Goal: Task Accomplishment & Management: Complete application form

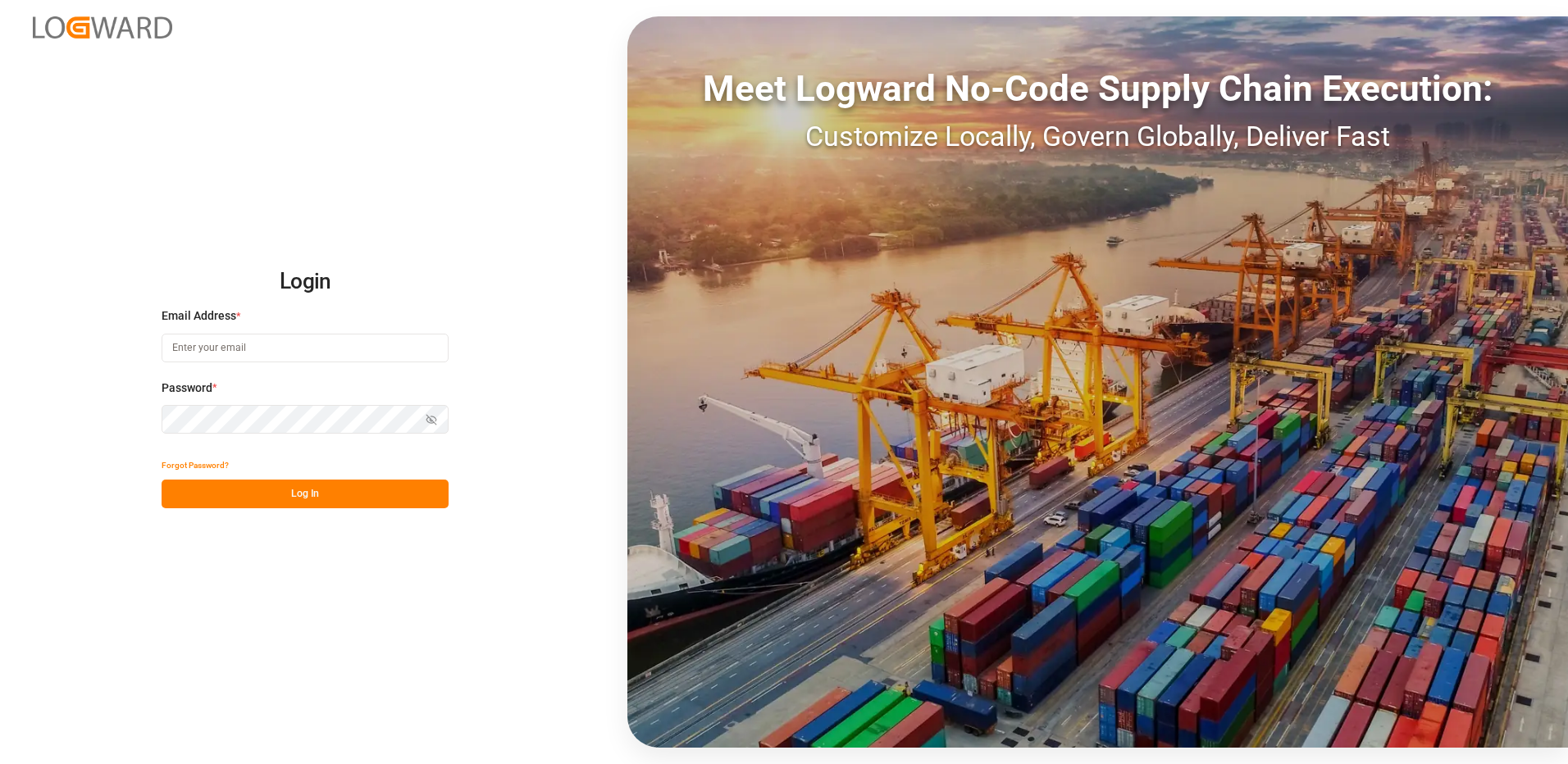
type input "[EMAIL_ADDRESS][DOMAIN_NAME]"
click at [314, 488] on button "Log In" at bounding box center [305, 493] width 287 height 28
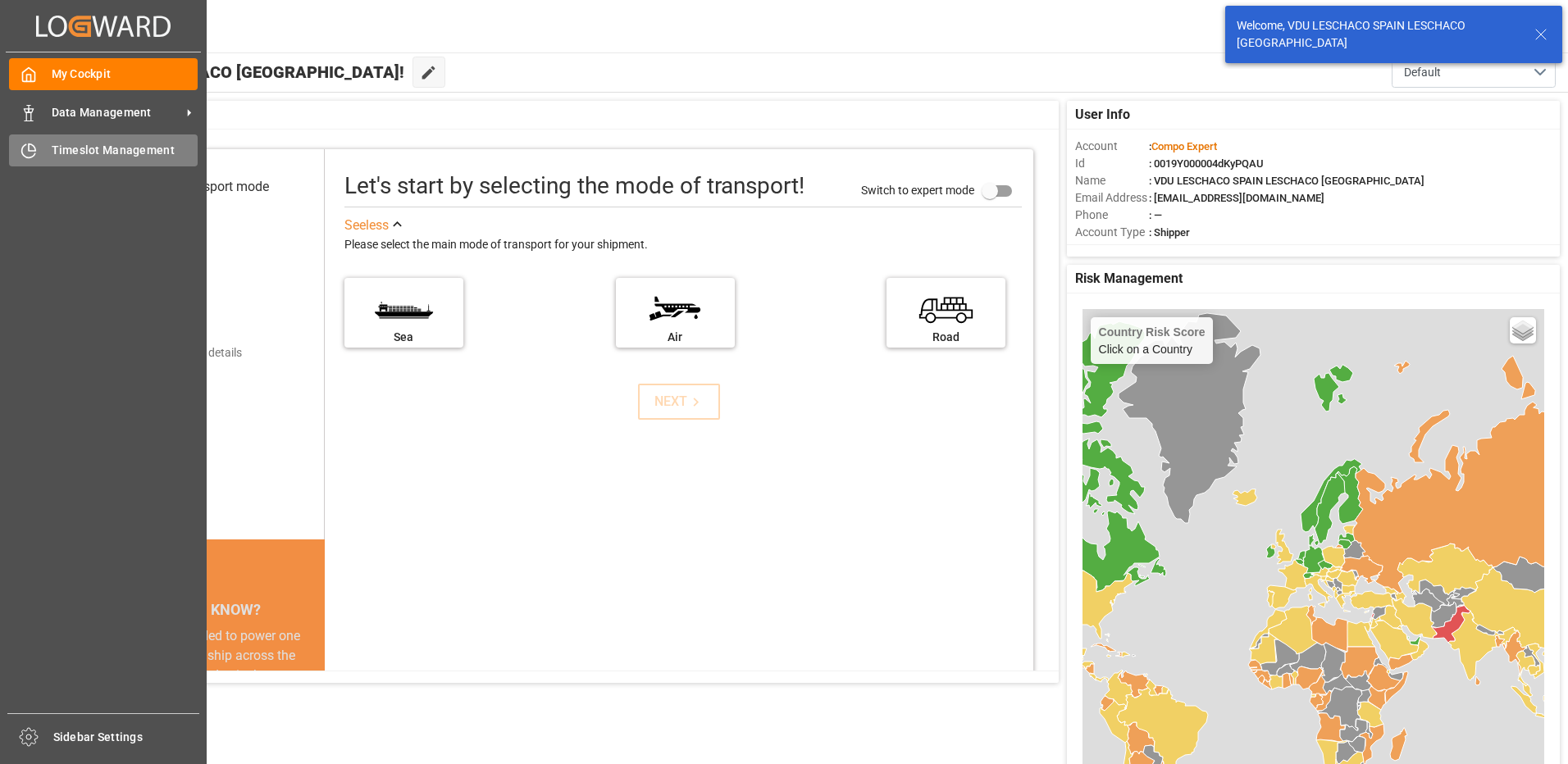
click at [38, 146] on div "Timeslot Management Timeslot Management" at bounding box center [103, 150] width 189 height 32
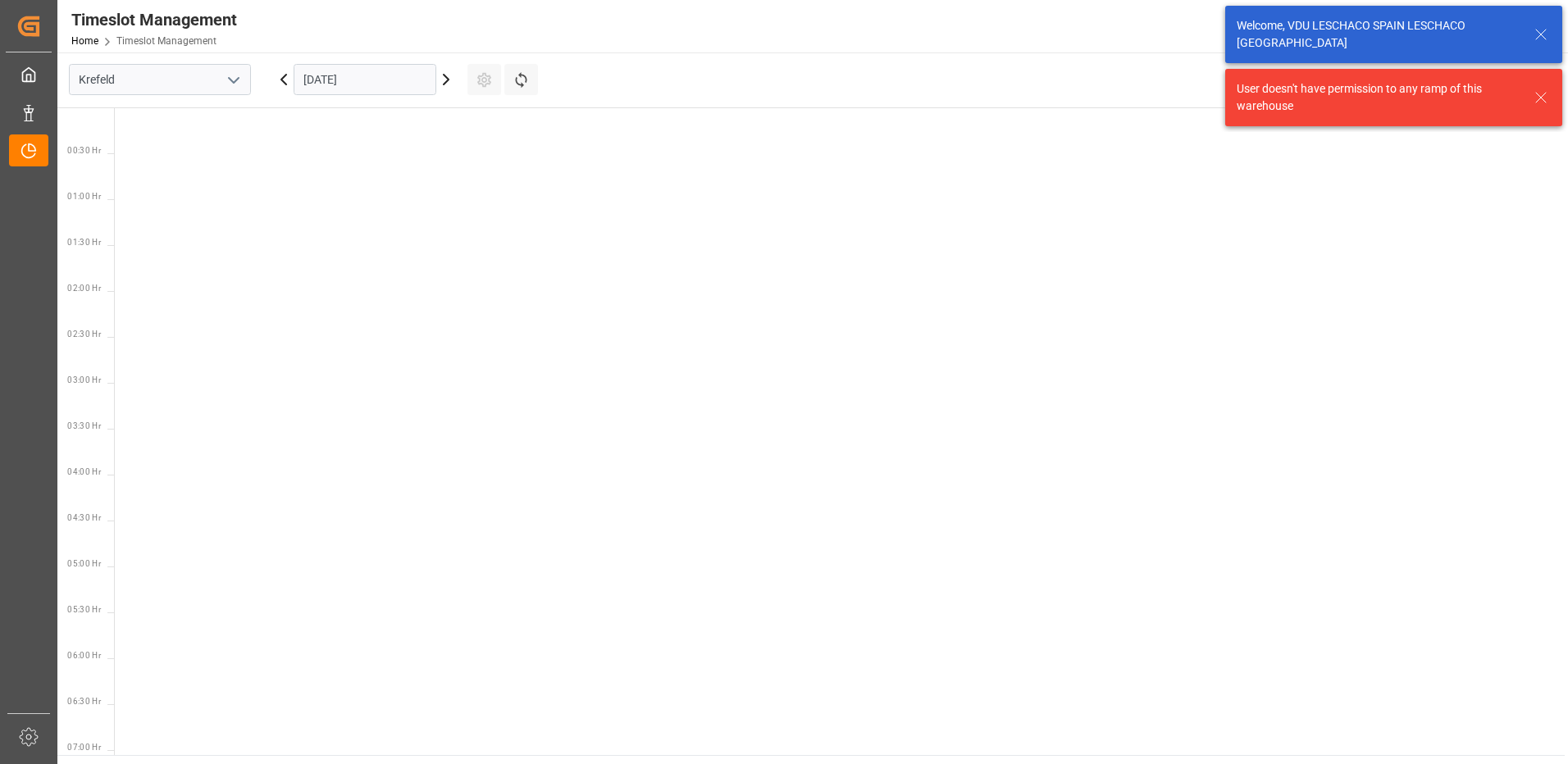
scroll to position [850, 0]
click at [212, 87] on input "Krefeld" at bounding box center [159, 79] width 182 height 31
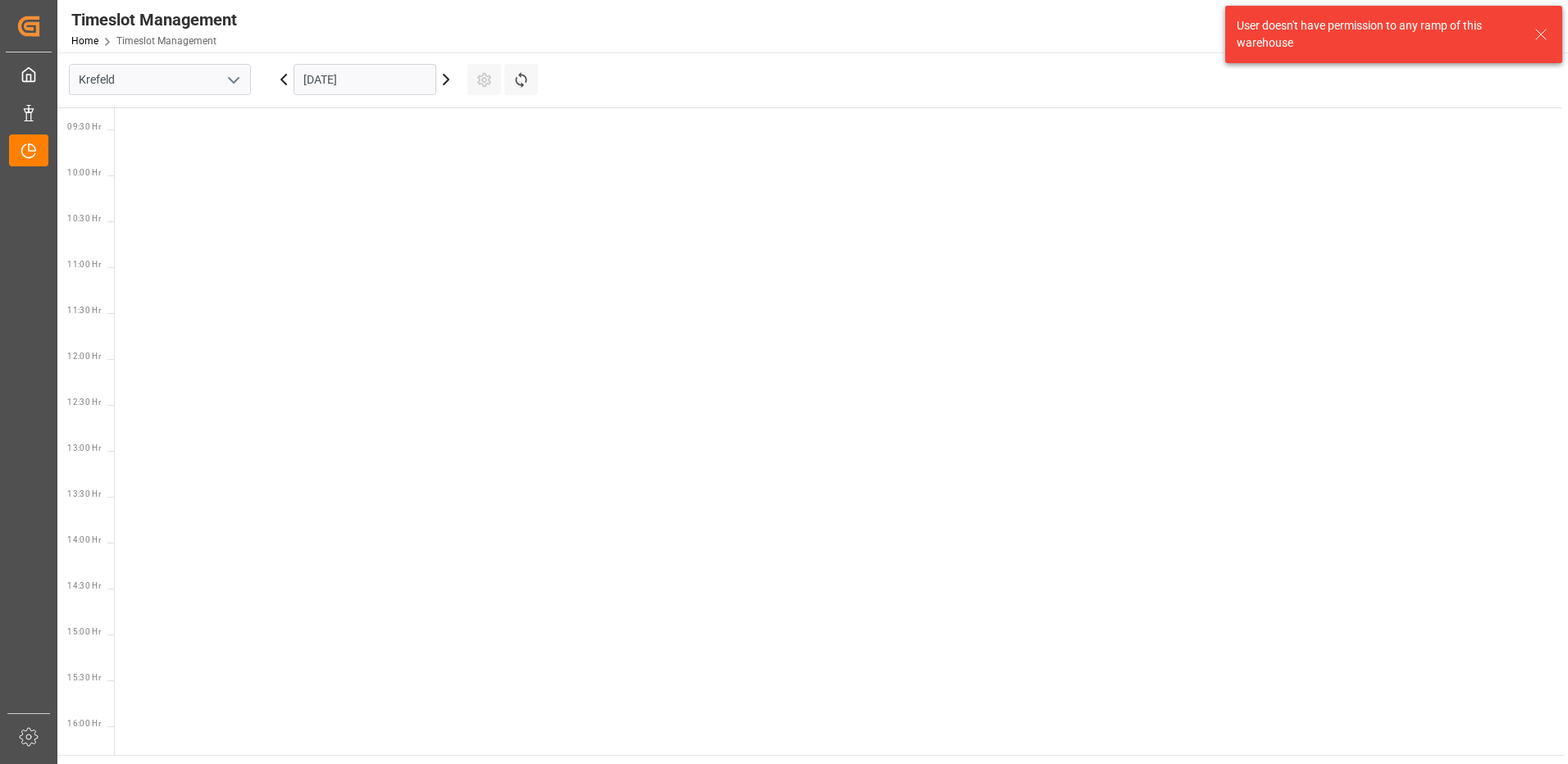
click at [233, 84] on icon "open menu" at bounding box center [233, 80] width 20 height 20
drag, startPoint x: 160, startPoint y: 188, endPoint x: 181, endPoint y: 166, distance: 30.4
click at [160, 187] on div "La Vall d [PERSON_NAME]" at bounding box center [159, 190] width 181 height 37
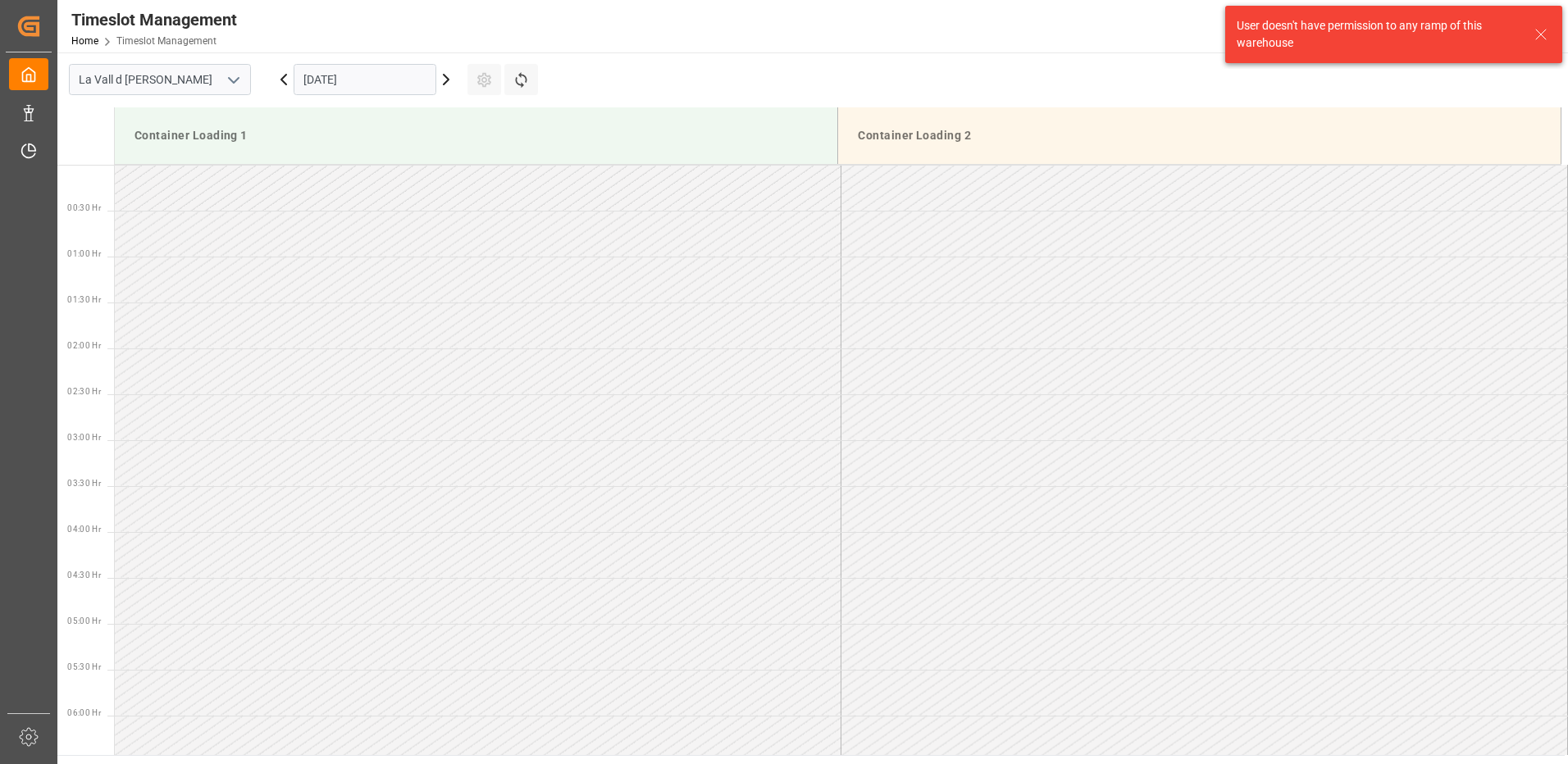
scroll to position [908, 0]
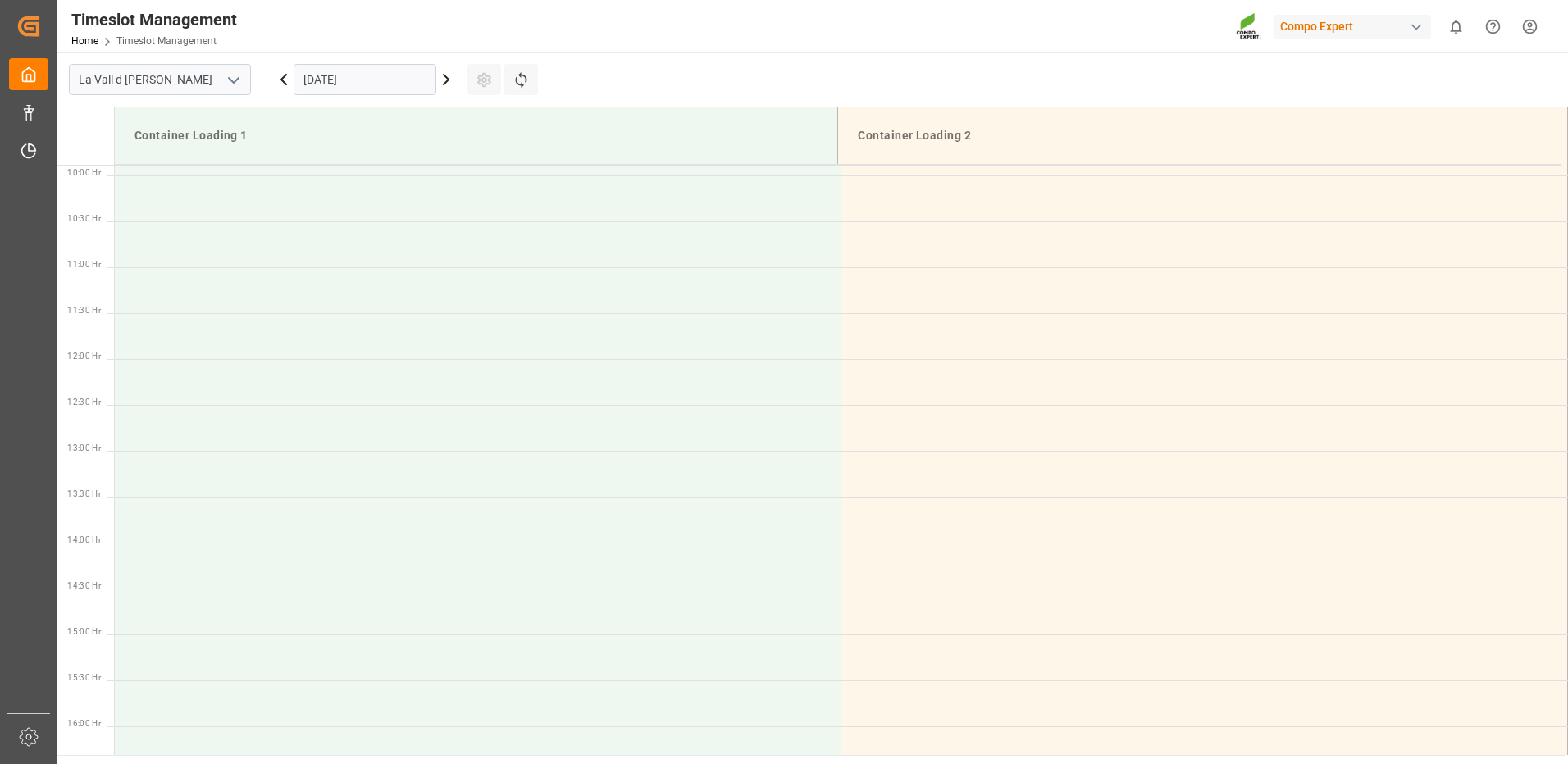
click at [321, 87] on input "[DATE]" at bounding box center [364, 79] width 143 height 31
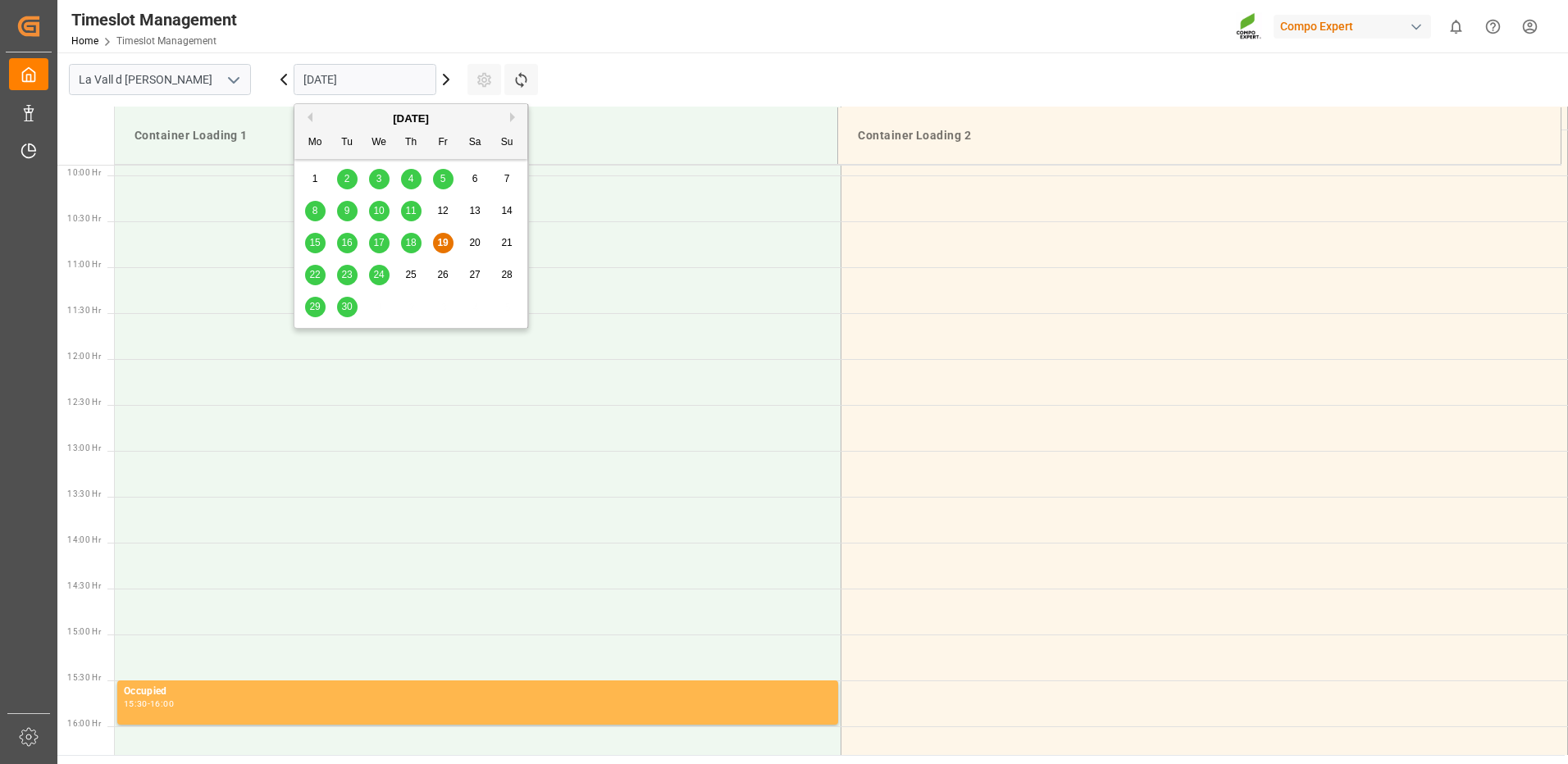
click at [319, 275] on div "22" at bounding box center [315, 276] width 21 height 20
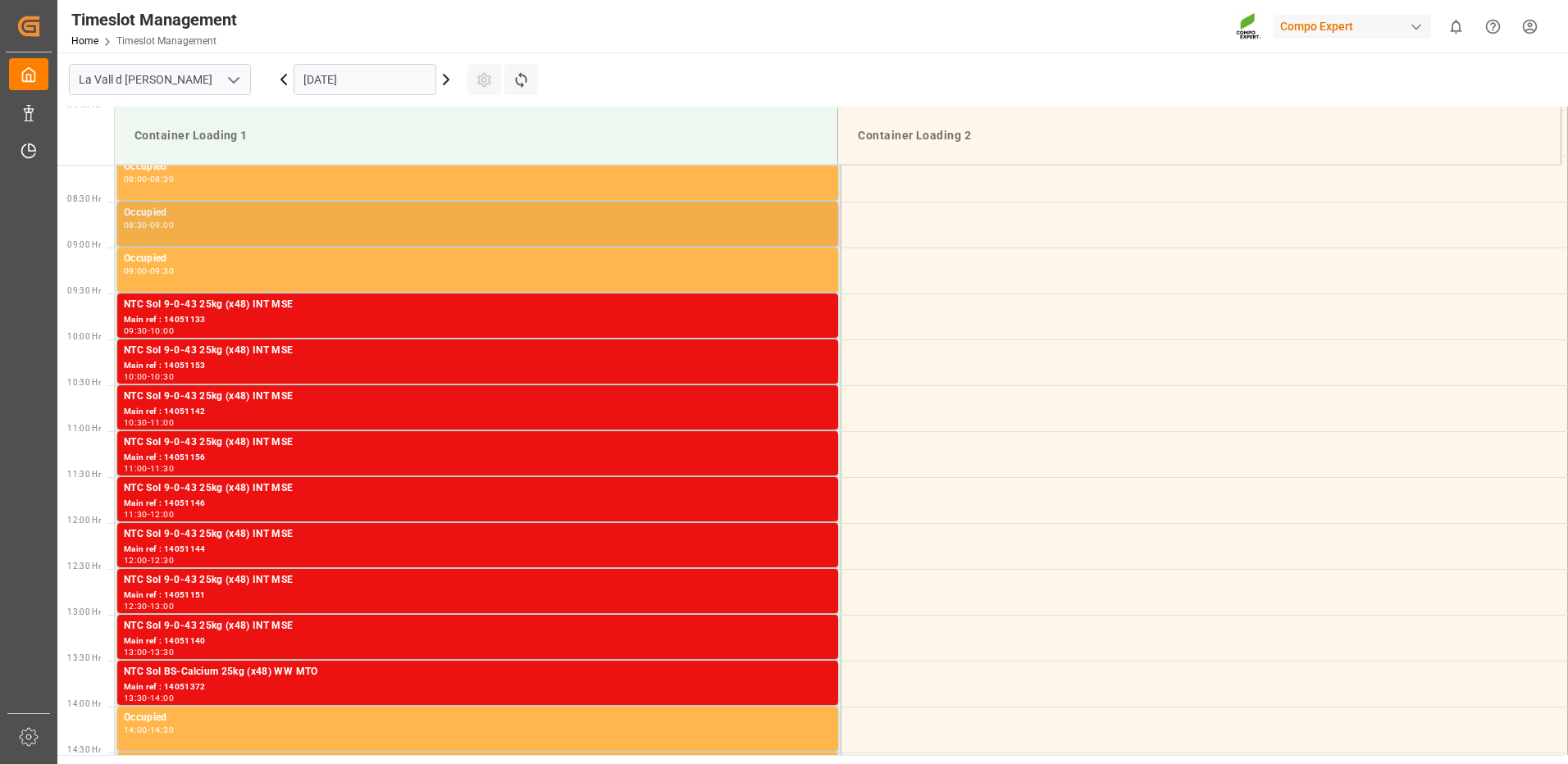
scroll to position [826, 0]
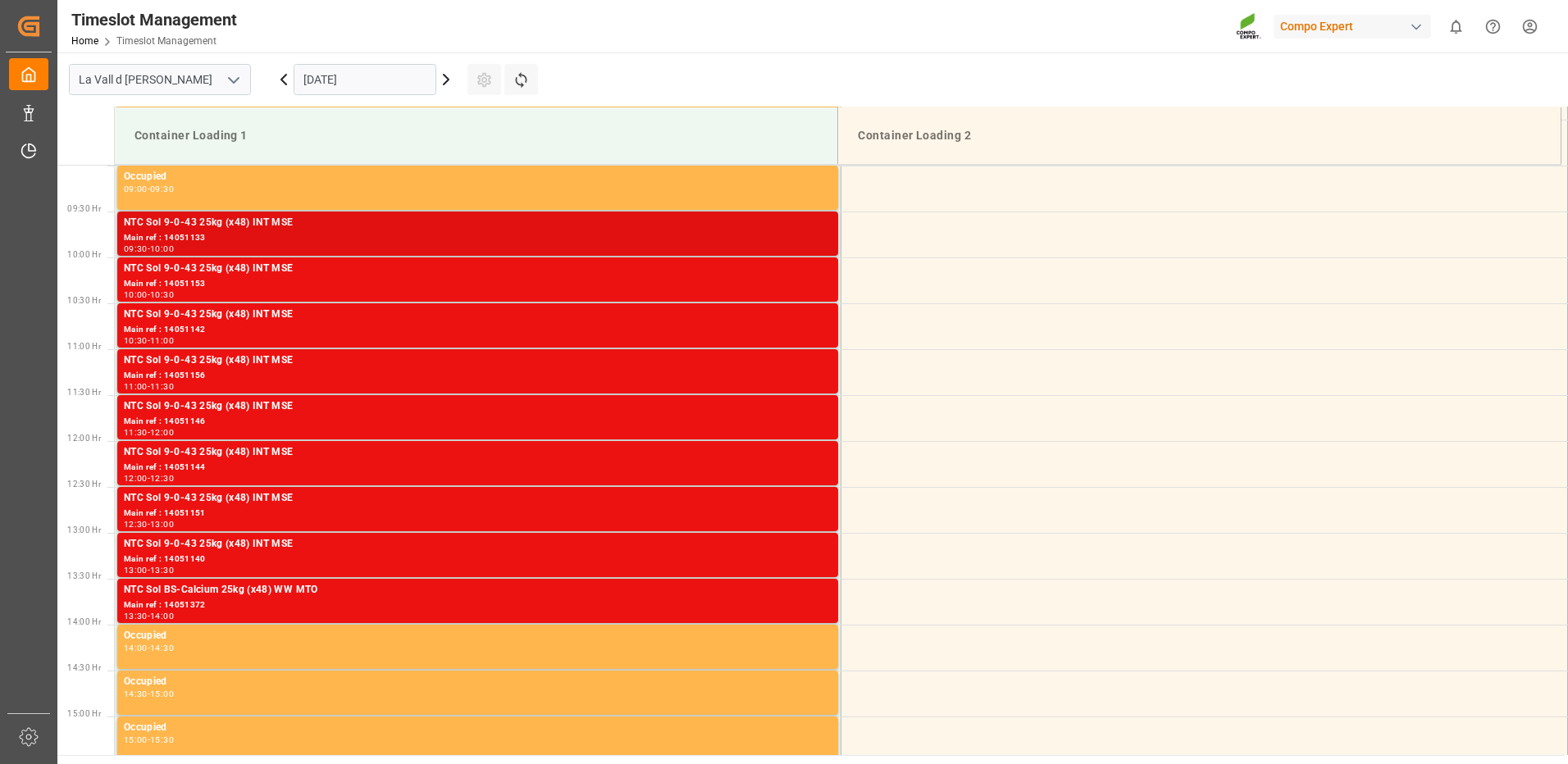
click at [801, 248] on div "09:30 - 10:00" at bounding box center [478, 249] width 707 height 9
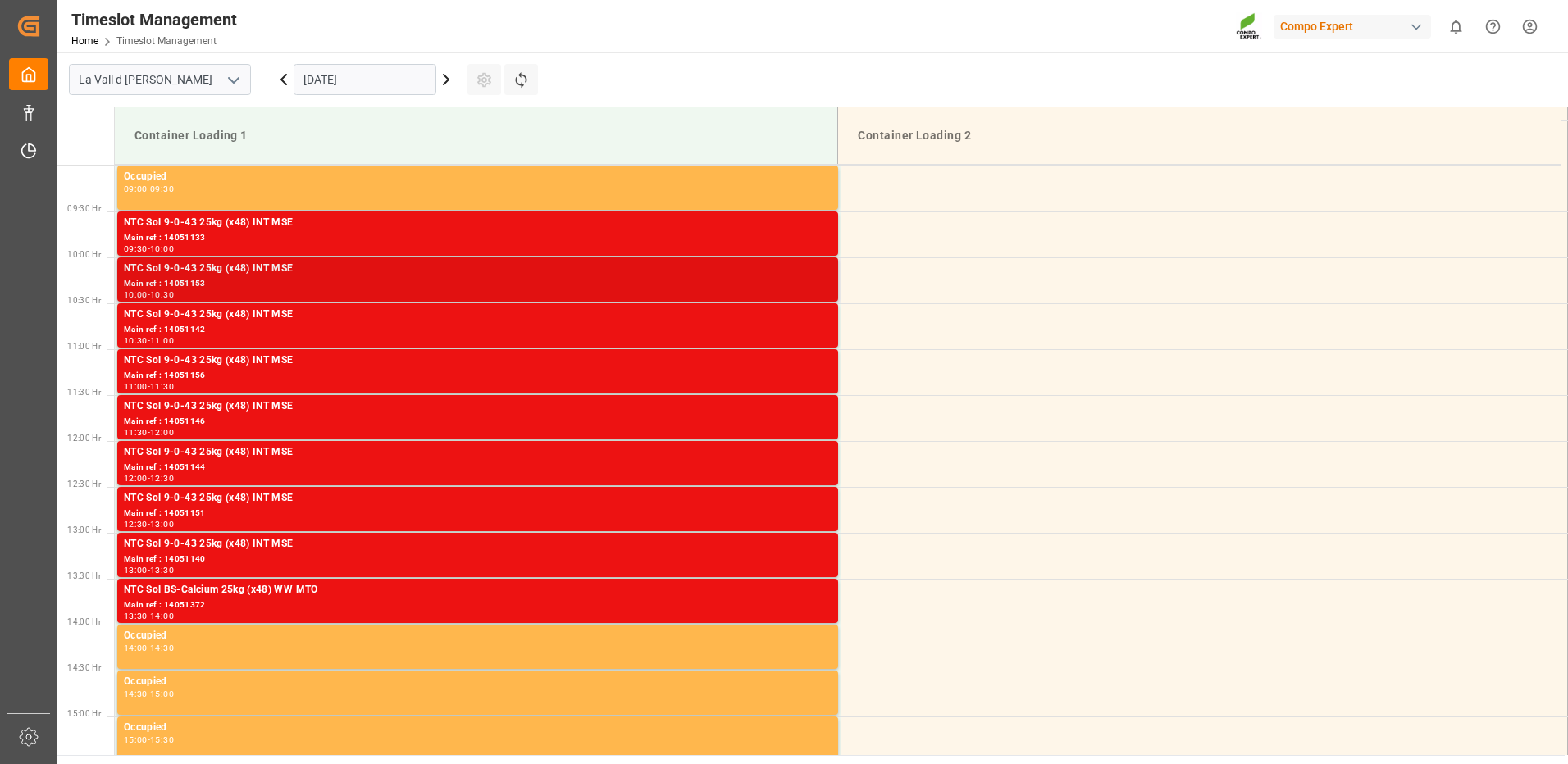
click at [820, 270] on div "NTC Sol 9-0-43 25kg (x48) INT MSE" at bounding box center [478, 269] width 707 height 17
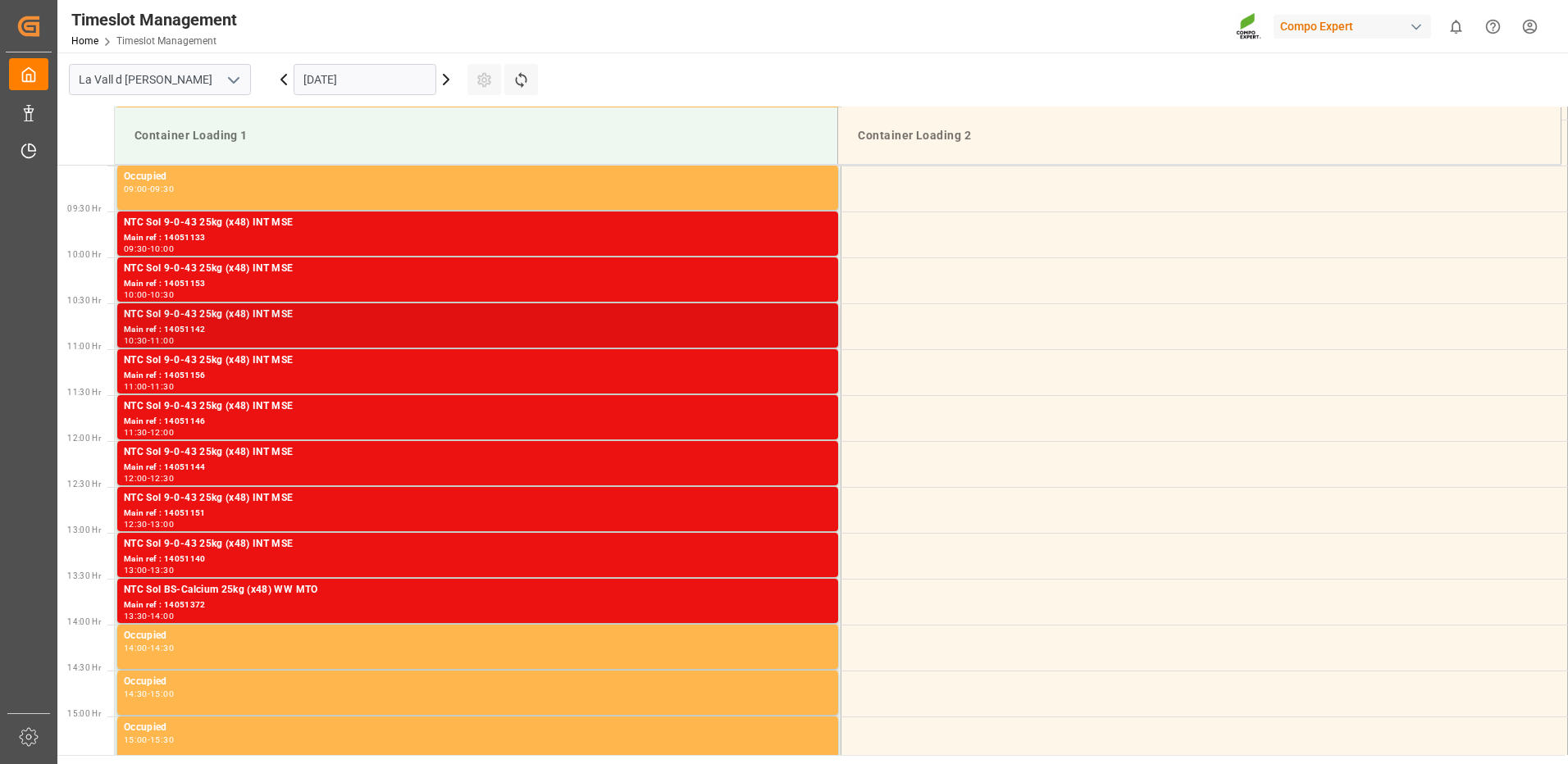
click at [826, 324] on div "Main ref : 14051142" at bounding box center [478, 330] width 707 height 14
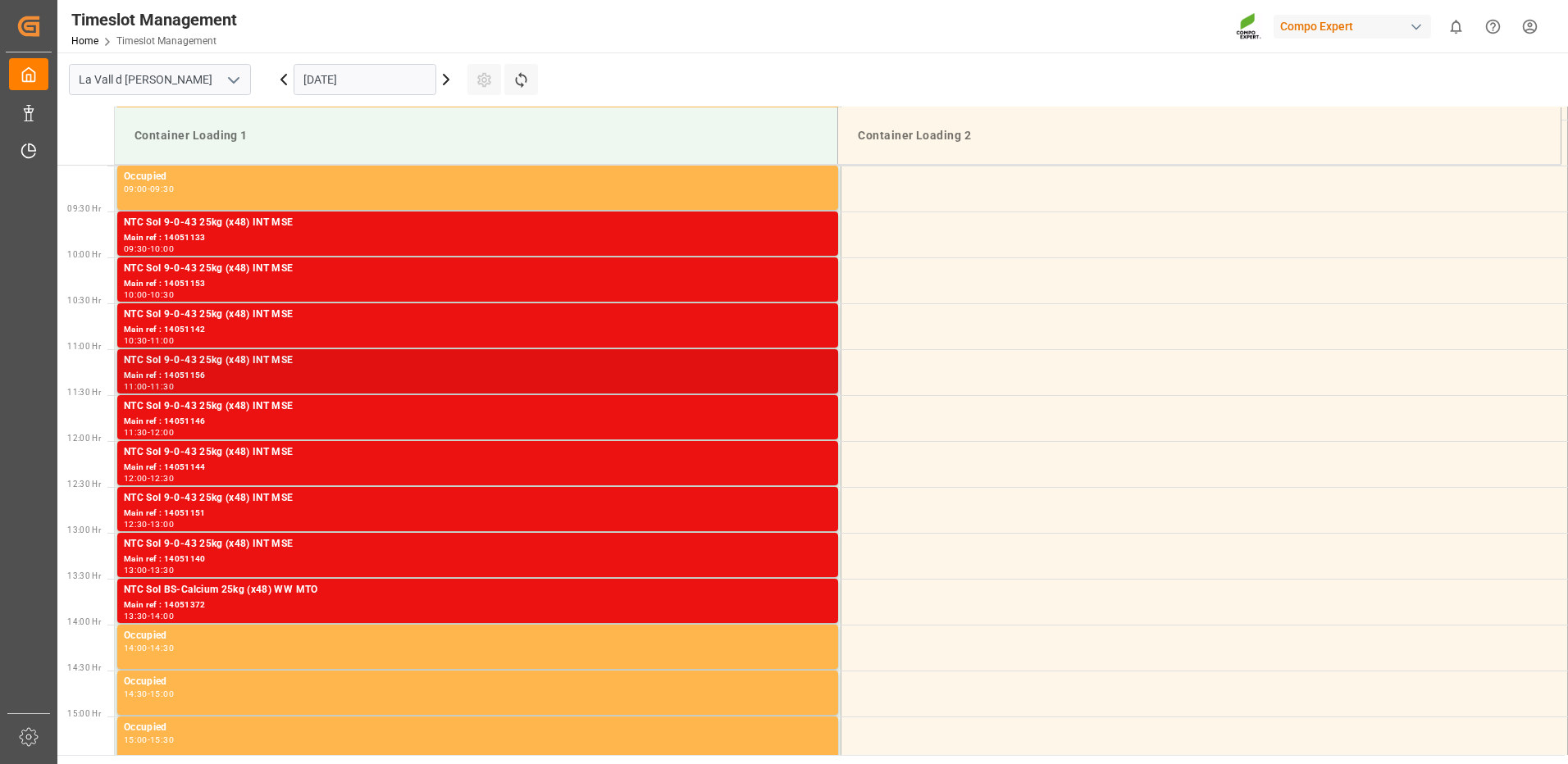
click at [804, 380] on div "Main ref : 14051156" at bounding box center [478, 376] width 707 height 14
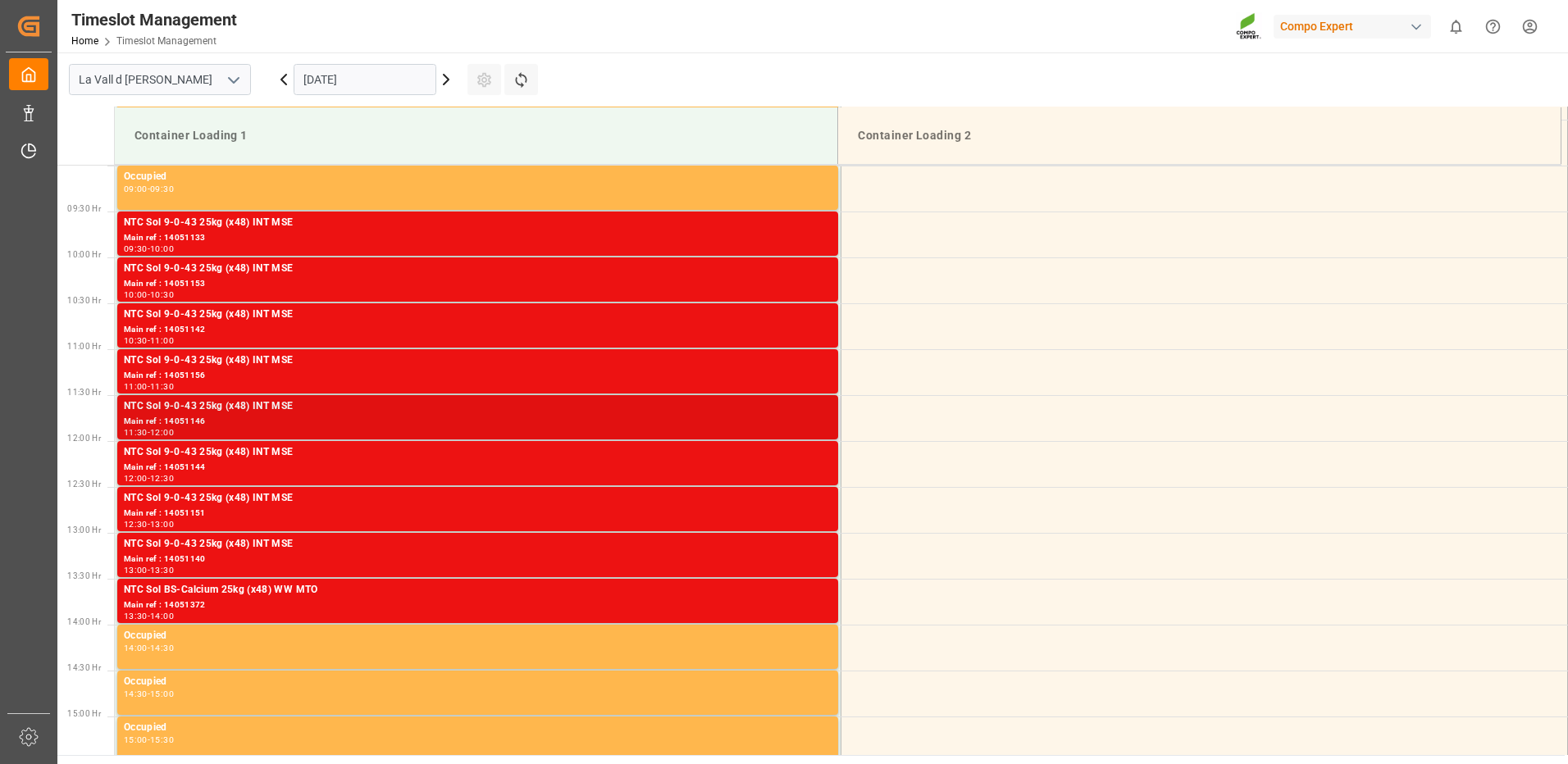
click at [805, 411] on div "NTC Sol 9-0-43 25kg (x48) INT MSE" at bounding box center [478, 406] width 707 height 17
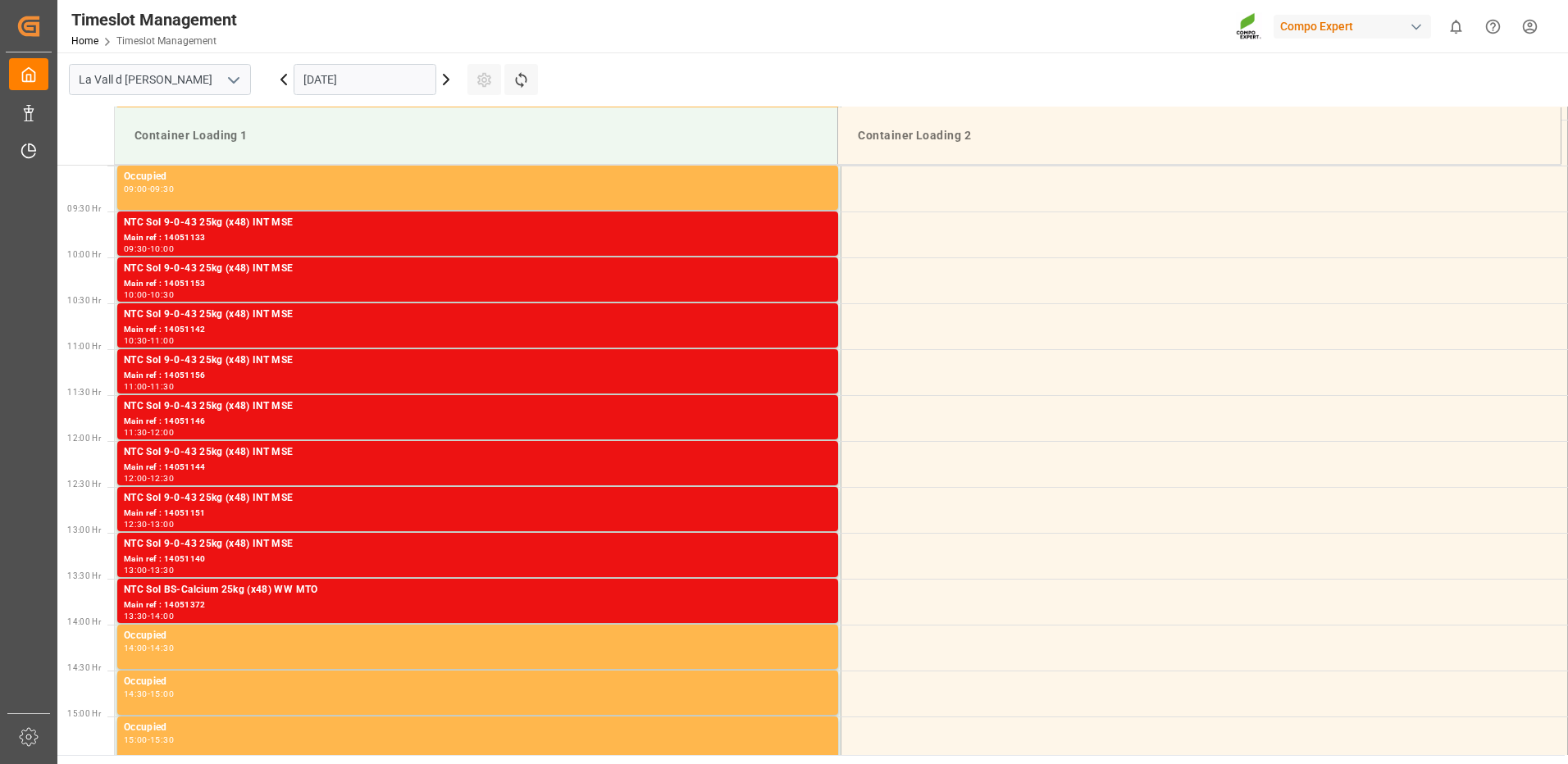
click at [803, 590] on div "NTC Sol BS-Calcium 25kg (x48) WW MTO" at bounding box center [478, 590] width 707 height 17
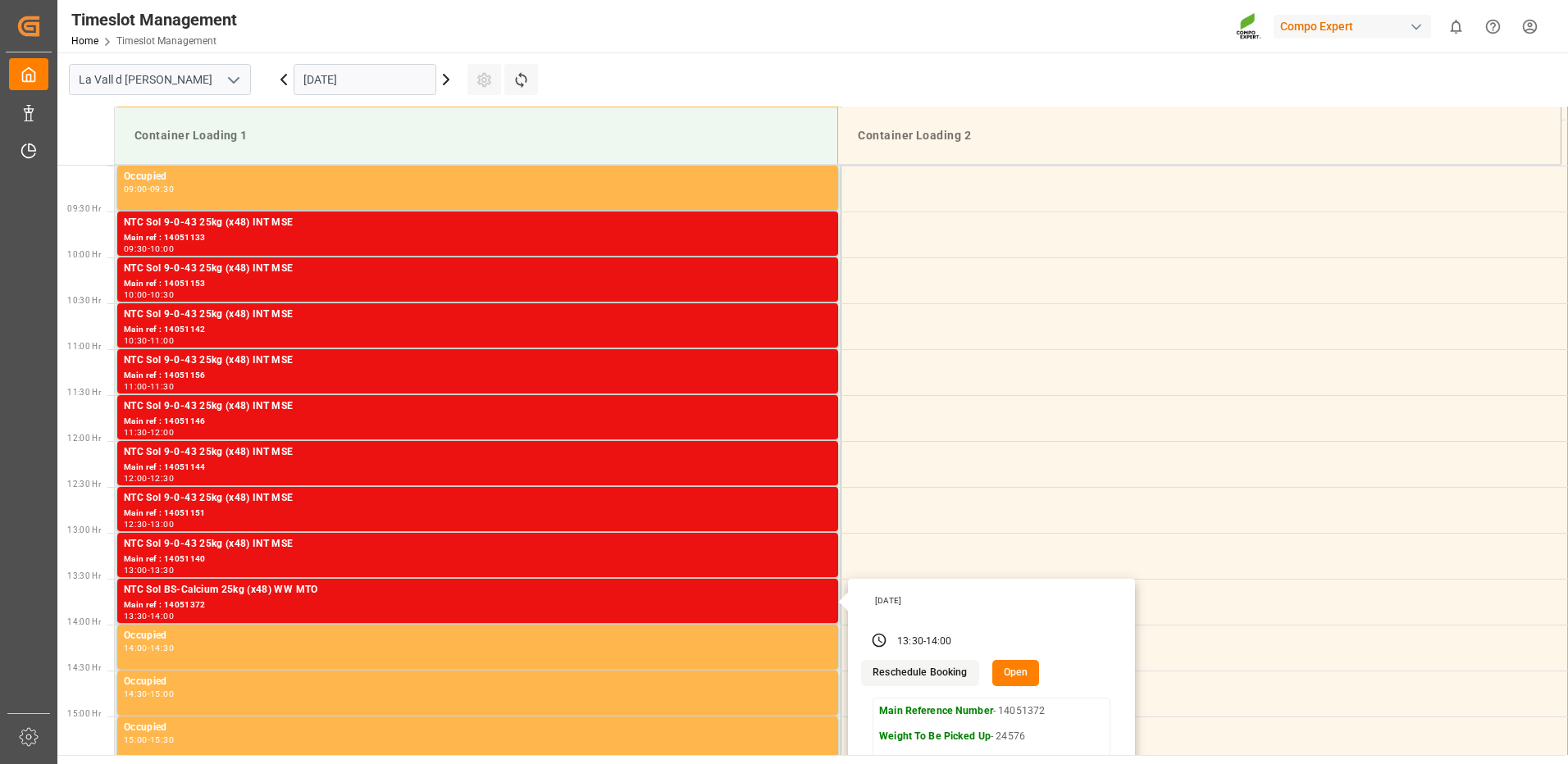
scroll to position [1072, 0]
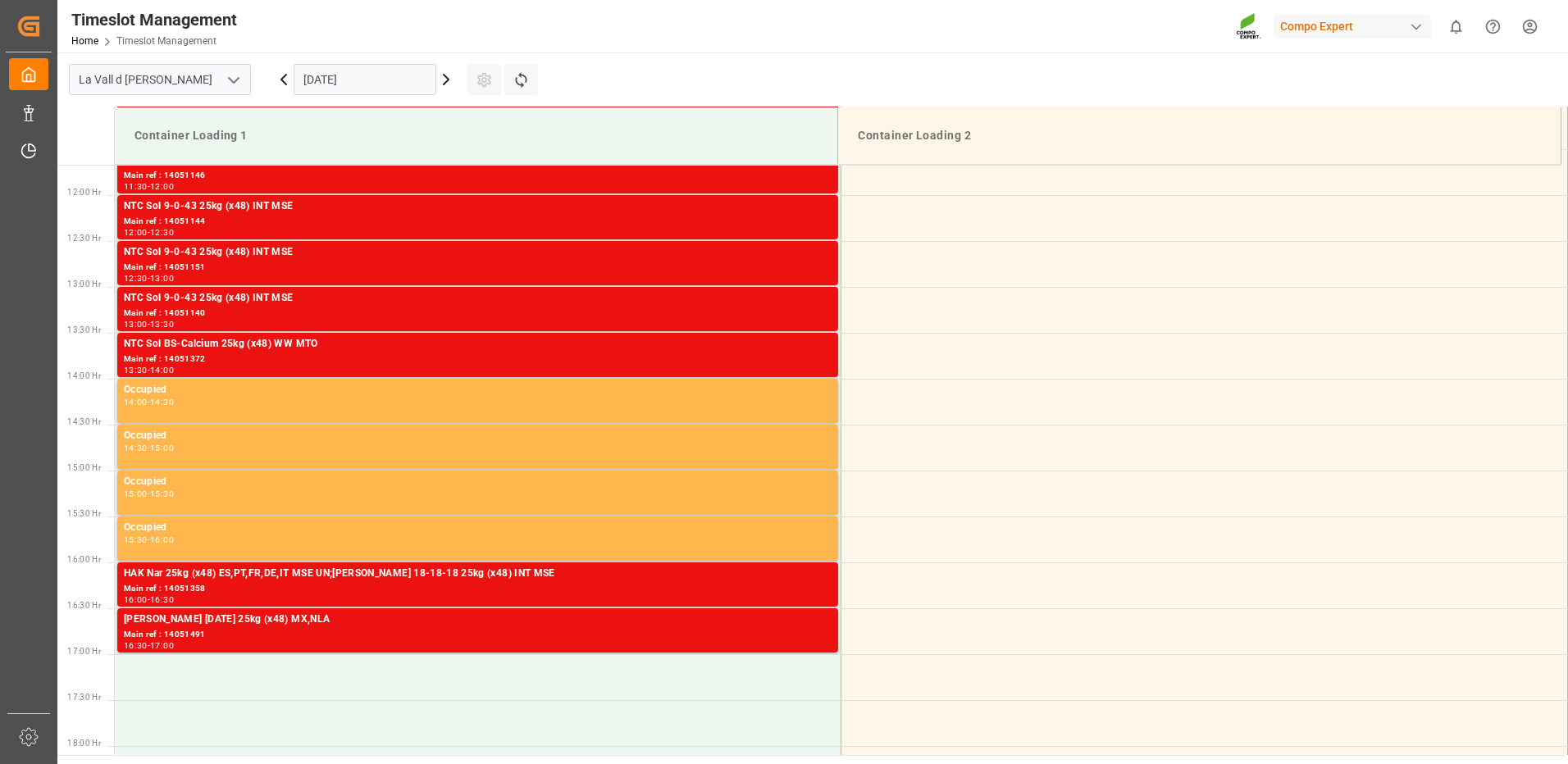
click at [799, 303] on div "NTC Sol 9-0-43 25kg (x48) INT MSE" at bounding box center [478, 298] width 707 height 17
click at [793, 265] on div "Main ref : 14051151" at bounding box center [478, 268] width 707 height 14
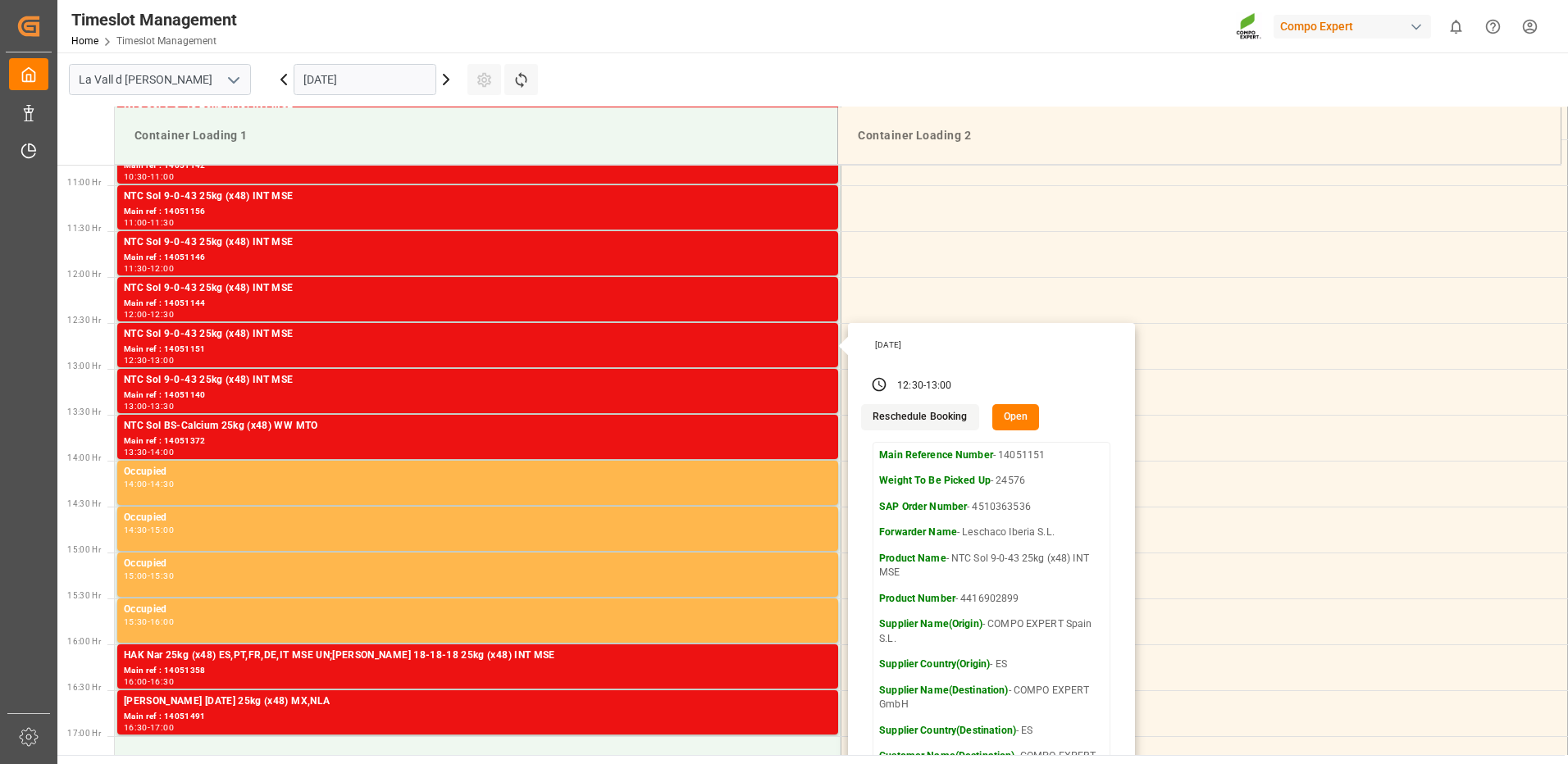
scroll to position [826, 0]
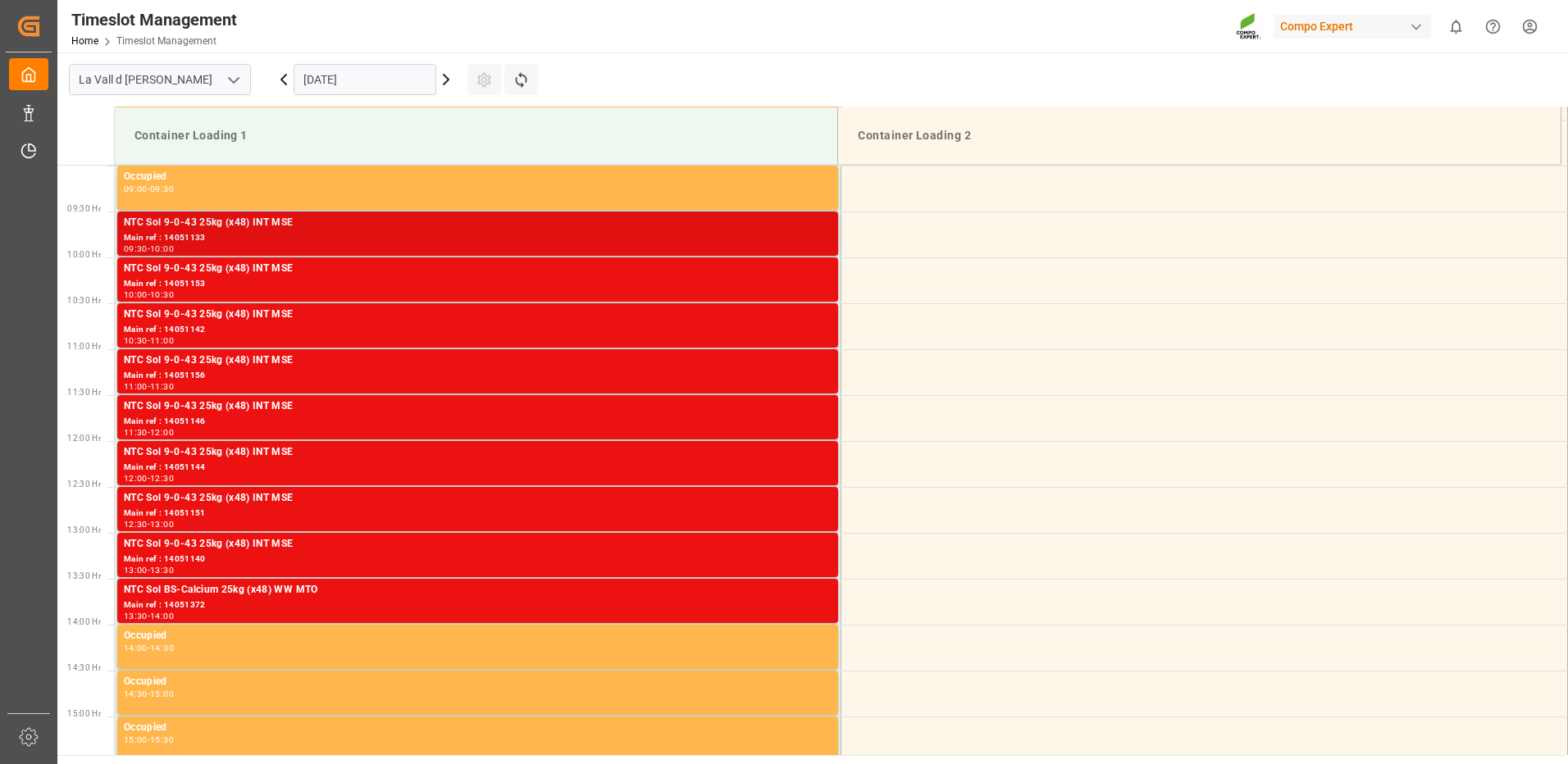
click at [788, 233] on div "Main ref : 14051133" at bounding box center [478, 238] width 707 height 14
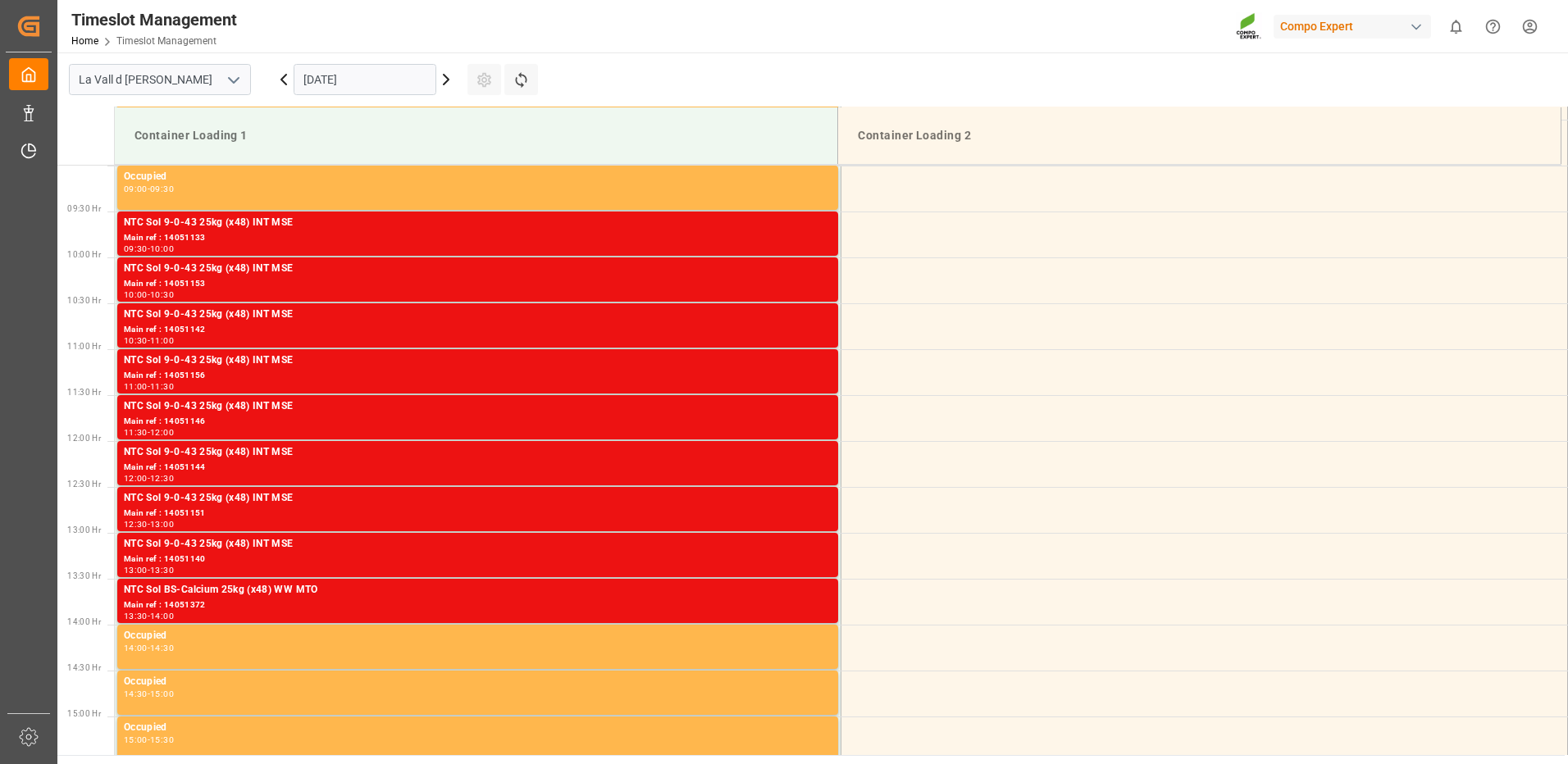
click at [783, 291] on div "10:00 - 10:30" at bounding box center [478, 295] width 707 height 9
click at [798, 322] on div "NTC Sol 9-0-43 25kg (x48) INT MSE" at bounding box center [478, 315] width 707 height 17
click at [768, 371] on div "Main ref : 14051156" at bounding box center [478, 376] width 707 height 14
click at [752, 423] on div "Main ref : 14051146" at bounding box center [478, 422] width 707 height 14
click at [793, 461] on div "Main ref : 14051144" at bounding box center [478, 468] width 707 height 14
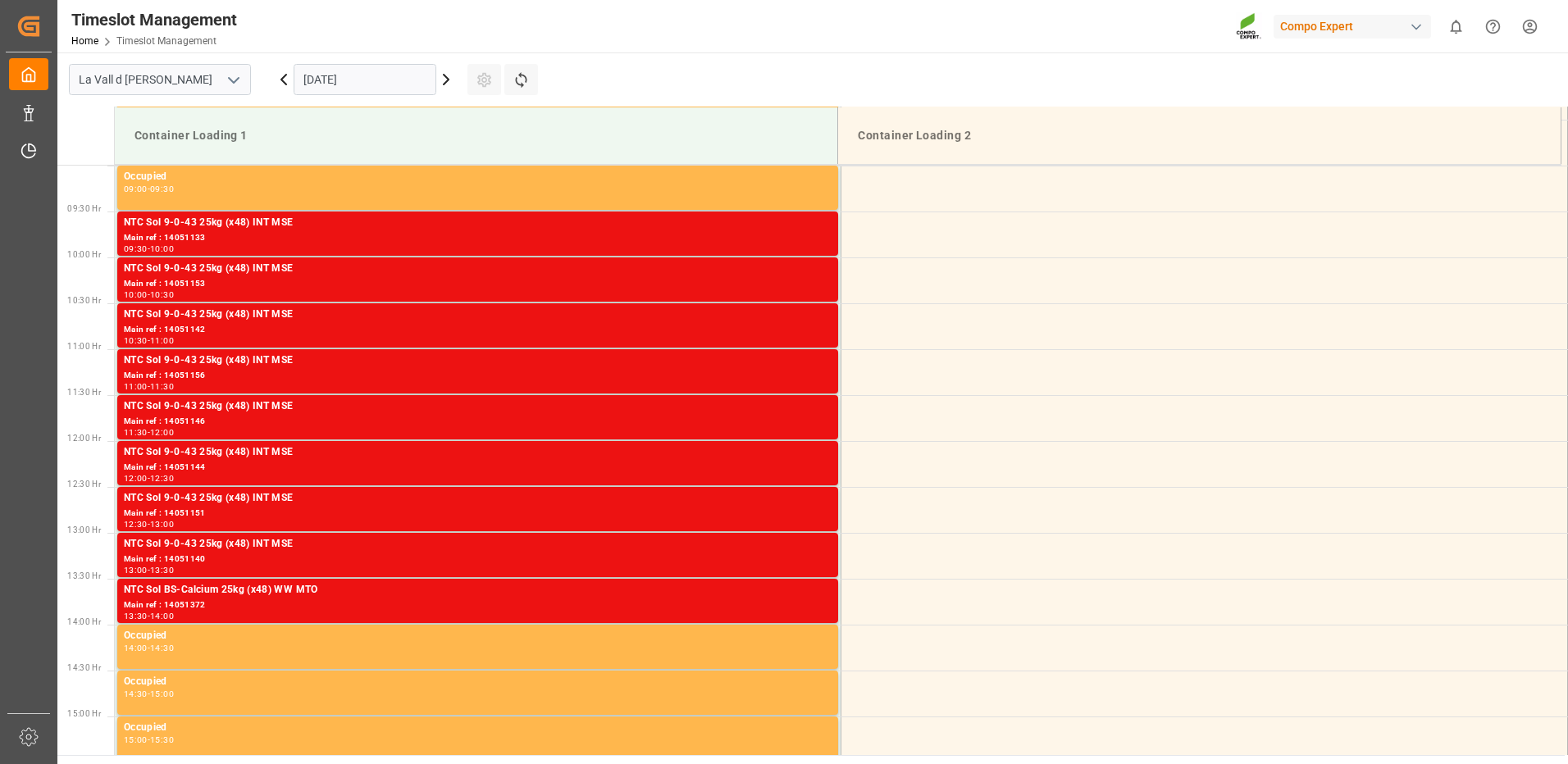
click at [793, 510] on div "Main ref : 14051151" at bounding box center [478, 514] width 707 height 14
click at [788, 554] on div "Main ref : 14051140" at bounding box center [478, 560] width 707 height 14
click at [812, 602] on div "Main ref : 14051372" at bounding box center [478, 606] width 707 height 14
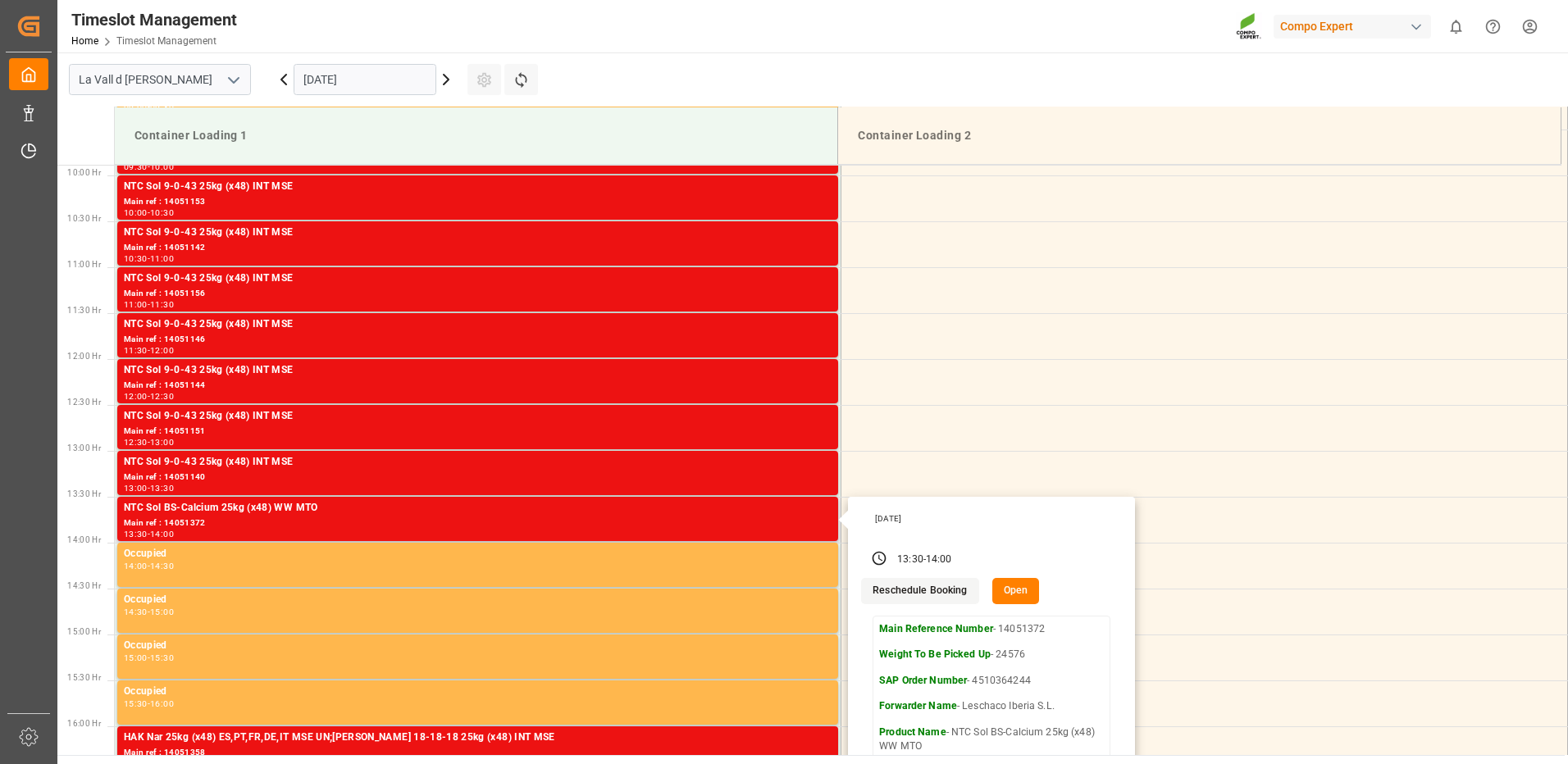
scroll to position [990, 0]
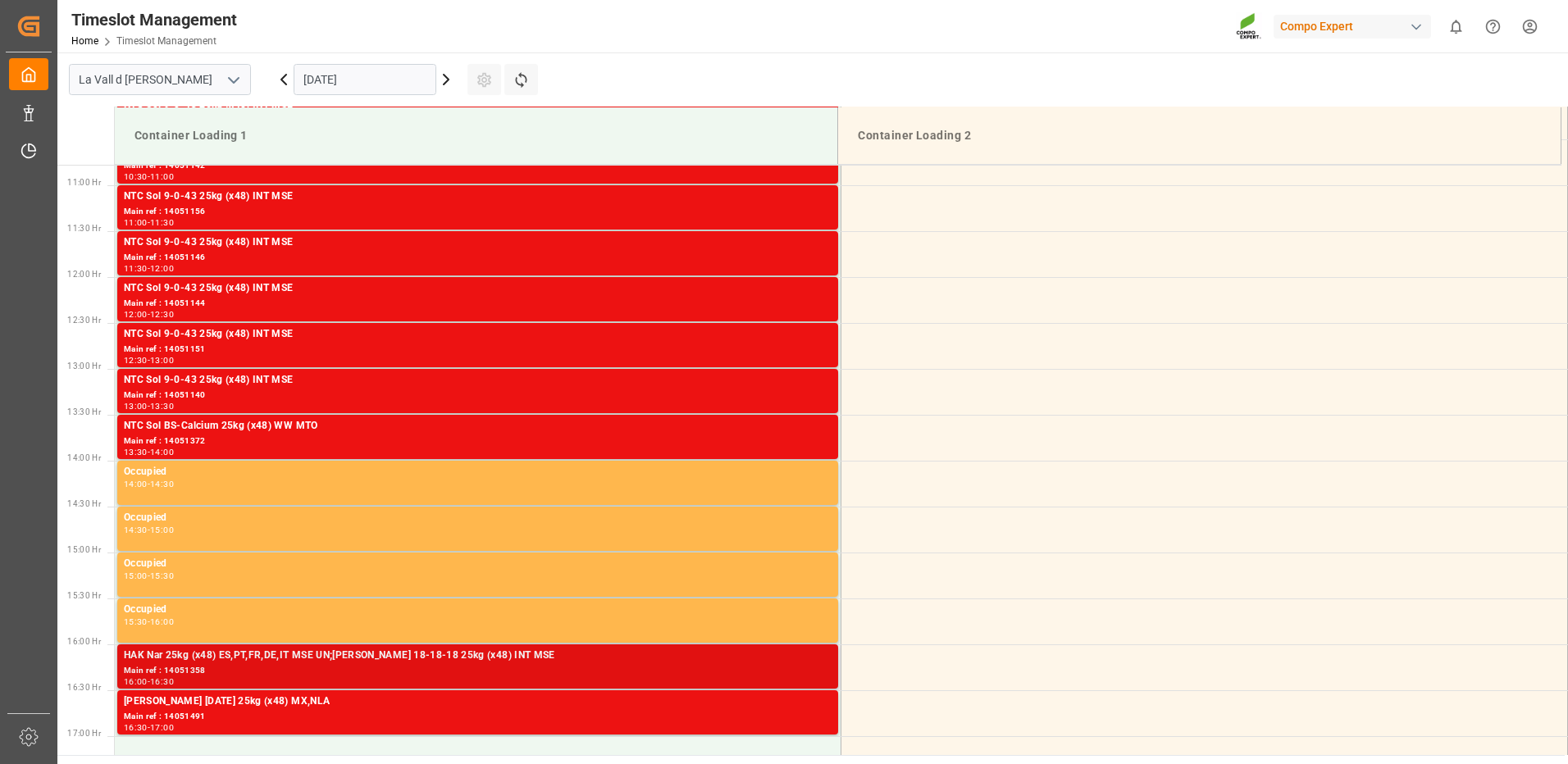
click at [713, 661] on div "HAK Nar 25kg (x48) ES,PT,FR,DE,IT MSE UN;[PERSON_NAME] 18-18-18 25kg (x48) INT …" at bounding box center [478, 656] width 707 height 17
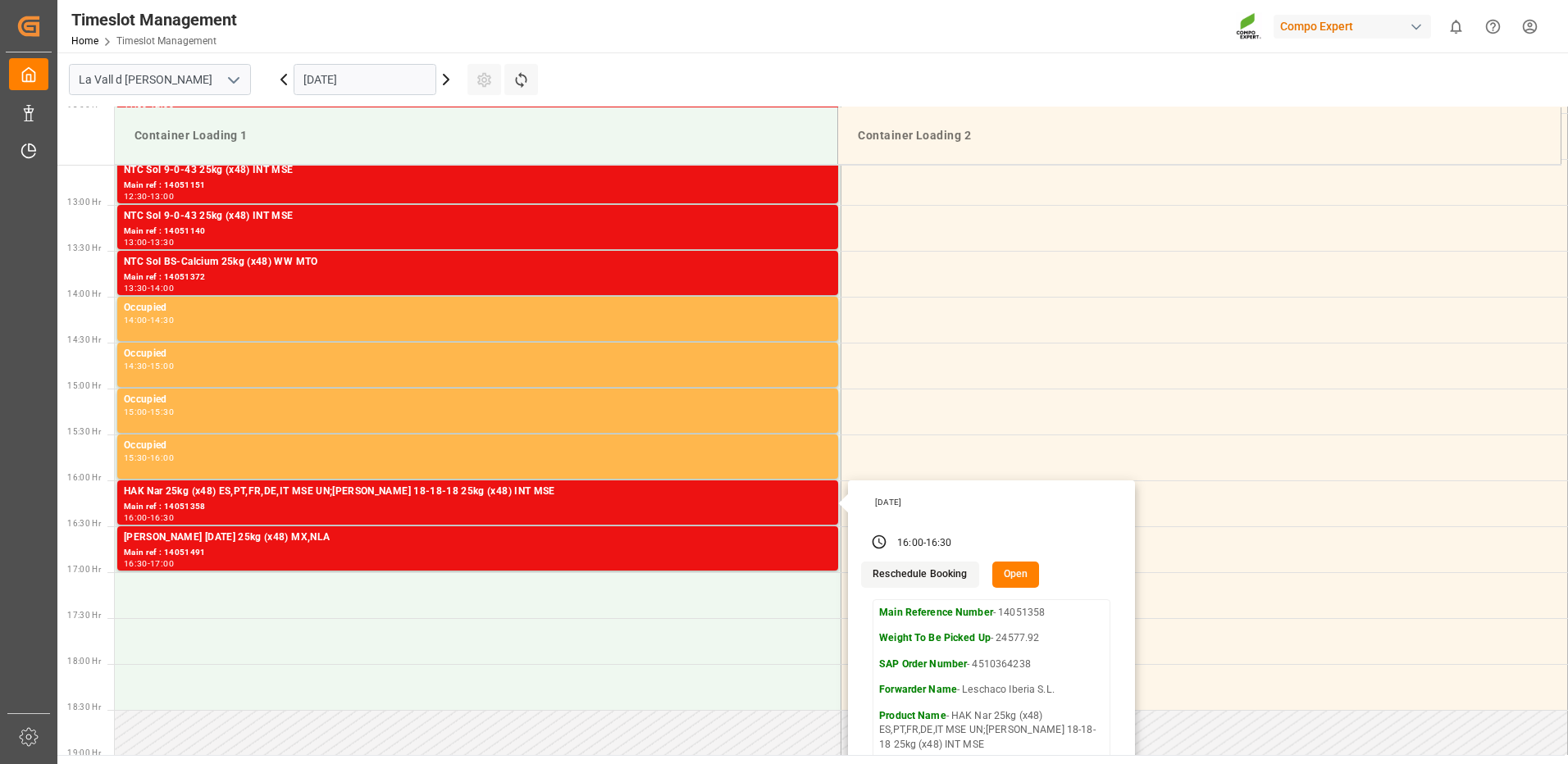
scroll to position [1236, 0]
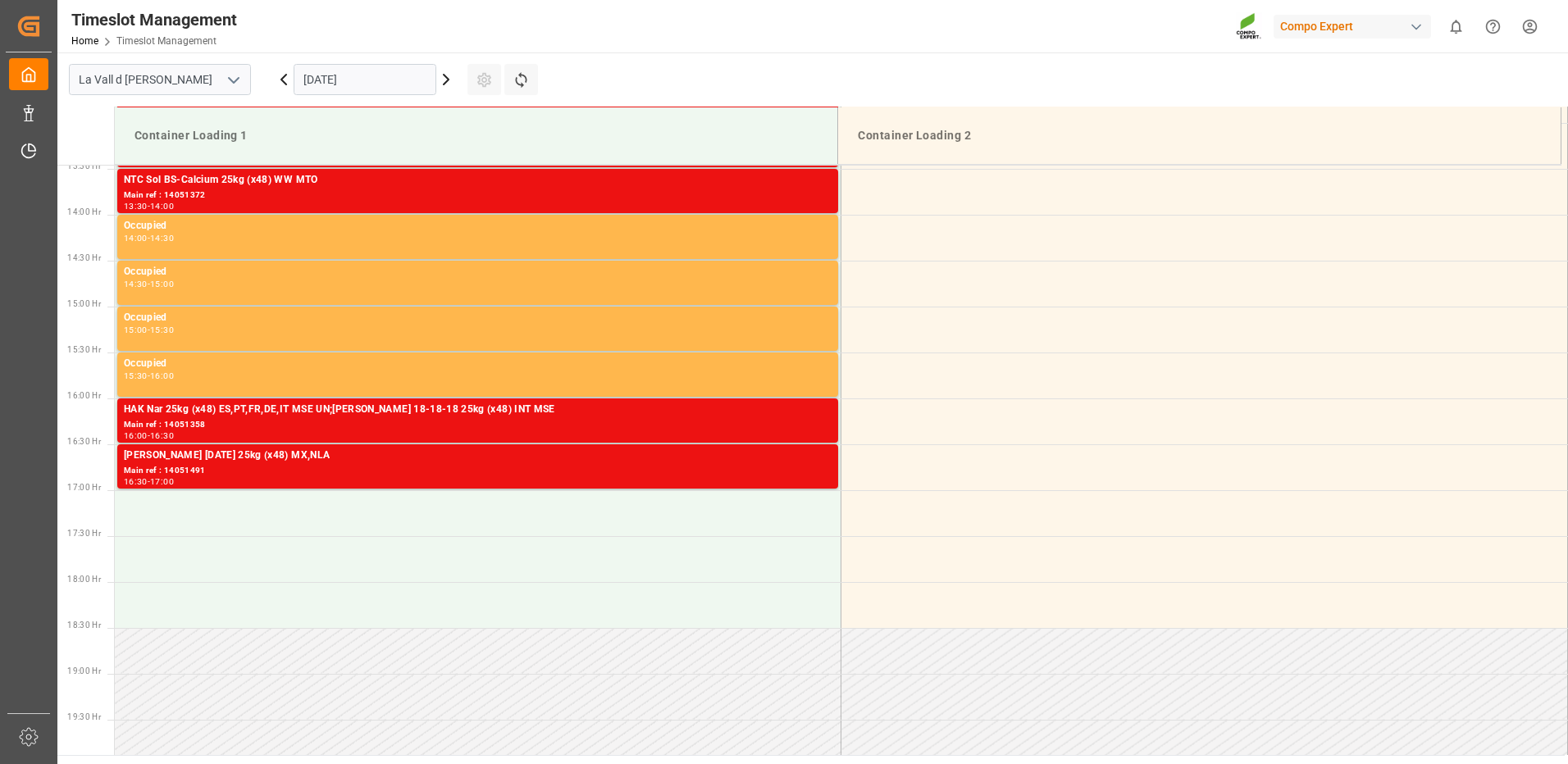
click at [768, 456] on div "[PERSON_NAME] [DATE] 25kg (x48) MX,NLA" at bounding box center [478, 455] width 707 height 17
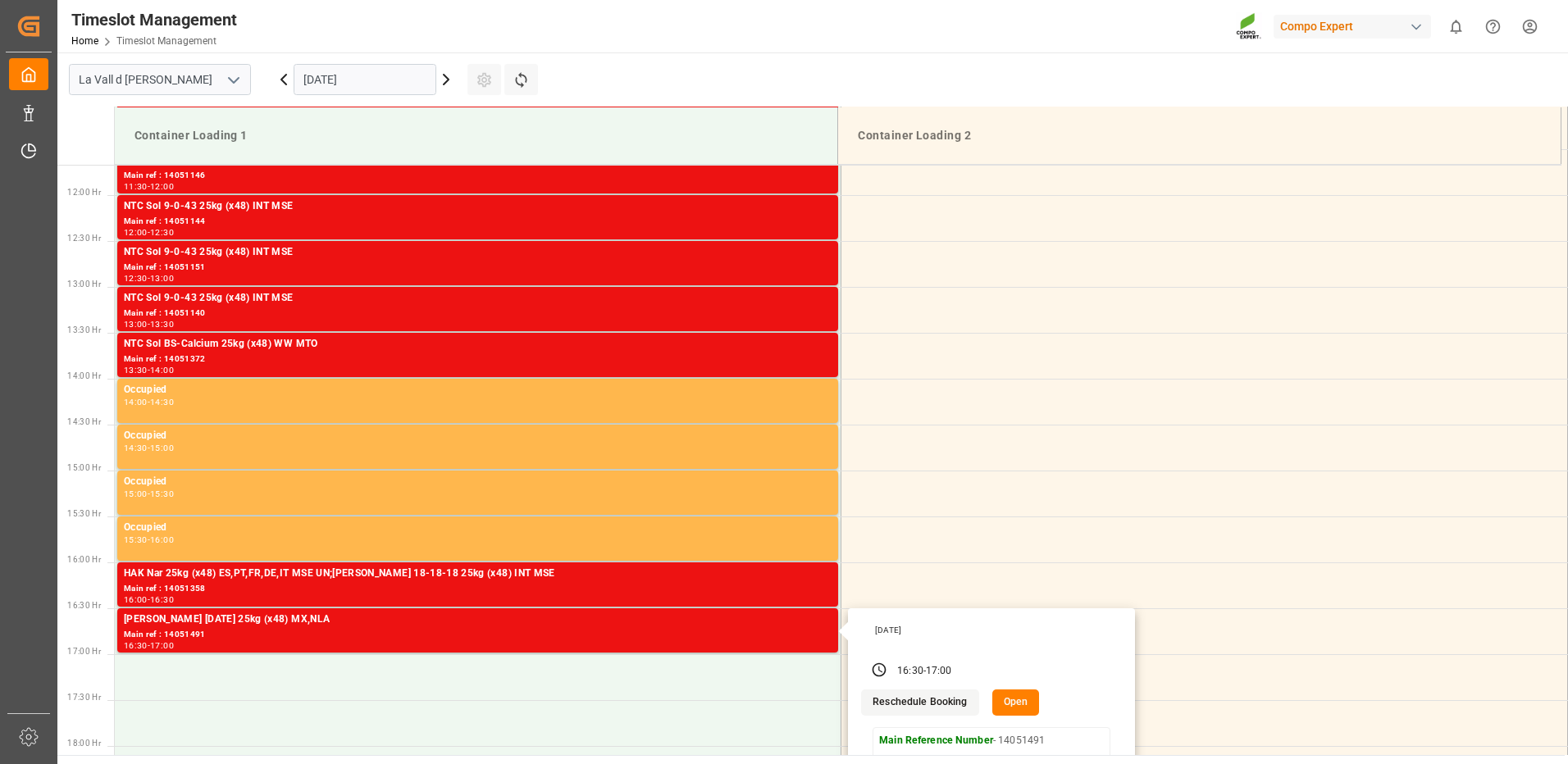
scroll to position [743, 0]
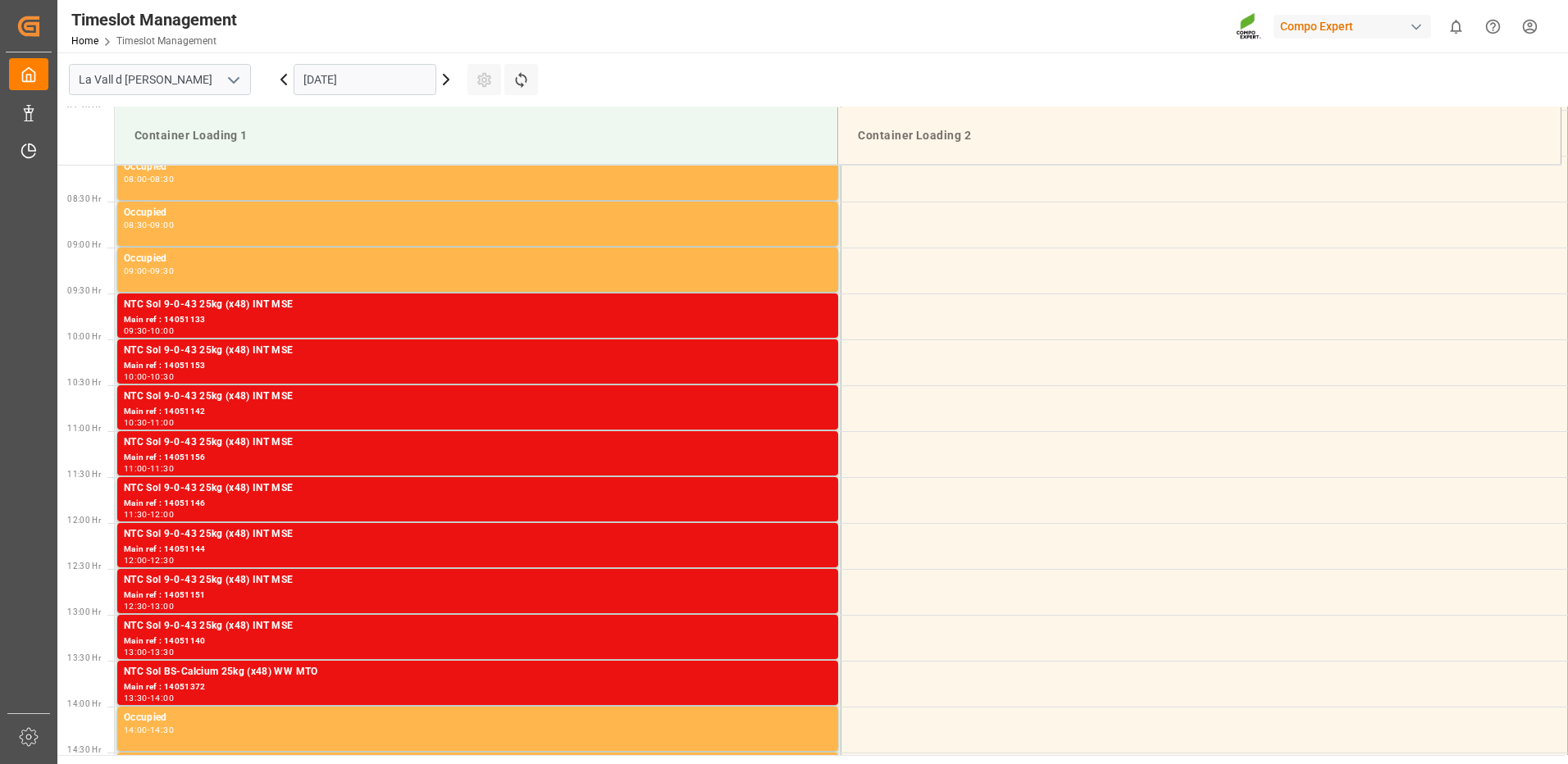
click at [348, 66] on input "[DATE]" at bounding box center [364, 79] width 143 height 31
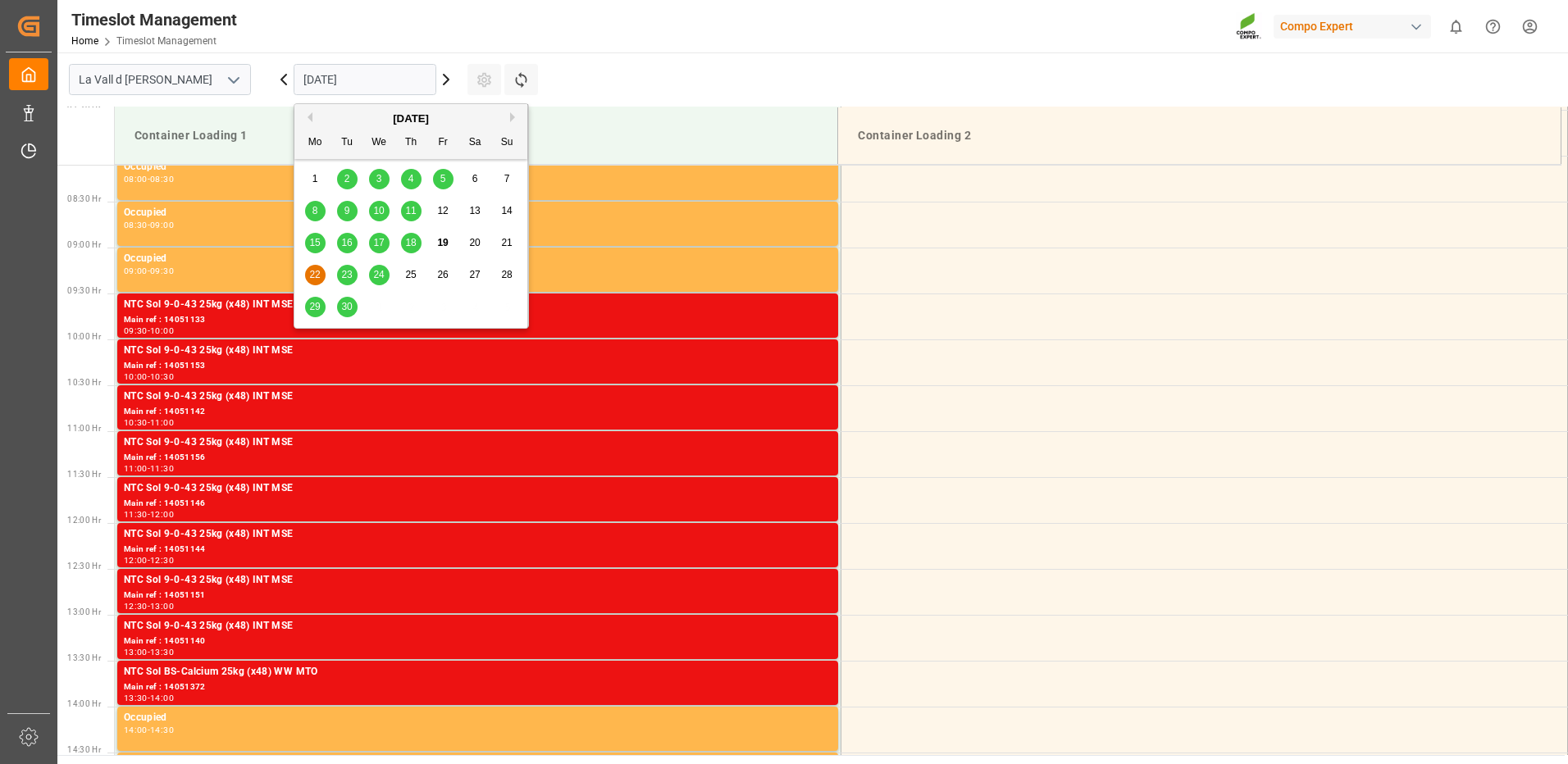
click at [344, 276] on span "23" at bounding box center [346, 275] width 11 height 12
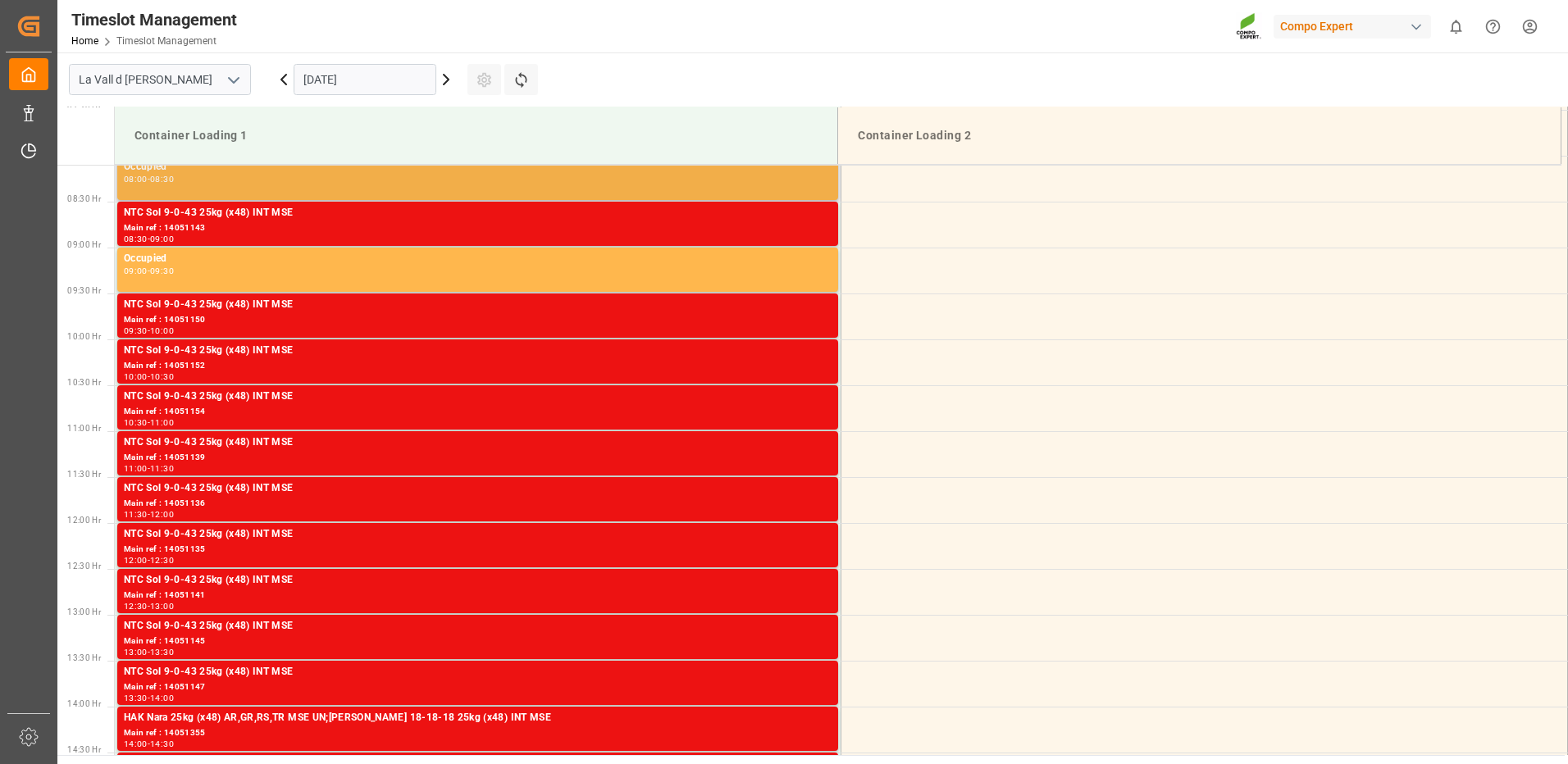
scroll to position [579, 0]
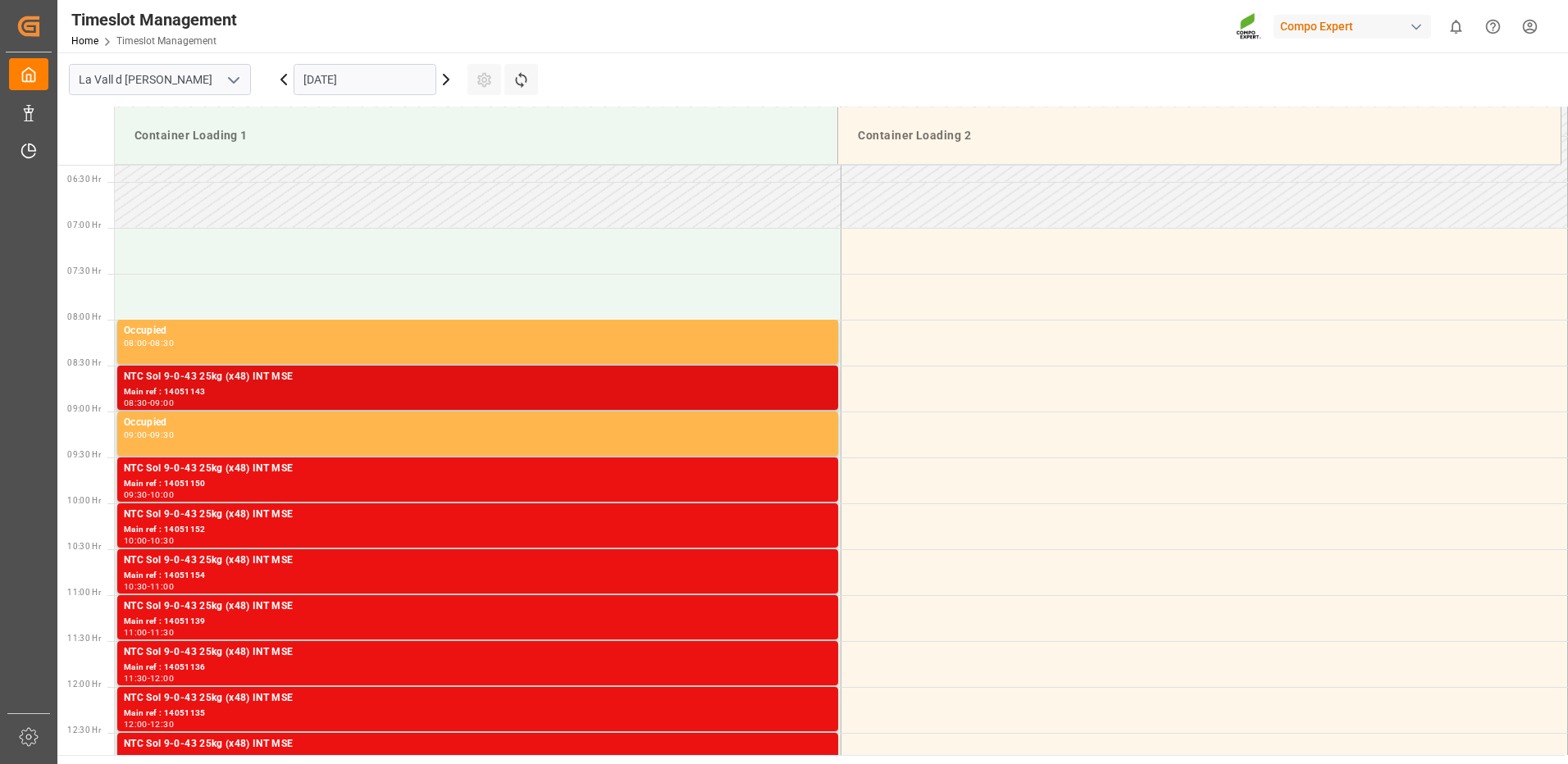
click at [820, 386] on div "Main ref : 14051143" at bounding box center [478, 392] width 707 height 14
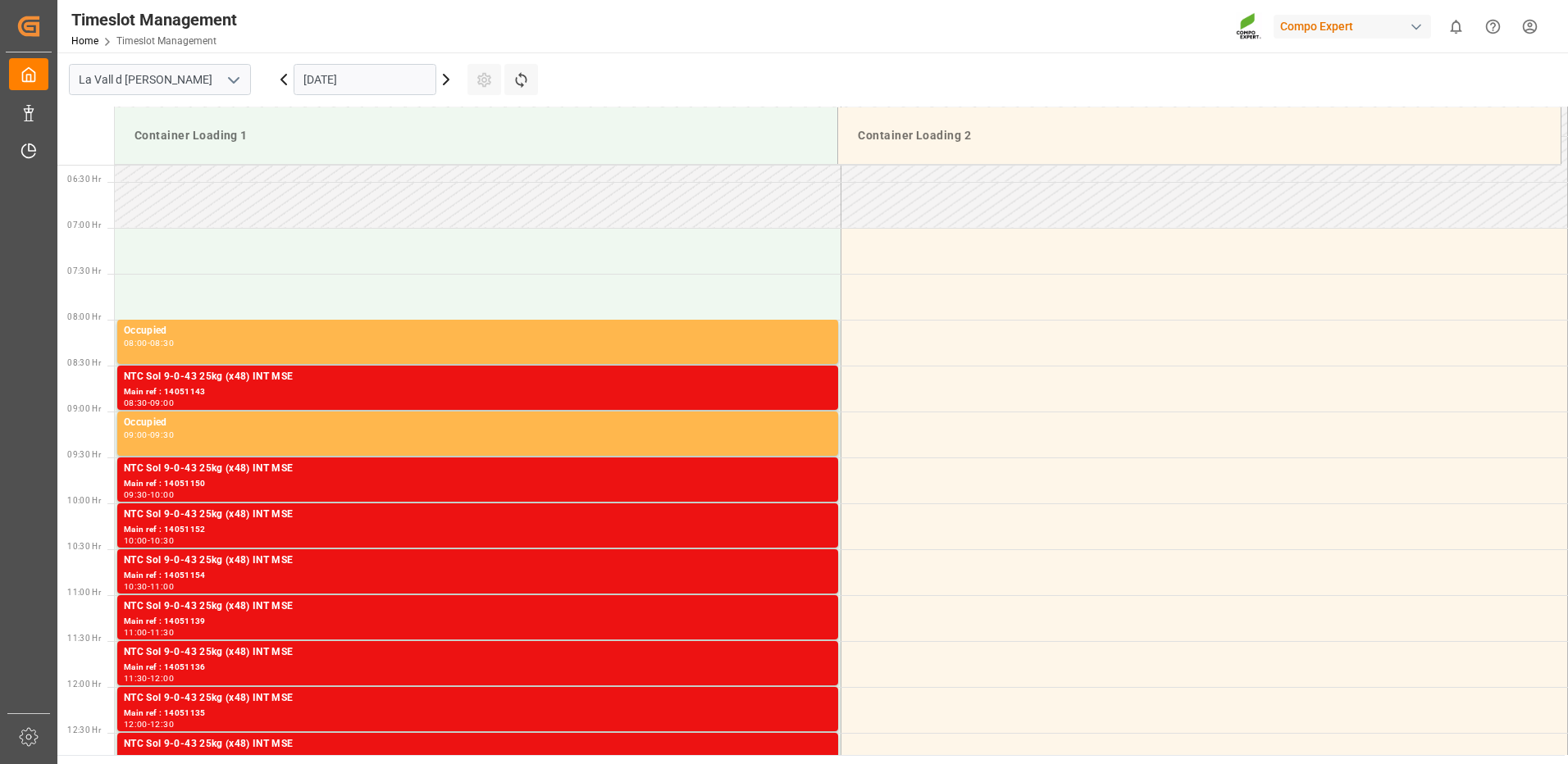
click at [799, 479] on div "Main ref : 14051150" at bounding box center [478, 484] width 707 height 14
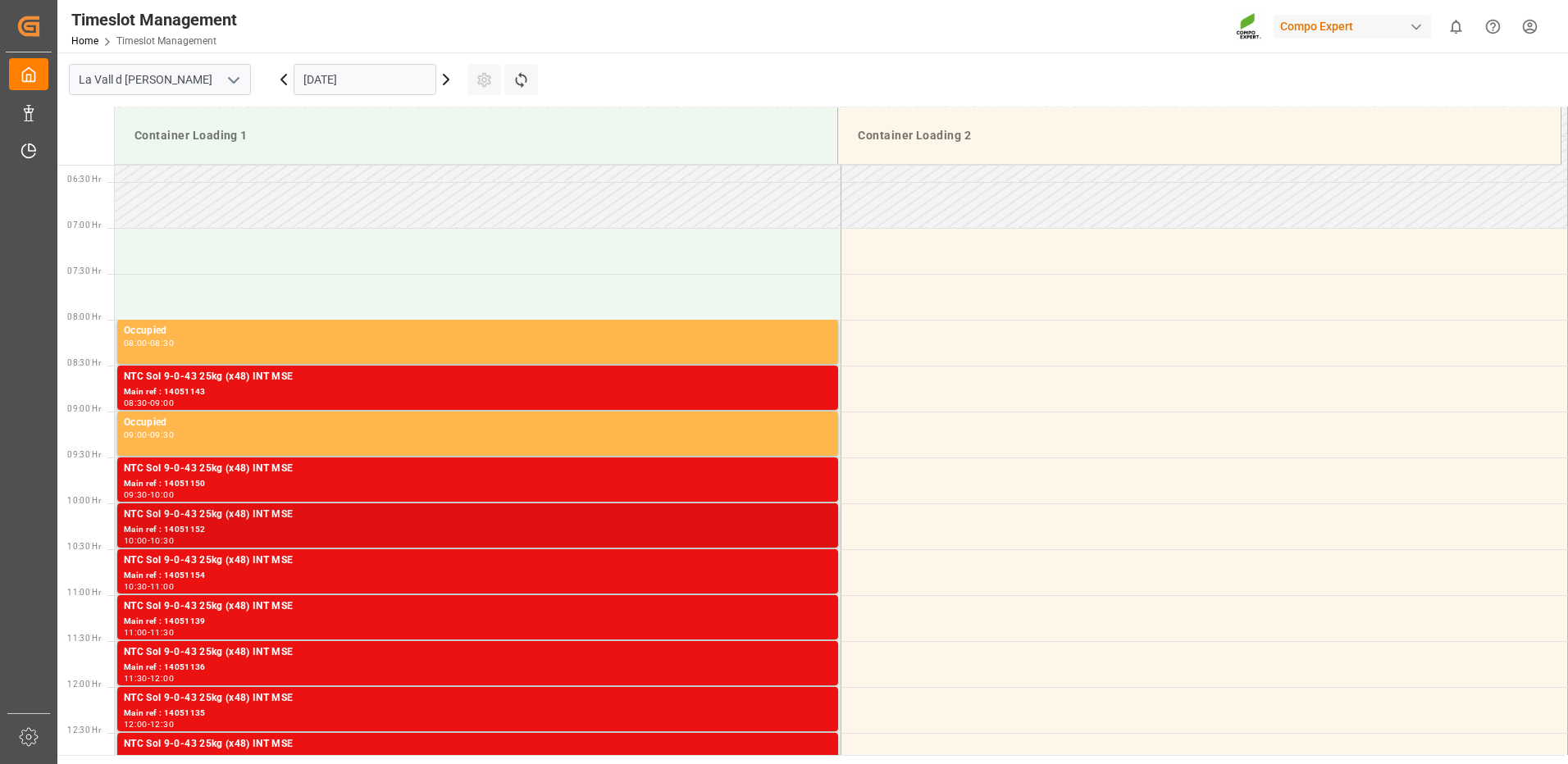
click at [784, 513] on div "NTC Sol 9-0-43 25kg (x48) INT MSE" at bounding box center [478, 515] width 707 height 17
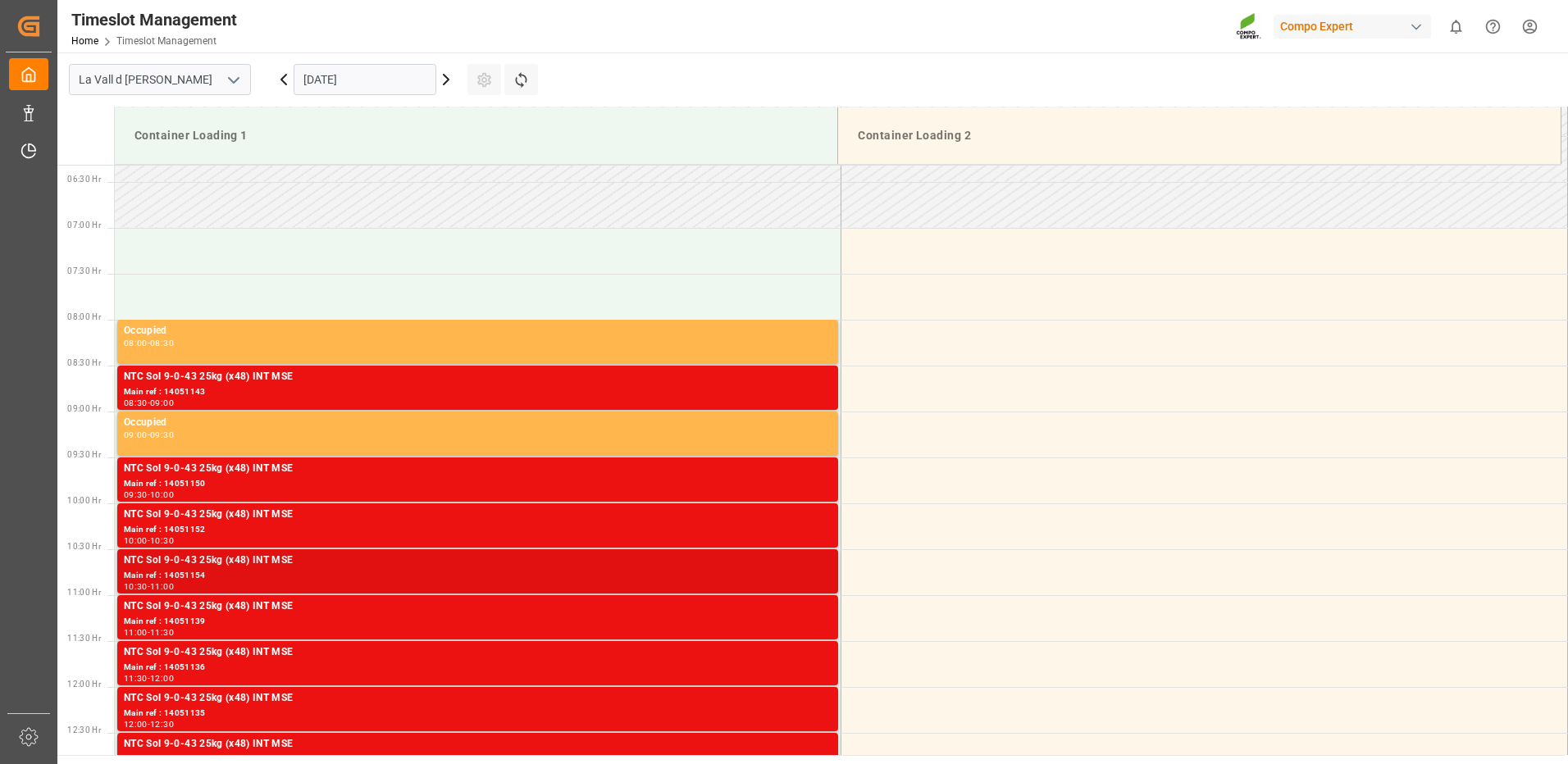
click at [787, 559] on div "NTC Sol 9-0-43 25kg (x48) INT MSE" at bounding box center [478, 561] width 707 height 17
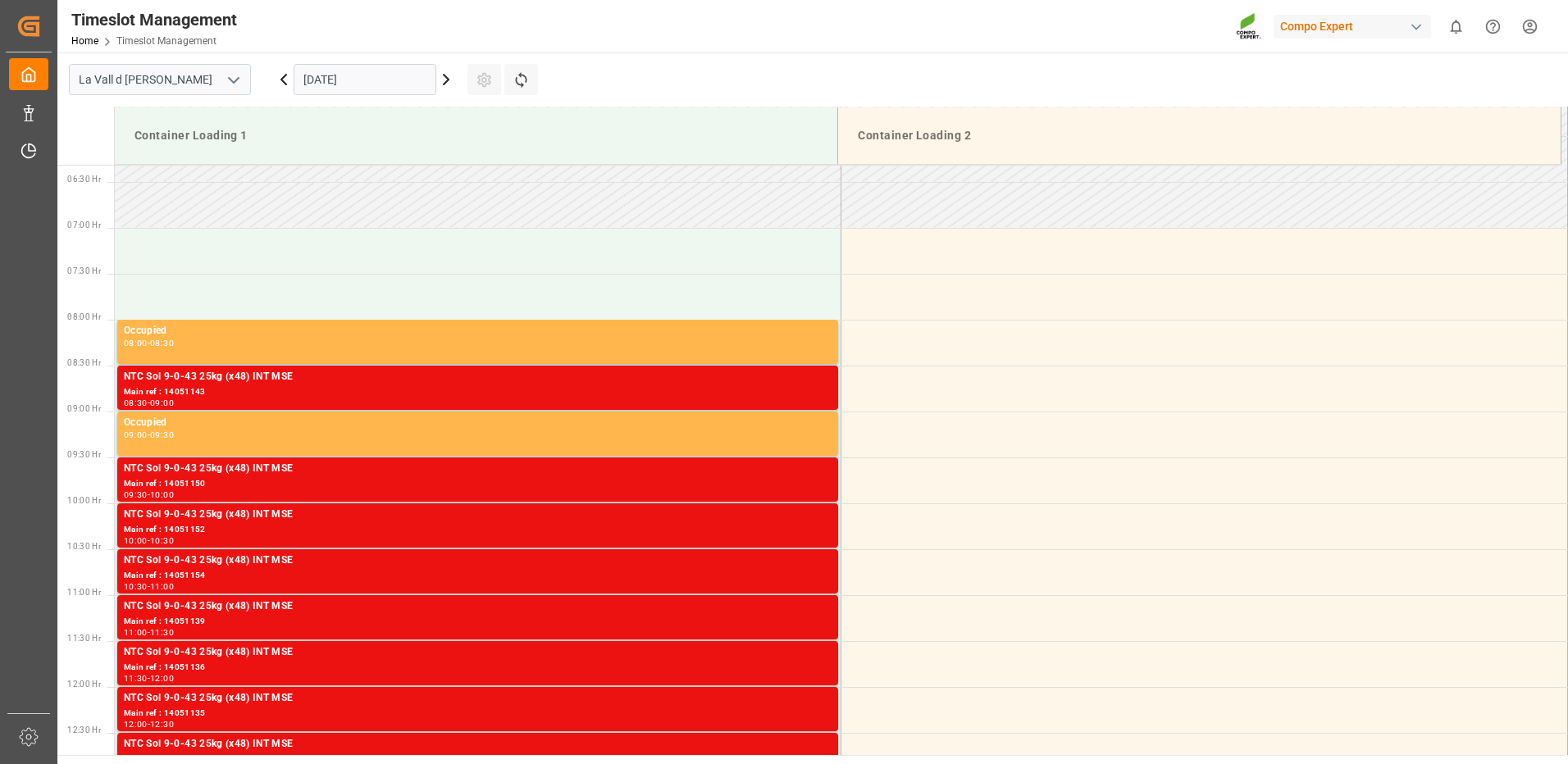
click at [795, 614] on div "NTC Sol 9-0-43 25kg (x48) INT MSE" at bounding box center [478, 607] width 707 height 17
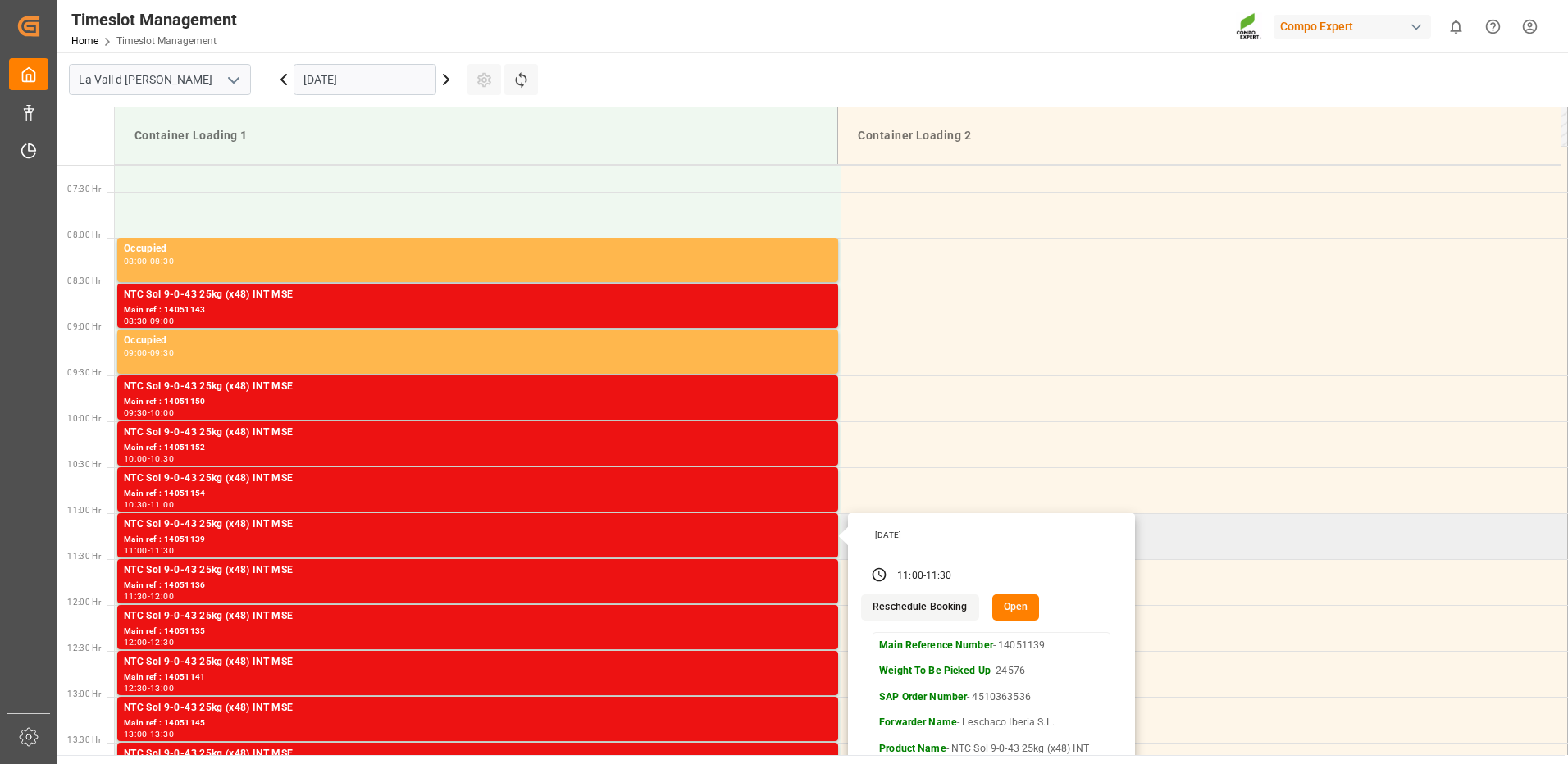
scroll to position [826, 0]
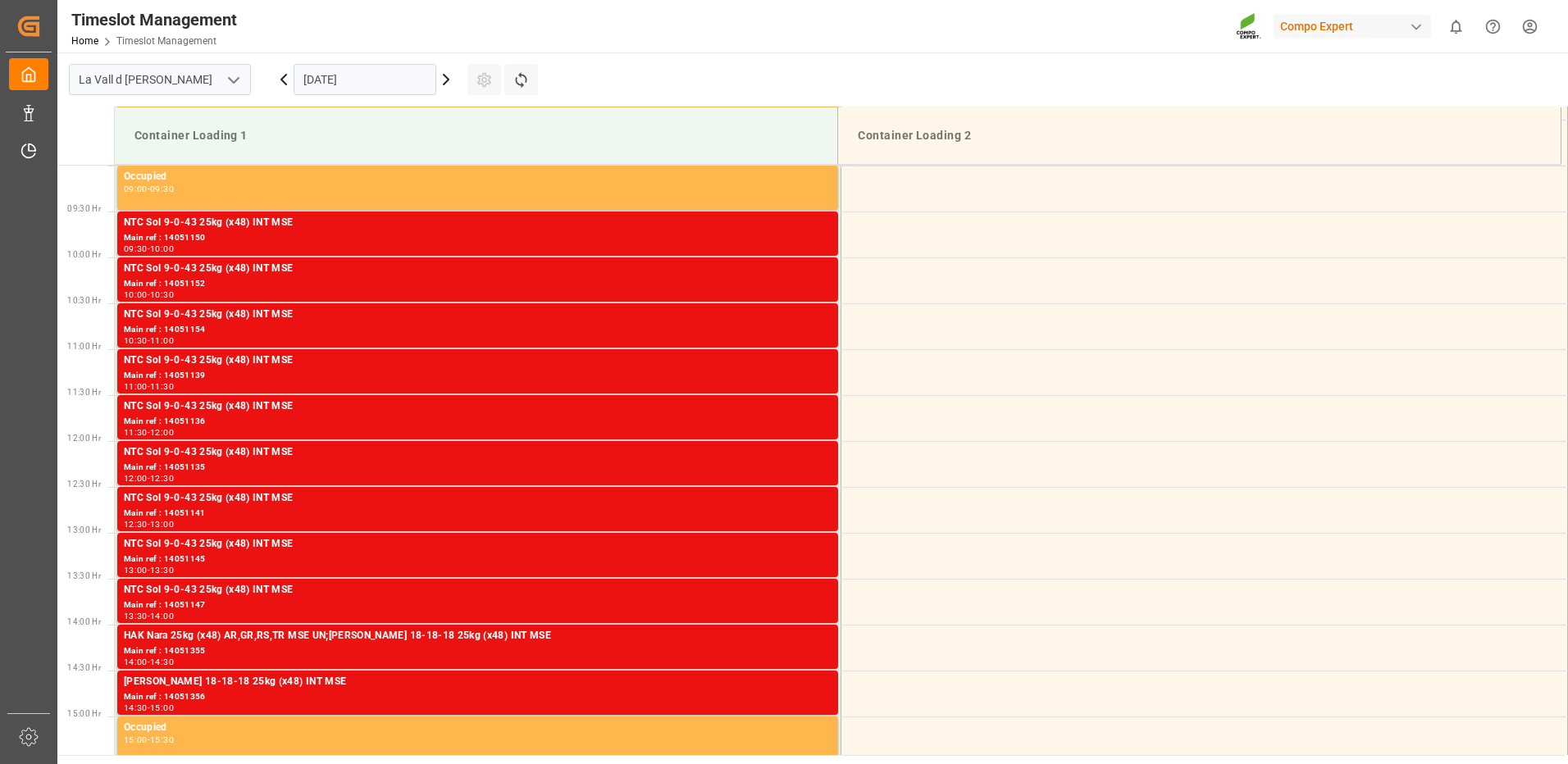
click at [801, 408] on div "NTC Sol 9-0-43 25kg (x48) INT MSE" at bounding box center [478, 406] width 707 height 17
click at [759, 446] on div "NTC Sol 9-0-43 25kg (x48) INT MSE" at bounding box center [478, 452] width 707 height 17
click at [798, 519] on div "Main ref : 14051141" at bounding box center [478, 514] width 707 height 14
click at [810, 516] on div "Main ref : 14051141" at bounding box center [478, 514] width 707 height 14
click at [706, 248] on div "09:30 - 10:00" at bounding box center [478, 249] width 707 height 9
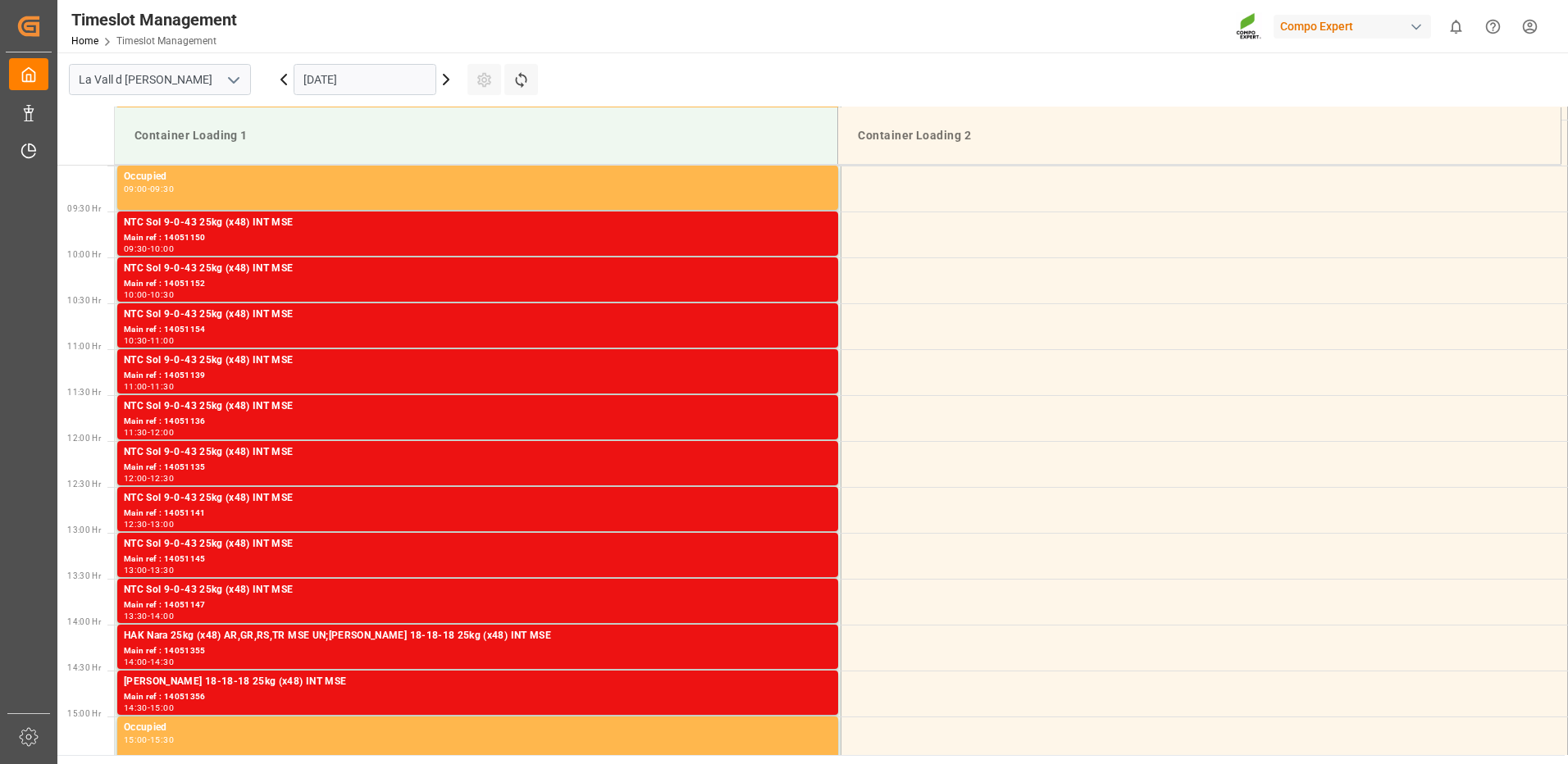
click at [722, 280] on div "Main ref : 14051152" at bounding box center [478, 284] width 707 height 14
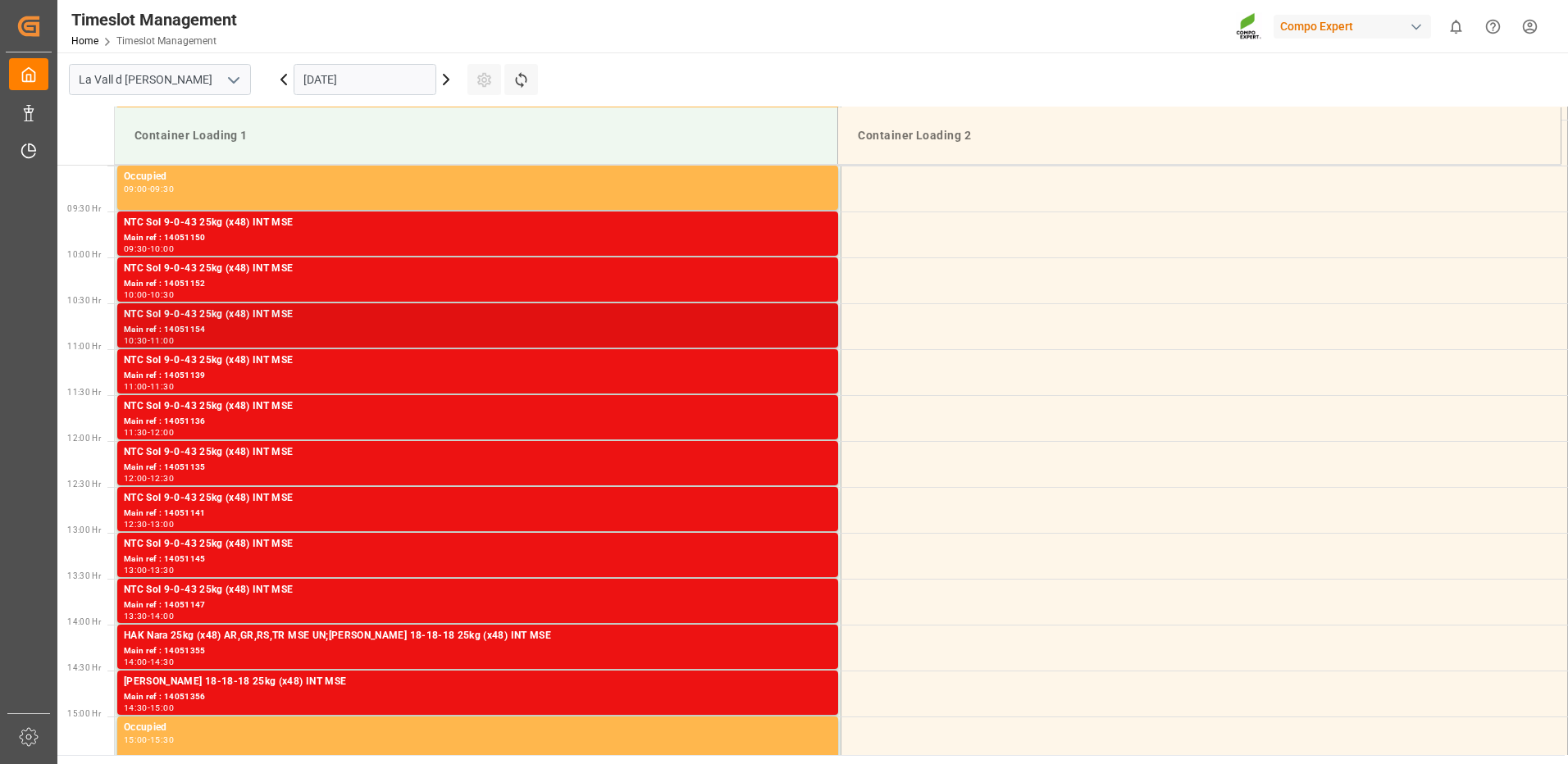
click at [759, 314] on div "NTC Sol 9-0-43 25kg (x48) INT MSE" at bounding box center [478, 315] width 707 height 17
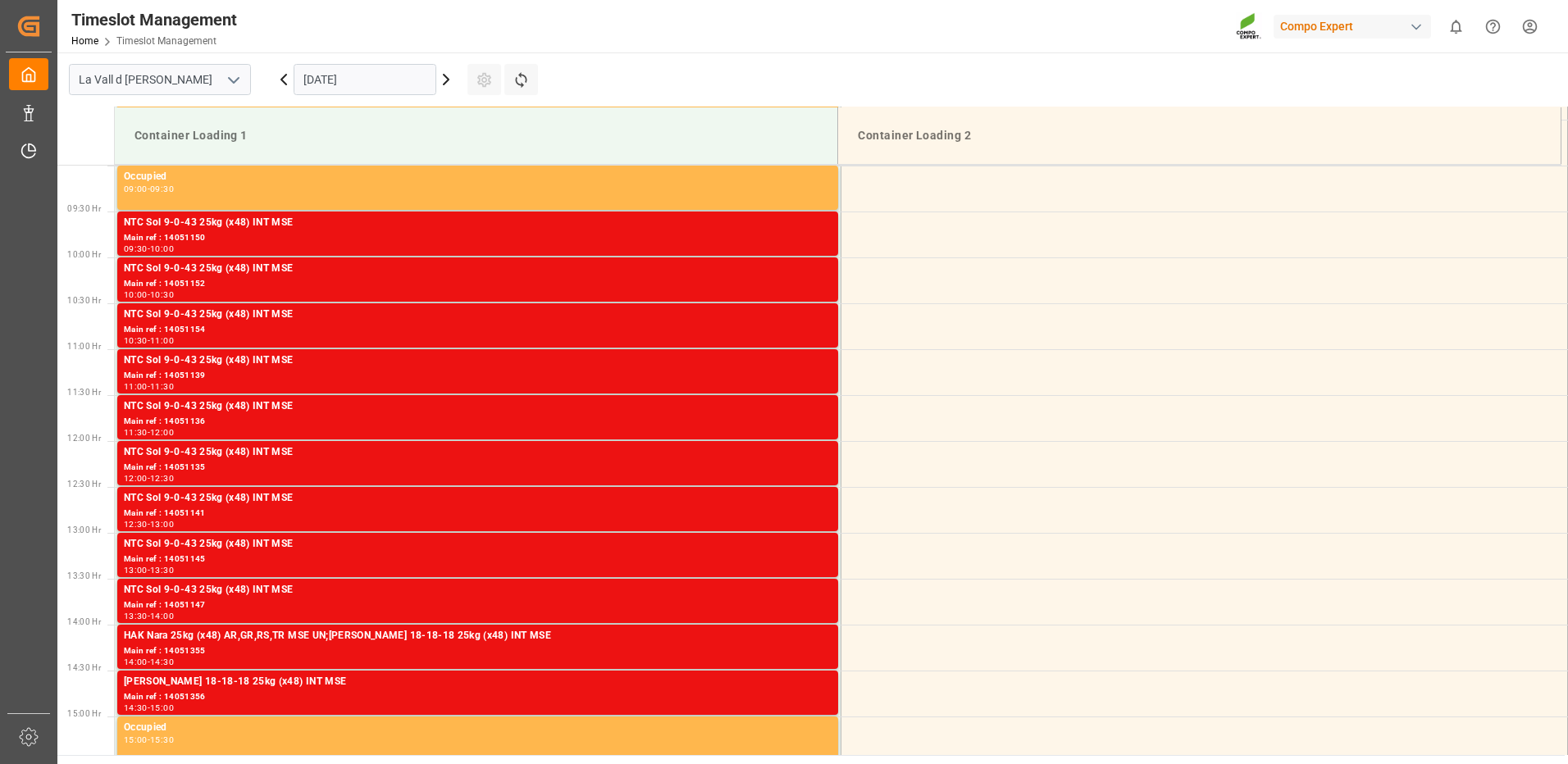
click at [824, 375] on div "Main ref : 14051139" at bounding box center [478, 376] width 707 height 14
click at [802, 467] on div "Main ref : 14051135" at bounding box center [478, 468] width 707 height 14
click at [804, 507] on div "Main ref : 14051141" at bounding box center [478, 514] width 707 height 14
click at [806, 558] on div "Main ref : 14051145" at bounding box center [478, 560] width 707 height 14
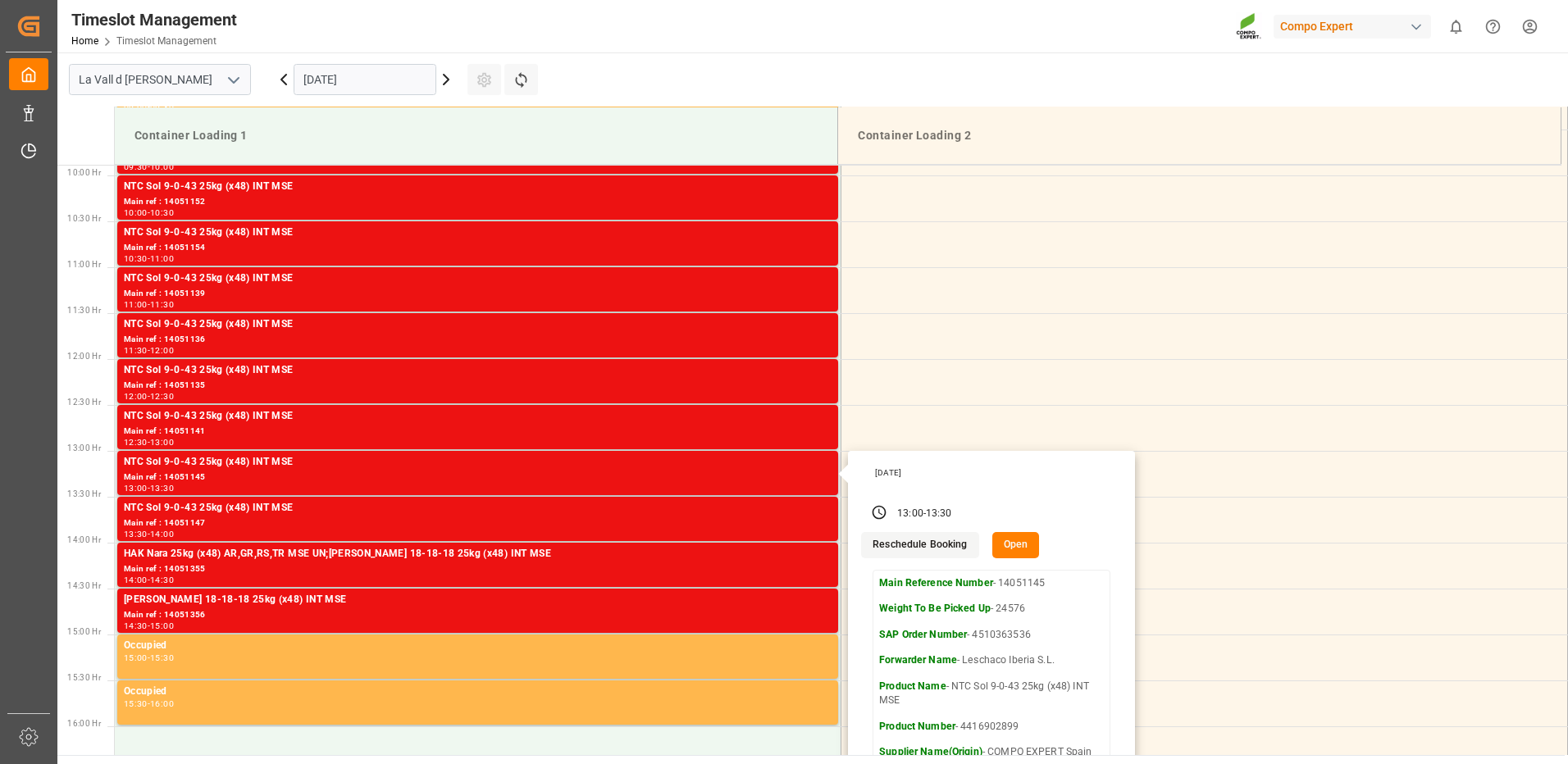
scroll to position [990, 0]
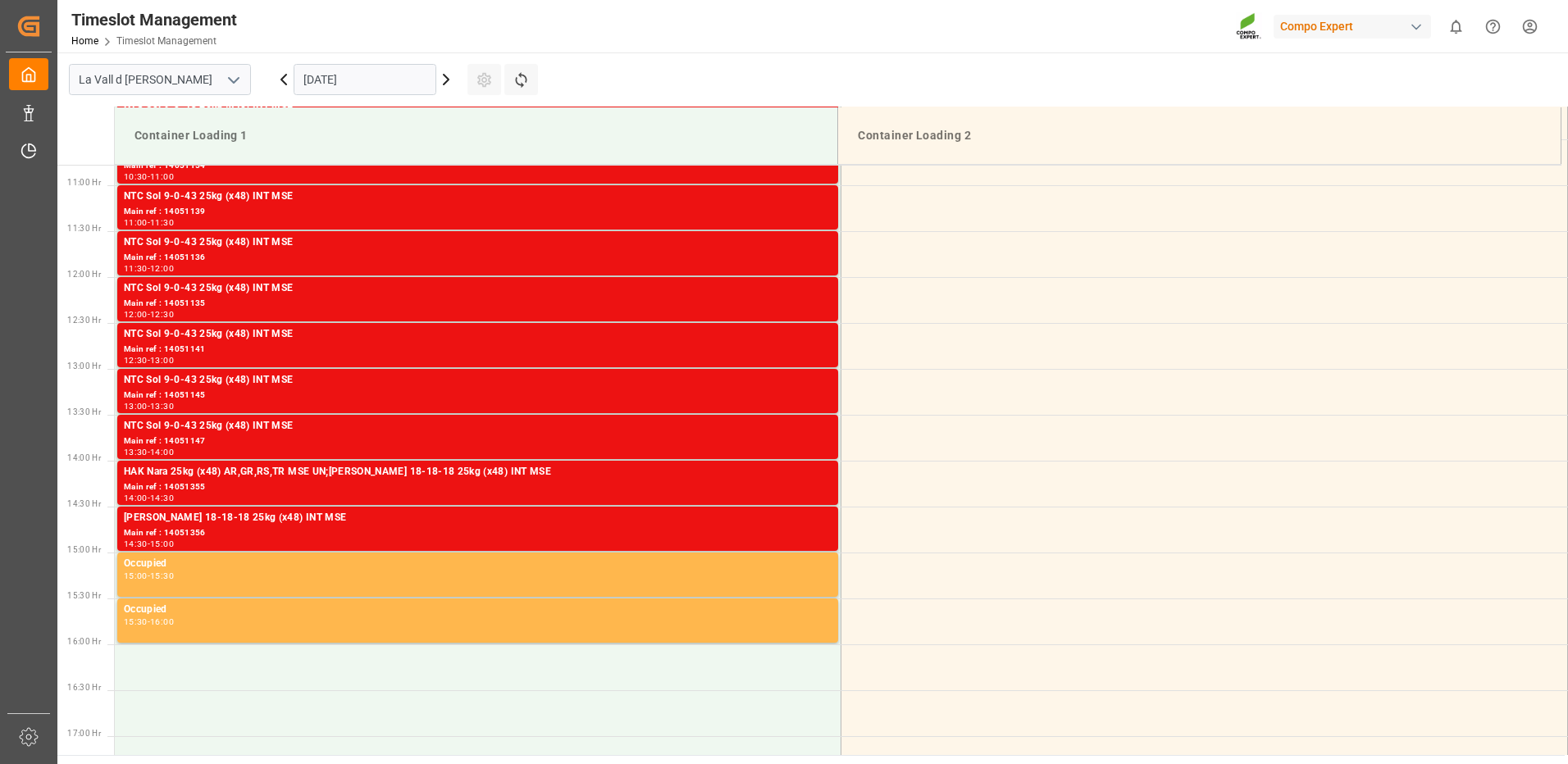
click at [765, 430] on div "NTC Sol 9-0-43 25kg (x48) INT MSE" at bounding box center [478, 426] width 707 height 17
click at [774, 489] on div "Main ref : 14051355" at bounding box center [478, 488] width 707 height 14
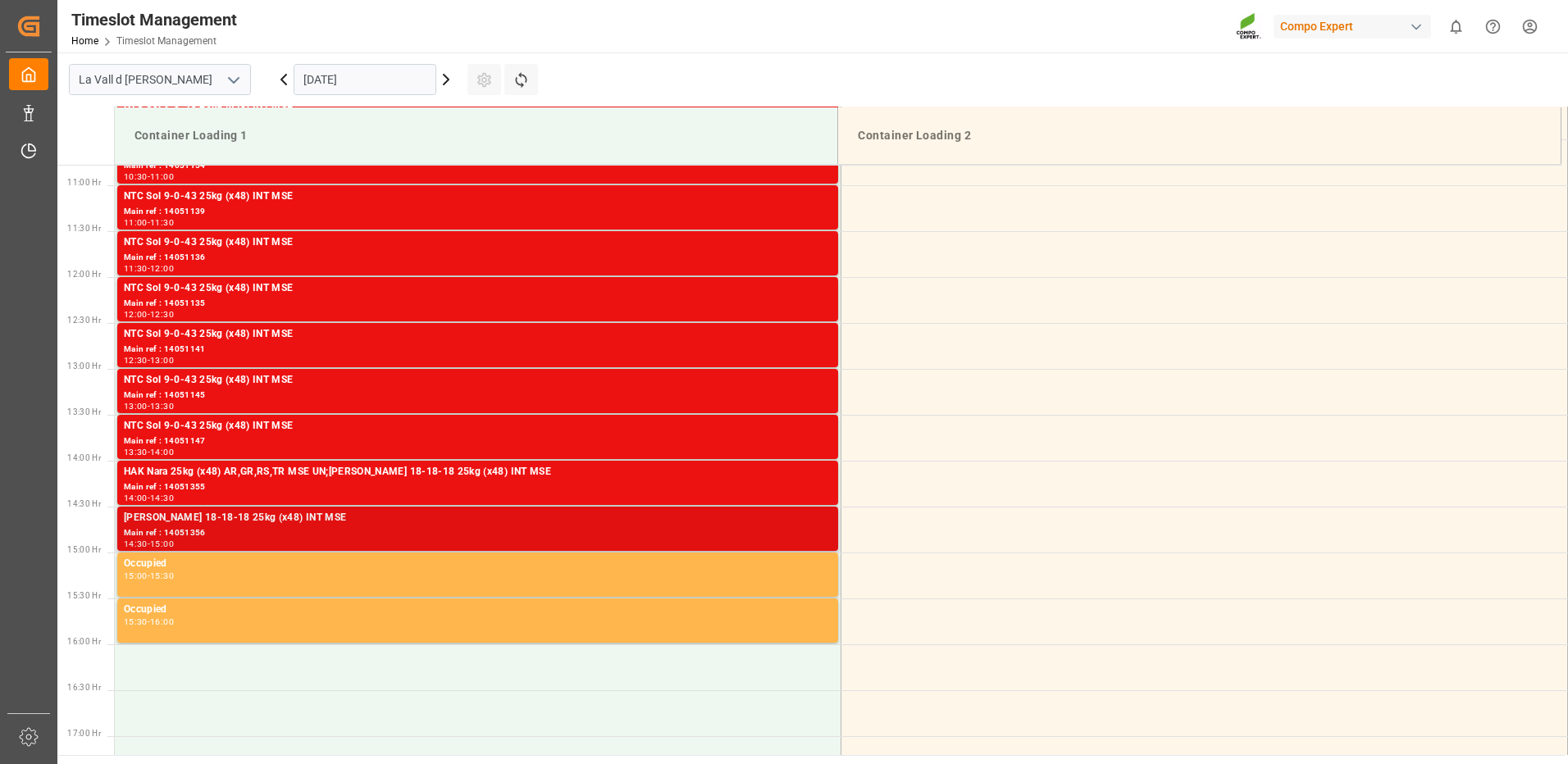
click at [787, 528] on div "Main ref : 14051356" at bounding box center [478, 533] width 707 height 14
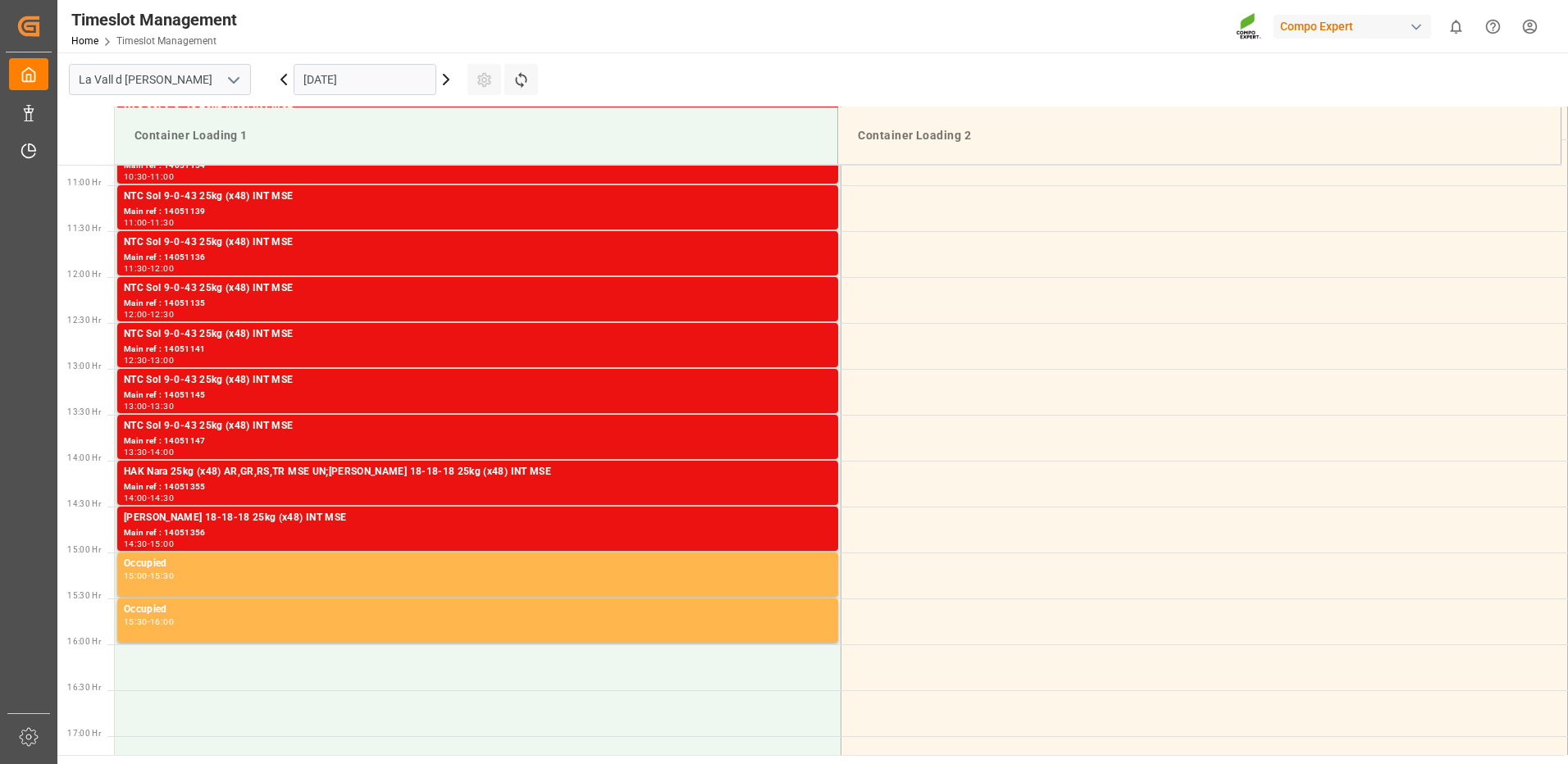
click at [787, 528] on div "Main ref : 14051356" at bounding box center [478, 533] width 707 height 14
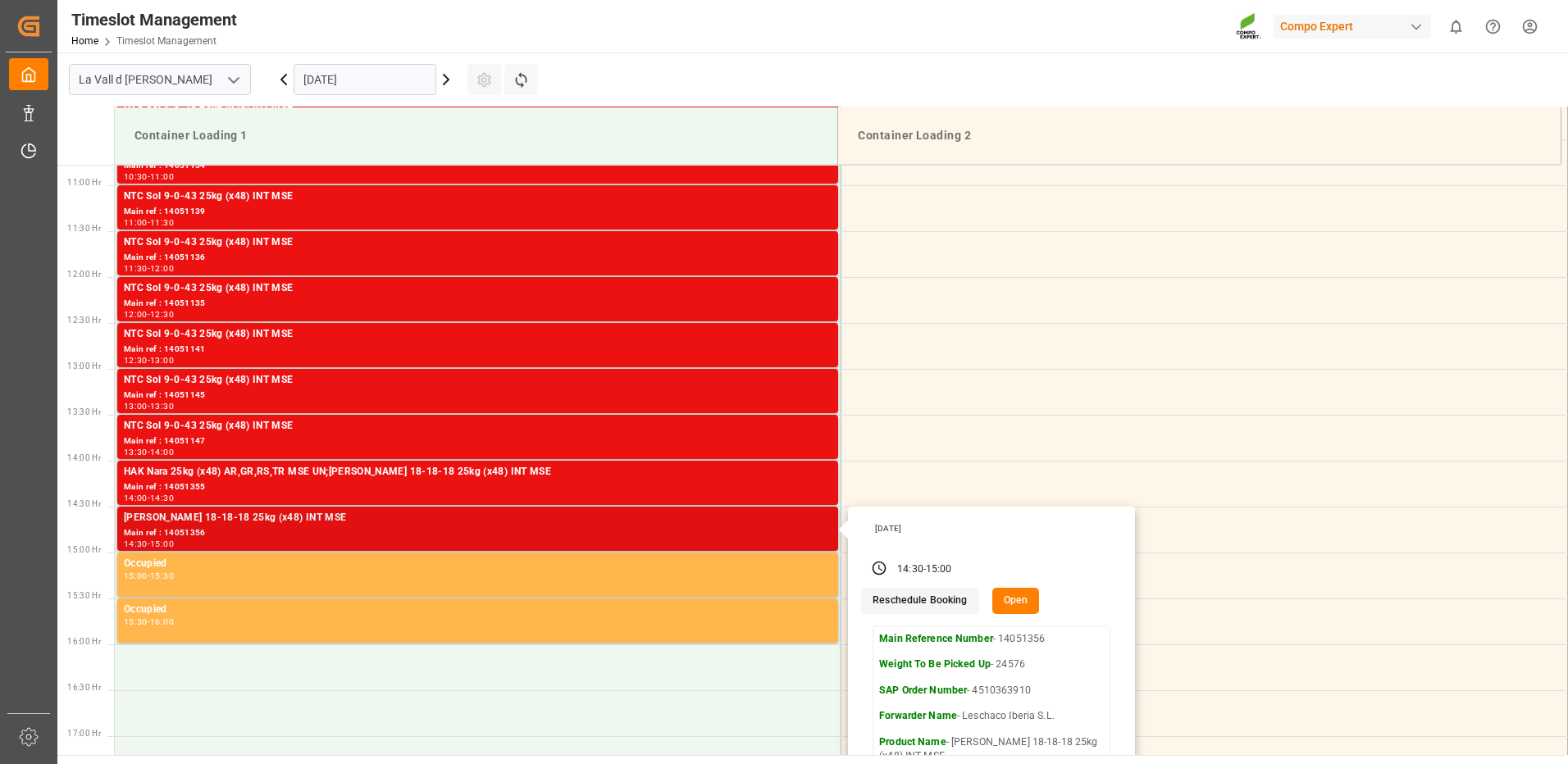
scroll to position [1072, 0]
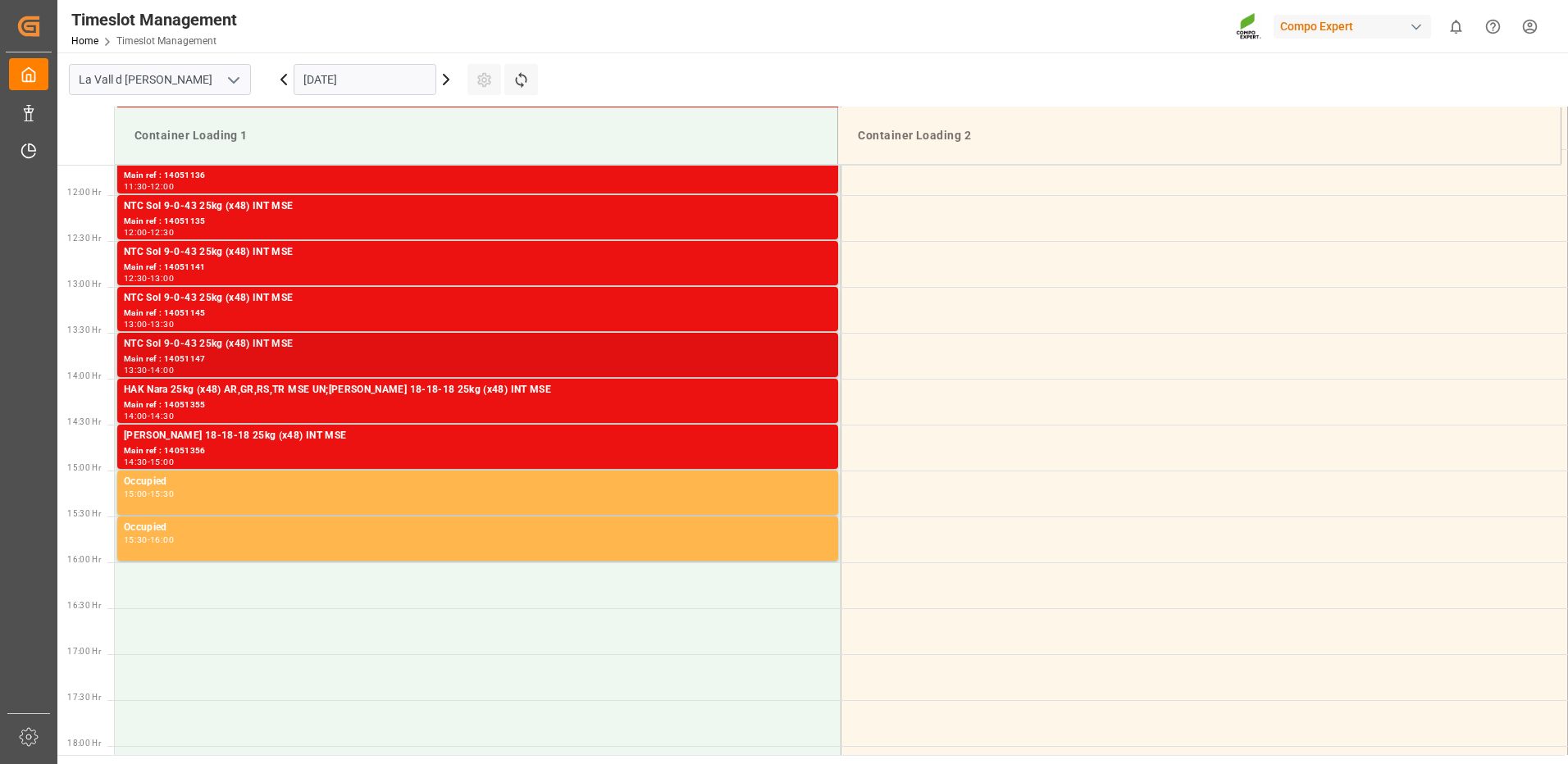
click at [803, 358] on div "Main ref : 14051147" at bounding box center [478, 360] width 707 height 14
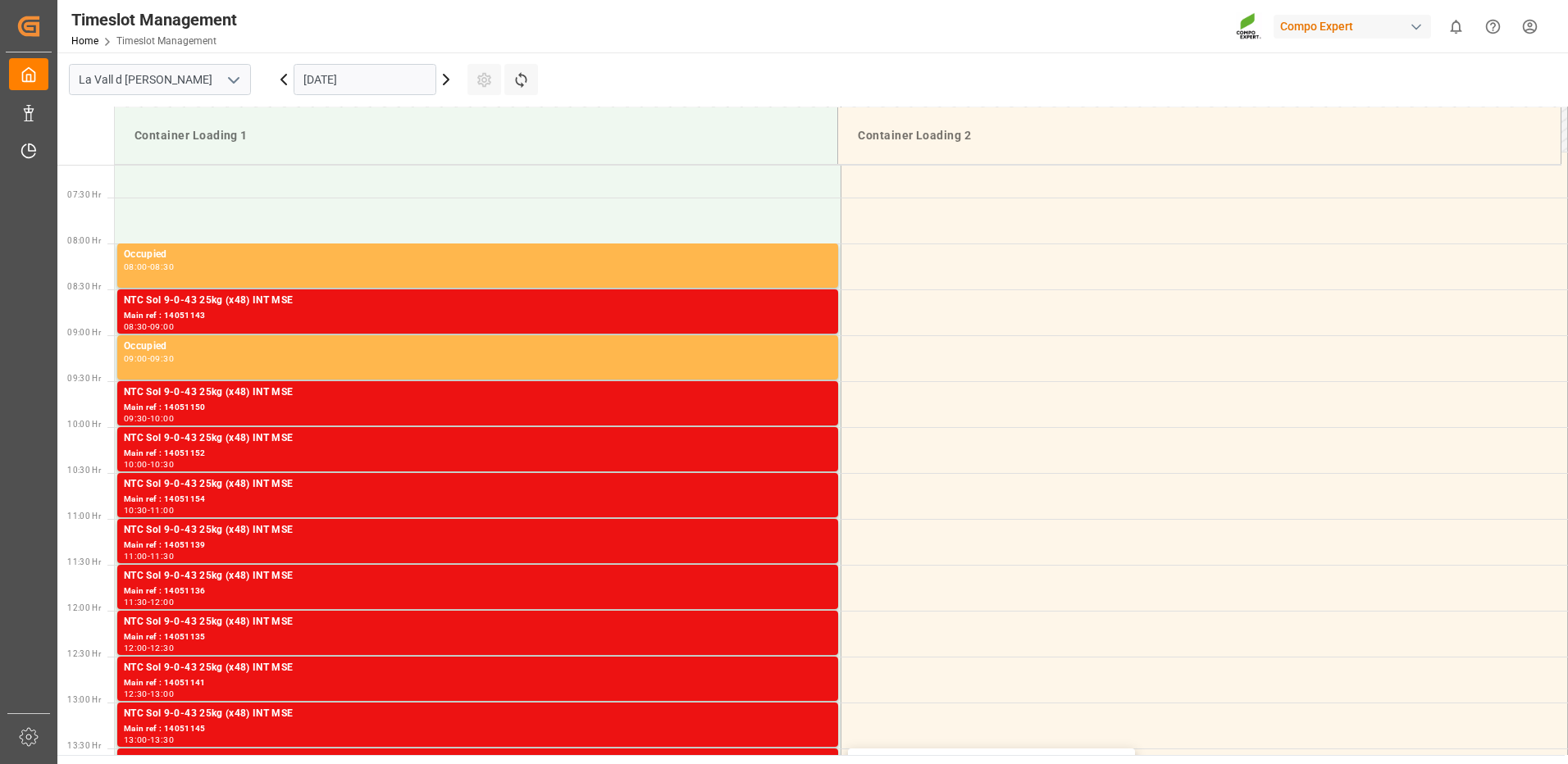
scroll to position [738, 0]
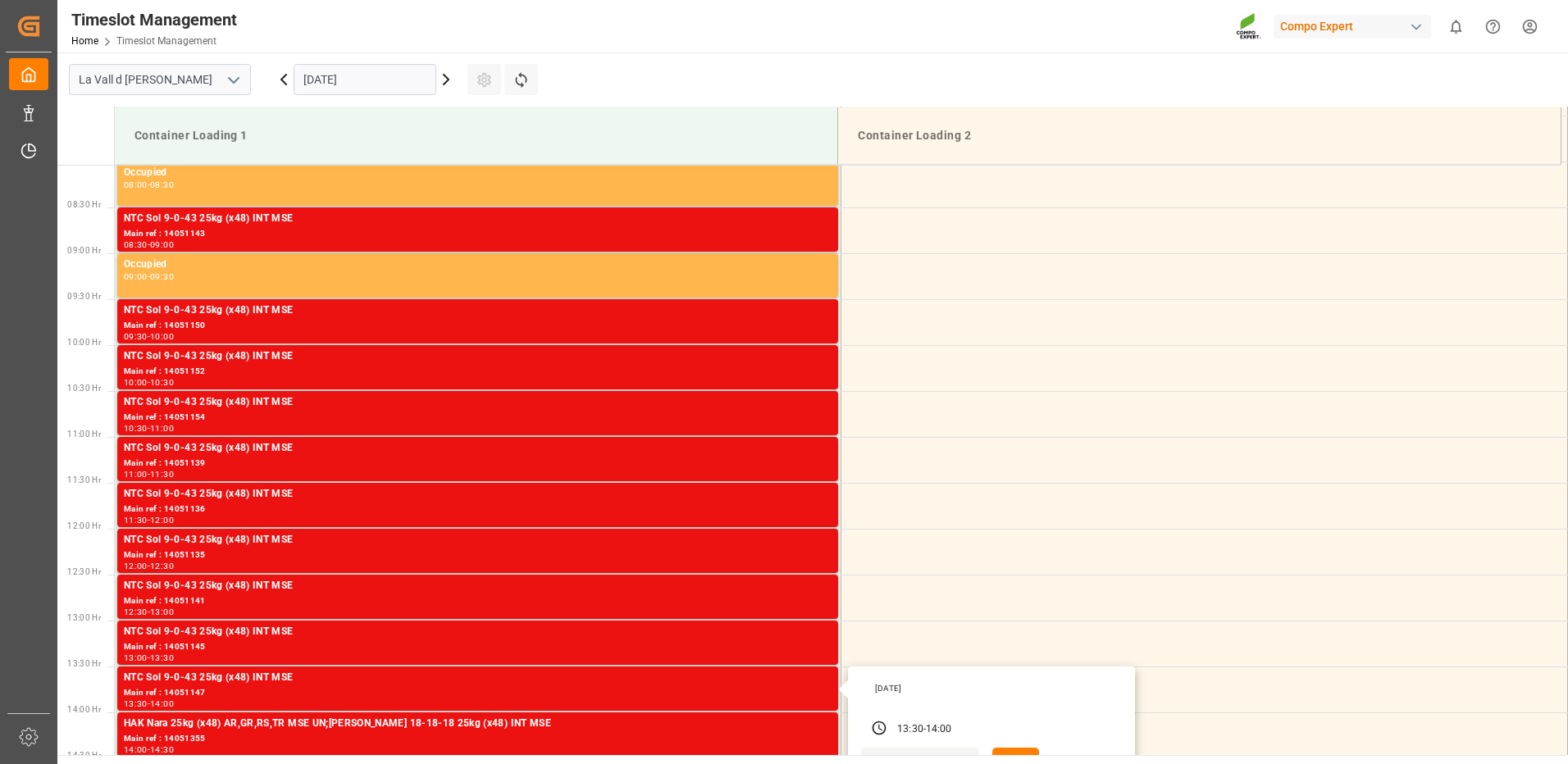
click at [383, 83] on input "[DATE]" at bounding box center [364, 79] width 143 height 31
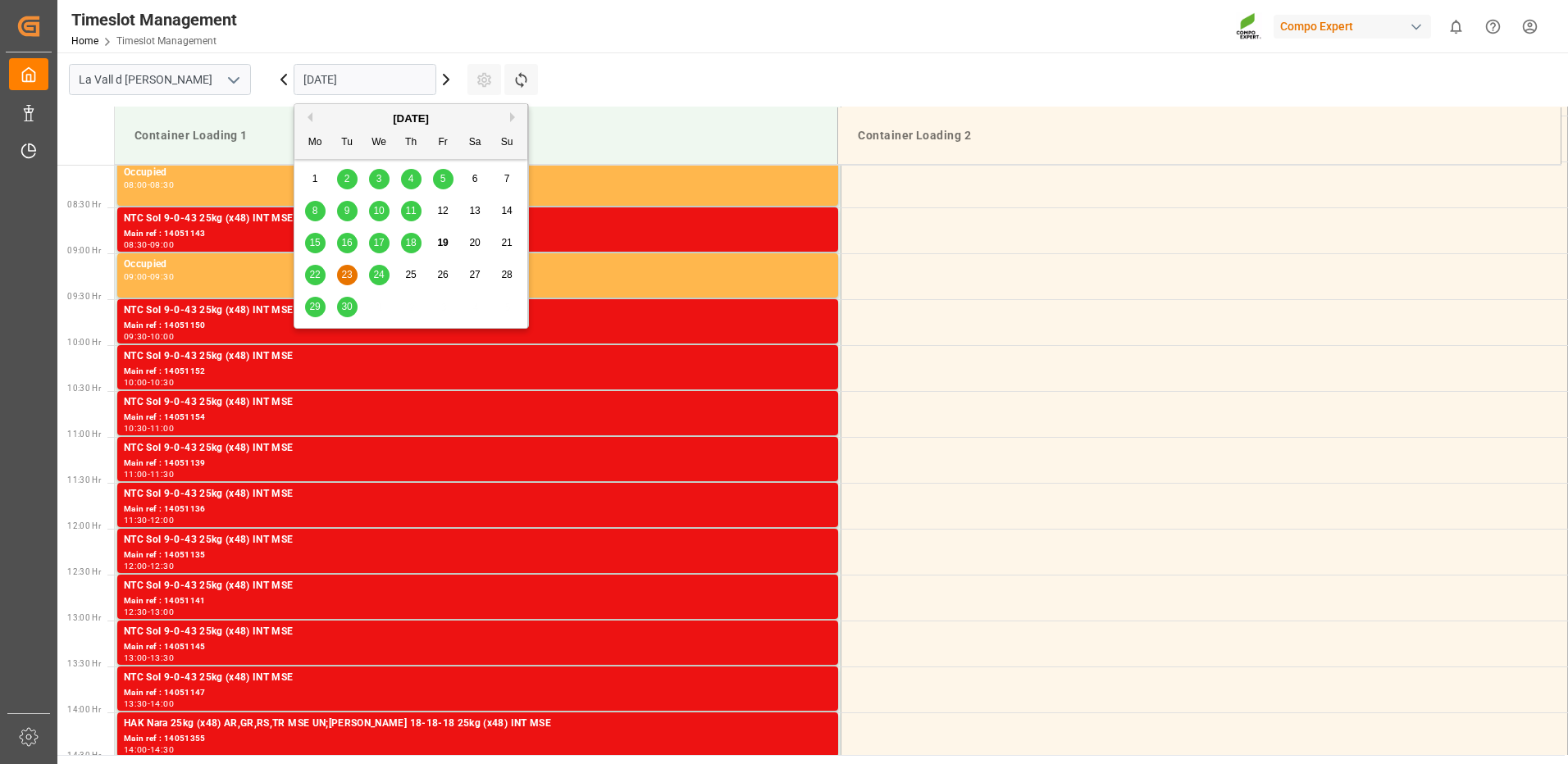
click at [374, 275] on span "24" at bounding box center [378, 275] width 11 height 12
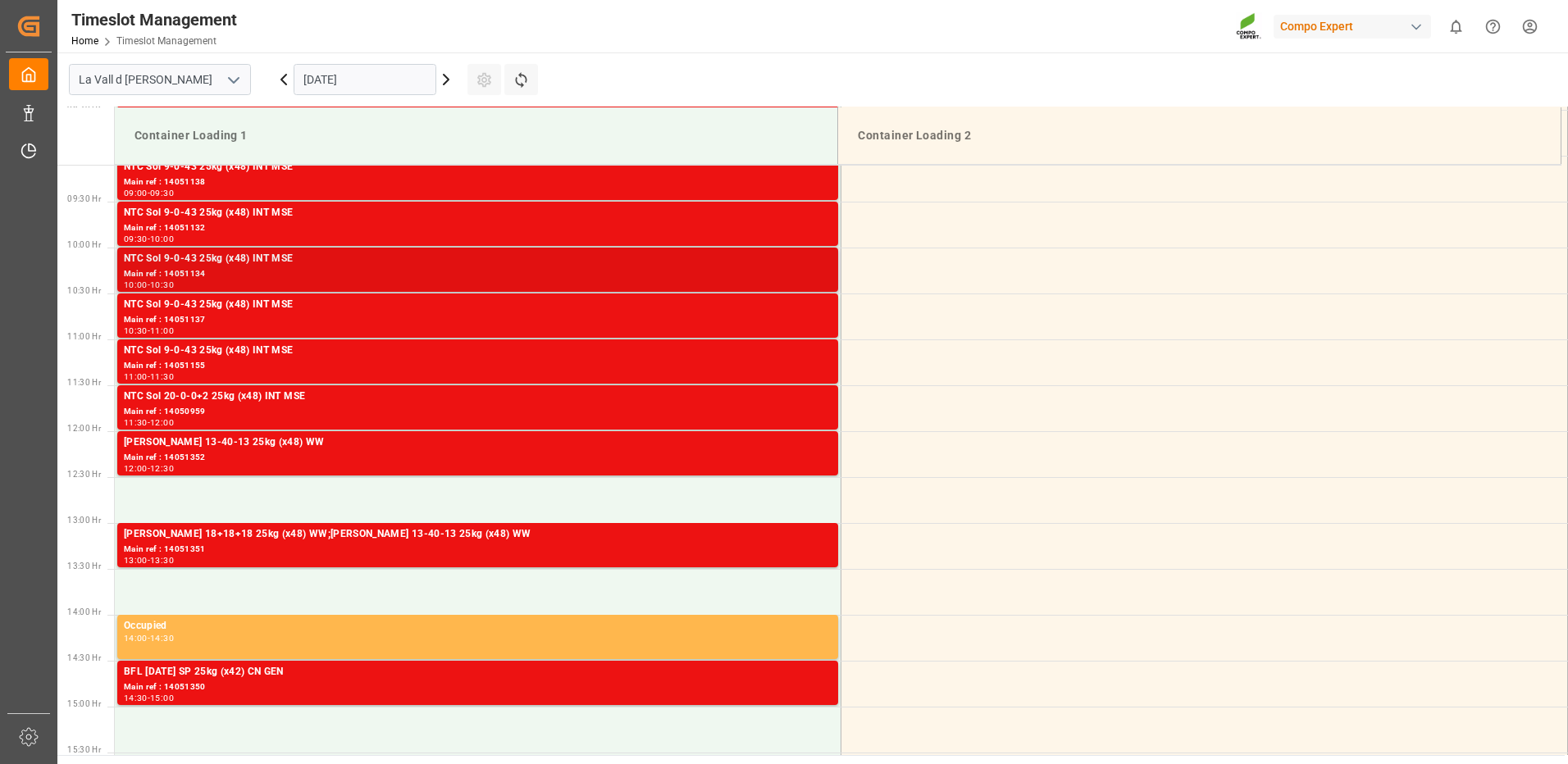
scroll to position [589, 0]
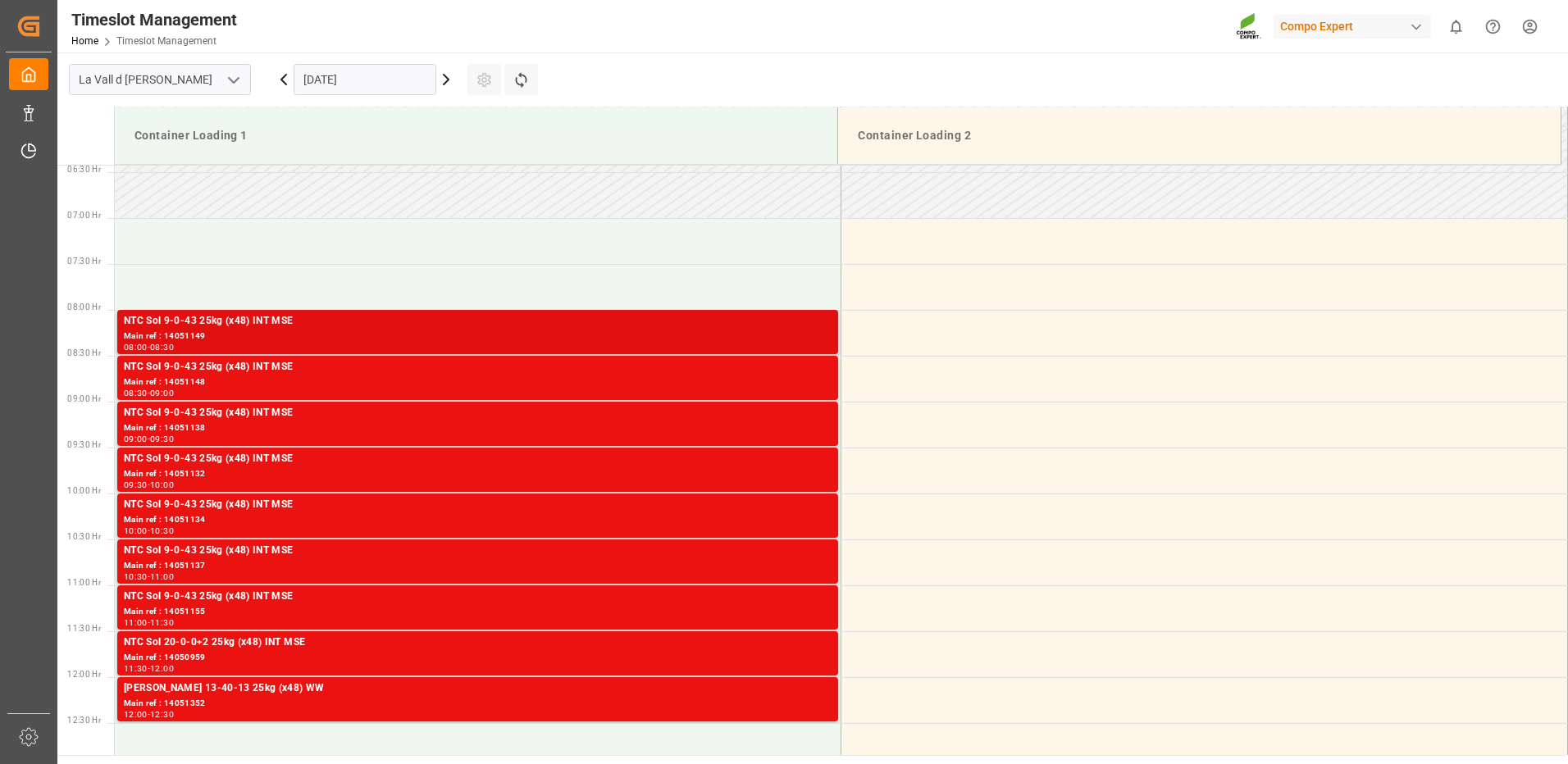
click at [762, 344] on div "08:00 - 08:30" at bounding box center [478, 348] width 707 height 9
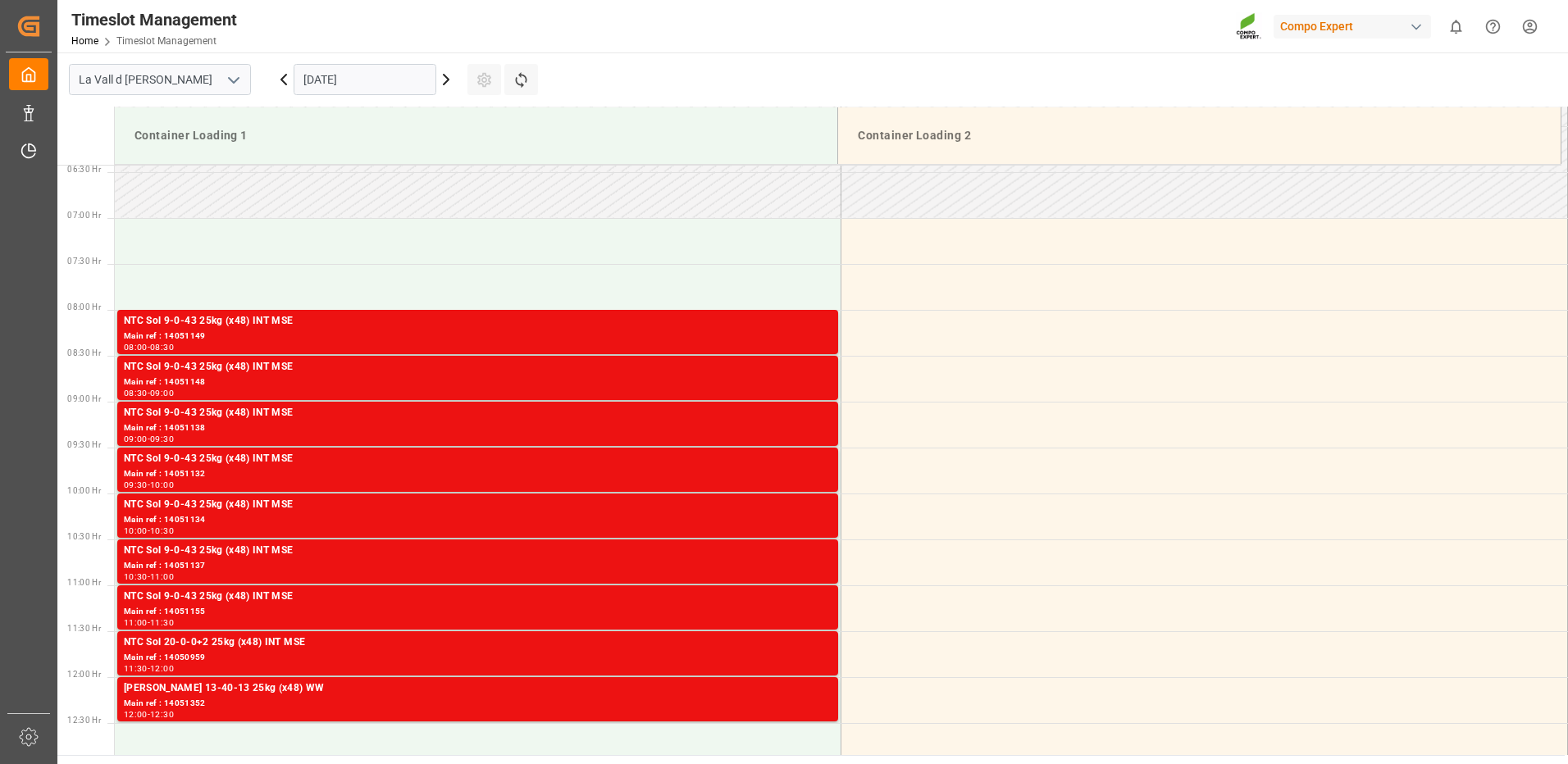
click at [774, 371] on div "NTC Sol 9-0-43 25kg (x48) INT MSE" at bounding box center [478, 367] width 707 height 17
click at [776, 419] on div "NTC Sol 9-0-43 25kg (x48) INT MSE" at bounding box center [478, 413] width 707 height 17
click at [781, 475] on div "Main ref : 14051132" at bounding box center [478, 474] width 707 height 14
click at [781, 520] on div "Main ref : 14051134" at bounding box center [478, 520] width 707 height 14
click at [784, 559] on div "Main ref : 14051137" at bounding box center [478, 566] width 707 height 14
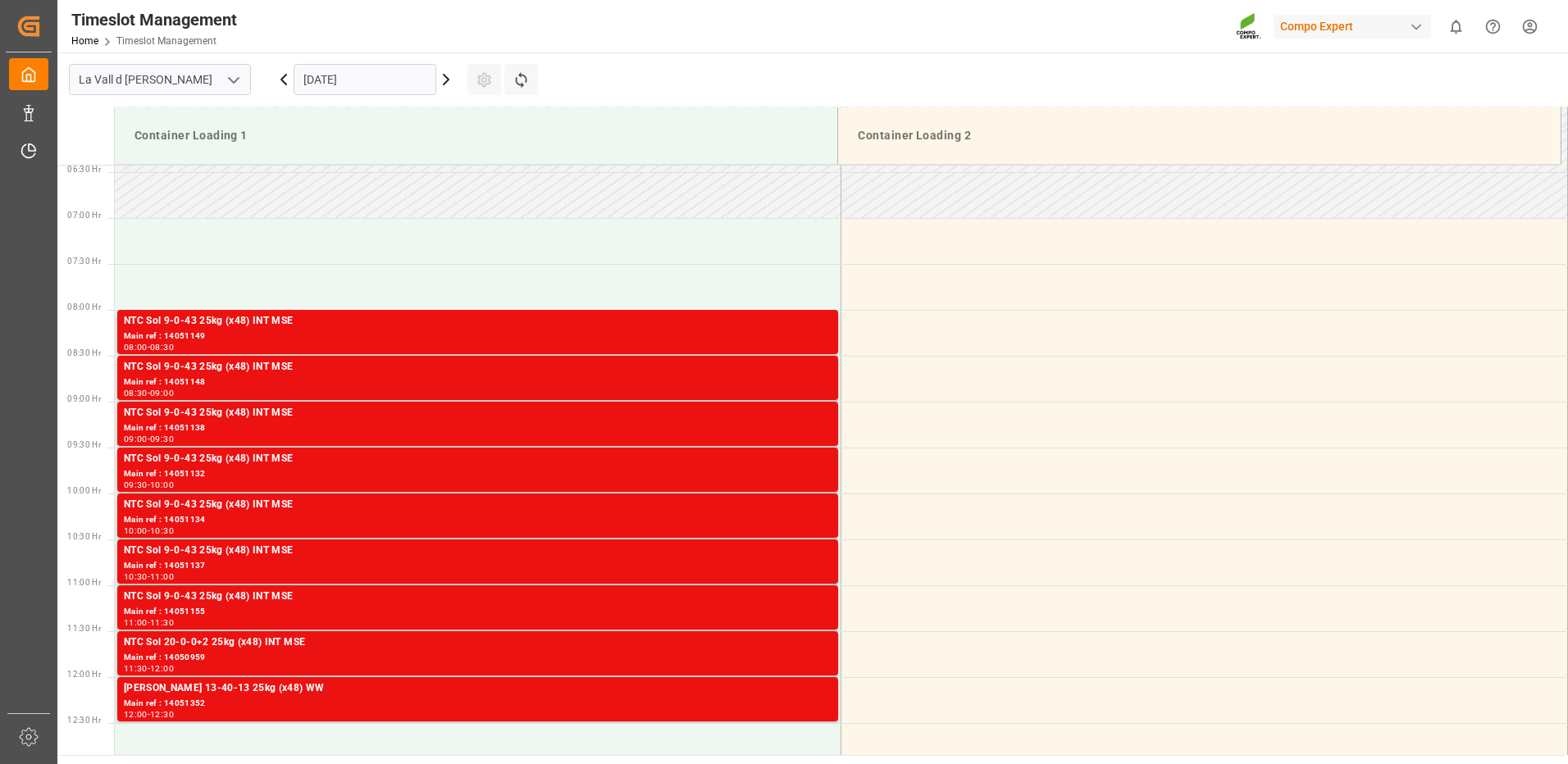
click at [787, 605] on div "NTC Sol 9-0-43 25kg (x48) INT MSE" at bounding box center [478, 597] width 707 height 17
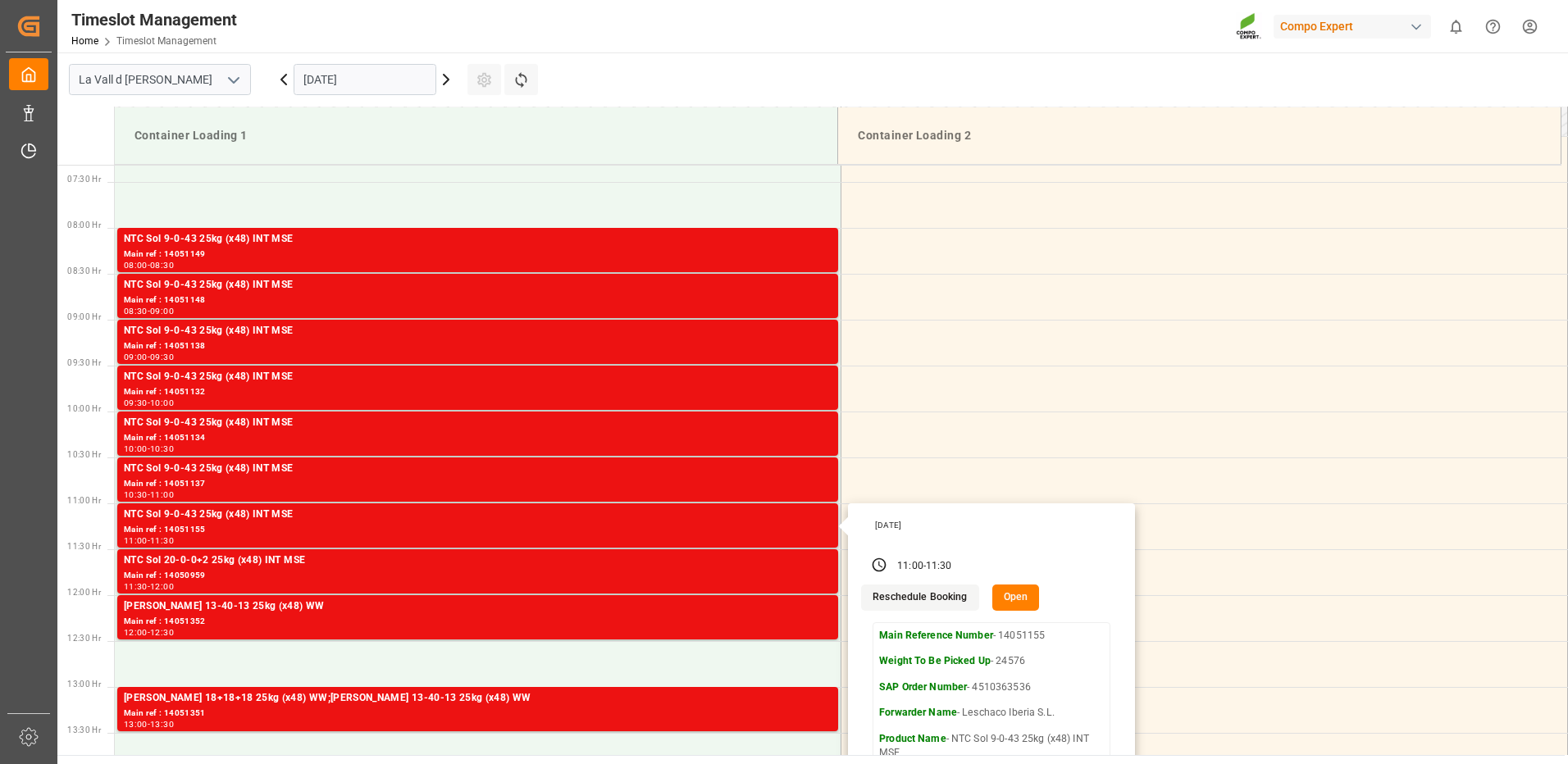
scroll to position [753, 0]
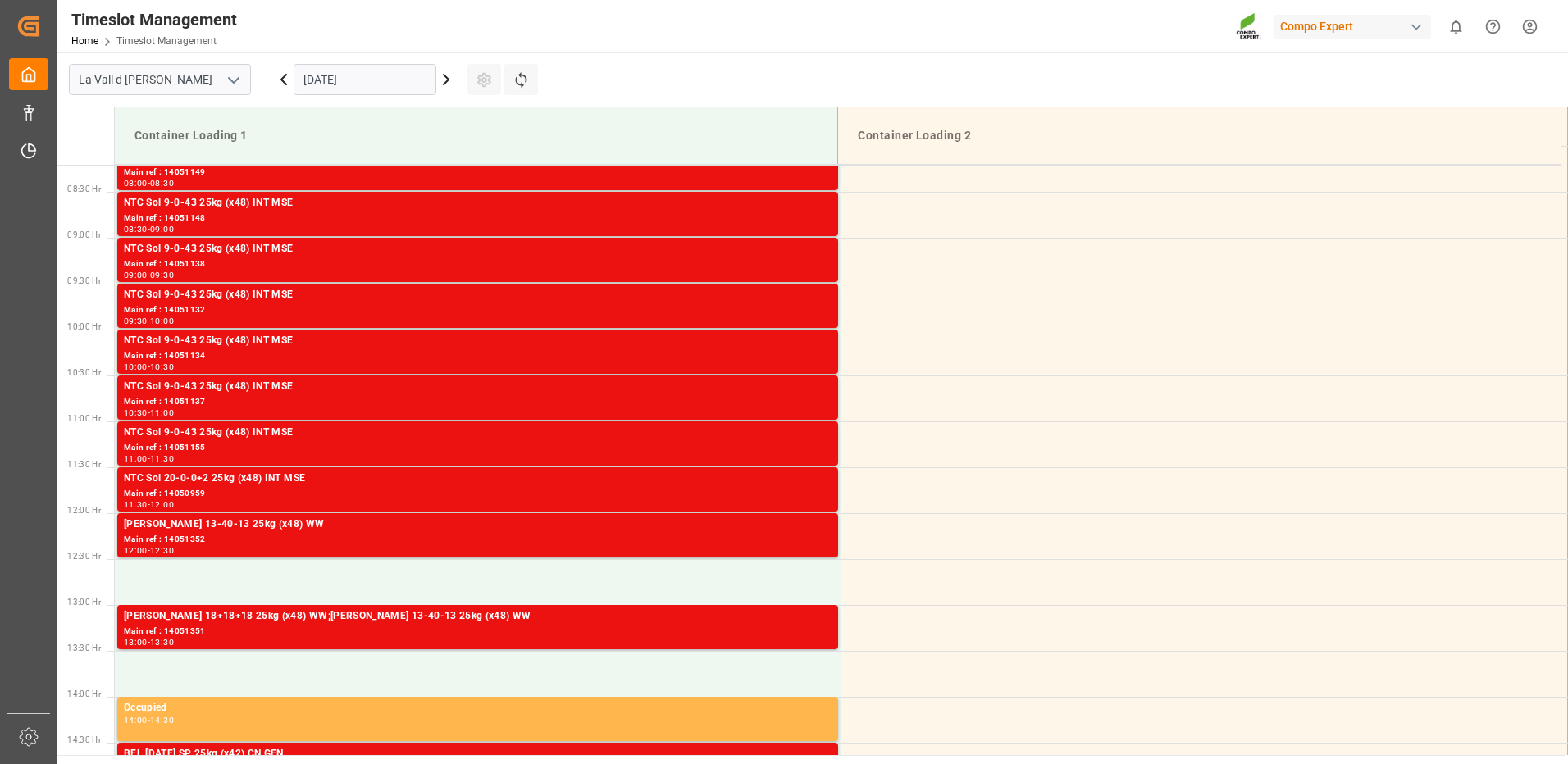
click at [783, 483] on div "NTC Sol 20-0-0+2 25kg (x48) INT MSE" at bounding box center [478, 479] width 707 height 17
click at [787, 533] on div "Main ref : 14051352" at bounding box center [478, 539] width 707 height 14
click at [786, 480] on div "NTC Sol 20-0-0+2 25kg (x48) INT MSE" at bounding box center [478, 479] width 707 height 17
click at [672, 636] on div "Main ref : 14051351" at bounding box center [478, 631] width 707 height 14
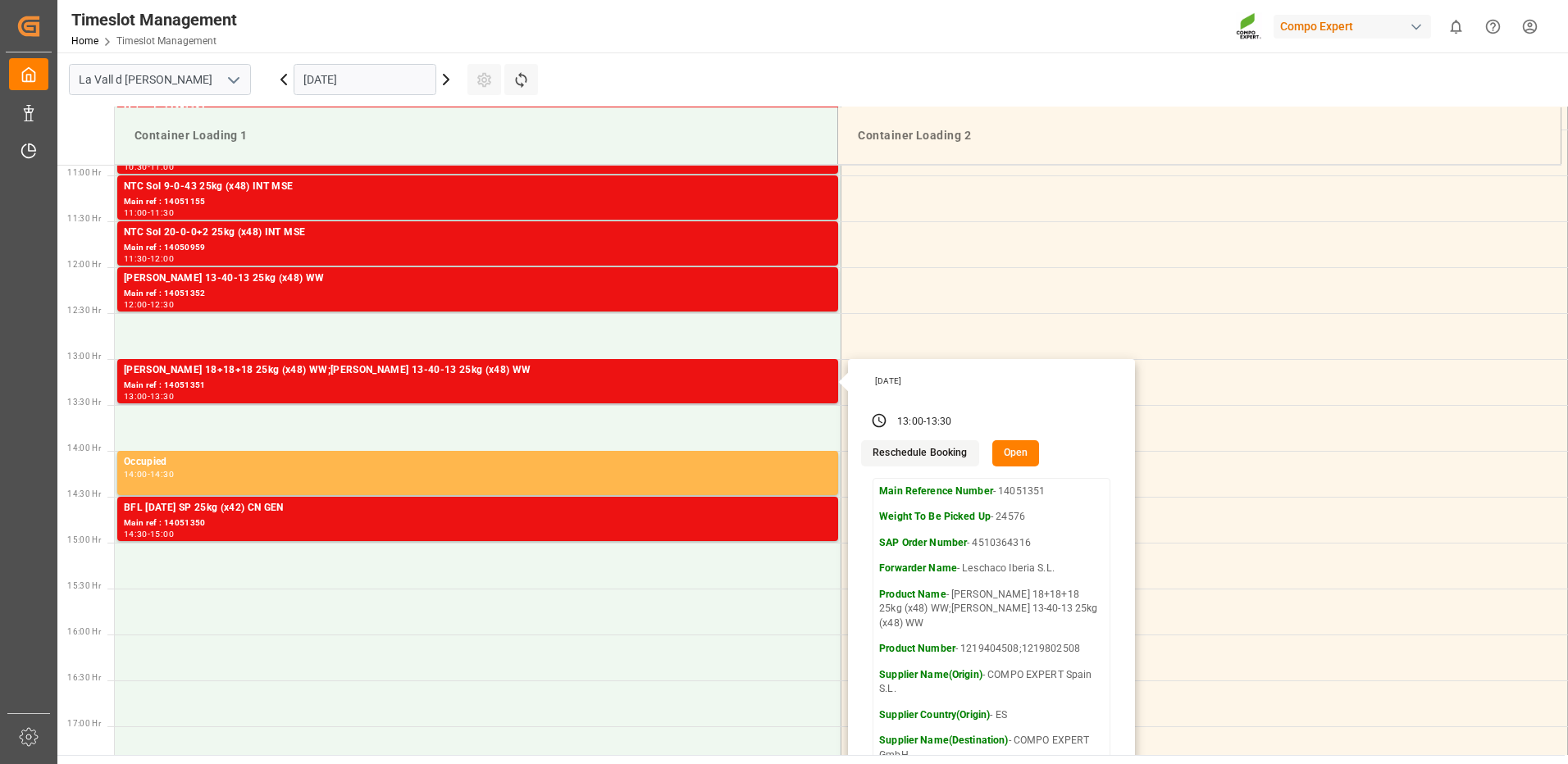
scroll to position [1082, 0]
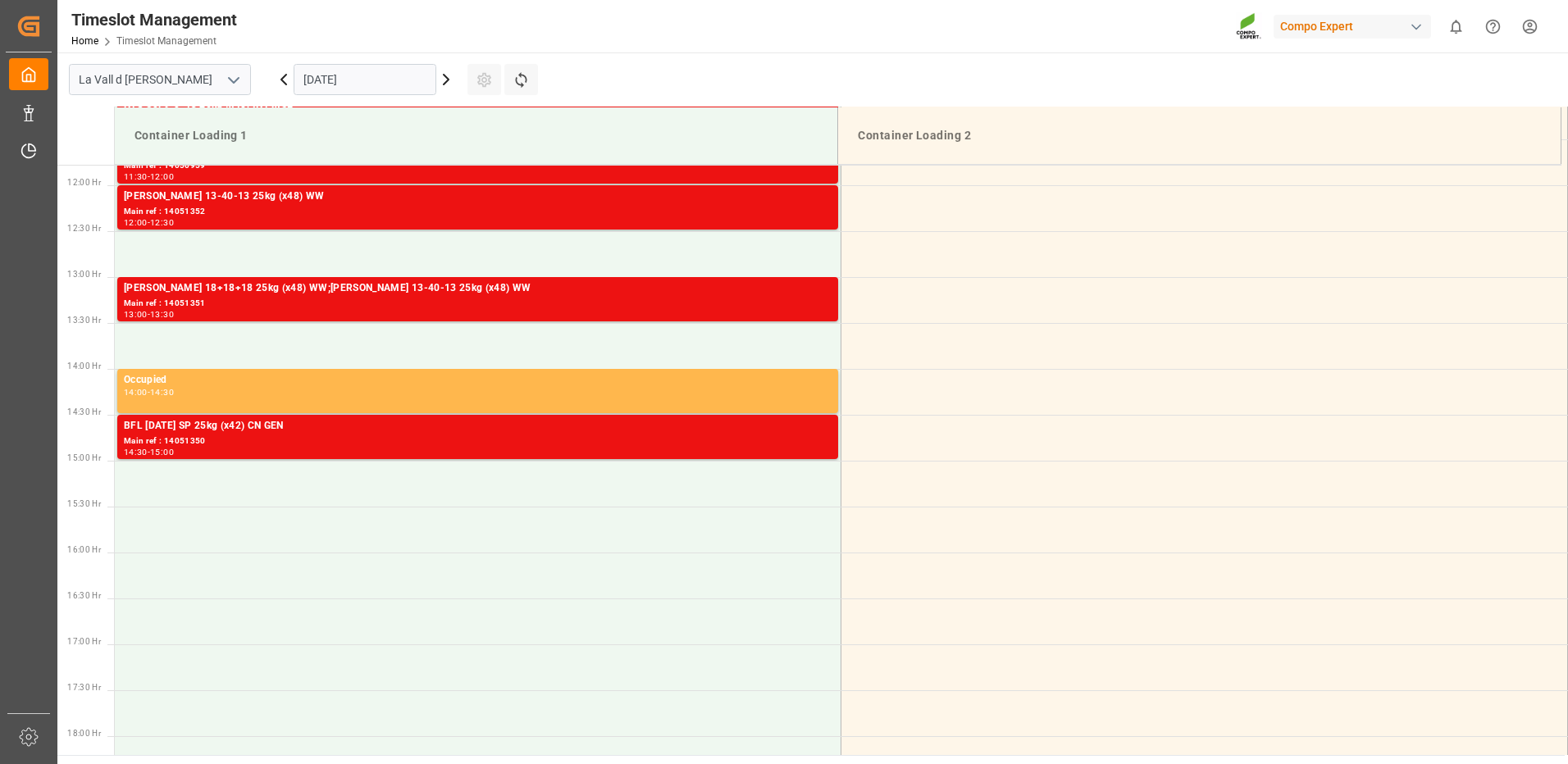
click at [783, 435] on div "Main ref : 14051350" at bounding box center [478, 442] width 707 height 14
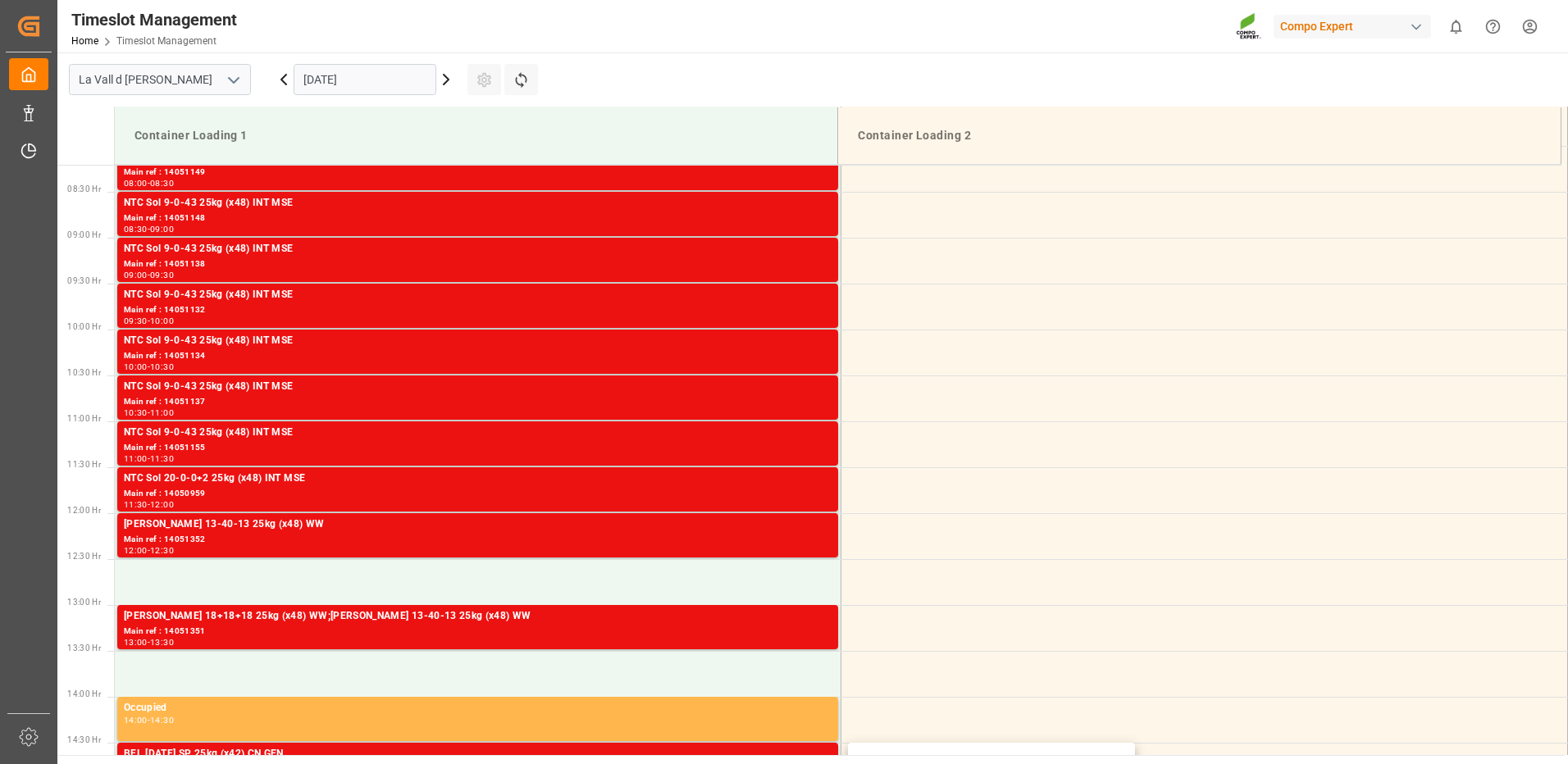
scroll to position [507, 0]
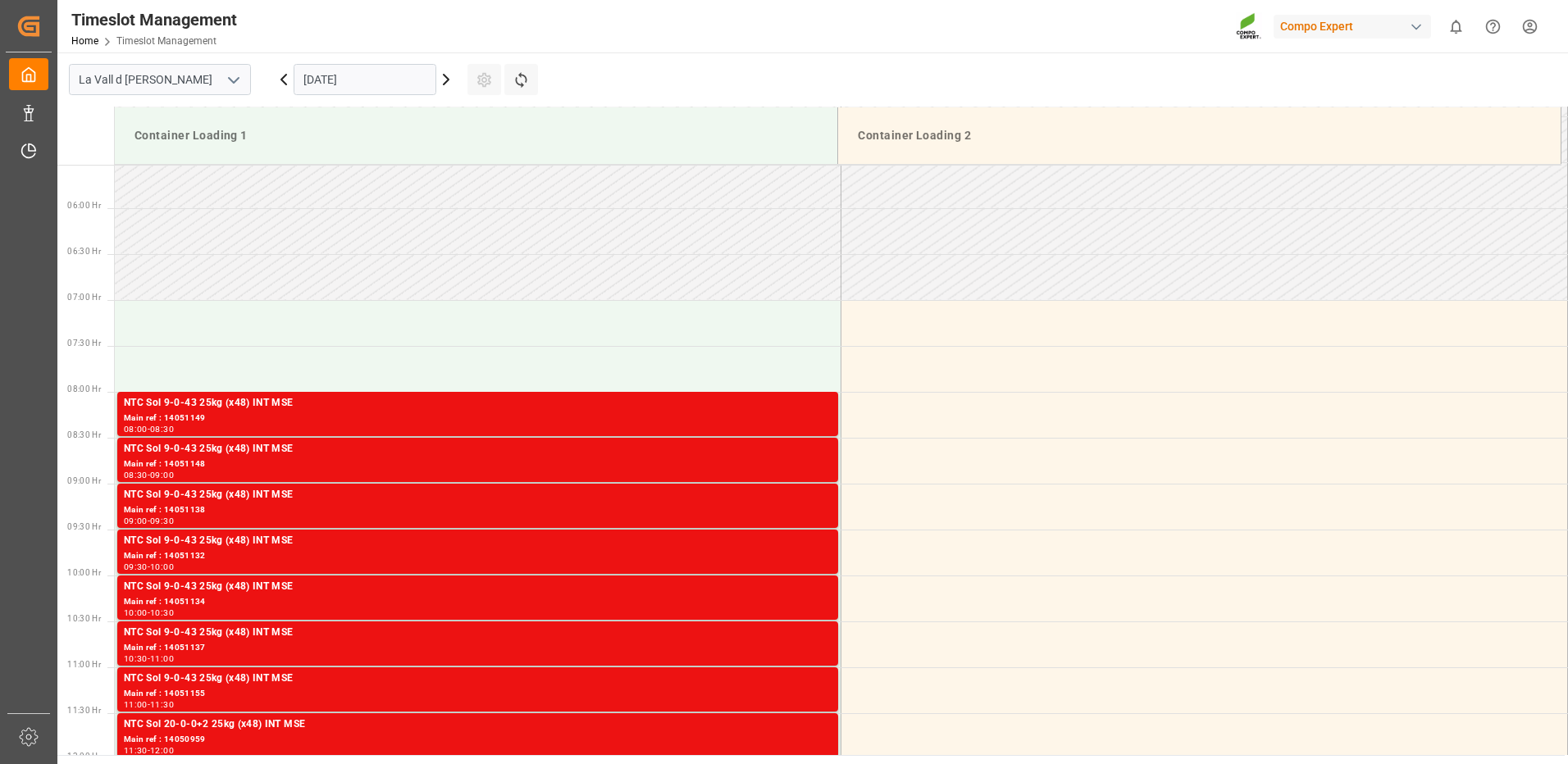
click at [380, 90] on input "[DATE]" at bounding box center [364, 79] width 143 height 31
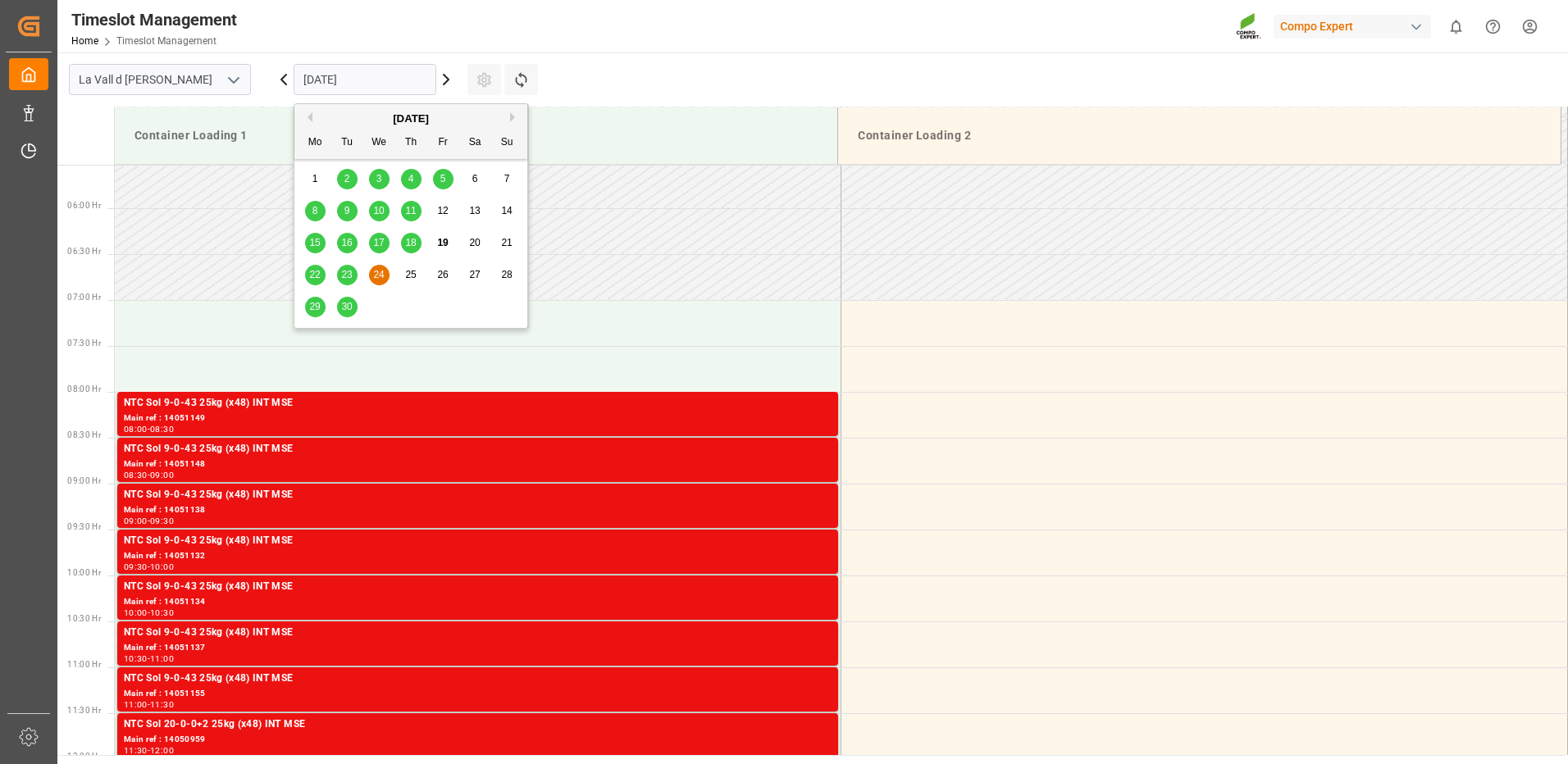
click at [313, 276] on span "22" at bounding box center [314, 275] width 11 height 12
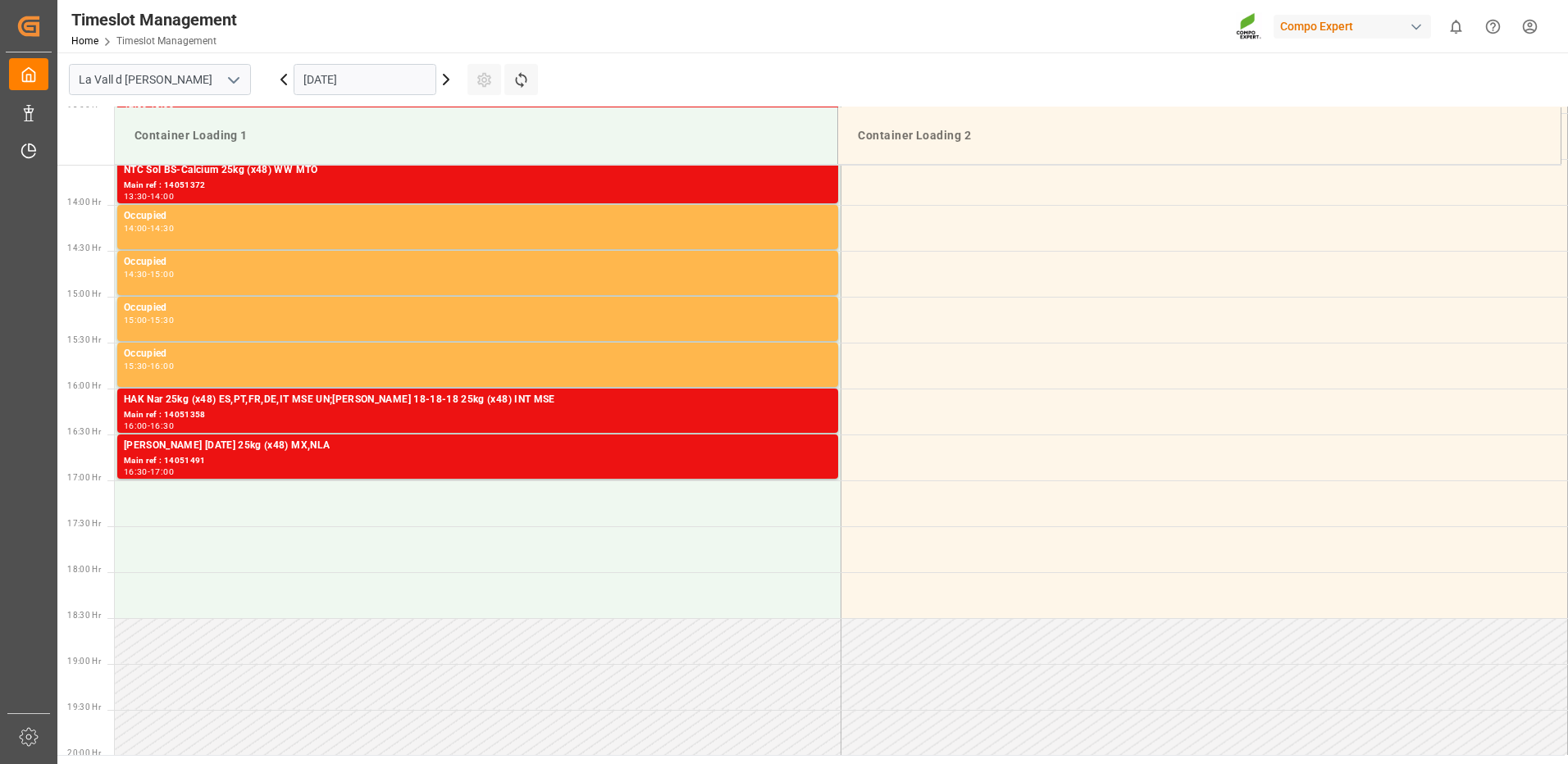
scroll to position [917, 0]
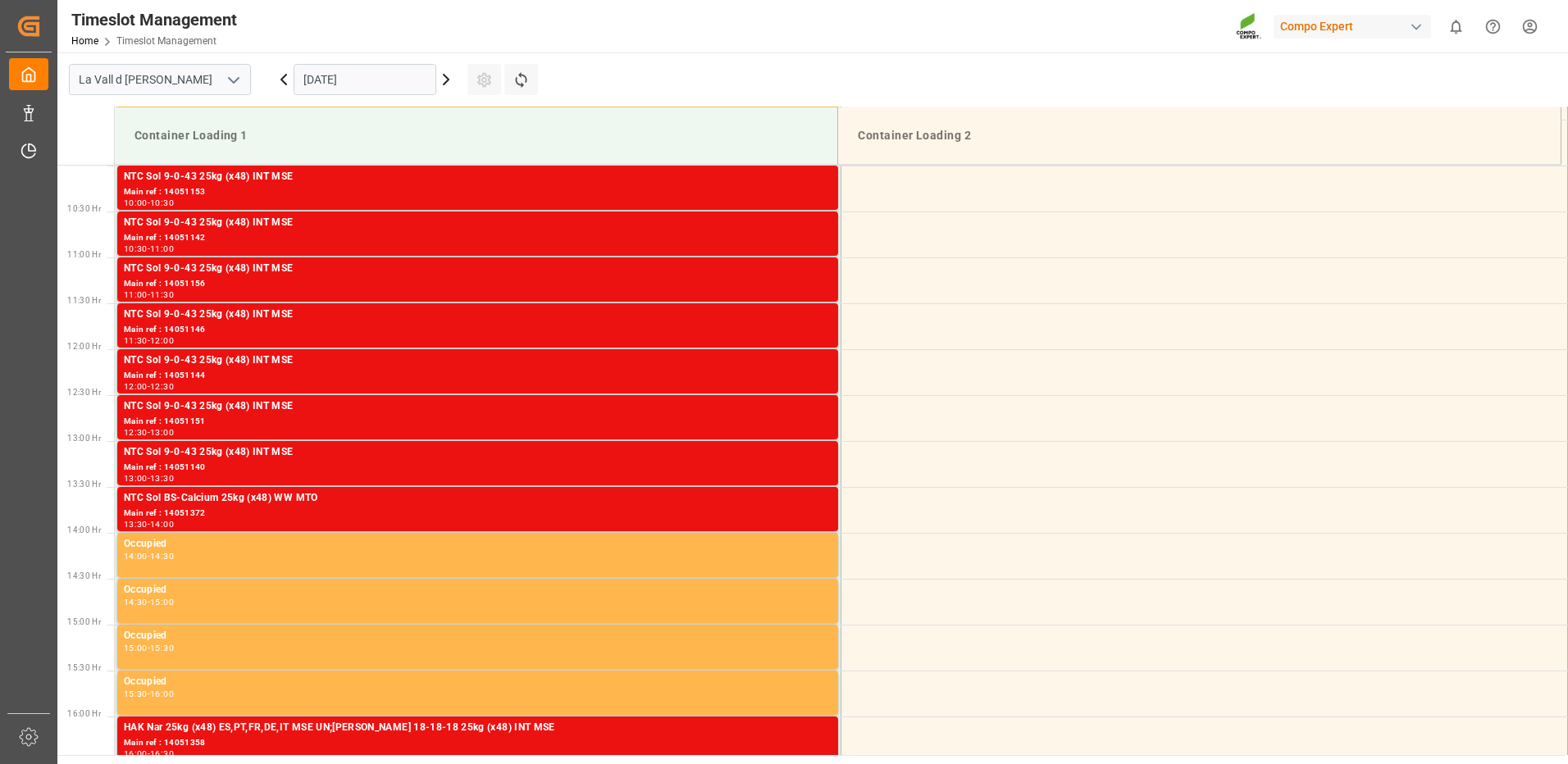
click at [361, 84] on input "[DATE]" at bounding box center [364, 79] width 143 height 31
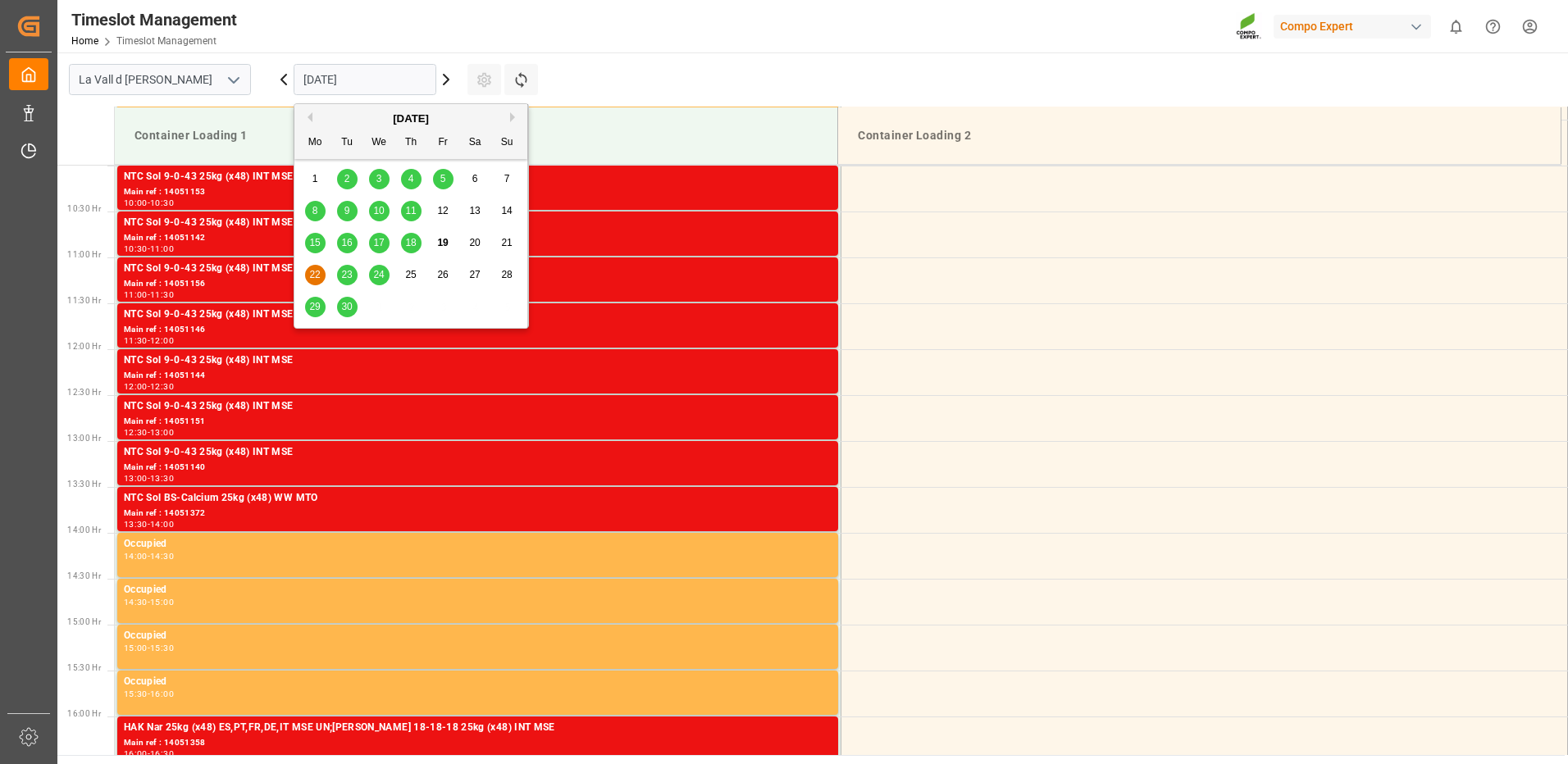
click at [352, 271] on span "23" at bounding box center [346, 275] width 11 height 12
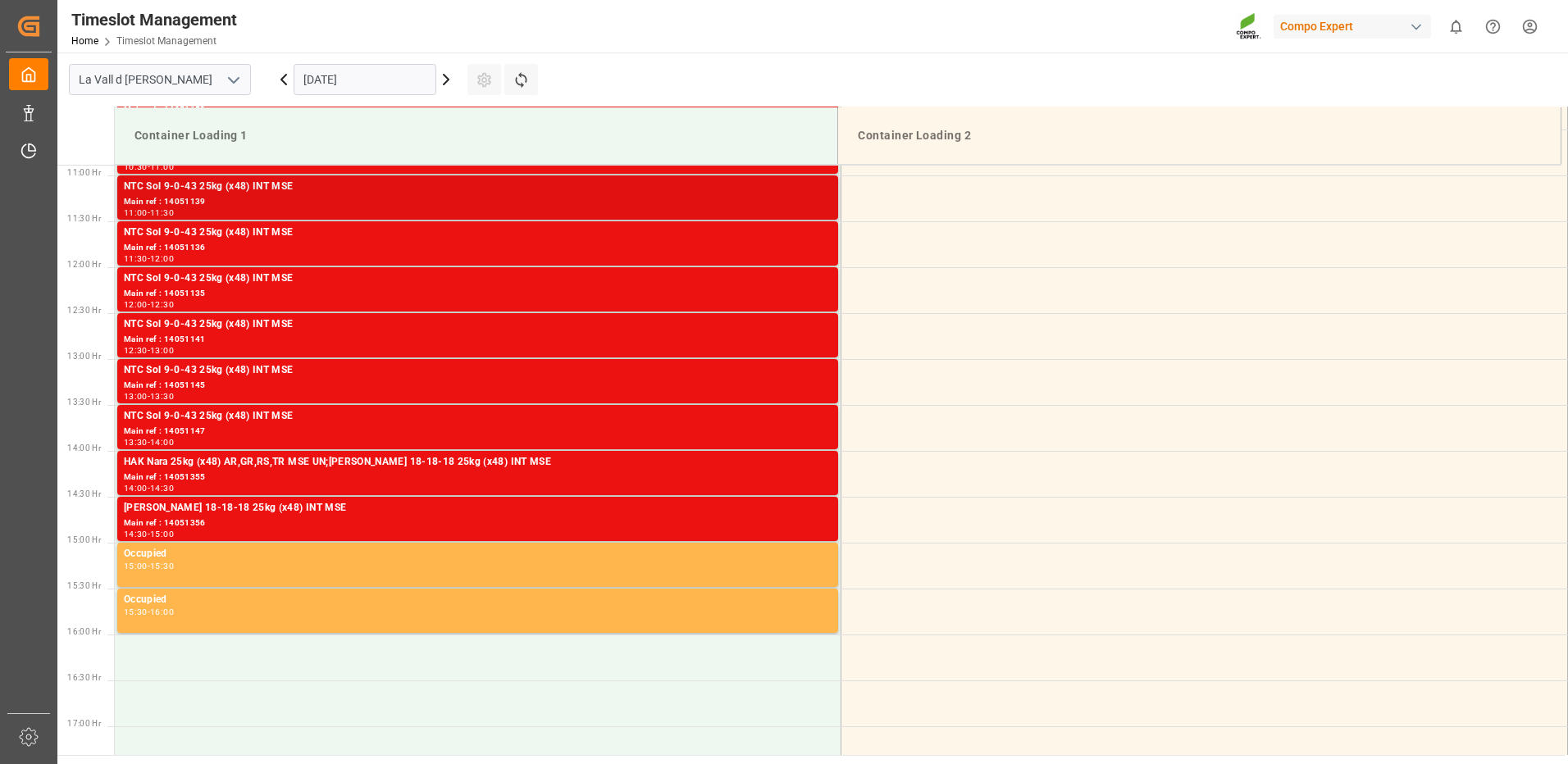
scroll to position [1082, 0]
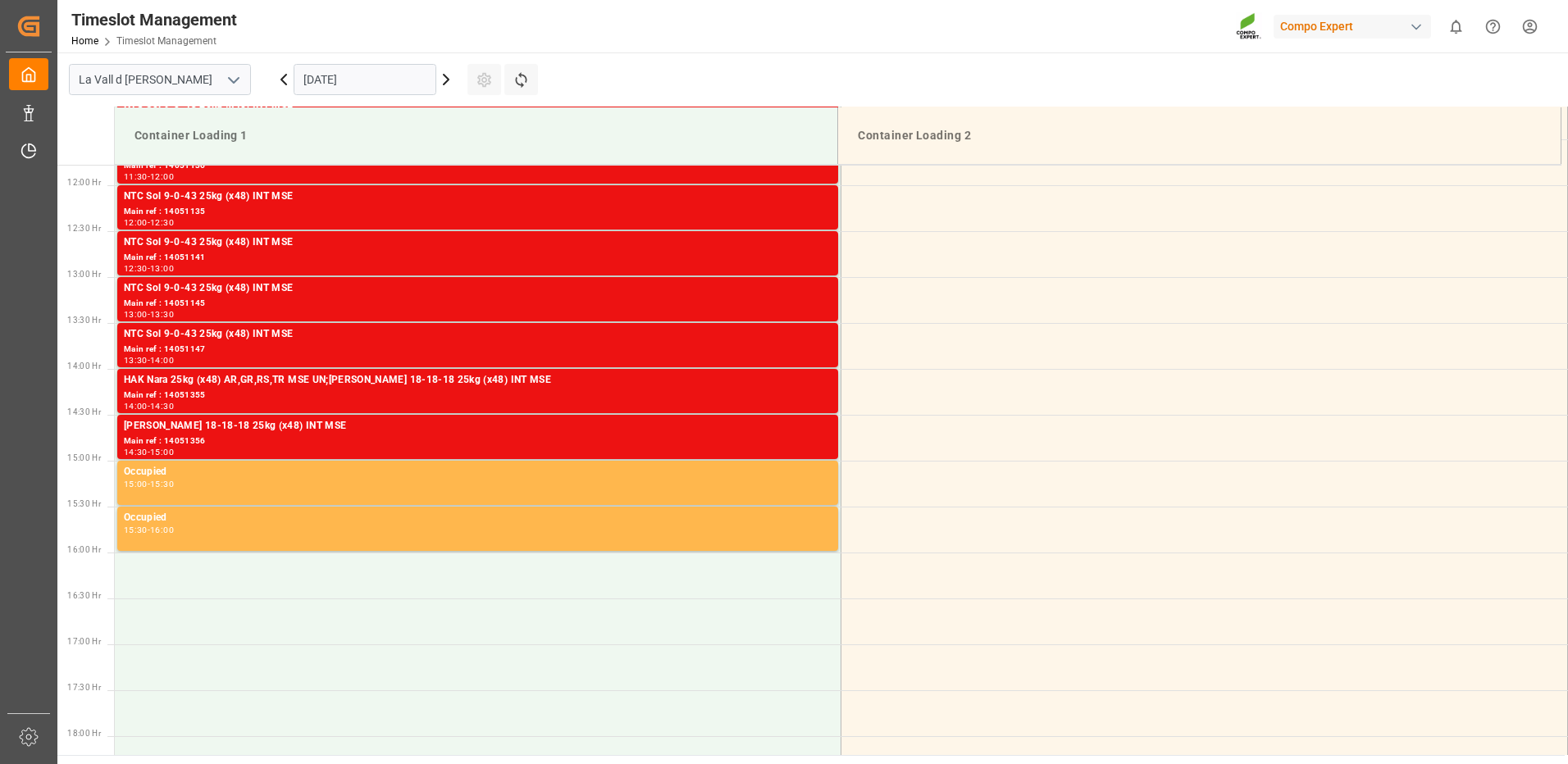
click at [341, 78] on input "[DATE]" at bounding box center [364, 79] width 143 height 31
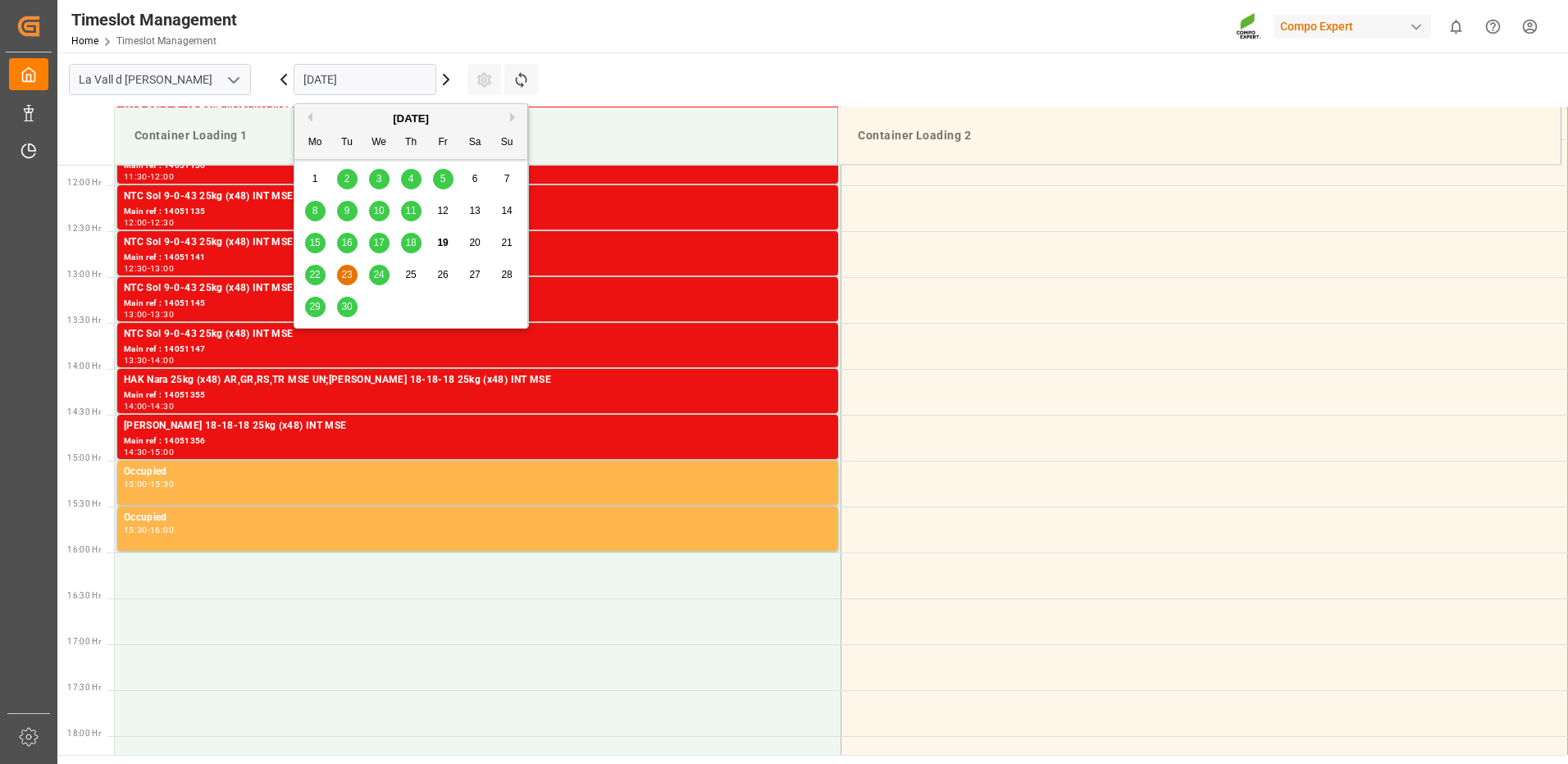
click at [379, 280] on span "24" at bounding box center [378, 275] width 11 height 12
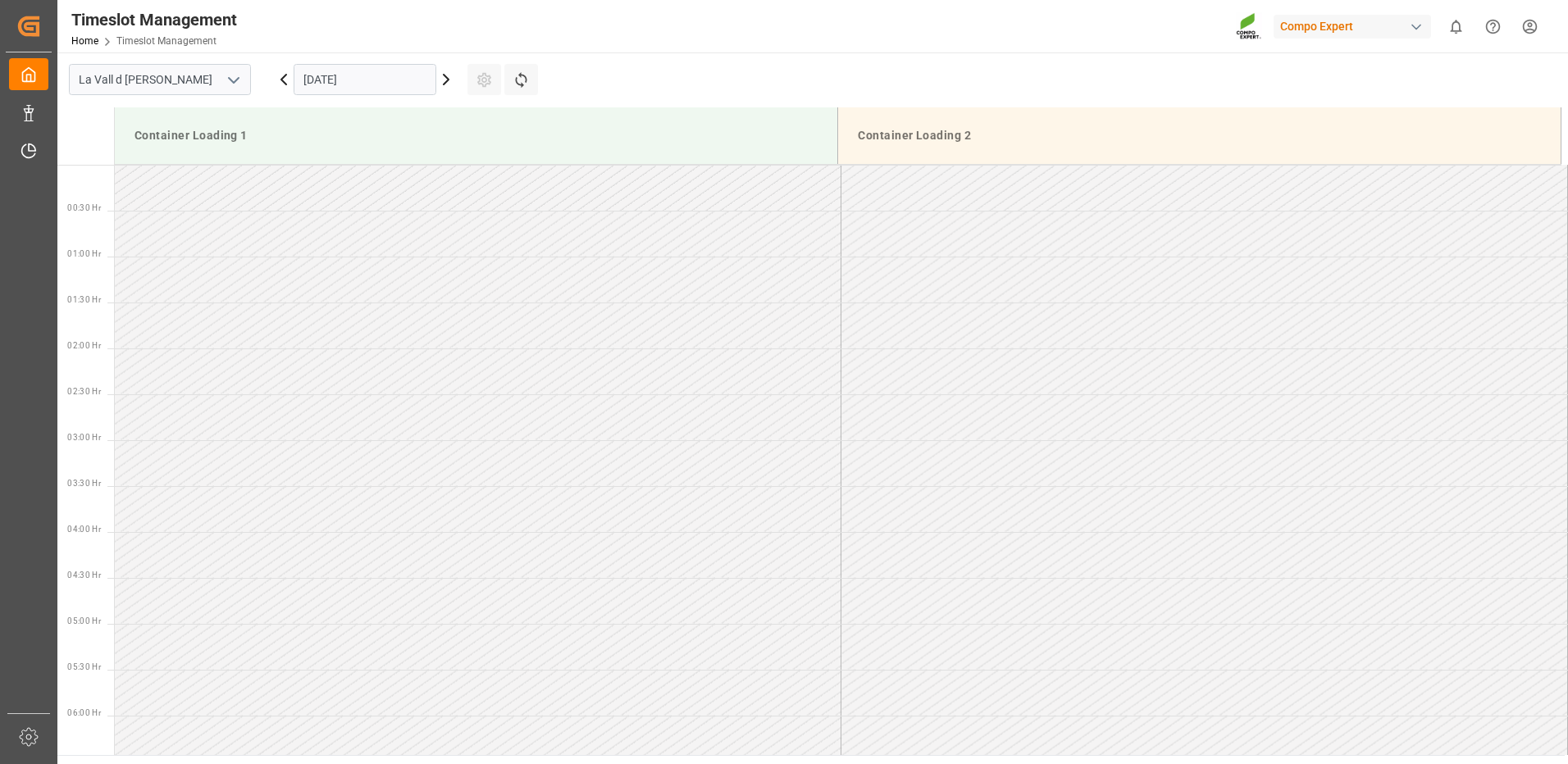
scroll to position [999, 0]
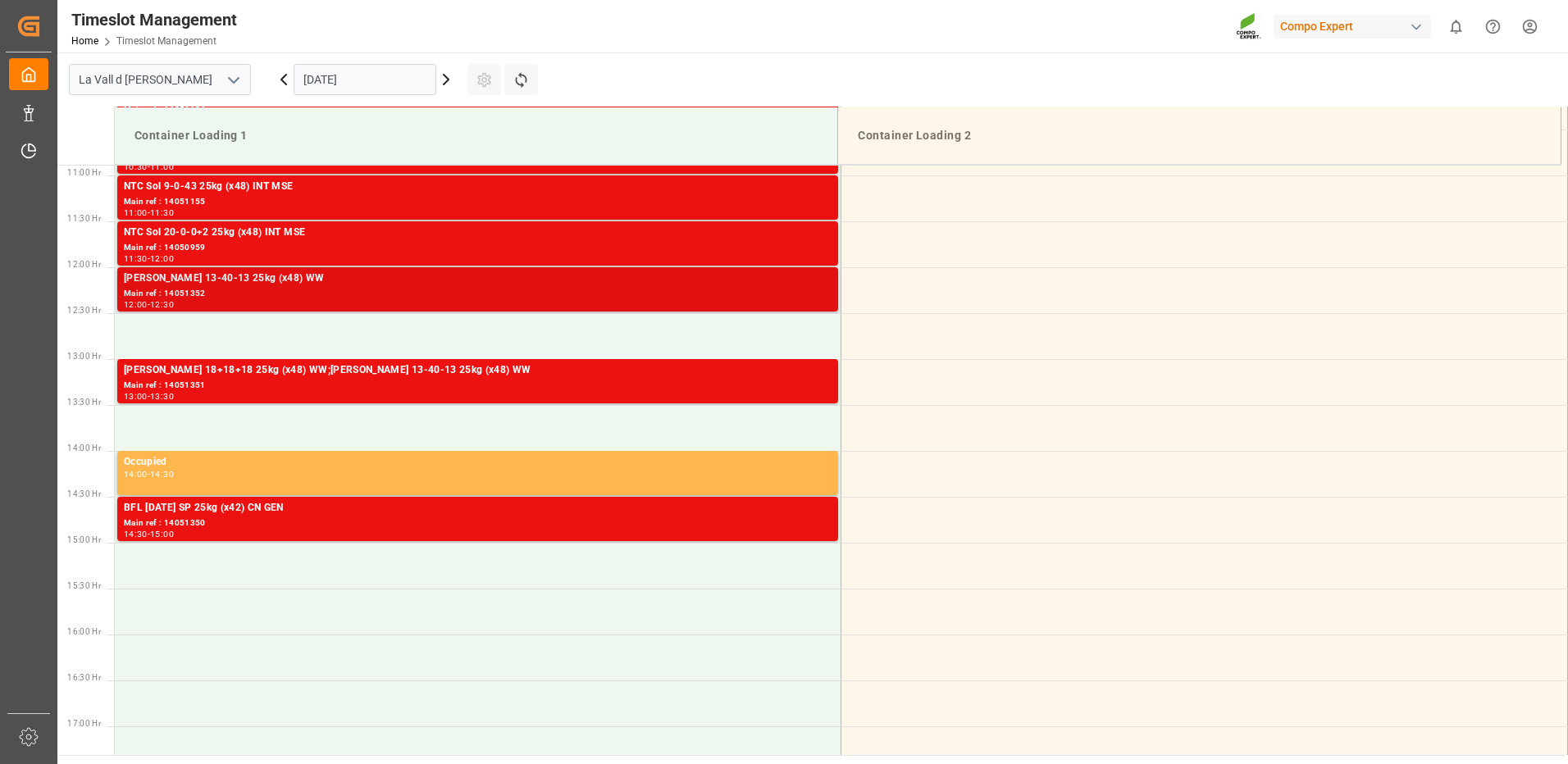
click at [505, 301] on div "12:00 - 12:30" at bounding box center [478, 305] width 707 height 9
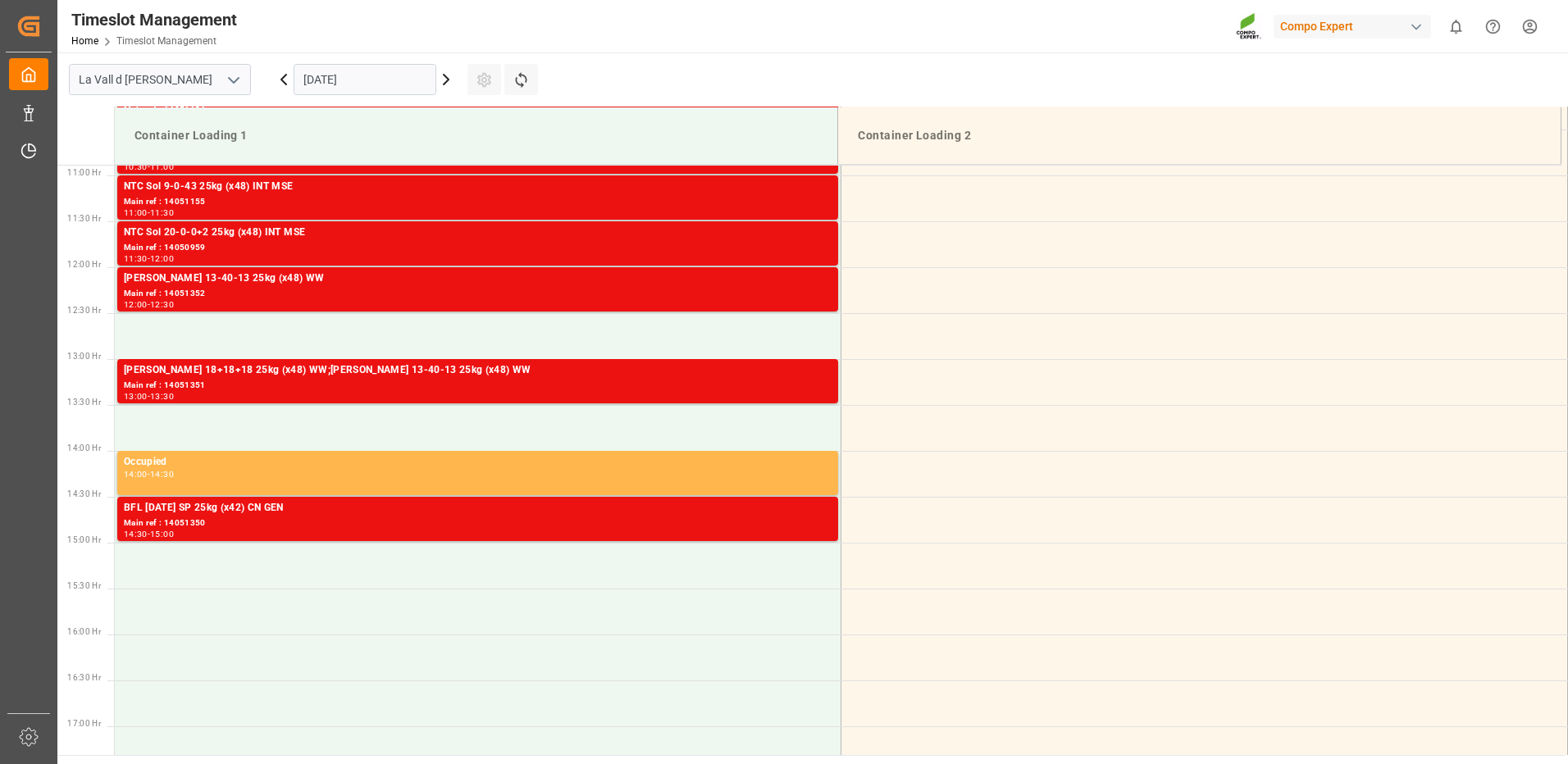
click at [546, 245] on div "Main ref : 14050959" at bounding box center [478, 248] width 707 height 14
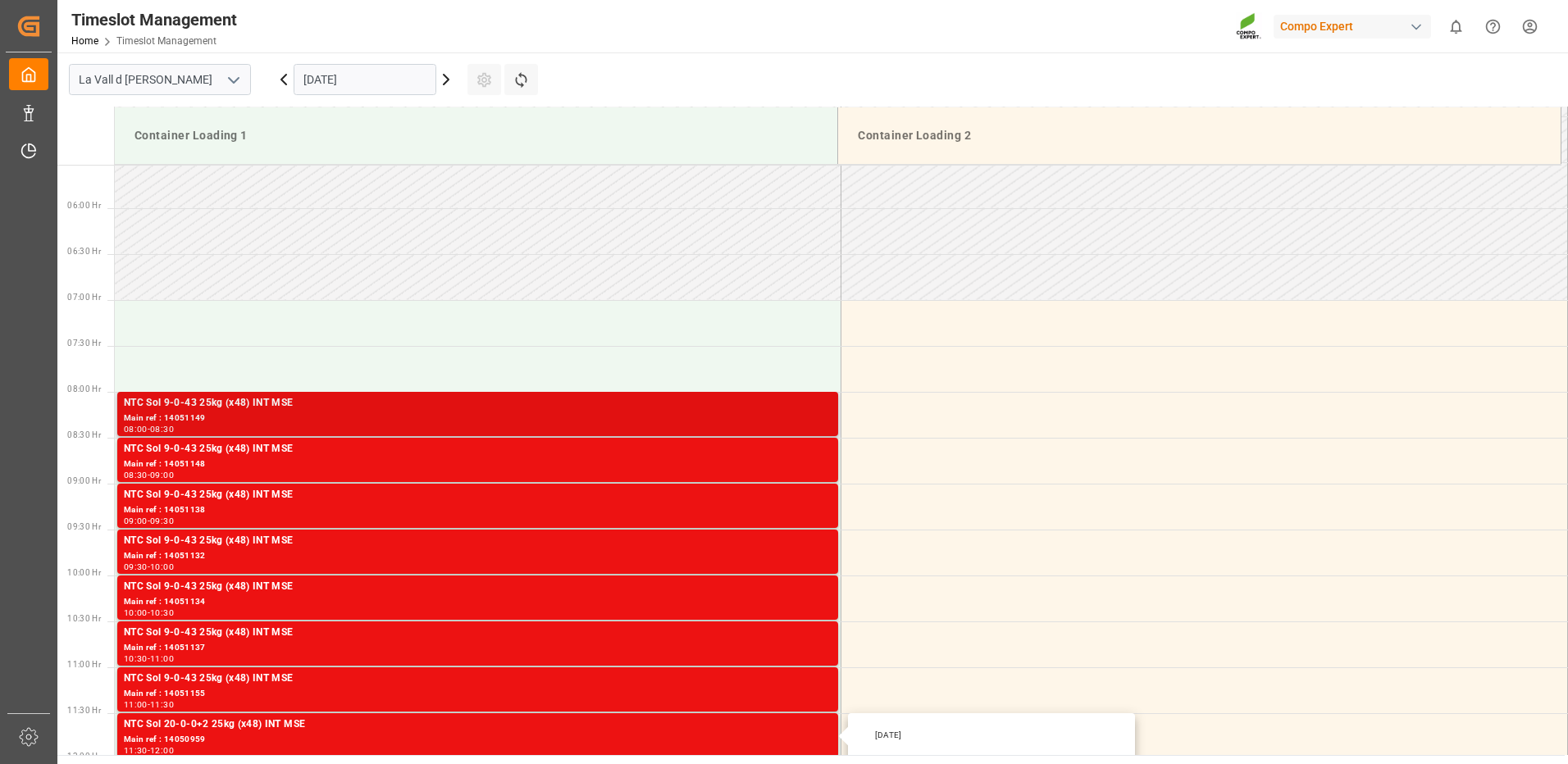
scroll to position [589, 0]
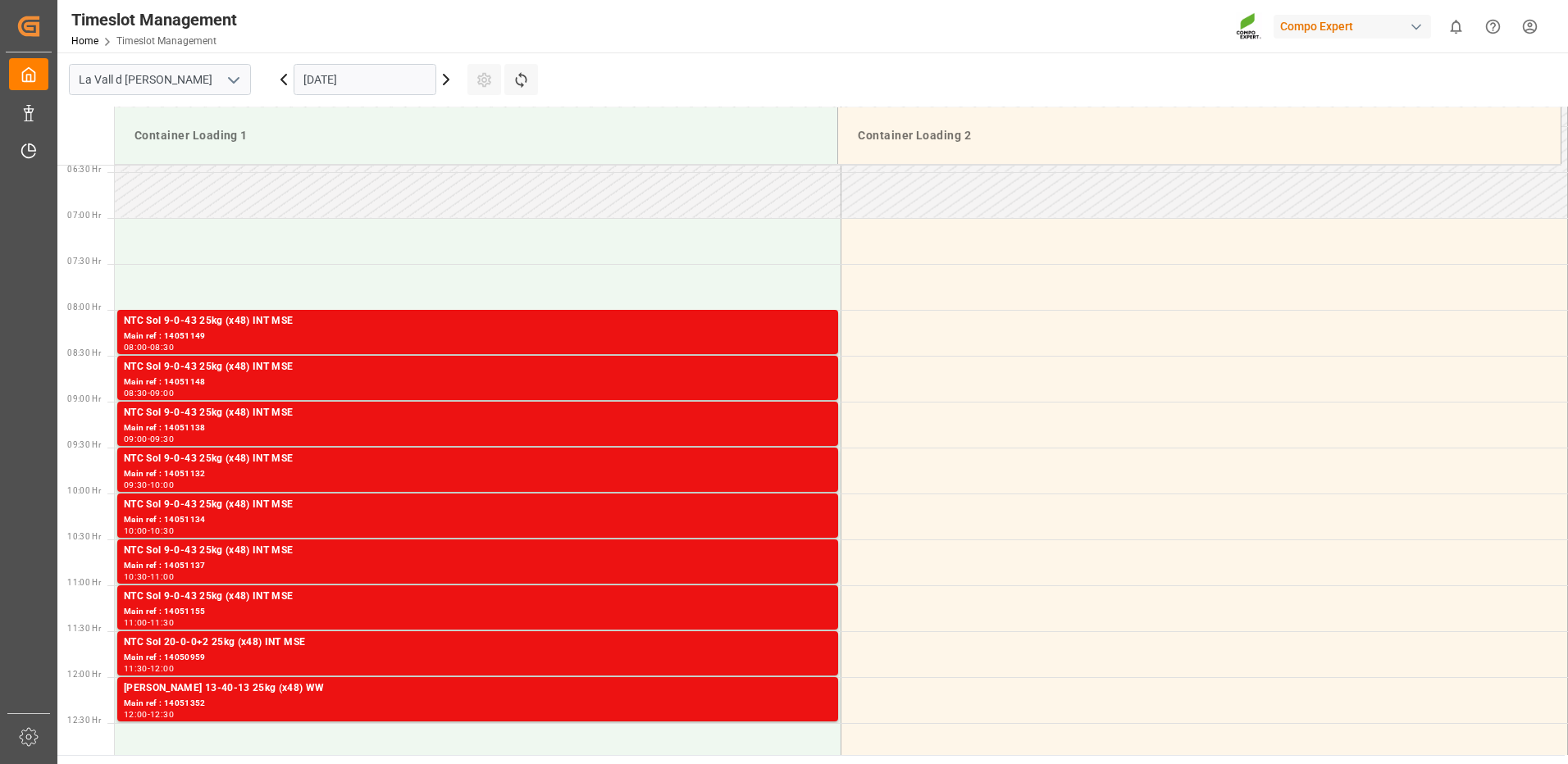
click at [801, 334] on div "Main ref : 14051149" at bounding box center [478, 336] width 707 height 14
click at [803, 362] on div "NTC Sol 9-0-43 25kg (x48) INT MSE" at bounding box center [478, 367] width 707 height 17
click at [801, 432] on div "Main ref : 14051138" at bounding box center [478, 428] width 707 height 14
click at [803, 472] on div "Main ref : 14051132" at bounding box center [478, 474] width 707 height 14
click at [803, 526] on div "Main ref : 14051134" at bounding box center [478, 520] width 707 height 14
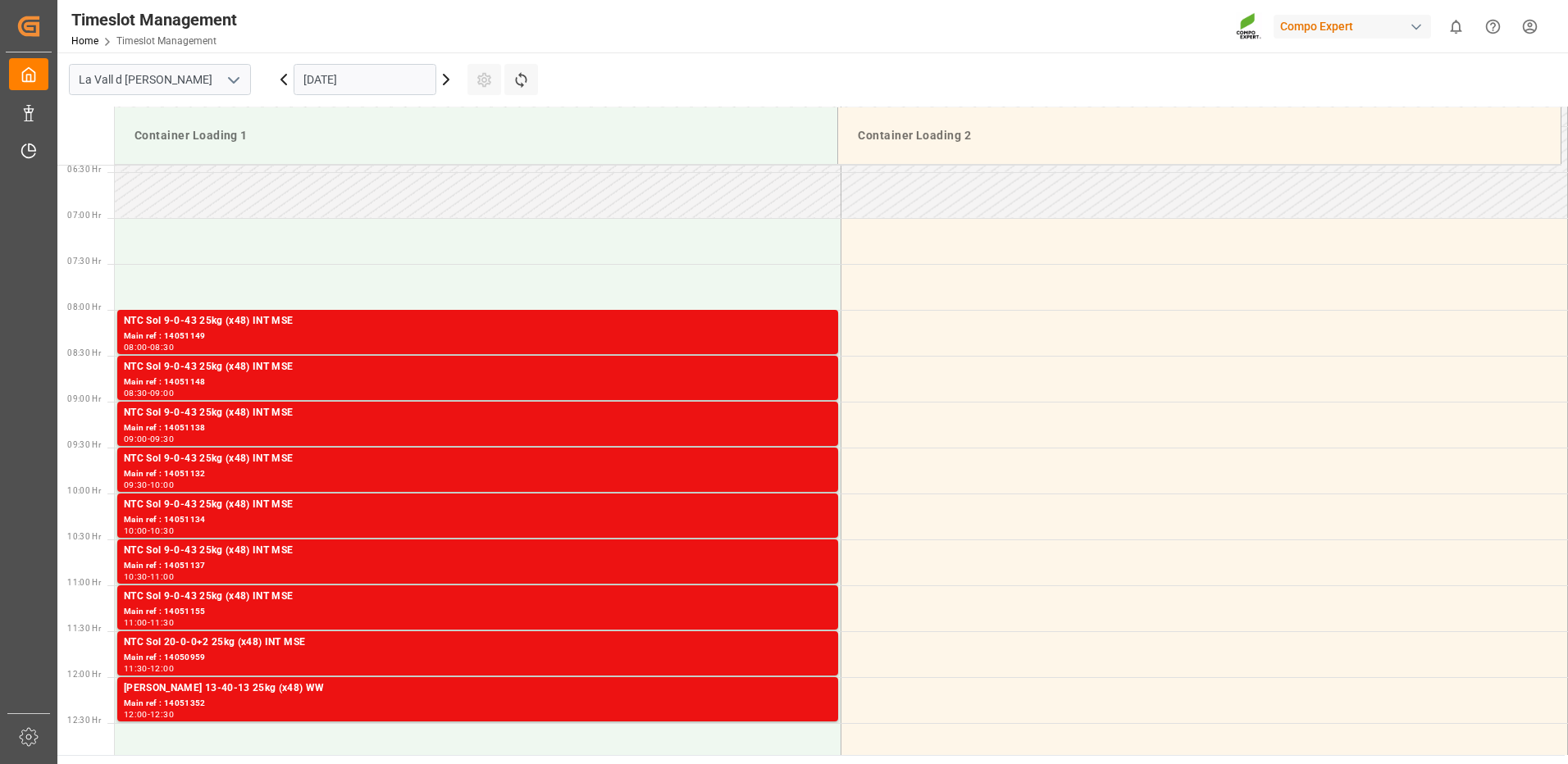
click at [799, 559] on div "Main ref : 14051137" at bounding box center [478, 566] width 707 height 14
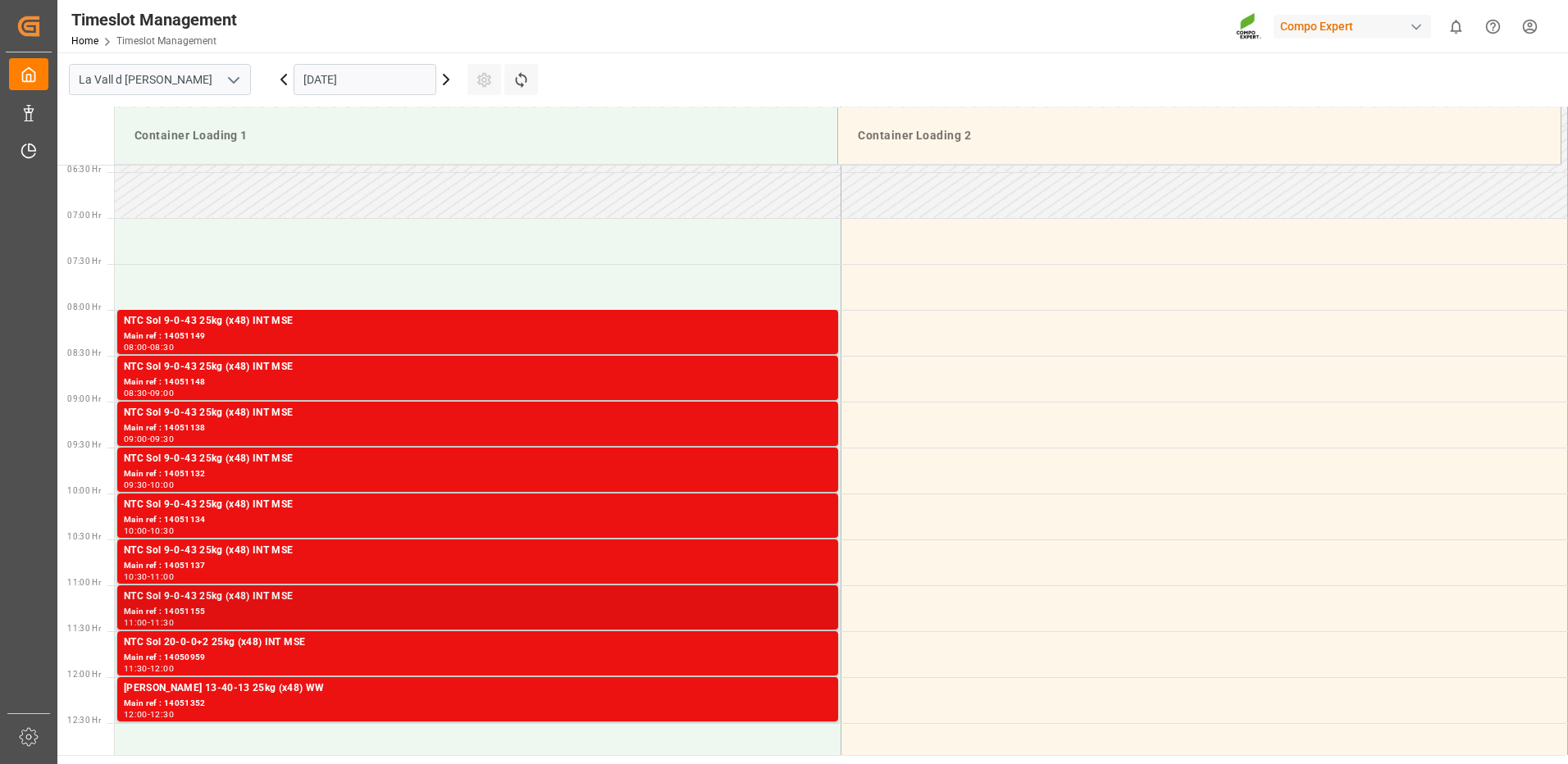
click at [806, 619] on div "11:00 - 11:30" at bounding box center [478, 623] width 707 height 9
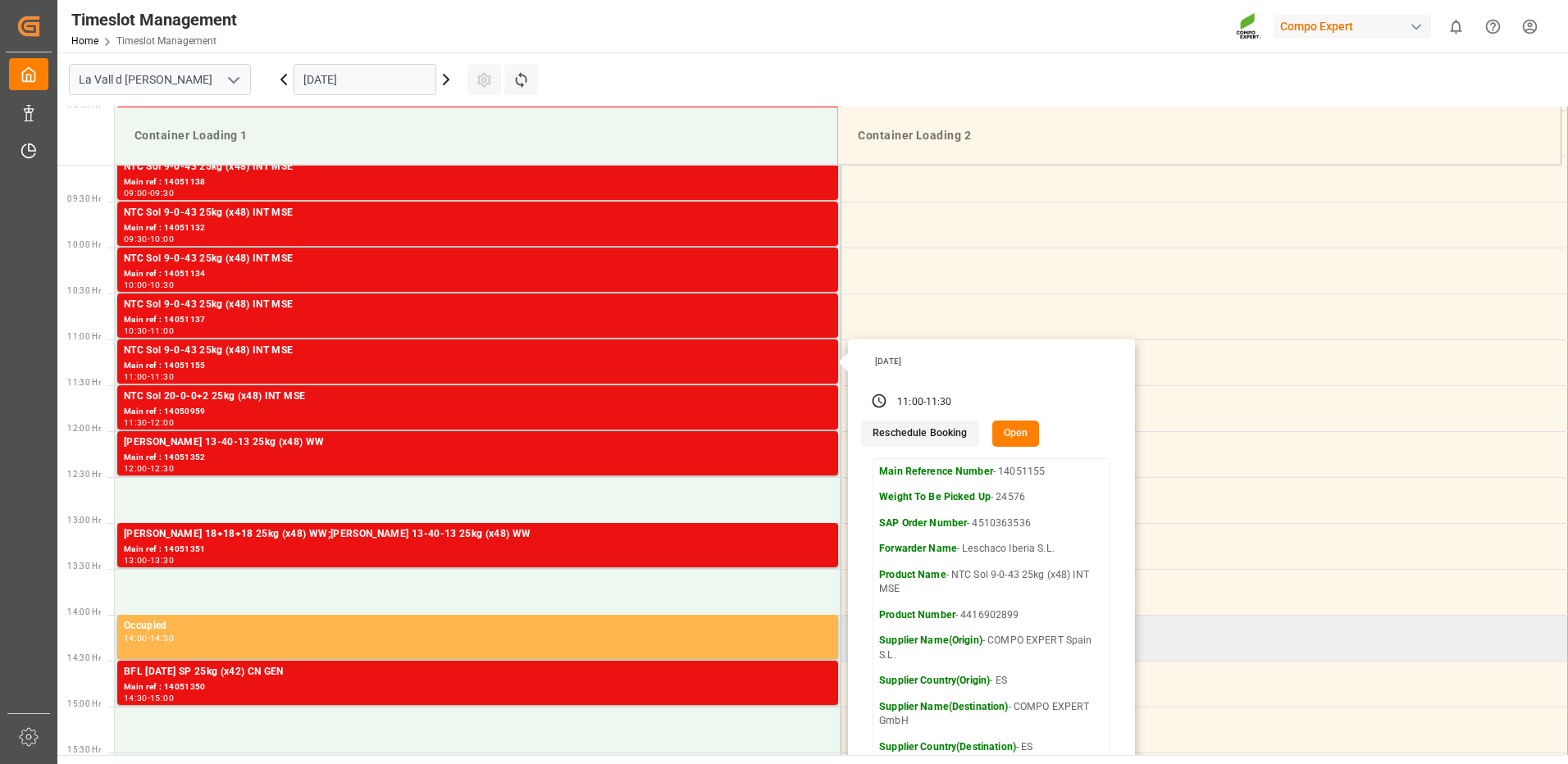
scroll to position [917, 0]
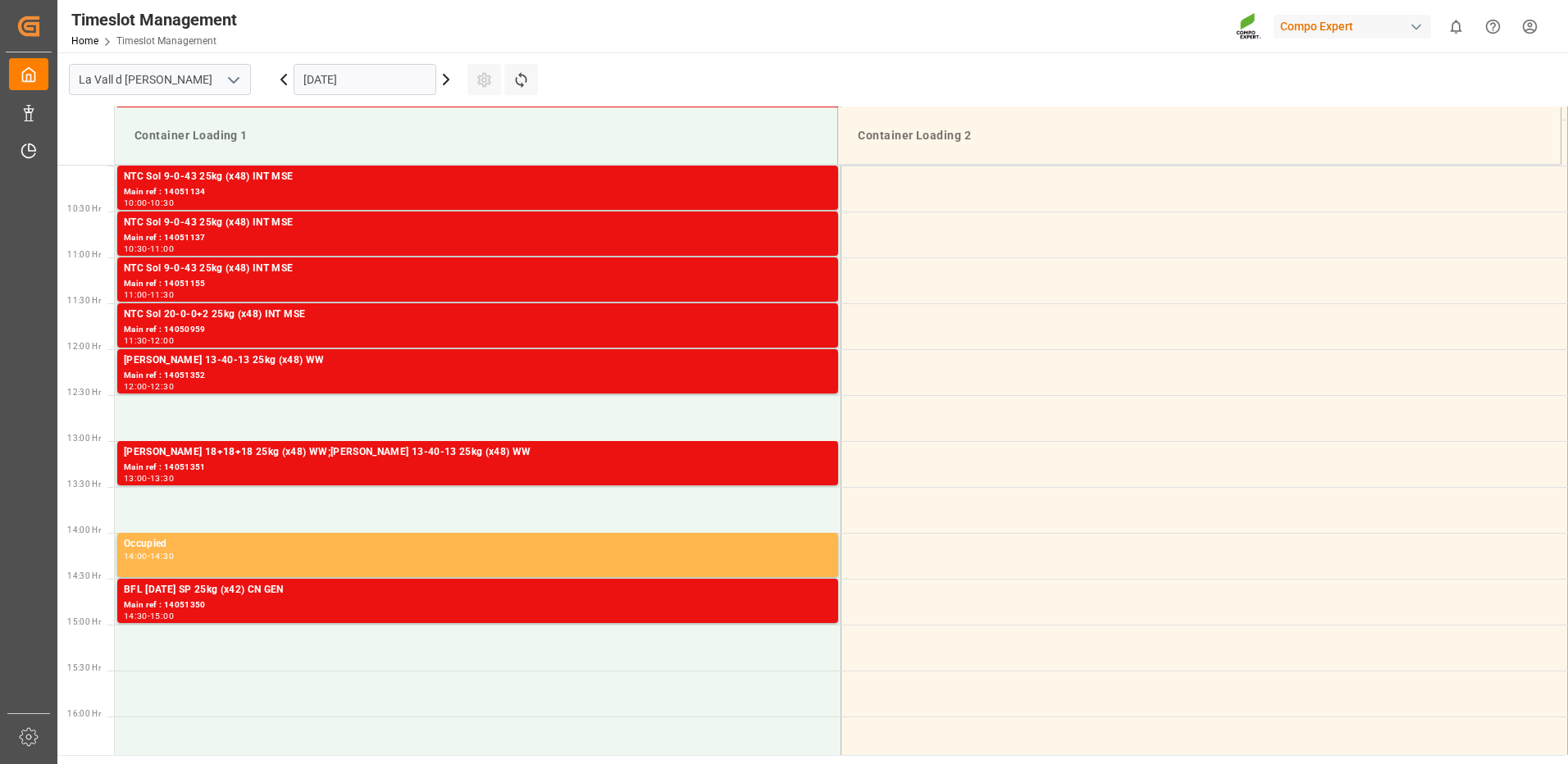
click at [782, 318] on div "NTC Sol 20-0-0+2 25kg (x48) INT MSE" at bounding box center [478, 315] width 707 height 17
click at [771, 369] on div "Main ref : 14051352" at bounding box center [478, 376] width 707 height 14
click at [690, 330] on div "Main ref : 14050959" at bounding box center [478, 330] width 707 height 14
click at [718, 263] on div "NTC Sol 9-0-43 25kg (x48) INT MSE" at bounding box center [478, 269] width 707 height 17
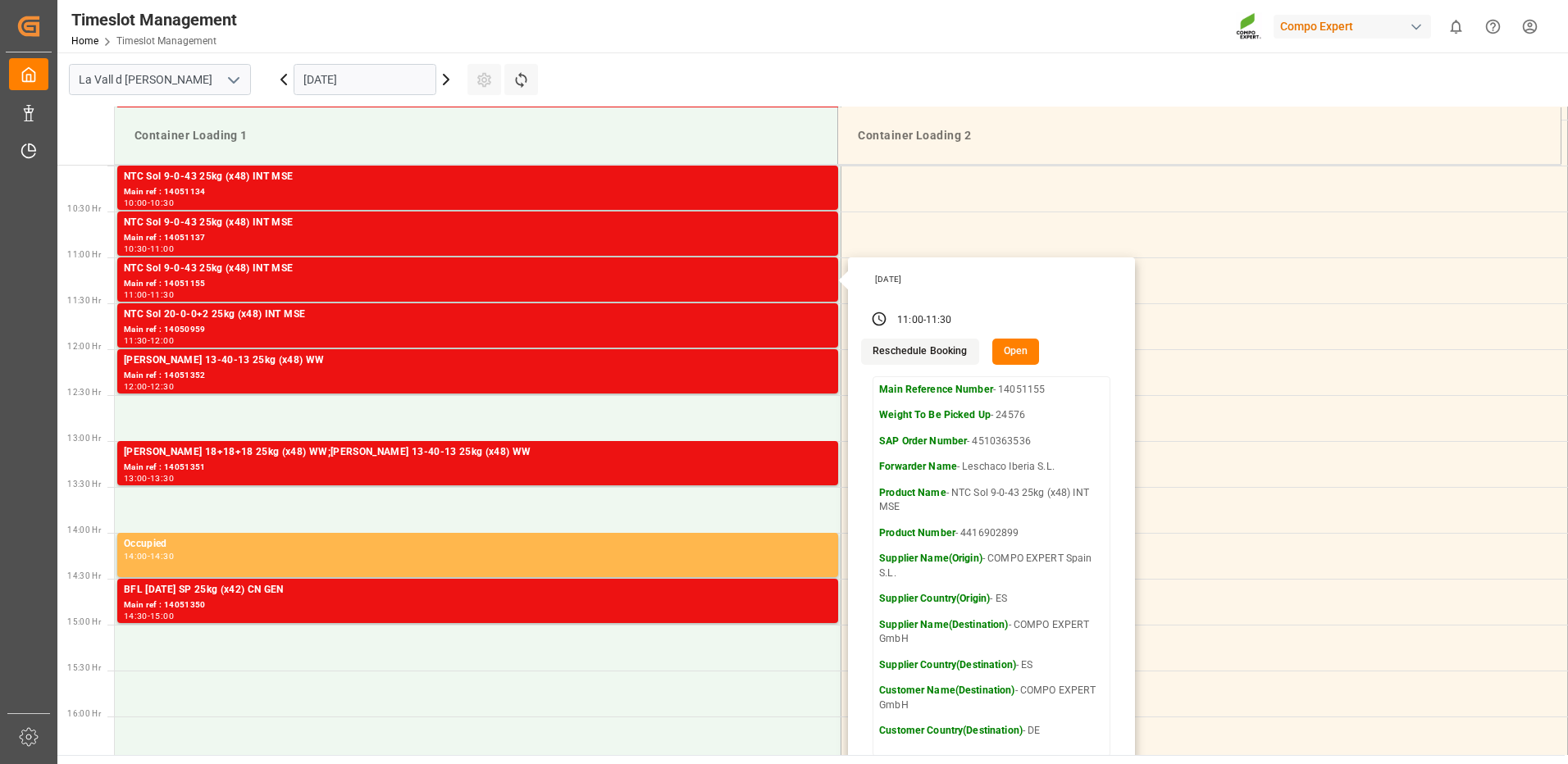
click at [368, 82] on input "[DATE]" at bounding box center [364, 79] width 143 height 31
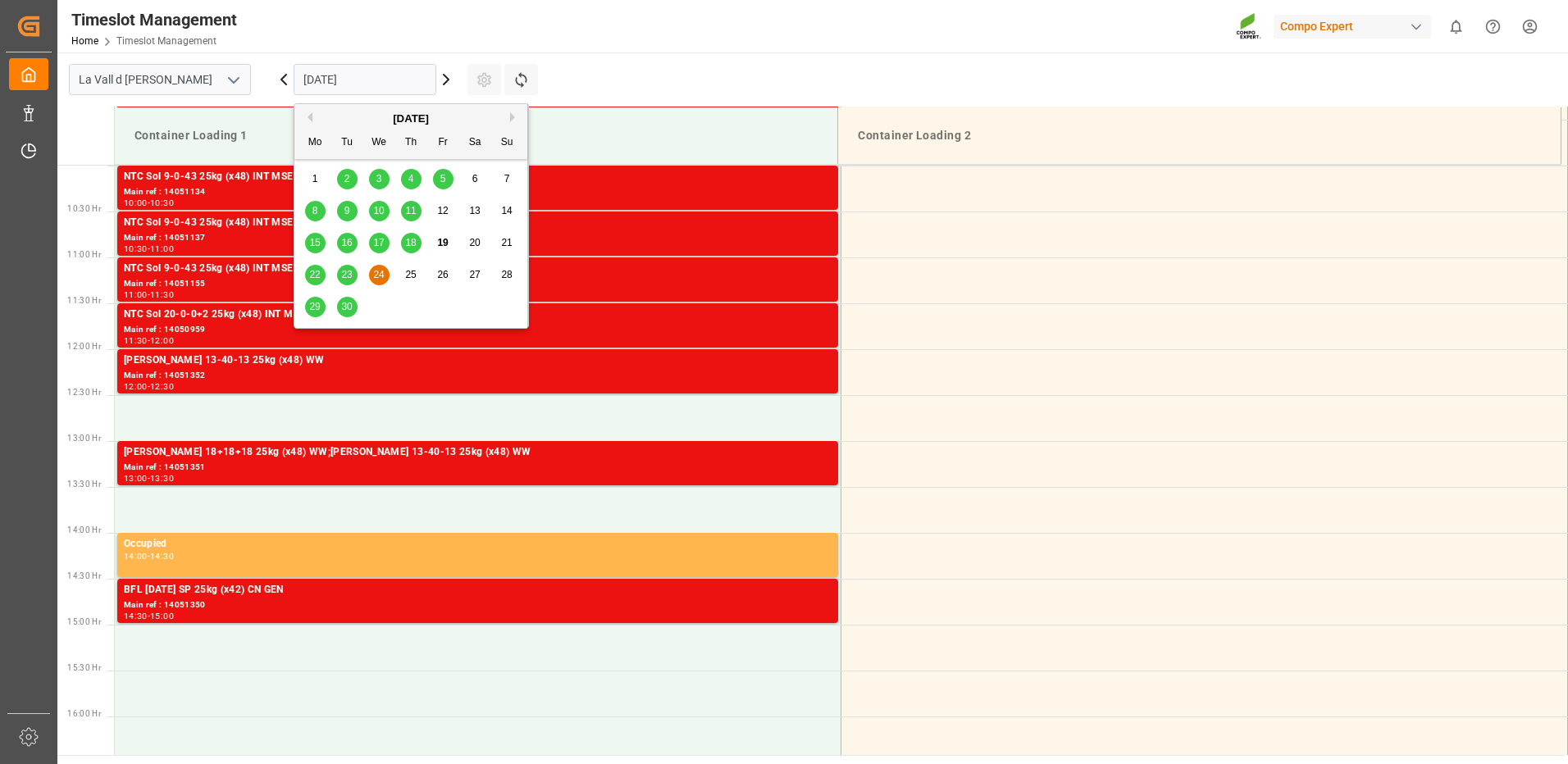
click at [317, 274] on span "22" at bounding box center [314, 275] width 11 height 12
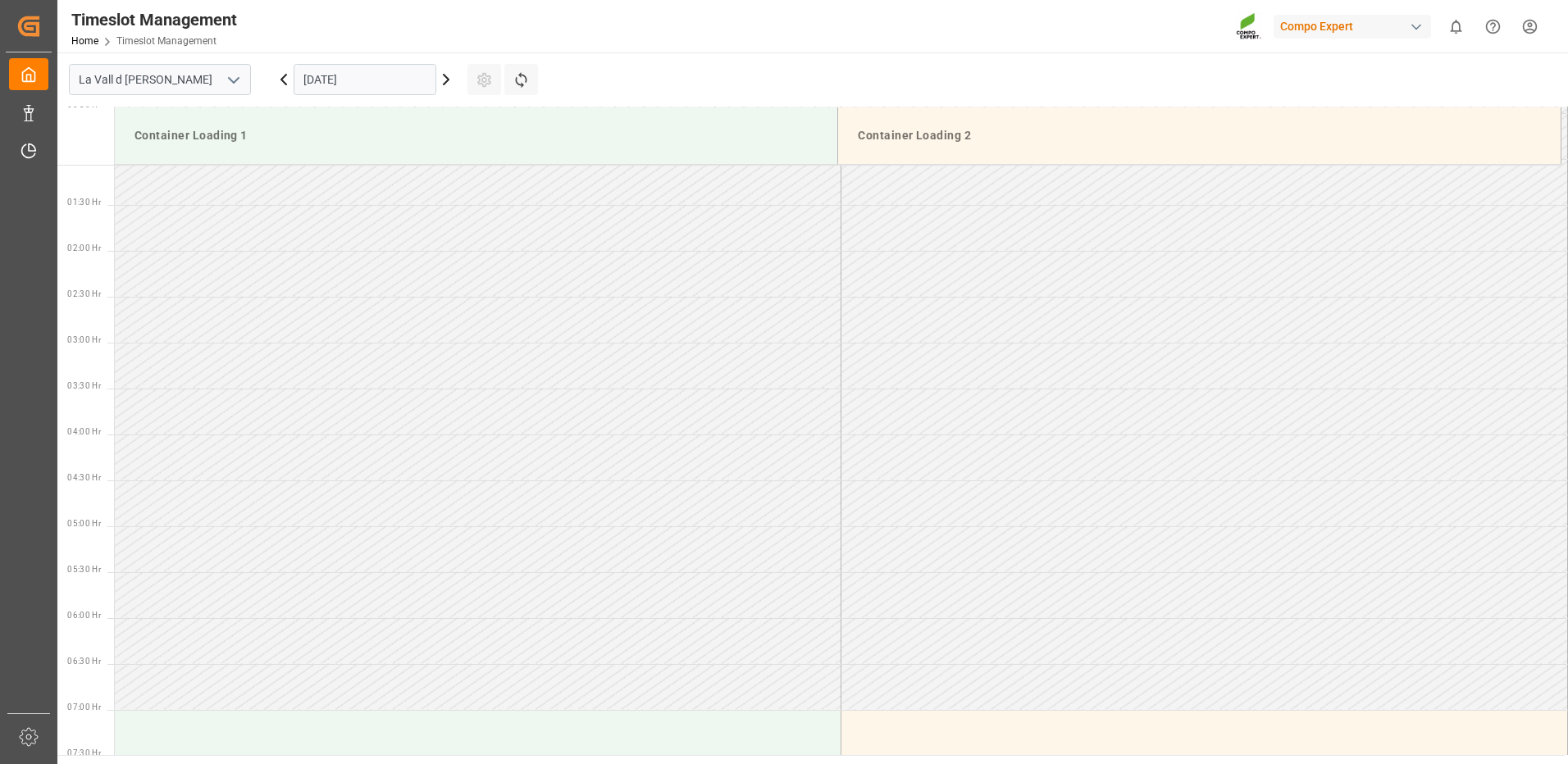
scroll to position [0, 0]
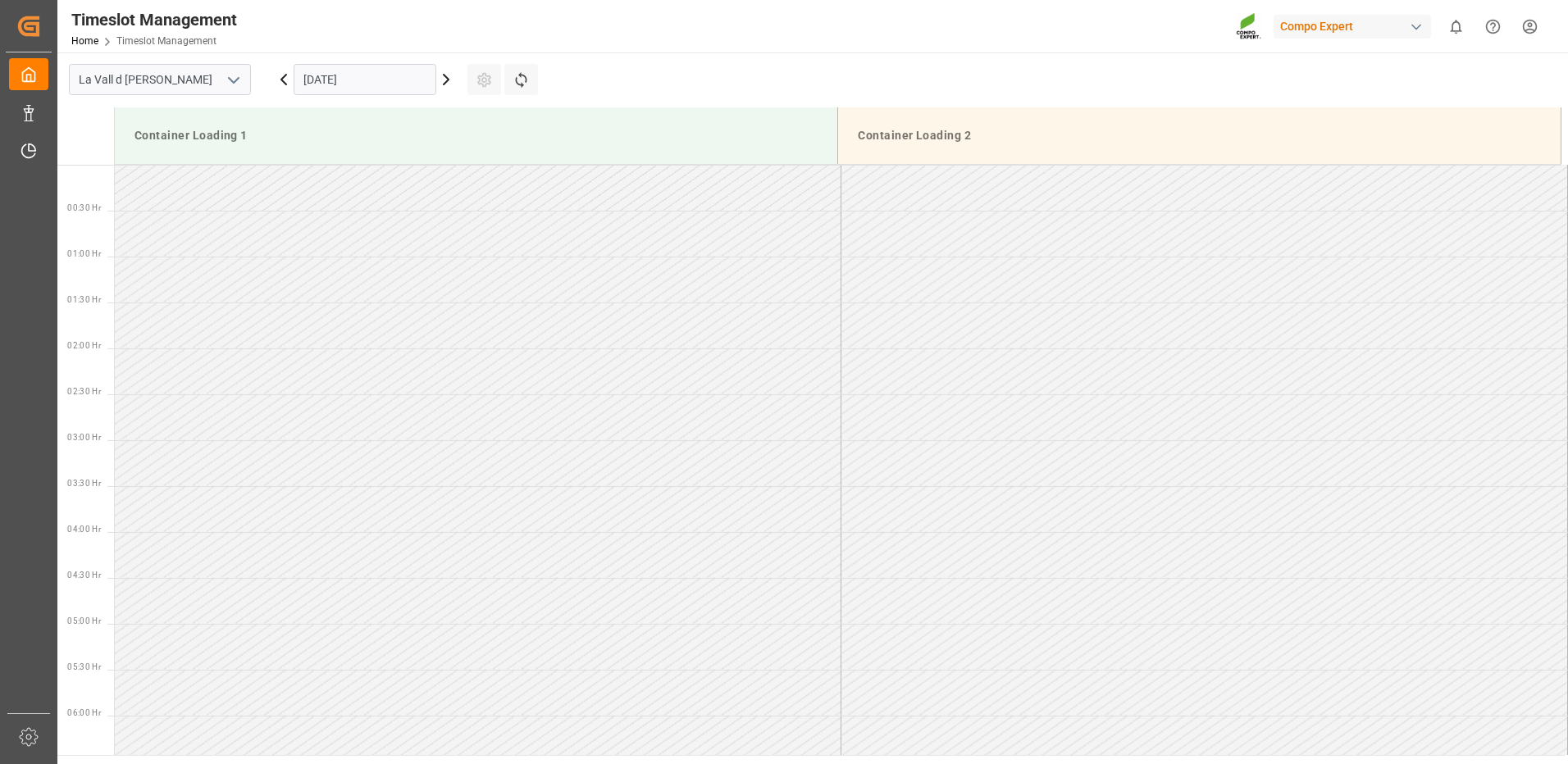
click at [387, 416] on td at bounding box center [478, 417] width 727 height 46
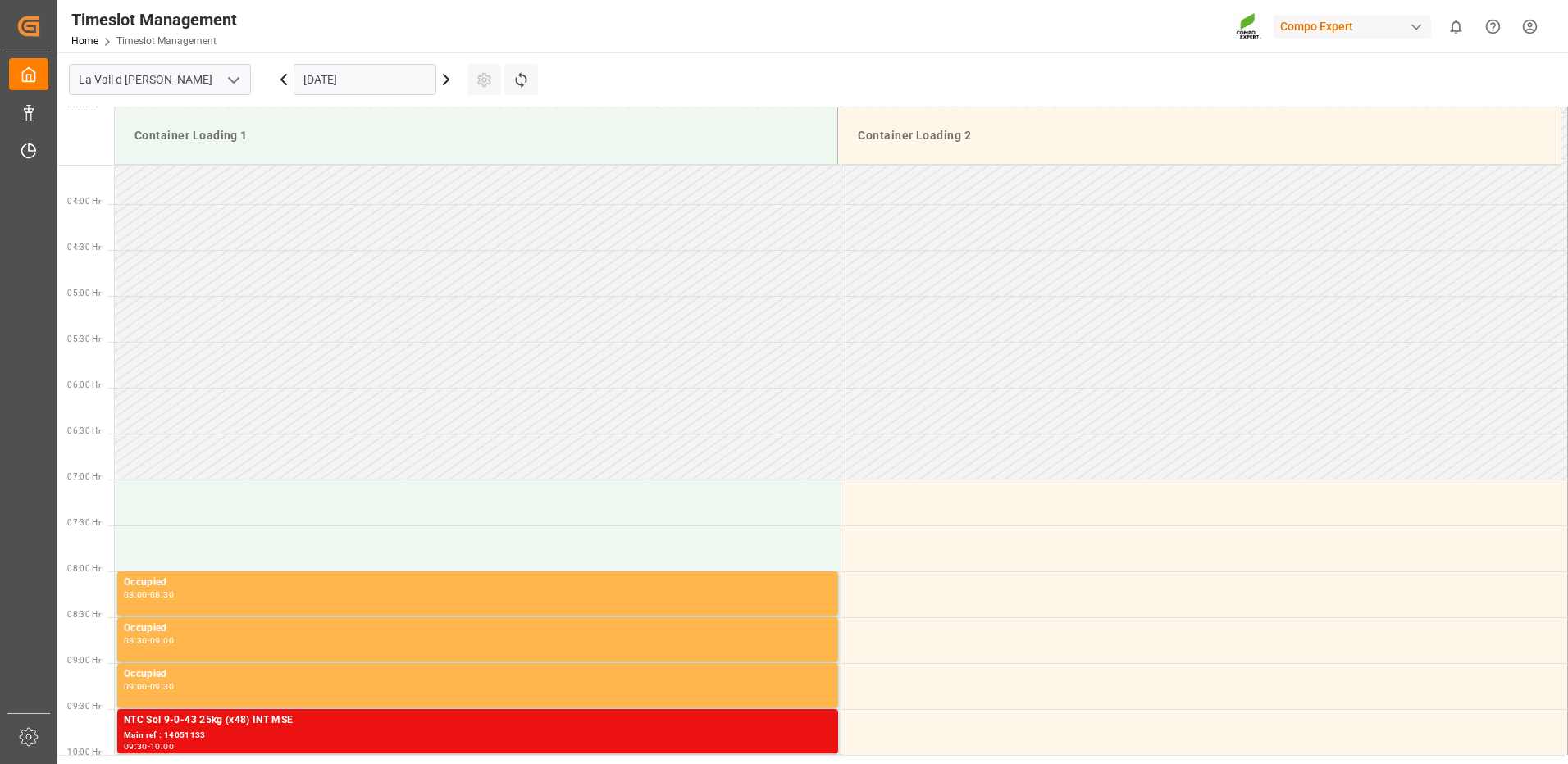
scroll to position [738, 0]
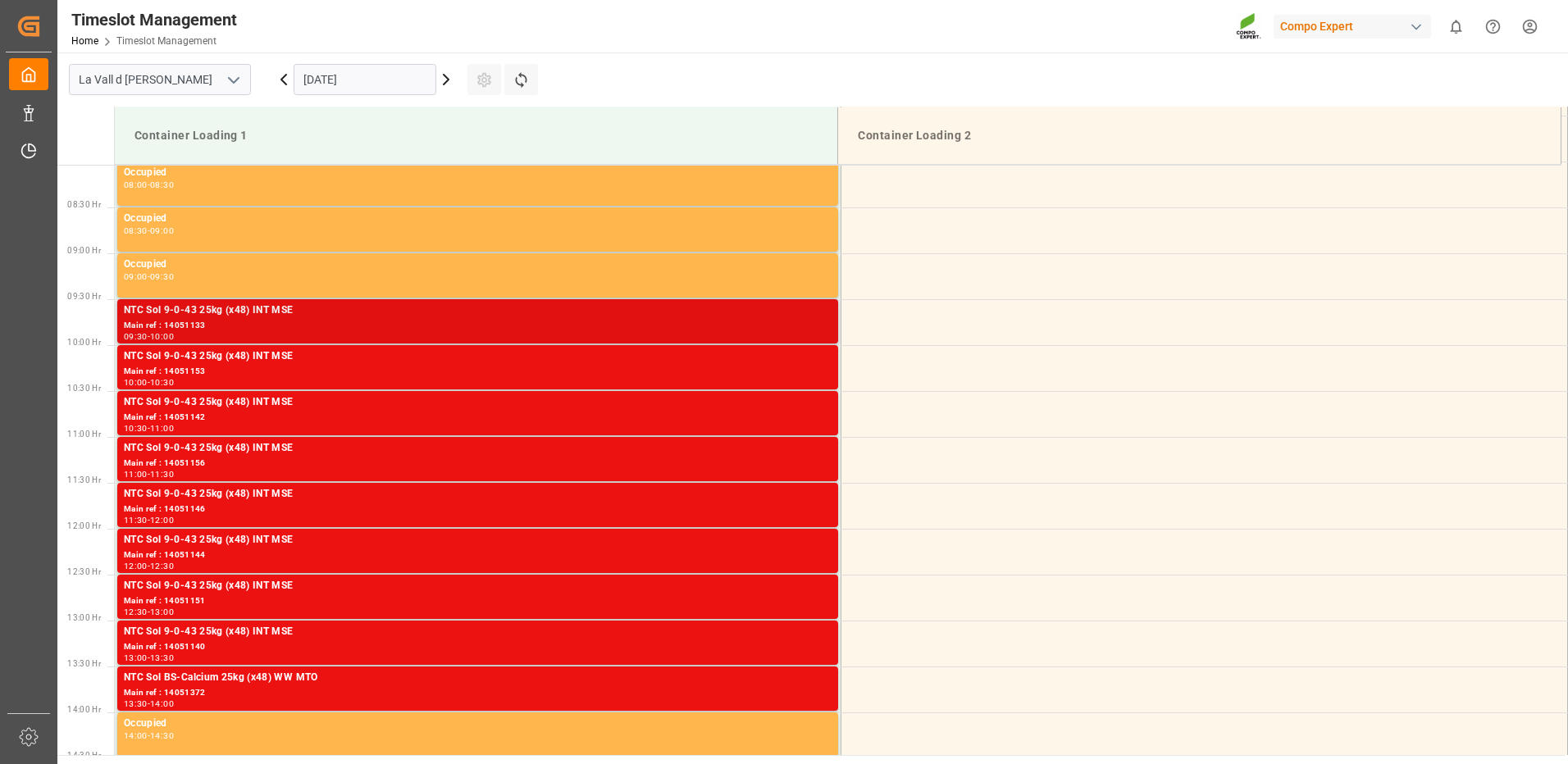
click at [793, 317] on div "NTC Sol 9-0-43 25kg (x48) INT MSE" at bounding box center [478, 311] width 707 height 17
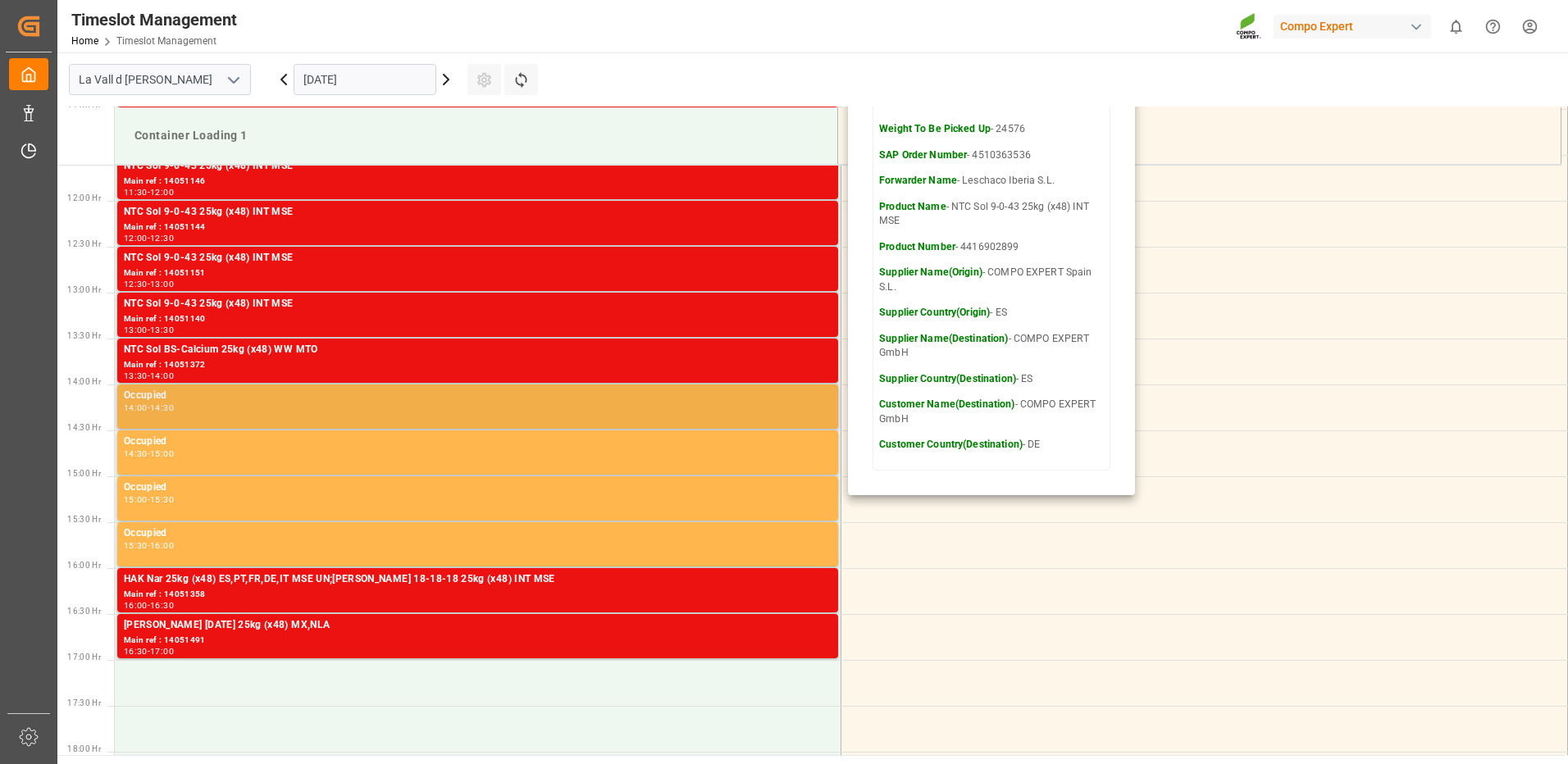
scroll to position [1148, 0]
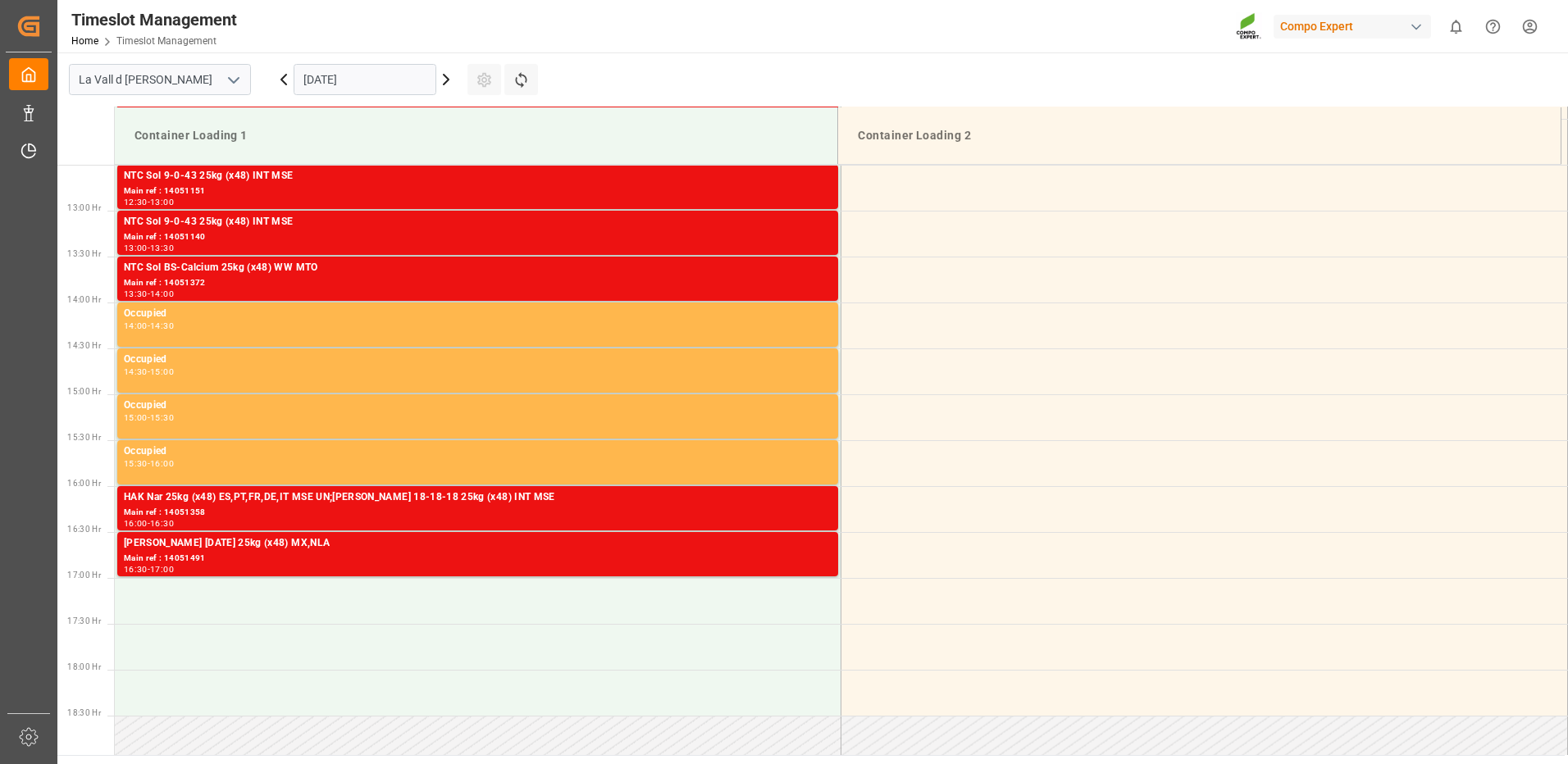
click at [790, 518] on div "Main ref : 14051358" at bounding box center [478, 513] width 707 height 14
click at [793, 557] on div "Main ref : 14051491" at bounding box center [478, 559] width 707 height 14
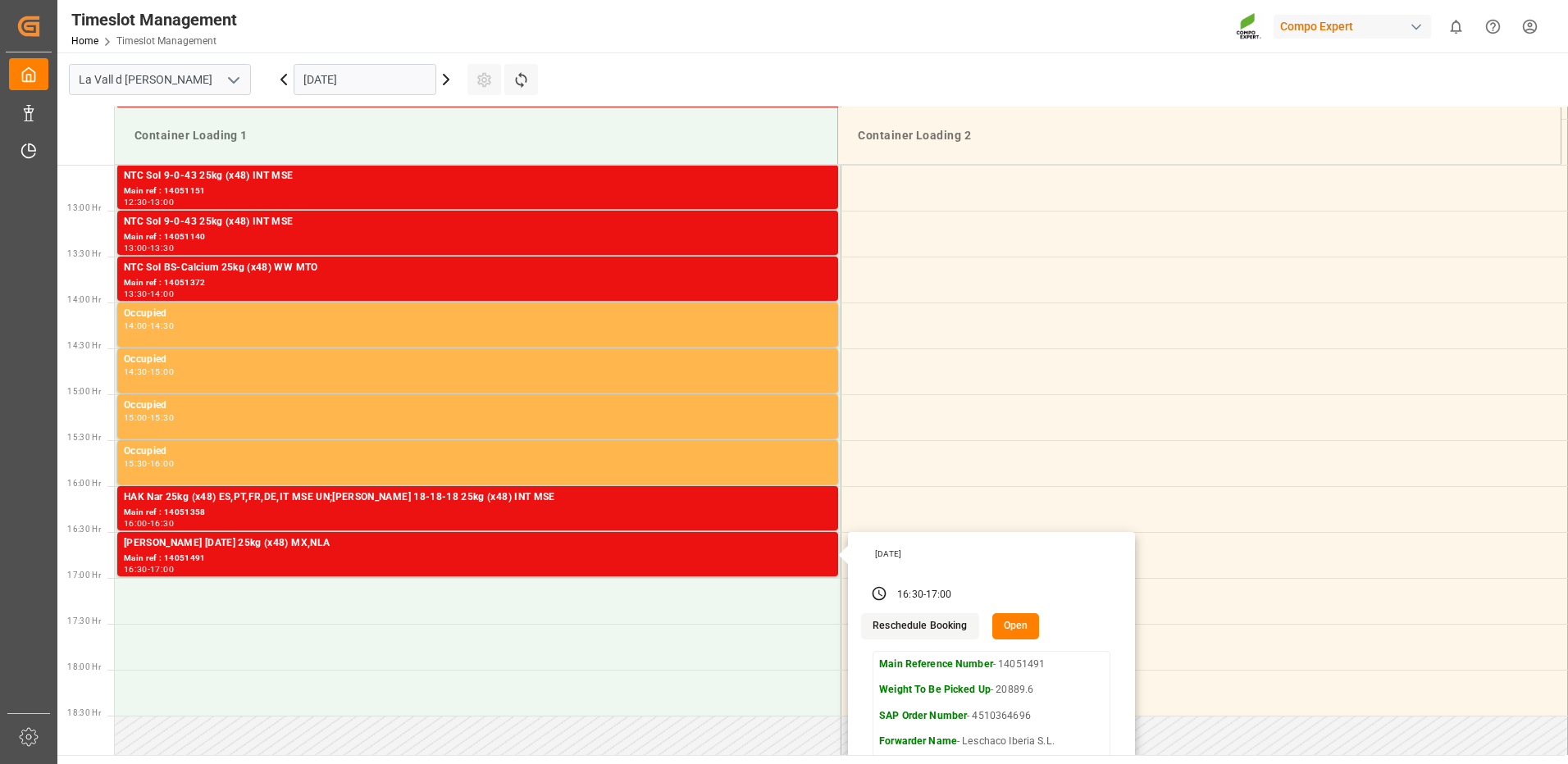
click at [390, 82] on input "[DATE]" at bounding box center [364, 79] width 143 height 31
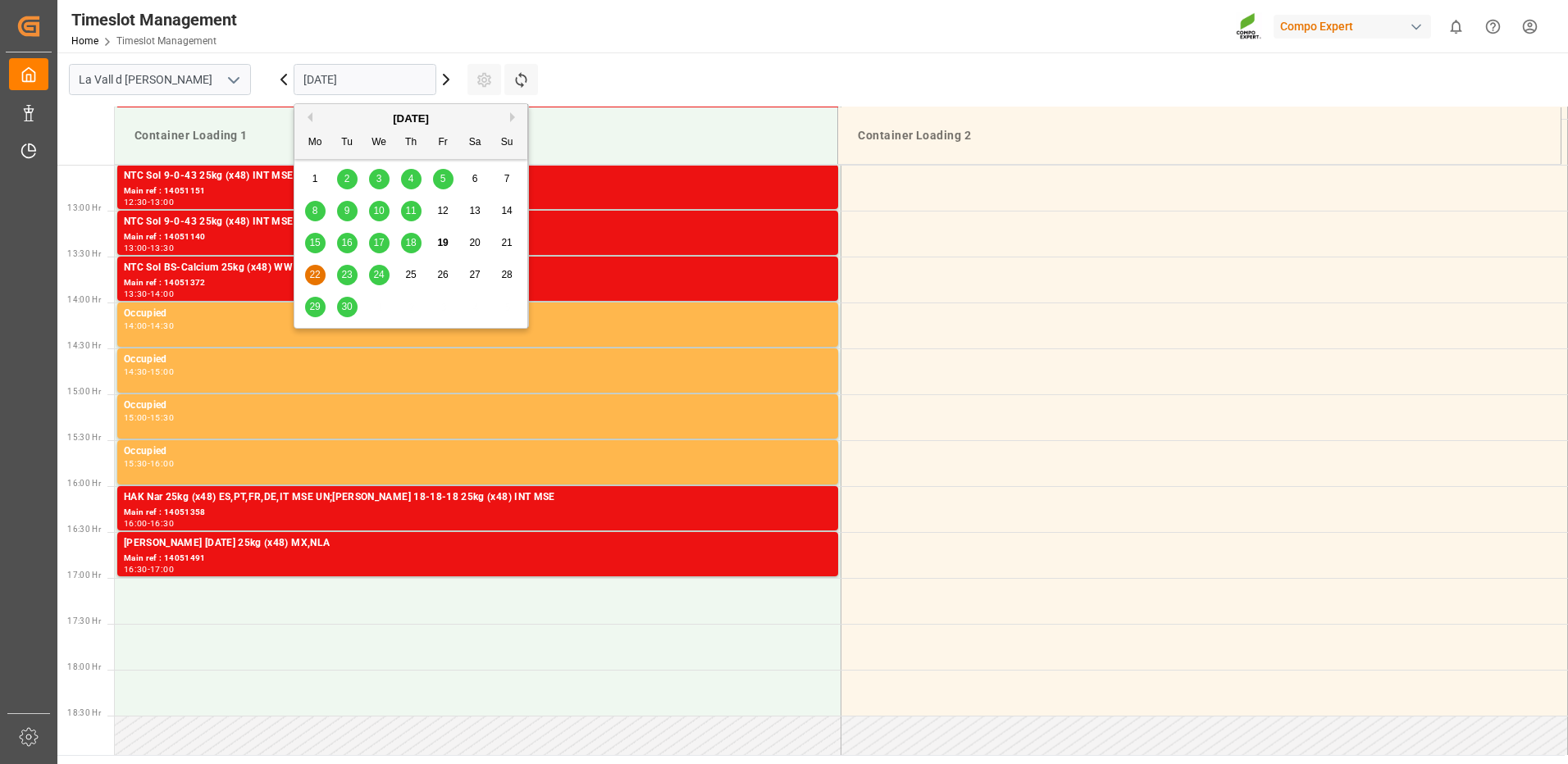
click at [347, 272] on span "23" at bounding box center [346, 275] width 11 height 12
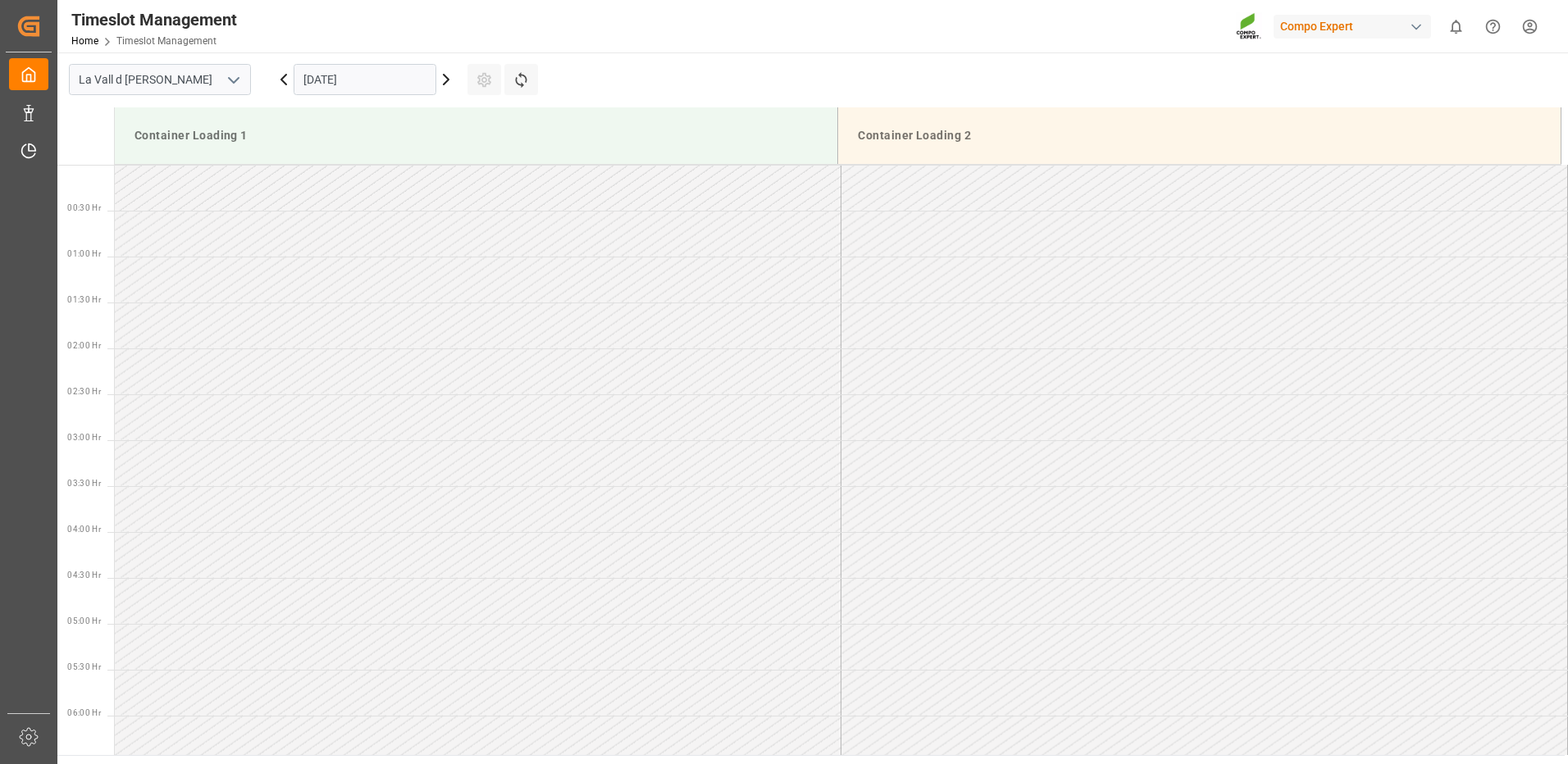
scroll to position [999, 0]
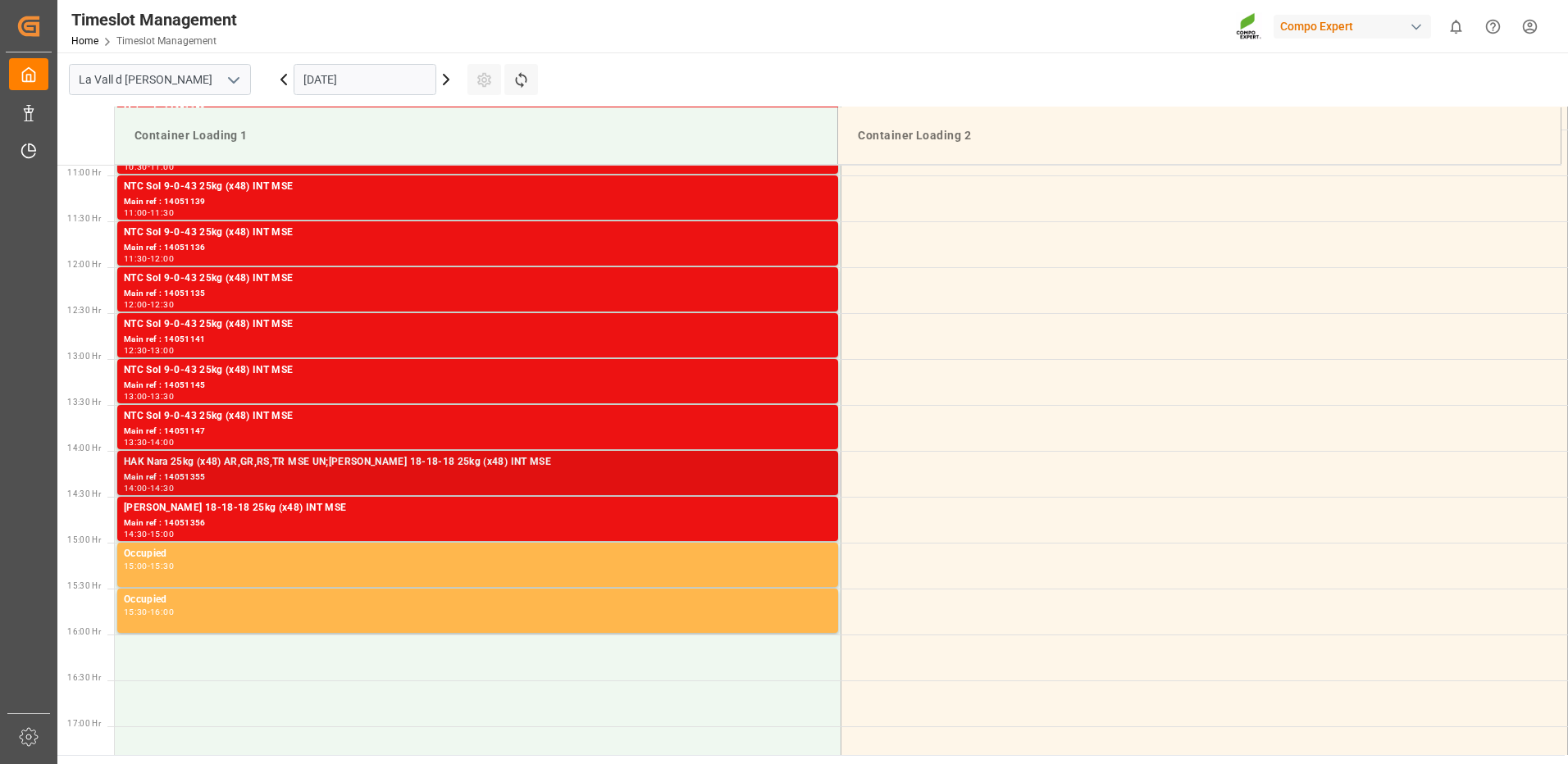
click at [806, 478] on div "Main ref : 14051355" at bounding box center [478, 478] width 707 height 14
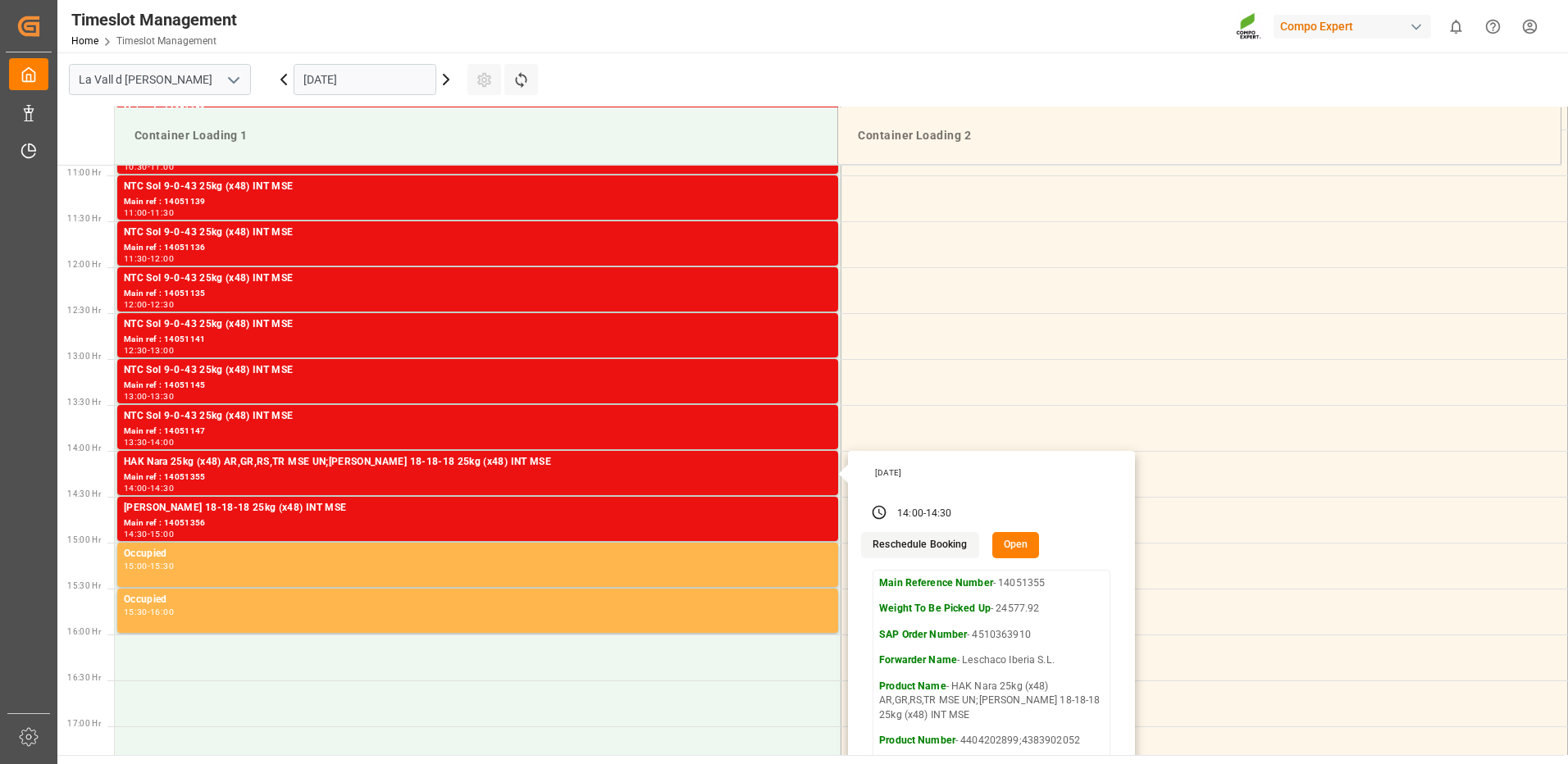
click at [315, 75] on input "[DATE]" at bounding box center [364, 79] width 143 height 31
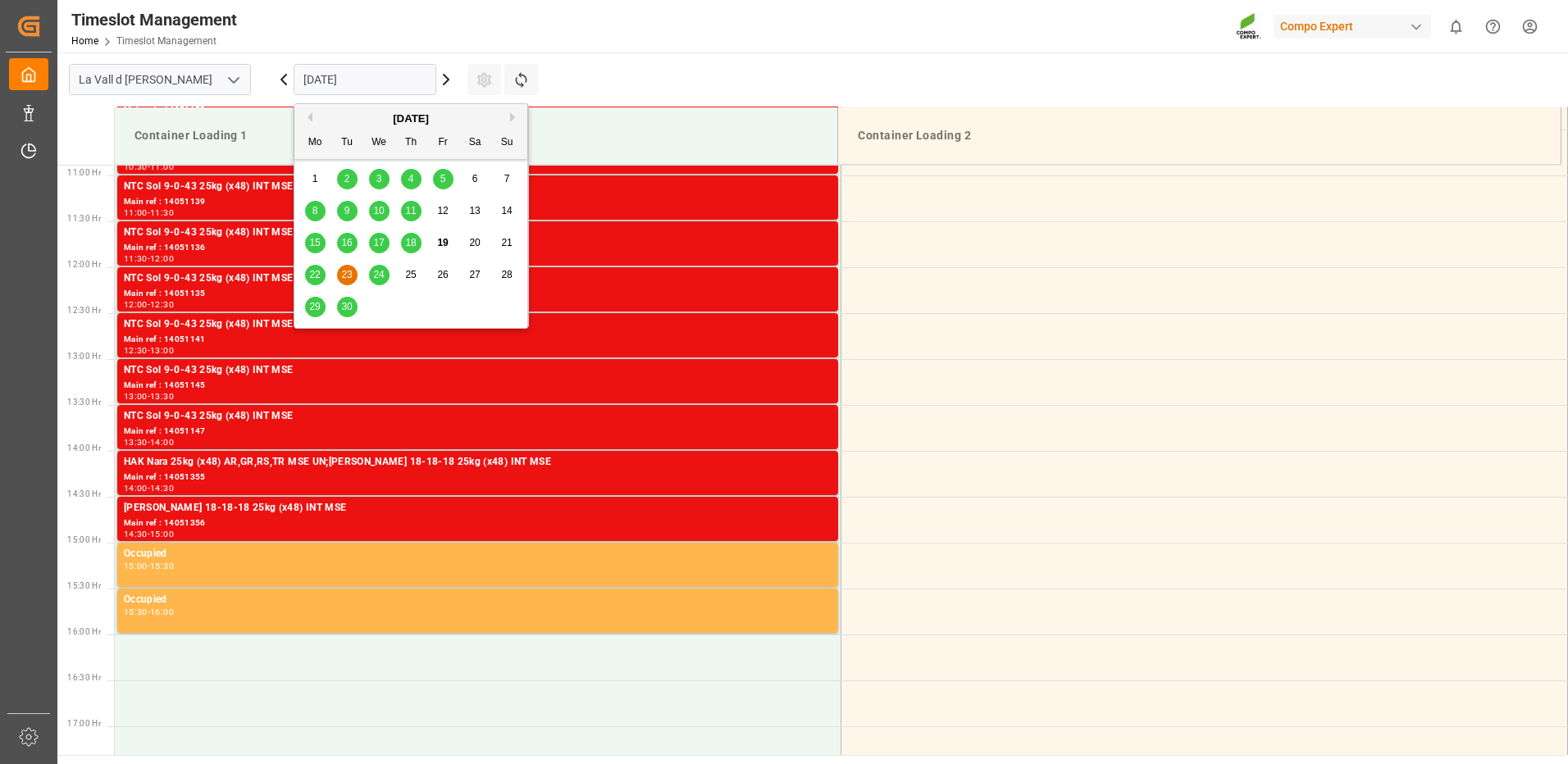
click at [314, 278] on span "22" at bounding box center [314, 275] width 11 height 12
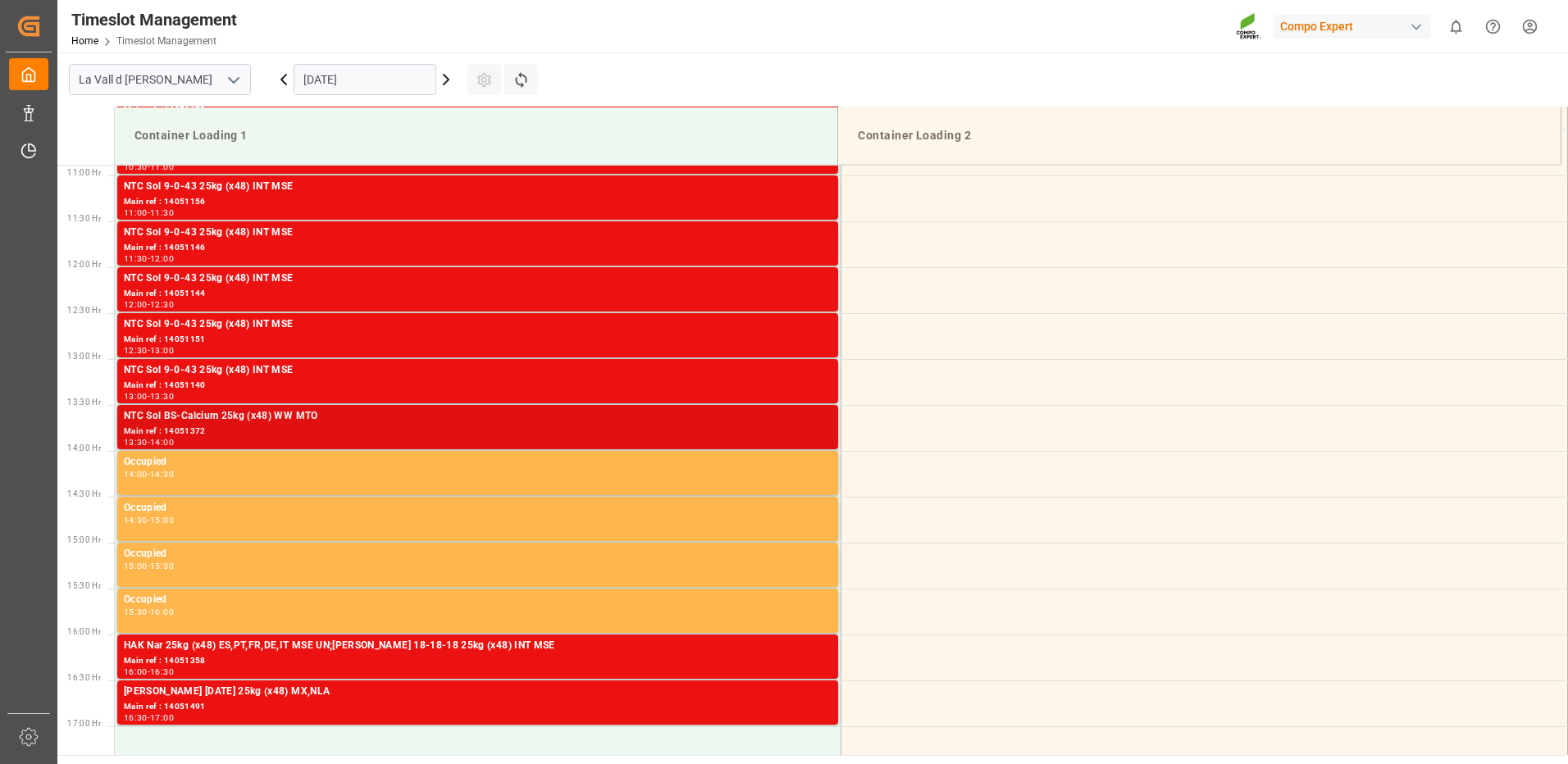
click at [786, 441] on div "13:30 - 14:00" at bounding box center [478, 443] width 707 height 9
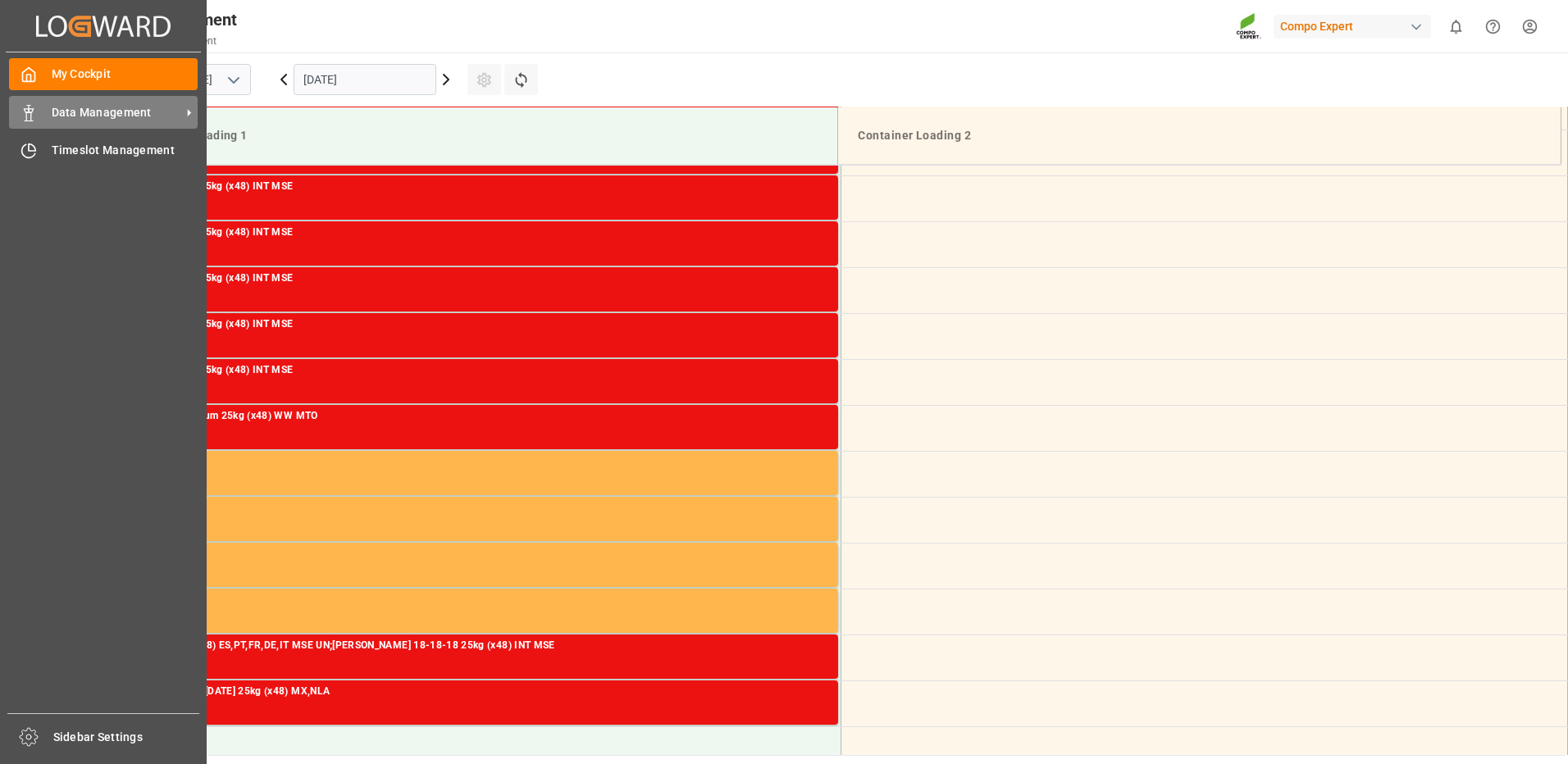
click at [49, 113] on div "Data Management Data Management" at bounding box center [103, 111] width 189 height 32
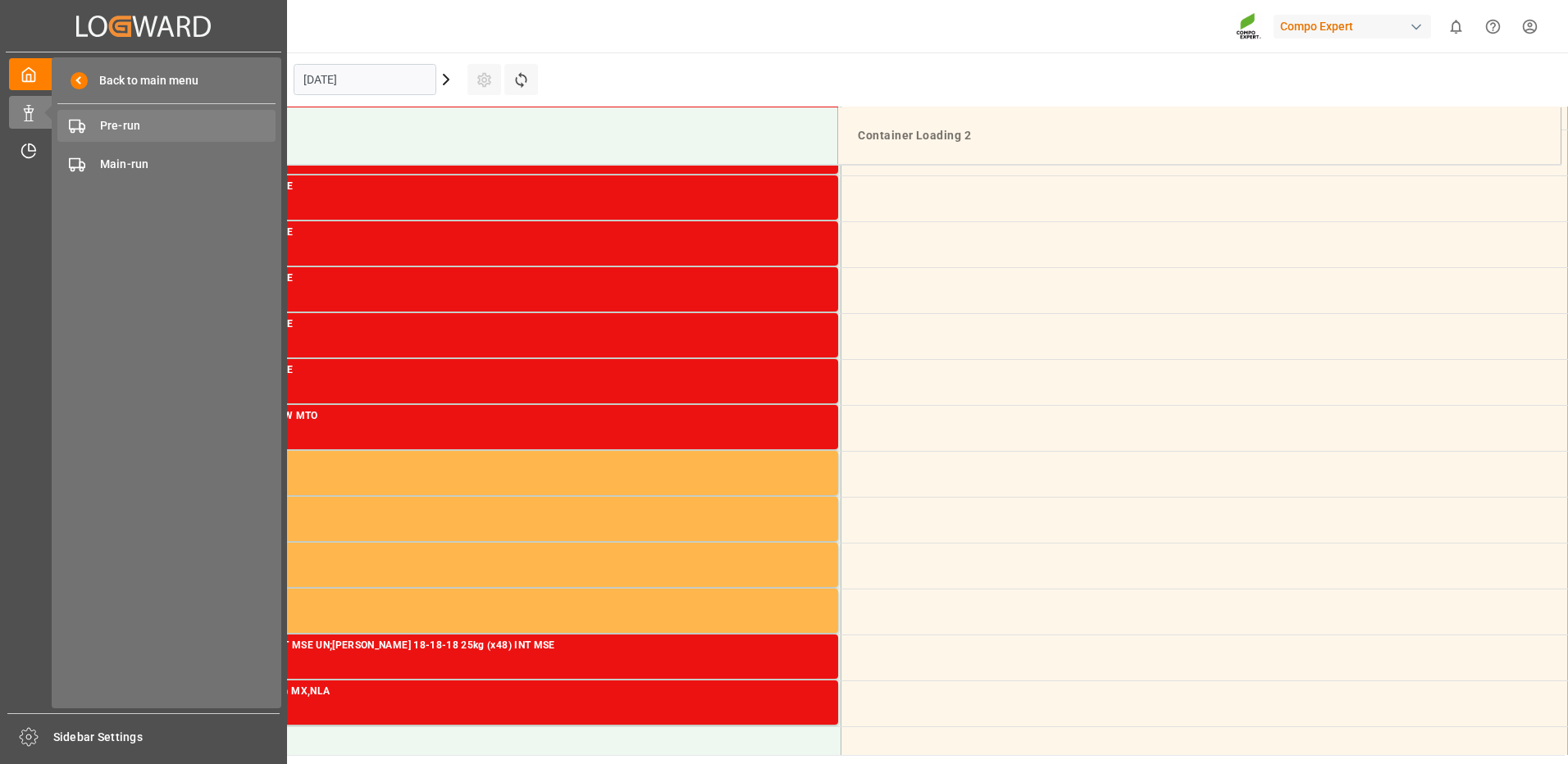
click at [97, 136] on div "Pre-run Pre-run" at bounding box center [166, 125] width 218 height 32
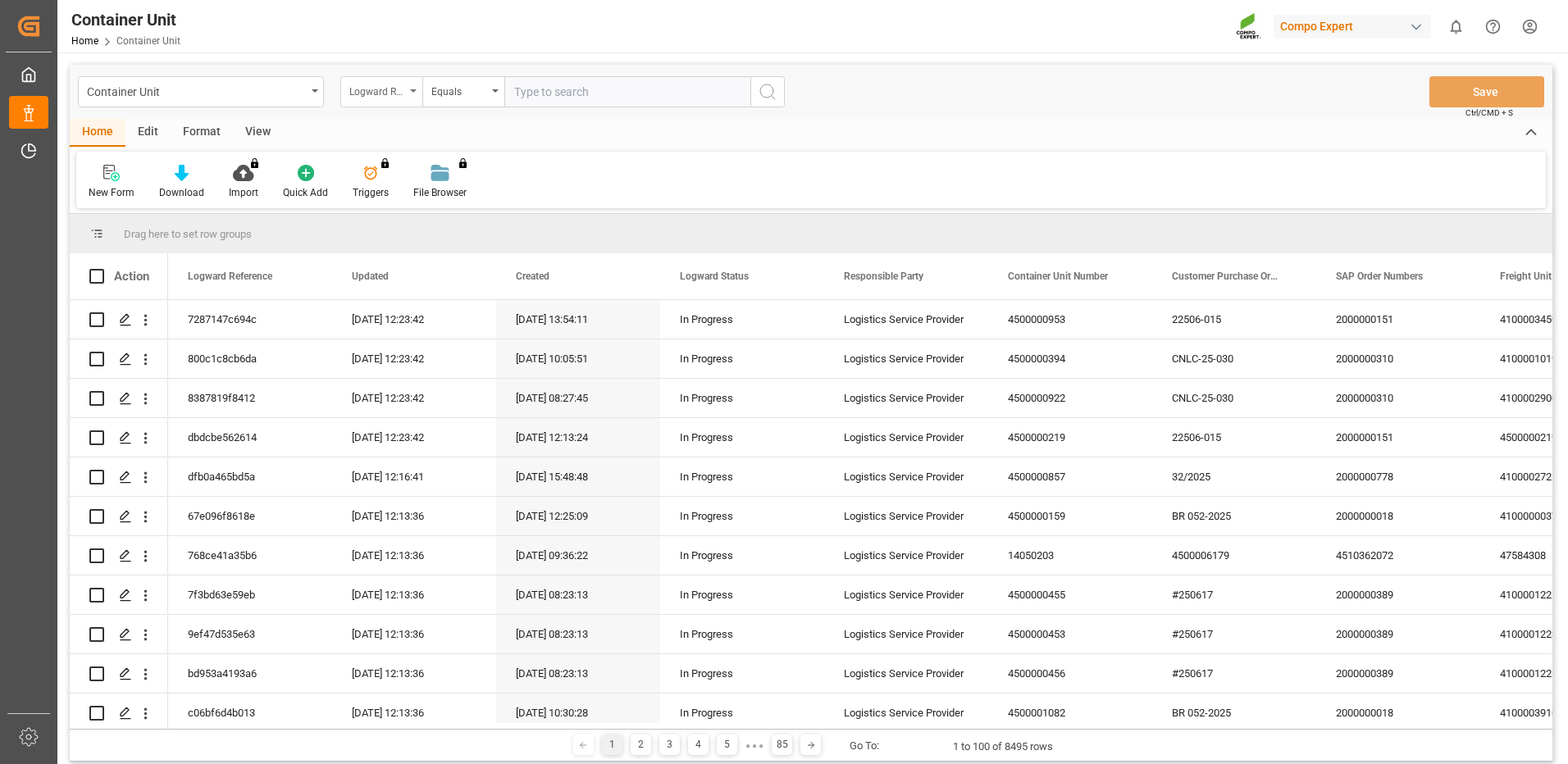
click at [401, 97] on div "Logward Reference" at bounding box center [377, 89] width 56 height 19
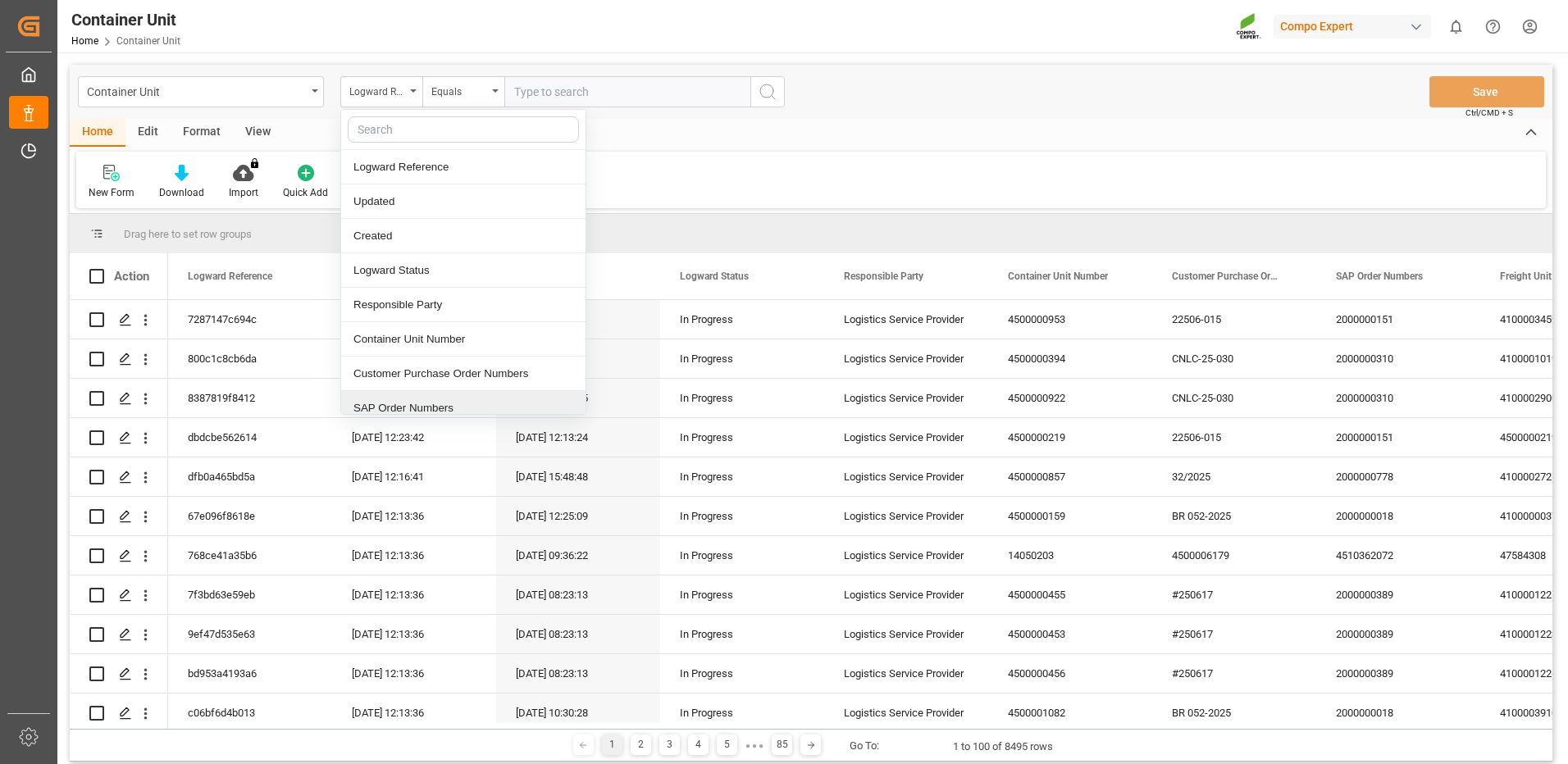
click at [401, 411] on div "SAP Order Numbers" at bounding box center [463, 407] width 244 height 34
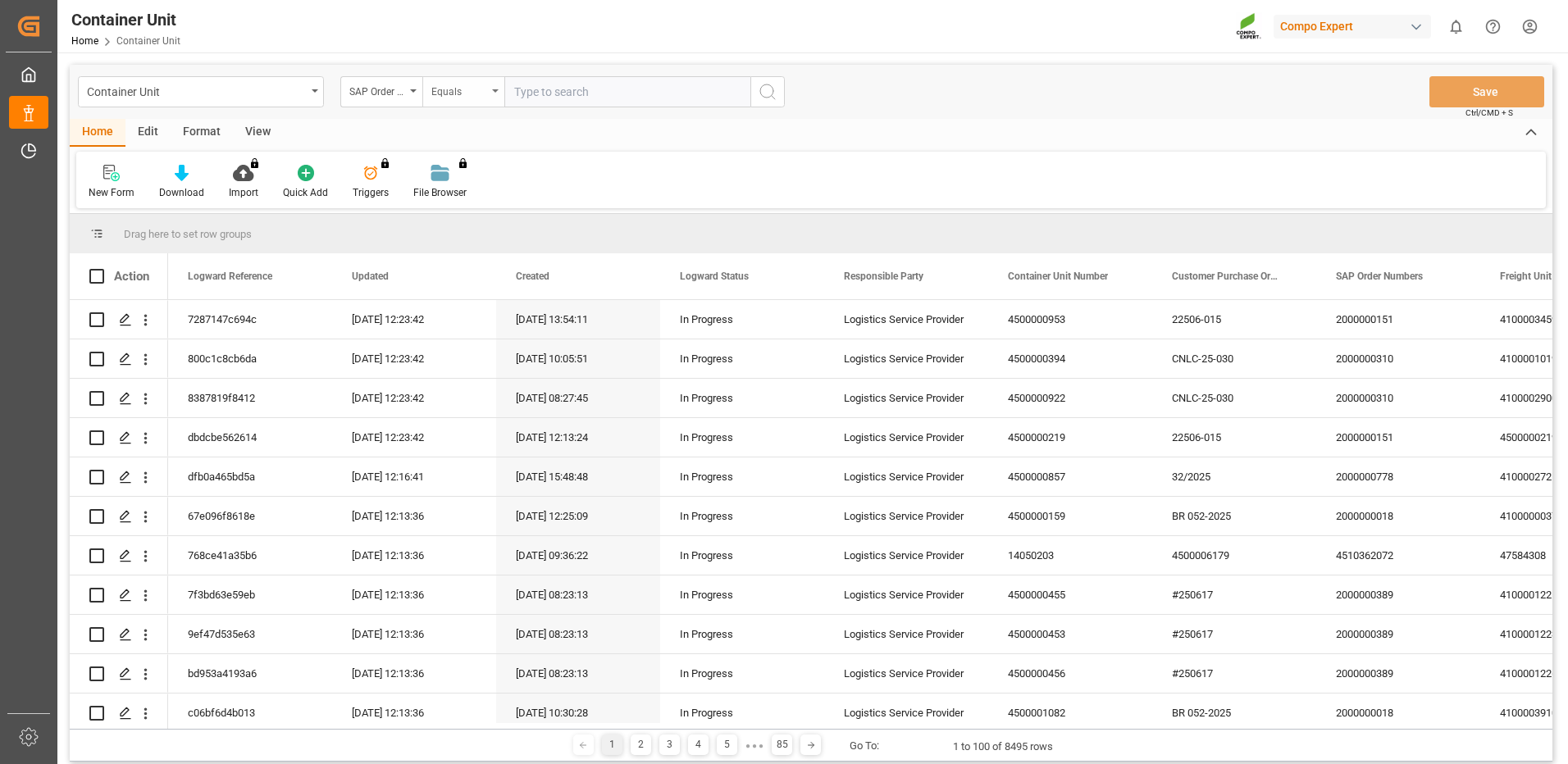
click at [486, 91] on div "Equals" at bounding box center [458, 89] width 56 height 19
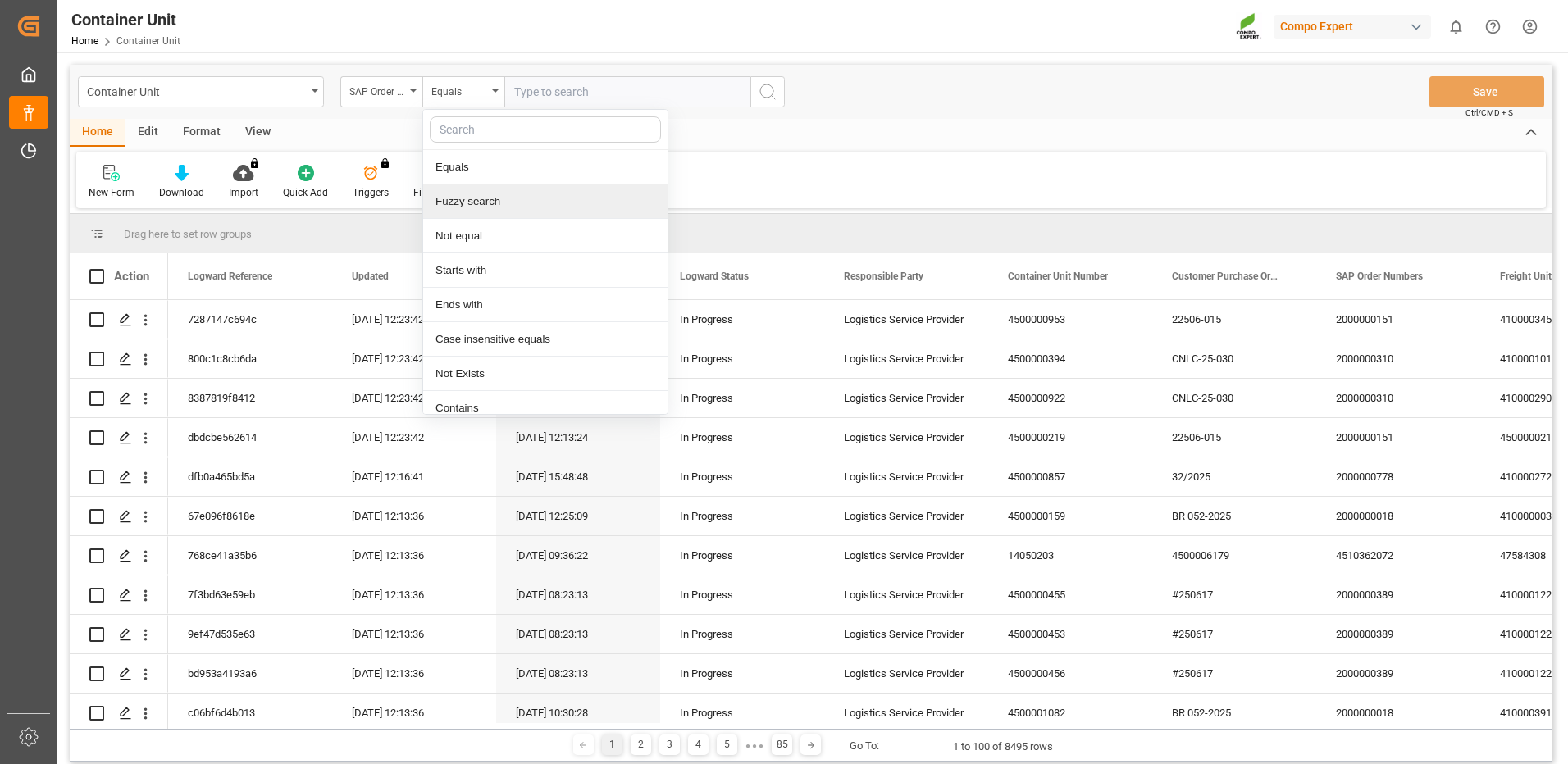
click at [477, 194] on div "Fuzzy search" at bounding box center [545, 201] width 244 height 34
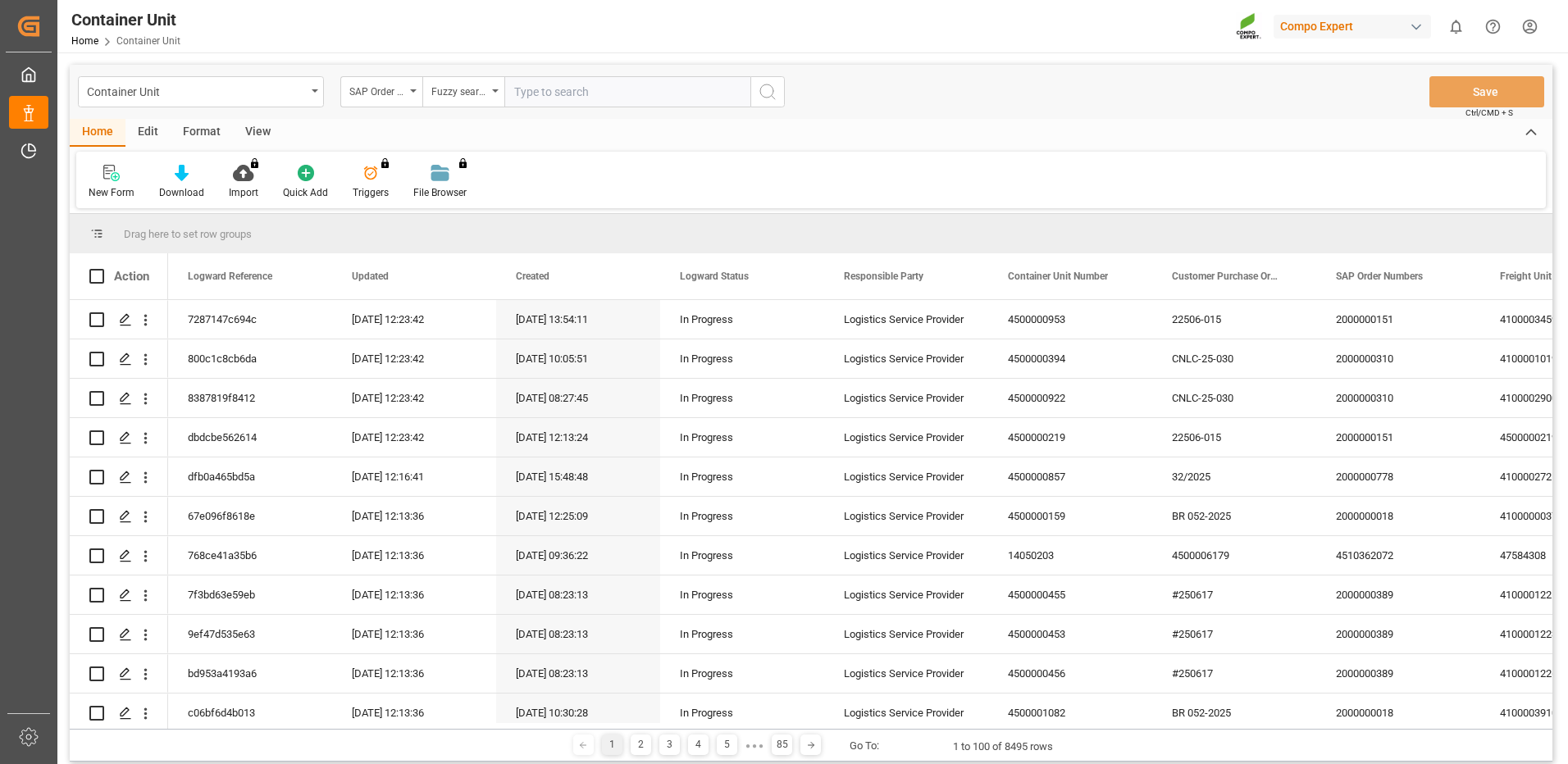
click at [580, 82] on input "text" at bounding box center [627, 92] width 246 height 31
click at [694, 99] on input "text" at bounding box center [627, 92] width 246 height 31
paste input "4510364427"
type input "4510364427"
click at [783, 87] on button "search button" at bounding box center [767, 92] width 34 height 31
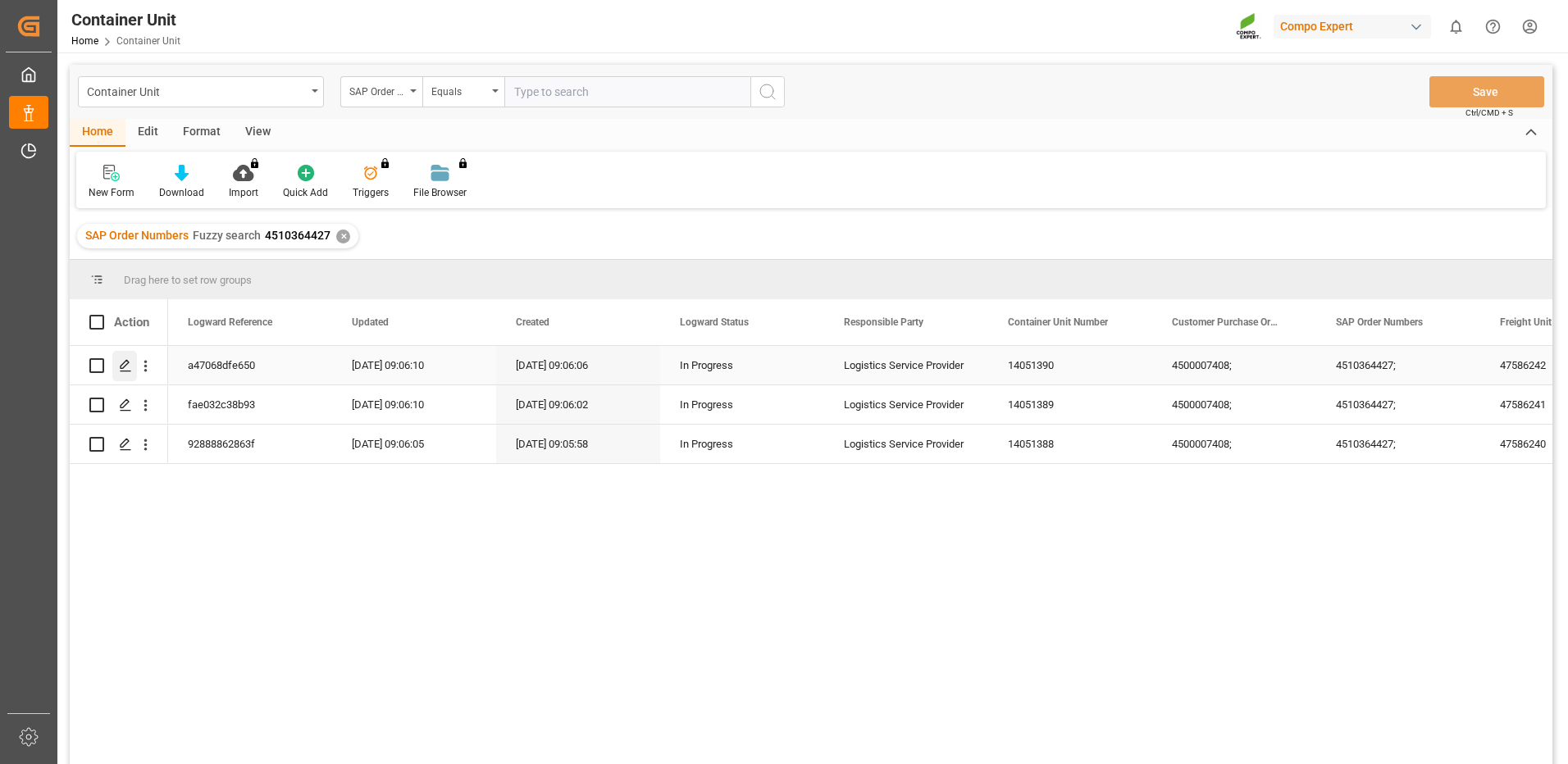
click at [125, 363] on icon "Press SPACE to select this row." at bounding box center [125, 365] width 13 height 13
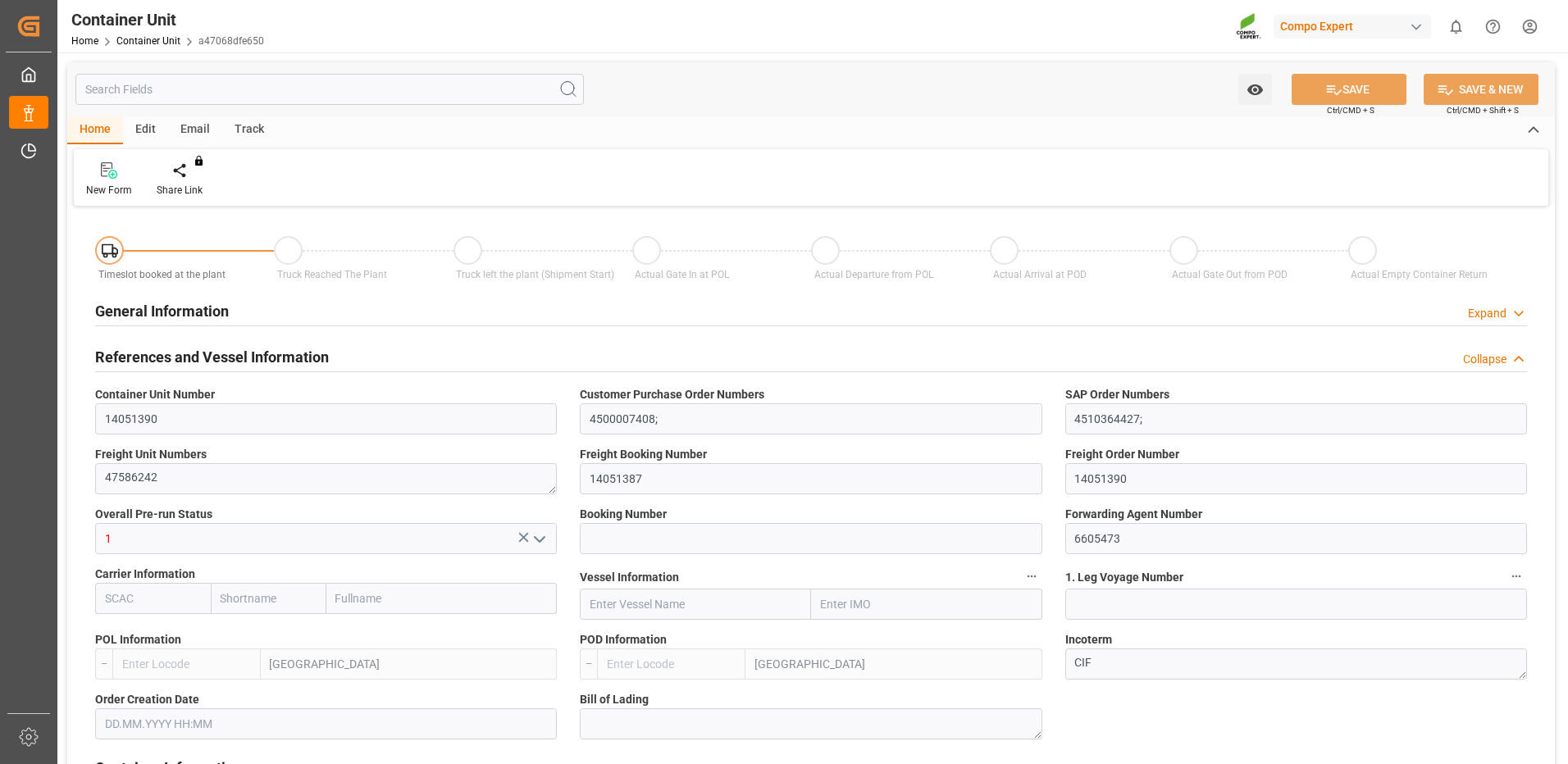
type input "ESVLC"
type input "ECGYE"
type input "0"
type input "60"
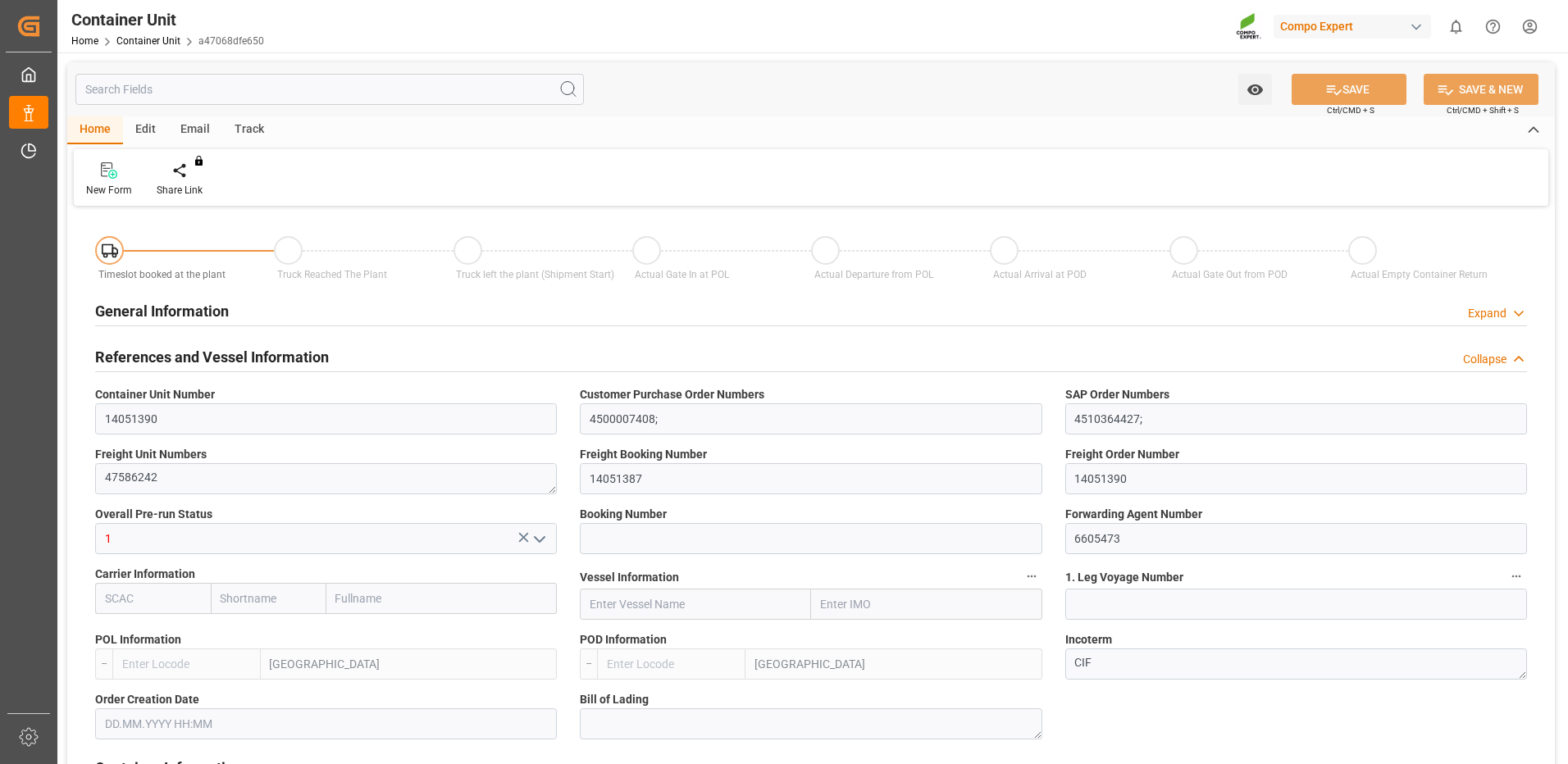
type input "24576"
type input "[DATE] 09:05"
type input "[DATE]"
click at [186, 181] on div "Create Timeslot" at bounding box center [191, 179] width 95 height 36
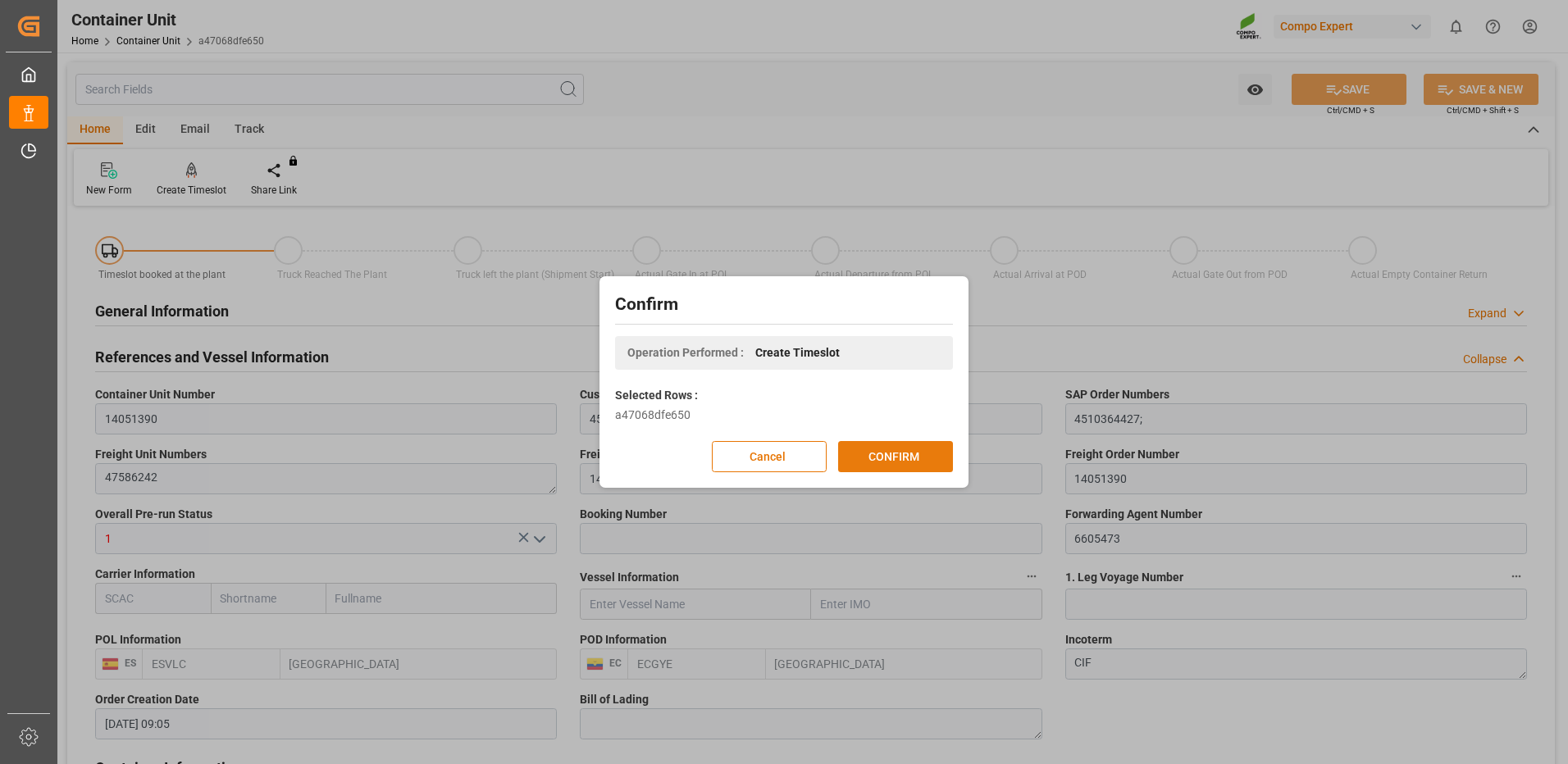
click at [908, 467] on button "CONFIRM" at bounding box center [895, 457] width 114 height 31
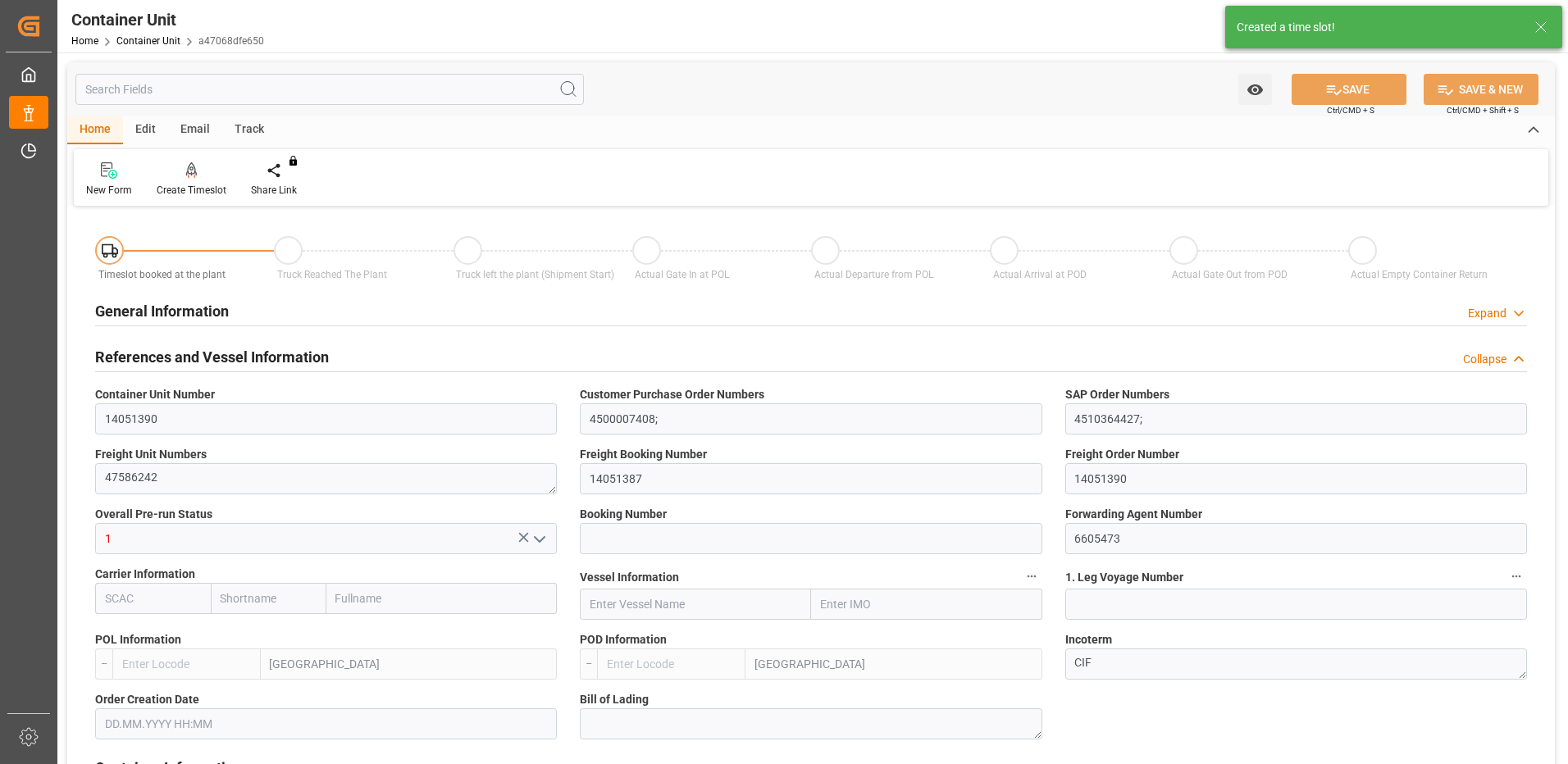
type input "ESVLC"
type input "ECGYE"
type input "9"
type input "0"
type input "9"
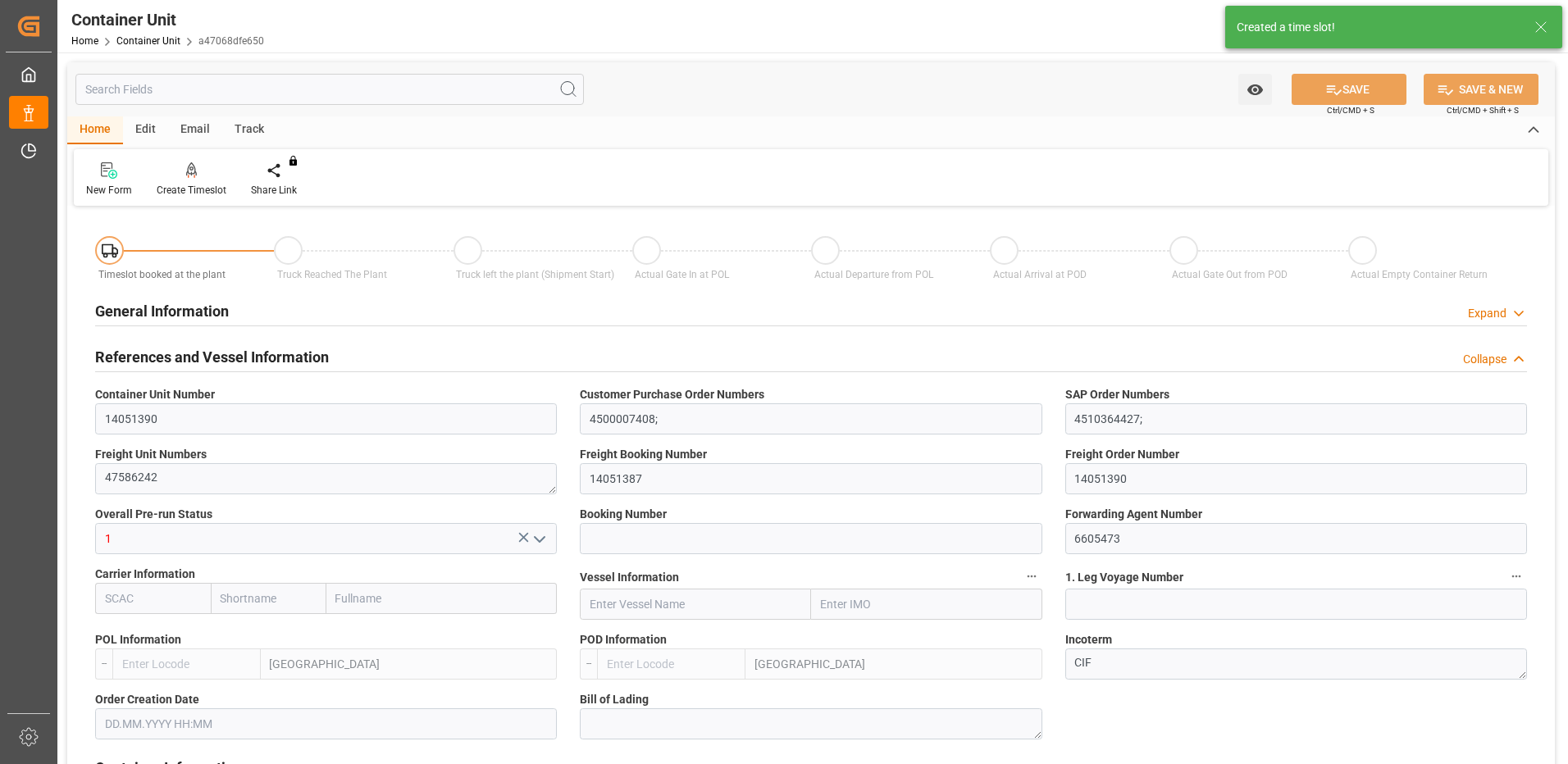
type input "0"
type input "60"
type input "24576"
type input "[DATE] 09:05"
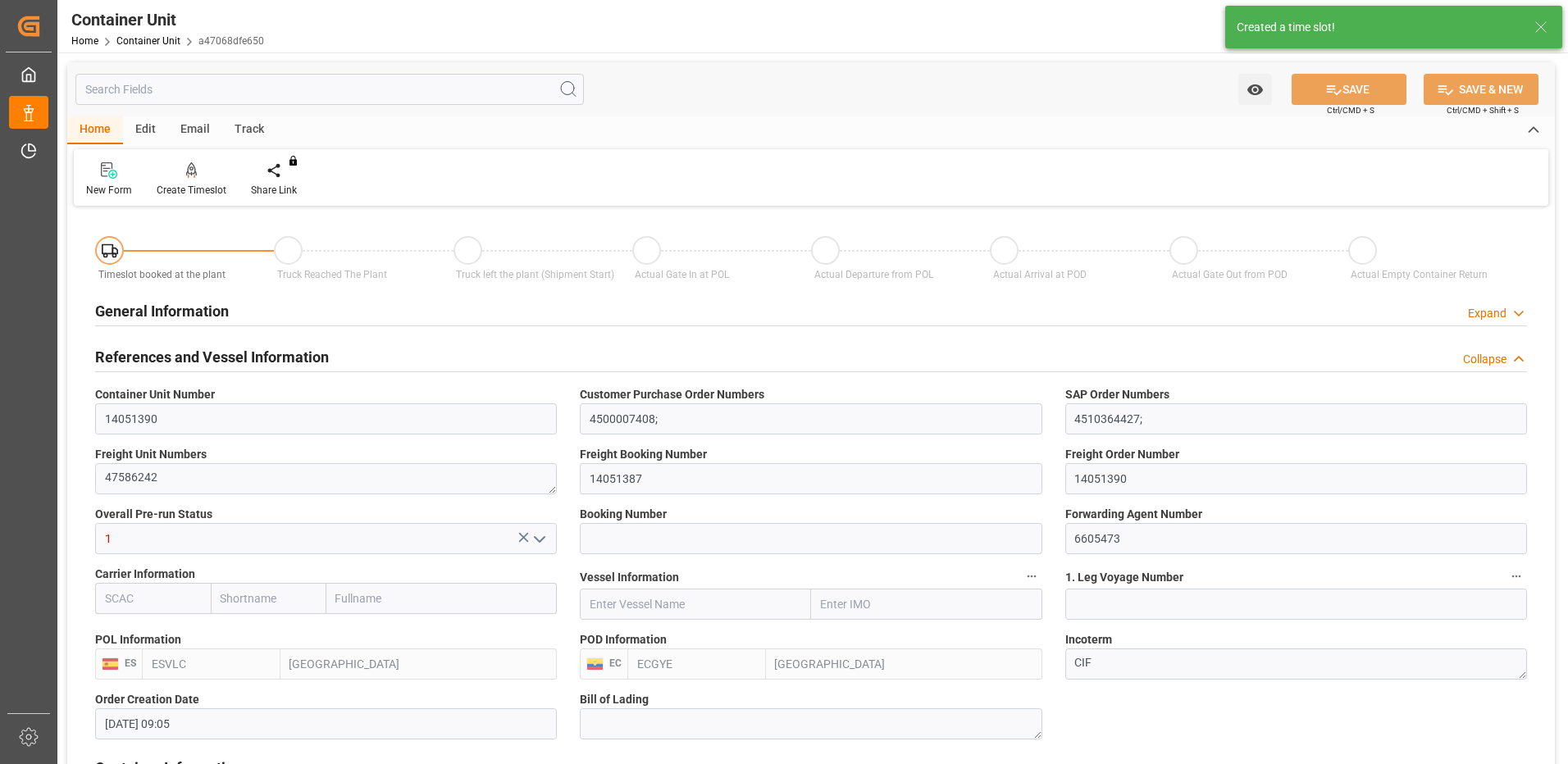
type input "[DATE]"
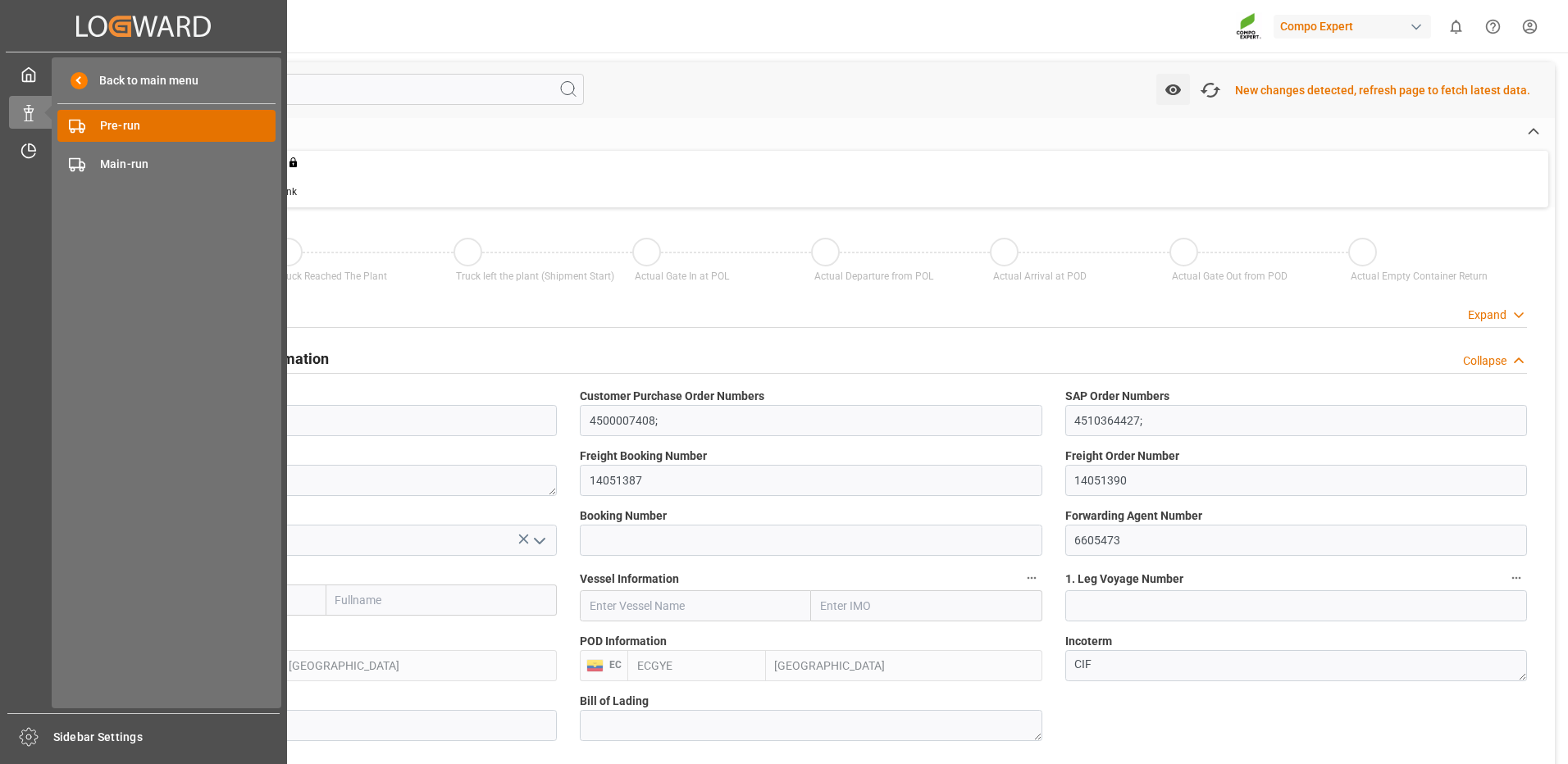
click at [115, 127] on span "Pre-run" at bounding box center [188, 126] width 176 height 18
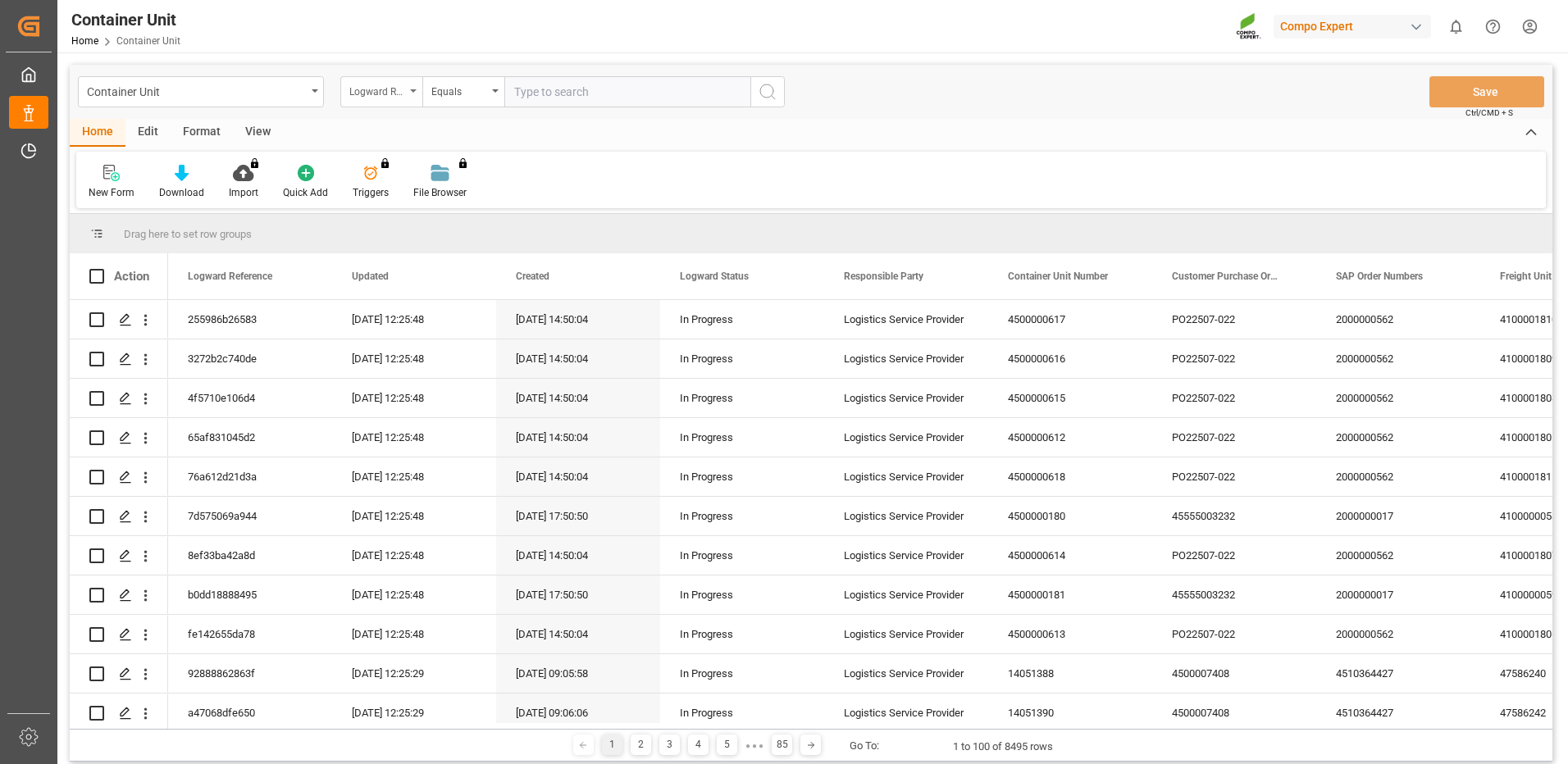
click at [409, 88] on div "Logward Reference" at bounding box center [381, 92] width 82 height 31
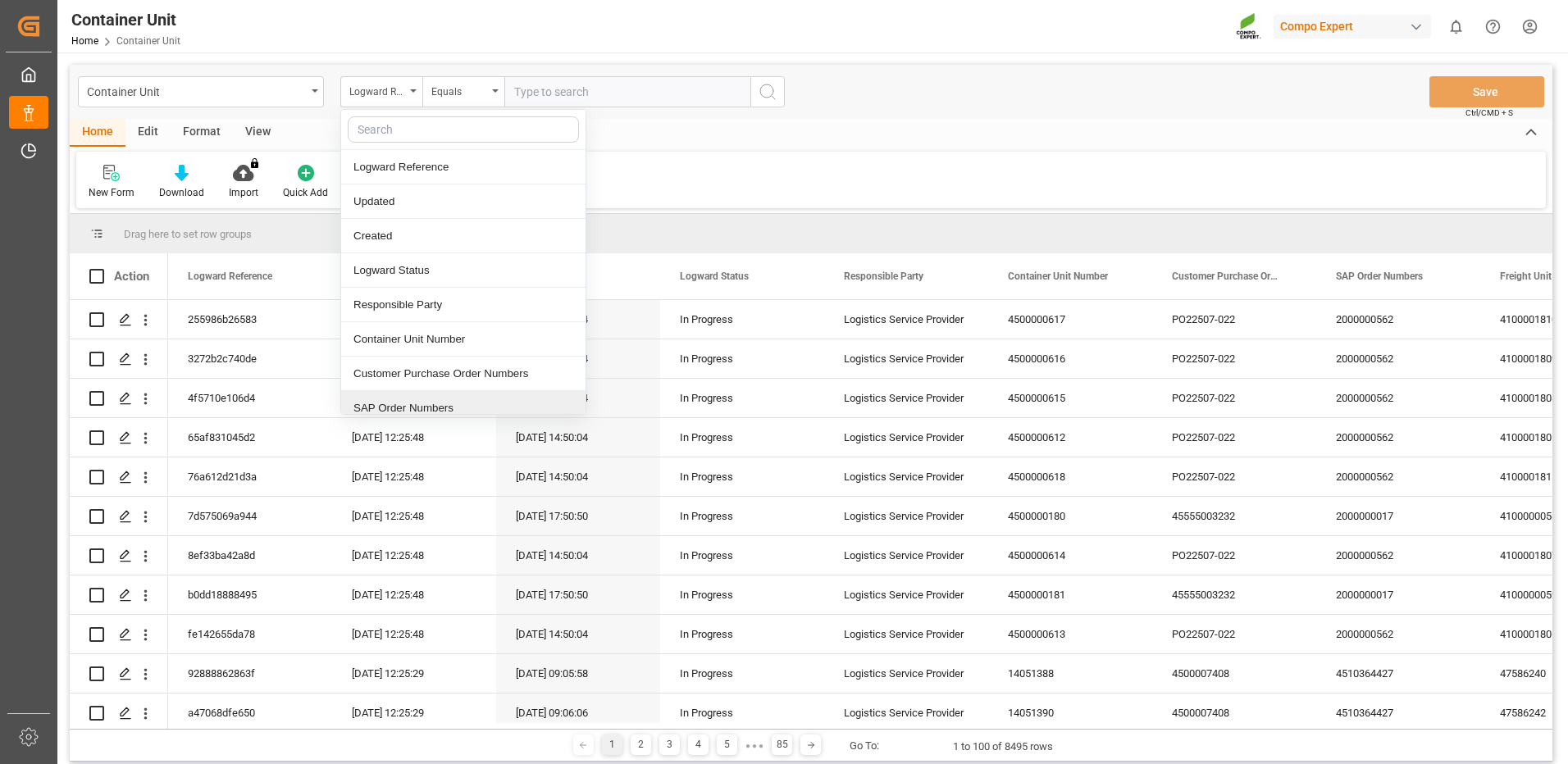
click at [430, 411] on div "SAP Order Numbers" at bounding box center [463, 407] width 244 height 34
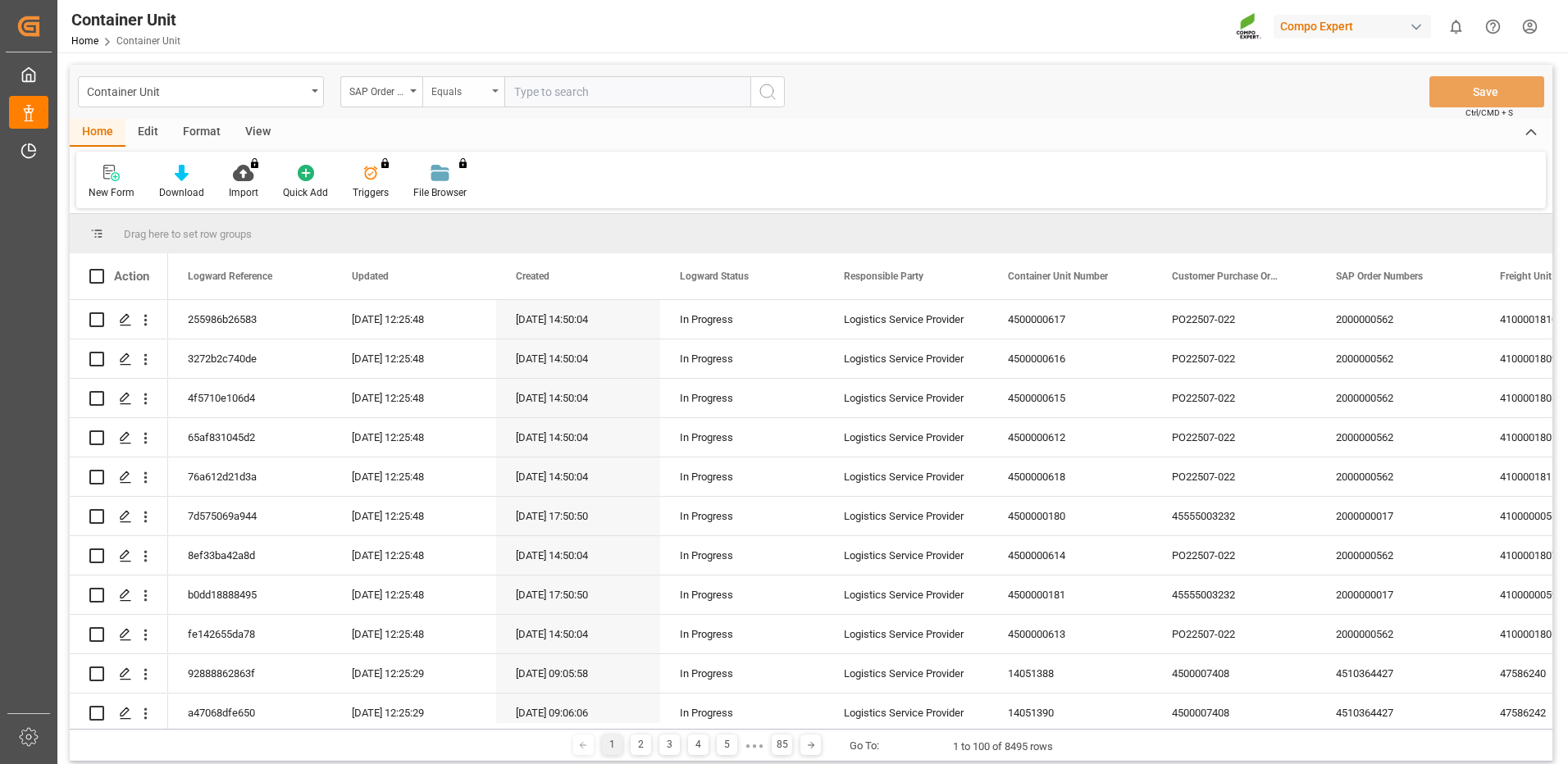
click at [477, 101] on div "Equals" at bounding box center [463, 92] width 82 height 31
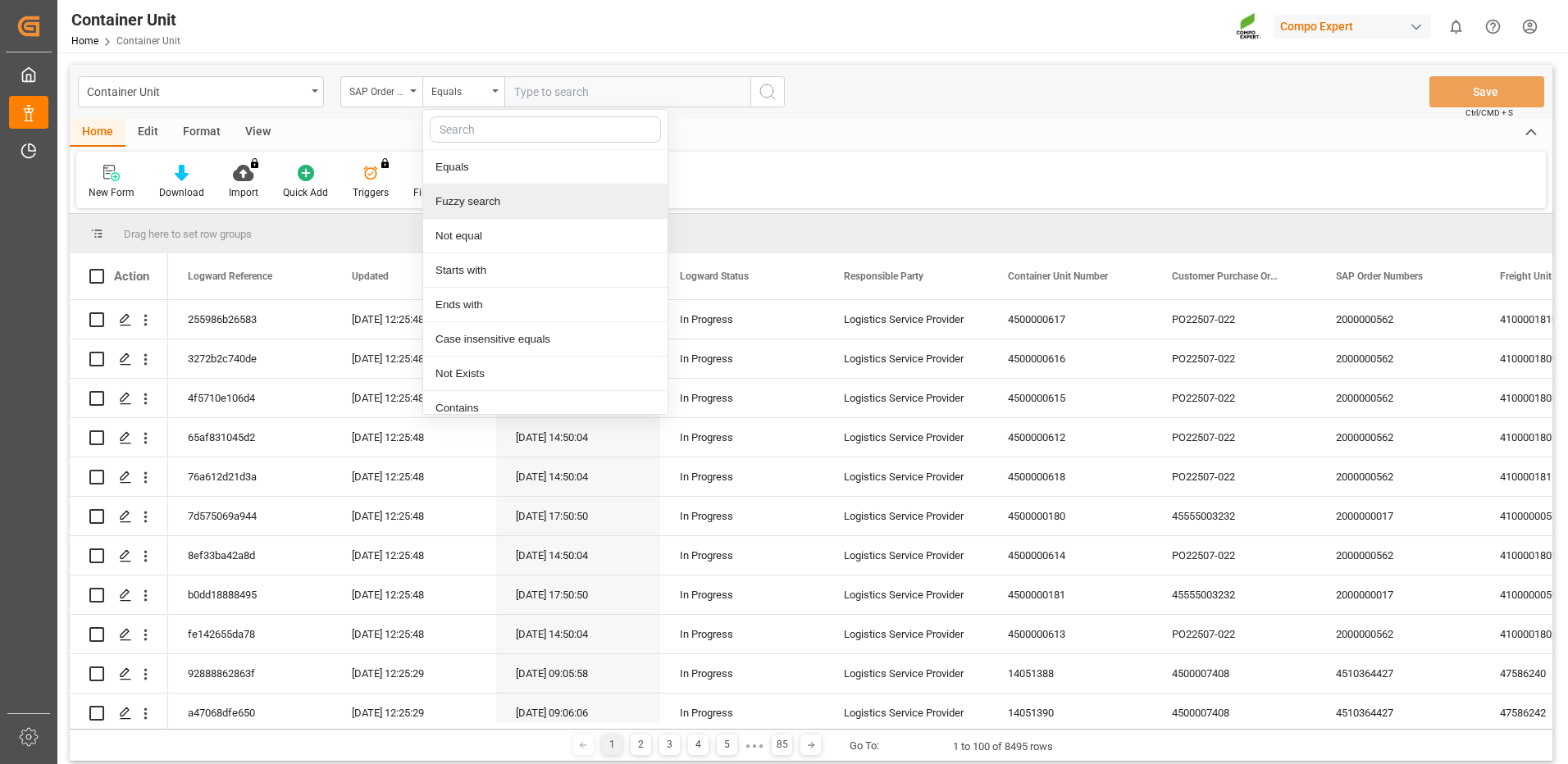
click at [485, 201] on div "Fuzzy search" at bounding box center [545, 201] width 244 height 34
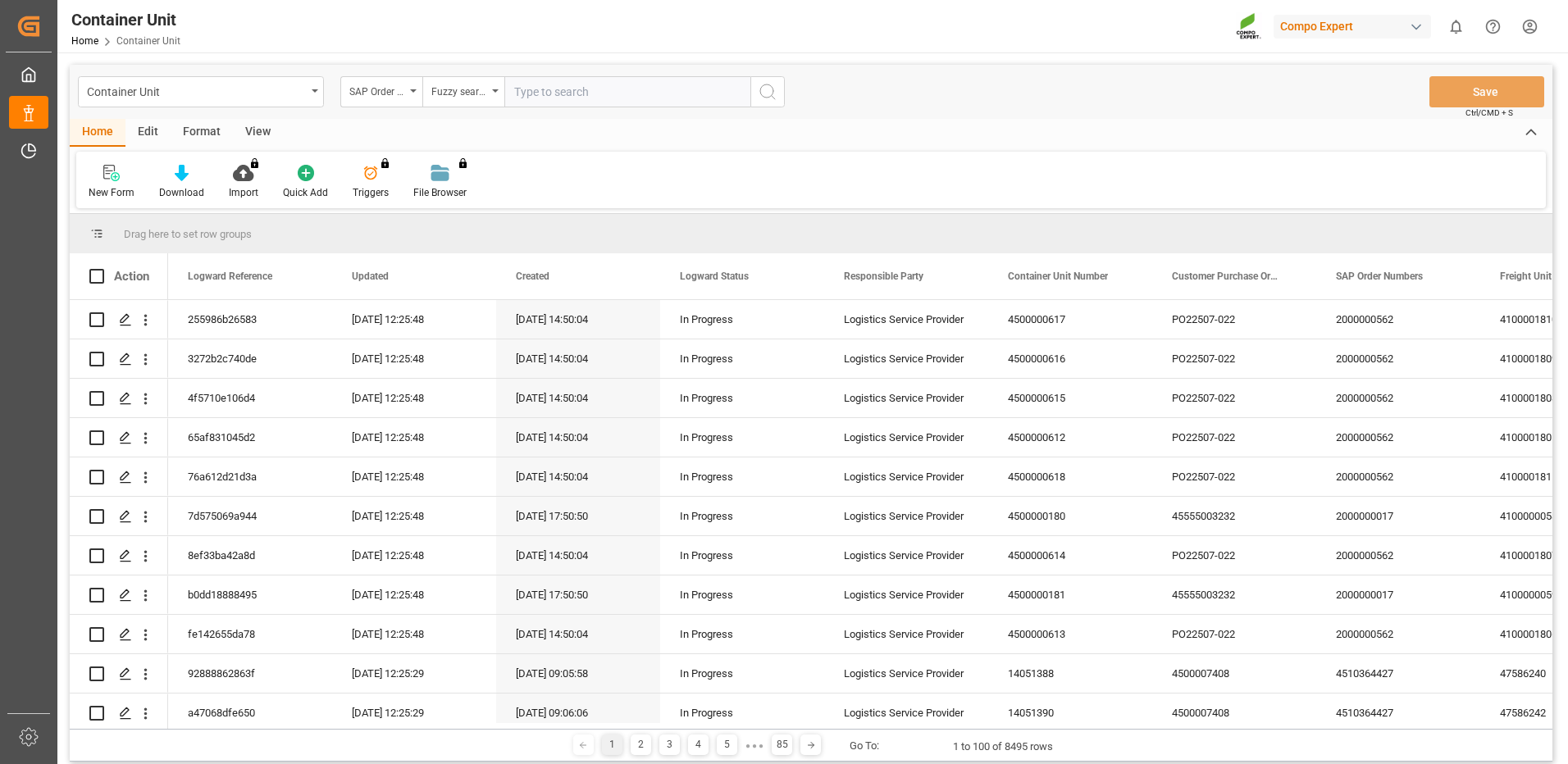
click at [578, 87] on input "text" at bounding box center [627, 92] width 246 height 31
paste input "4510364427"
type input "4510364427"
click at [783, 90] on button "search button" at bounding box center [767, 92] width 34 height 31
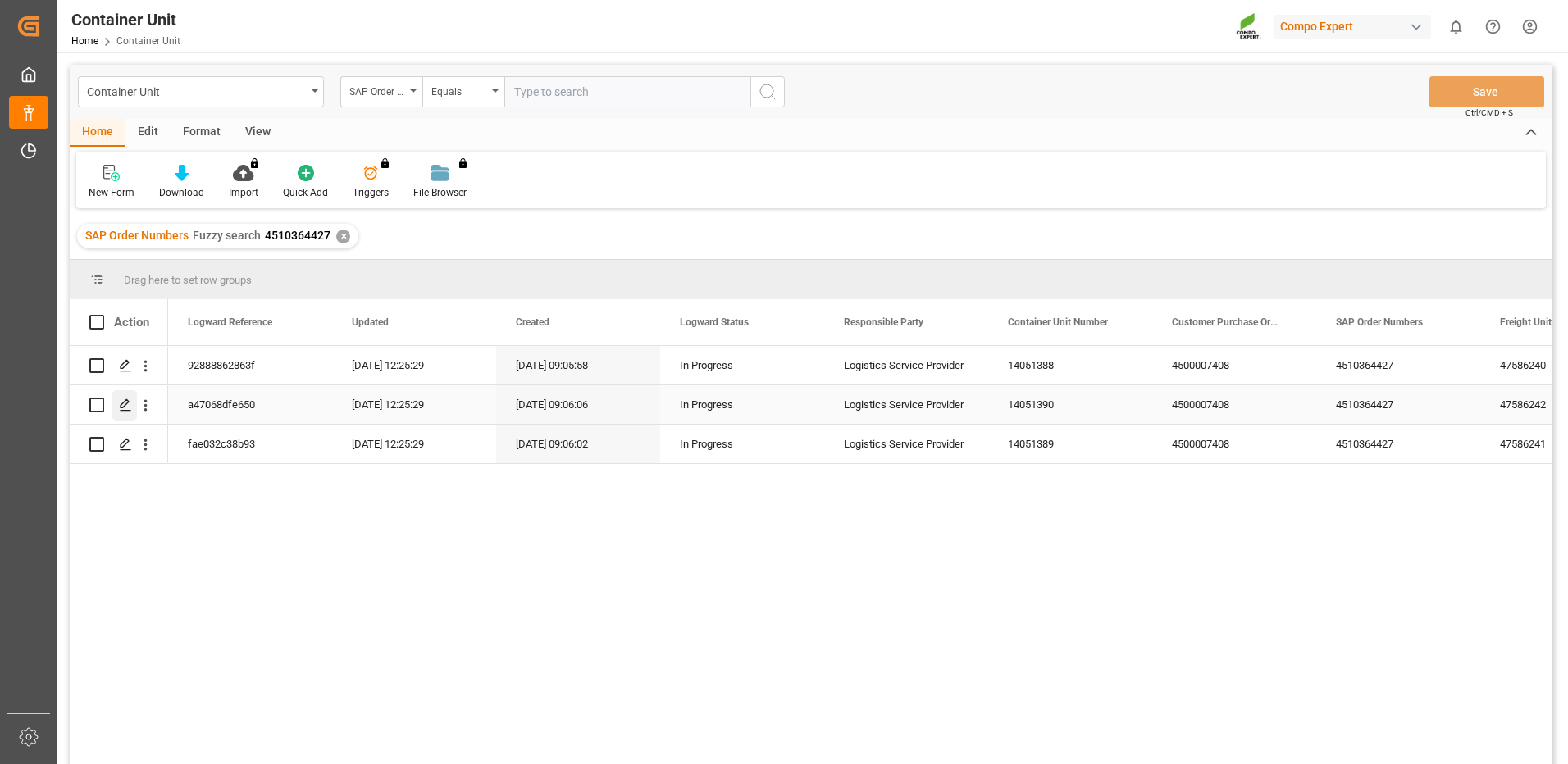
click at [127, 410] on line "Press SPACE to select this row." at bounding box center [125, 410] width 10 height 0
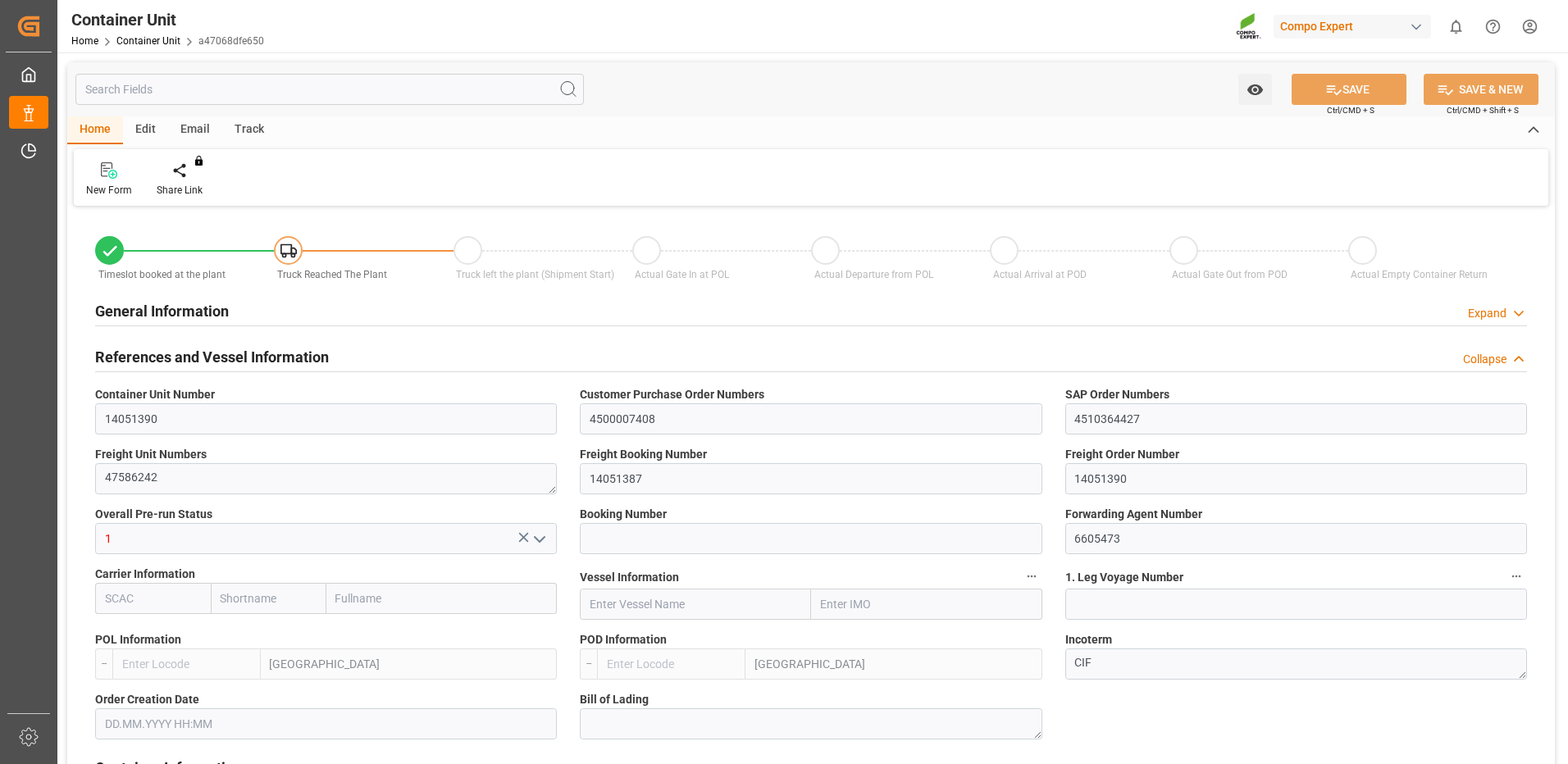
type input "ESVLC"
type input "ECGYE"
type input "9"
type input "0"
type input "9"
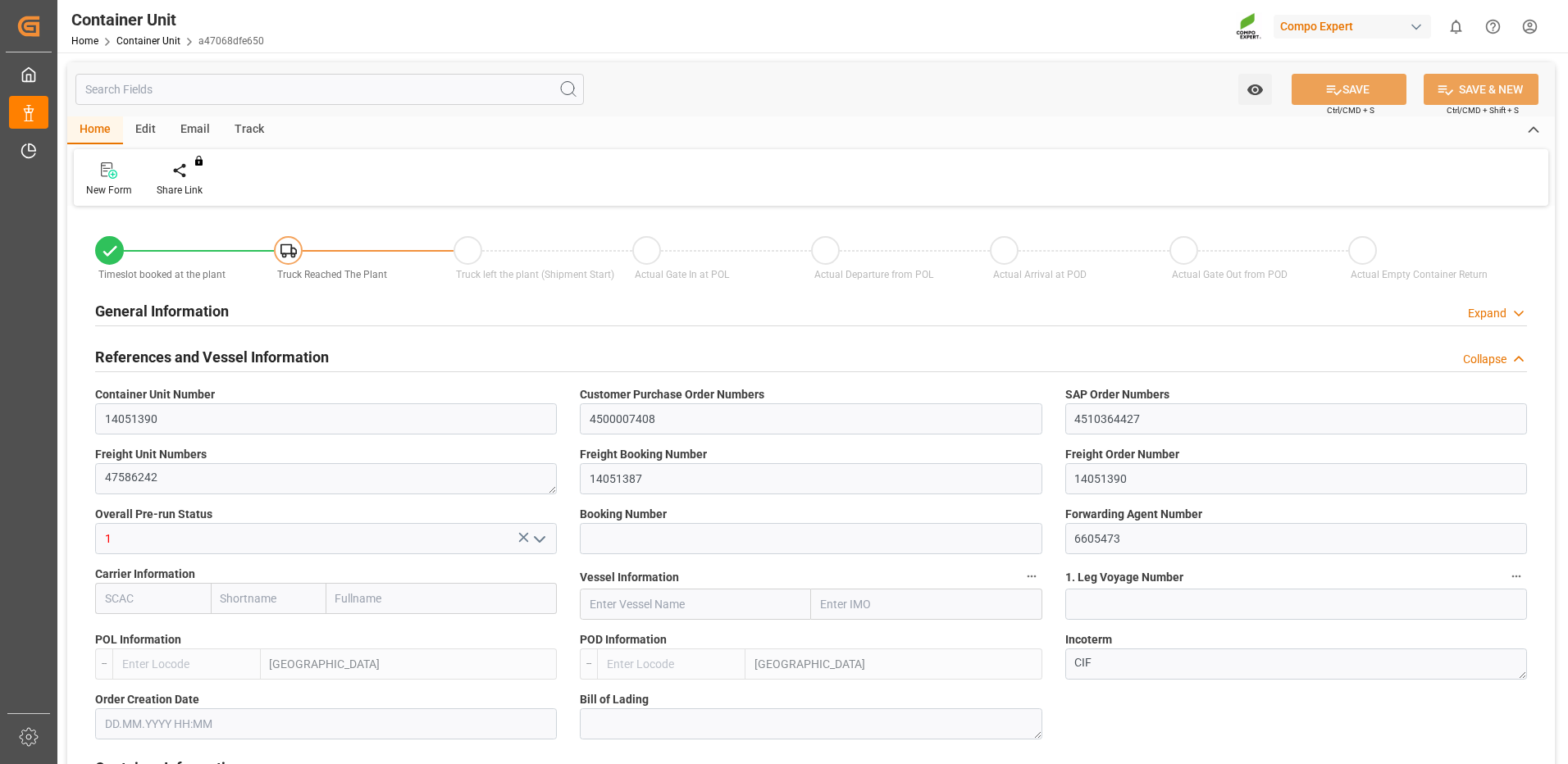
type input "0"
type input "60"
type input "24576"
type input "[DATE] 09:05"
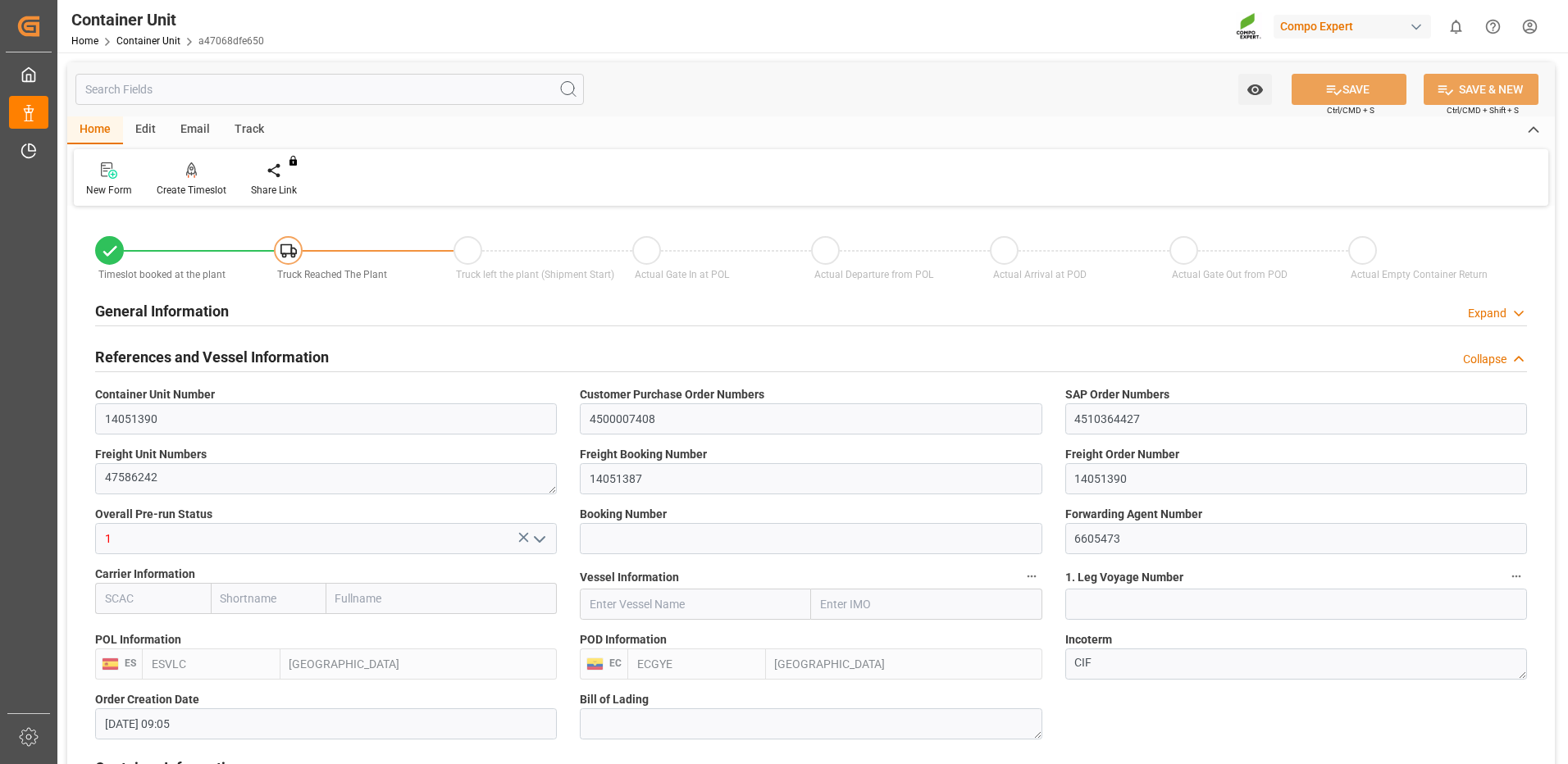
type input "[DATE]"
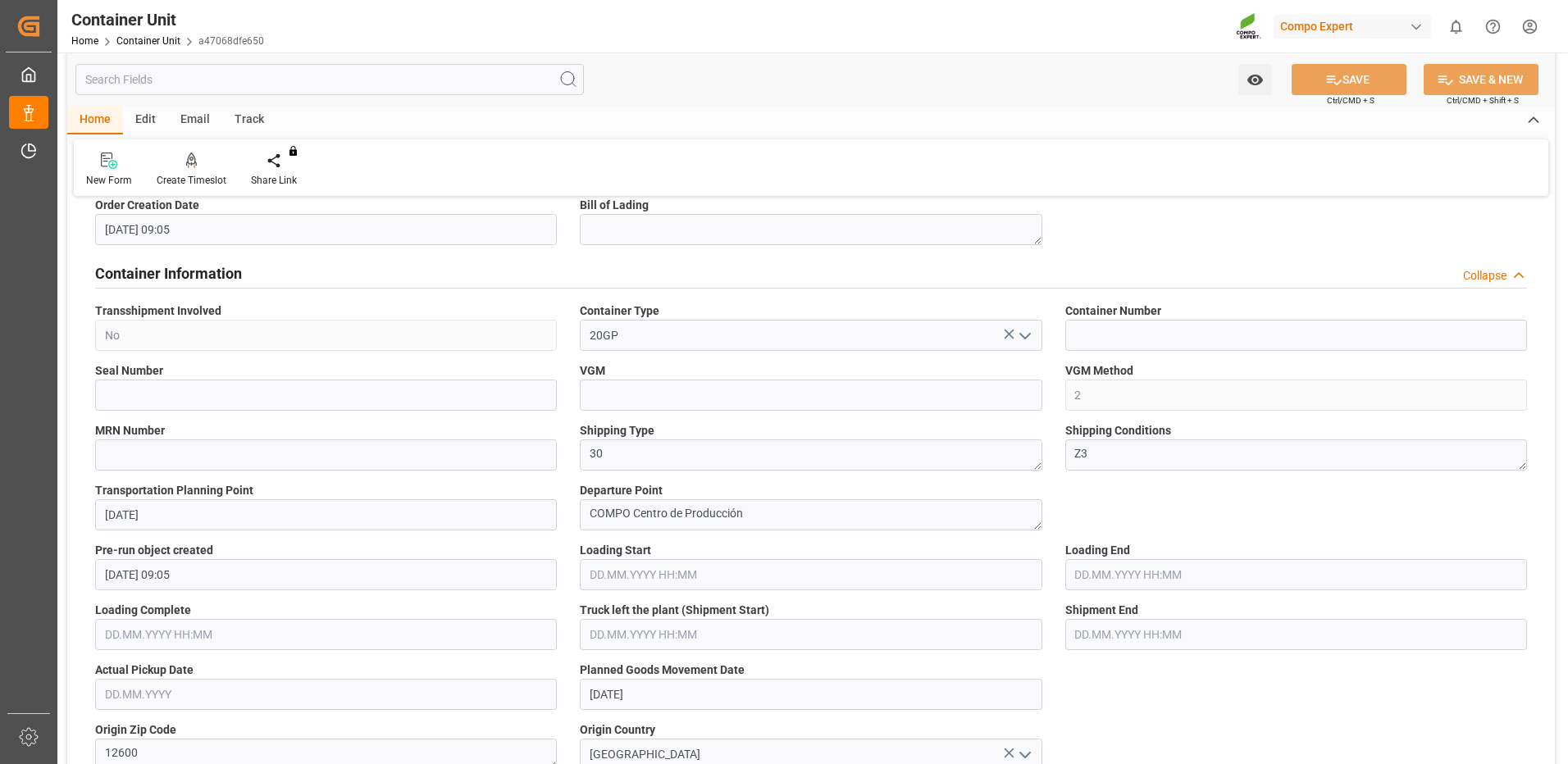
scroll to position [166, 0]
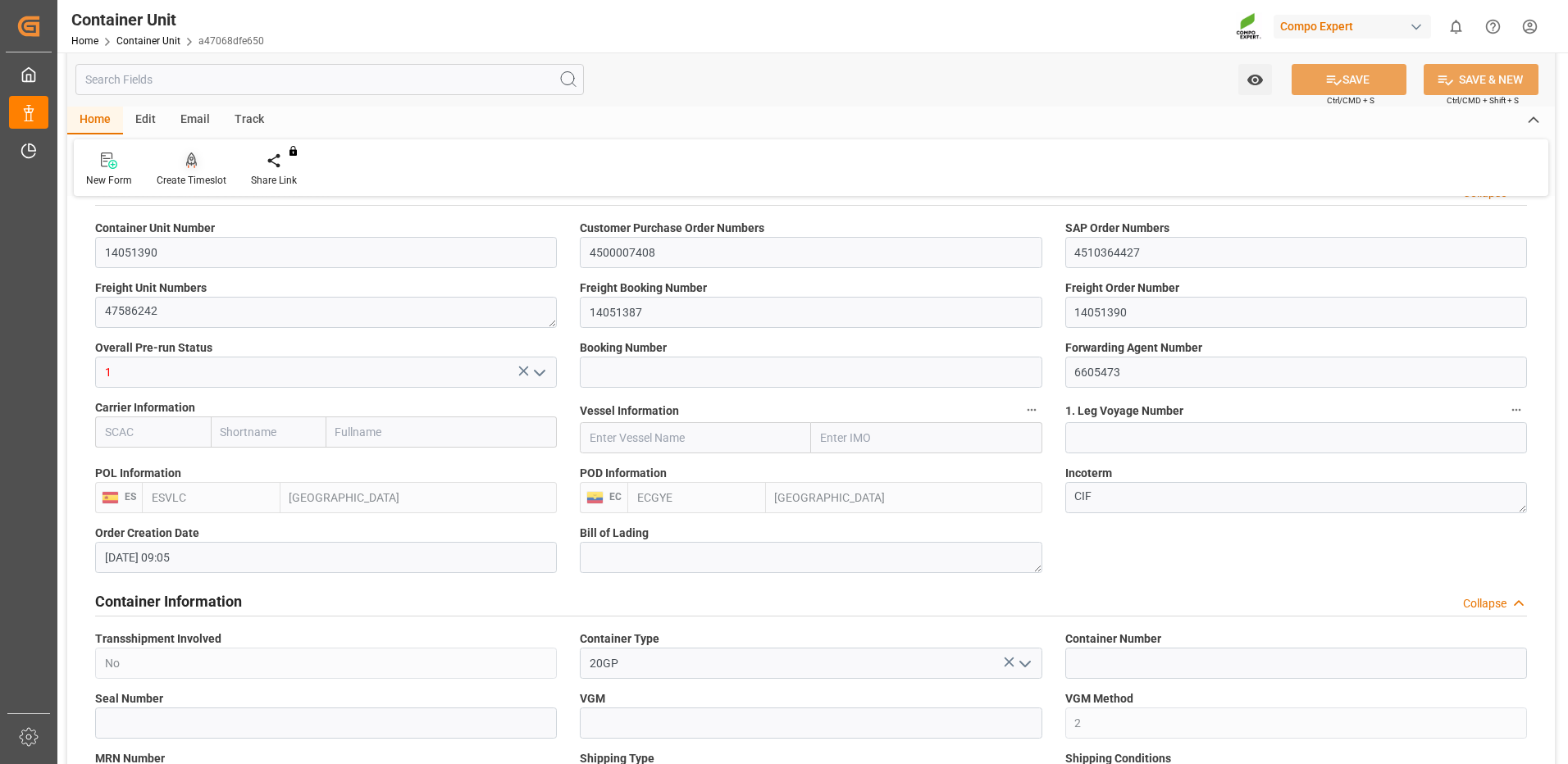
click at [209, 157] on div at bounding box center [191, 160] width 69 height 18
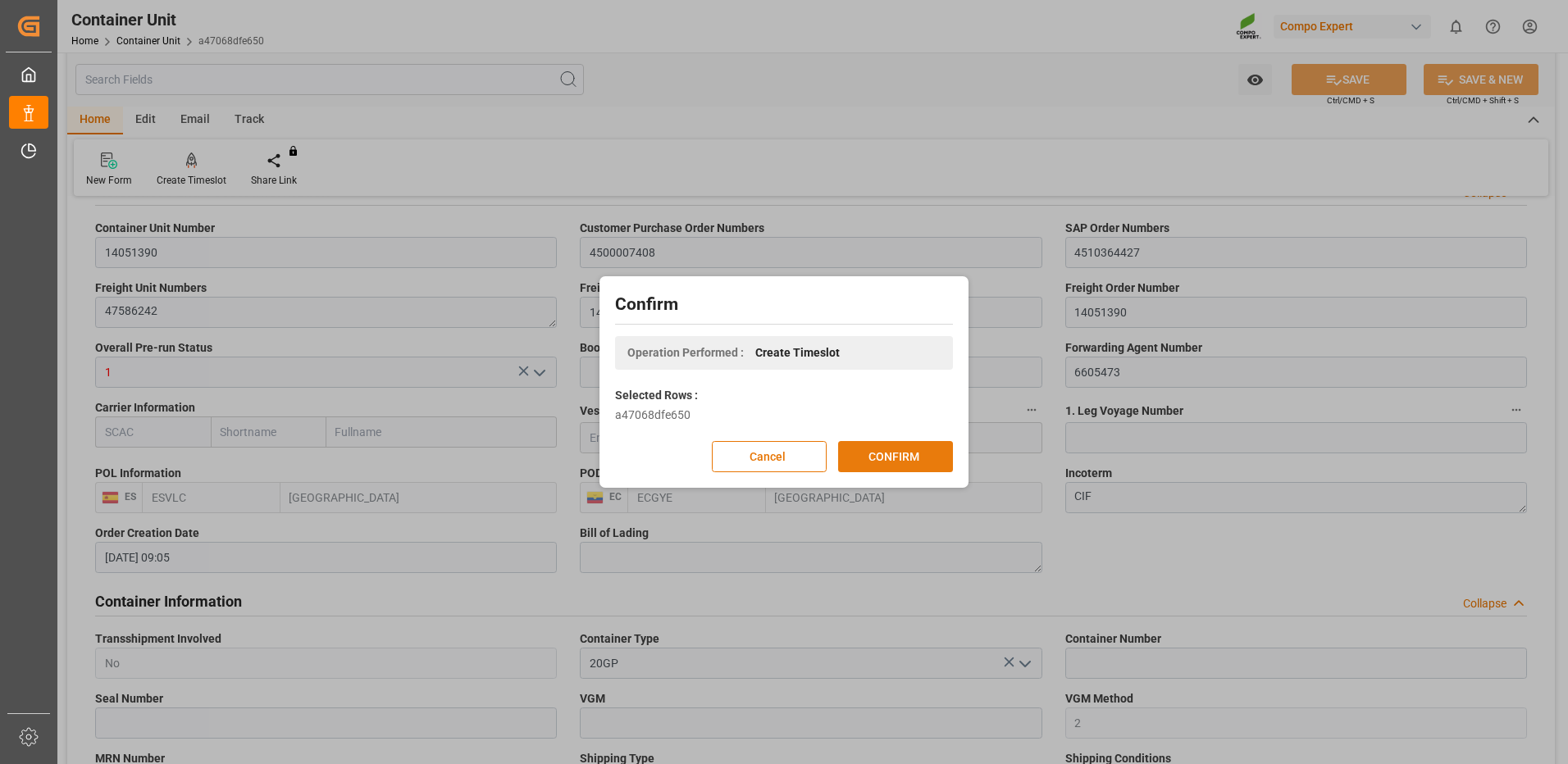
click at [888, 454] on button "CONFIRM" at bounding box center [895, 457] width 114 height 31
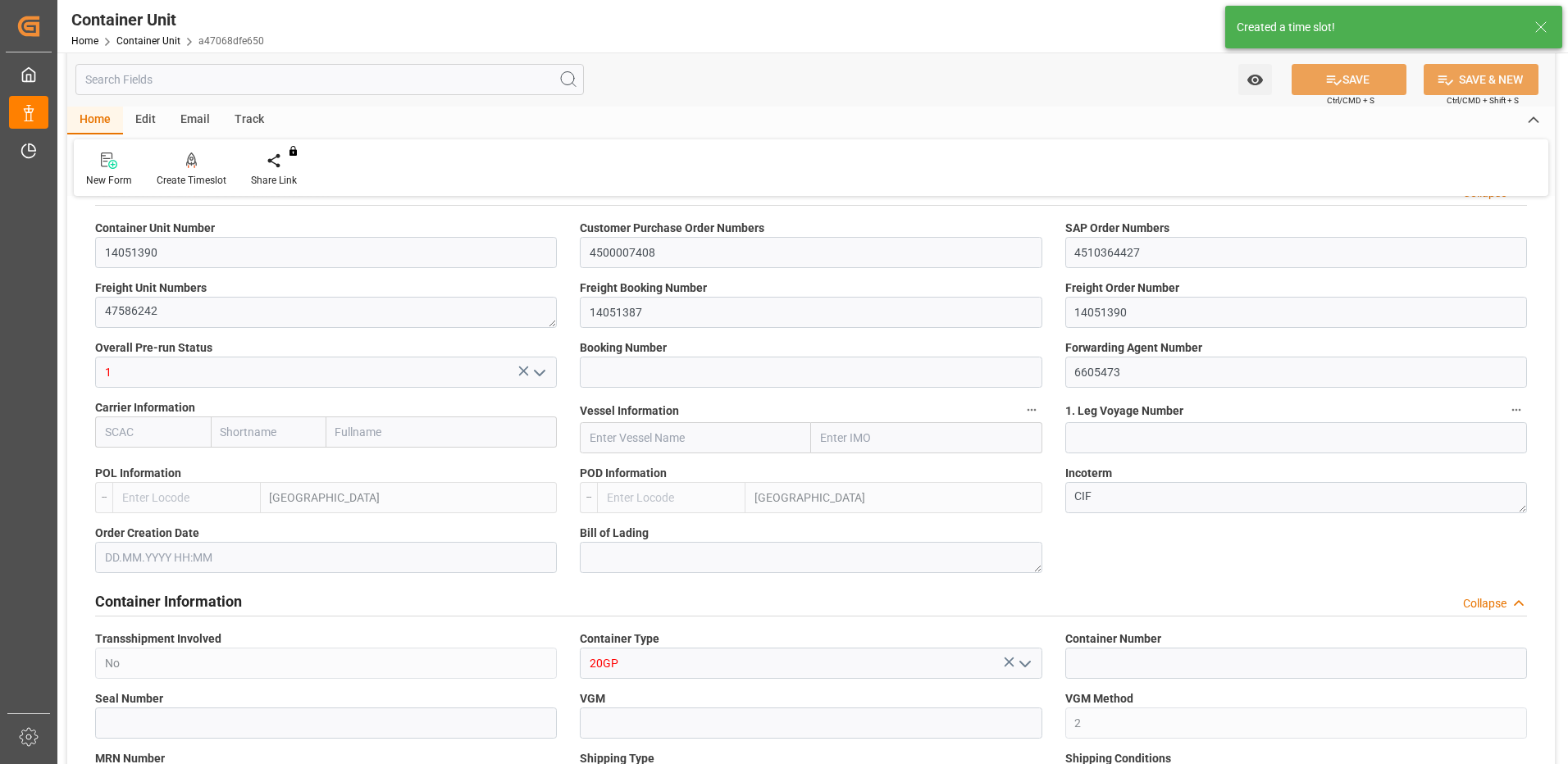
type input "ESVLC"
type input "ECGYE"
type input "9"
type input "0"
type input "9"
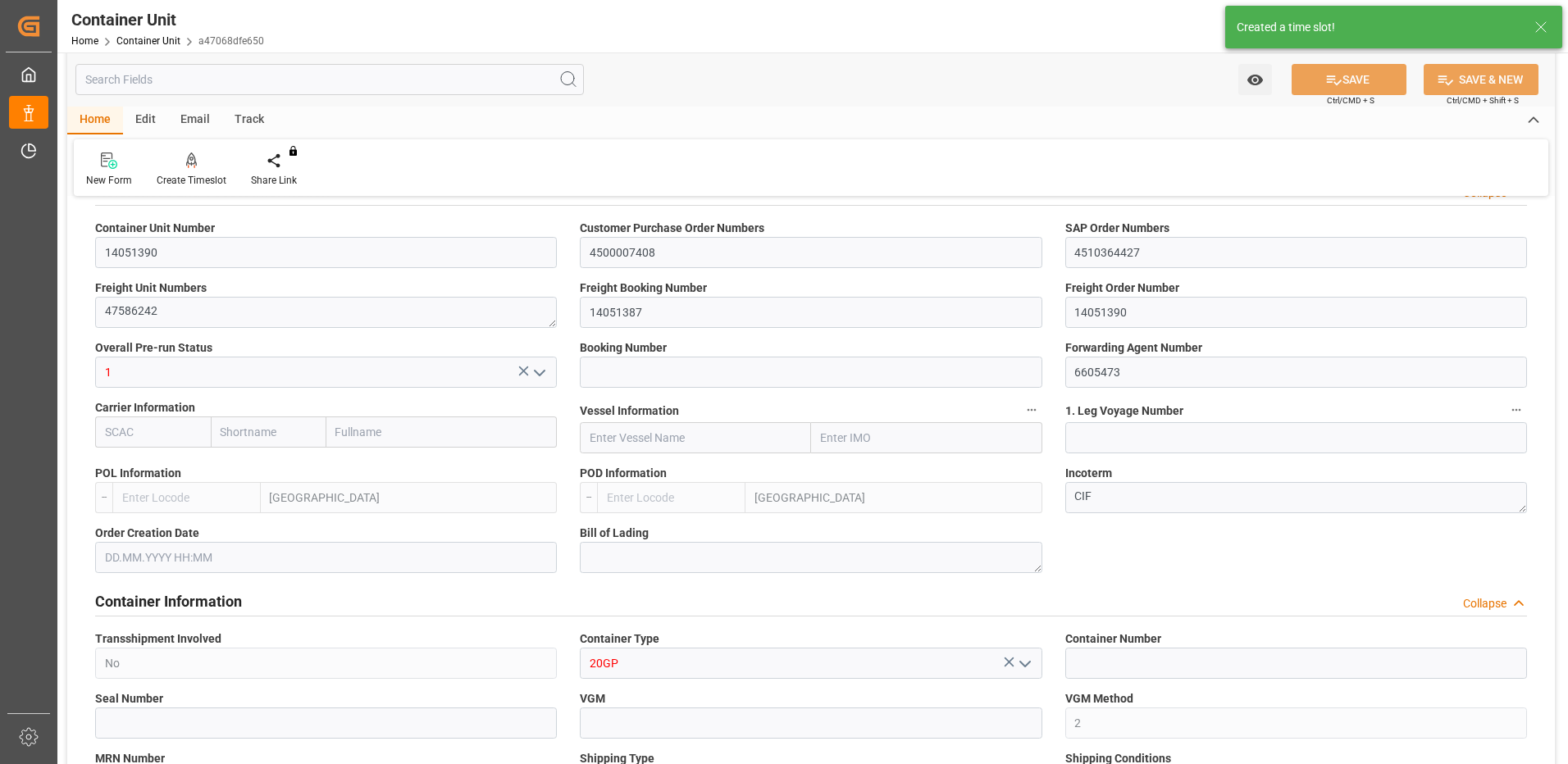
type input "0"
type input "60"
type input "24576"
type input "[DATE] 09:05"
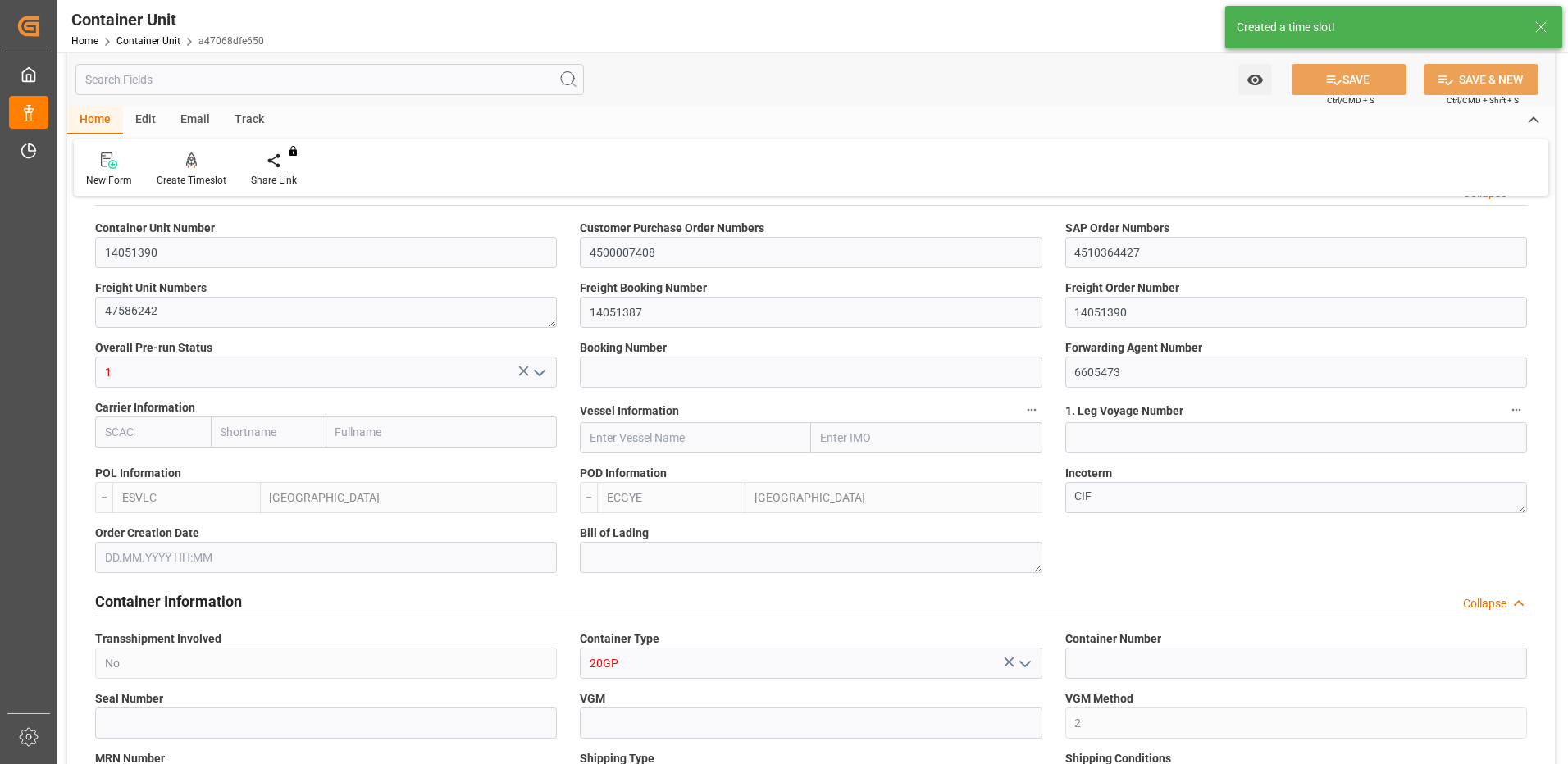
type input "[DATE]"
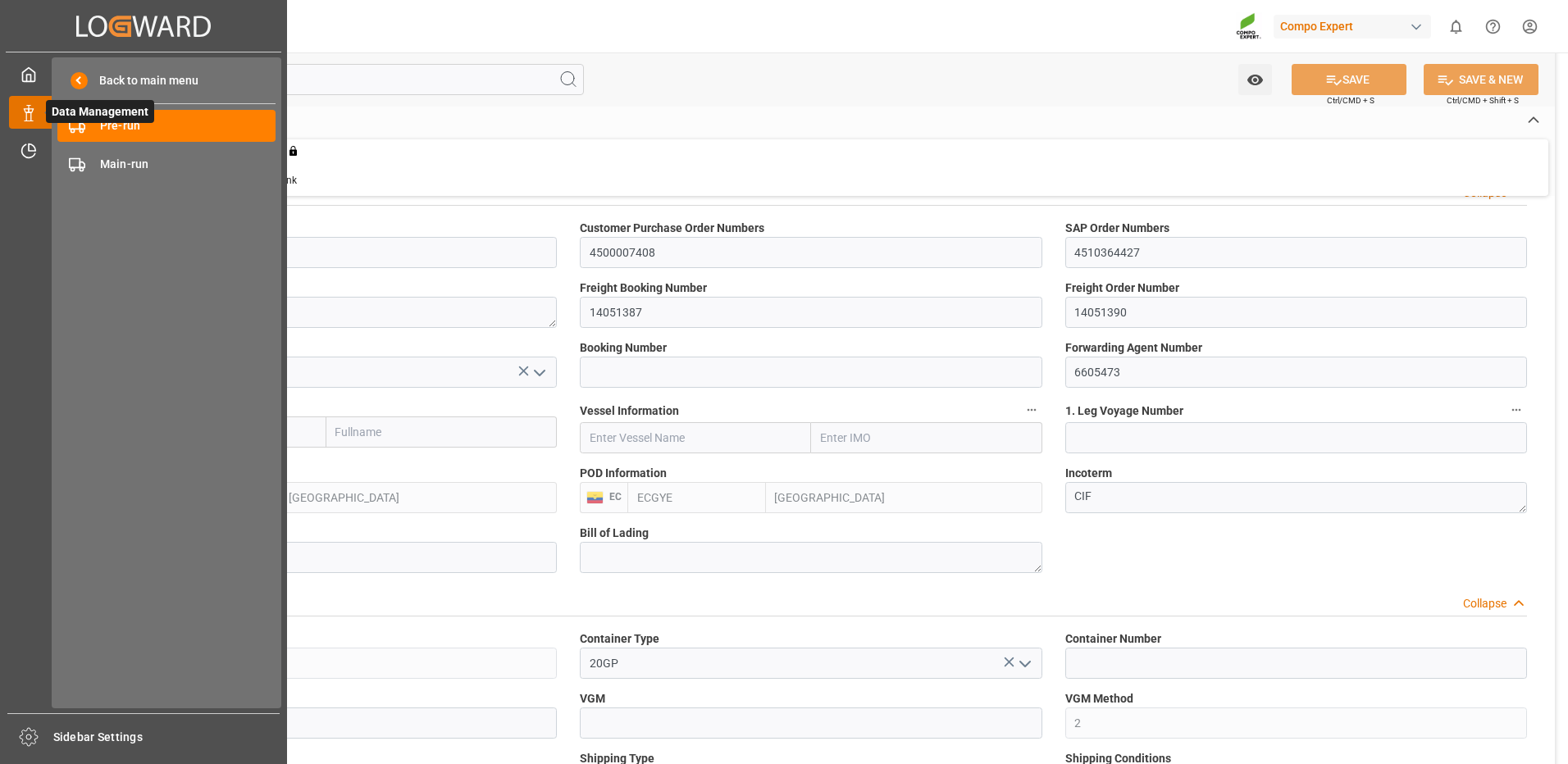
click at [38, 114] on icon at bounding box center [48, 111] width 34 height 34
click at [106, 128] on span "Pre-run" at bounding box center [188, 126] width 176 height 18
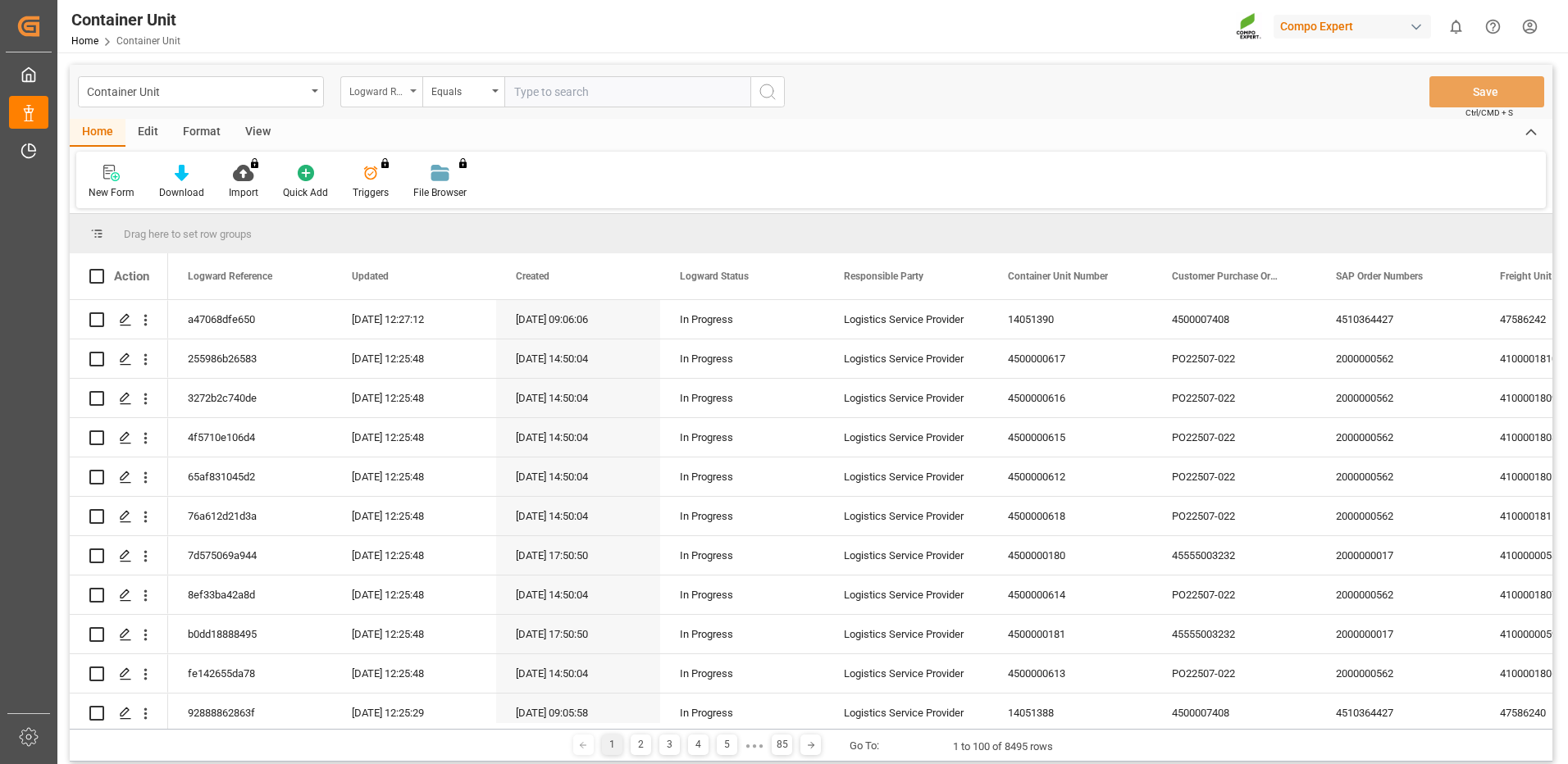
click at [398, 94] on div "Logward Reference" at bounding box center [377, 89] width 56 height 19
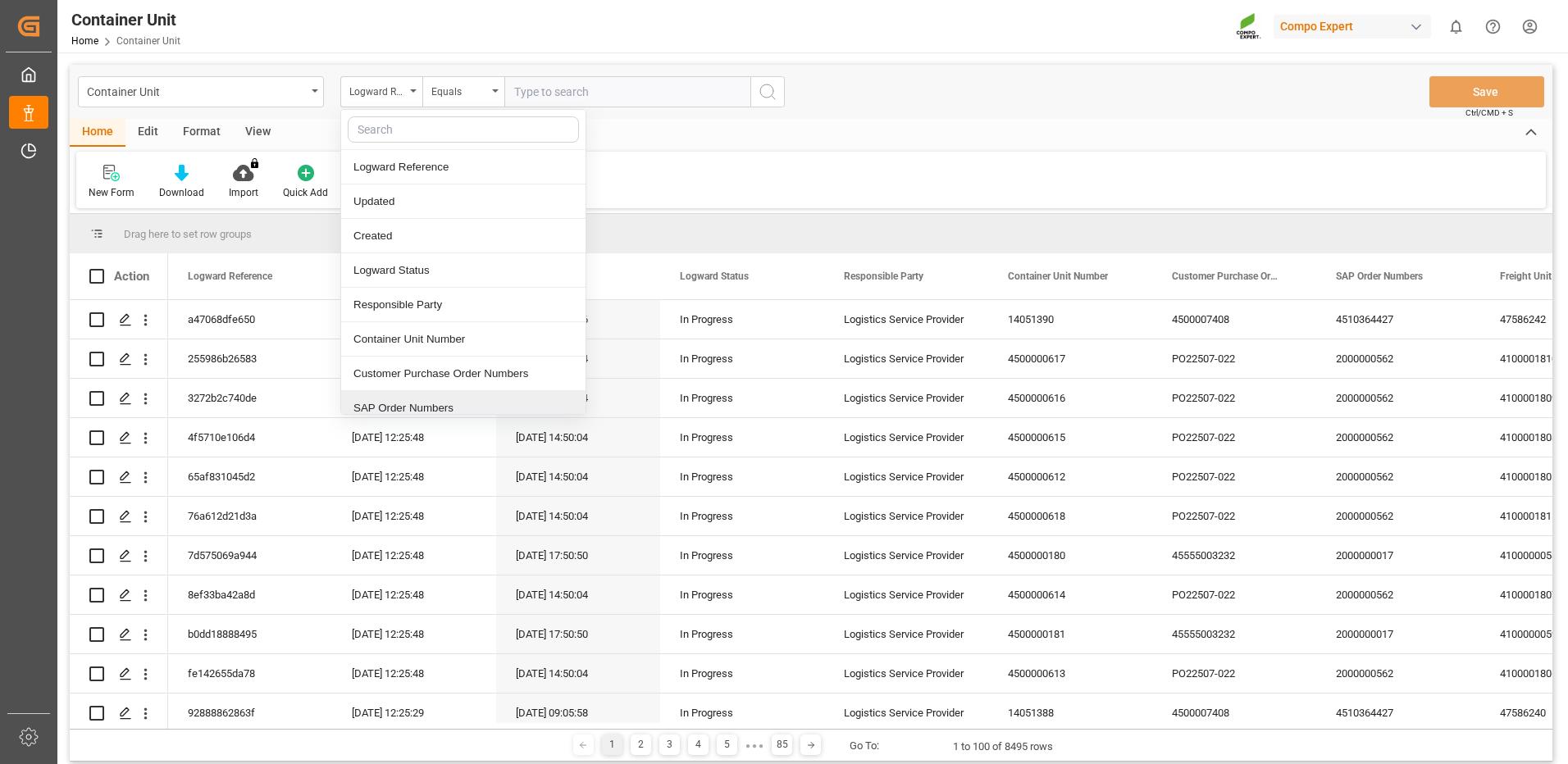
click at [420, 404] on div "SAP Order Numbers" at bounding box center [463, 407] width 244 height 34
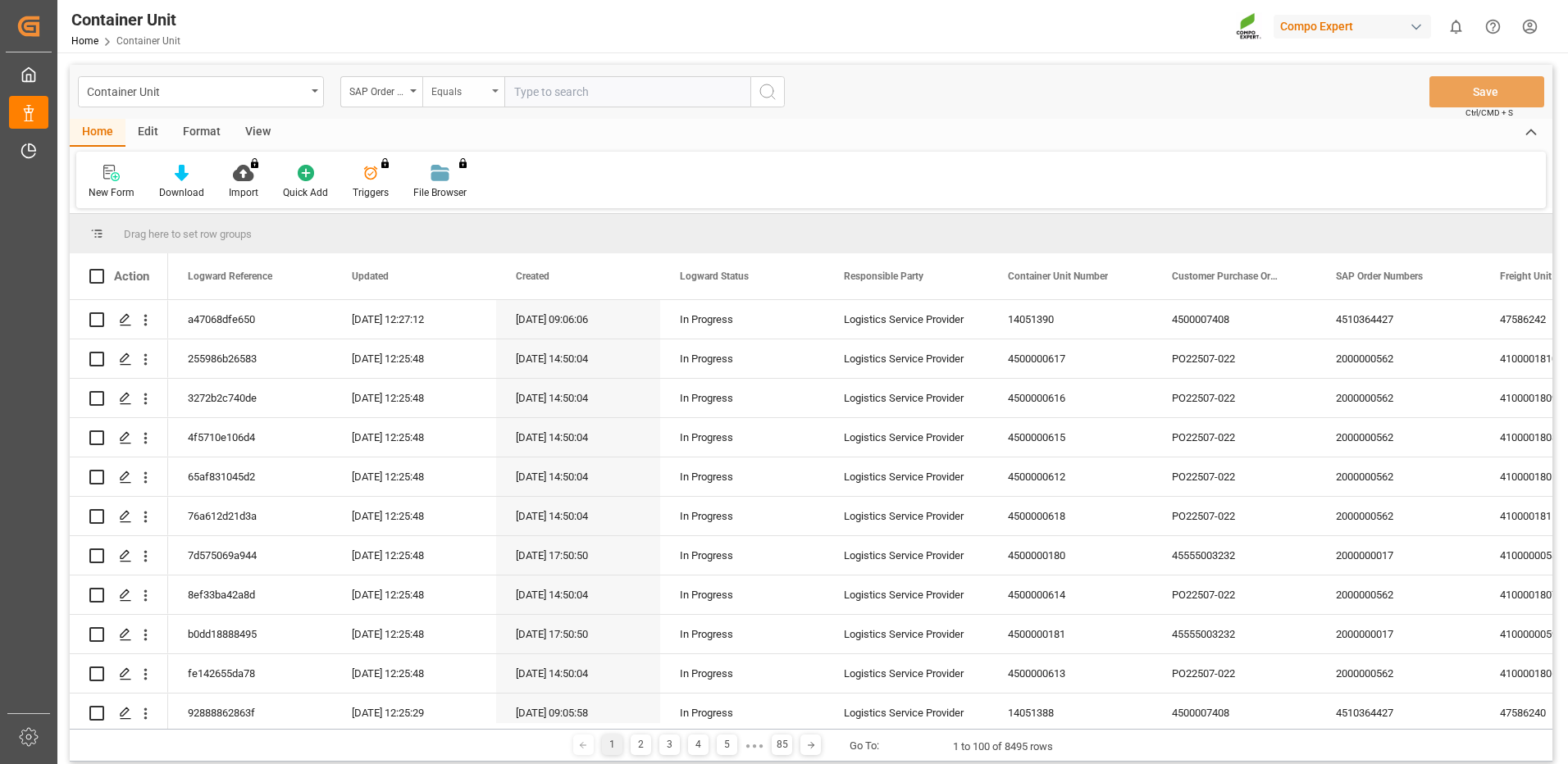
click at [482, 89] on div "Equals" at bounding box center [458, 89] width 56 height 19
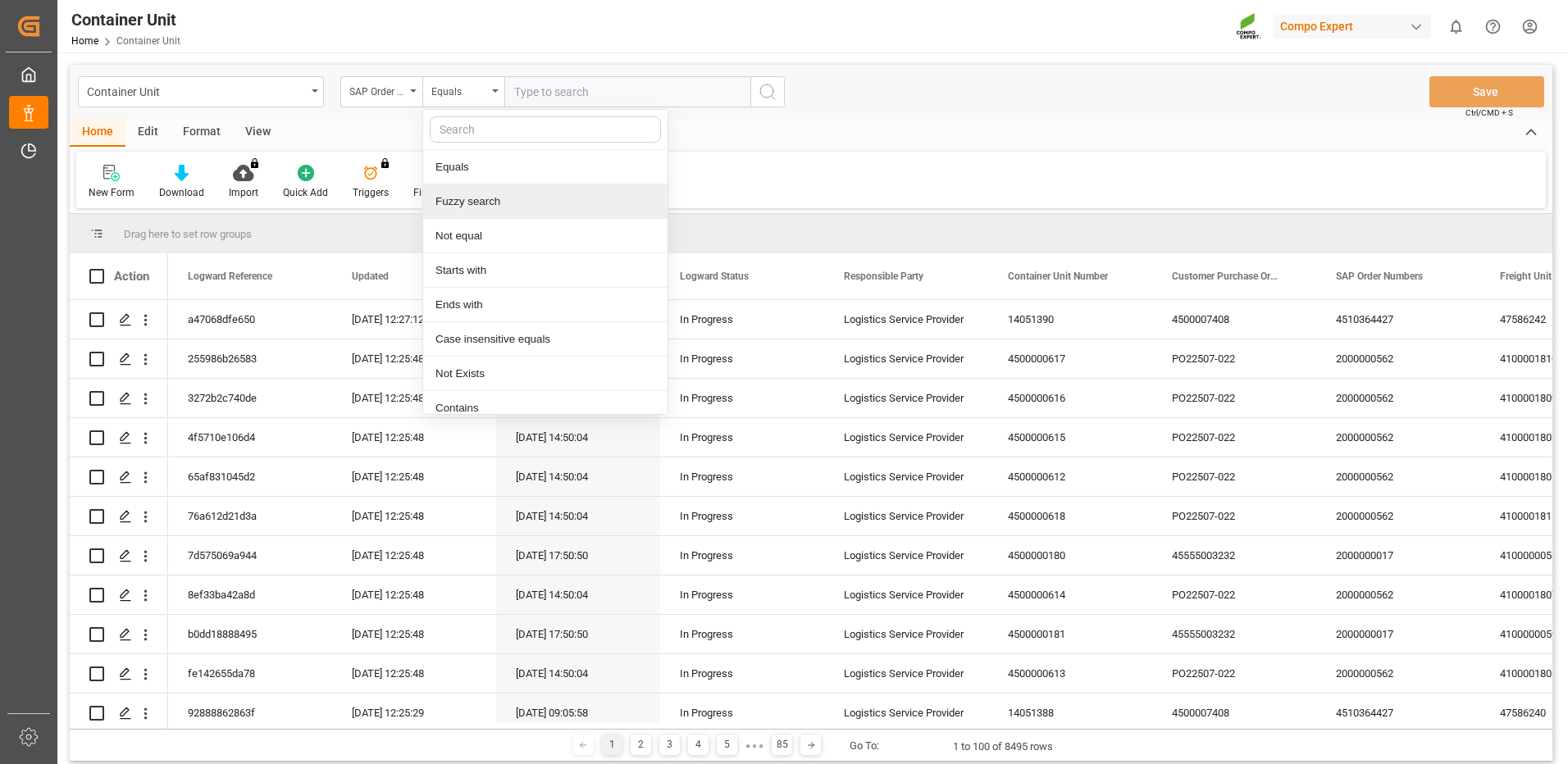
click at [477, 206] on div "Fuzzy search" at bounding box center [545, 201] width 244 height 34
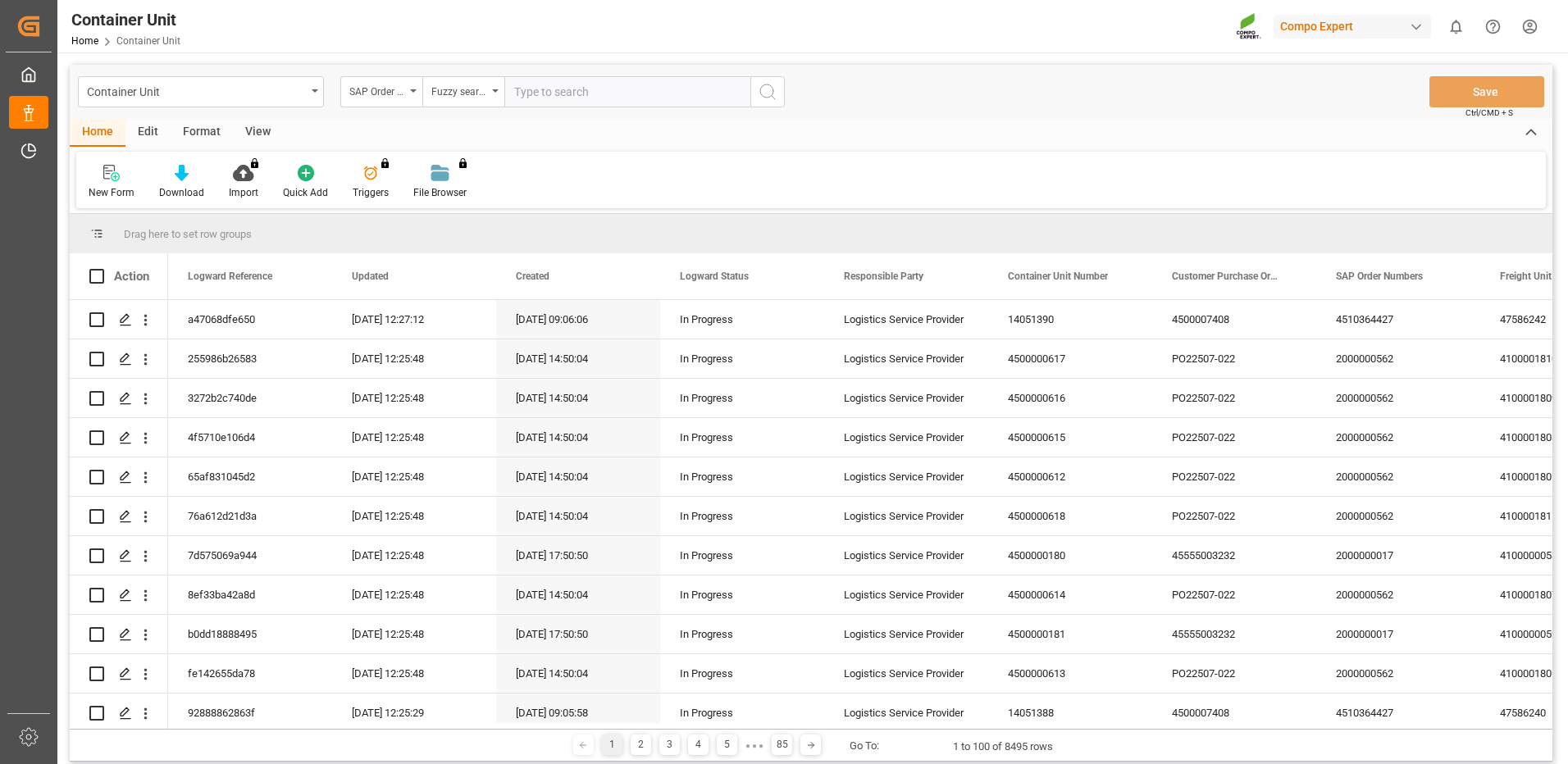
click at [594, 101] on input "text" at bounding box center [627, 92] width 246 height 31
paste input "4510364427"
type input "4510364427"
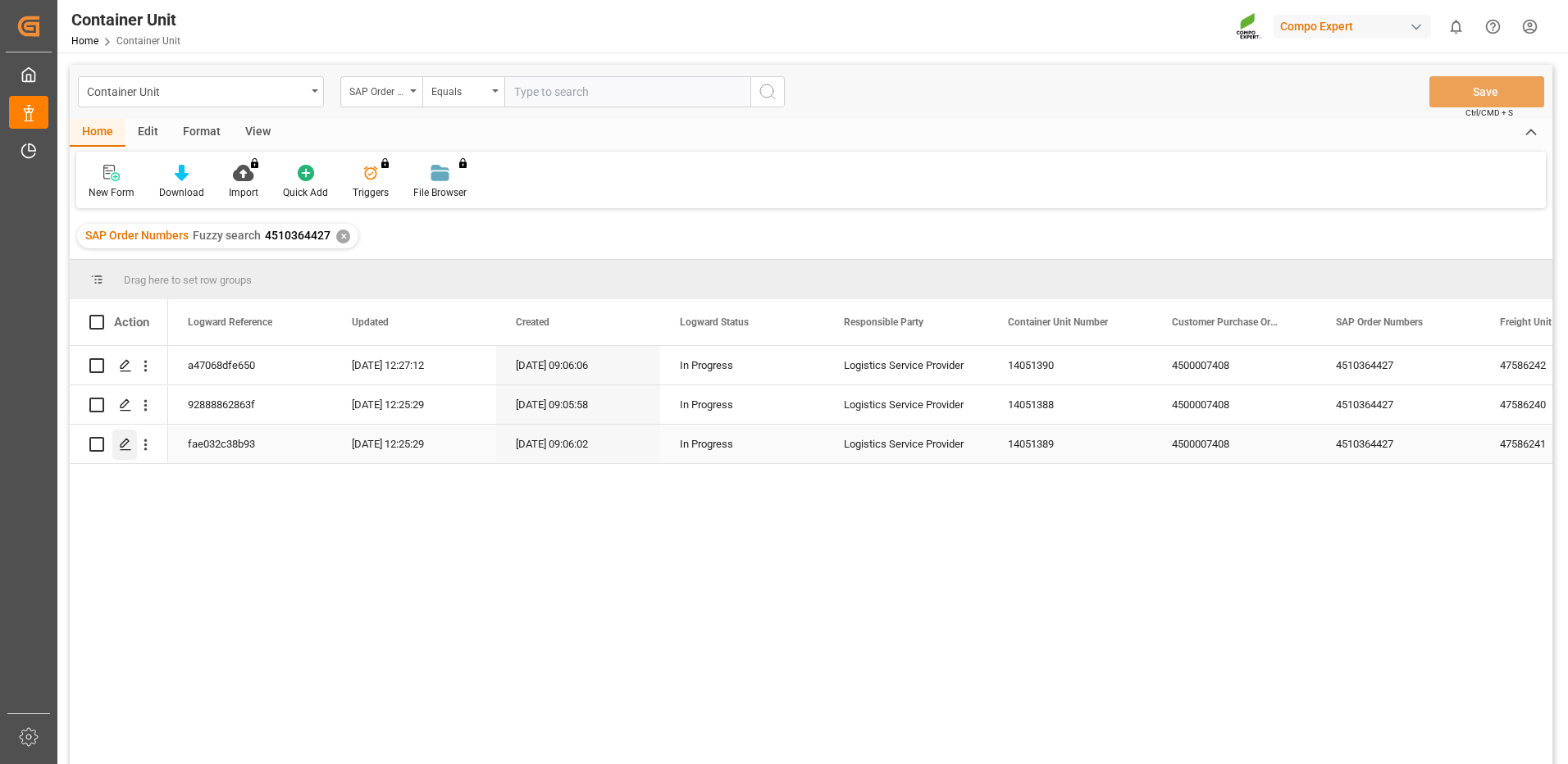
click at [117, 440] on div "Press SPACE to select this row." at bounding box center [124, 445] width 24 height 30
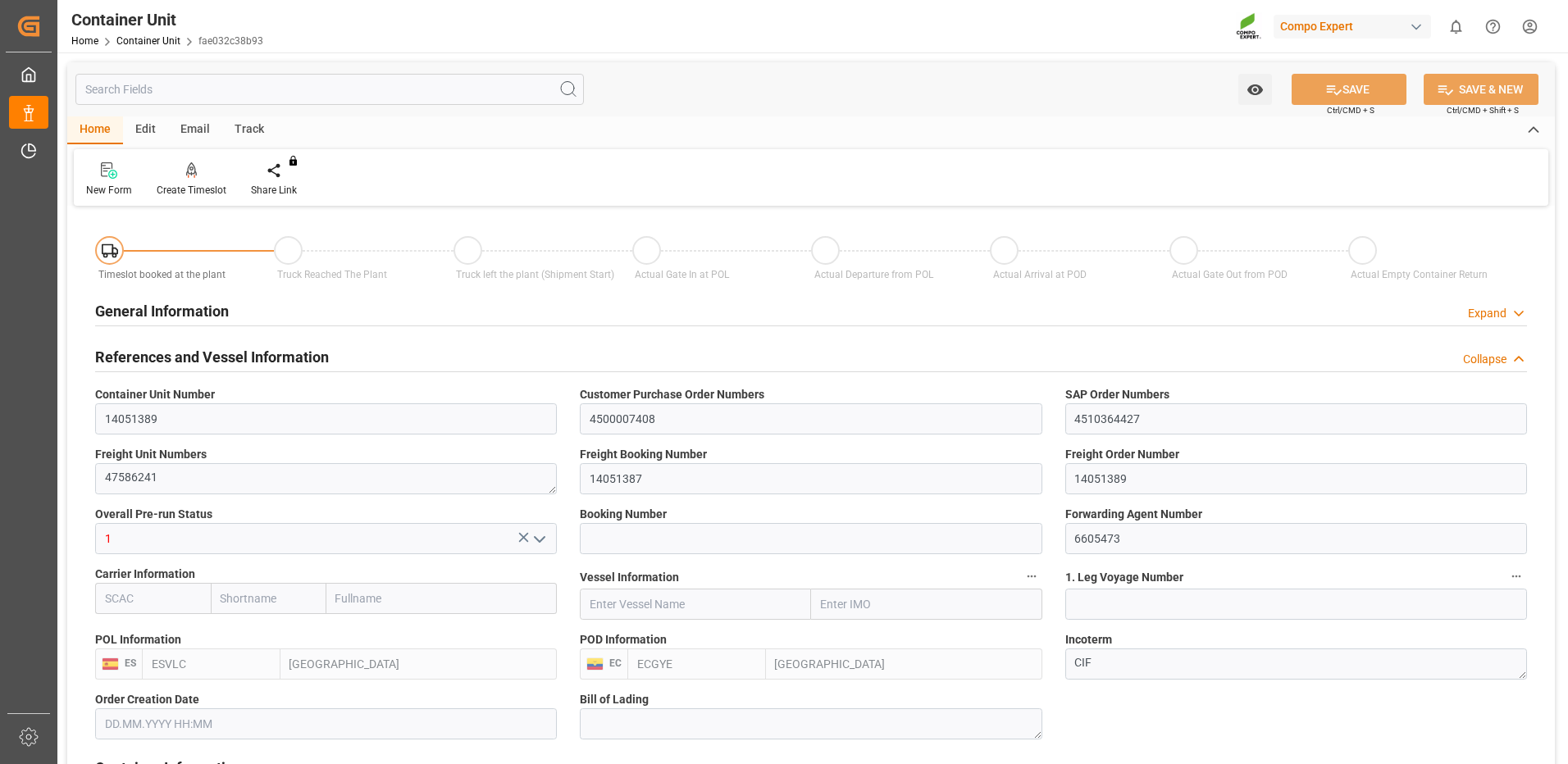
type input "ESVLC"
type input "ECGYE"
type input "9"
type input "0"
type input "9"
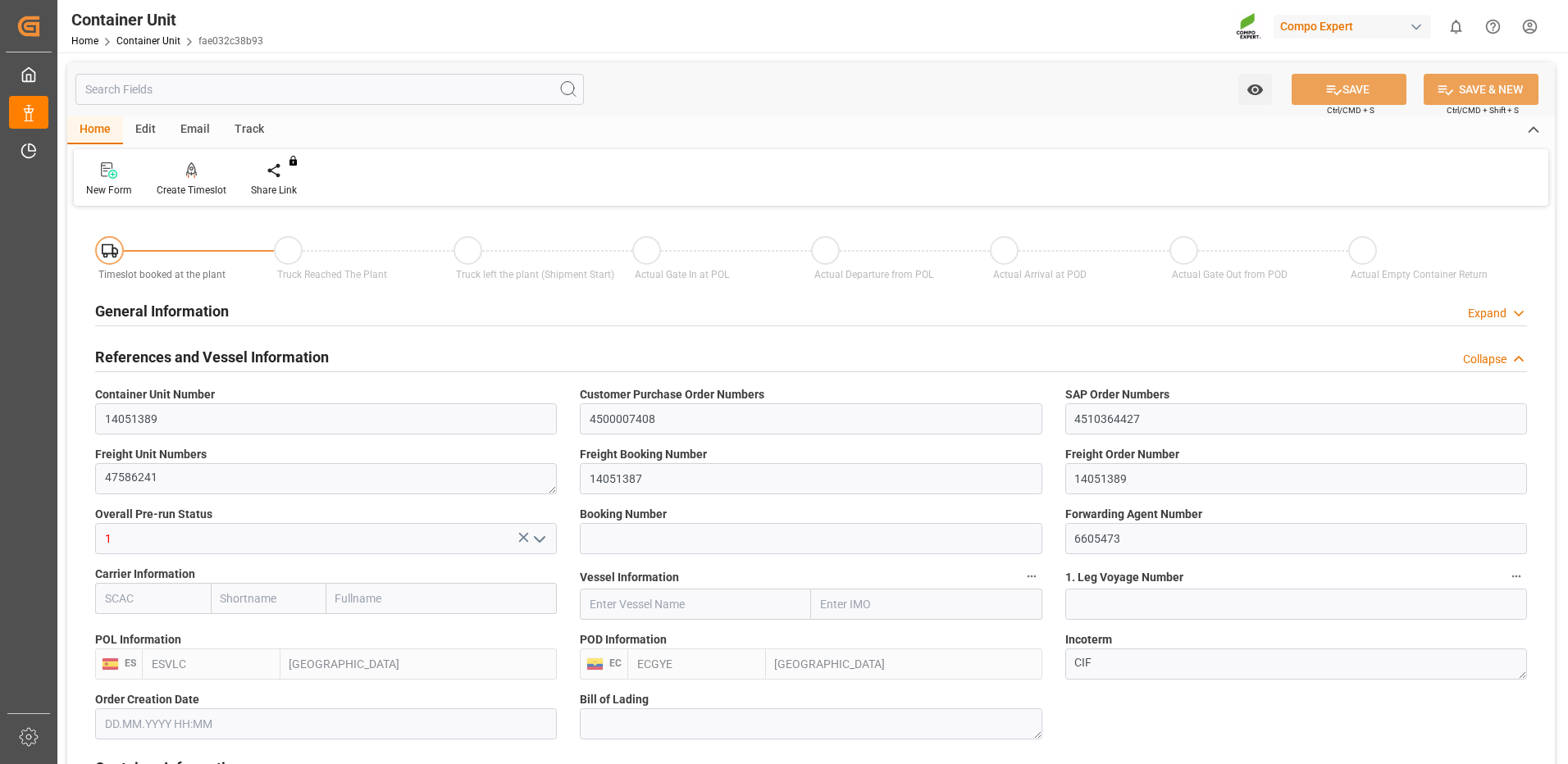
type input "0"
type input "60"
type input "24576"
type input "[DATE] 09:05"
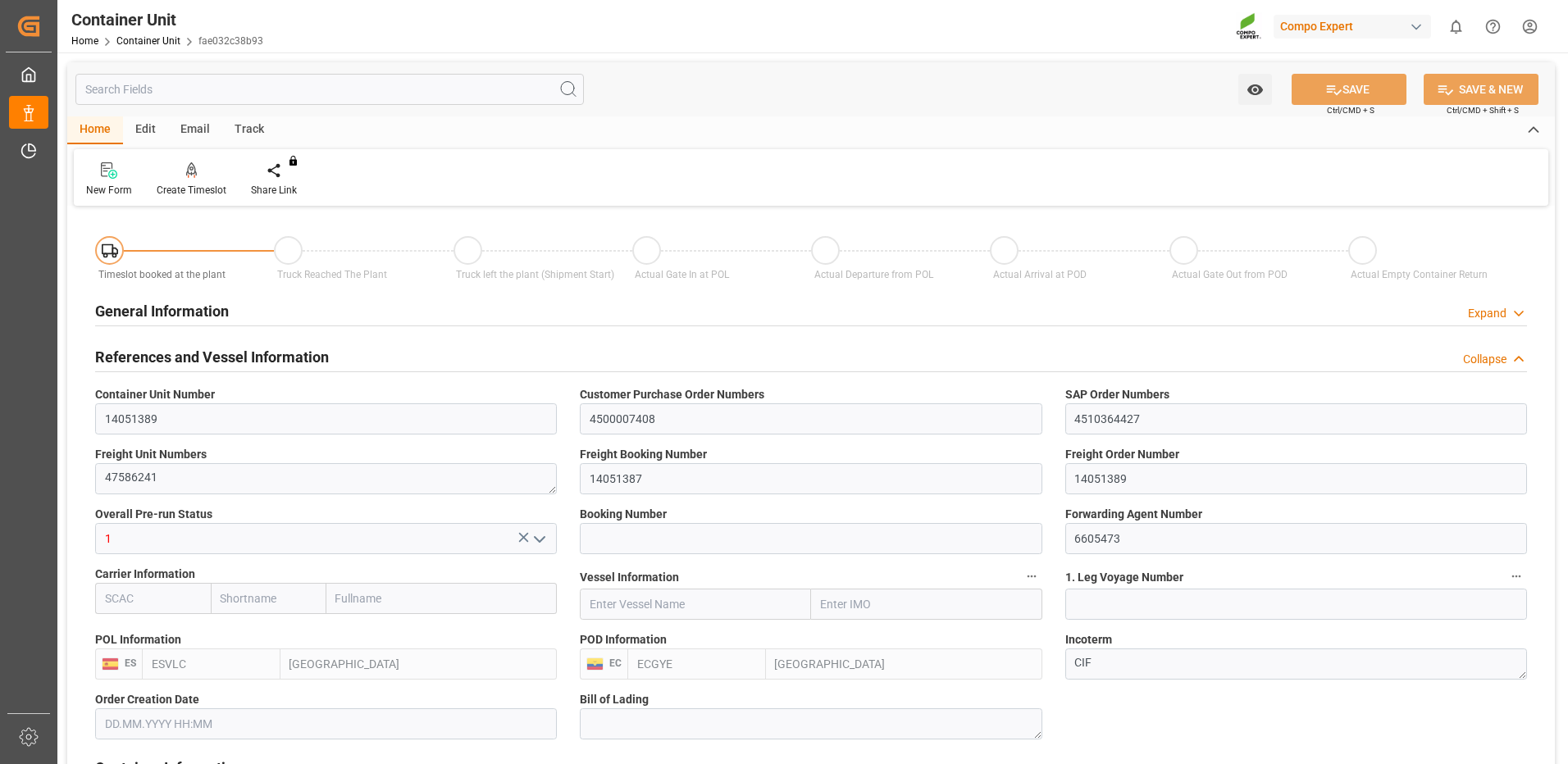
type input "[DATE]"
click at [209, 168] on div at bounding box center [191, 170] width 69 height 18
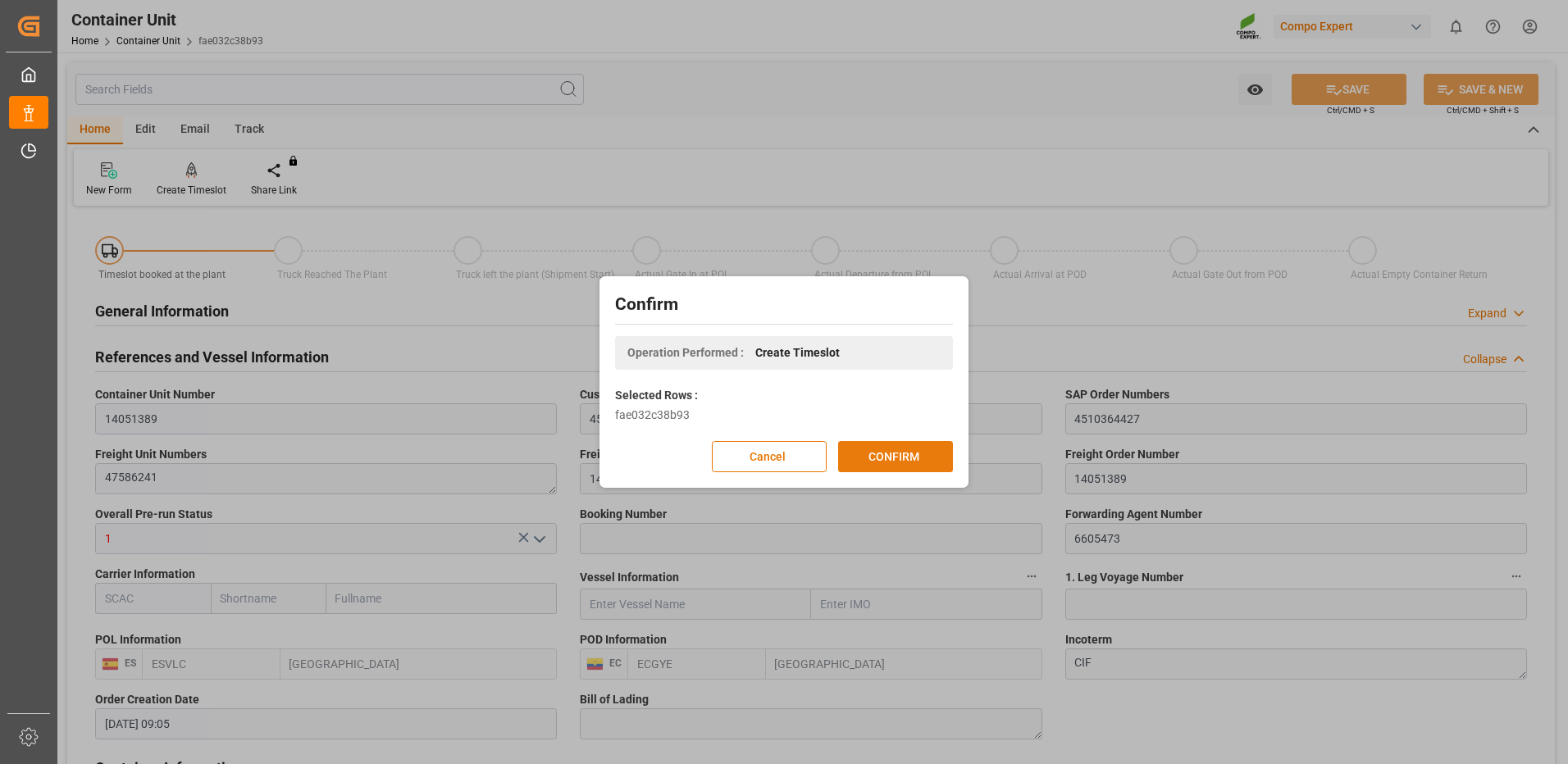
click at [926, 461] on button "CONFIRM" at bounding box center [895, 457] width 114 height 31
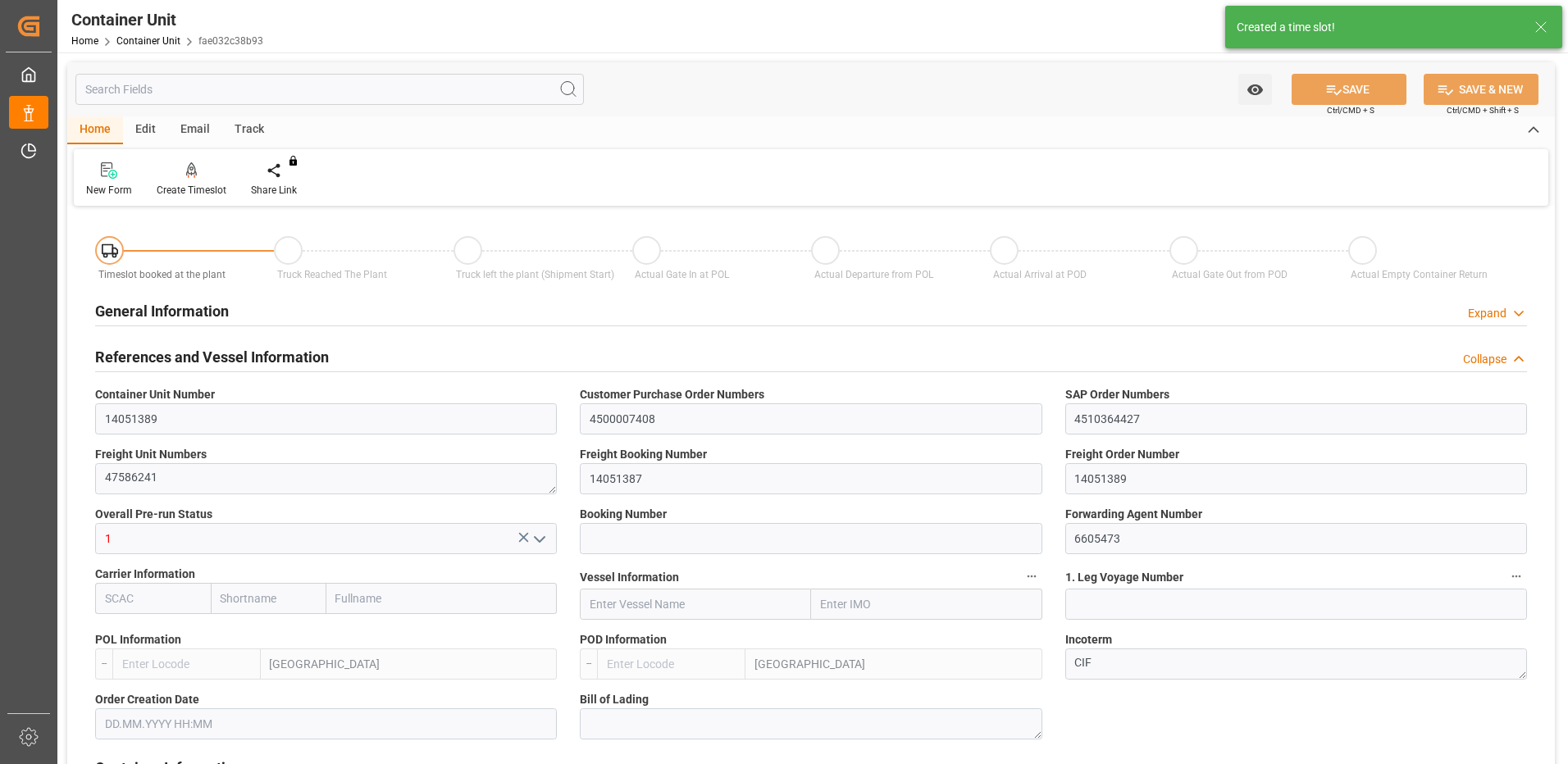
type input "ESVLC"
type input "ECGYE"
type input "9"
type input "0"
type input "9"
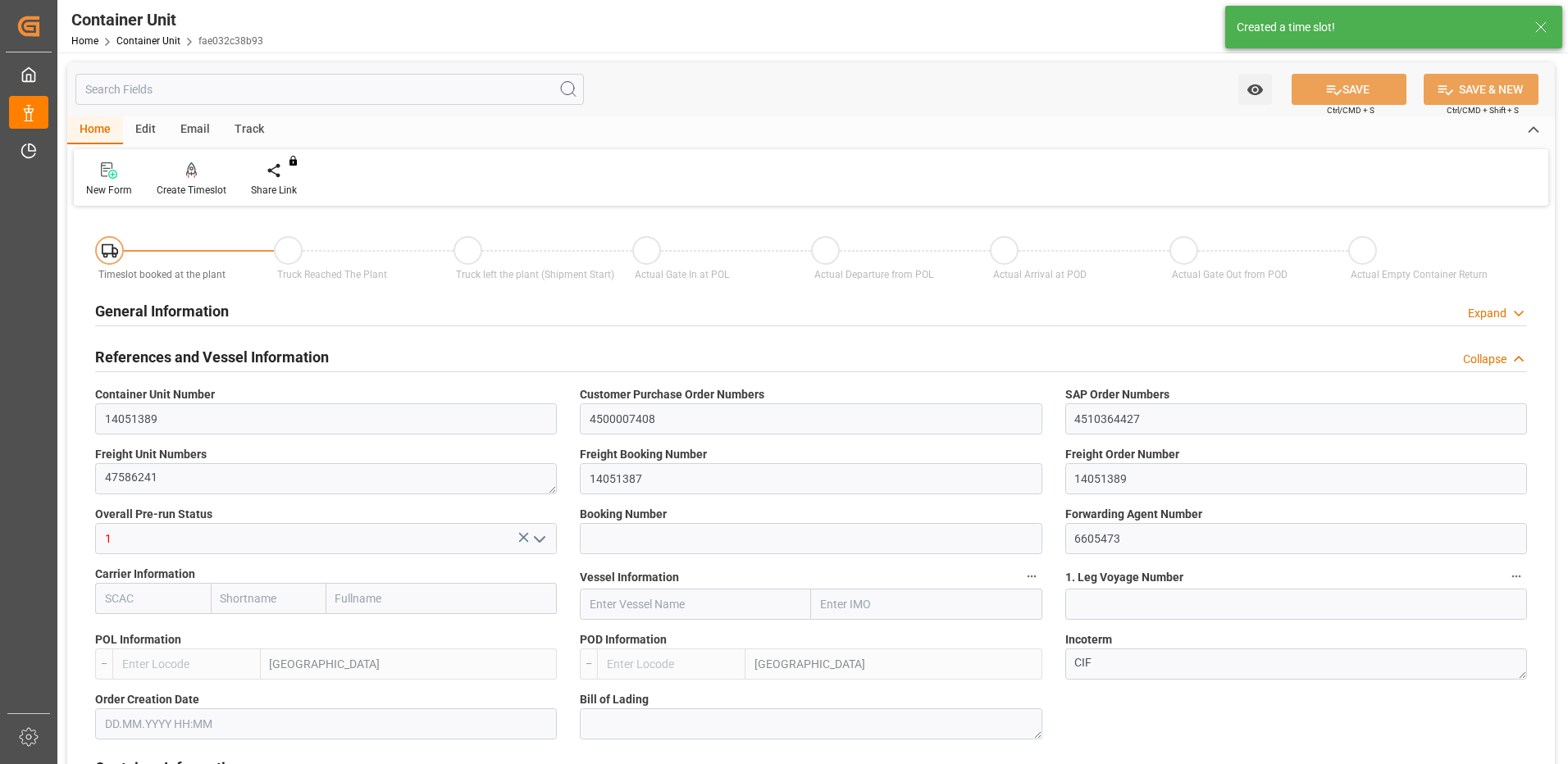
type input "0"
type input "60"
type input "24576"
type input "[DATE] 09:05"
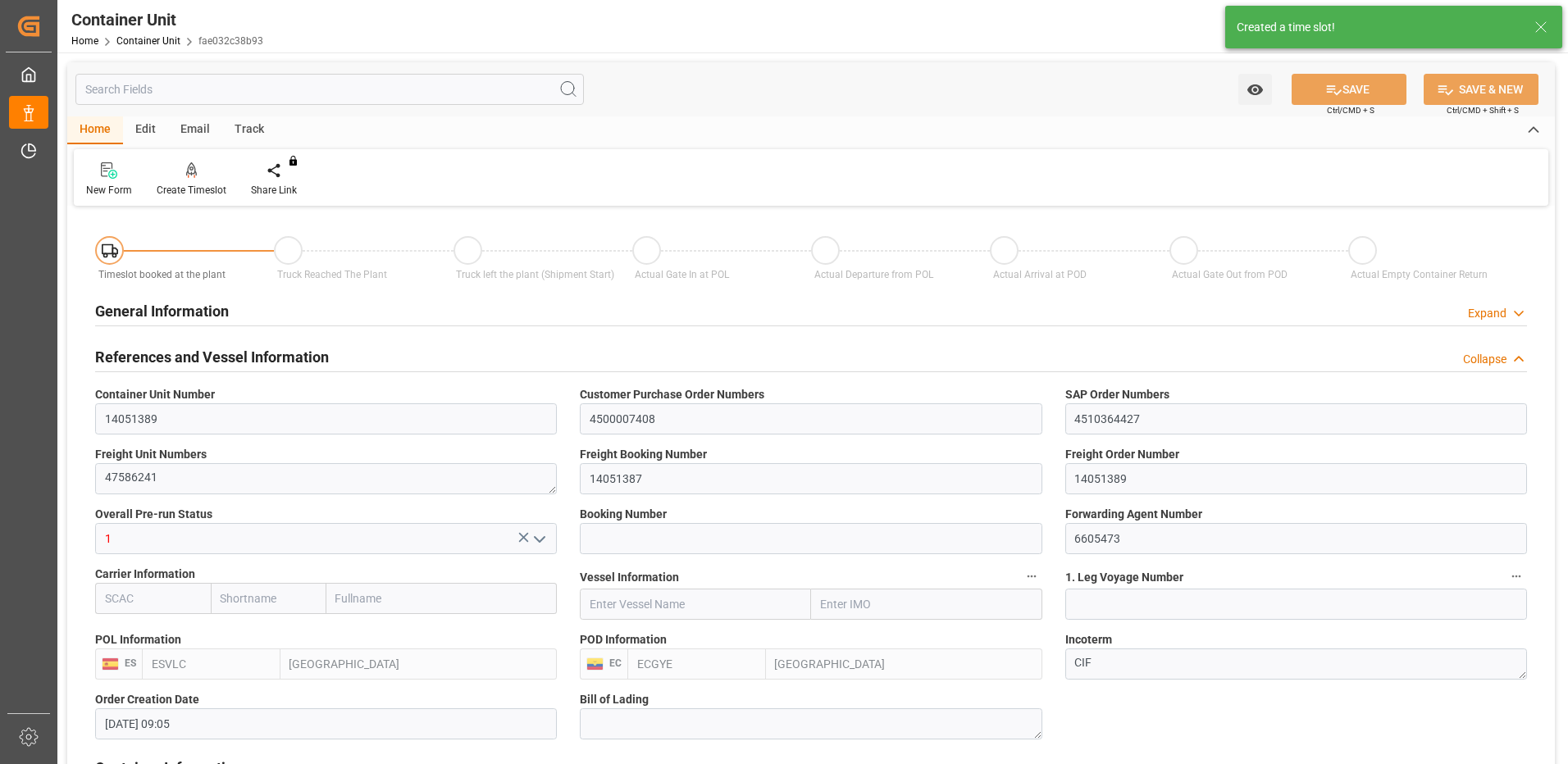
type input "[DATE]"
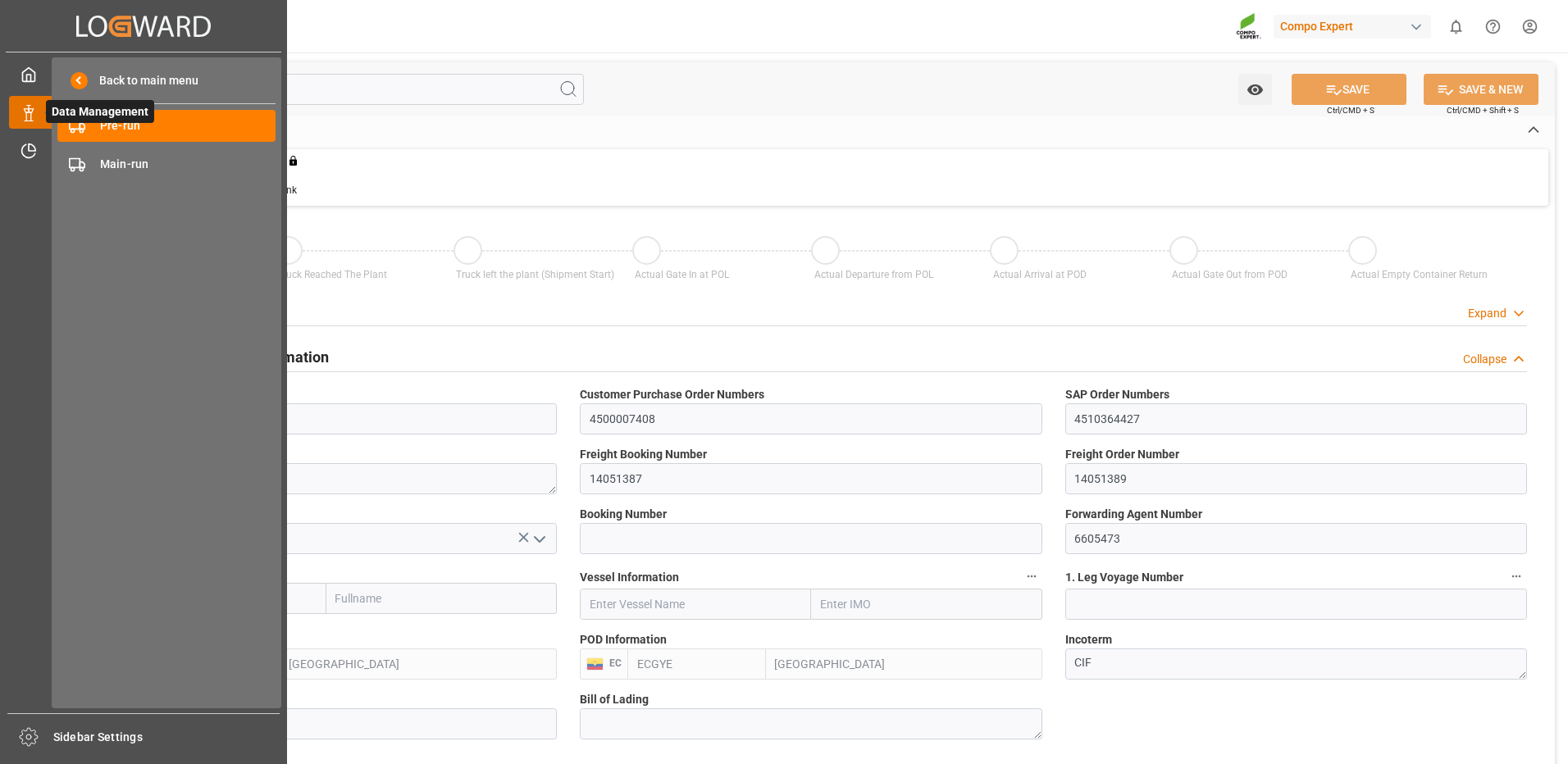
click at [33, 114] on div "Data Management Data Management" at bounding box center [143, 111] width 269 height 32
drag, startPoint x: 33, startPoint y: 114, endPoint x: 117, endPoint y: 137, distance: 87.1
click at [106, 146] on div "Back to main menu Pre-run Pre-run Main-run Main-run" at bounding box center [166, 383] width 230 height 651
click at [118, 133] on span "Pre-run" at bounding box center [188, 126] width 176 height 18
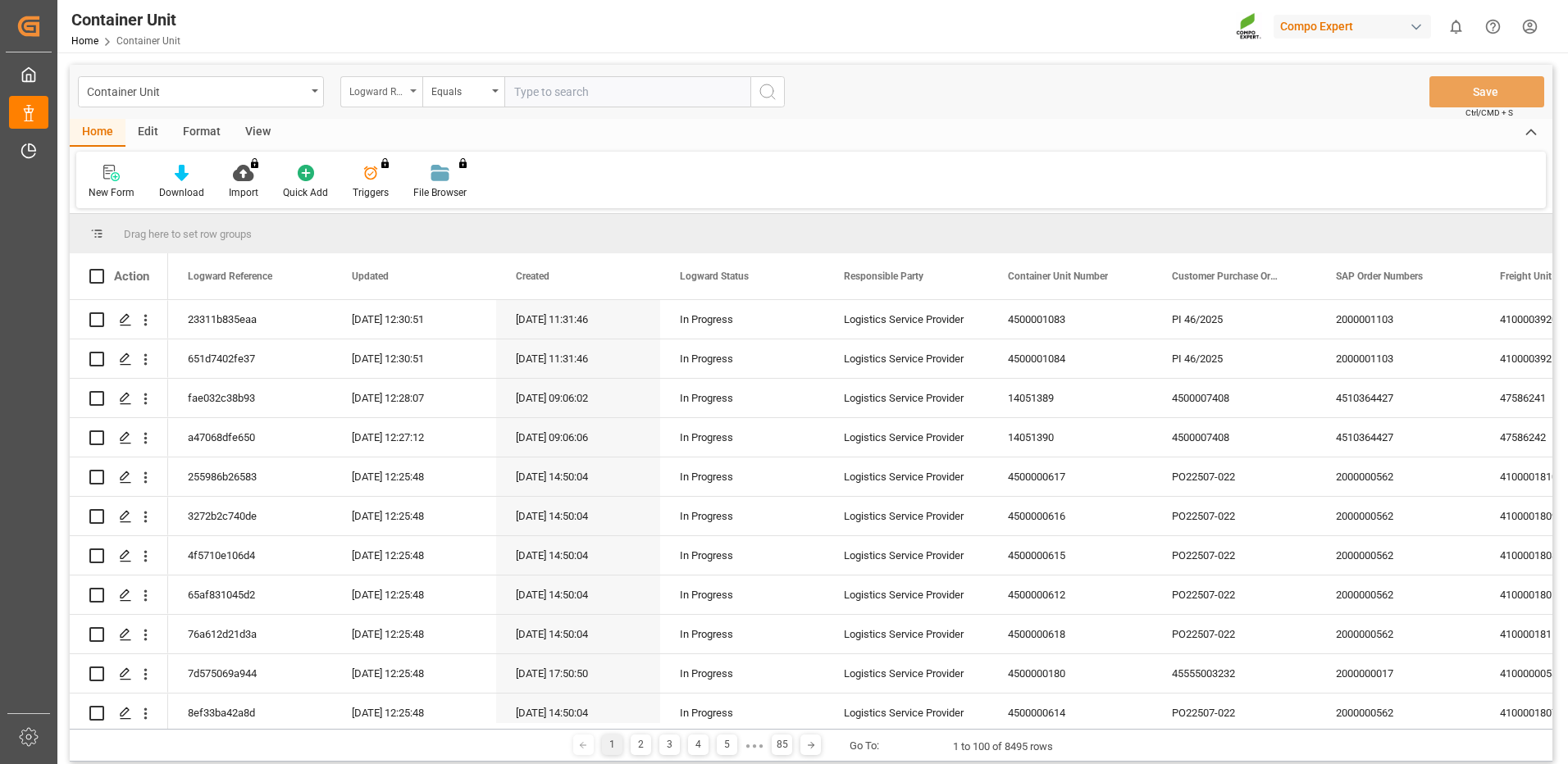
click at [394, 92] on div "Logward Reference" at bounding box center [377, 89] width 56 height 19
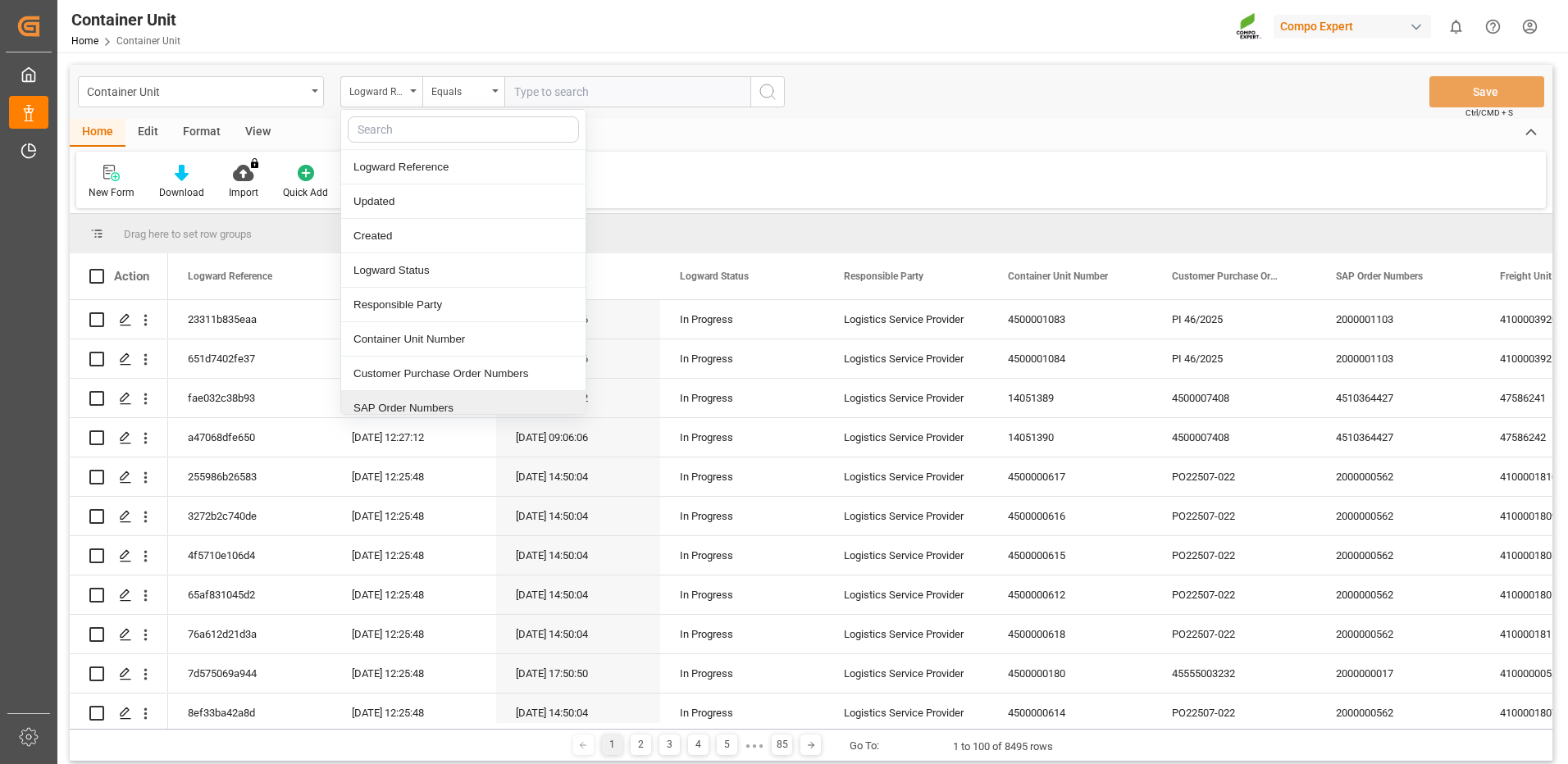
click at [410, 402] on div "SAP Order Numbers" at bounding box center [463, 407] width 244 height 34
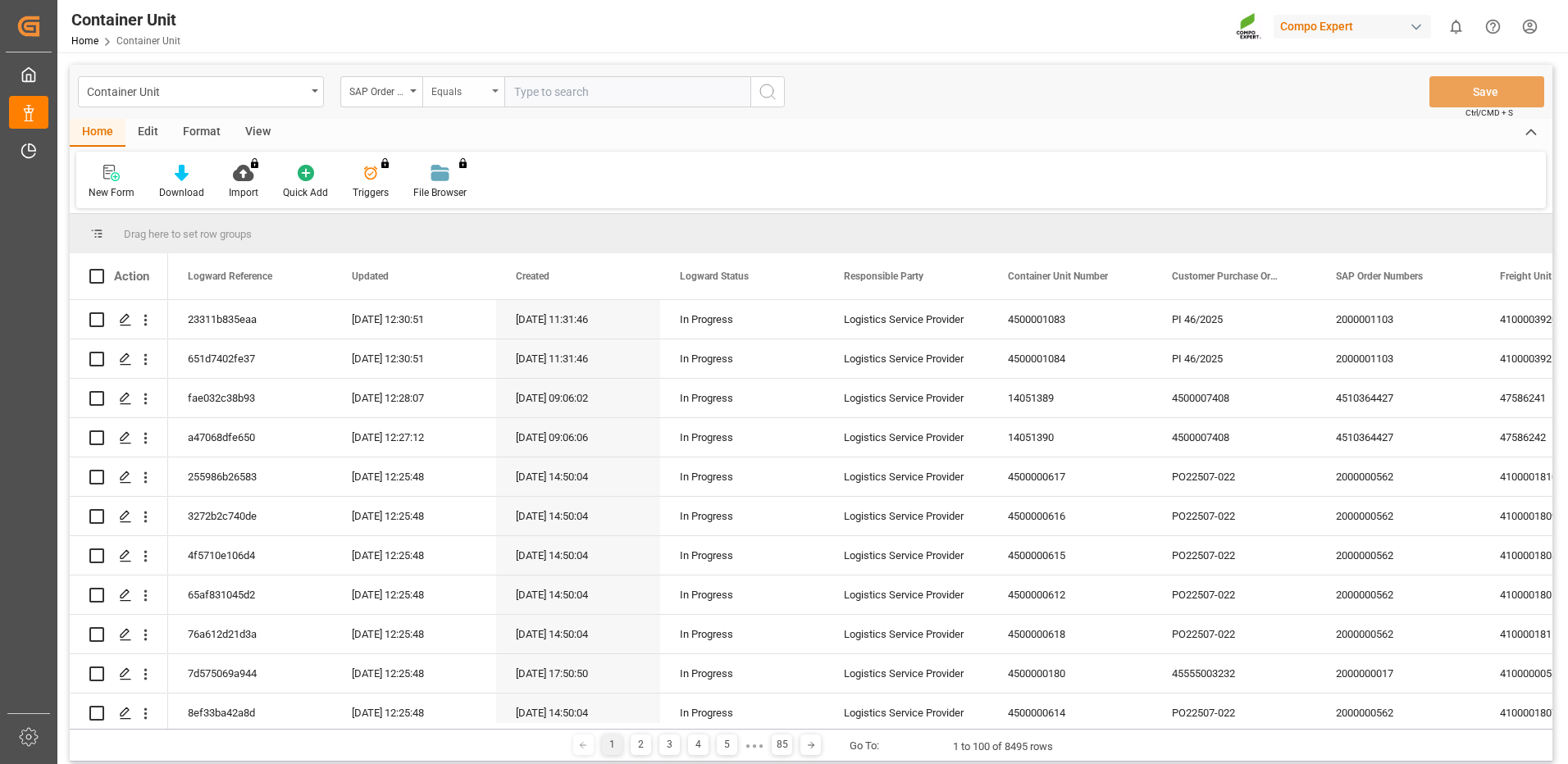
click at [460, 92] on div "Equals" at bounding box center [458, 89] width 56 height 19
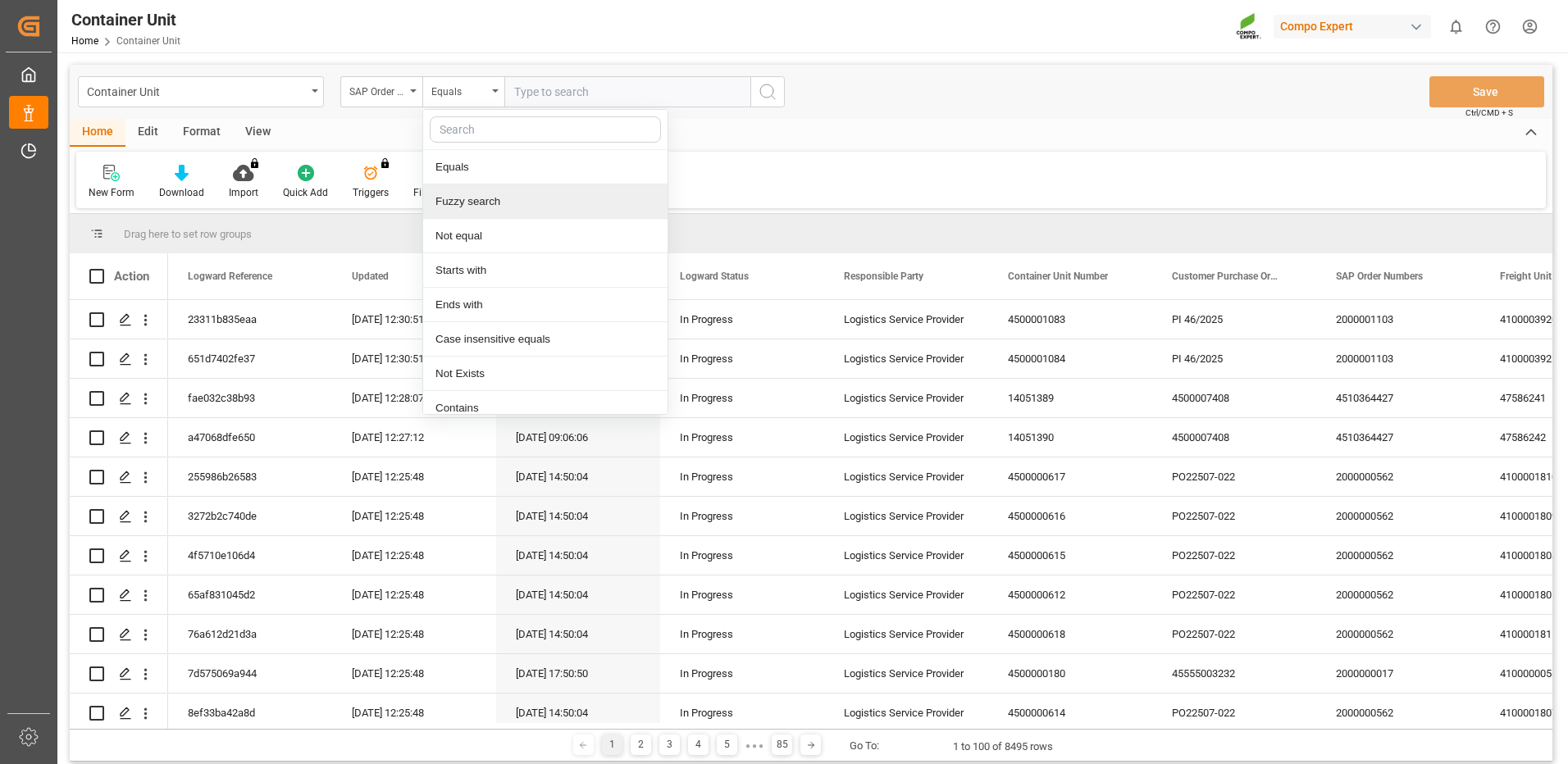
drag, startPoint x: 475, startPoint y: 201, endPoint x: 551, endPoint y: 140, distance: 97.5
click at [477, 197] on div "Fuzzy search" at bounding box center [545, 201] width 244 height 34
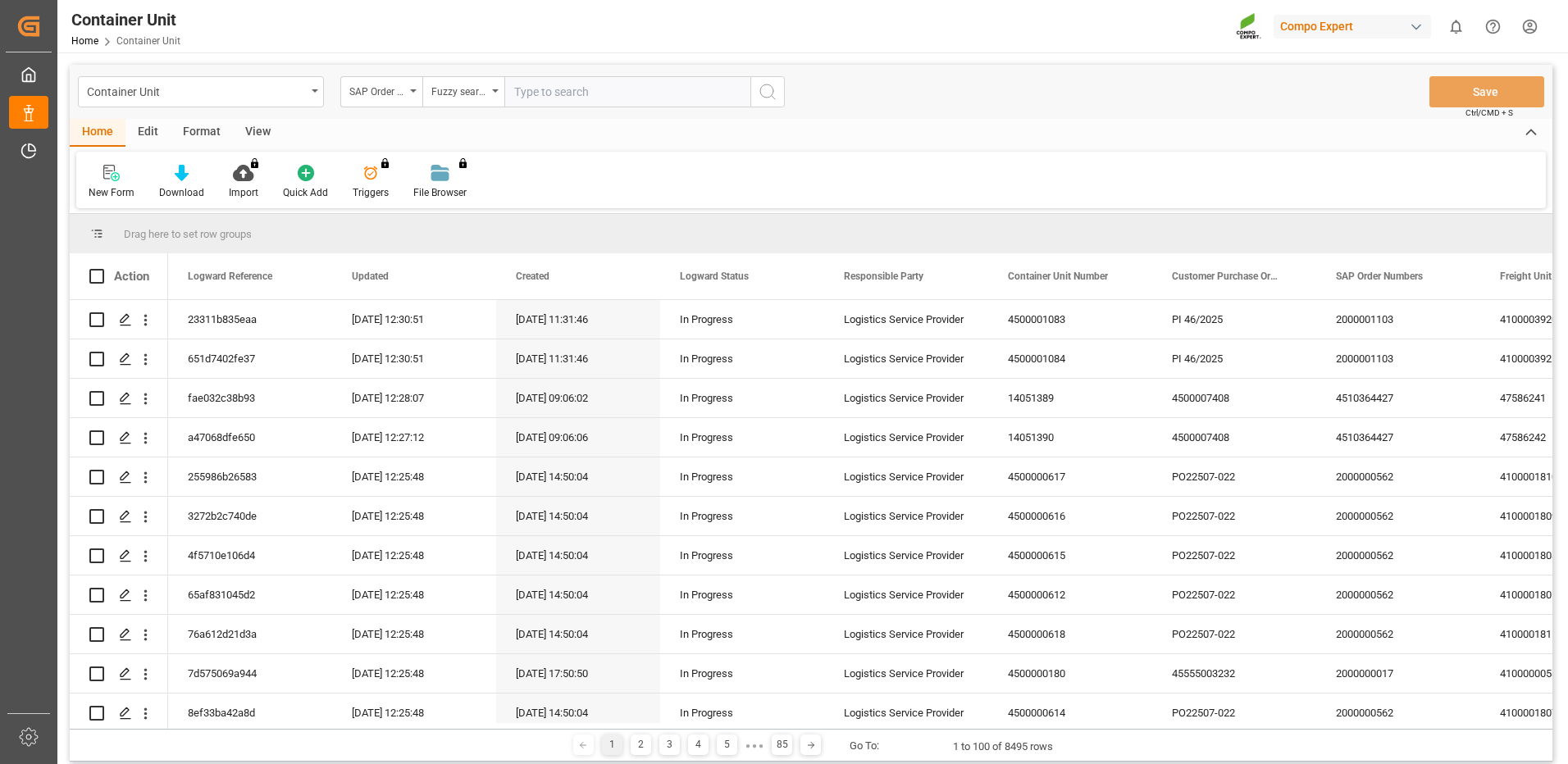
click at [582, 90] on input "text" at bounding box center [627, 92] width 246 height 31
paste input "4510364427"
type input "4510364427"
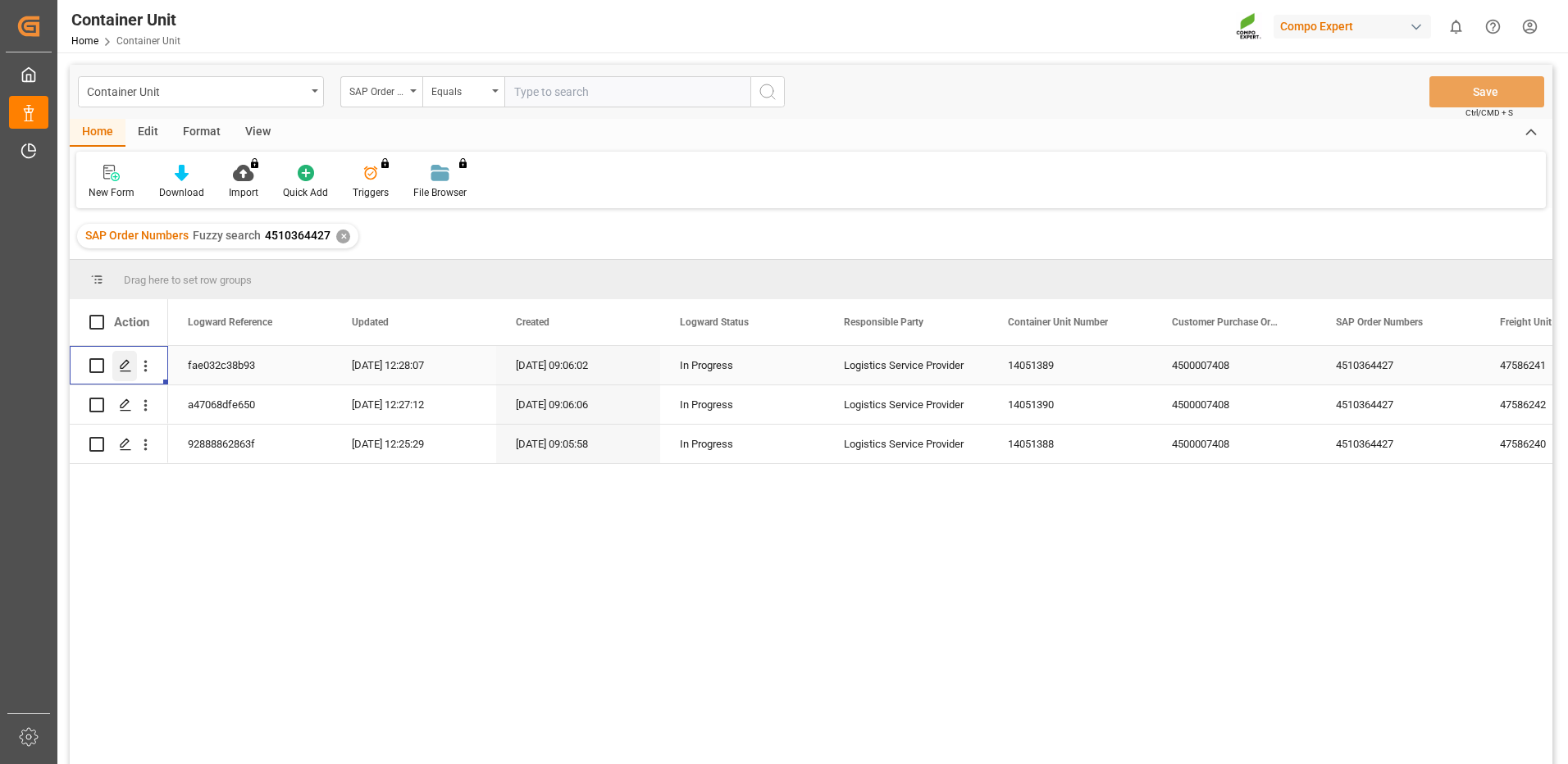
click at [131, 364] on icon "Press SPACE to select this row." at bounding box center [125, 365] width 13 height 13
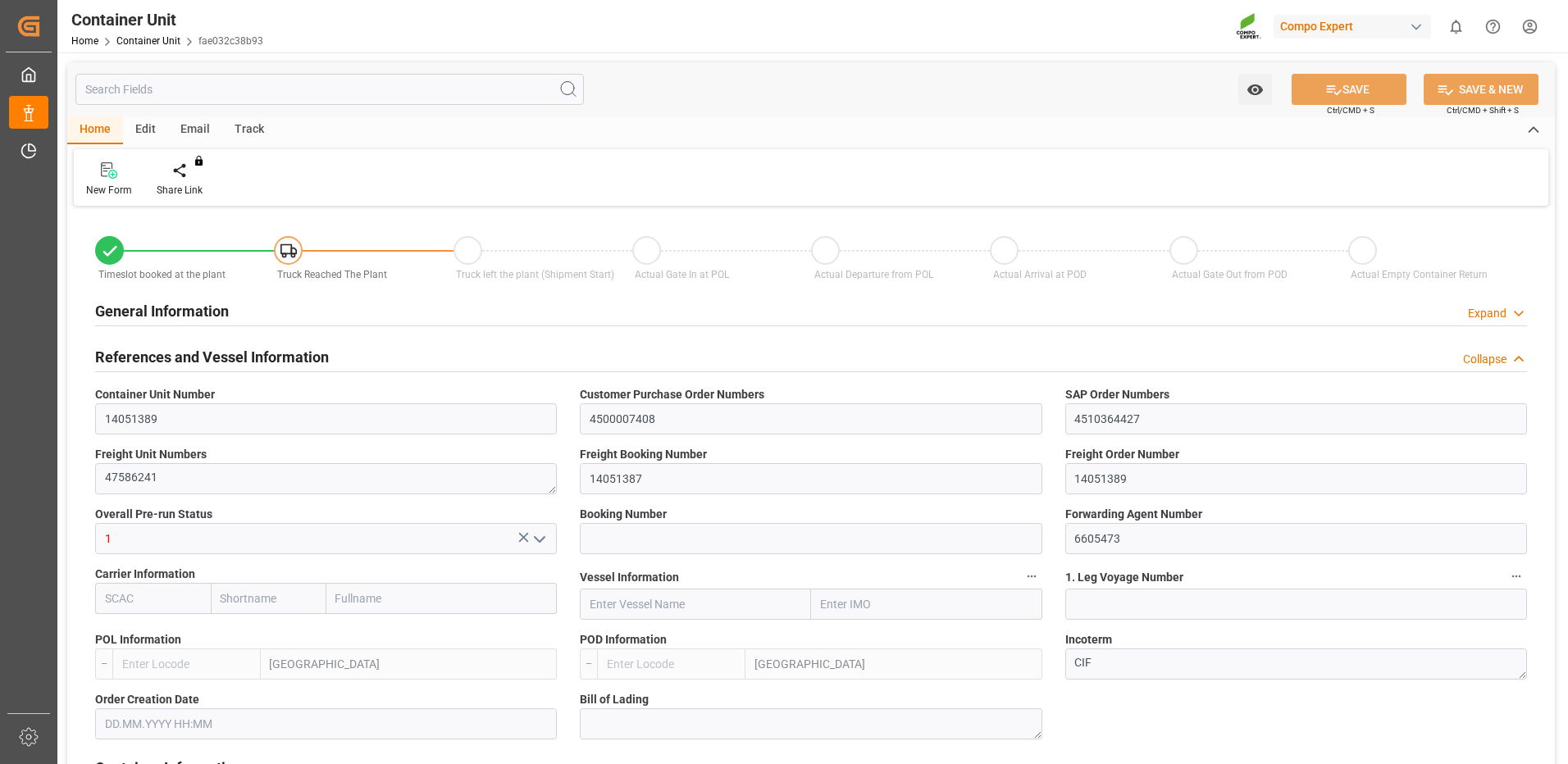
type input "ESVLC"
type input "ECGYE"
type input "9"
type input "0"
type input "9"
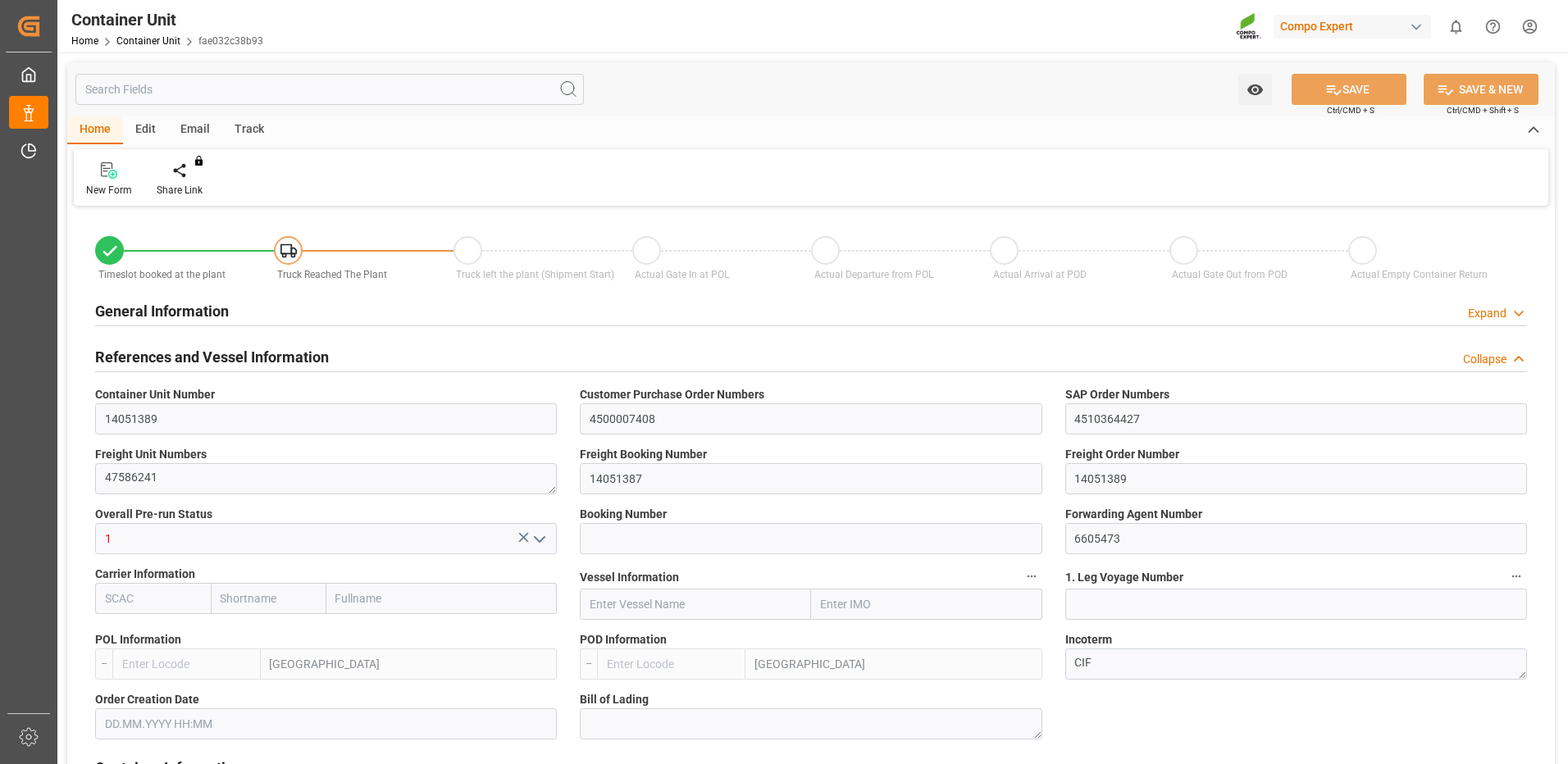
type input "0"
type input "60"
type input "24576"
type input "[DATE] 09:05"
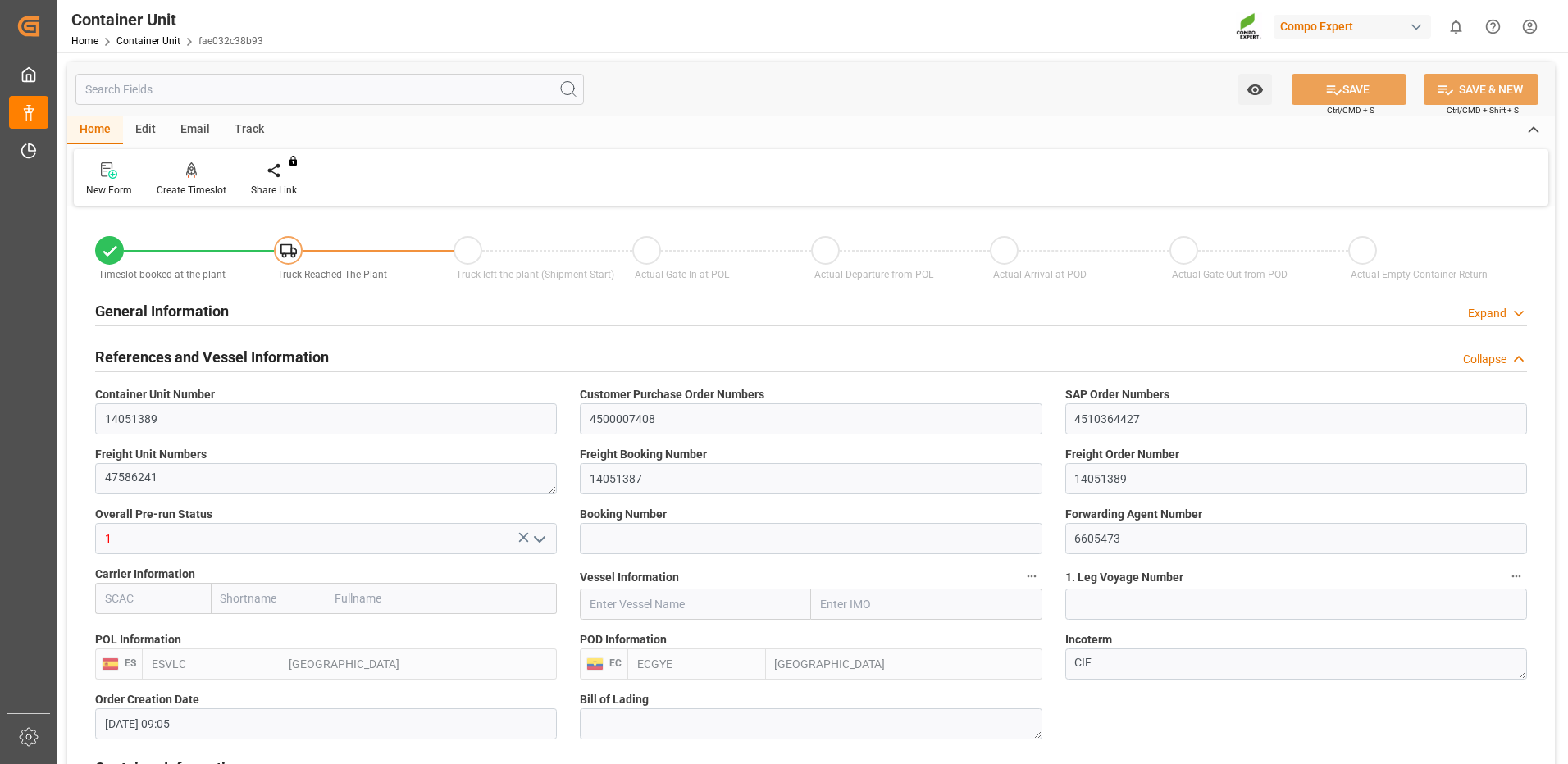
type input "[DATE]"
click at [1173, 480] on input "14051389" at bounding box center [1295, 479] width 461 height 31
drag, startPoint x: 1170, startPoint y: 482, endPoint x: 956, endPoint y: 444, distance: 217.3
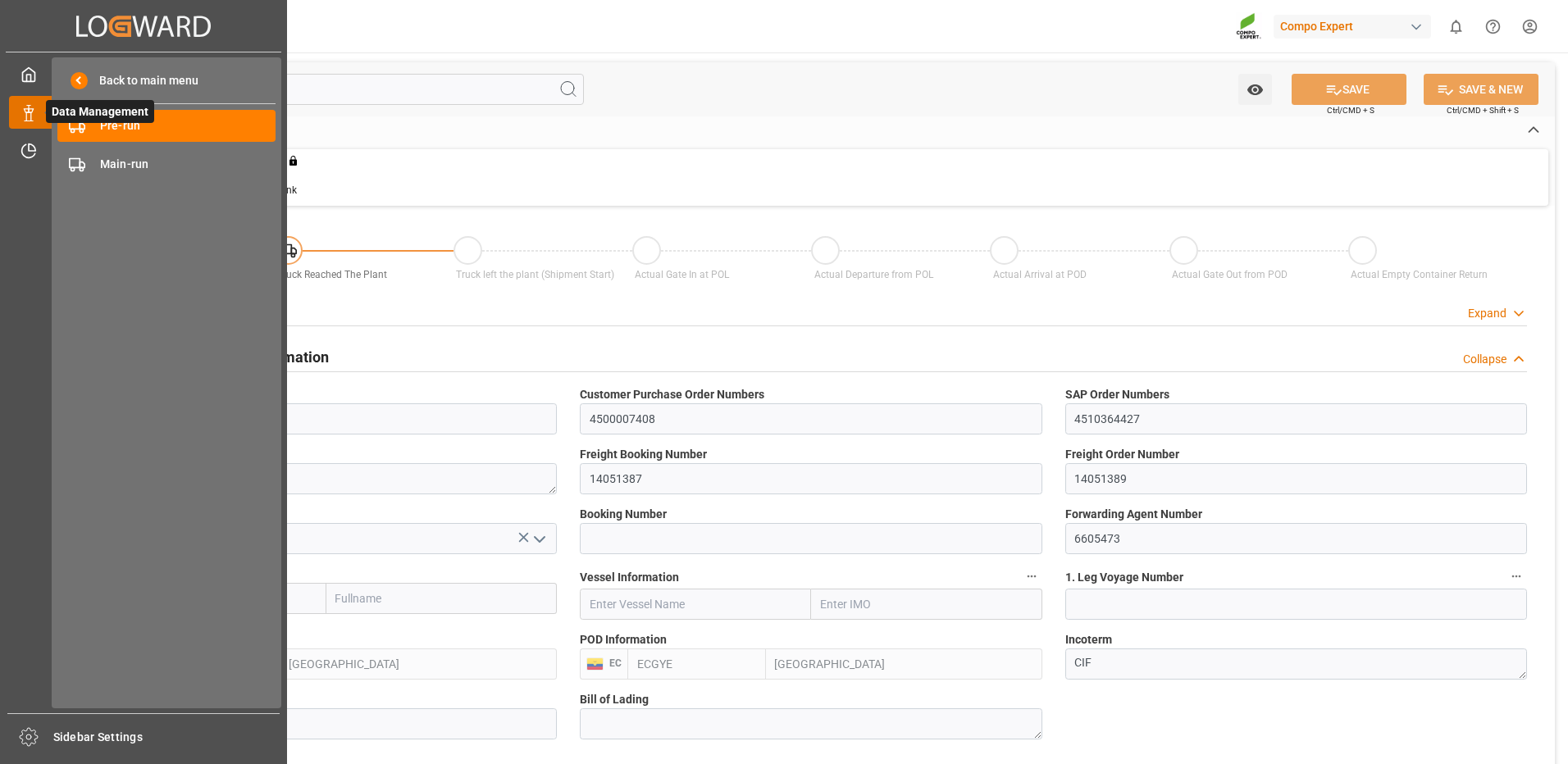
click at [49, 108] on span "Data Management" at bounding box center [100, 110] width 108 height 22
click at [111, 126] on span "Pre-run" at bounding box center [188, 126] width 176 height 18
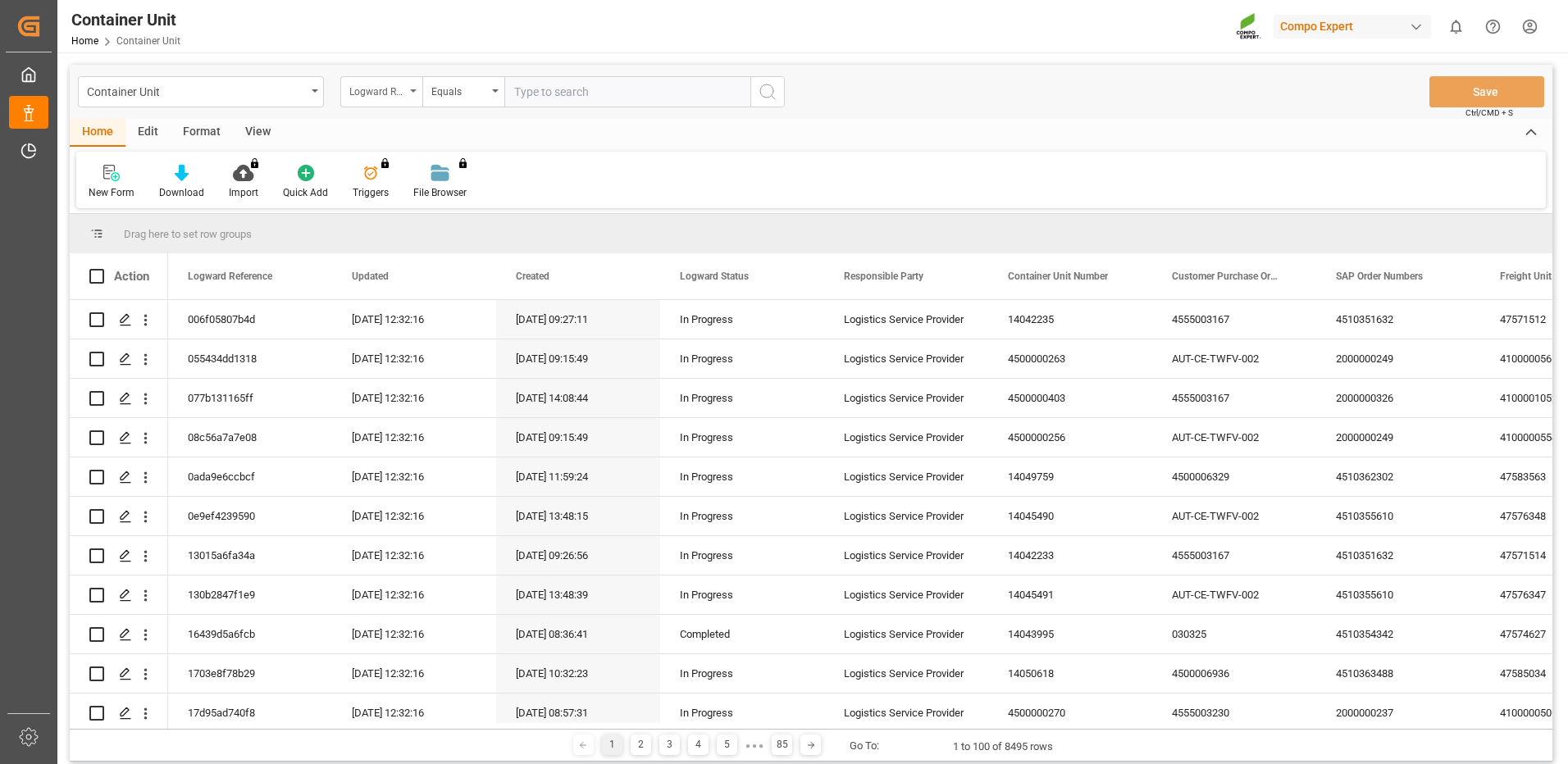
click at [393, 88] on div "Logward Reference" at bounding box center [377, 89] width 56 height 19
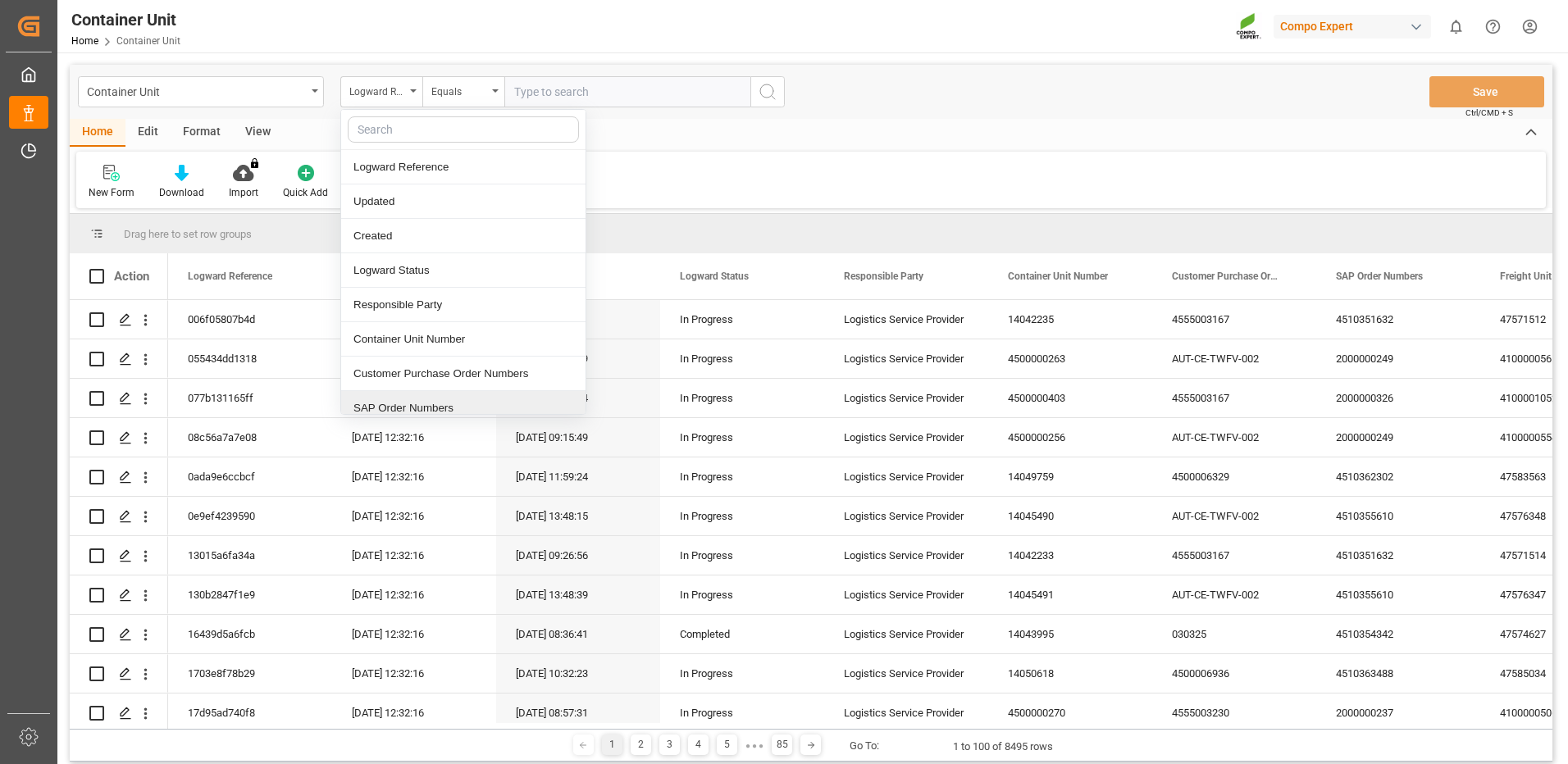
click at [405, 403] on div "SAP Order Numbers" at bounding box center [463, 407] width 244 height 34
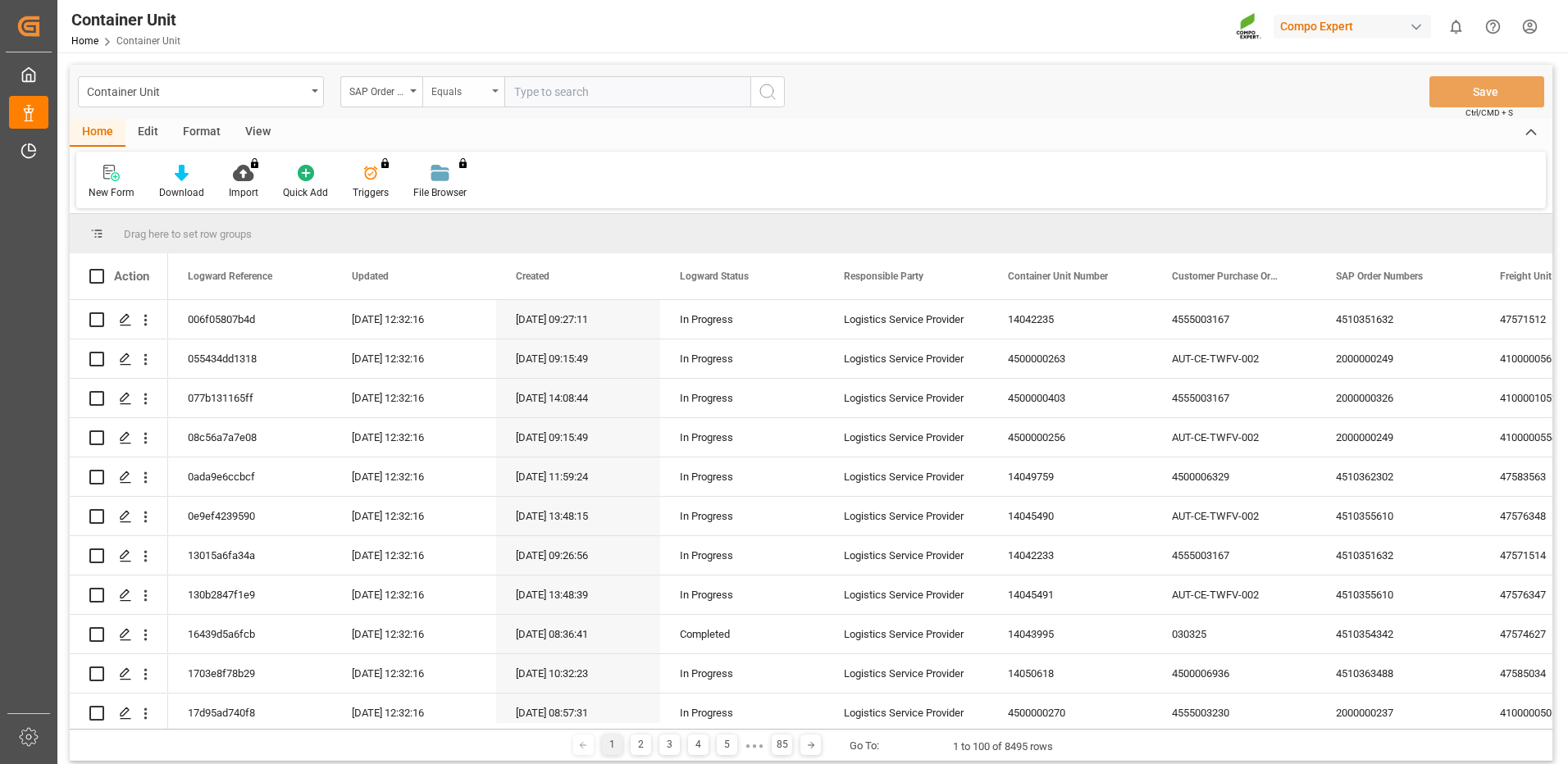
click at [481, 94] on div "Equals" at bounding box center [458, 89] width 56 height 19
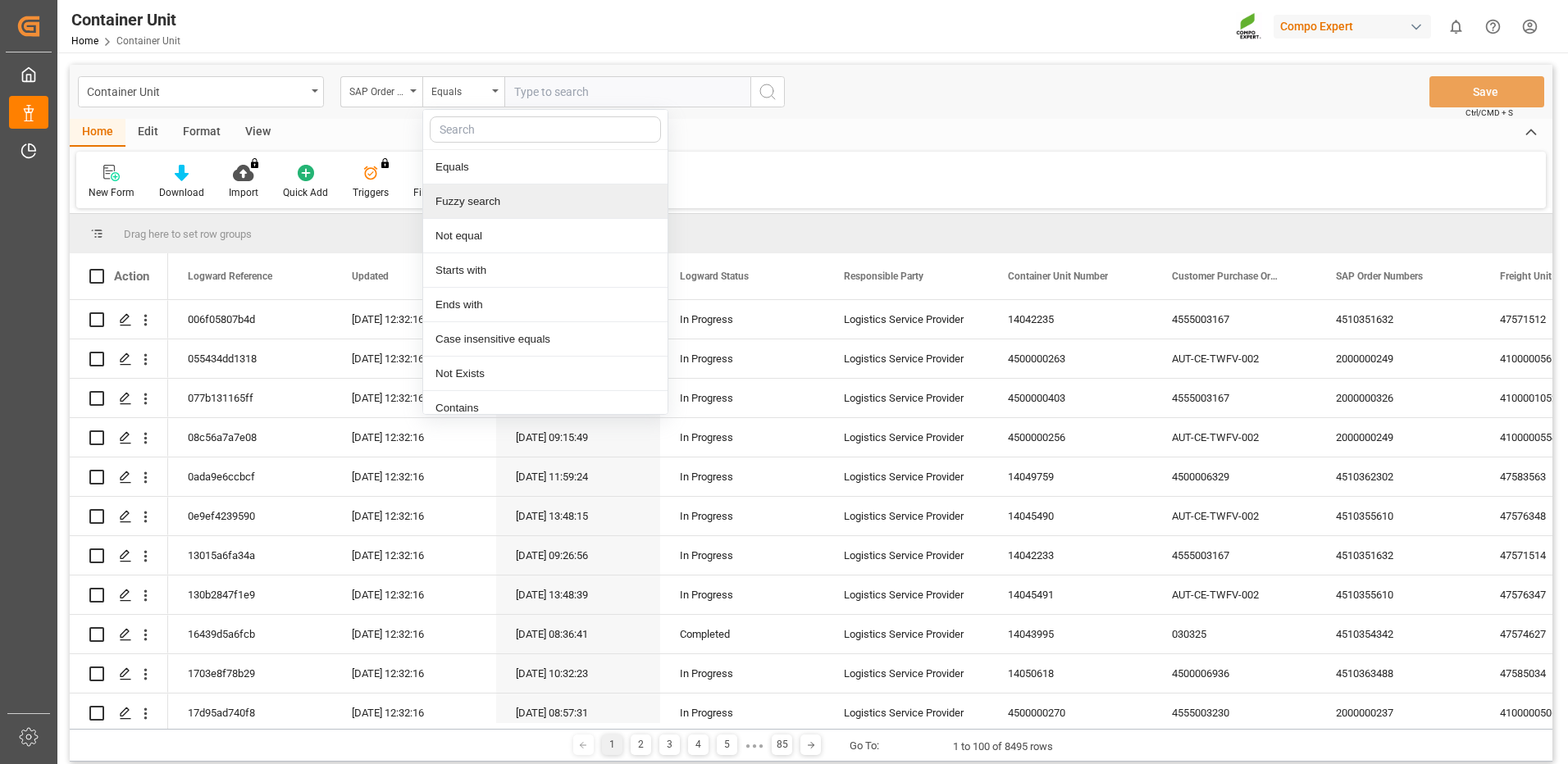
drag, startPoint x: 473, startPoint y: 207, endPoint x: 481, endPoint y: 188, distance: 20.6
click at [473, 206] on div "Fuzzy search" at bounding box center [545, 201] width 244 height 34
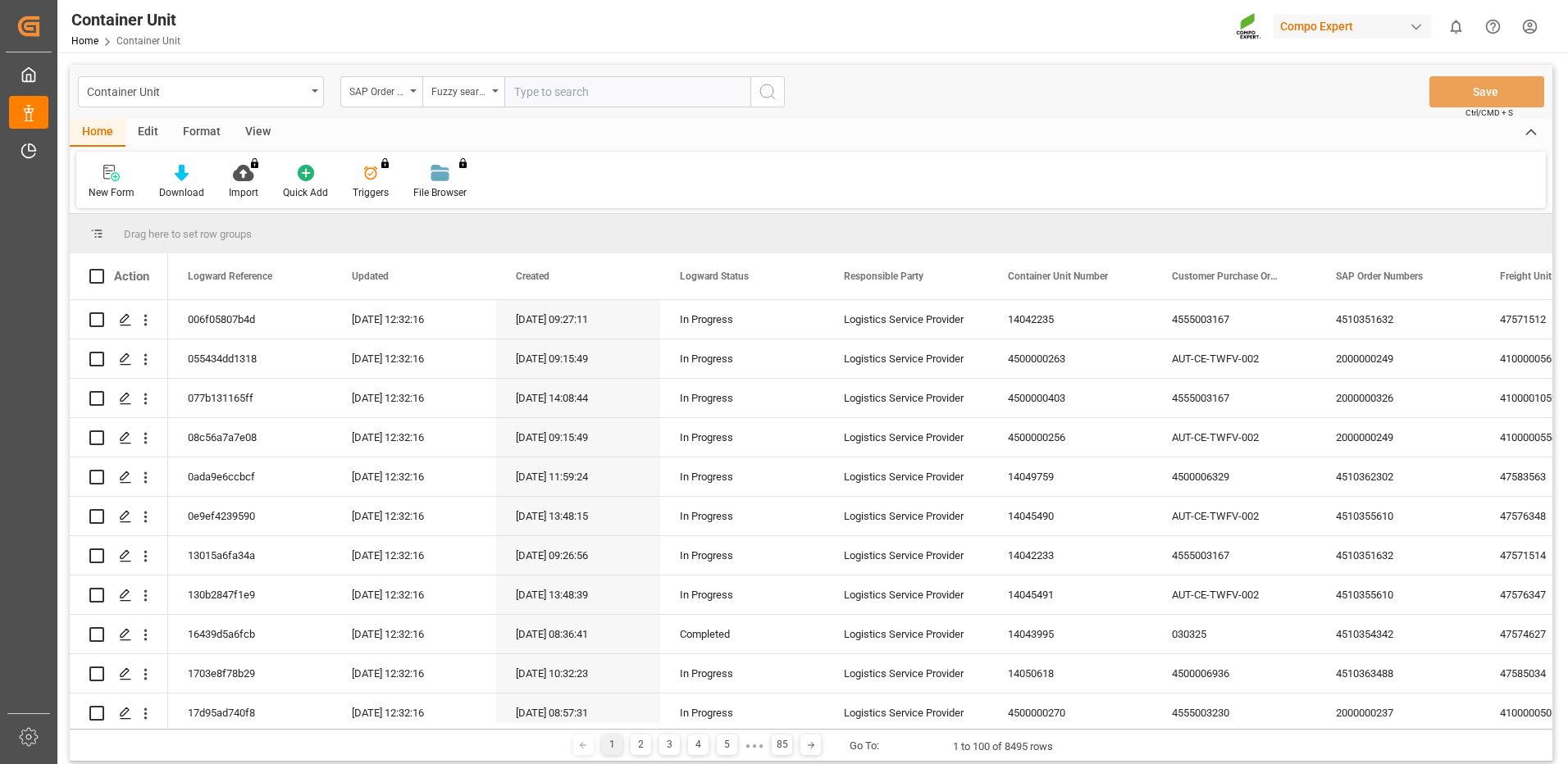
click at [541, 95] on input "text" at bounding box center [627, 92] width 246 height 31
paste input "14051389"
type input "1"
click at [609, 100] on input "text" at bounding box center [627, 92] width 246 height 31
paste input "4510364427"
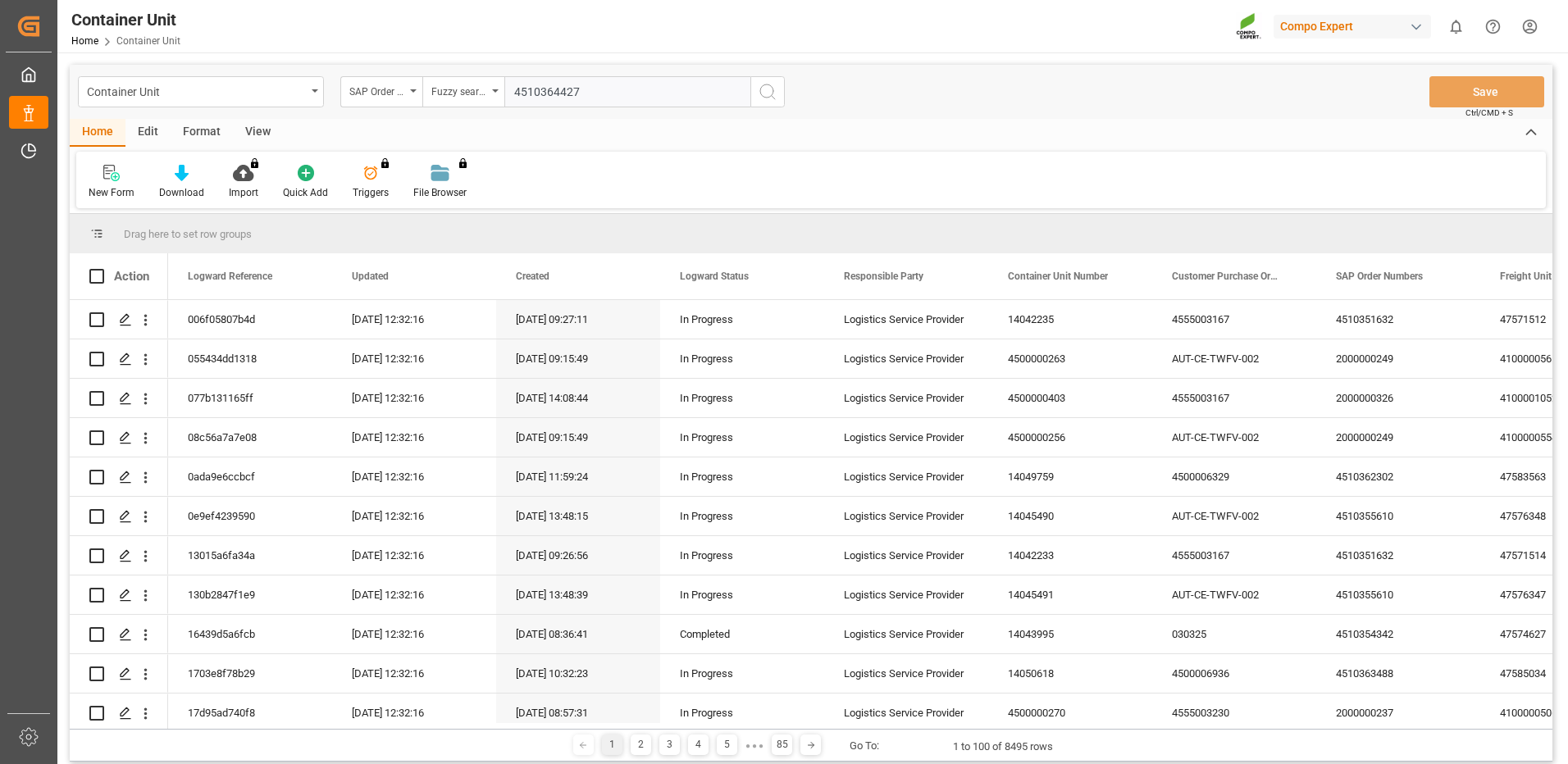
type input "4510364427"
click at [781, 93] on button "search button" at bounding box center [767, 92] width 34 height 31
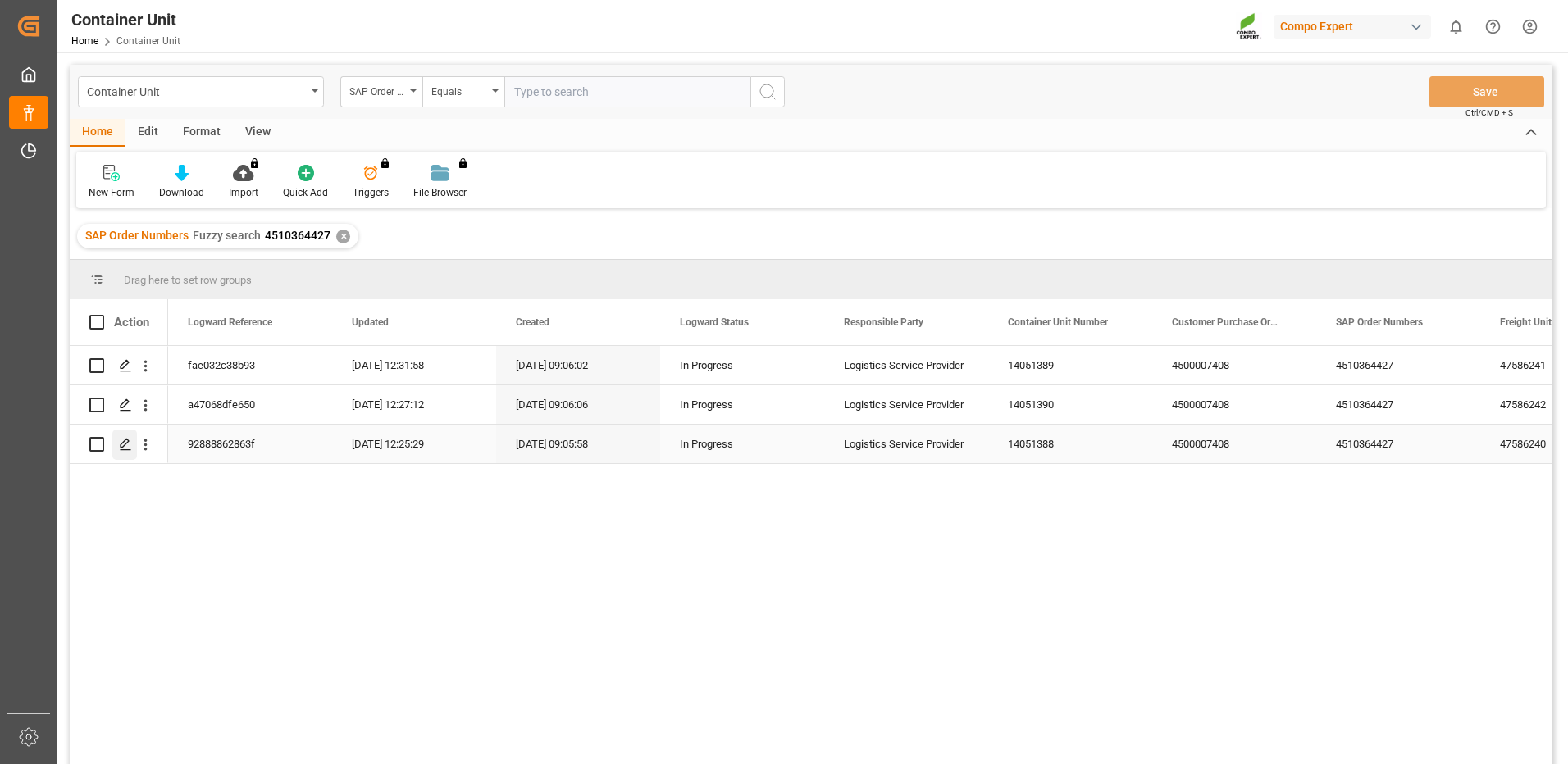
click at [127, 446] on icon "Press SPACE to select this row." at bounding box center [125, 444] width 13 height 13
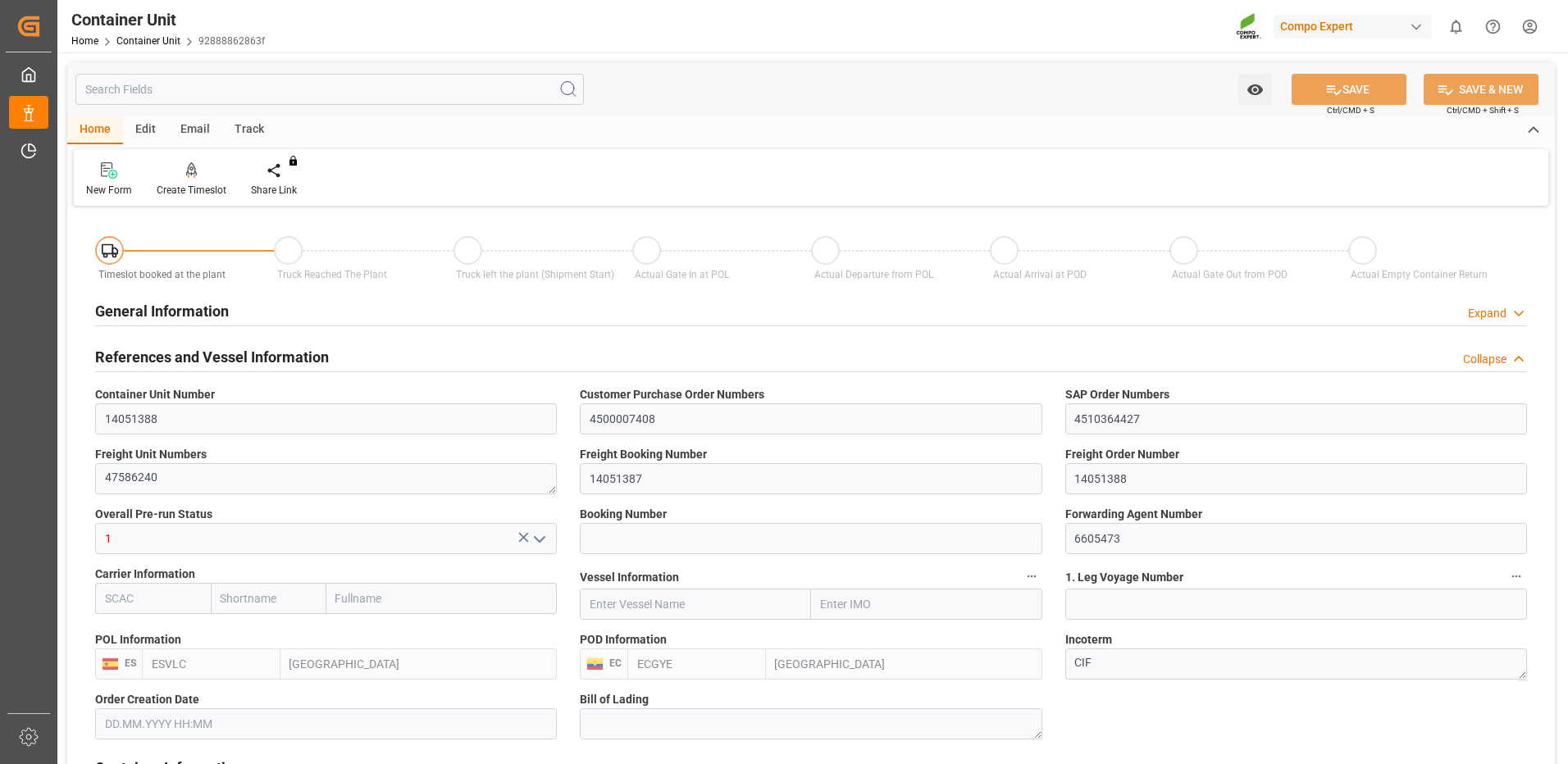
type input "ESVLC"
type input "ECGYE"
type input "9"
type input "0"
type input "9"
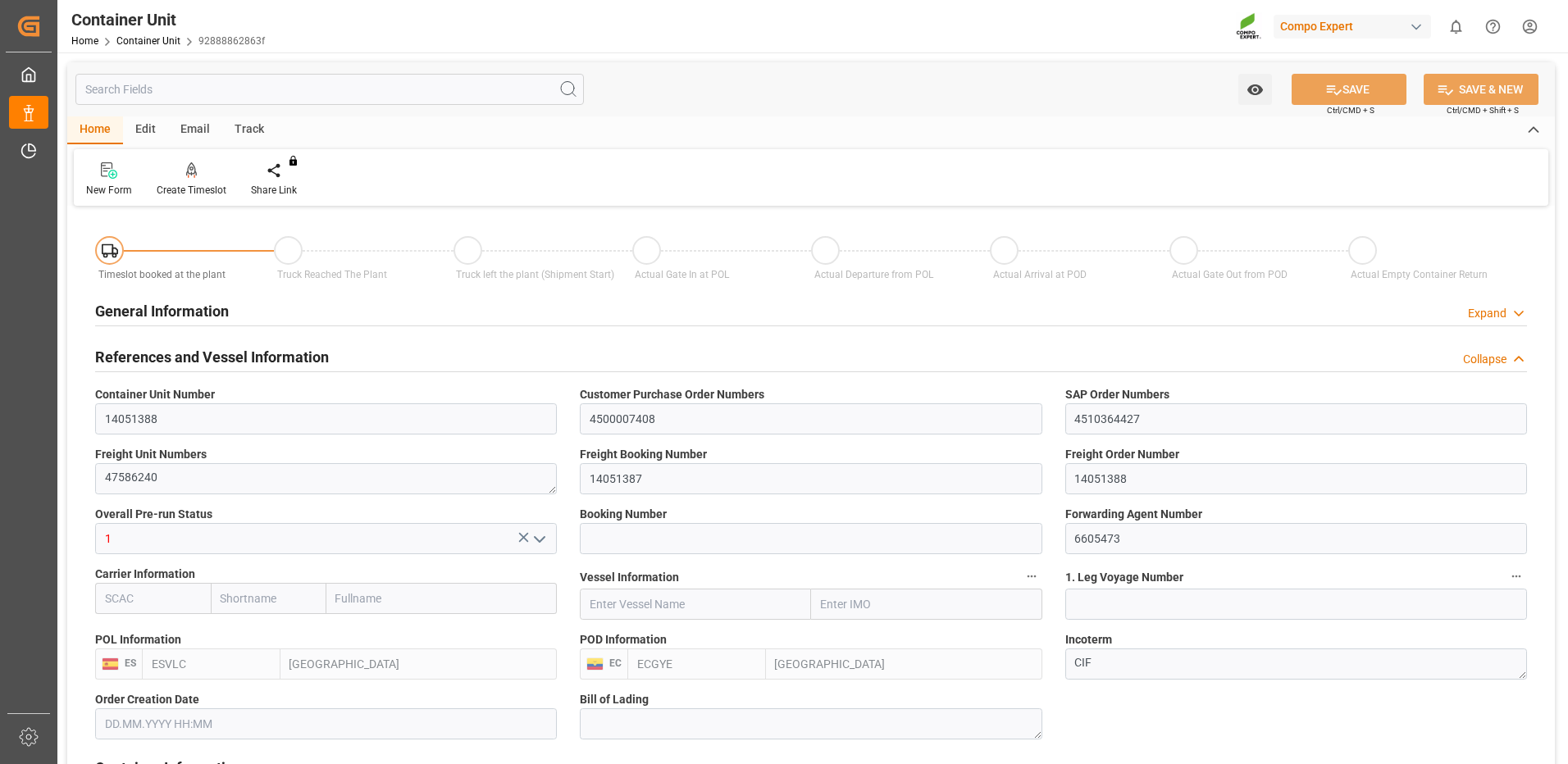
type input "0"
type input "60"
type input "24576"
type input "[DATE] 09:05"
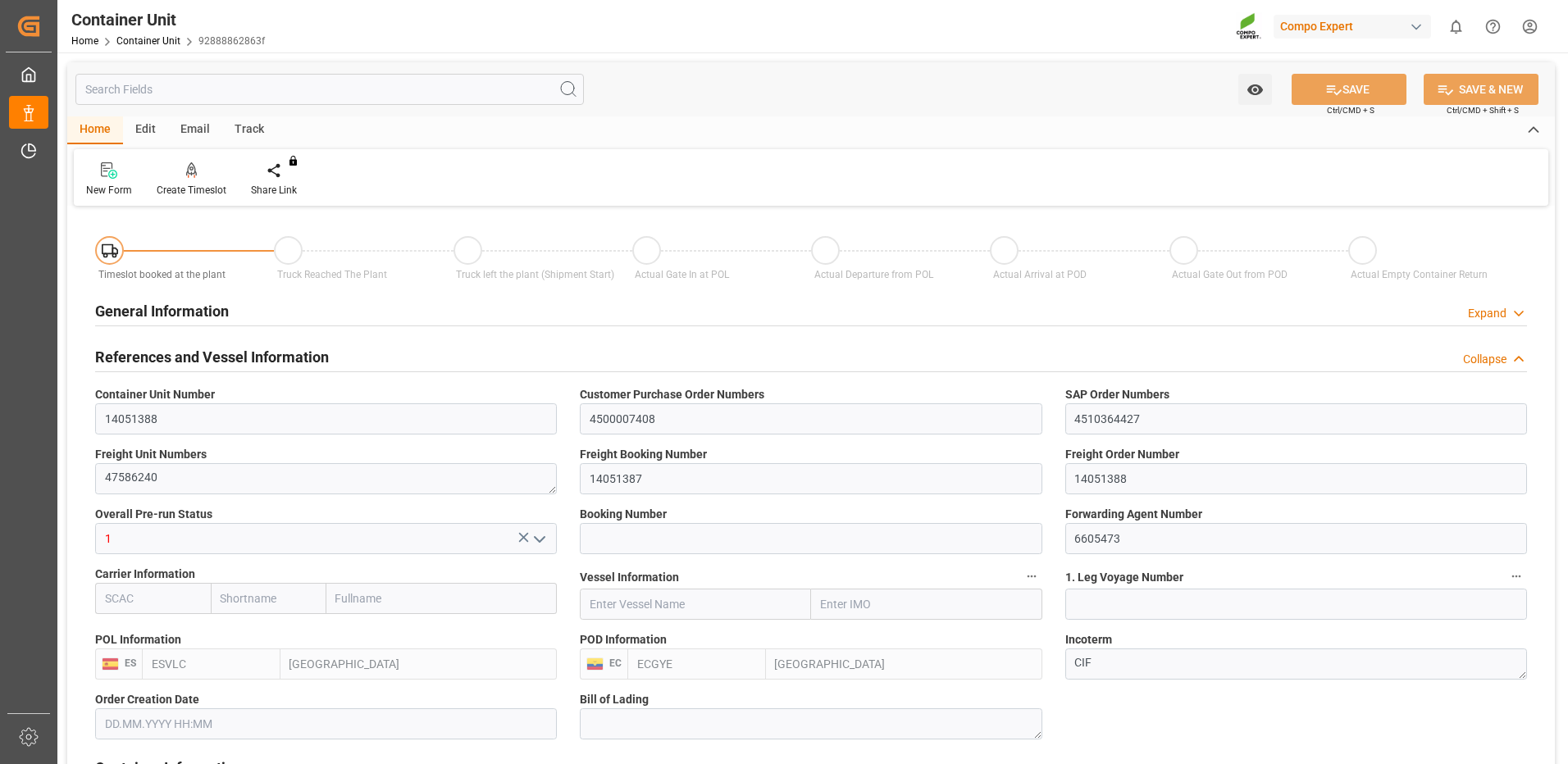
type input "[DATE]"
drag, startPoint x: 1093, startPoint y: 478, endPoint x: 994, endPoint y: 467, distance: 99.6
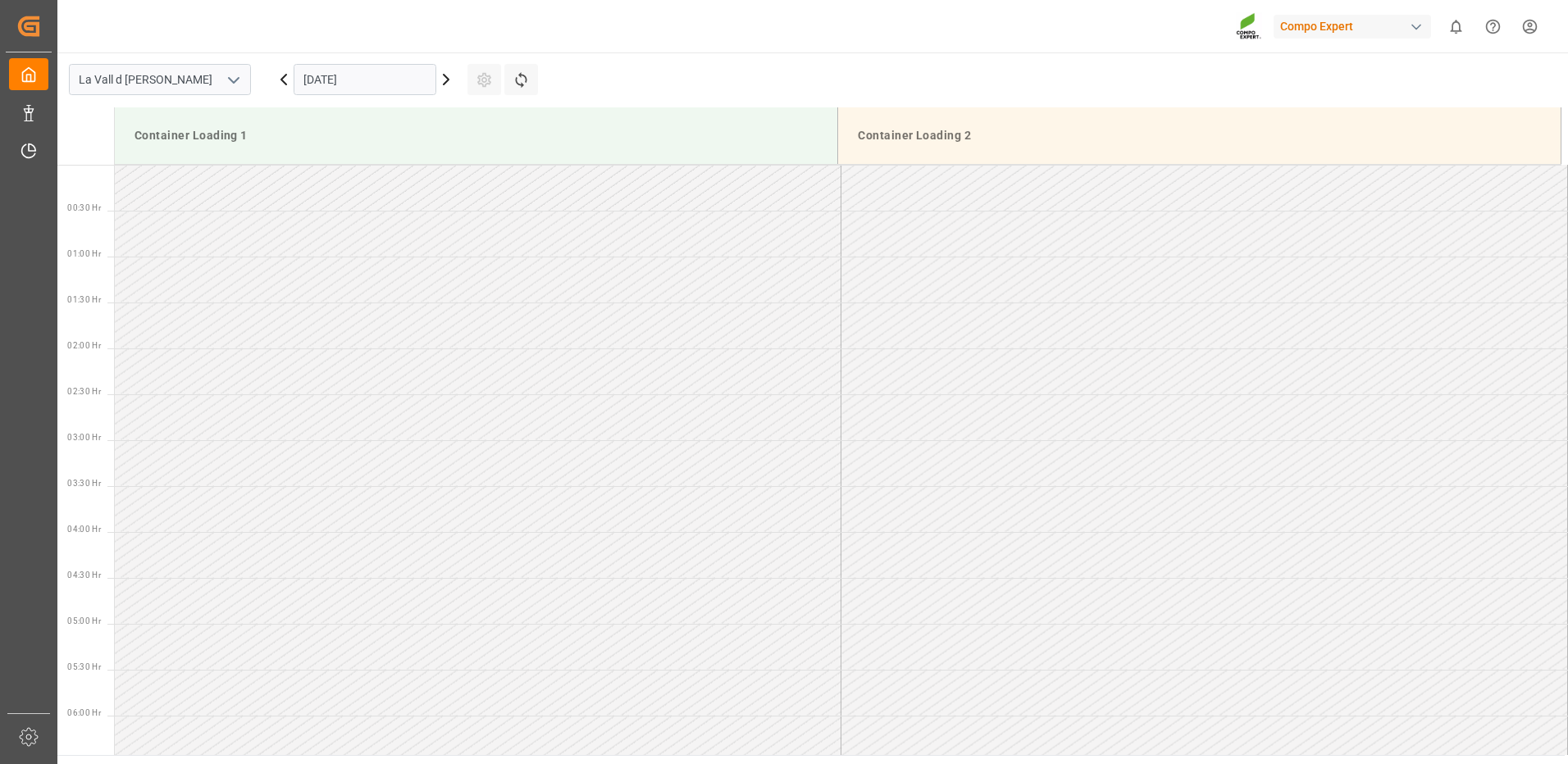
scroll to position [999, 0]
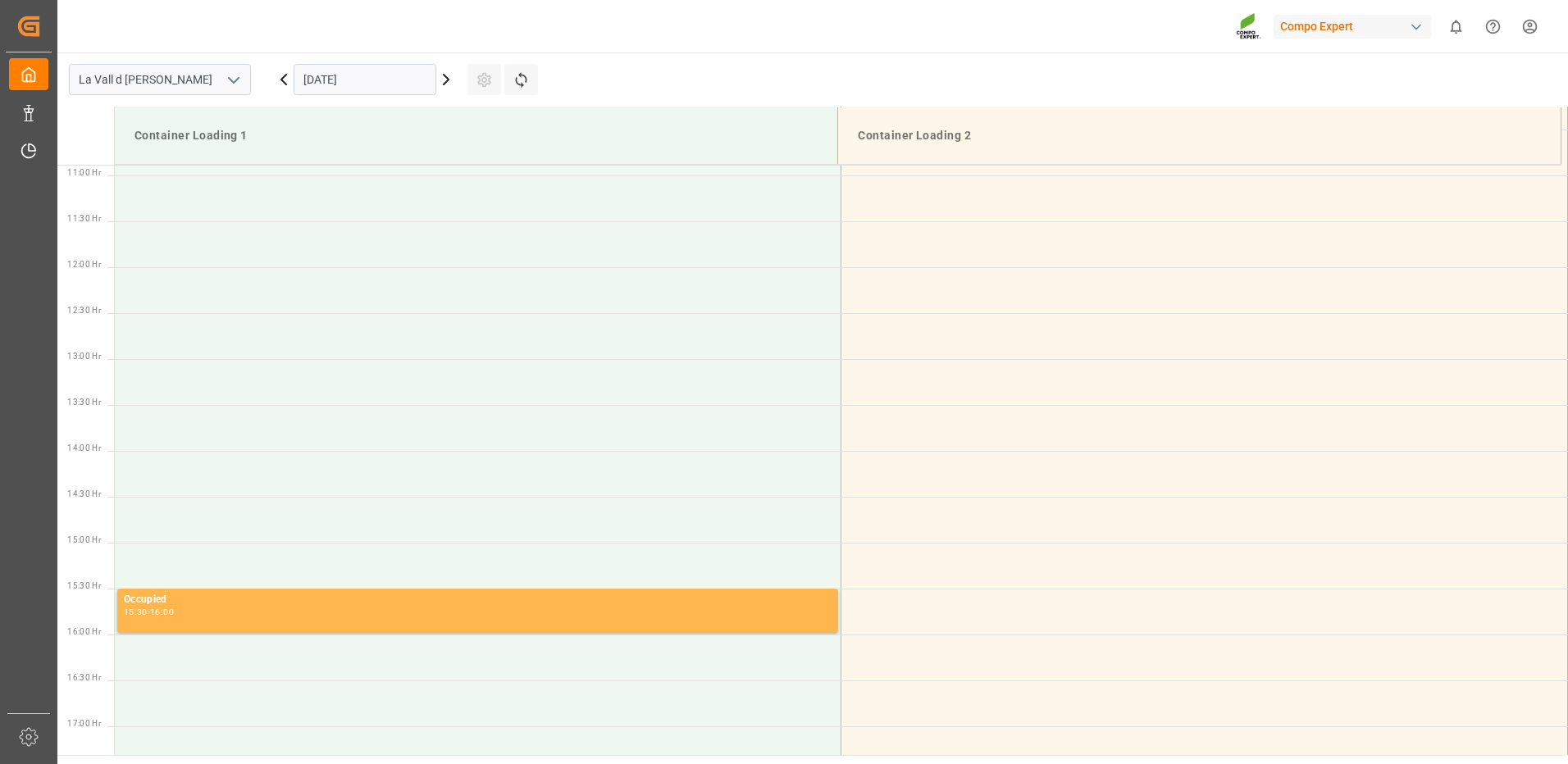
click at [395, 87] on input "[DATE]" at bounding box center [364, 79] width 143 height 31
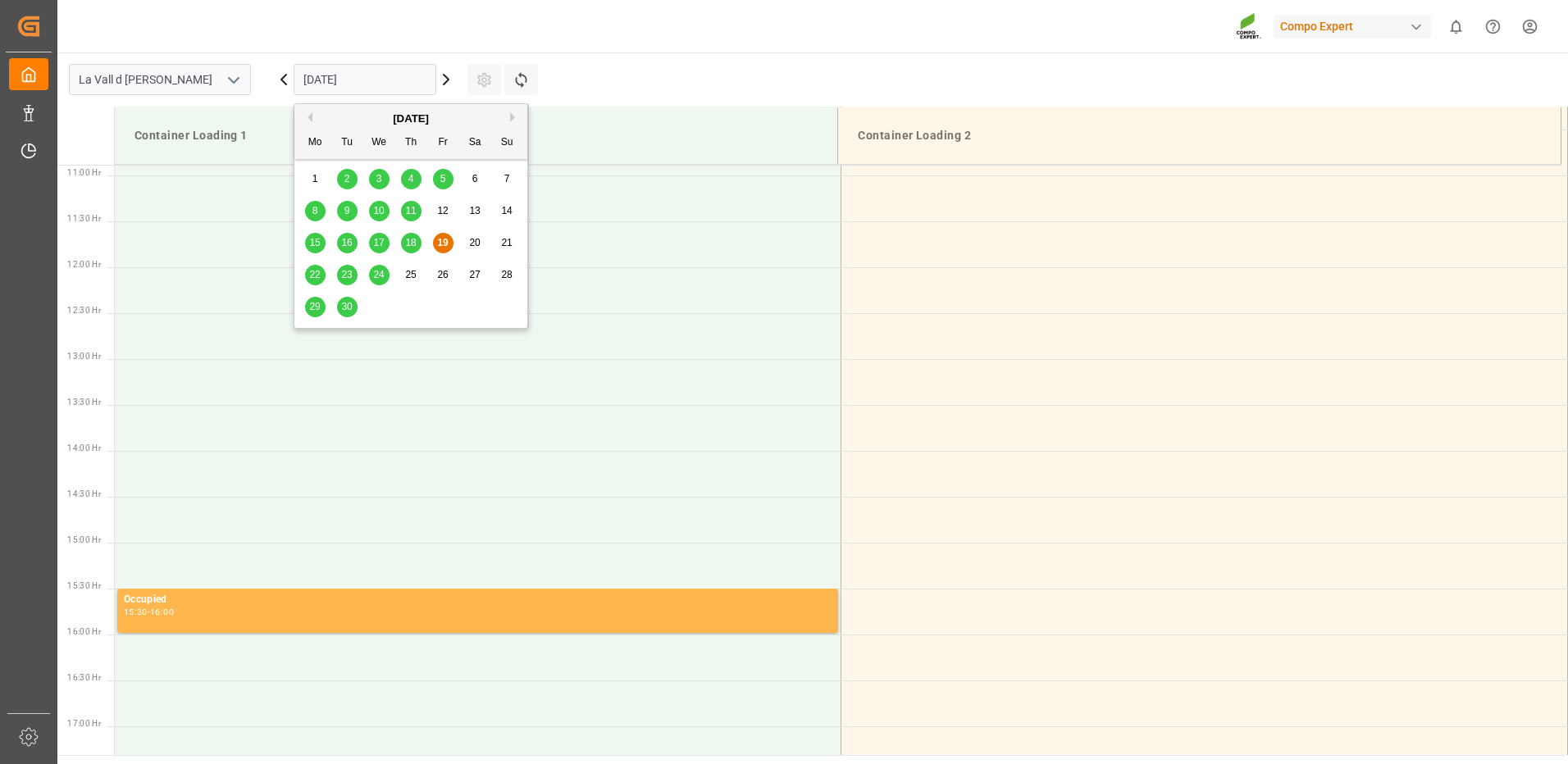
click at [338, 309] on div "30" at bounding box center [347, 308] width 21 height 20
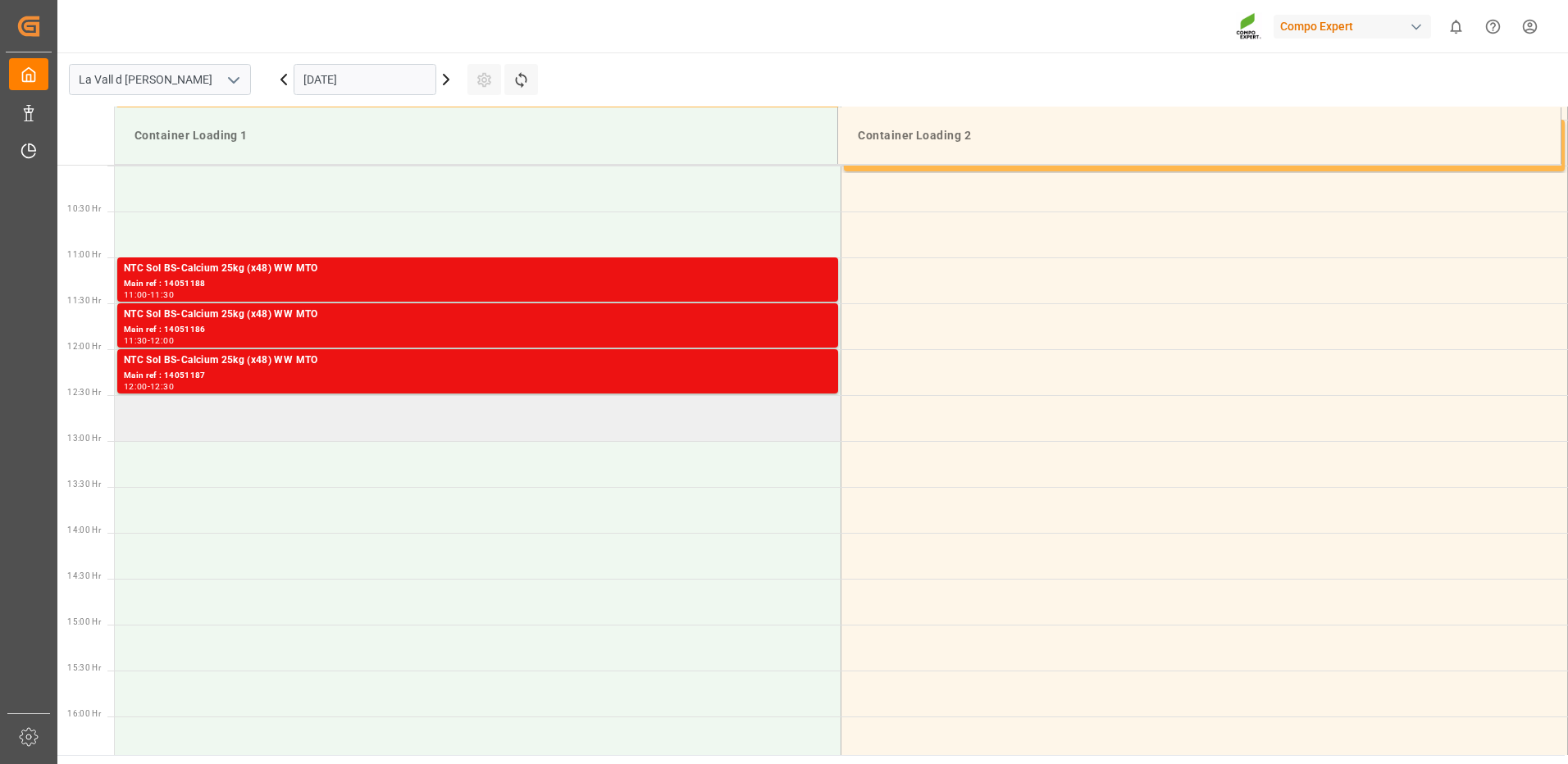
scroll to position [753, 0]
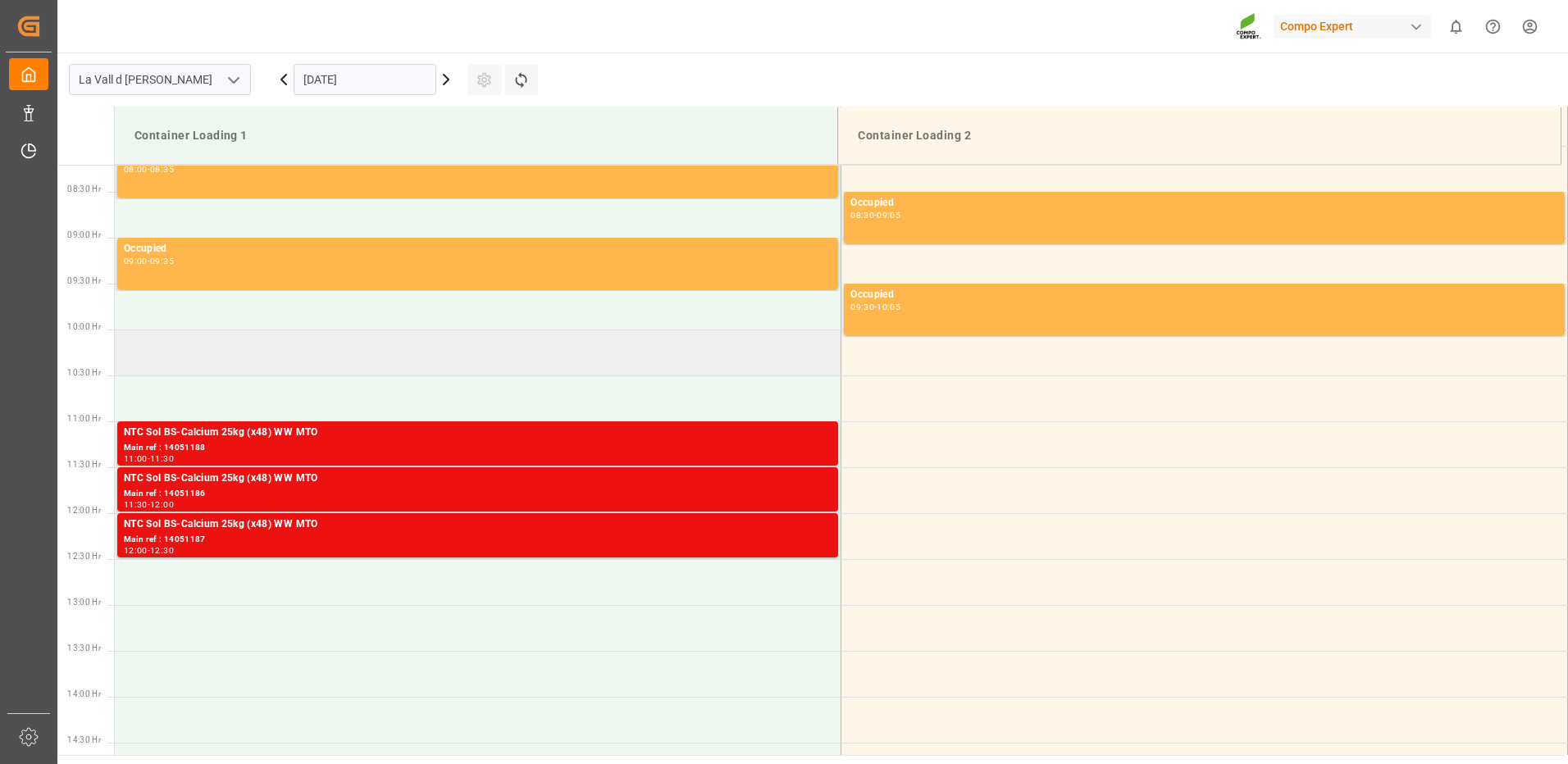
click at [246, 353] on td at bounding box center [478, 352] width 727 height 46
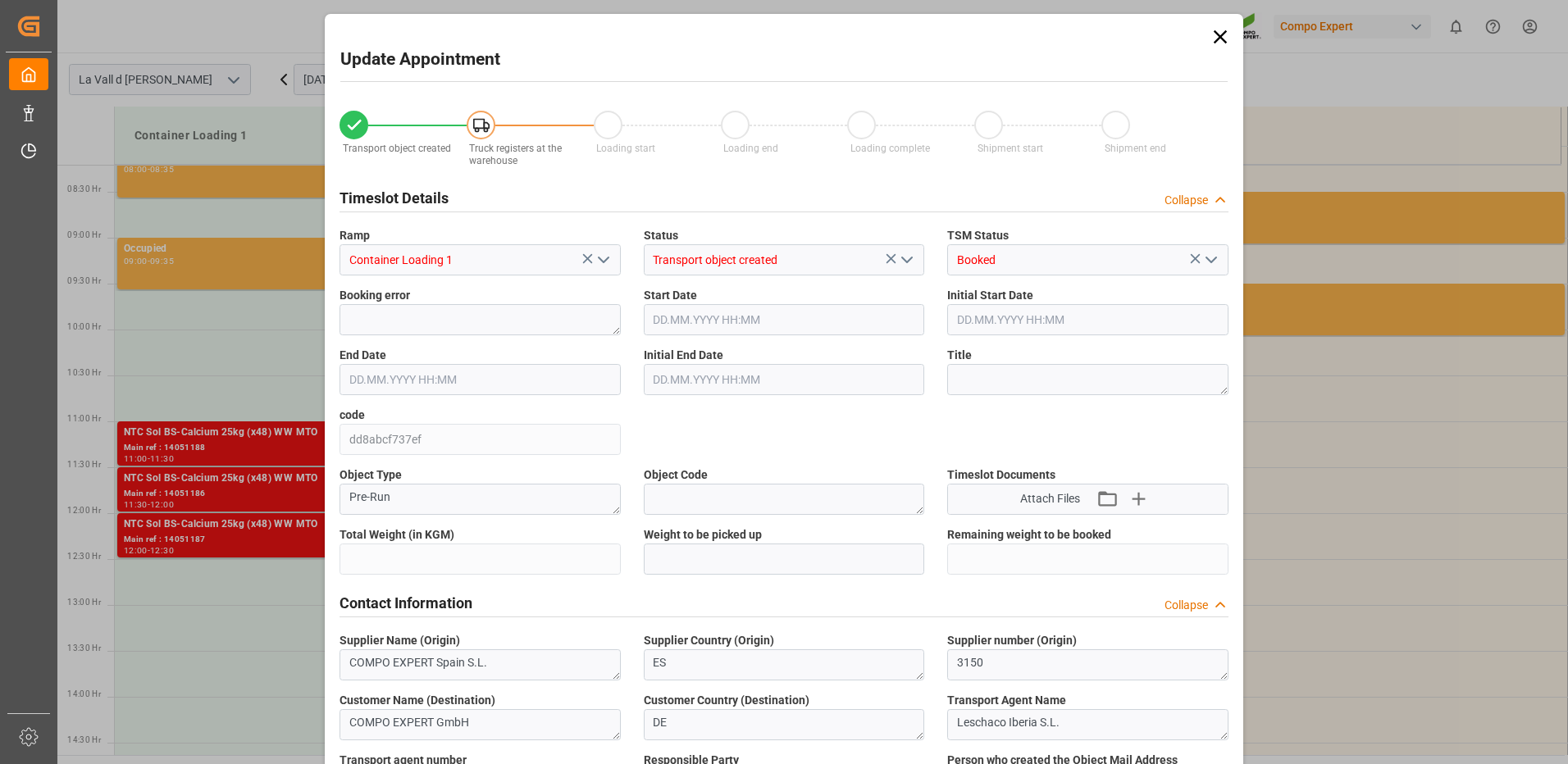
type input "24576"
type input "60"
type input "30.09.2025 10:00"
type input "30.09.2025 10:30"
type input "[DATE] 09:05"
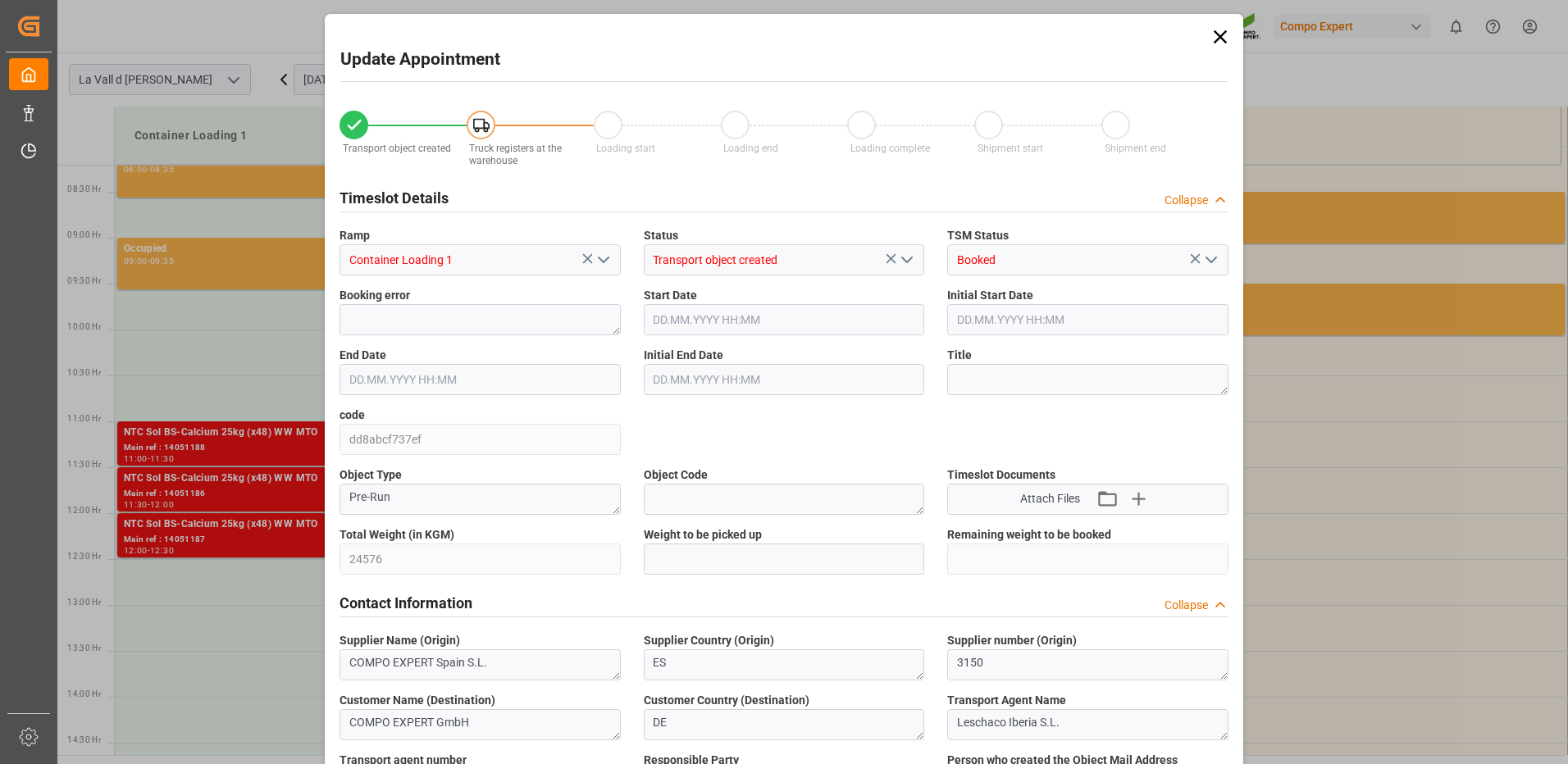
type input "[DATE] 12:24"
click at [737, 559] on input "text" at bounding box center [784, 559] width 281 height 31
type input "24576"
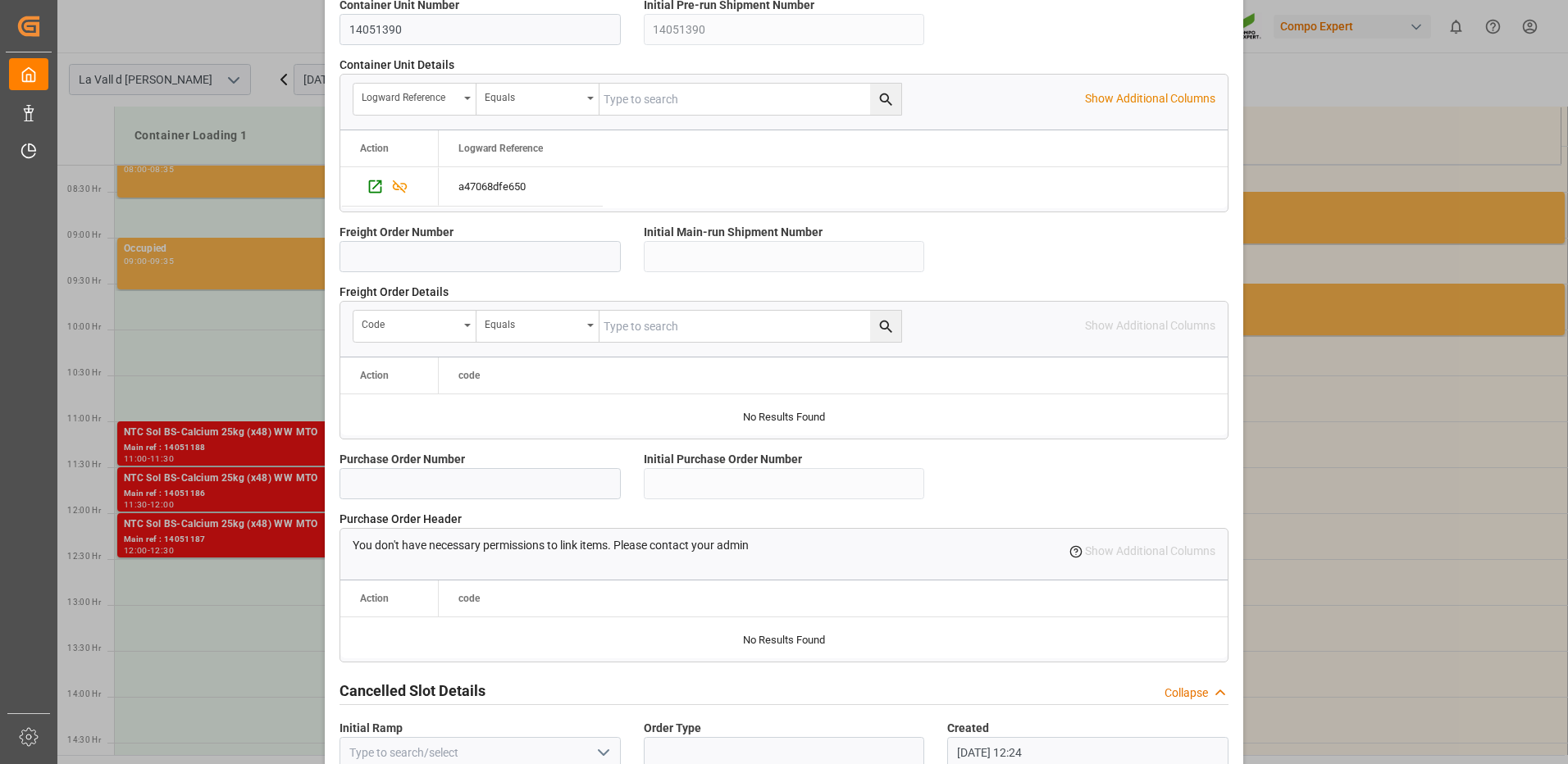
scroll to position [1398, 0]
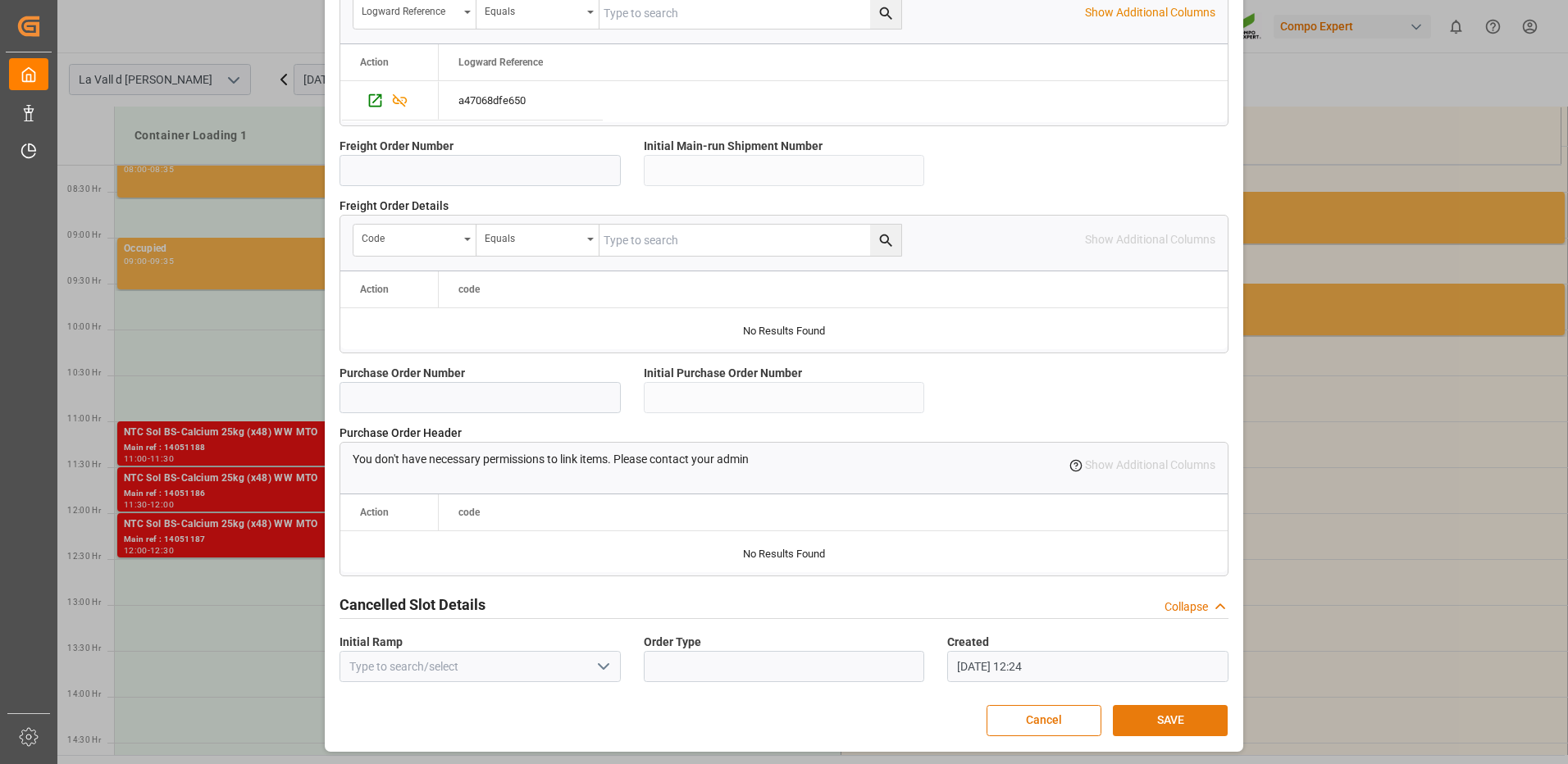
click at [1164, 719] on button "SAVE" at bounding box center [1169, 721] width 114 height 31
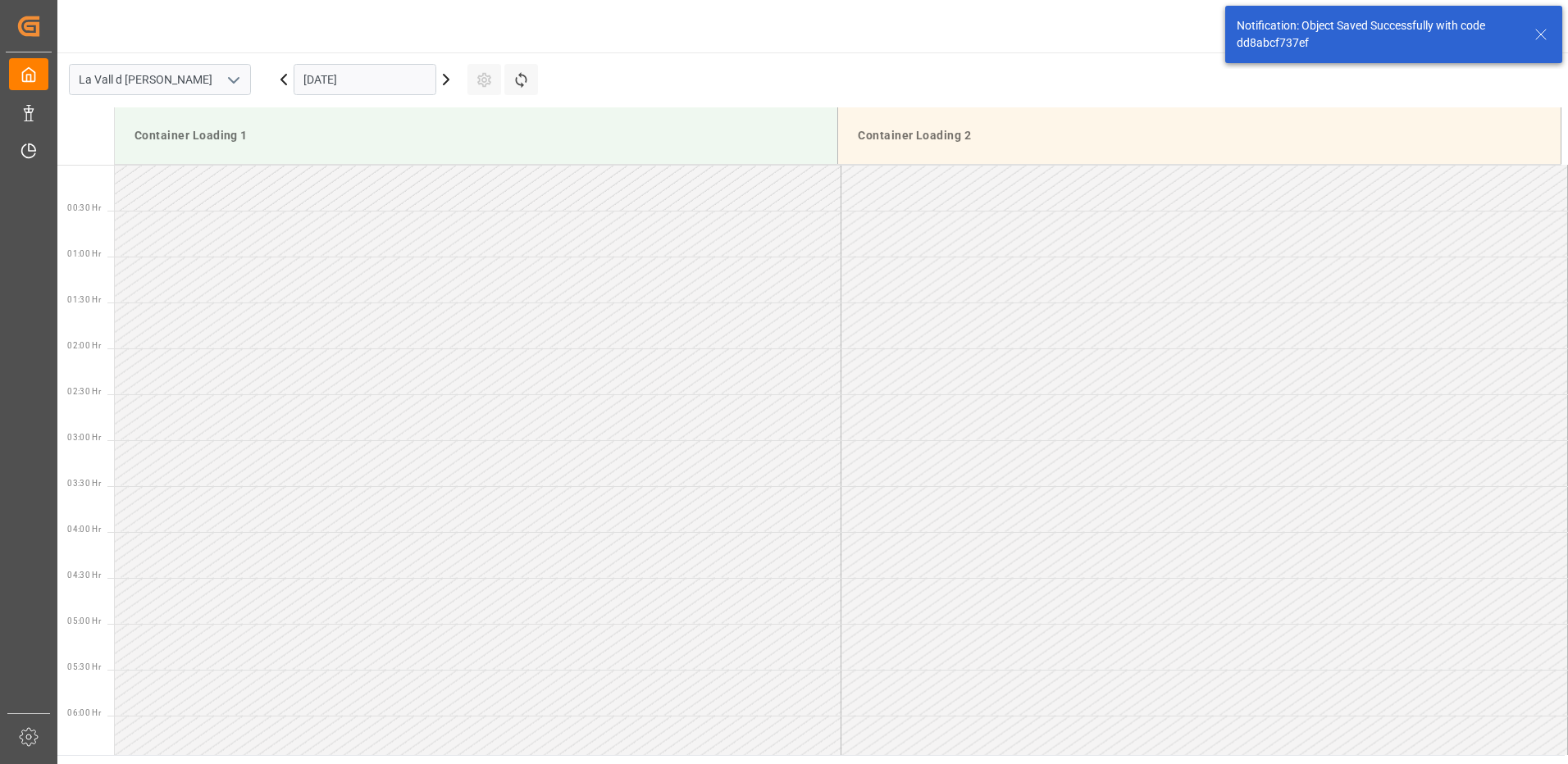
scroll to position [816, 0]
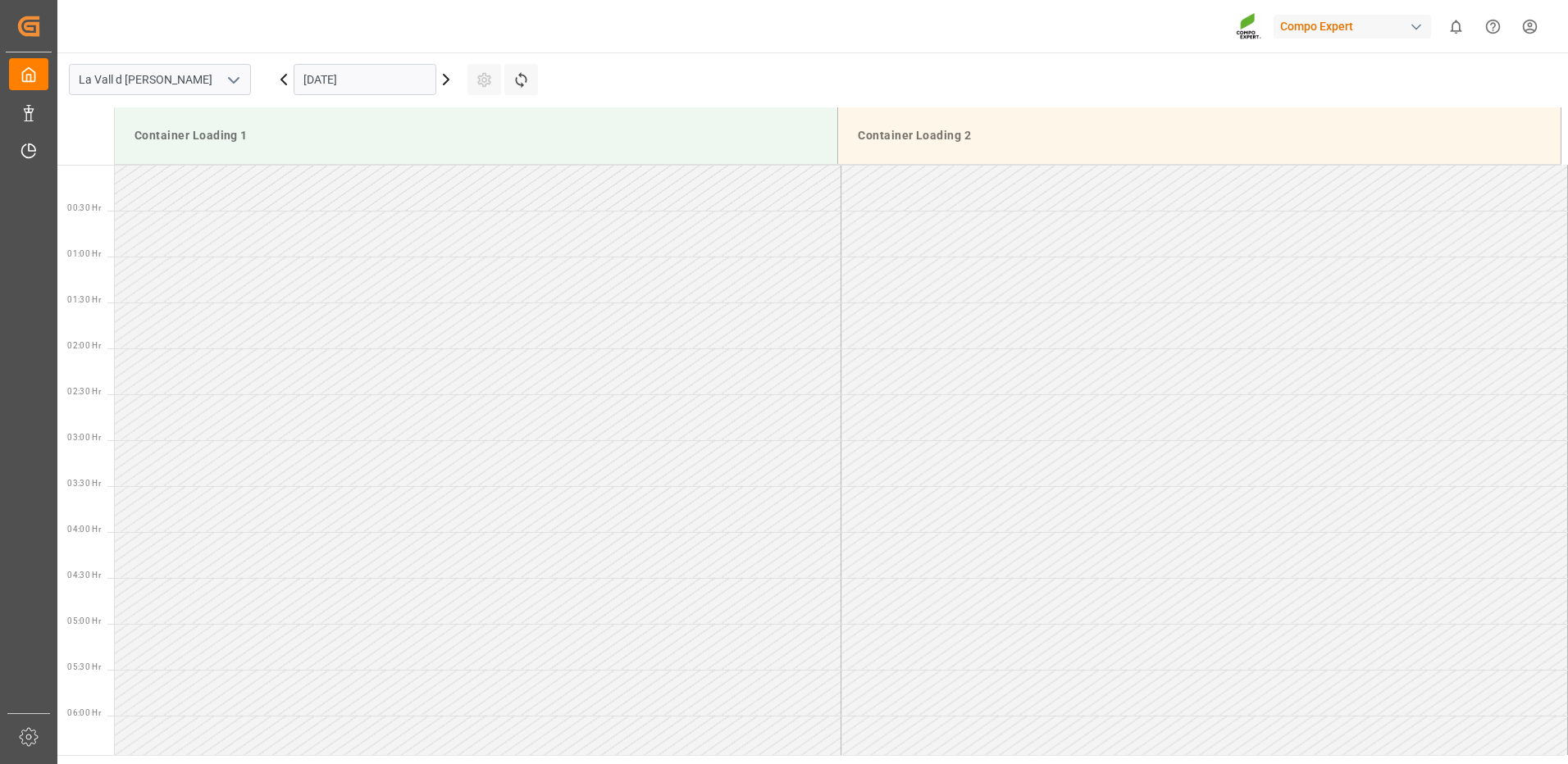
scroll to position [999, 0]
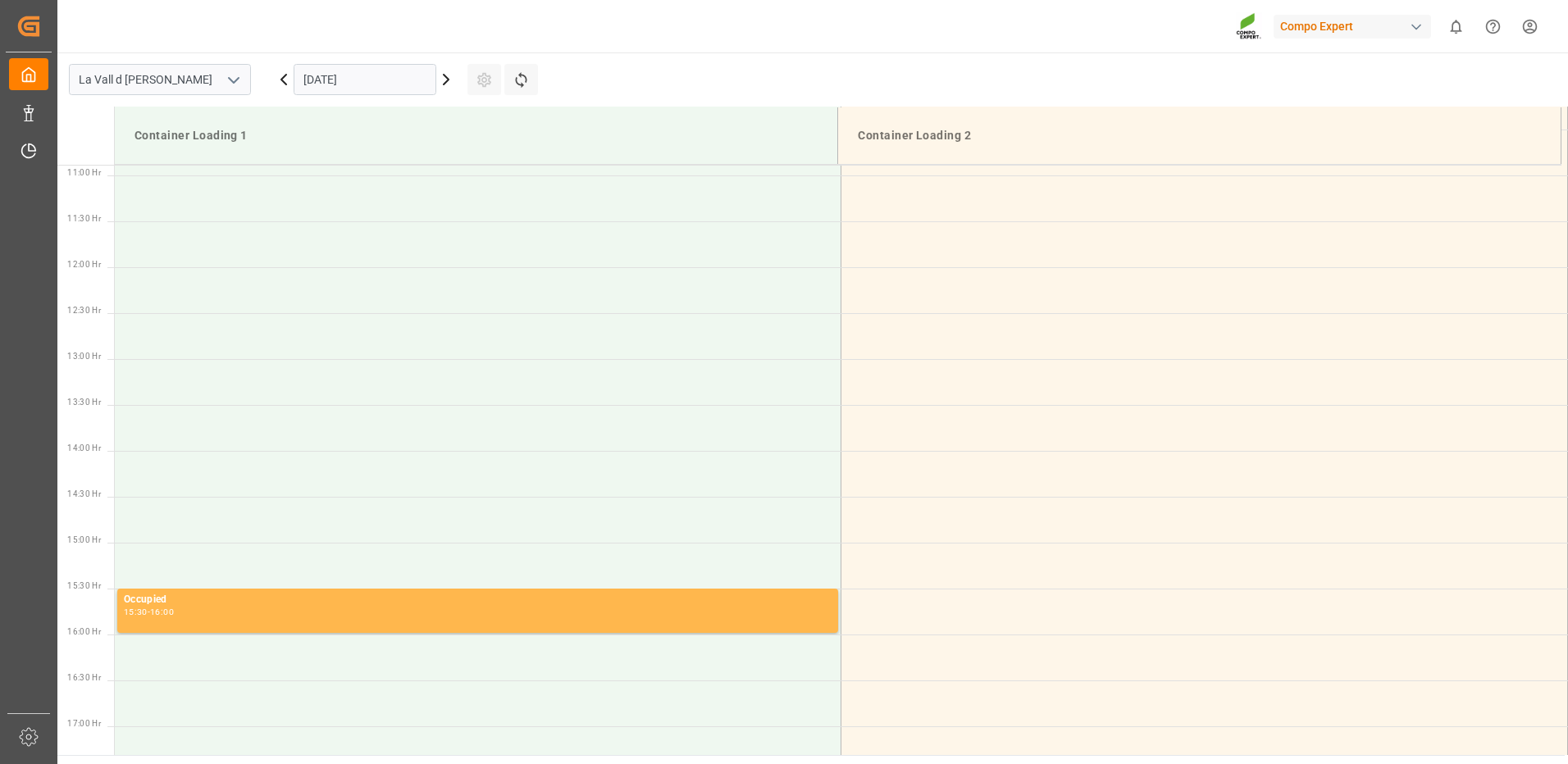
click at [344, 76] on input "[DATE]" at bounding box center [364, 79] width 143 height 31
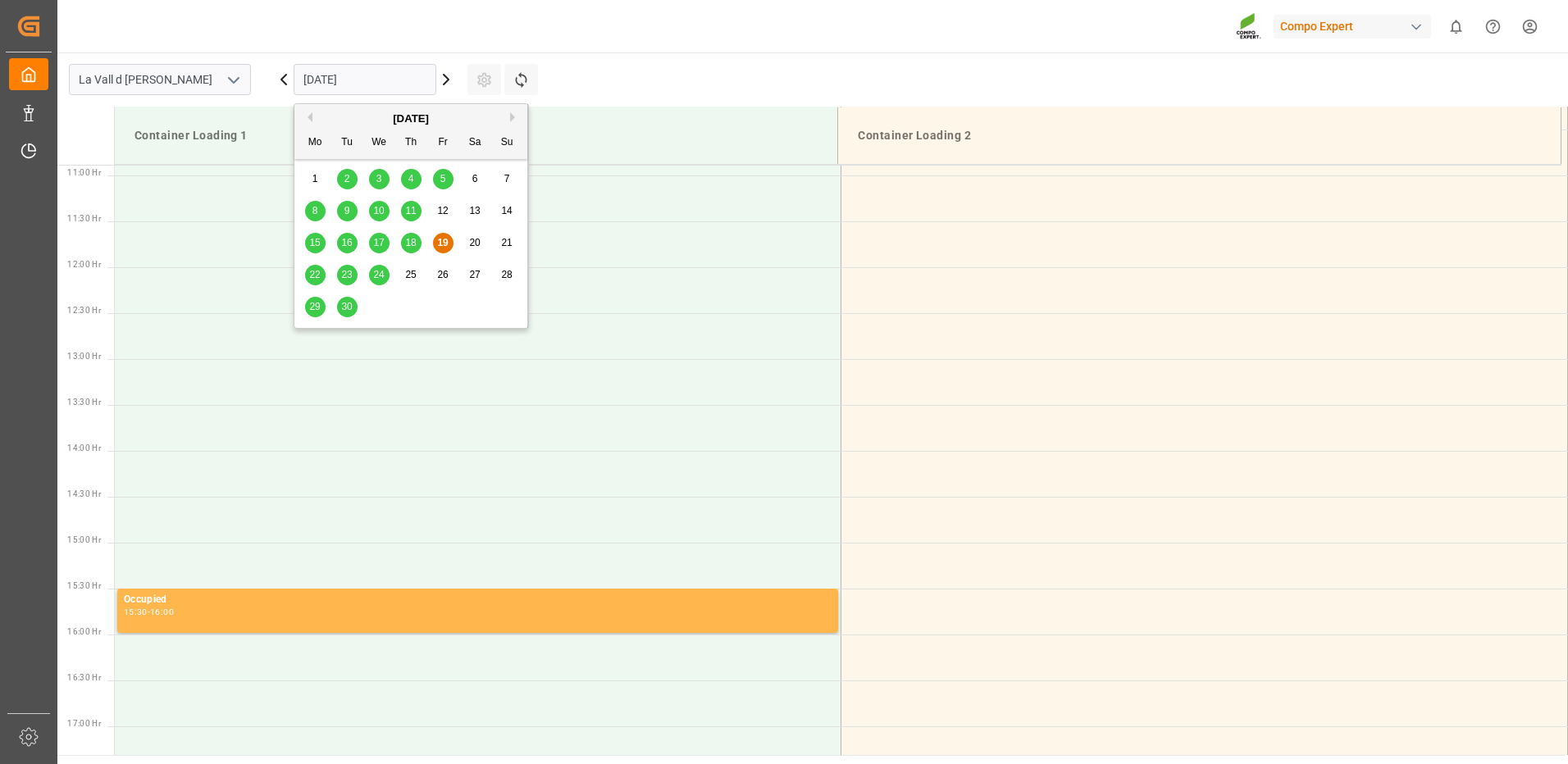
click at [344, 315] on div "30" at bounding box center [347, 308] width 21 height 20
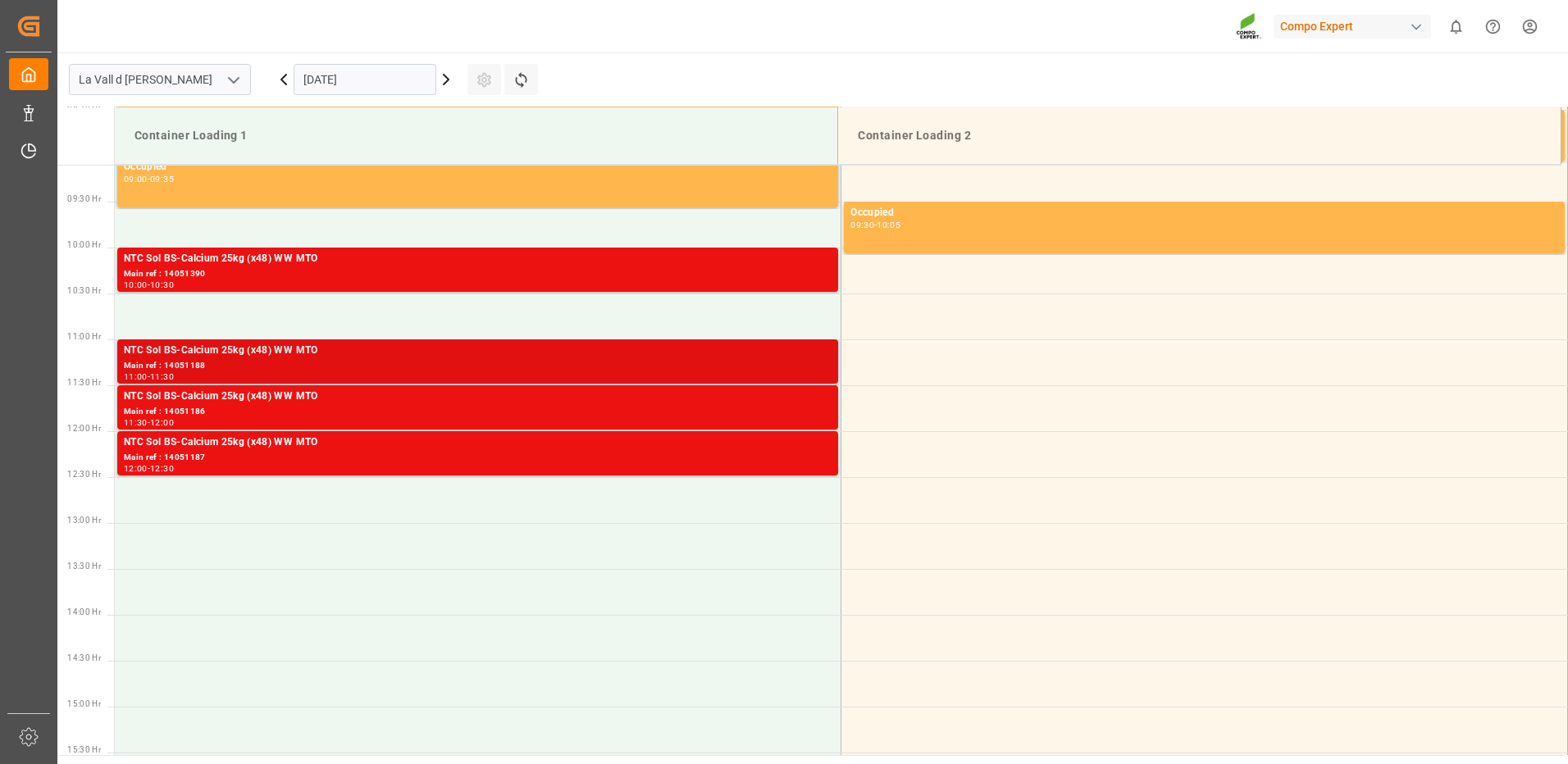
scroll to position [753, 0]
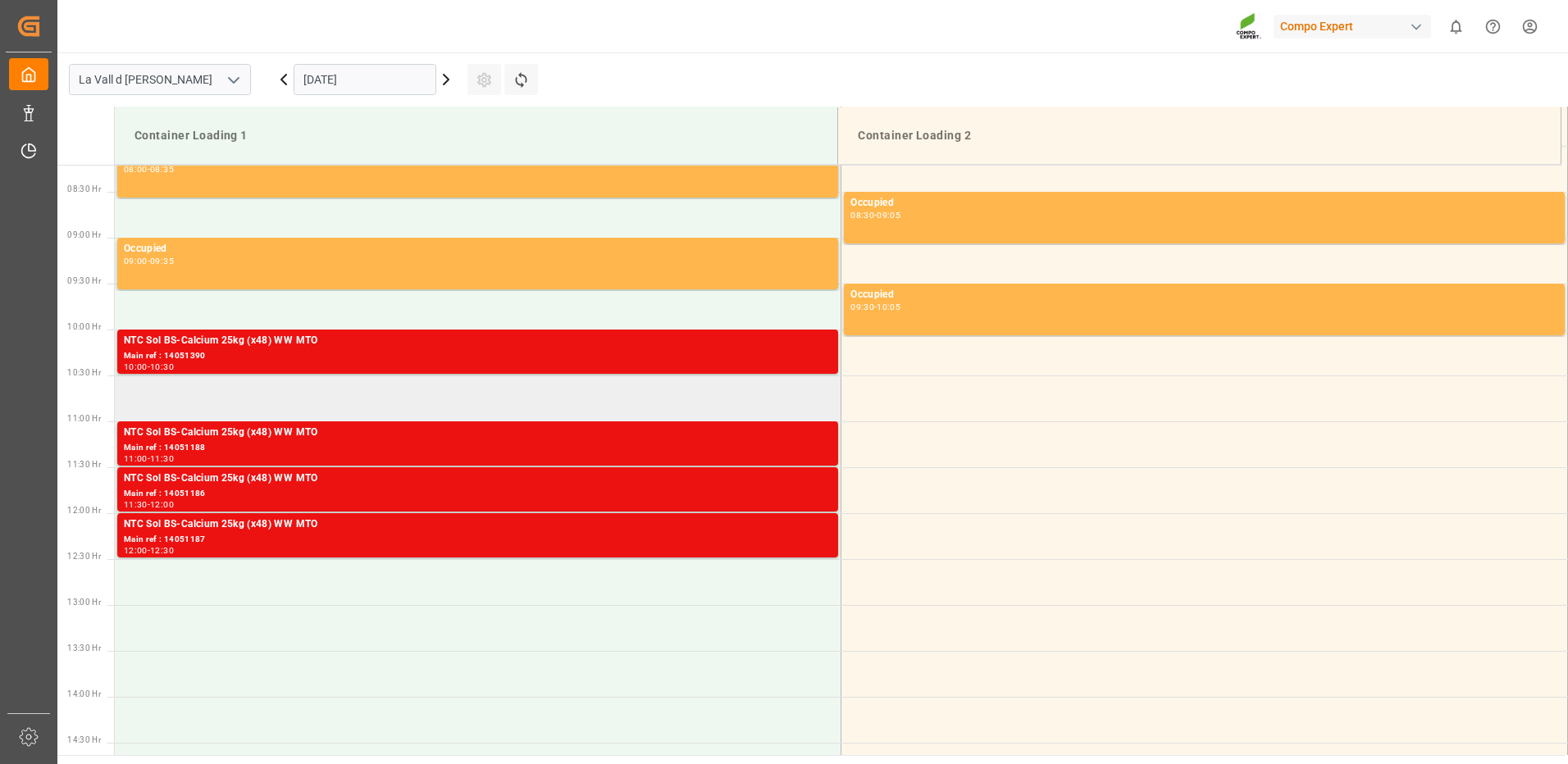
click at [382, 405] on td at bounding box center [478, 398] width 727 height 46
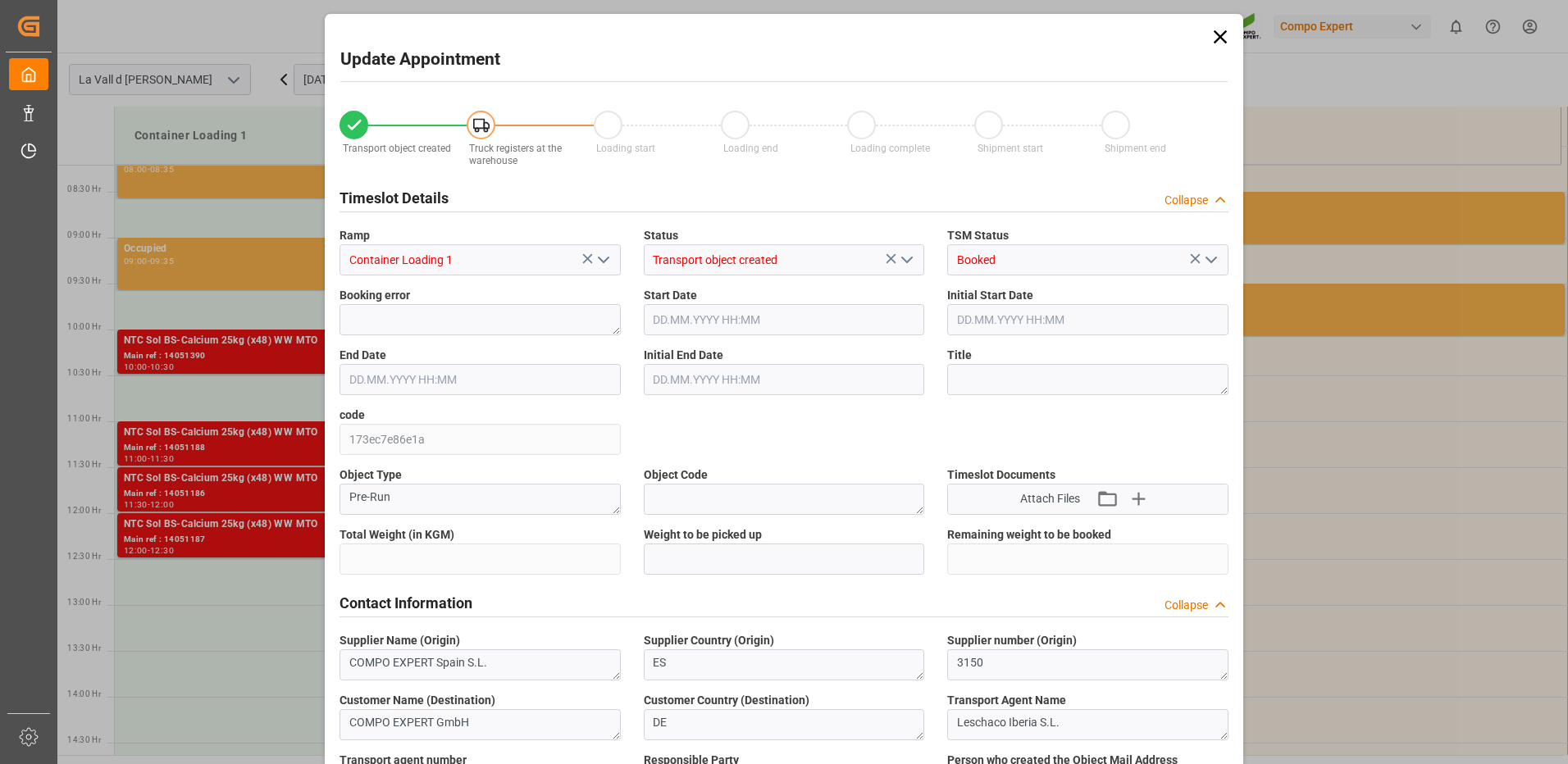
type input "24576"
type input "60"
type input "30.09.2025 10:30"
type input "30.09.2025 11:00"
type input "[DATE] 09:05"
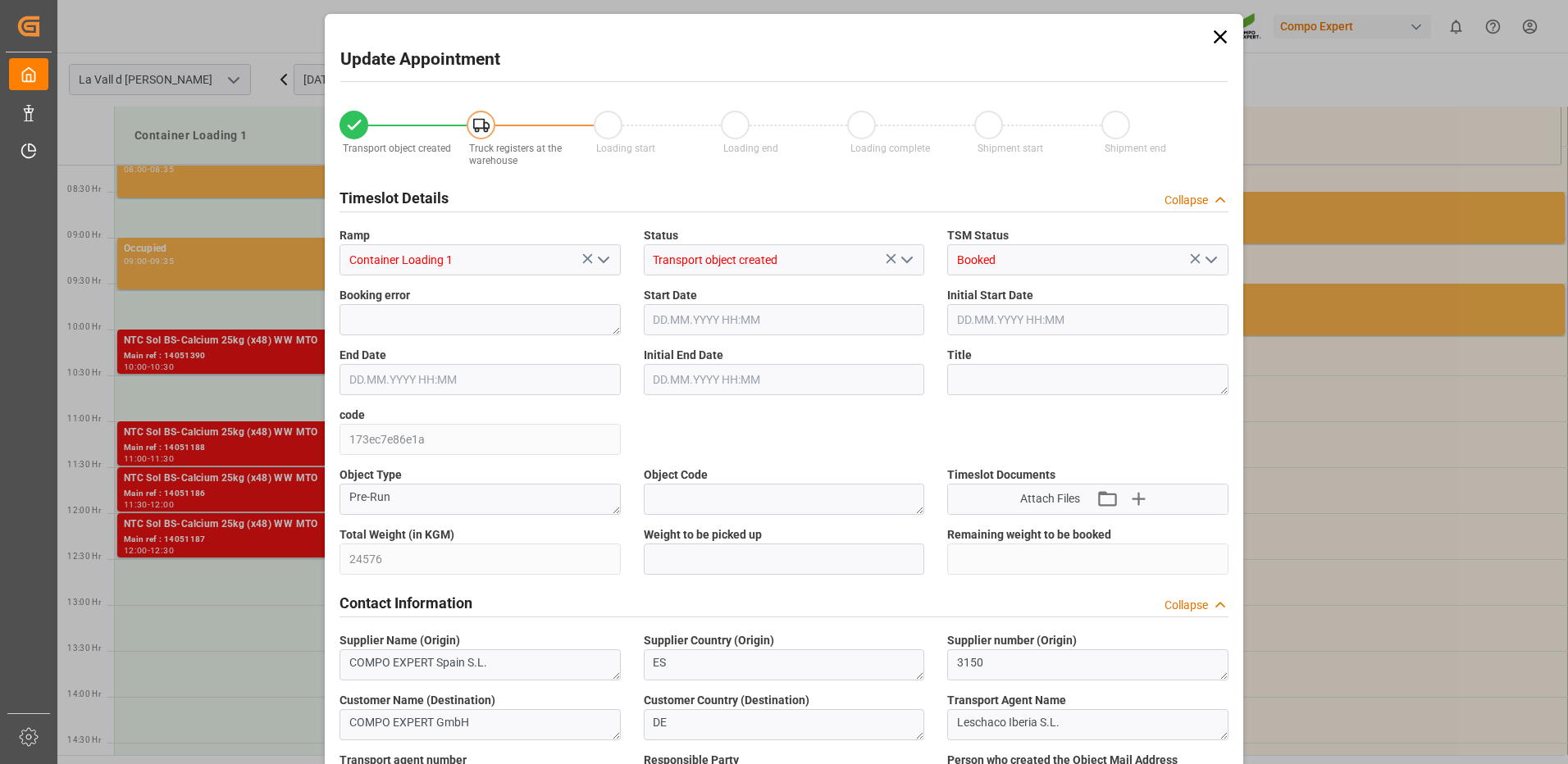
type input "19.09.2025 12:26"
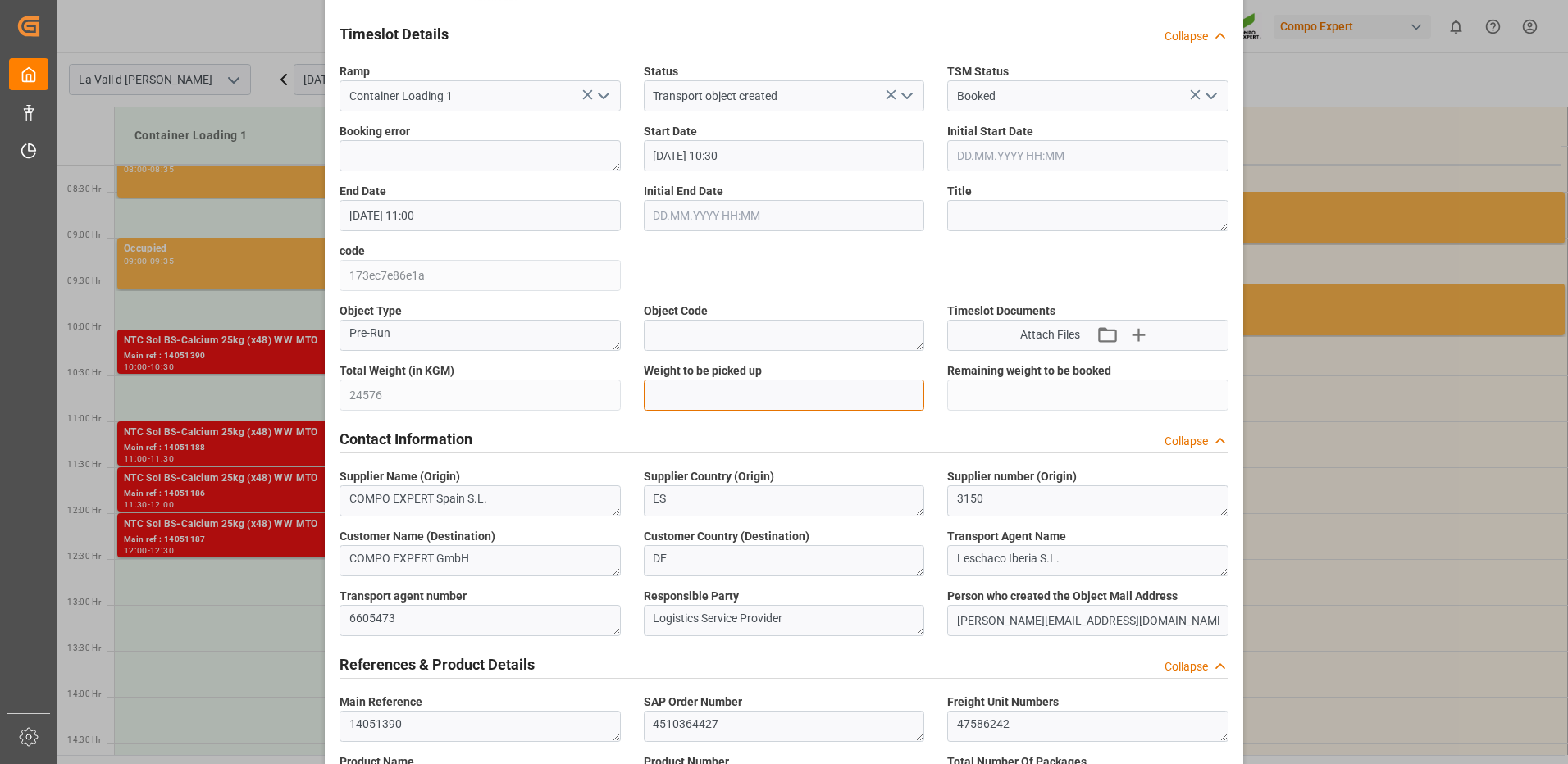
click at [697, 380] on input "text" at bounding box center [784, 396] width 281 height 31
type input "24576"
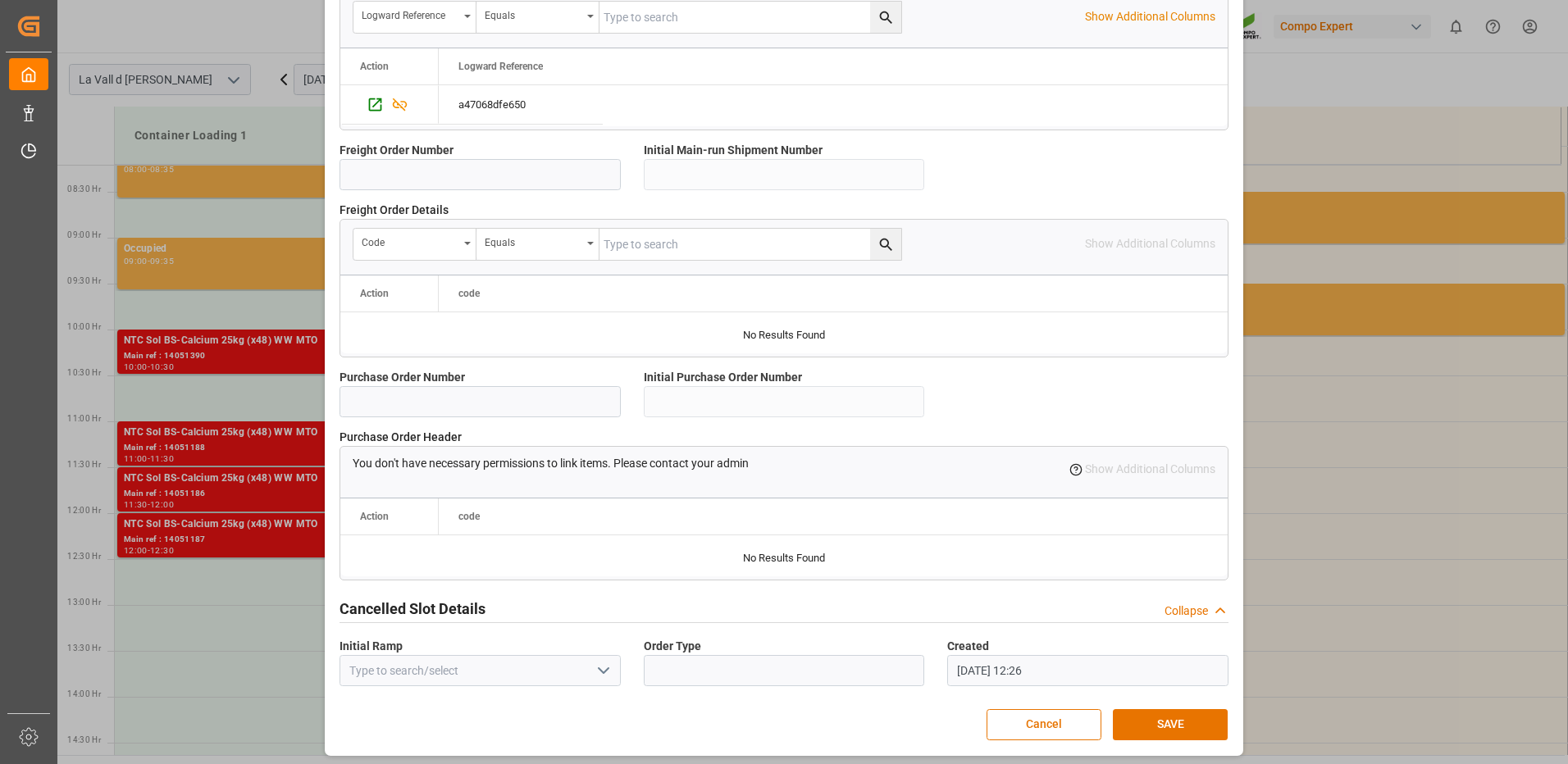
scroll to position [1398, 0]
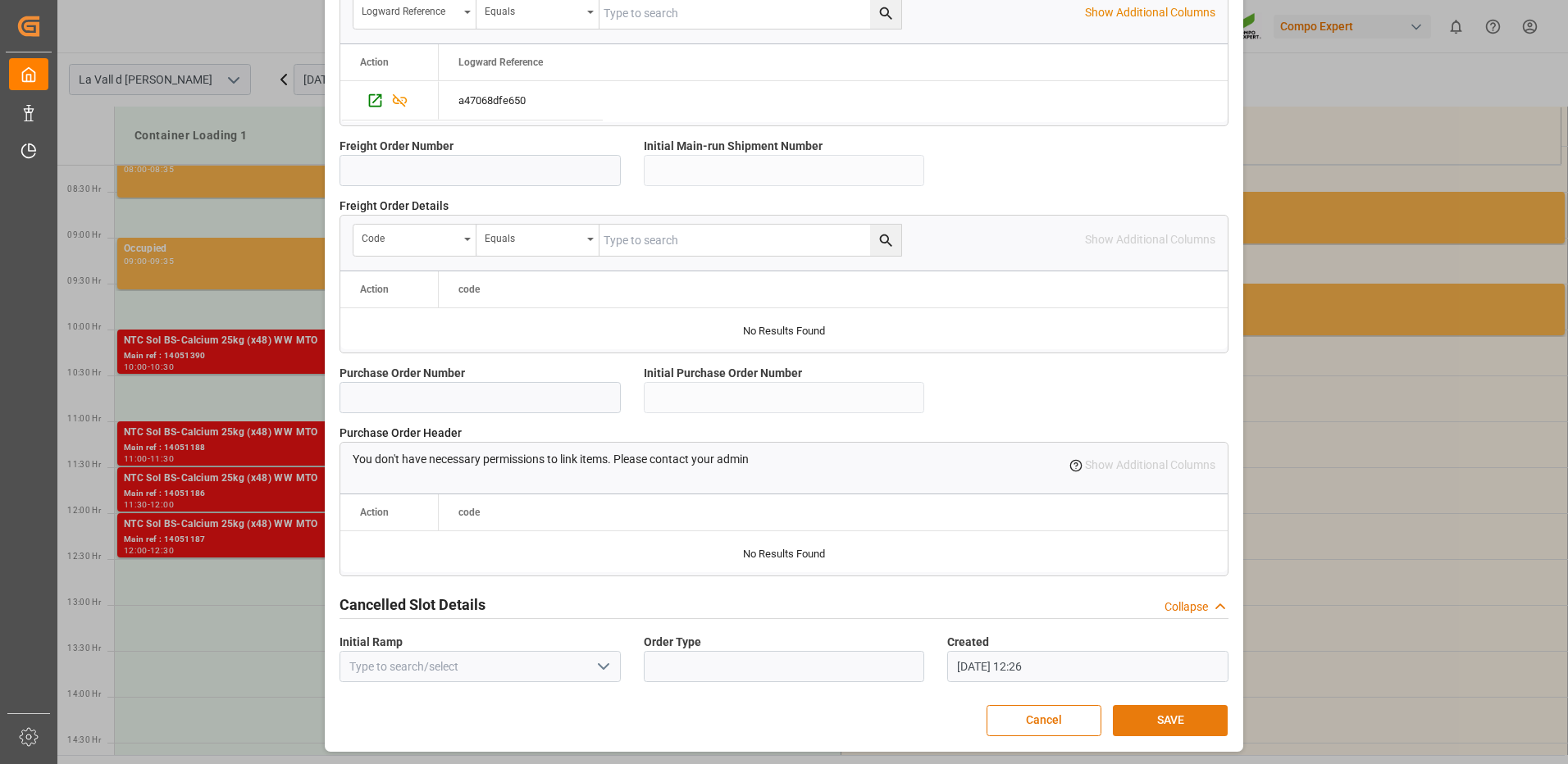
click at [1165, 714] on button "SAVE" at bounding box center [1169, 721] width 114 height 31
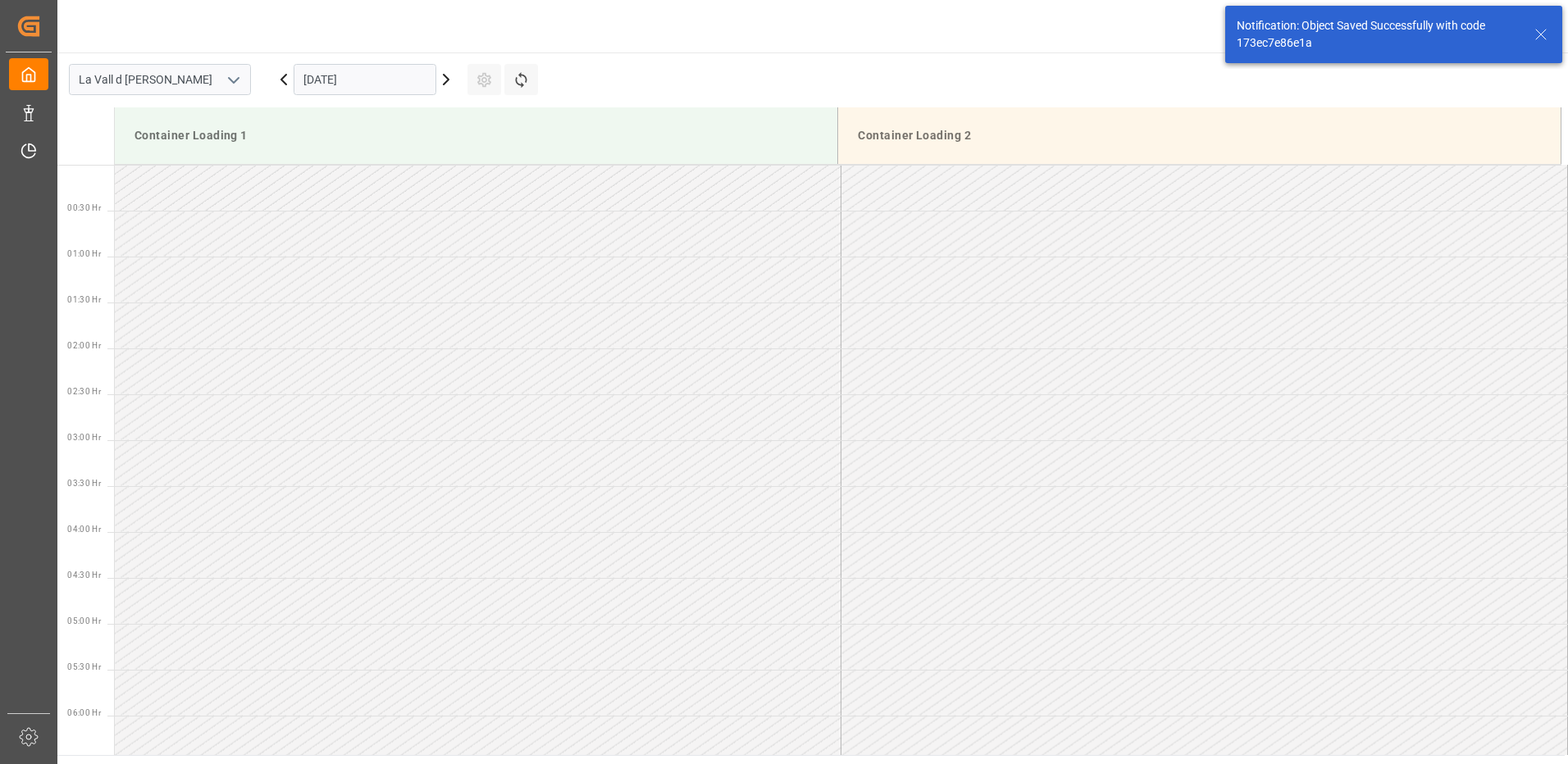
scroll to position [816, 0]
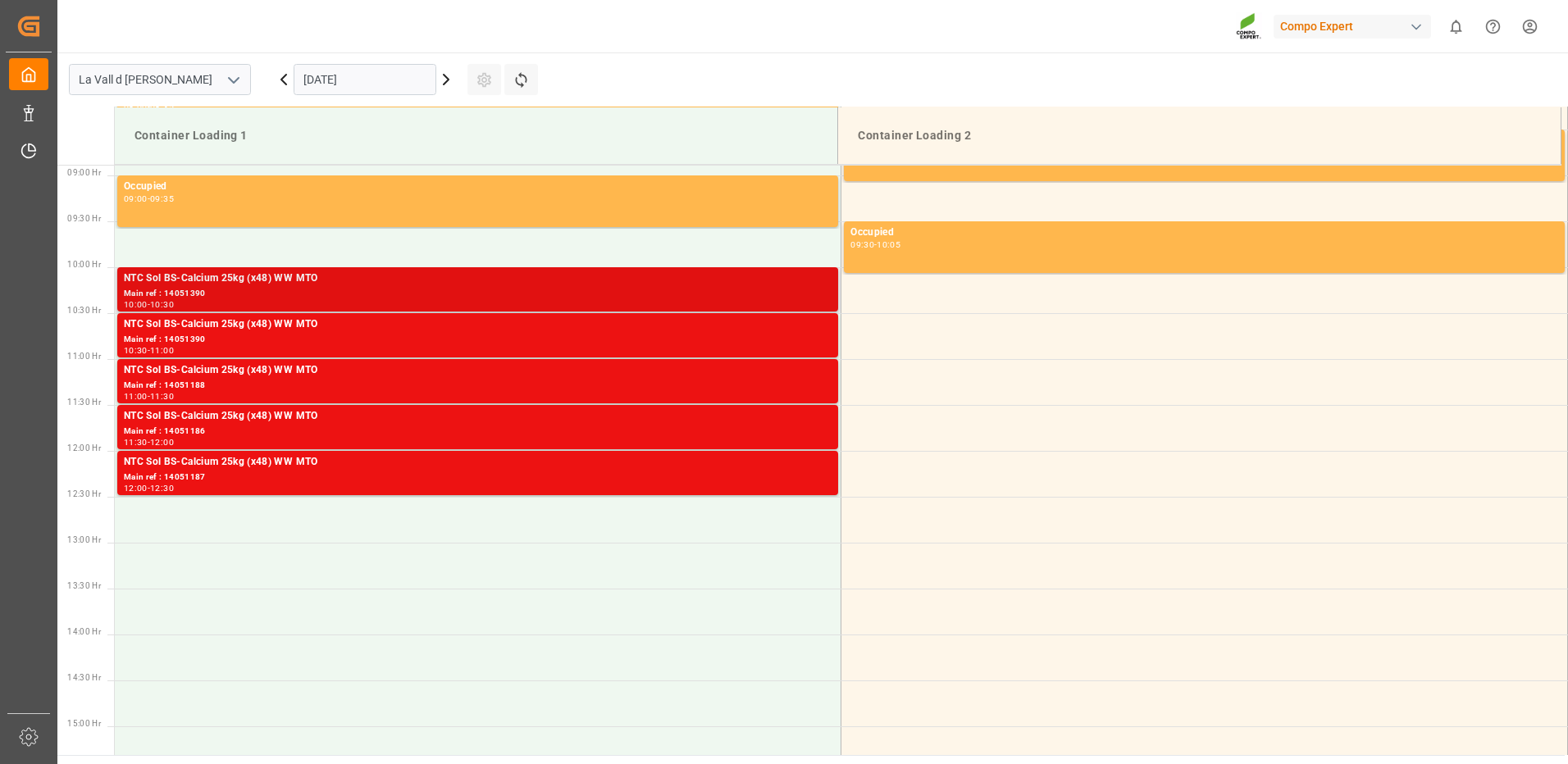
click at [757, 296] on div "Main ref : 14051390" at bounding box center [478, 294] width 707 height 14
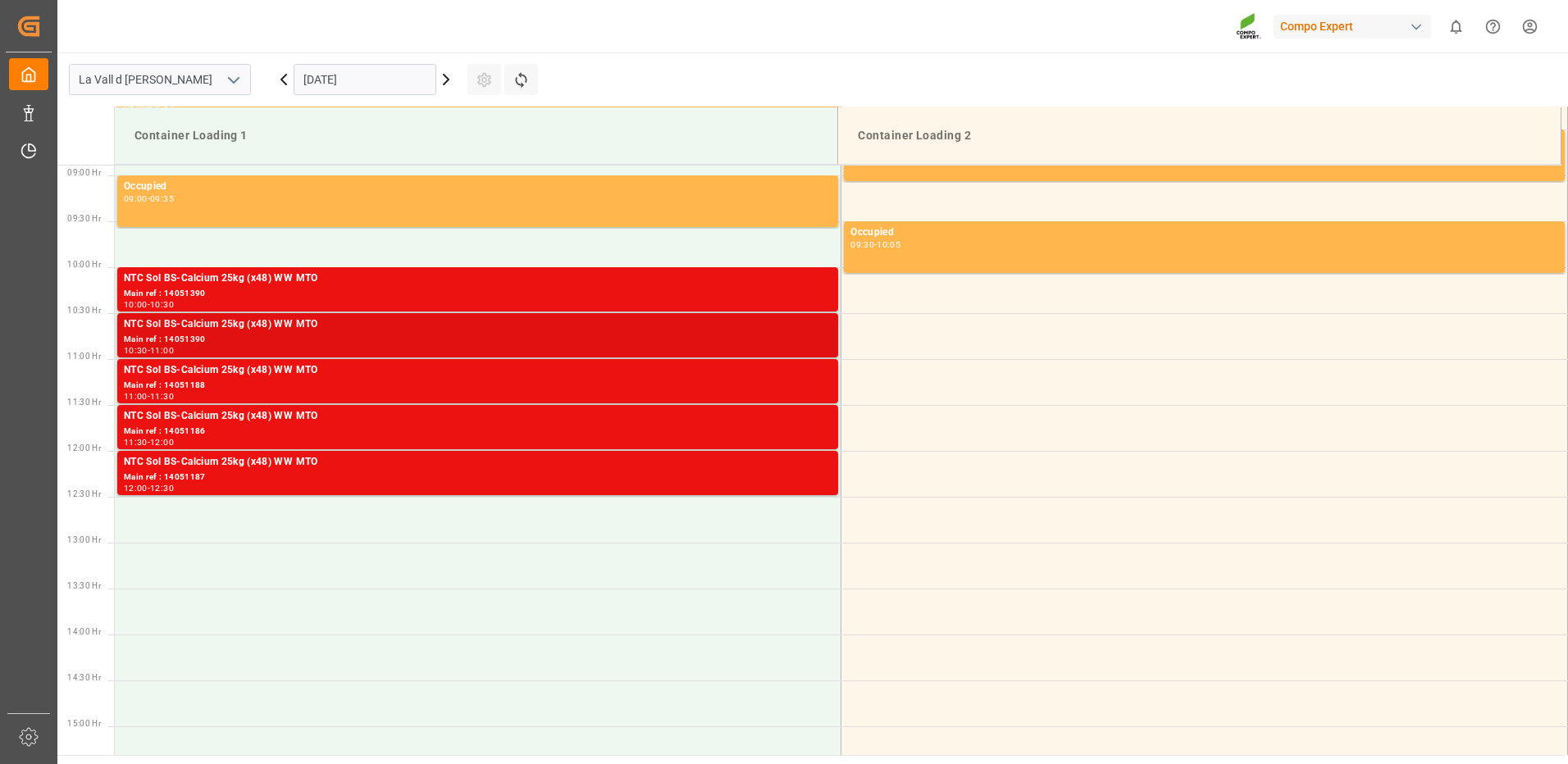
click at [766, 329] on div "NTC Sol BS-Calcium 25kg (x48) WW MTO" at bounding box center [478, 324] width 707 height 17
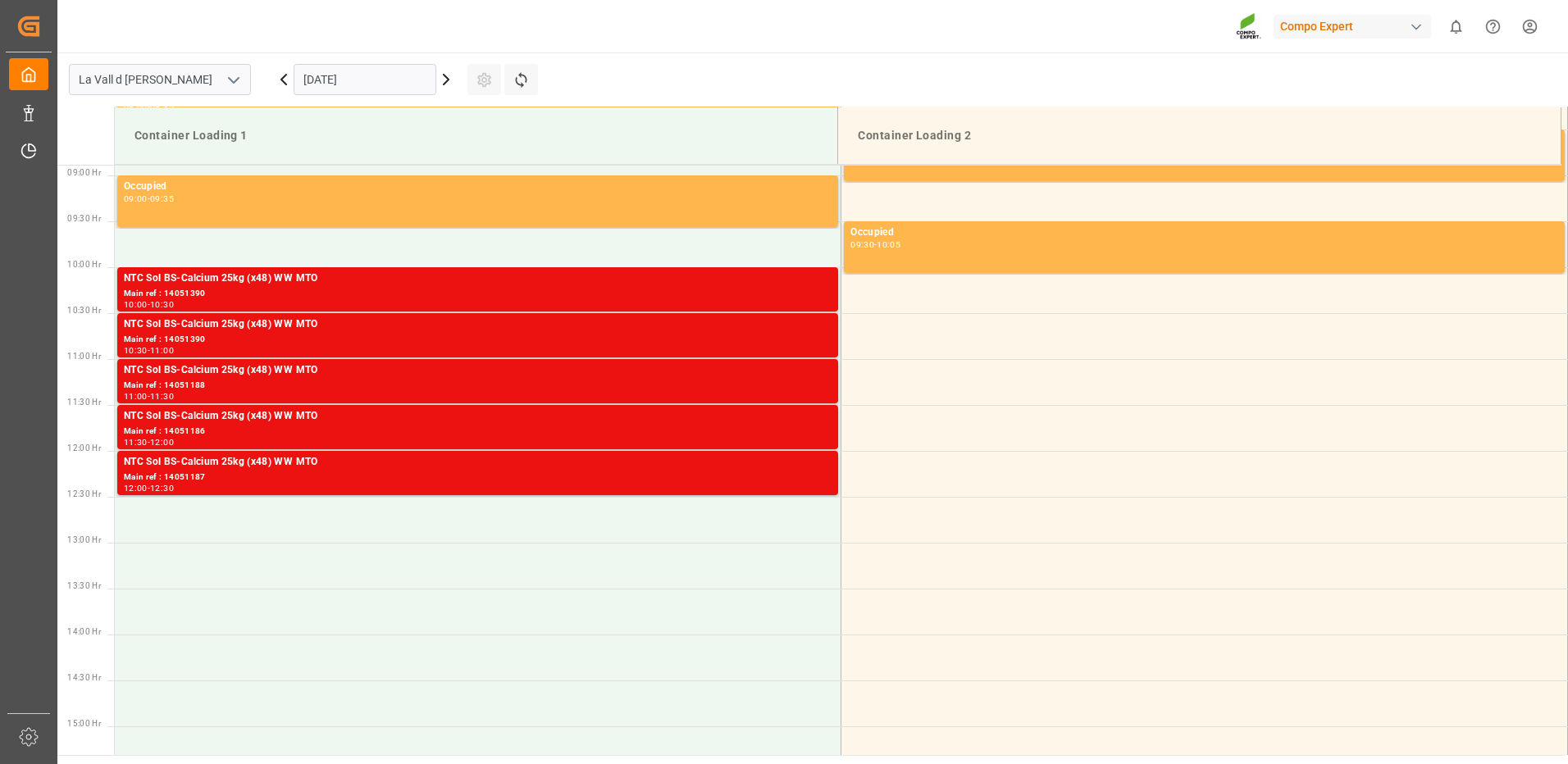
click at [806, 482] on div "Main ref : 14051187" at bounding box center [478, 478] width 707 height 14
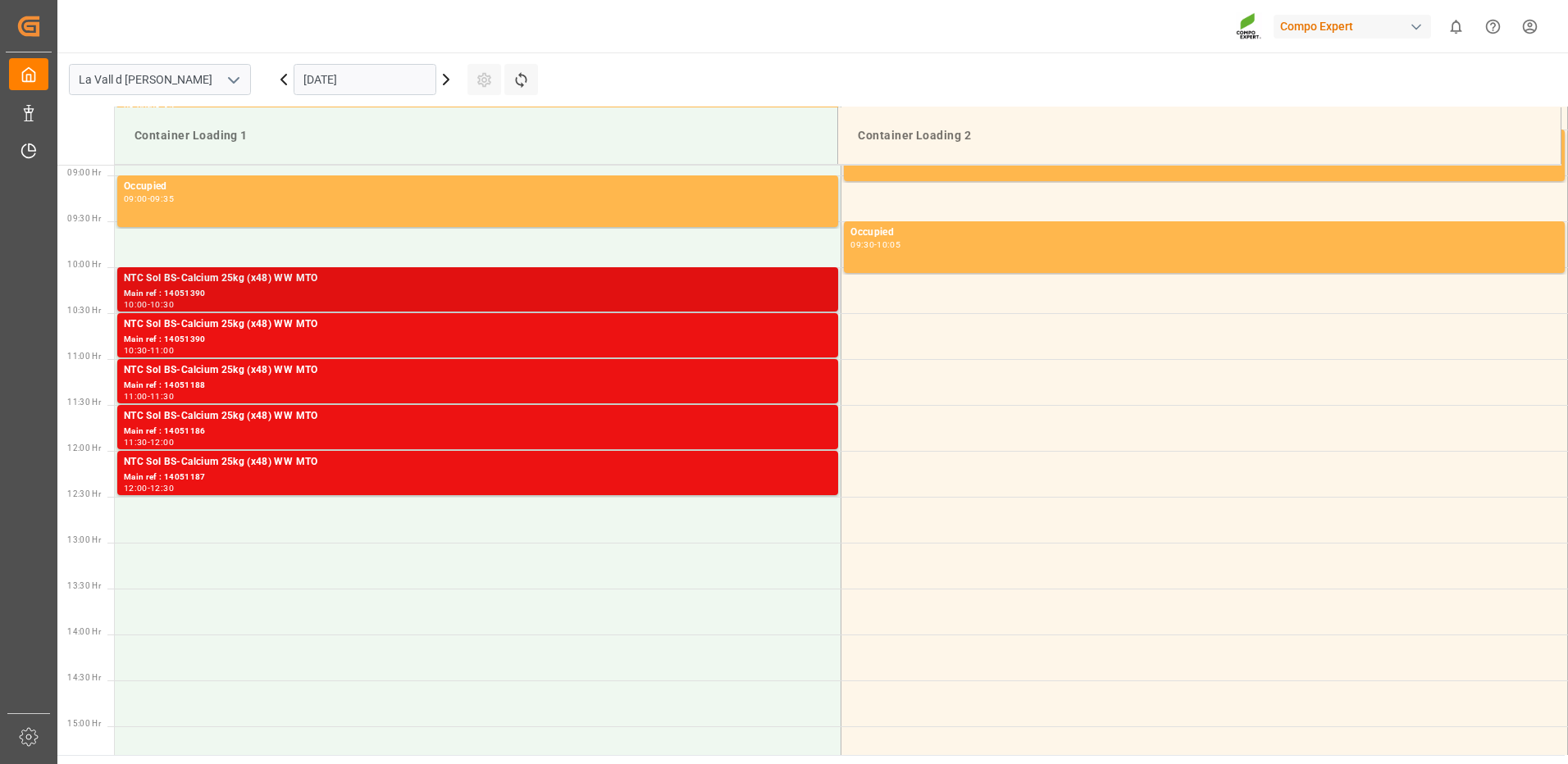
click at [769, 280] on div "NTC Sol BS-Calcium 25kg (x48) WW MTO" at bounding box center [478, 278] width 707 height 17
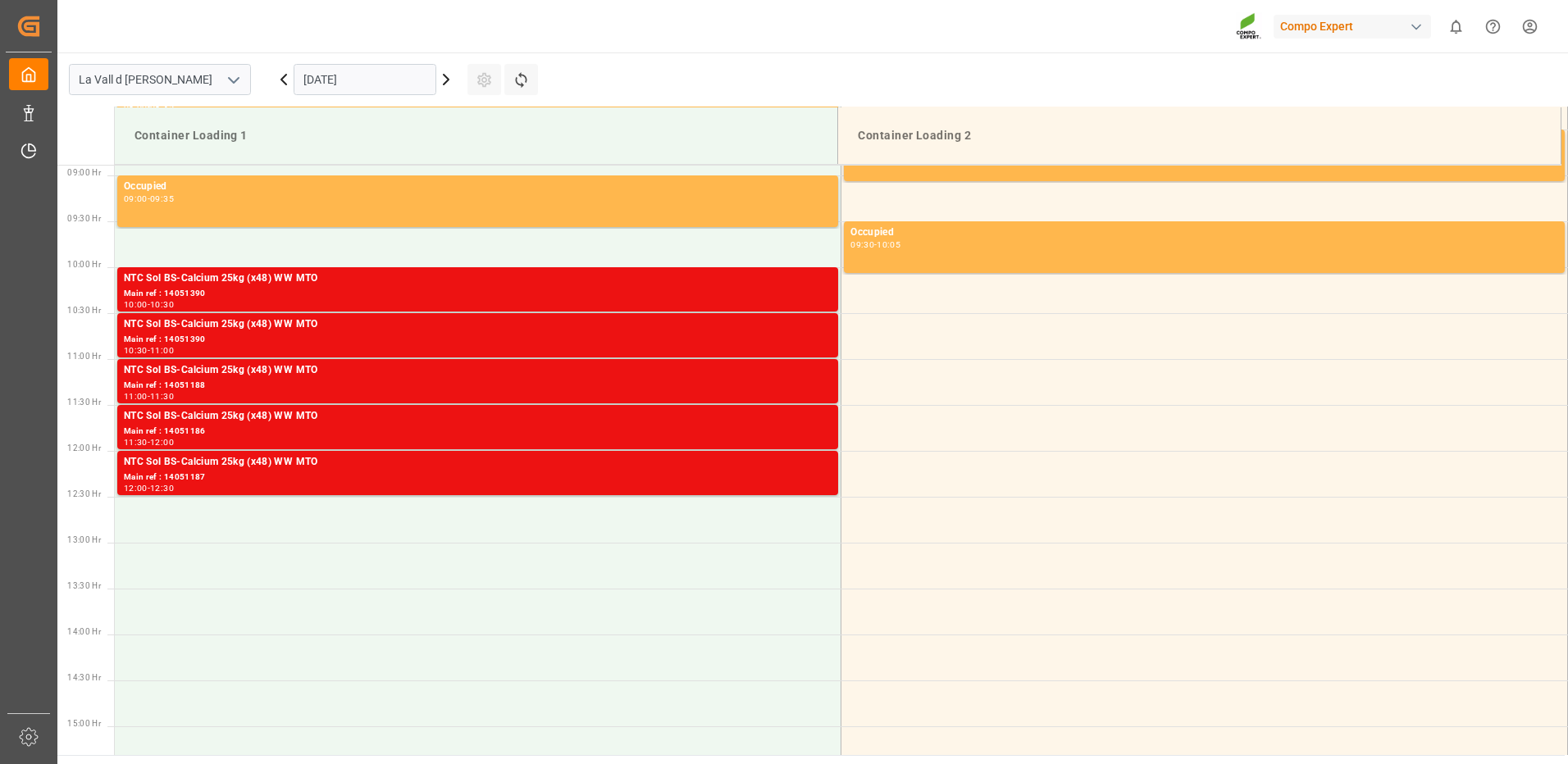
click at [770, 327] on div "NTC Sol BS-Calcium 25kg (x48) WW MTO" at bounding box center [478, 324] width 707 height 17
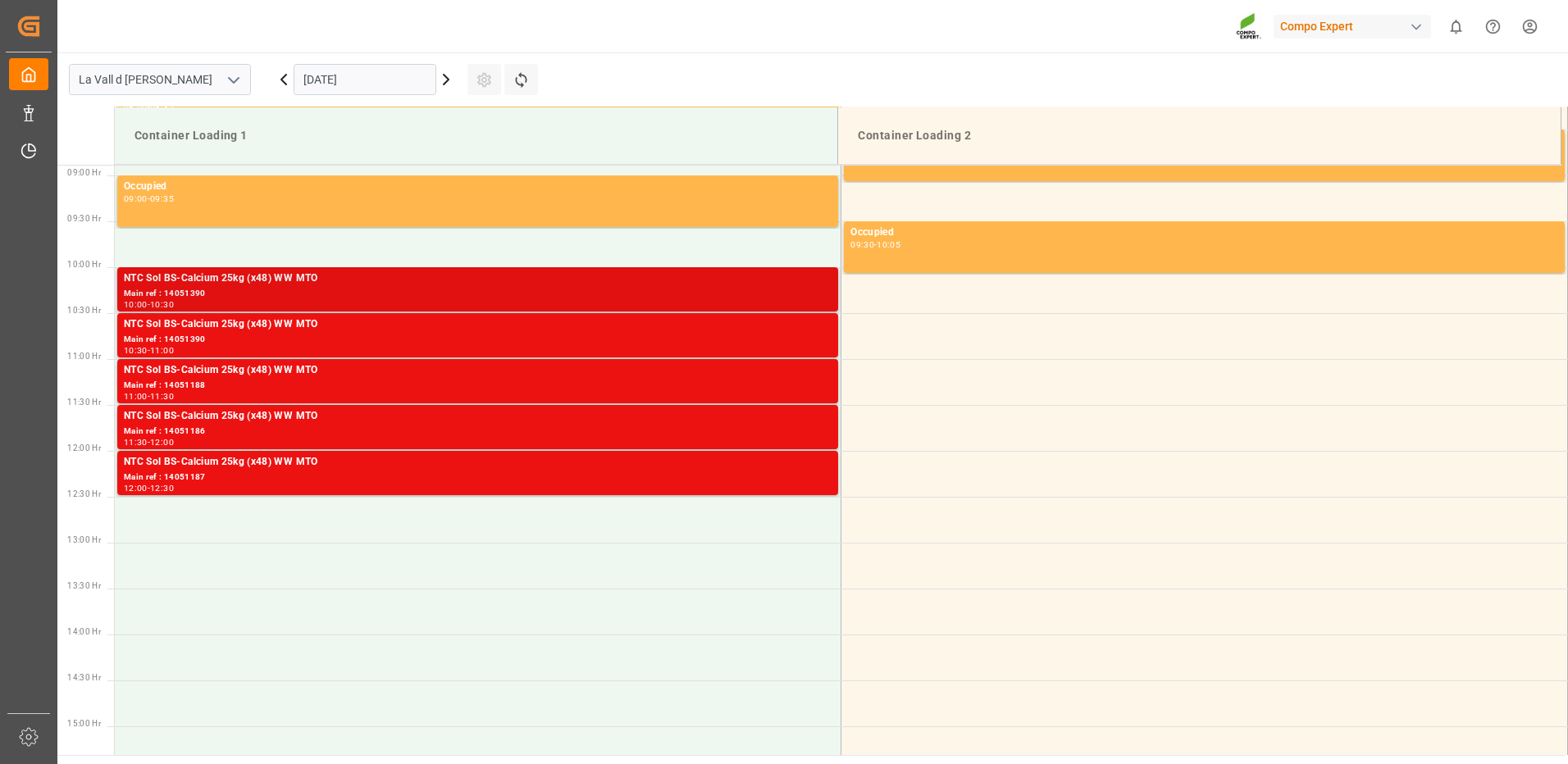
click at [828, 298] on div "NTC Sol BS-Calcium 25kg (x48) WW MTO Main ref : 14051390 10:00 - 10:30" at bounding box center [478, 289] width 721 height 44
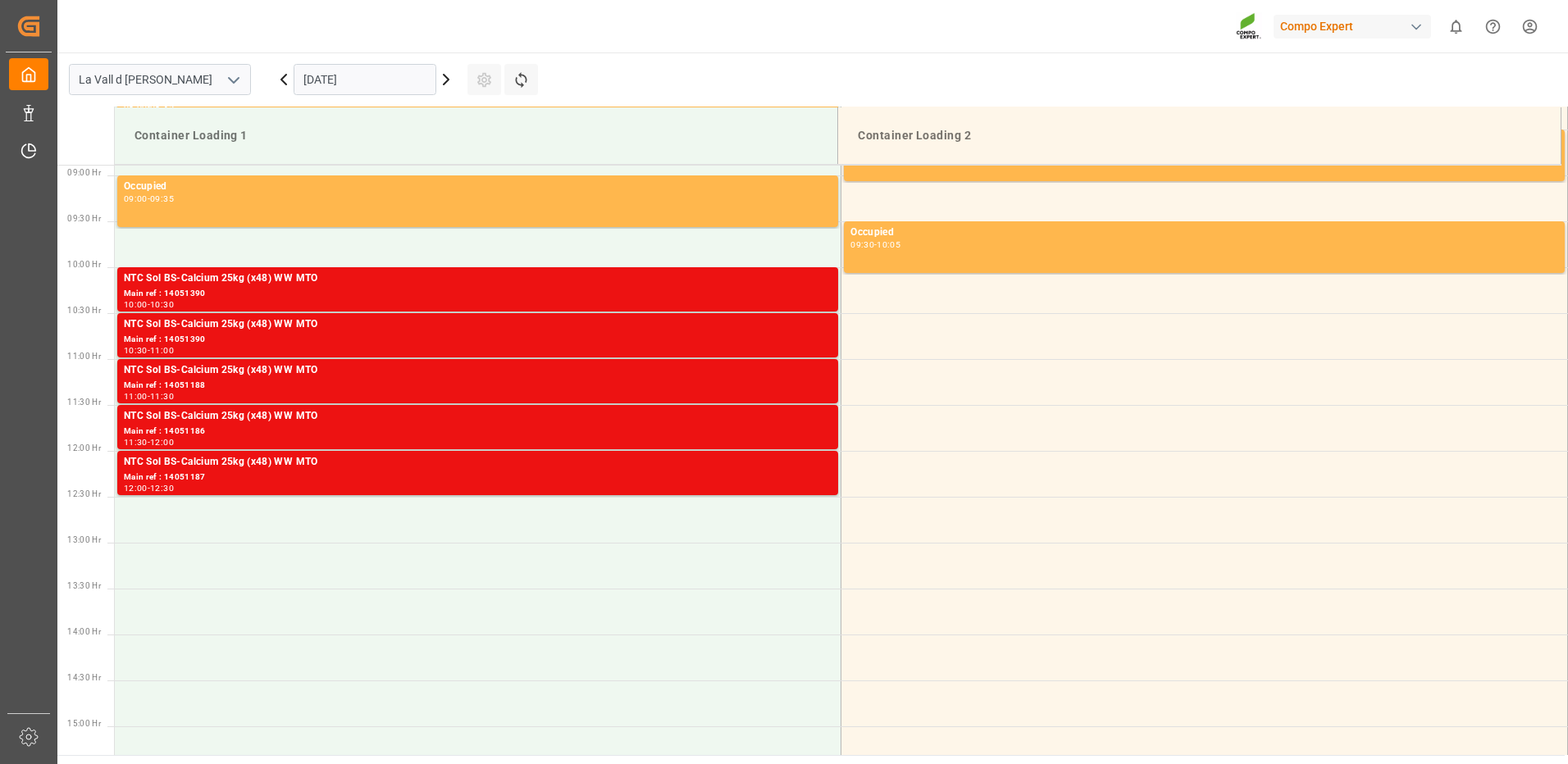
click at [823, 331] on div "NTC Sol BS-Calcium 25kg (x48) WW MTO" at bounding box center [478, 324] width 707 height 17
click at [824, 468] on div "NTC Sol BS-Calcium 25kg (x48) WW MTO" at bounding box center [478, 462] width 707 height 17
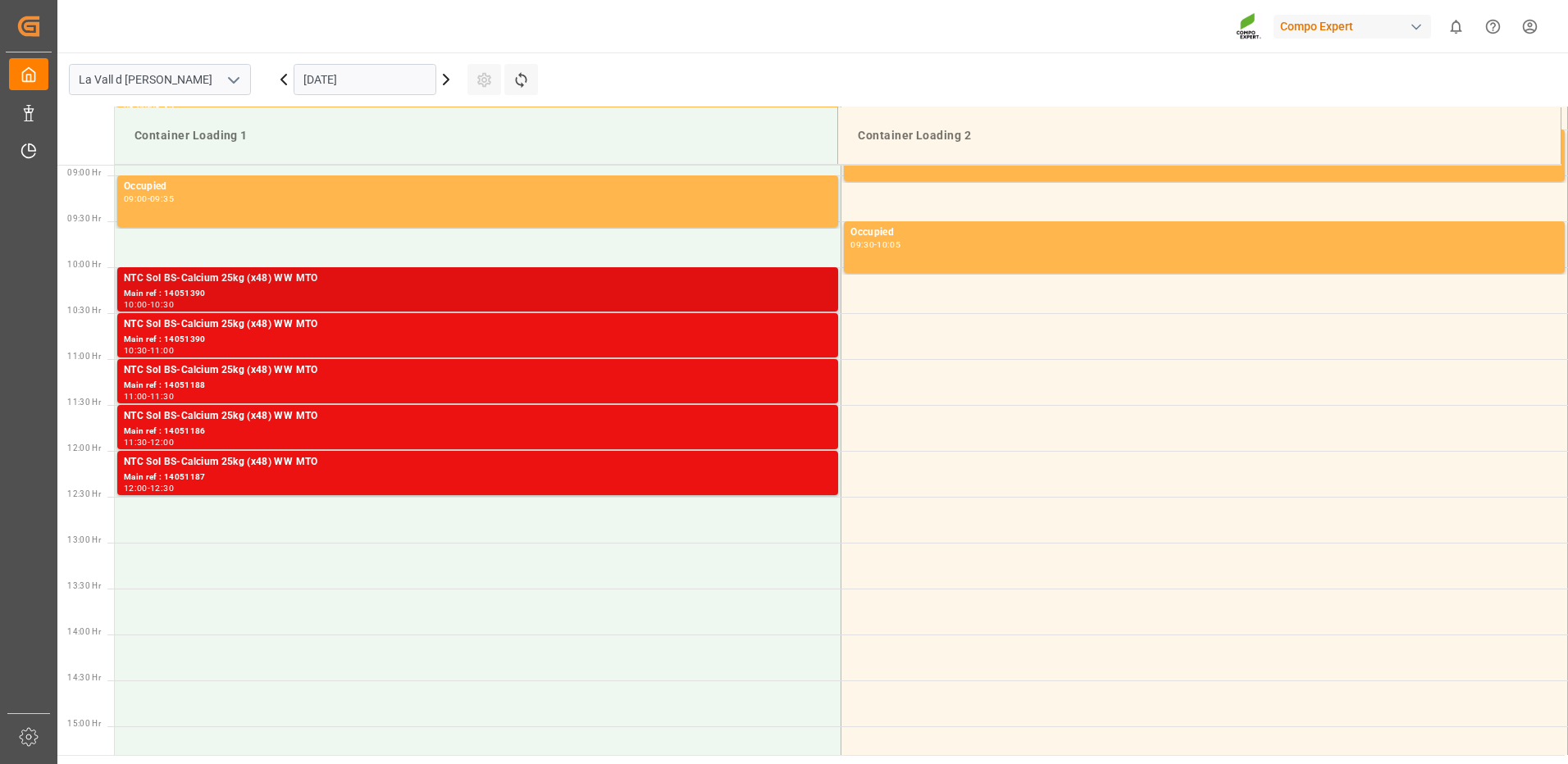
click at [818, 288] on div "Main ref : 14051390" at bounding box center [478, 294] width 707 height 14
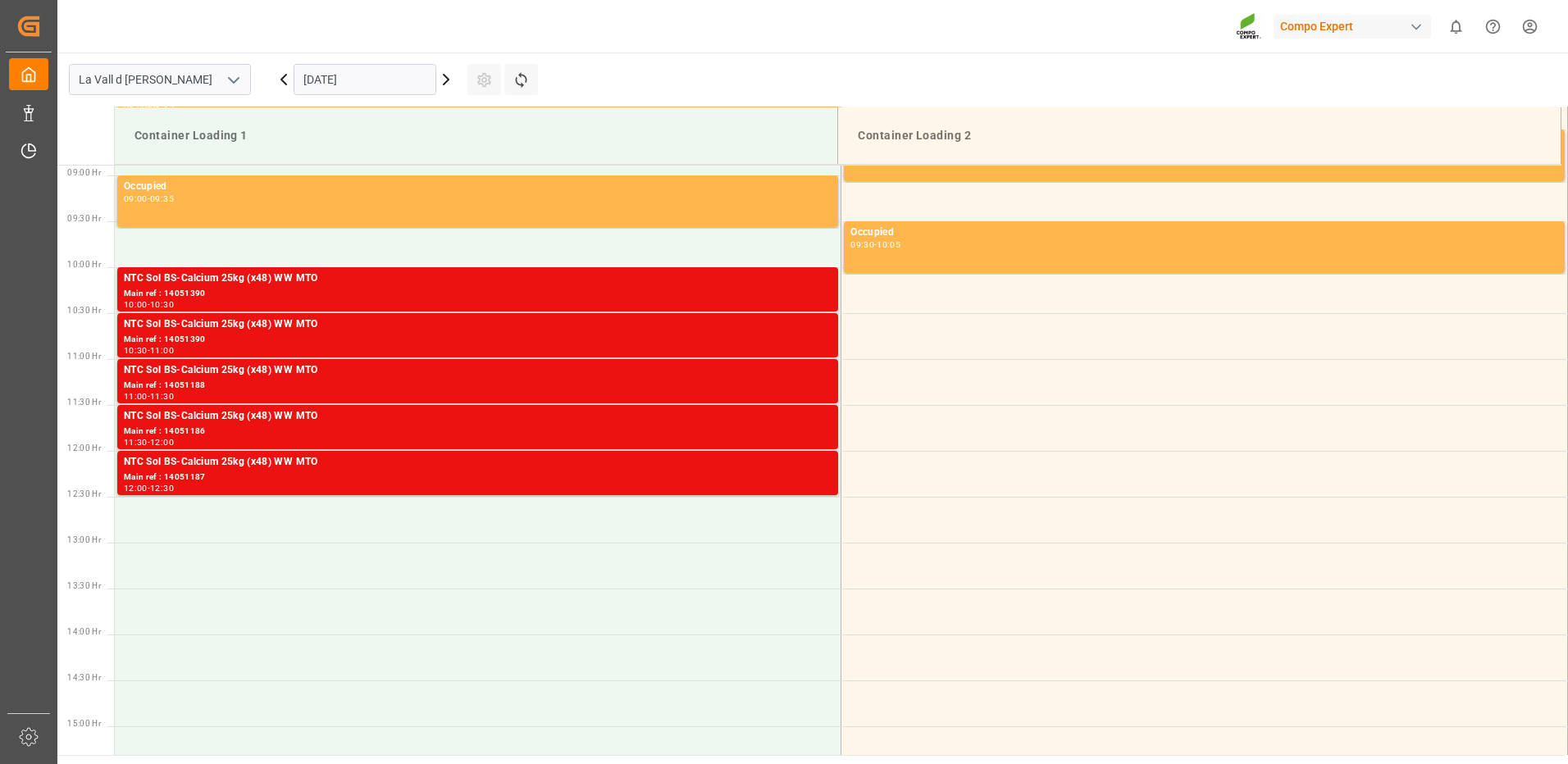
click at [822, 334] on div "Main ref : 14051390" at bounding box center [478, 340] width 707 height 14
click at [822, 481] on div "Main ref : 14051187" at bounding box center [478, 478] width 707 height 14
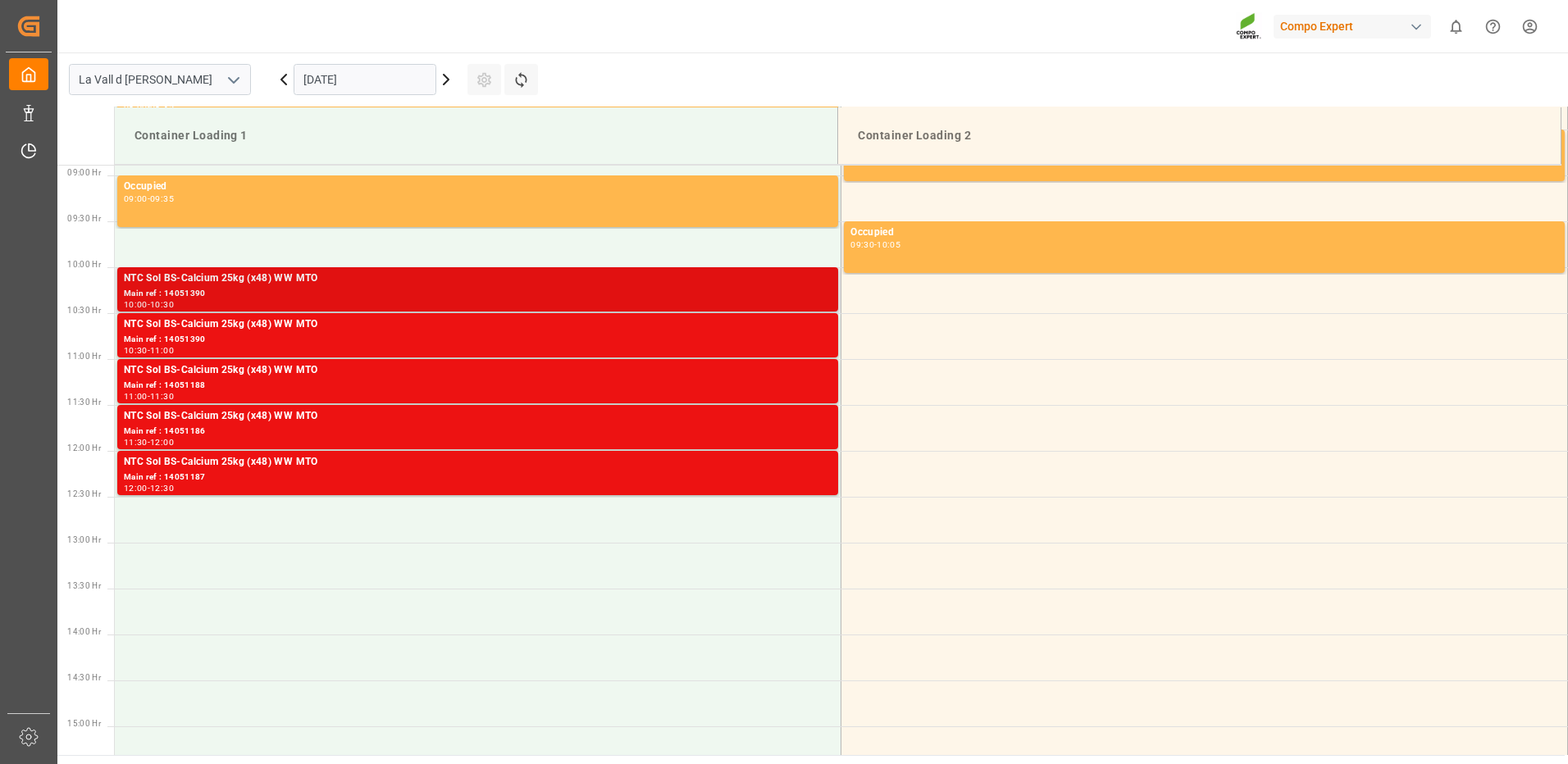
click at [809, 283] on div "NTC Sol BS-Calcium 25kg (x48) WW MTO" at bounding box center [478, 278] width 707 height 17
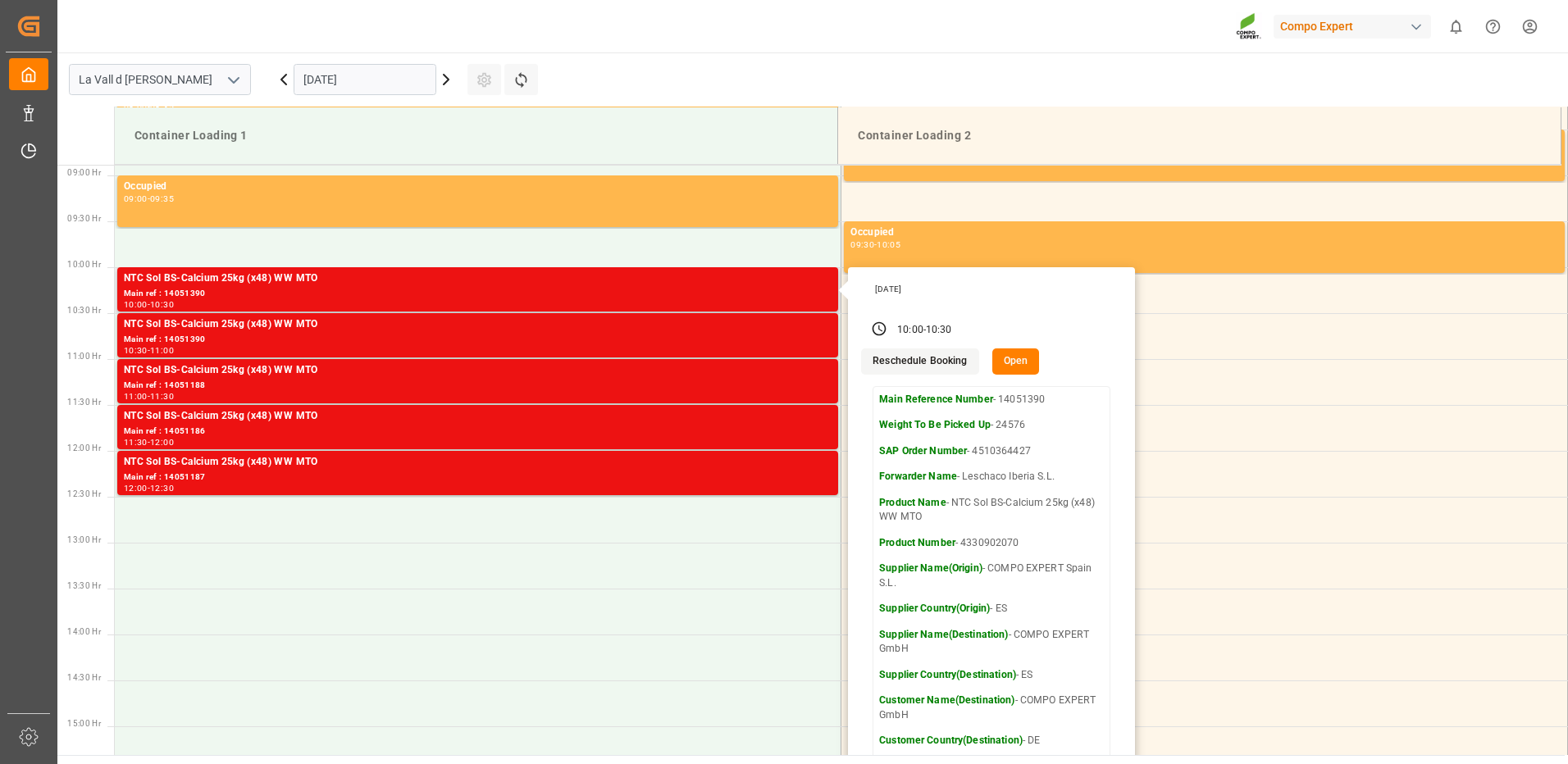
click at [1023, 369] on button "Open" at bounding box center [1015, 361] width 48 height 26
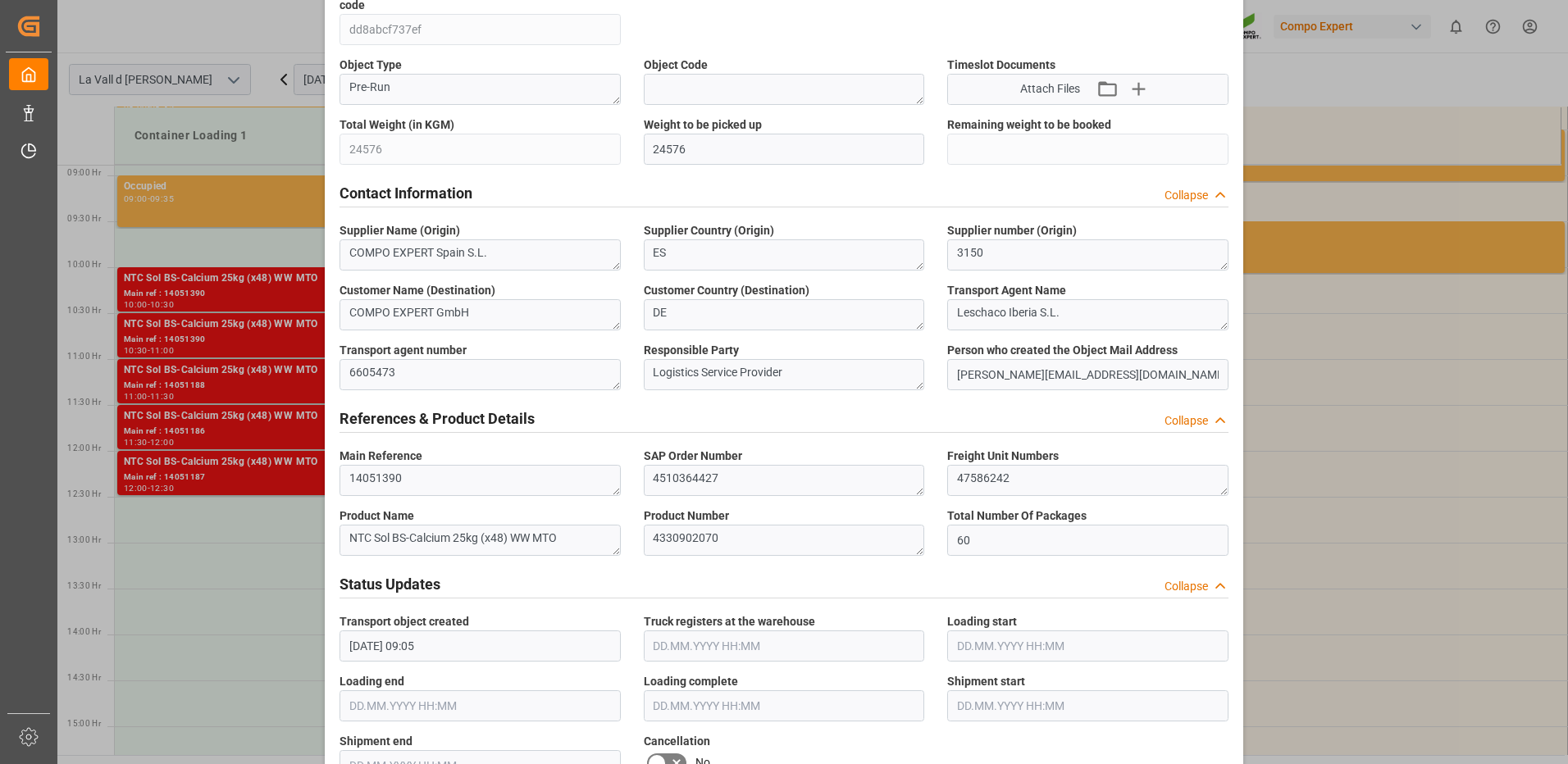
scroll to position [656, 0]
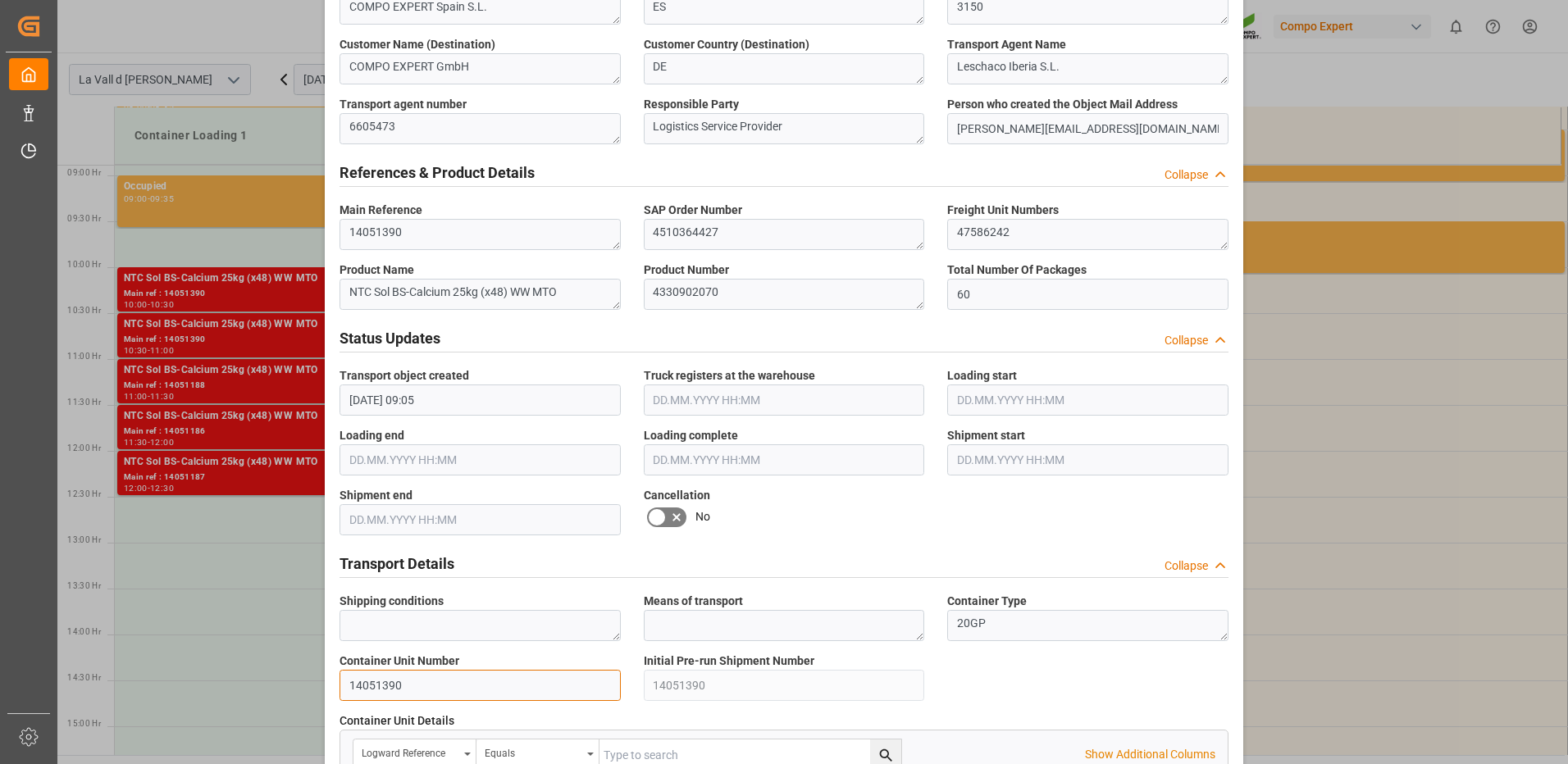
click at [518, 680] on input "14051390" at bounding box center [480, 686] width 281 height 31
click at [251, 670] on div "Update Appointment Transport object created Truck registers at the warehouse Lo…" at bounding box center [784, 382] width 1568 height 764
paste input "89"
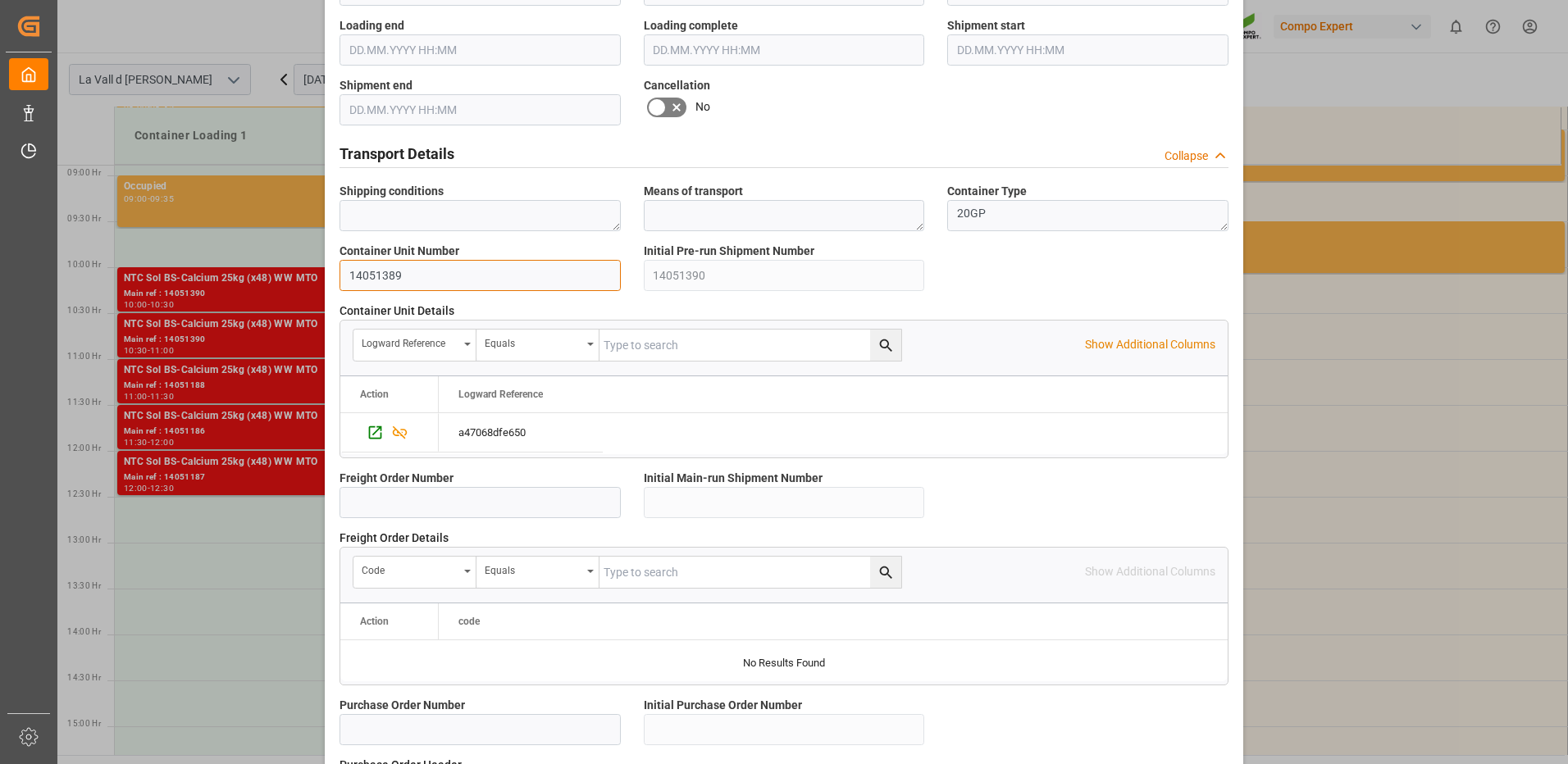
scroll to position [1394, 0]
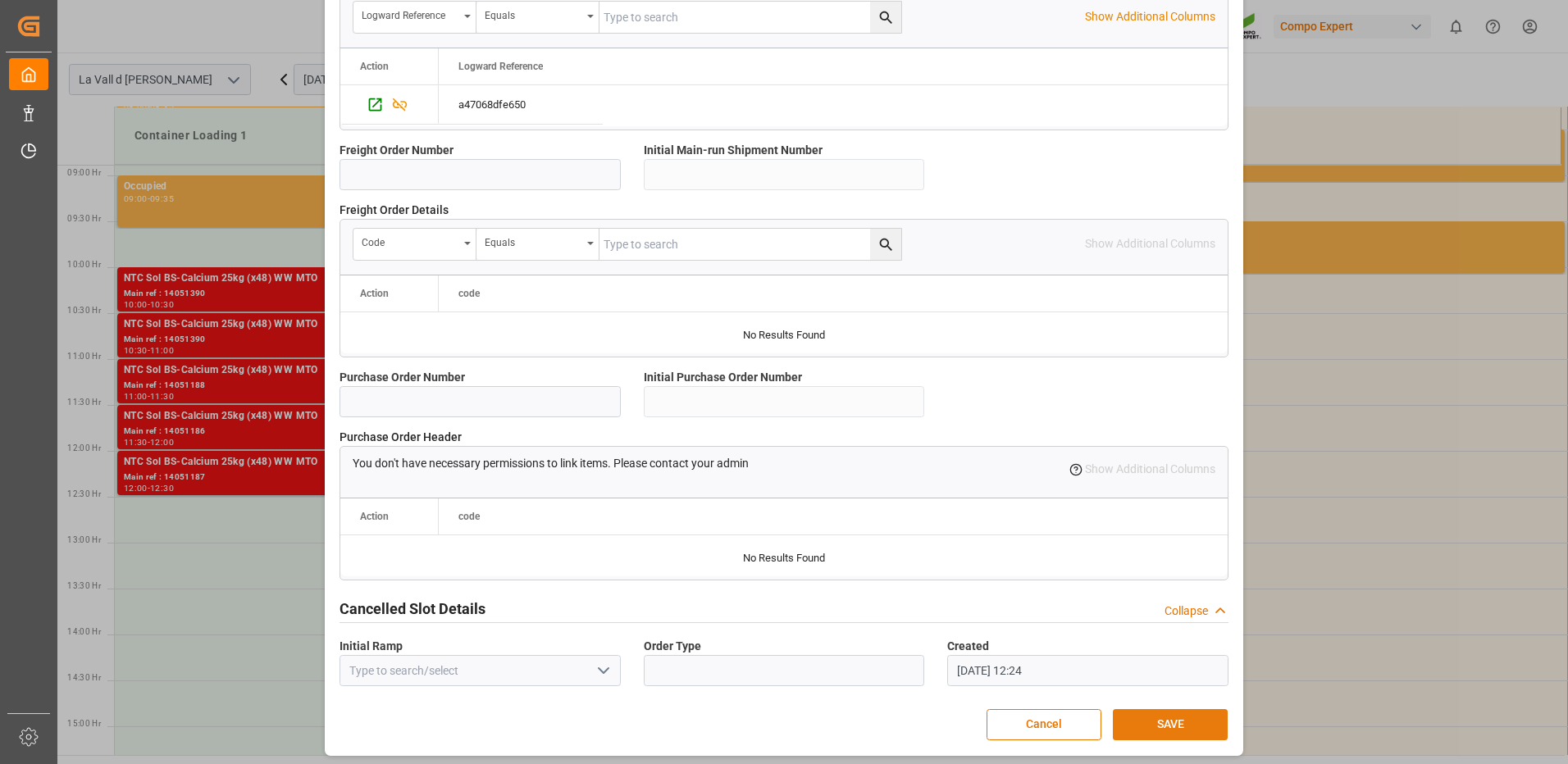
type input "14051389"
click at [1171, 724] on button "SAVE" at bounding box center [1169, 725] width 114 height 31
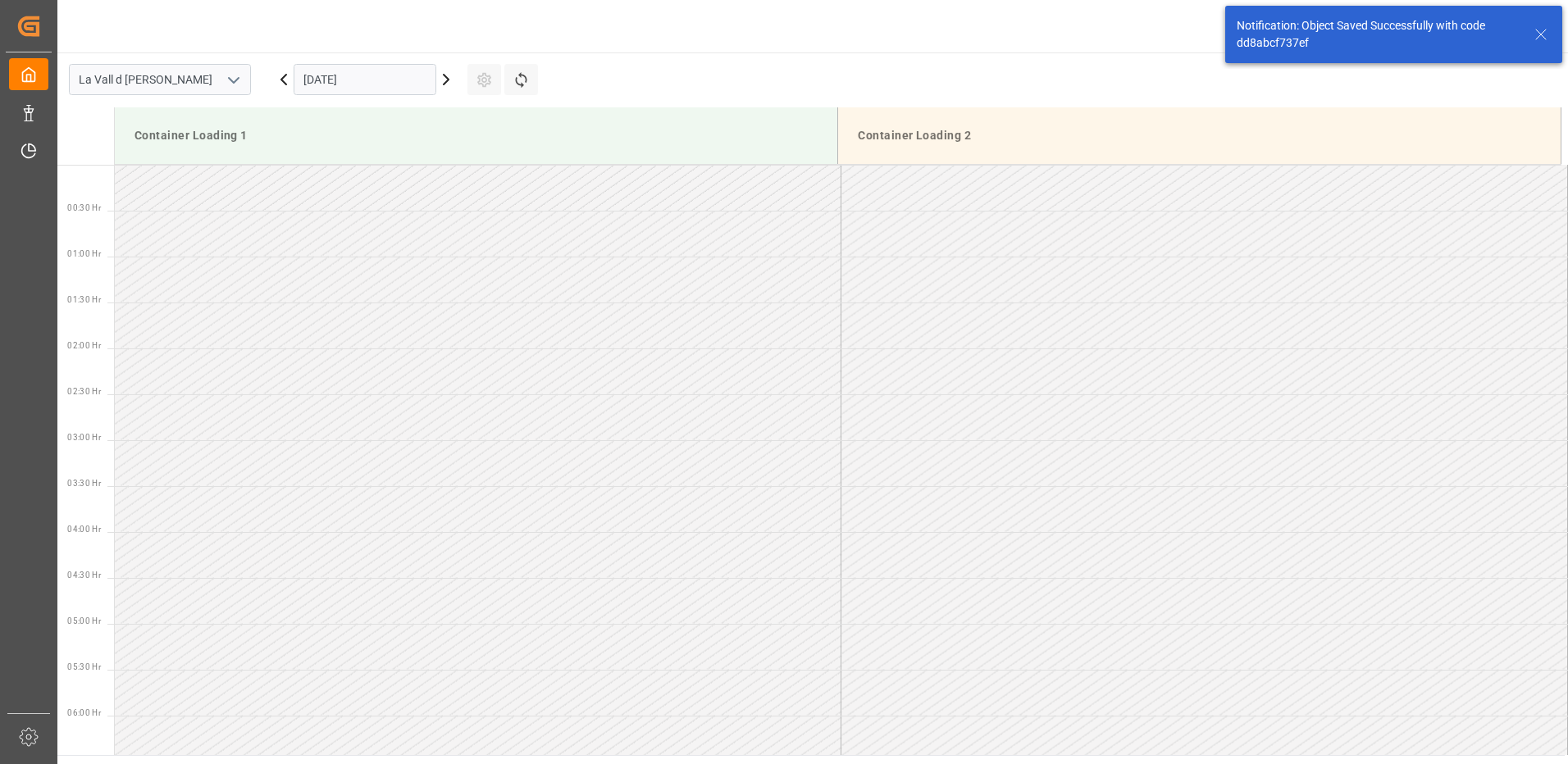
scroll to position [816, 0]
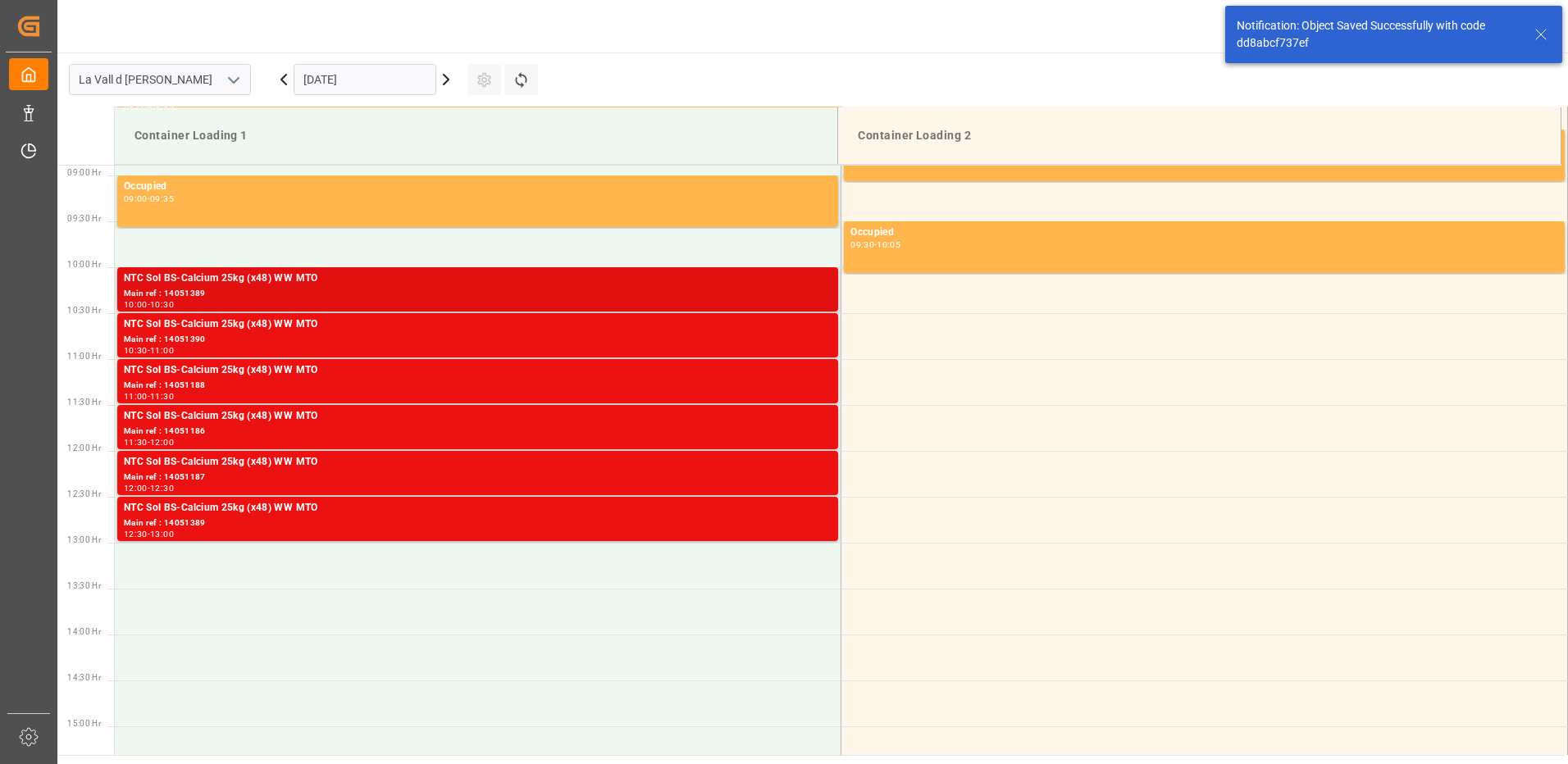
click at [793, 297] on div "Main ref : 14051389" at bounding box center [478, 294] width 707 height 14
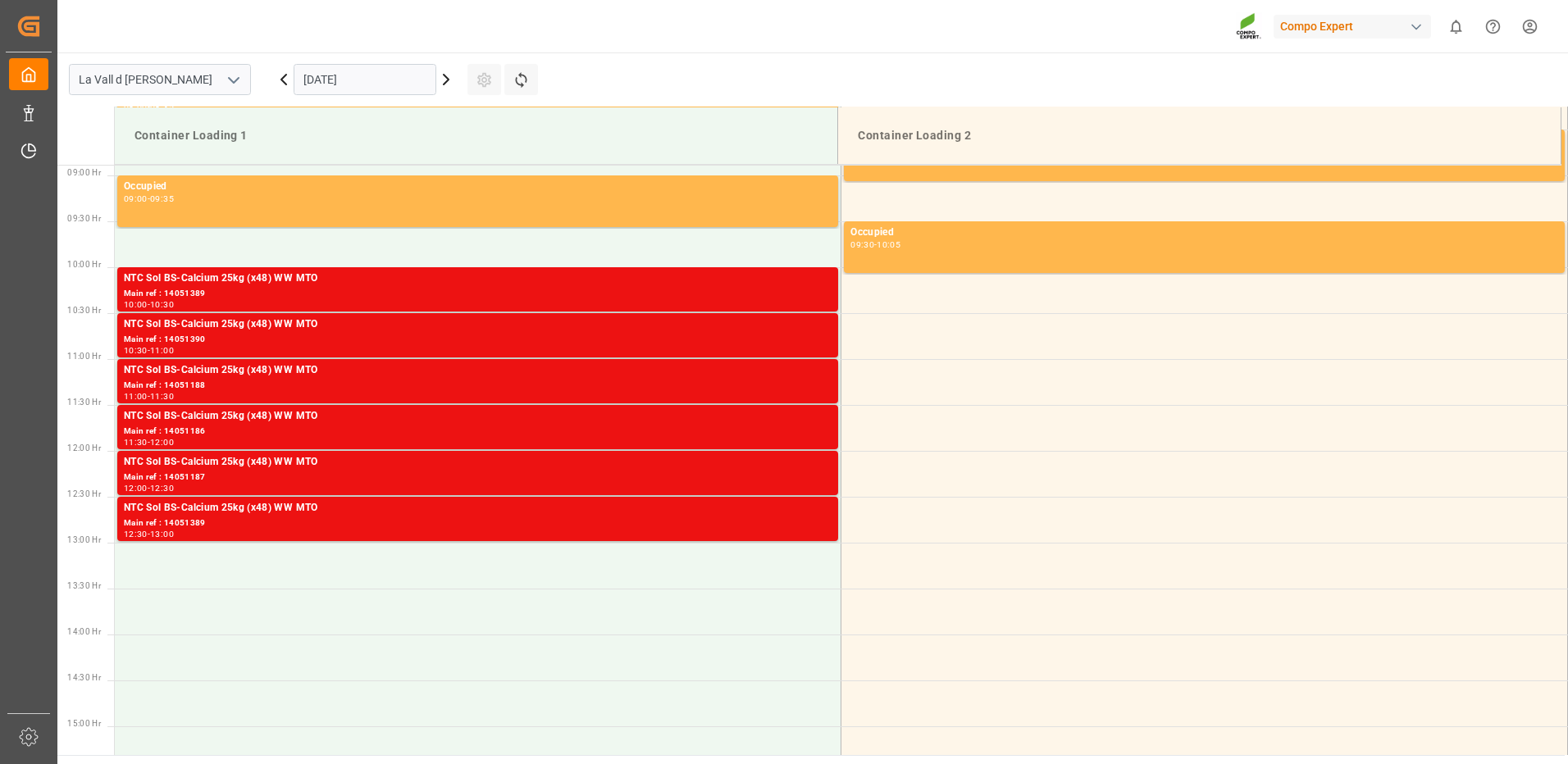
click at [812, 329] on div "NTC Sol BS-Calcium 25kg (x48) WW MTO" at bounding box center [478, 324] width 707 height 17
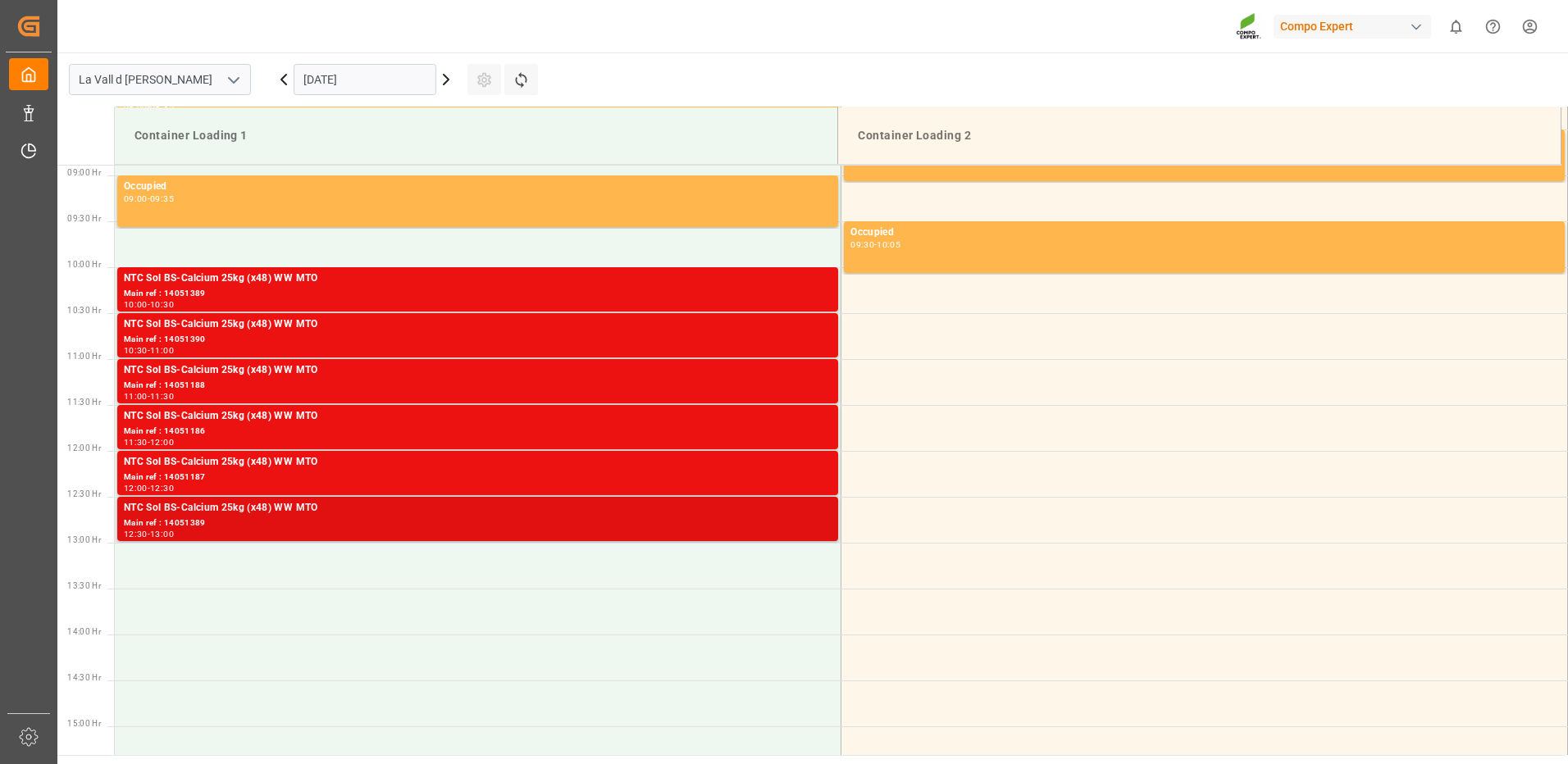
click at [787, 531] on div "12:30 - 13:00" at bounding box center [478, 534] width 707 height 9
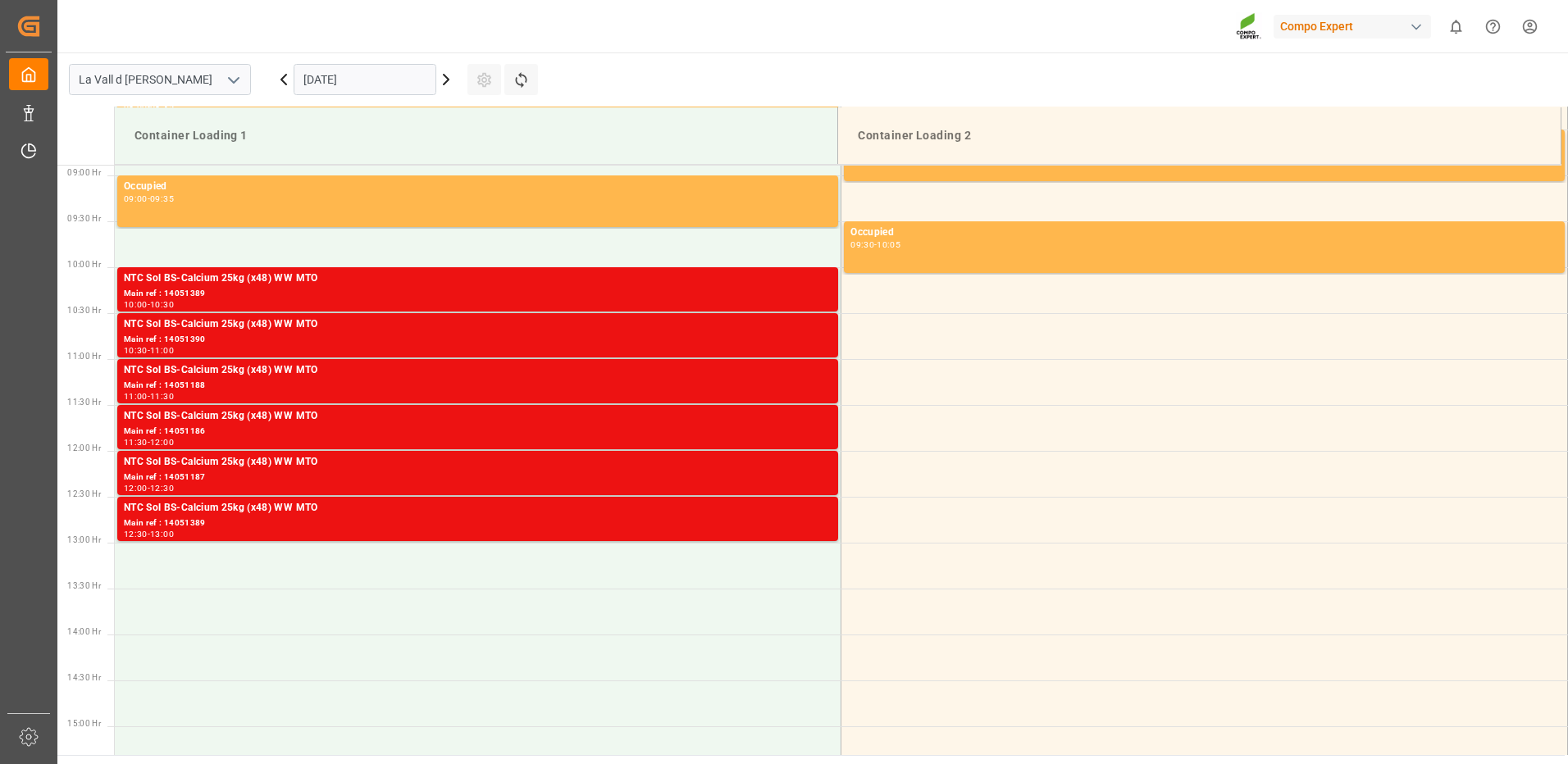
click at [821, 301] on div "10:00 - 10:30" at bounding box center [478, 305] width 707 height 9
click at [822, 336] on div "Main ref : 14051390" at bounding box center [478, 340] width 707 height 14
click at [826, 393] on div "11:00 - 11:30" at bounding box center [478, 397] width 707 height 9
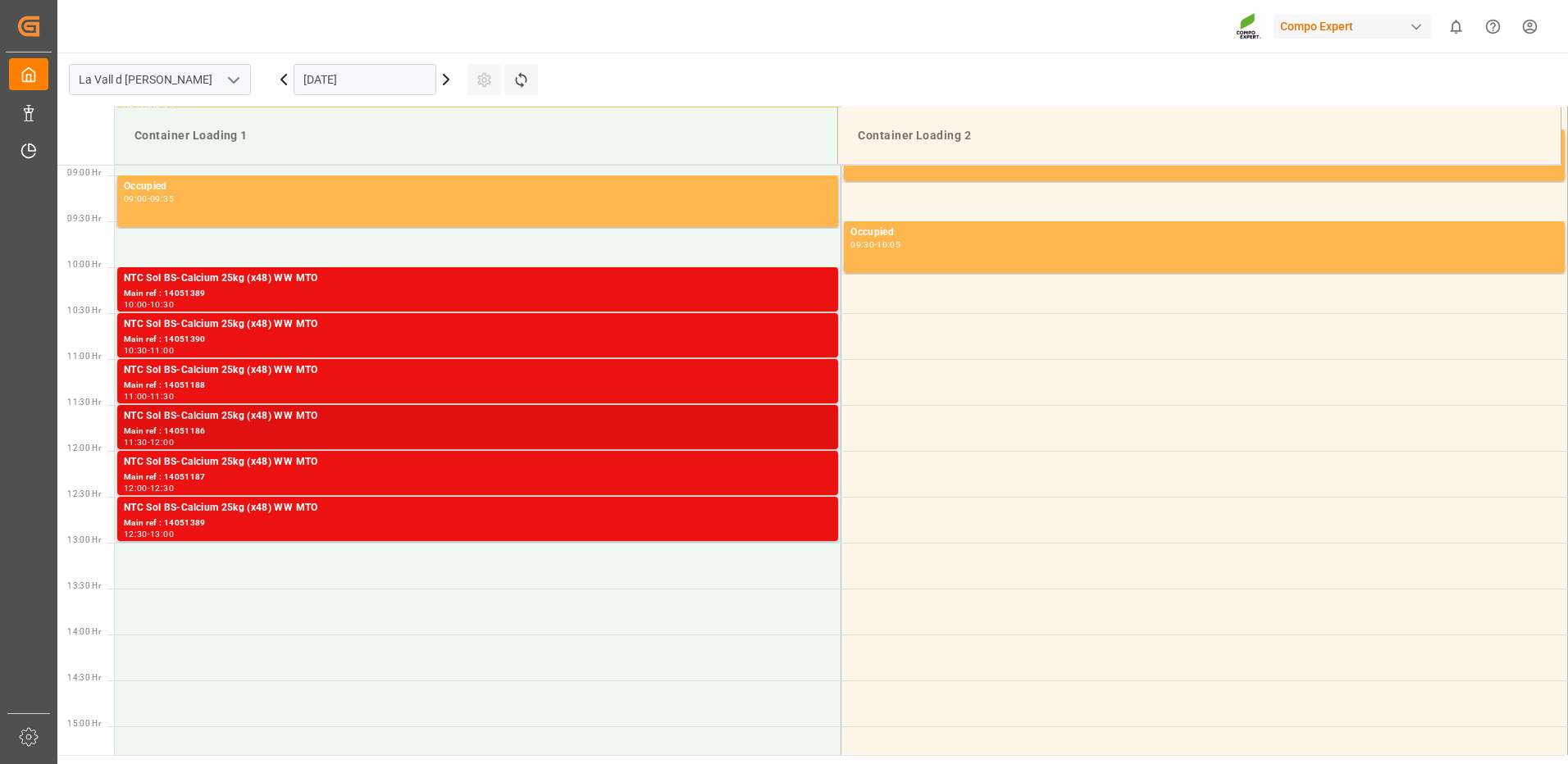
click at [819, 420] on div "NTC Sol BS-Calcium 25kg (x48) WW MTO" at bounding box center [478, 416] width 707 height 17
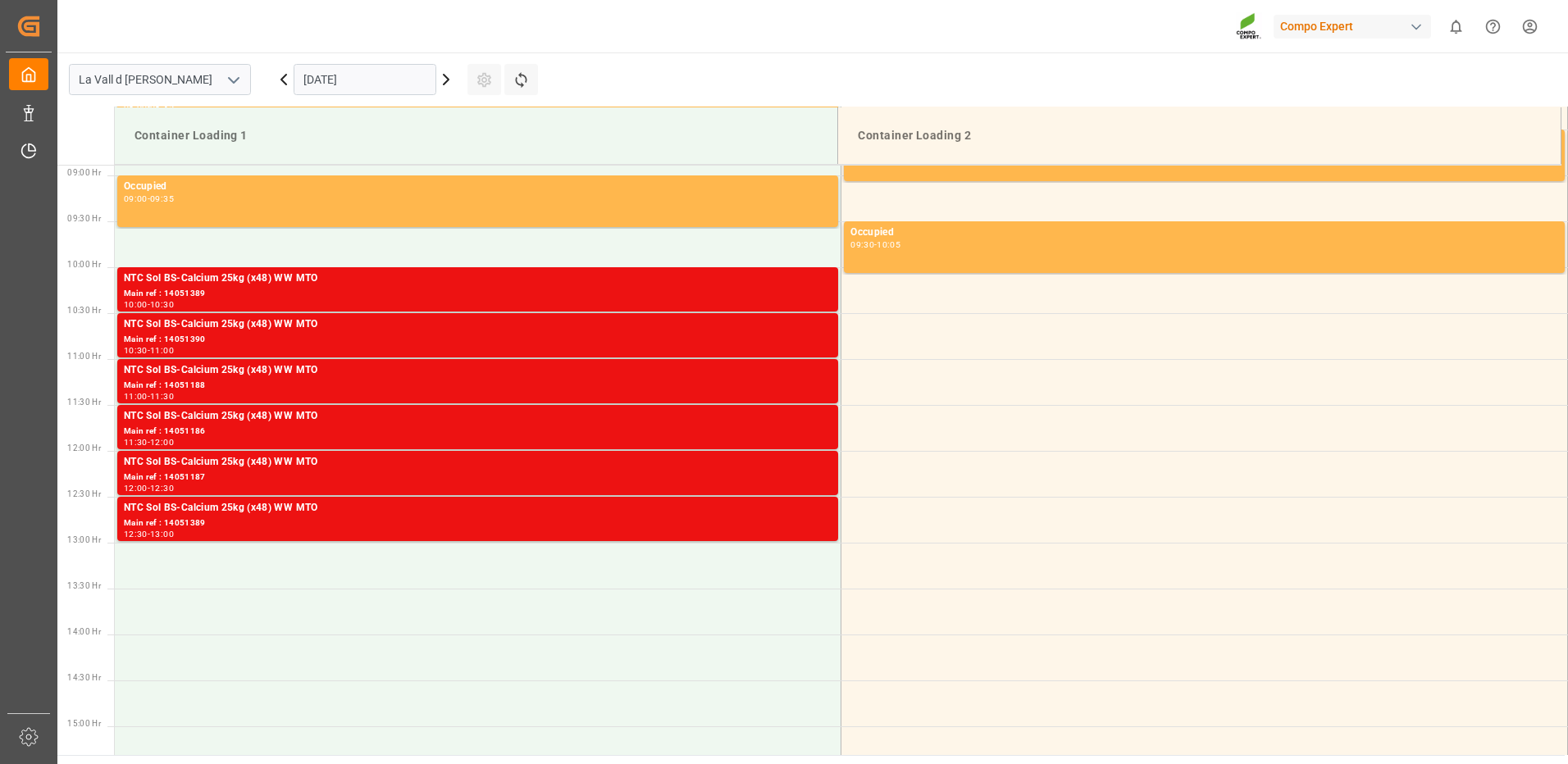
click at [810, 468] on div "NTC Sol BS-Calcium 25kg (x48) WW MTO" at bounding box center [478, 462] width 707 height 17
click at [814, 518] on div "Main ref : 14051389" at bounding box center [478, 524] width 707 height 14
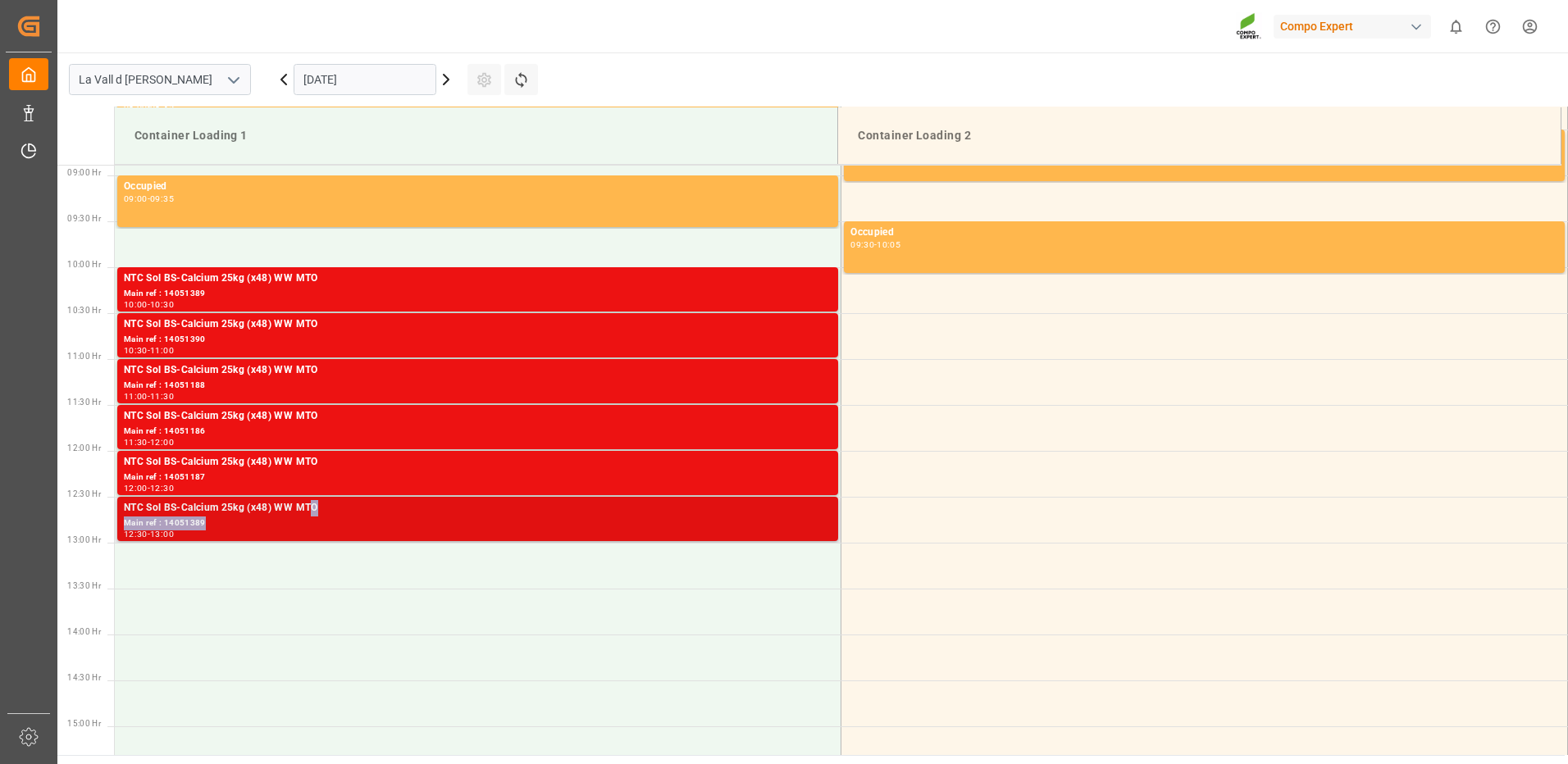
click at [309, 516] on div "NTC Sol BS-Calcium 25kg (x48) WW MTO Main ref : 14051389 12:30 - 13:00" at bounding box center [478, 519] width 707 height 38
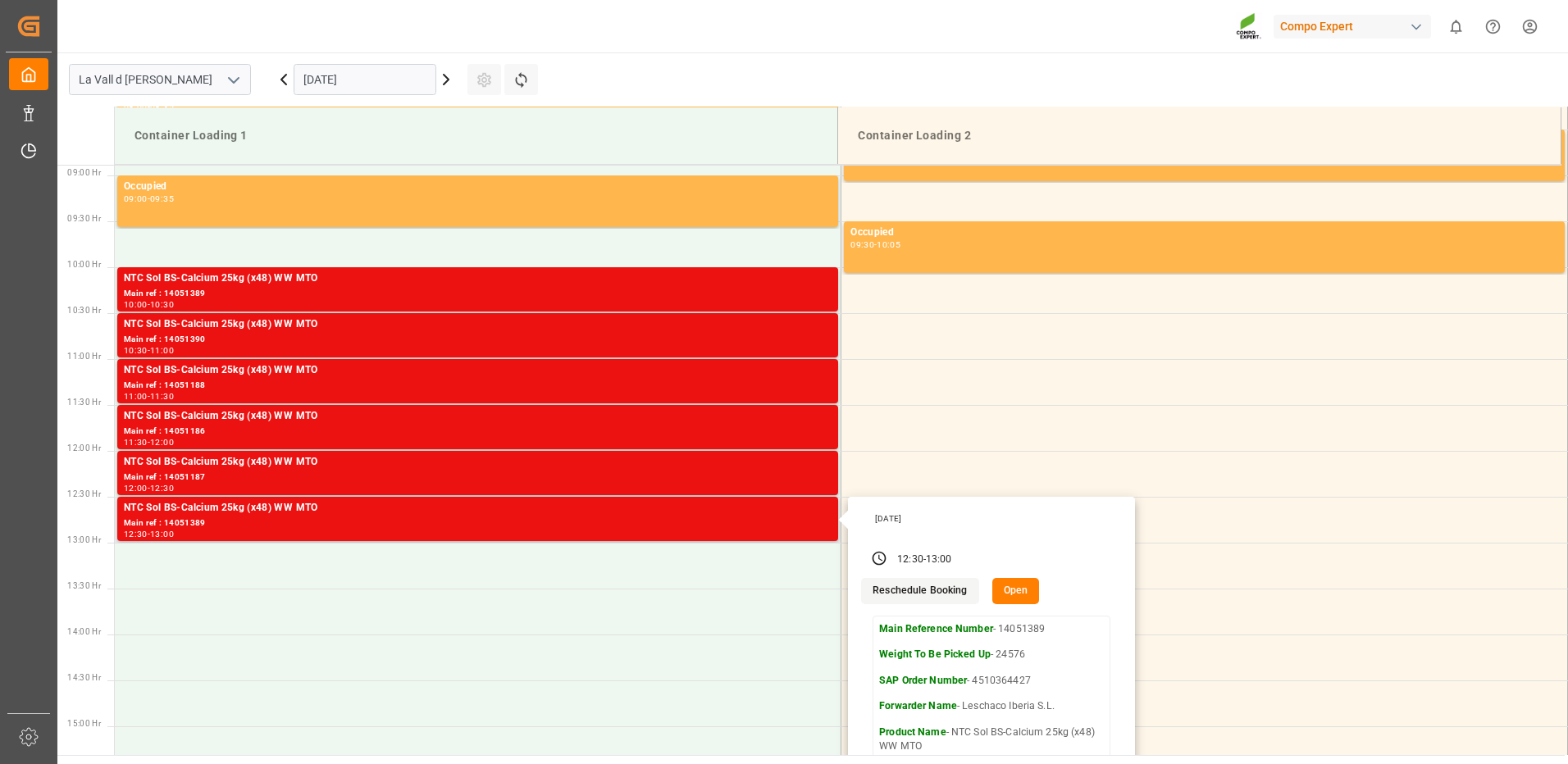
click at [1002, 592] on button "Open" at bounding box center [1015, 591] width 48 height 26
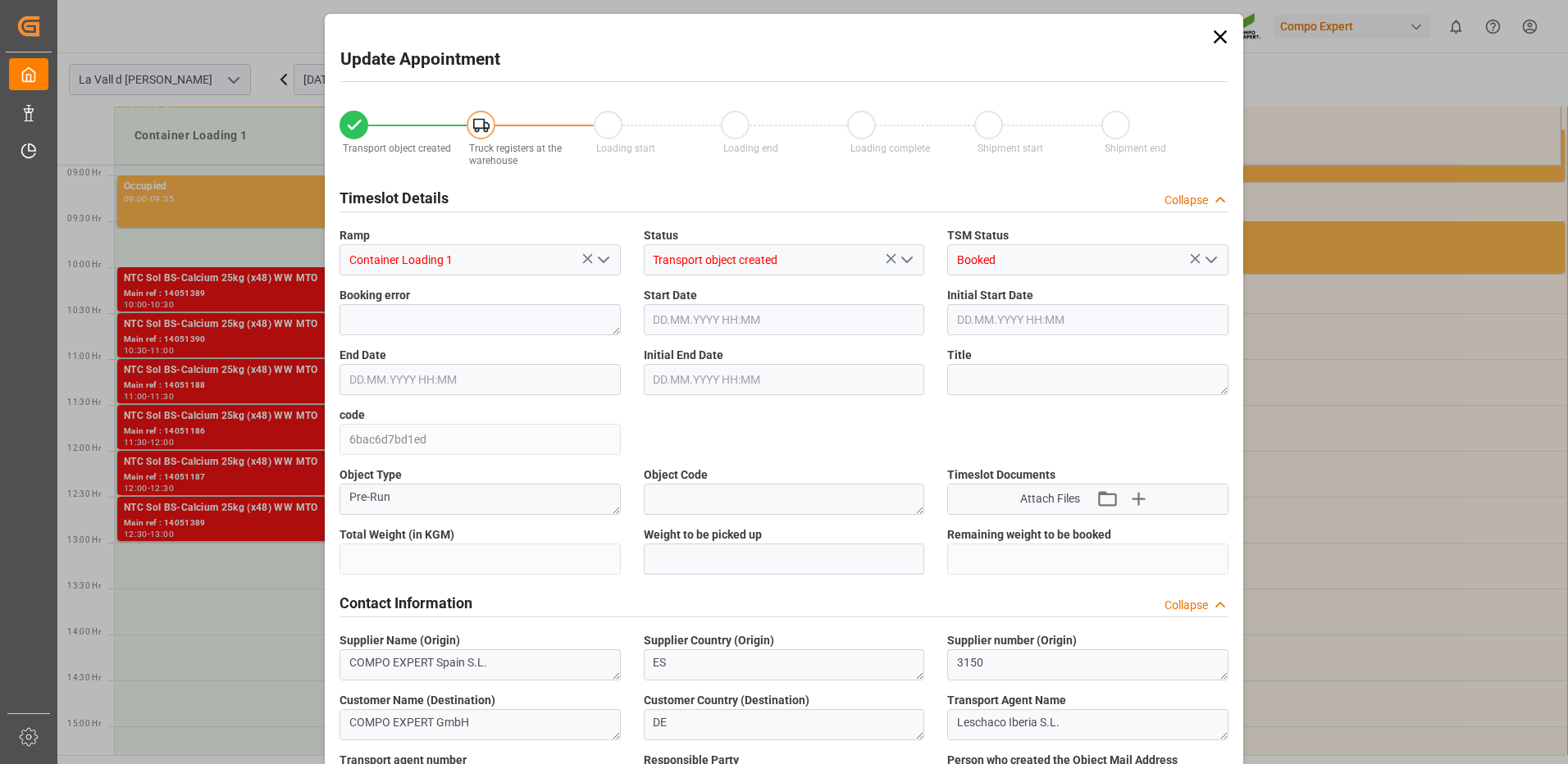
type input "24576"
type input "60"
type input "30.09.2025 12:30"
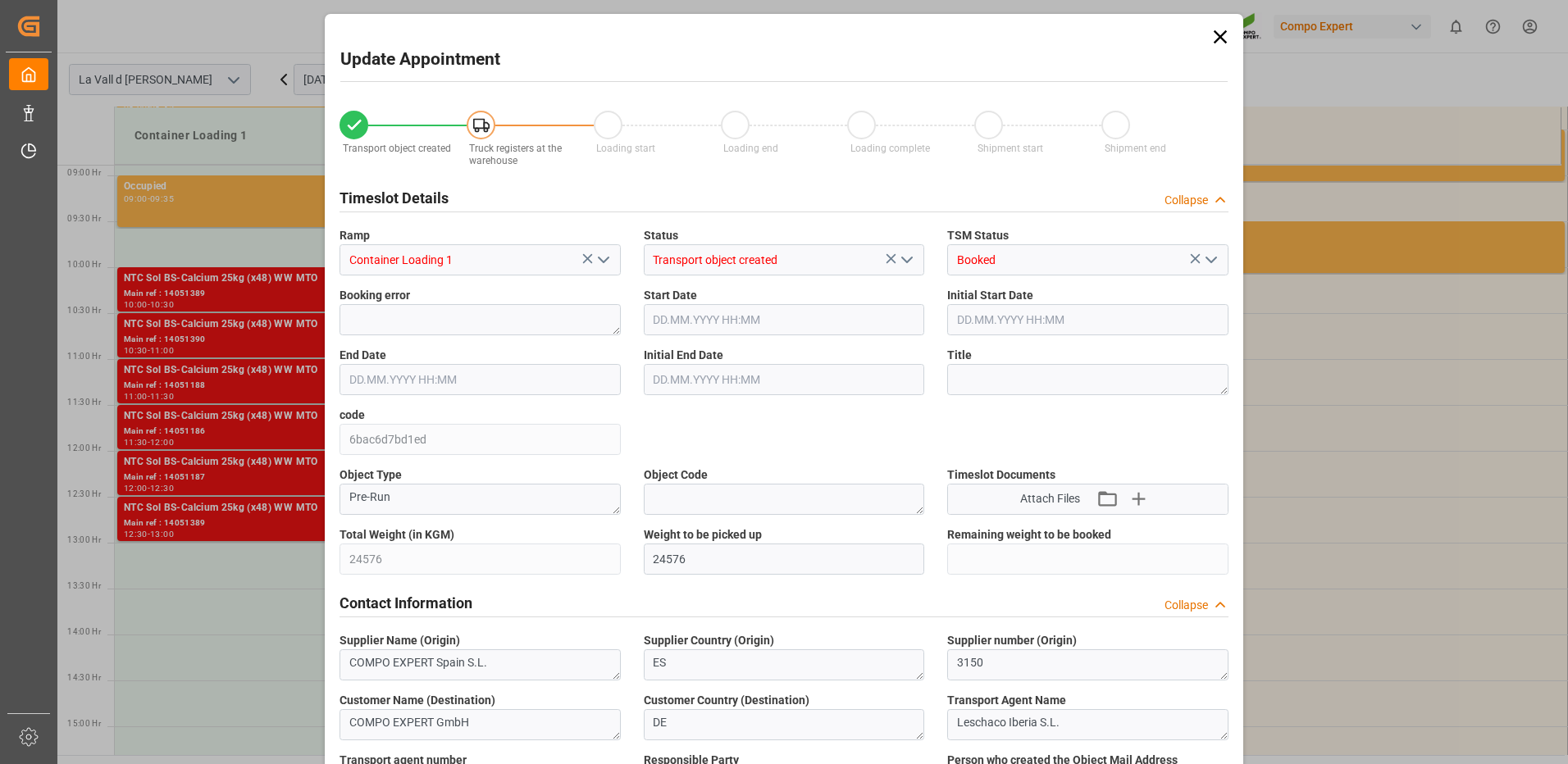
type input "30.09.2025 13:00"
type input "[DATE] 09:05"
type input "19.09.2025 12:27"
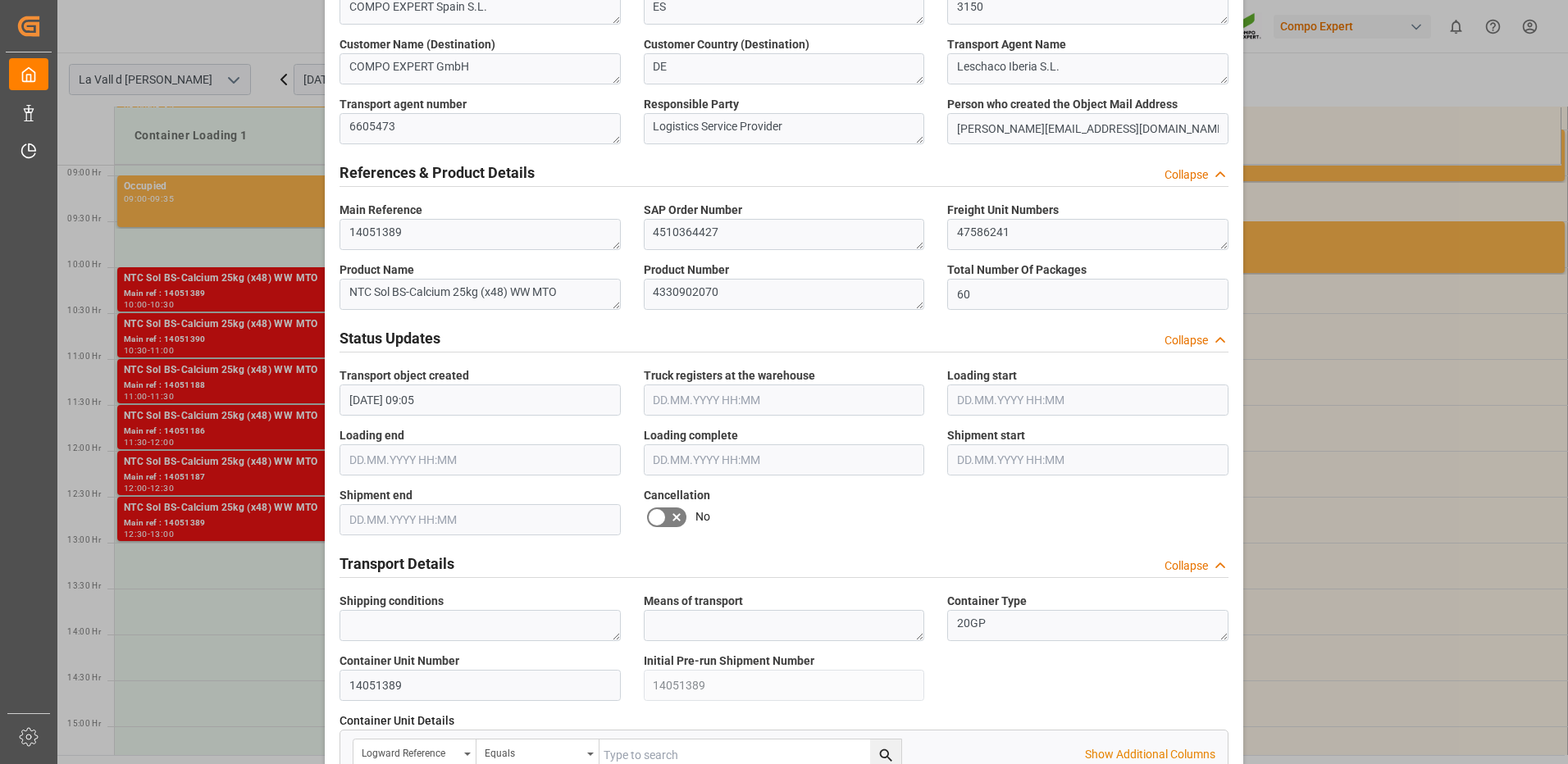
scroll to position [902, 0]
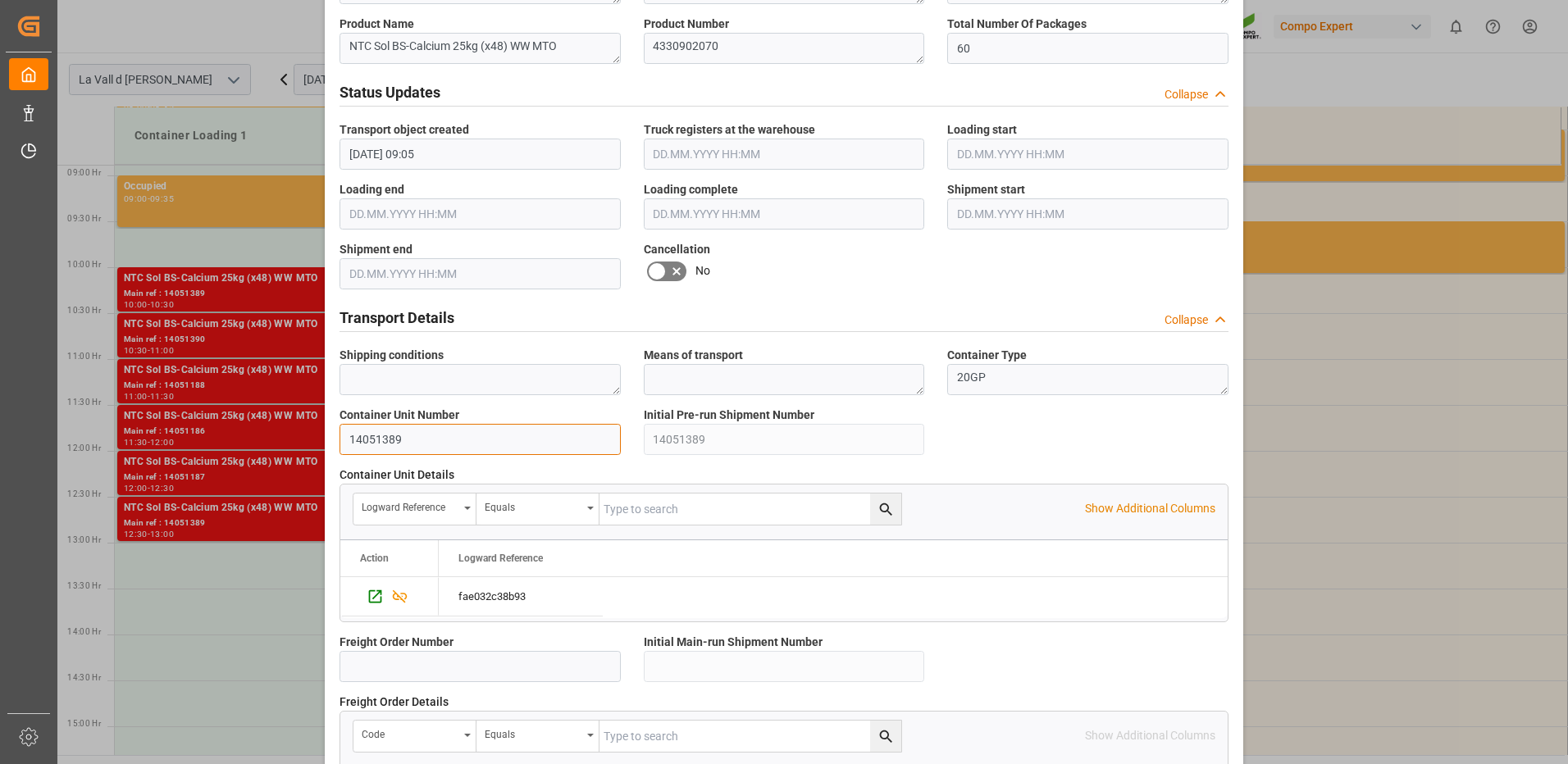
click at [424, 438] on input "14051389" at bounding box center [480, 440] width 281 height 31
drag, startPoint x: 424, startPoint y: 438, endPoint x: 323, endPoint y: 423, distance: 102.1
click at [324, 423] on div "Update Appointment Transport object created Truck registers at the warehouse Lo…" at bounding box center [784, 180] width 918 height 2136
paste input "8"
type input "14051388"
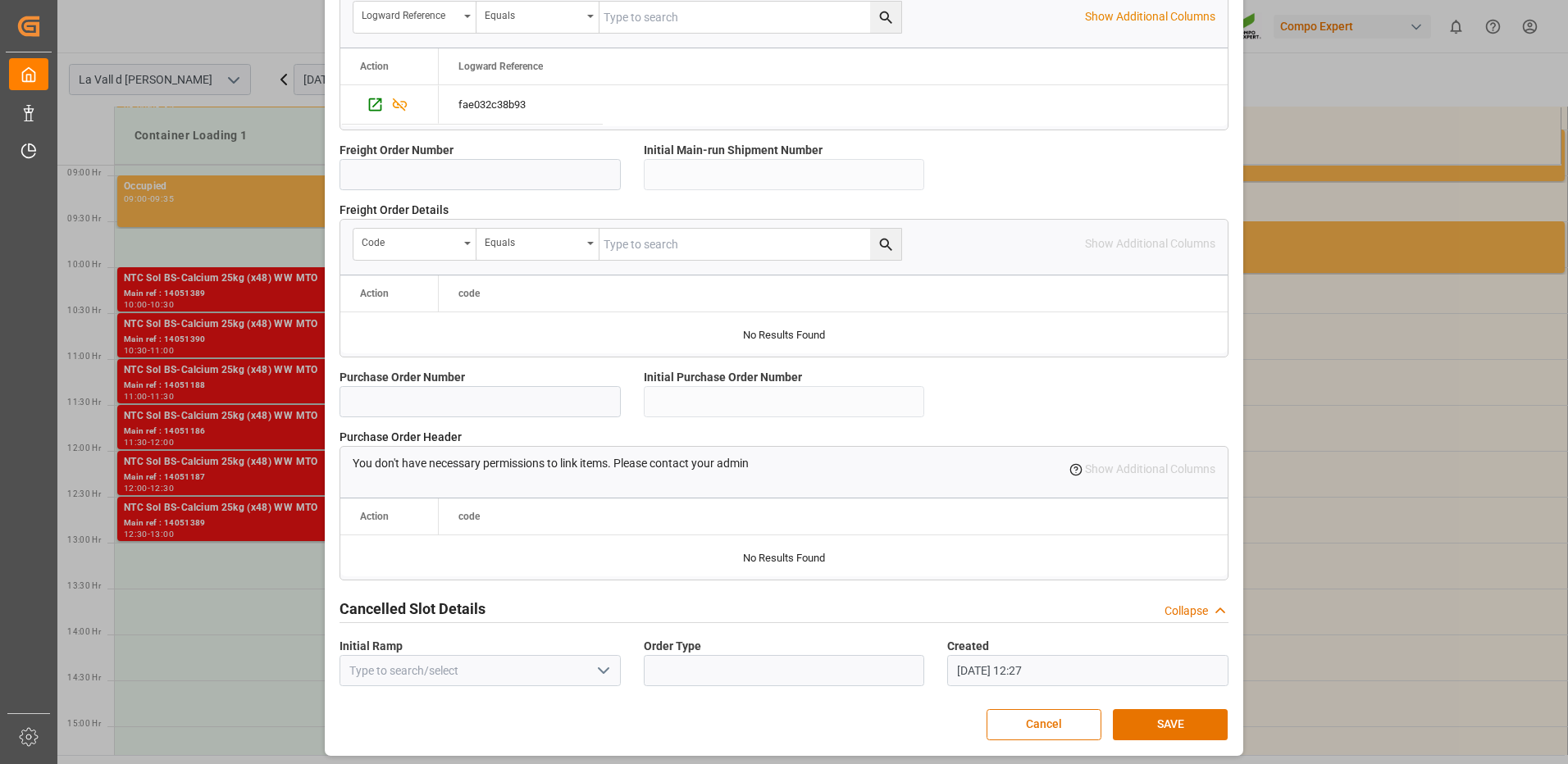
scroll to position [1398, 0]
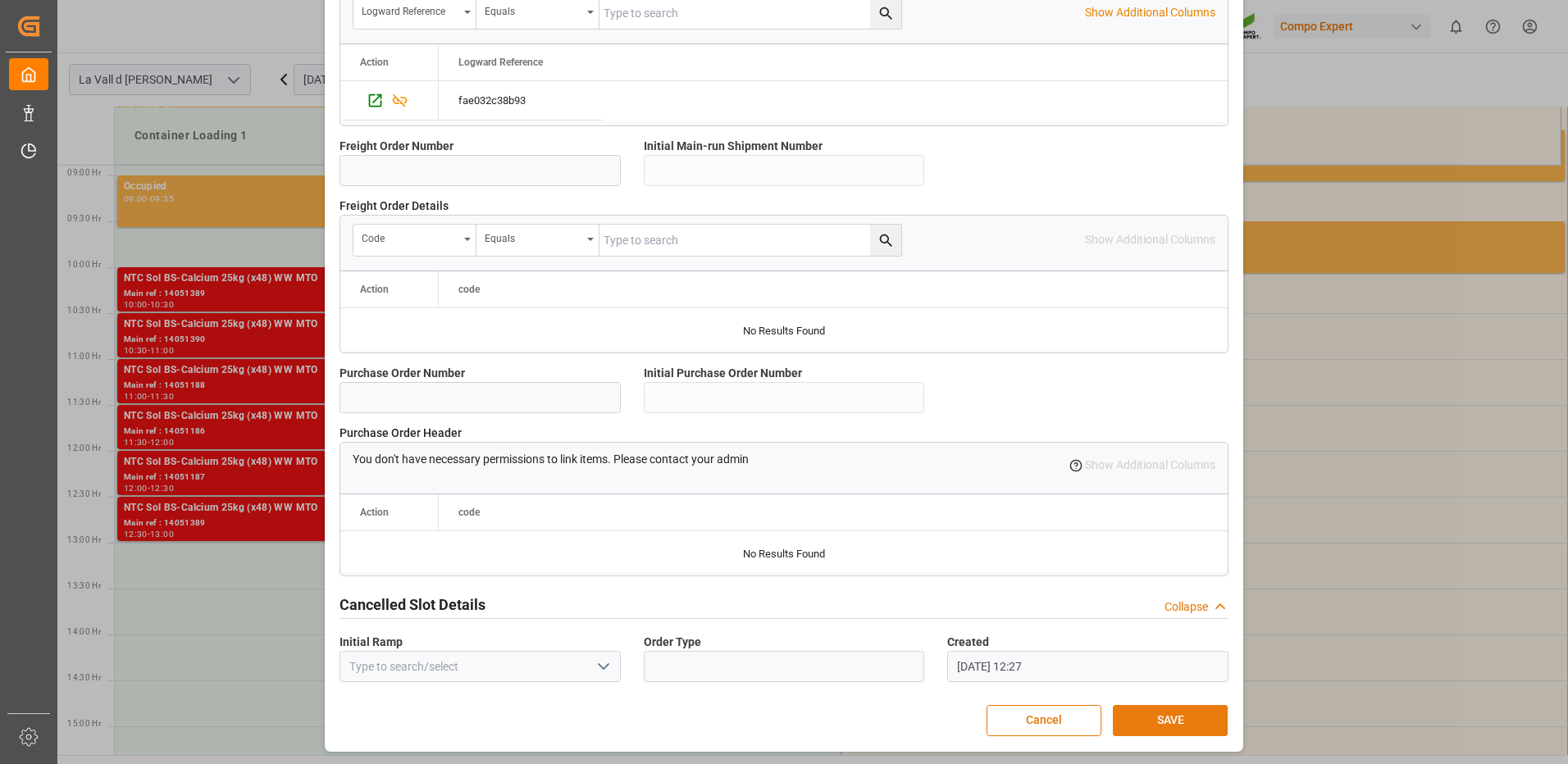
click at [1184, 723] on button "SAVE" at bounding box center [1169, 721] width 114 height 31
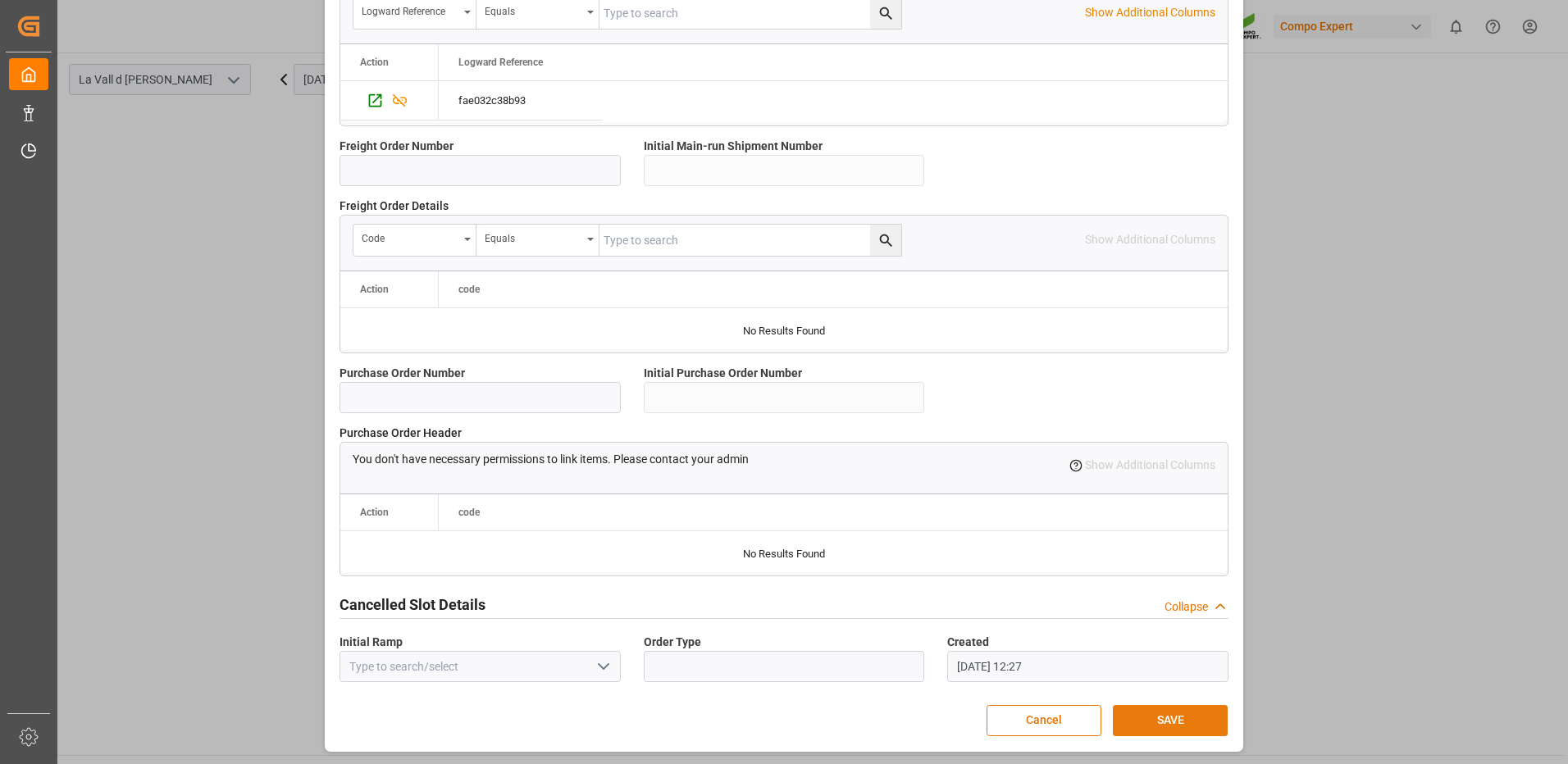
click at [1206, 718] on button "SAVE" at bounding box center [1169, 721] width 114 height 31
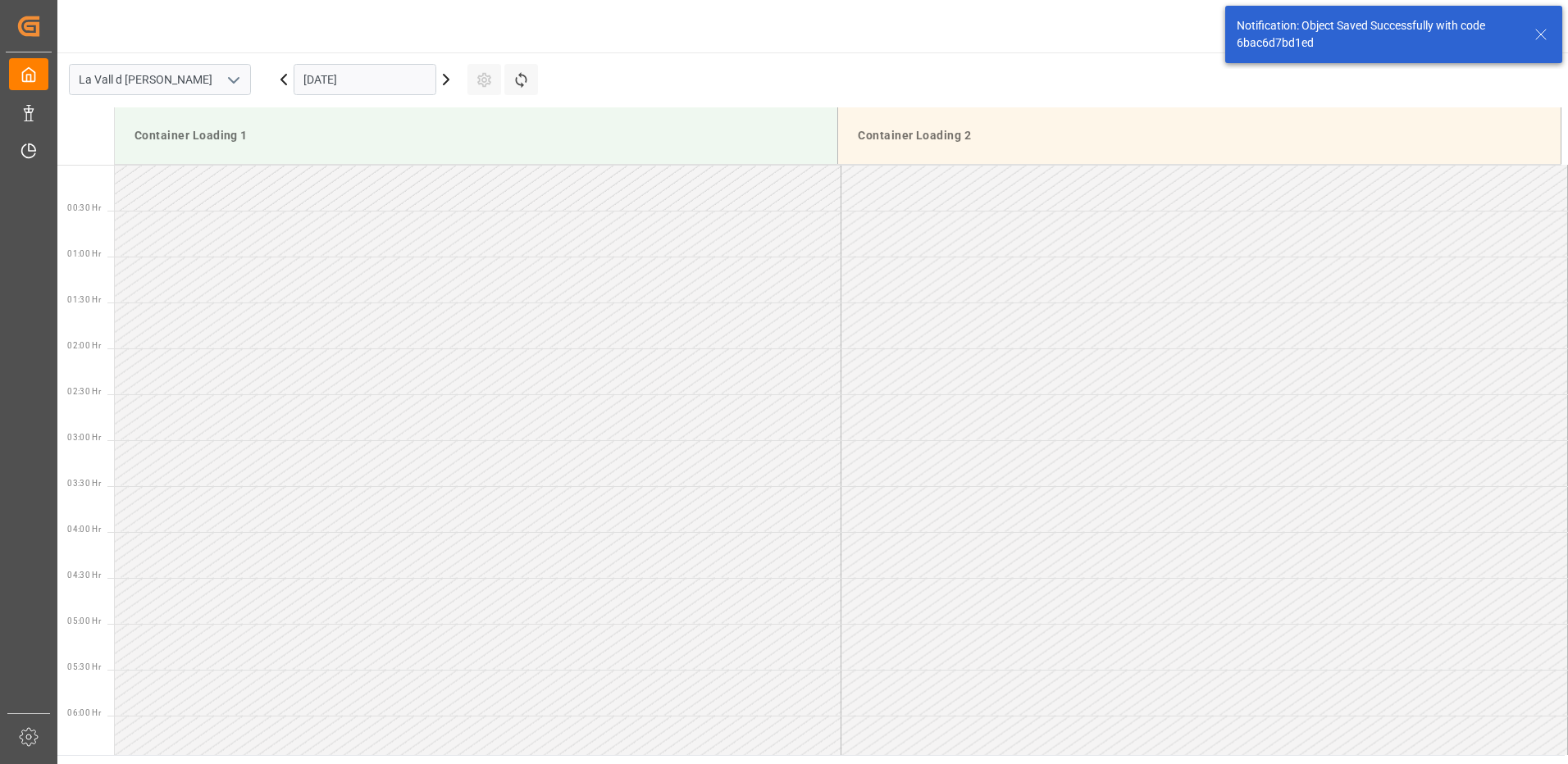
scroll to position [999, 0]
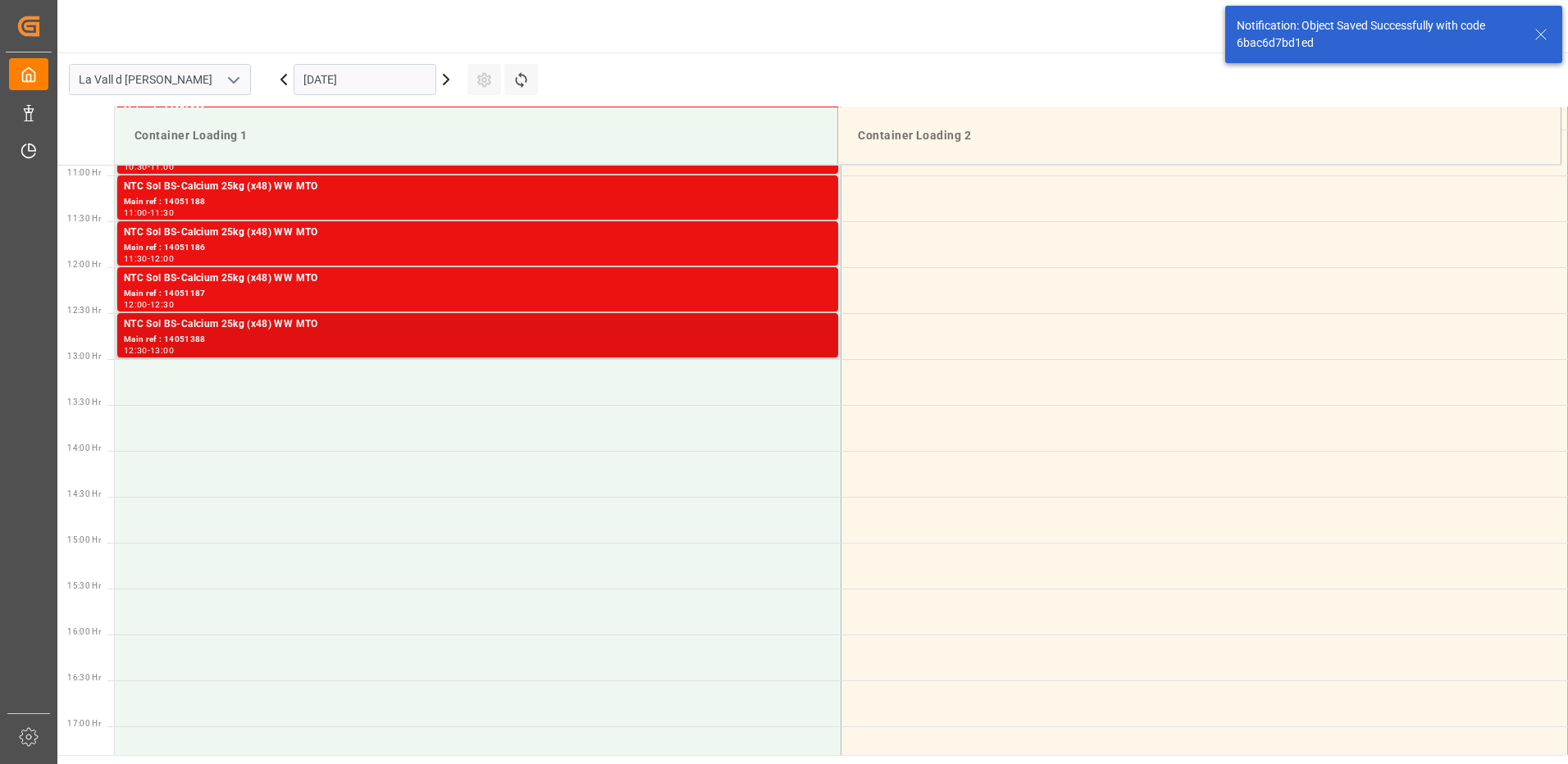
click at [768, 355] on div "12:30 - 13:00" at bounding box center [478, 351] width 707 height 9
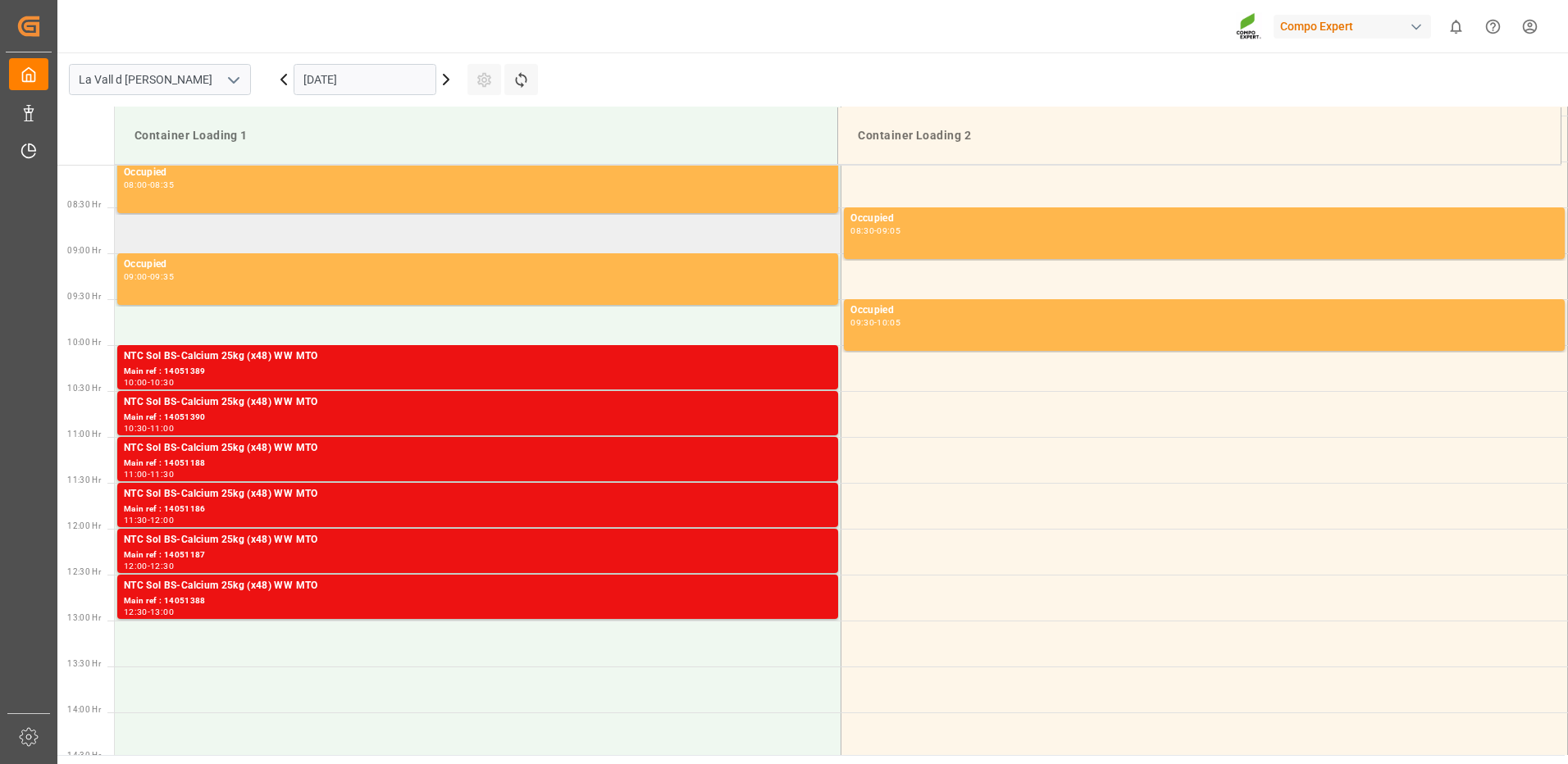
scroll to position [902, 0]
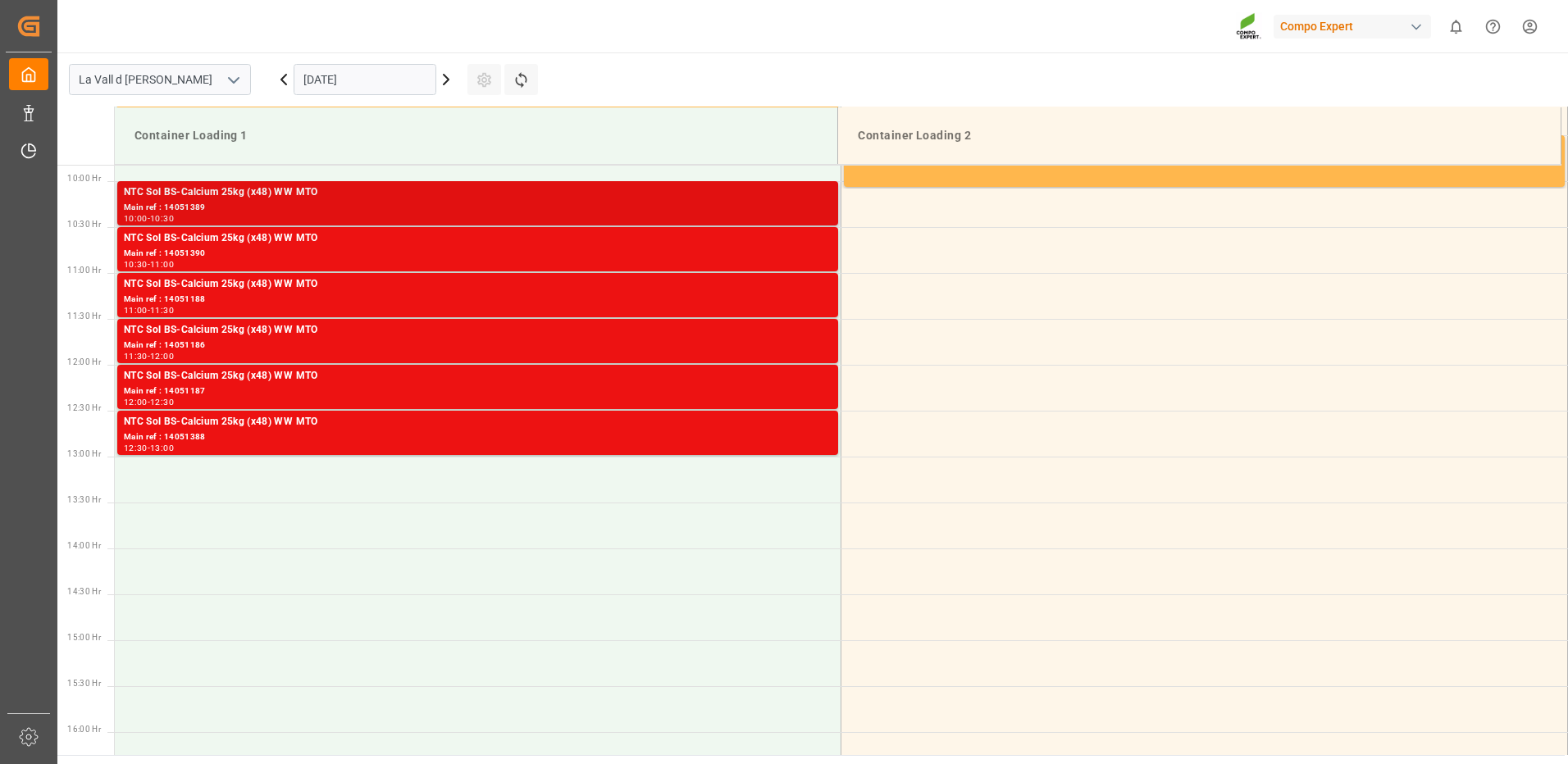
click at [814, 209] on div "Main ref : 14051389" at bounding box center [478, 208] width 707 height 14
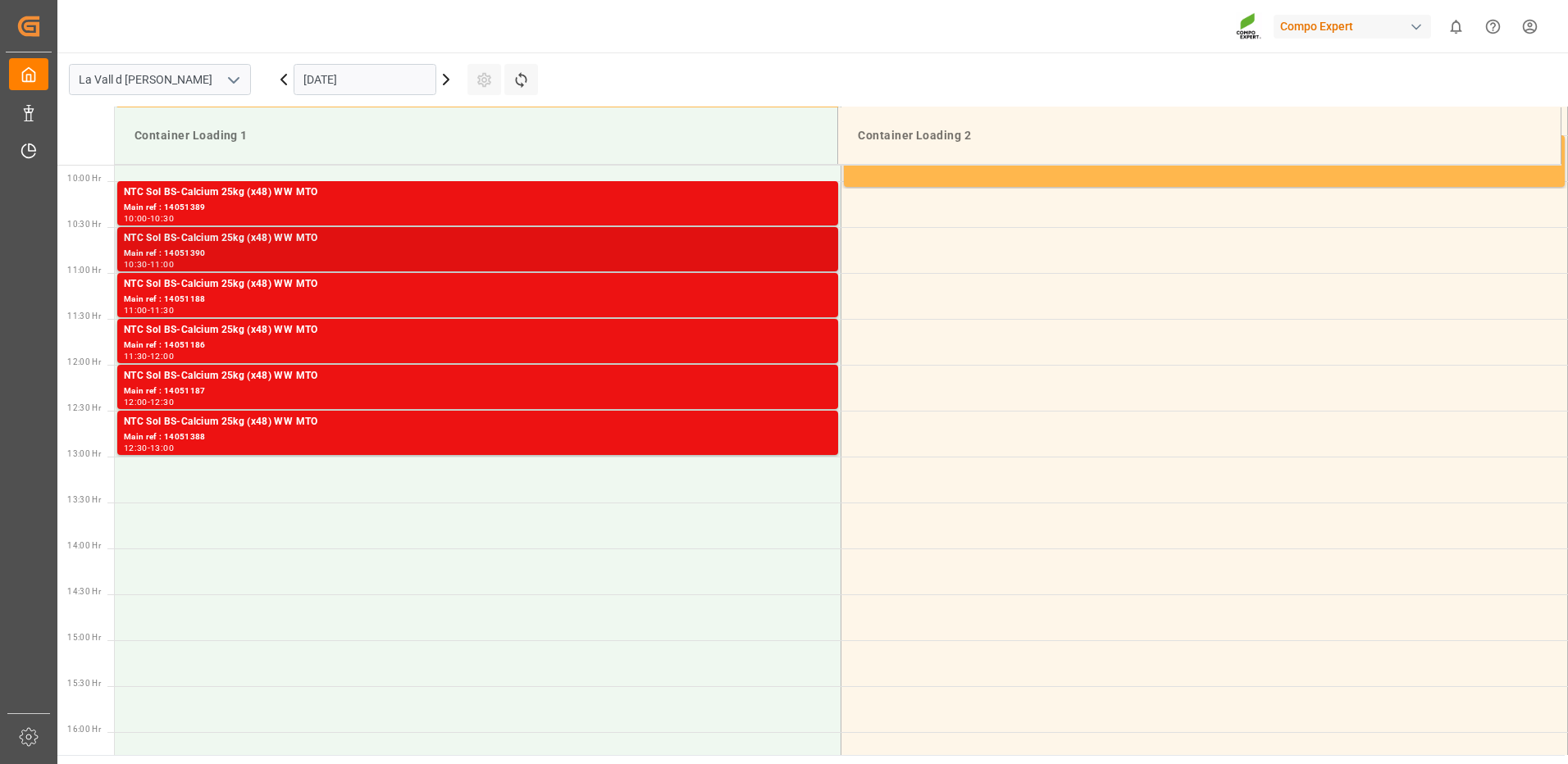
click at [805, 262] on div "10:30 - 11:00" at bounding box center [478, 265] width 707 height 9
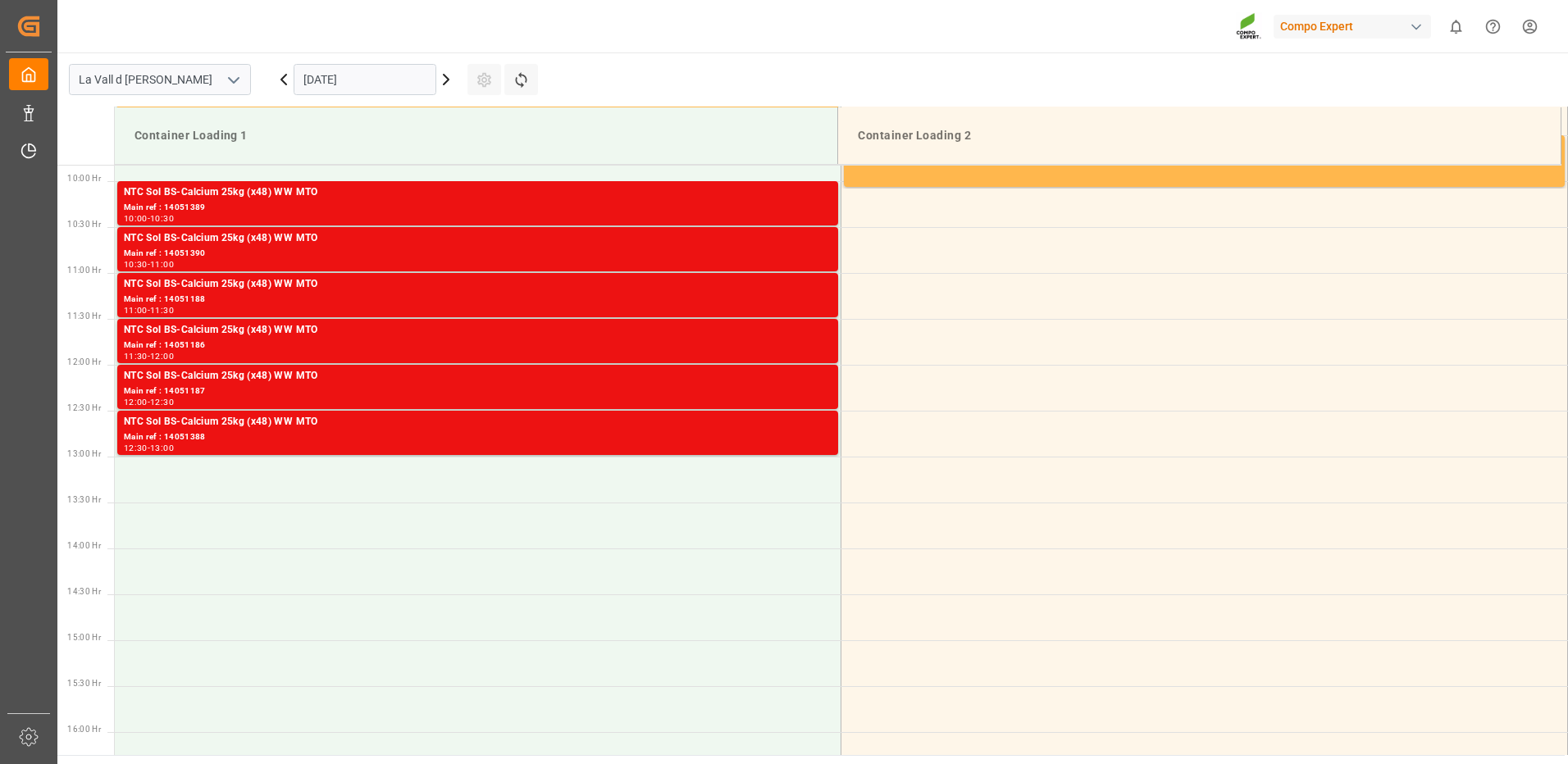
click at [819, 425] on div "NTC Sol BS-Calcium 25kg (x48) WW MTO" at bounding box center [478, 422] width 707 height 17
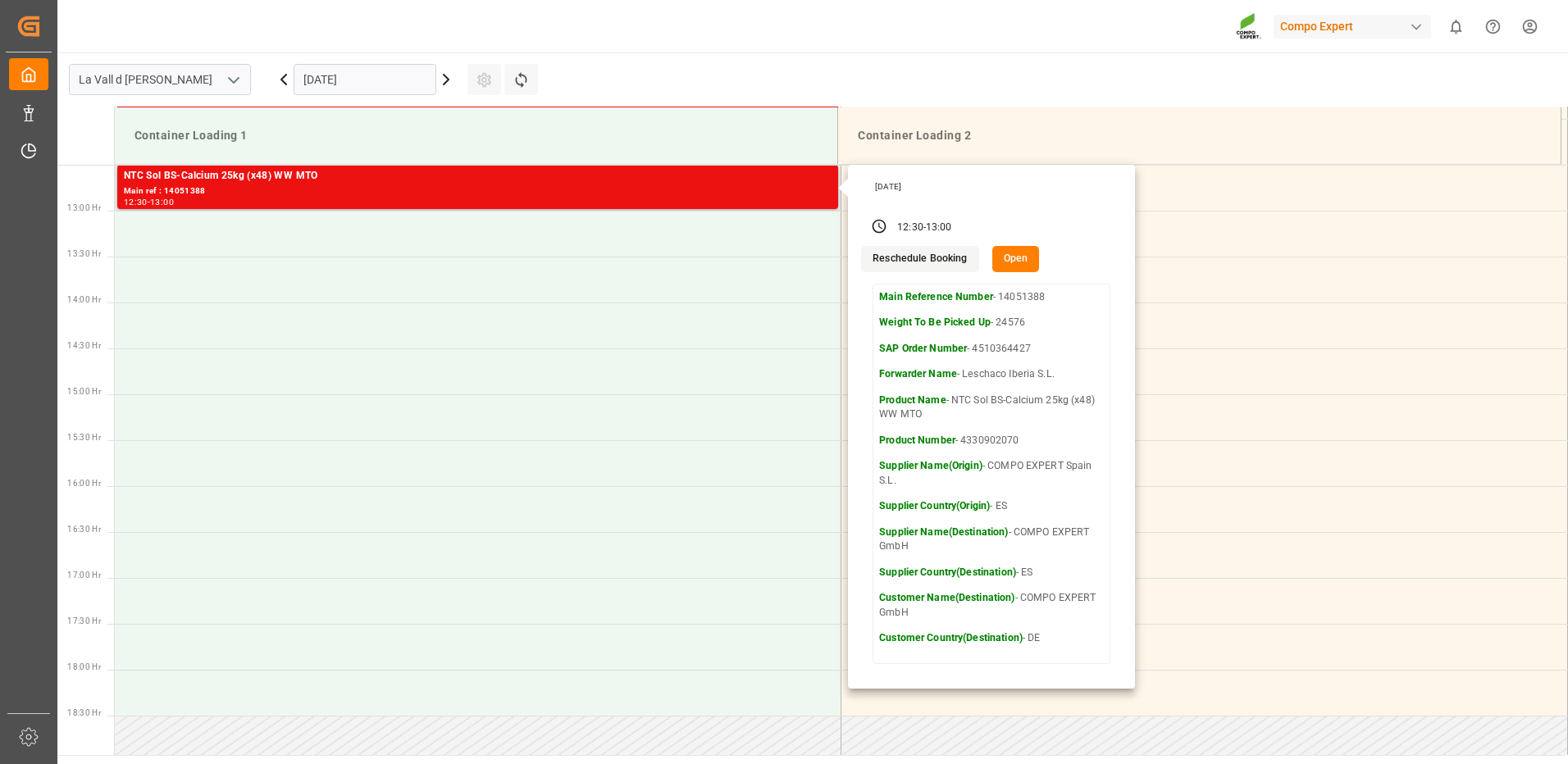
scroll to position [820, 0]
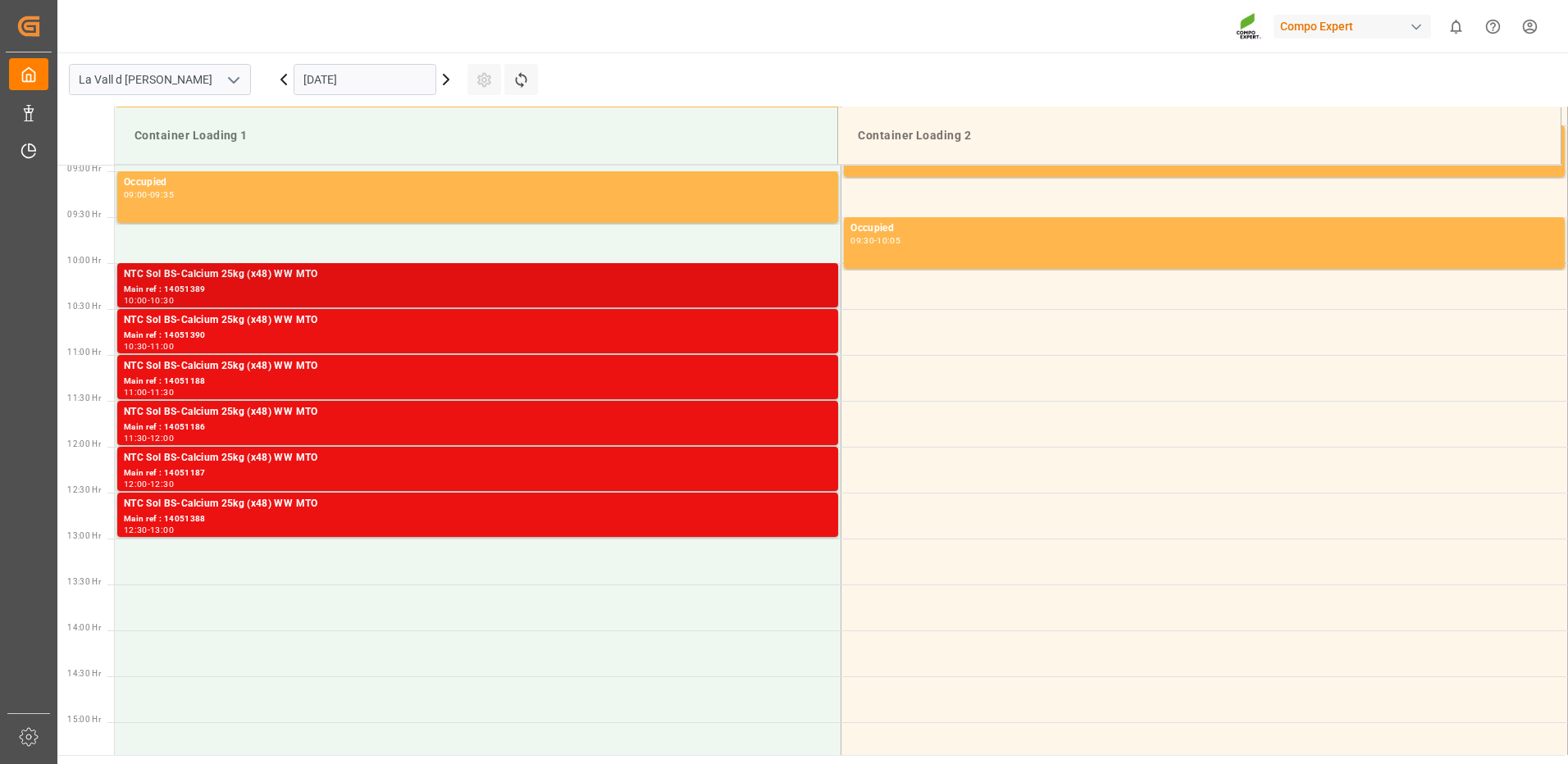
click at [660, 290] on div "Main ref : 14051389" at bounding box center [478, 290] width 707 height 14
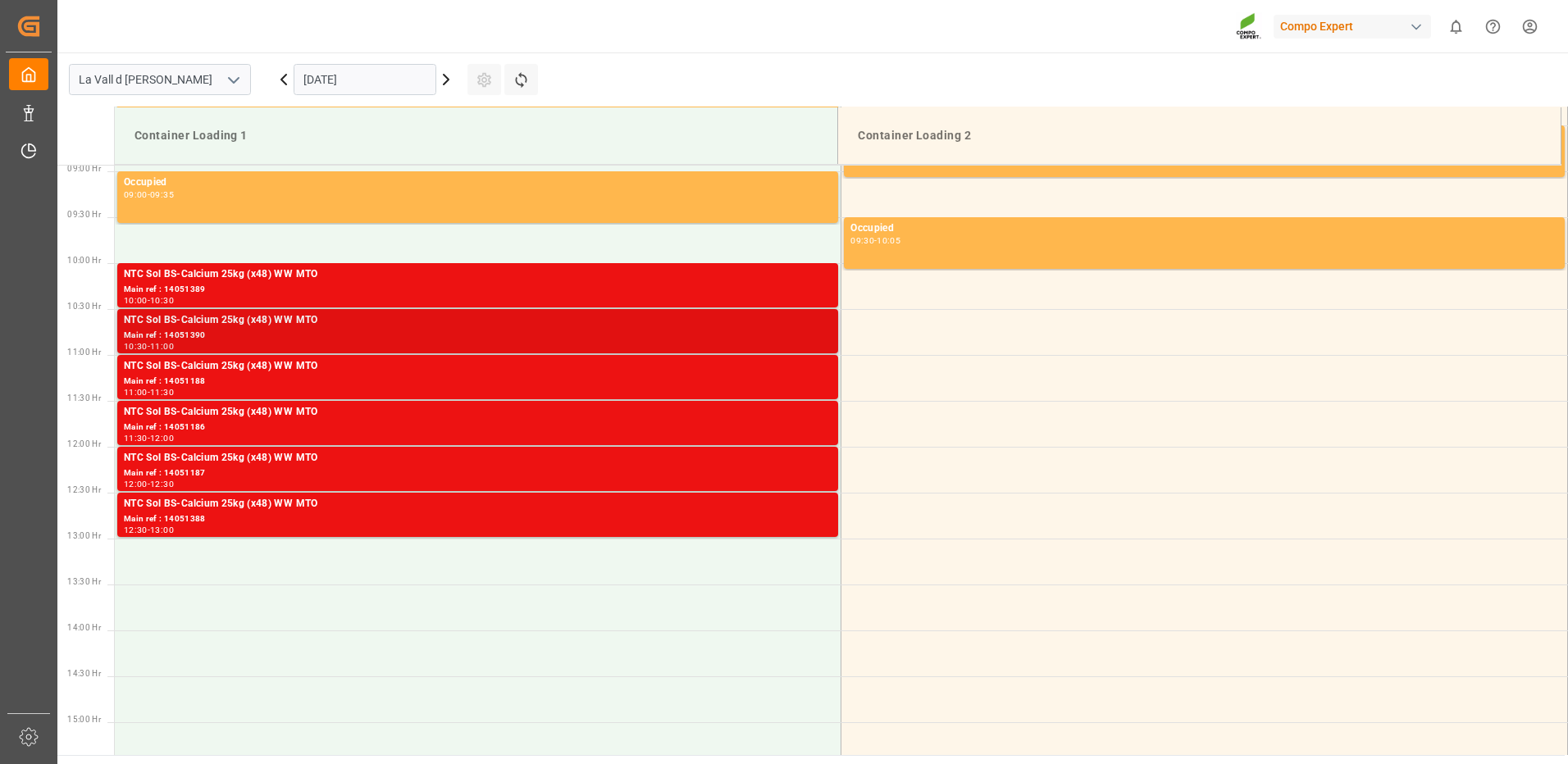
click at [814, 330] on div "Main ref : 14051390" at bounding box center [478, 336] width 707 height 14
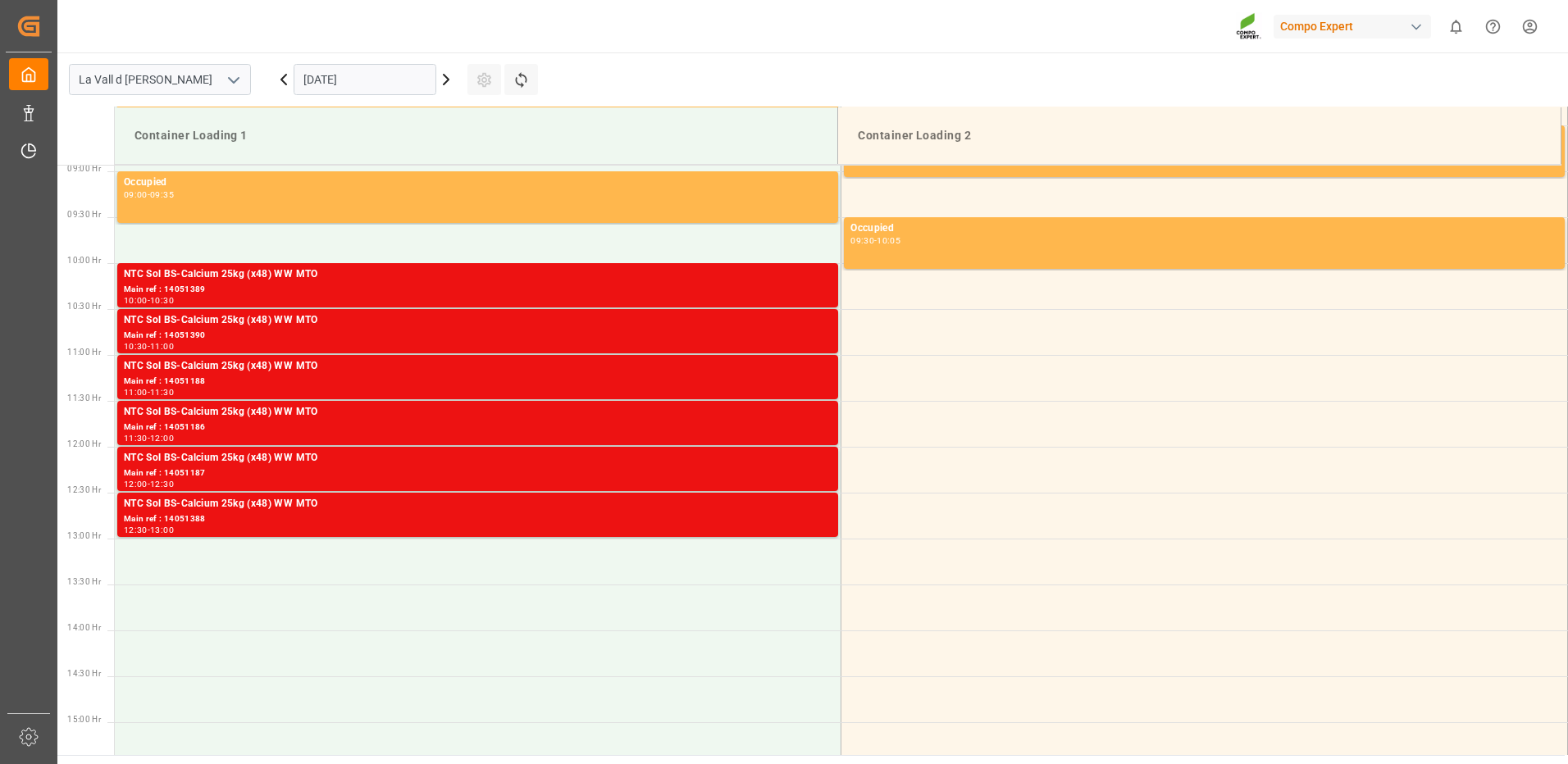
click at [822, 292] on div "Main ref : 14051389" at bounding box center [478, 290] width 707 height 14
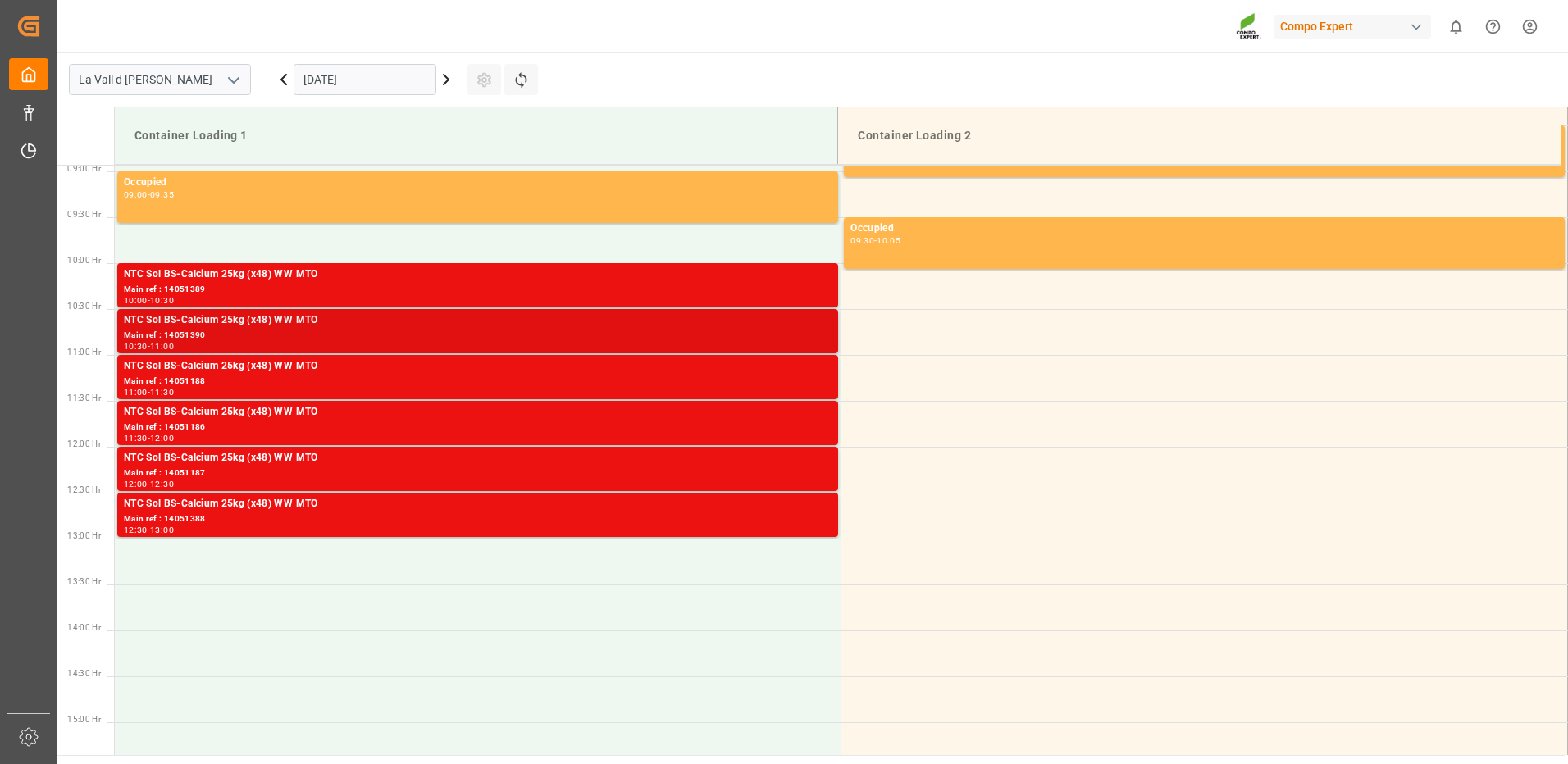
click at [818, 323] on div "NTC Sol BS-Calcium 25kg (x48) WW MTO" at bounding box center [478, 320] width 707 height 17
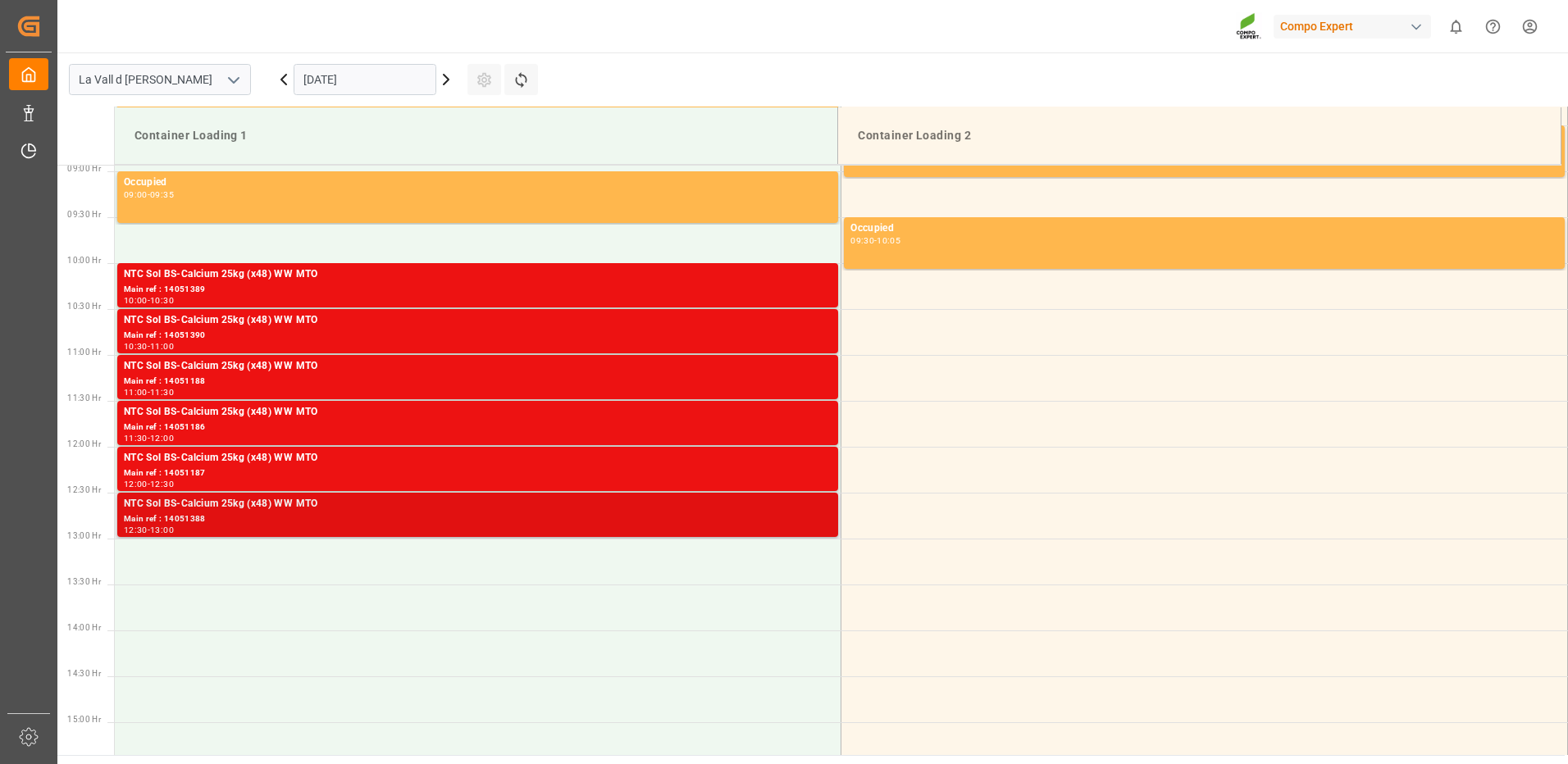
click at [799, 523] on div "Main ref : 14051388" at bounding box center [478, 520] width 707 height 14
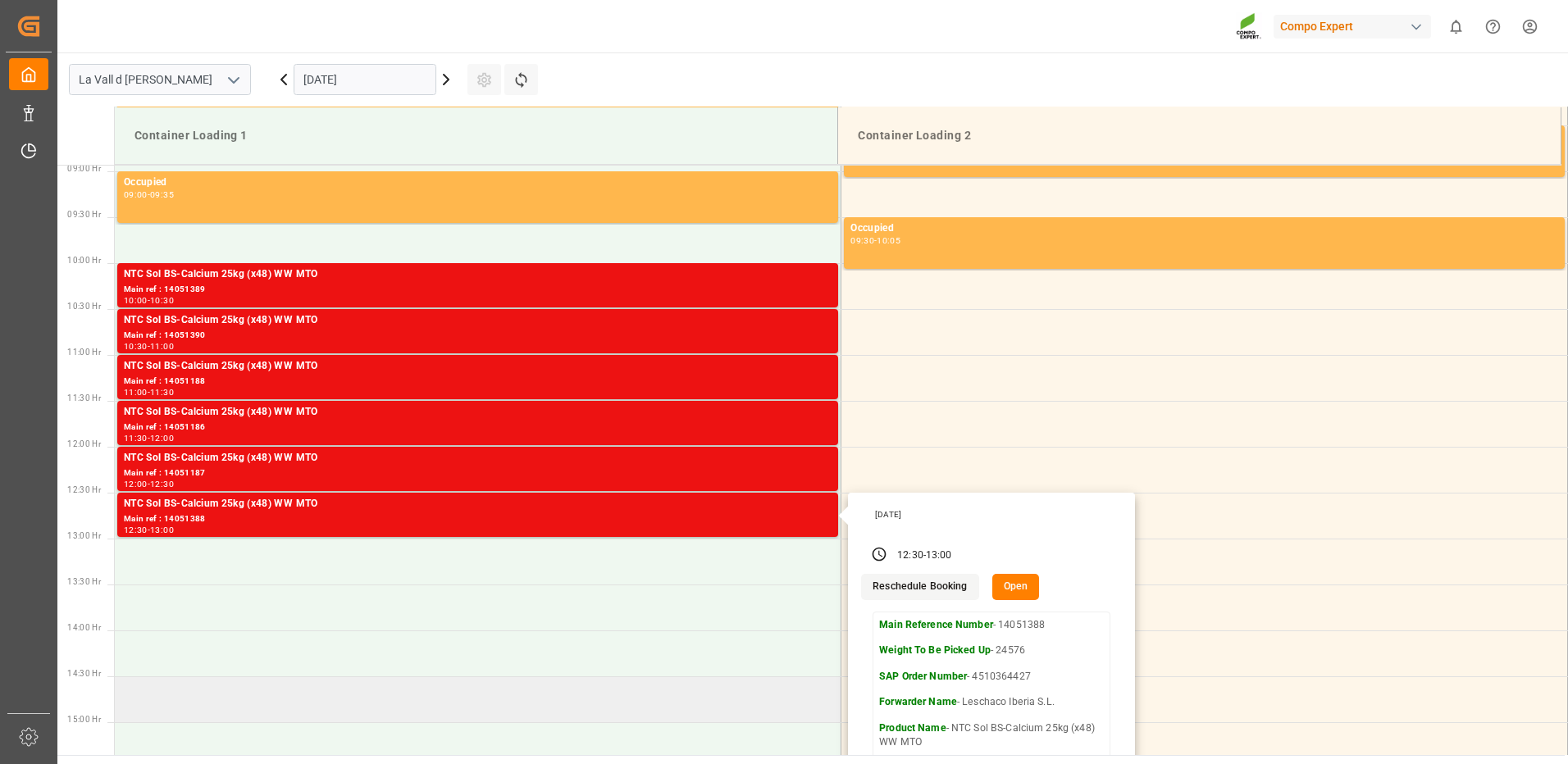
scroll to position [902, 0]
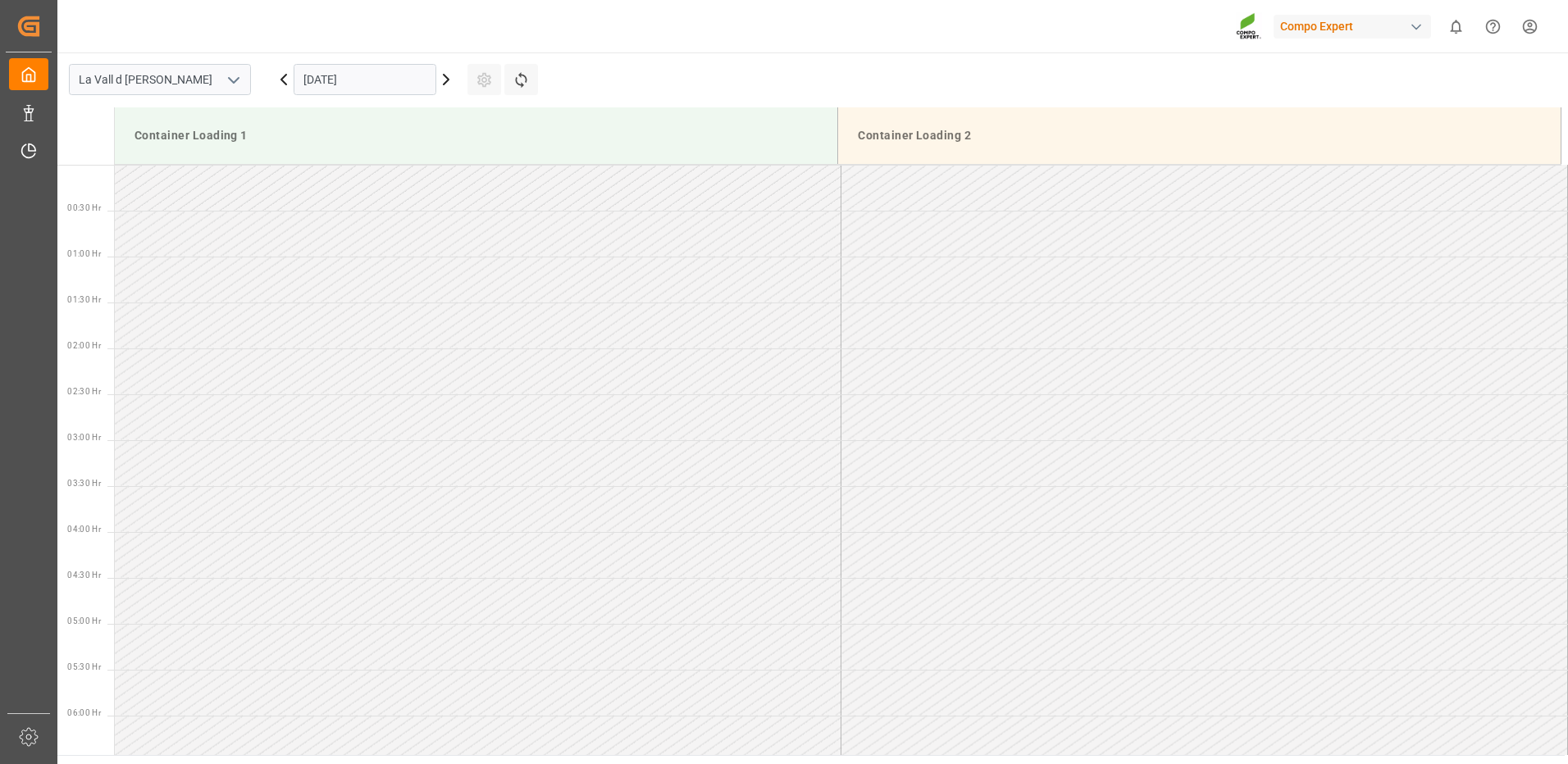
scroll to position [999, 0]
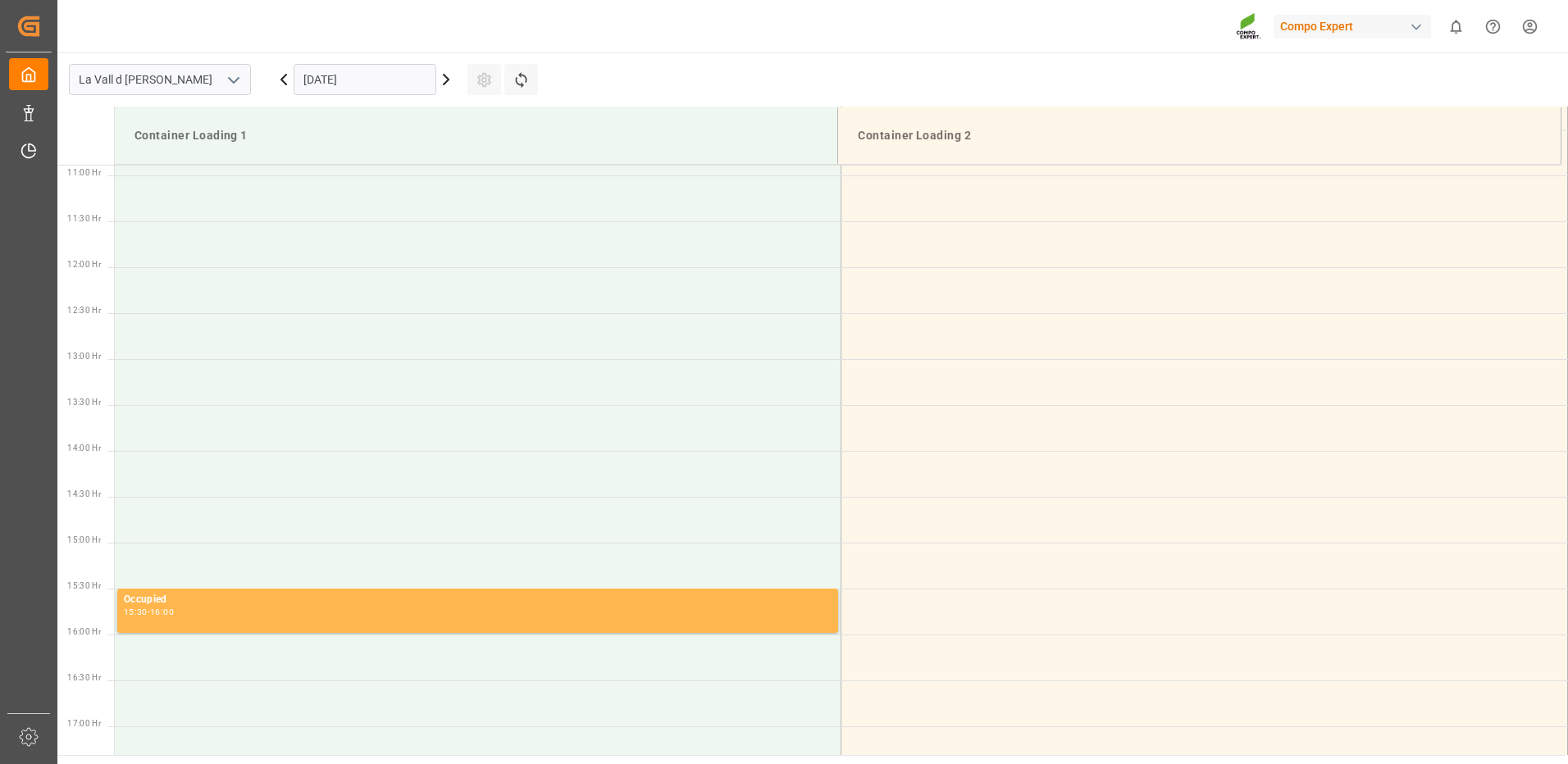
click at [342, 77] on input "[DATE]" at bounding box center [364, 79] width 143 height 31
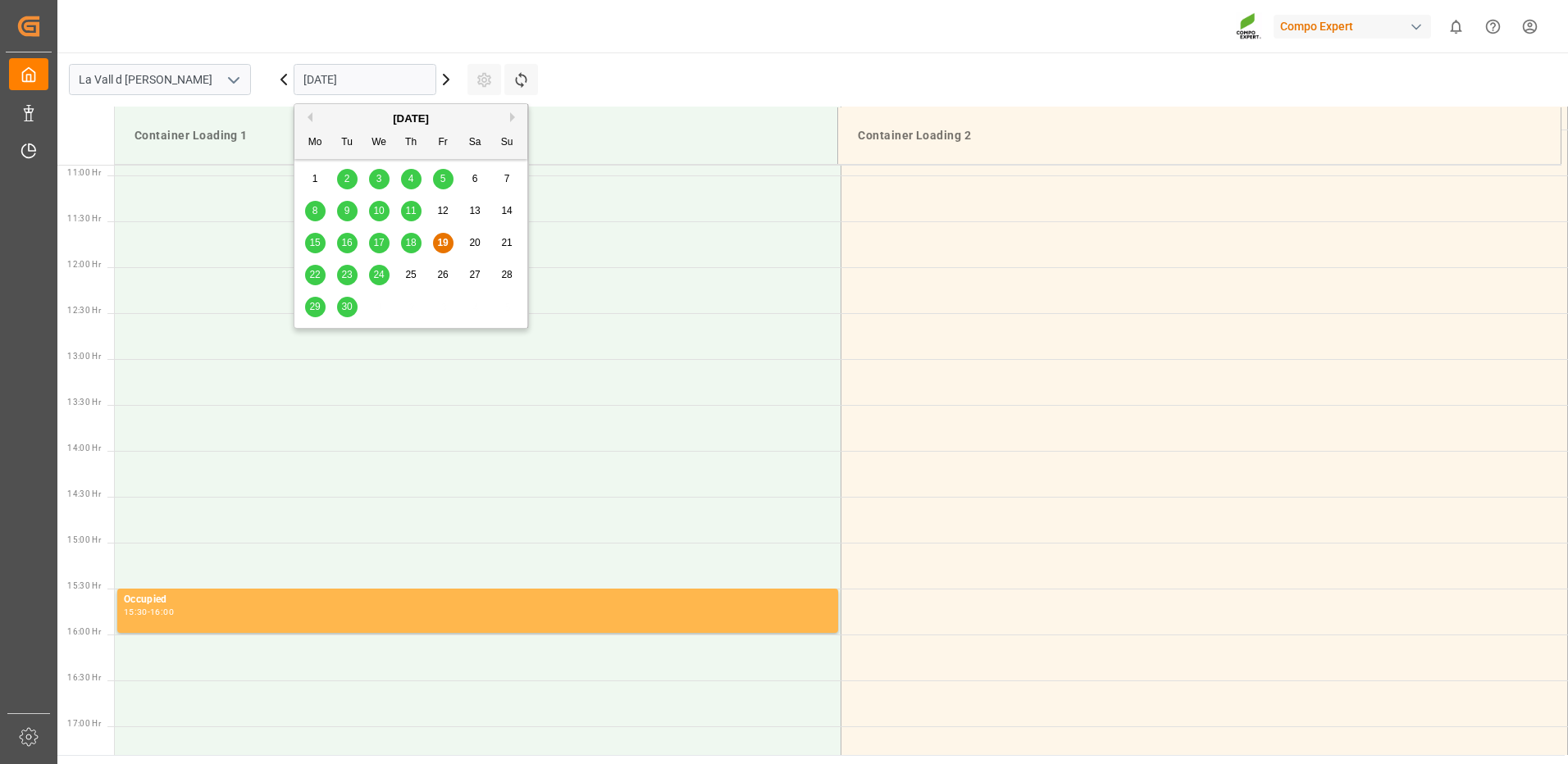
click at [345, 301] on span "30" at bounding box center [346, 307] width 11 height 12
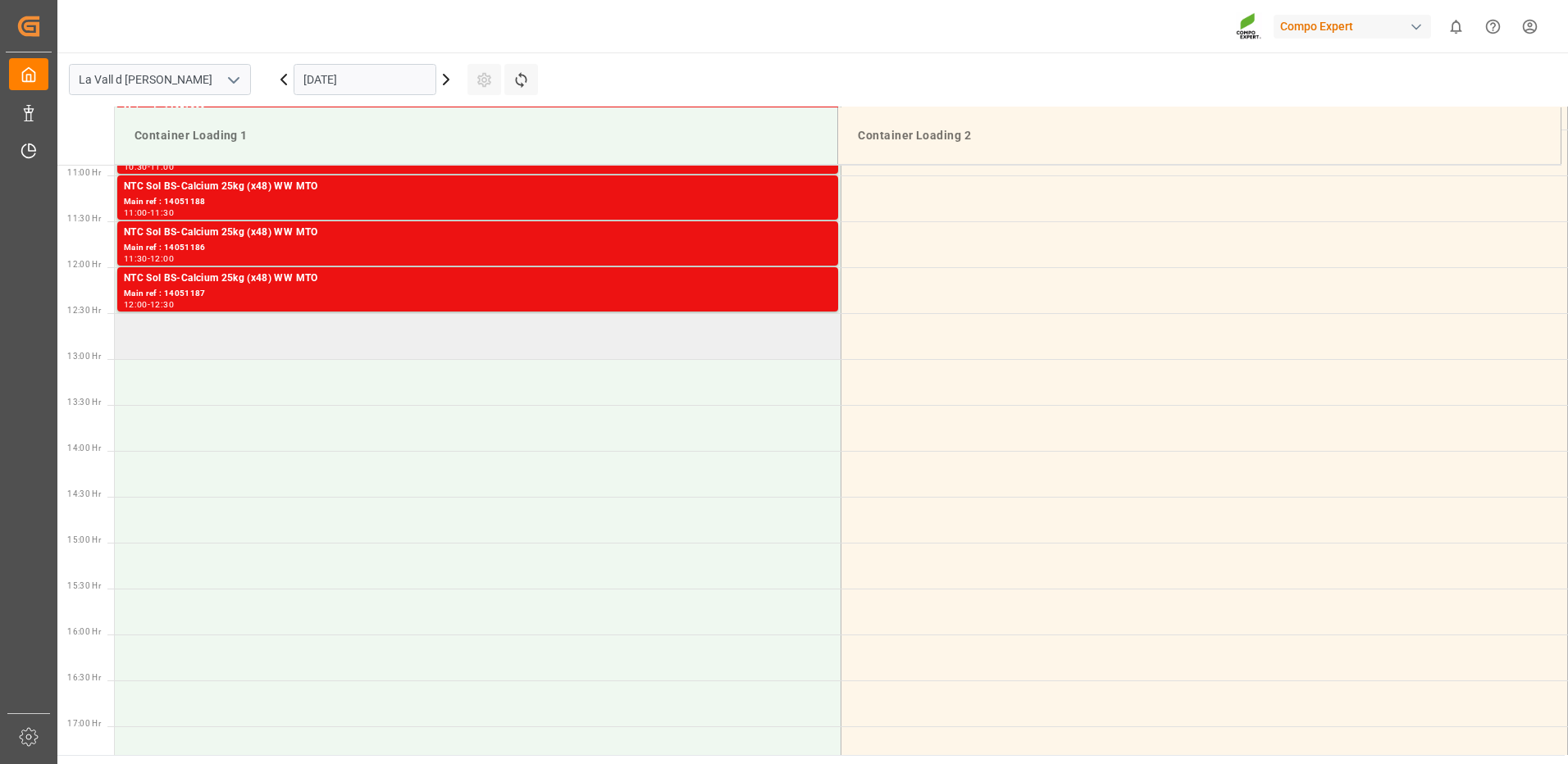
click at [298, 337] on td at bounding box center [478, 336] width 727 height 46
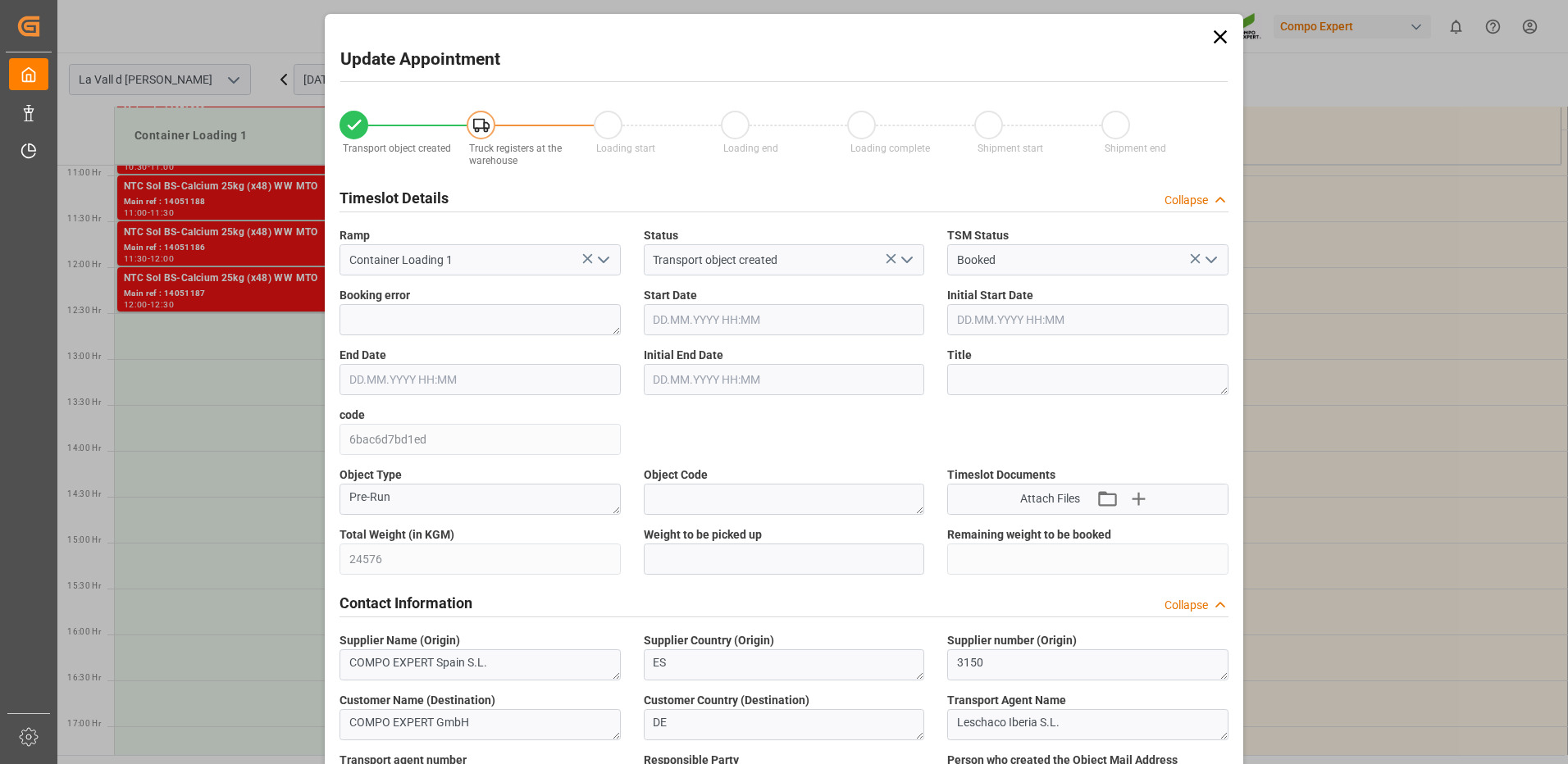
type input "24576"
type input "60"
type input "30.09.2025 12:30"
type input "30.09.2025 13:00"
type input "[DATE] 09:05"
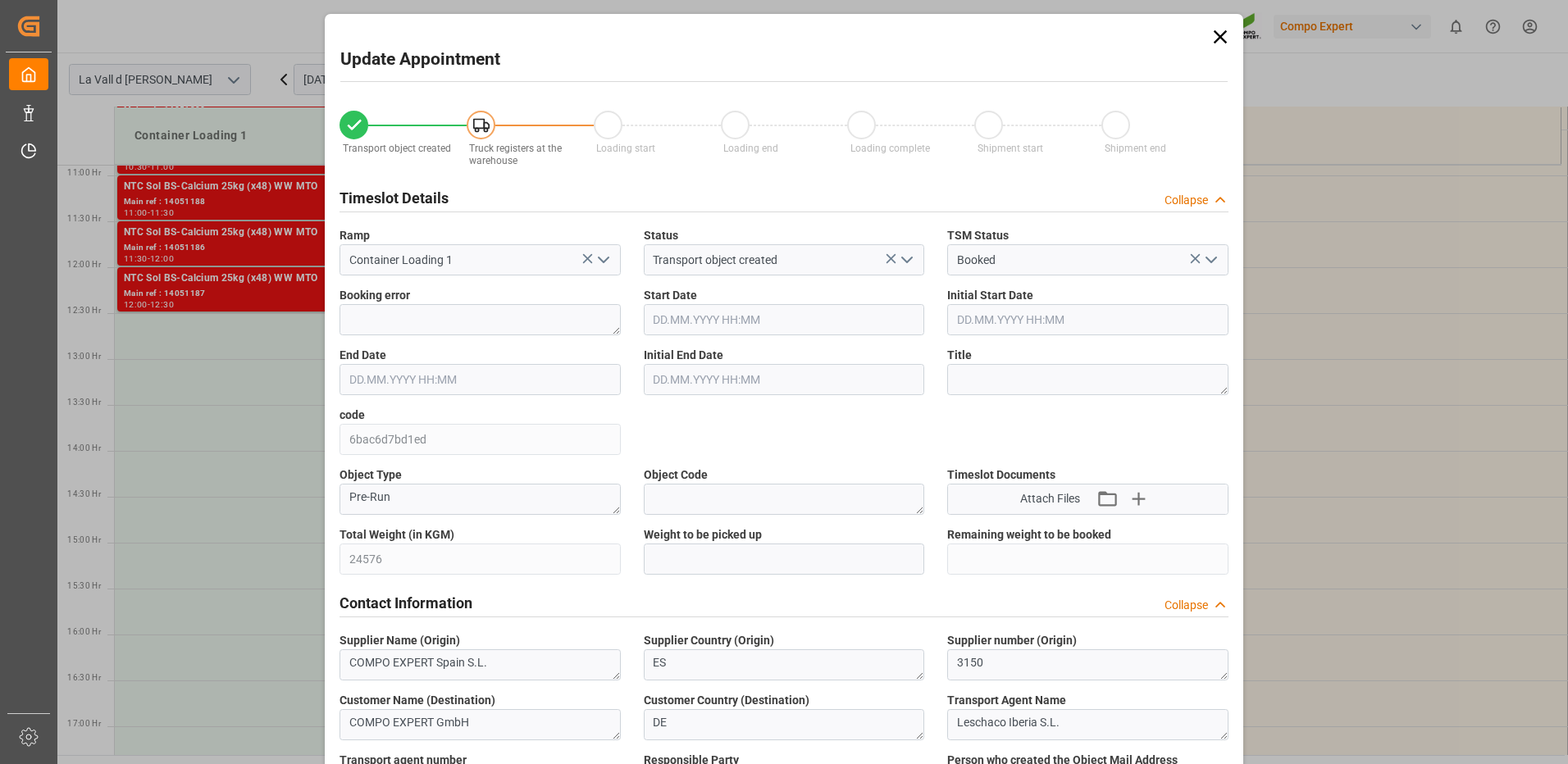
type input "19.09.2025 12:27"
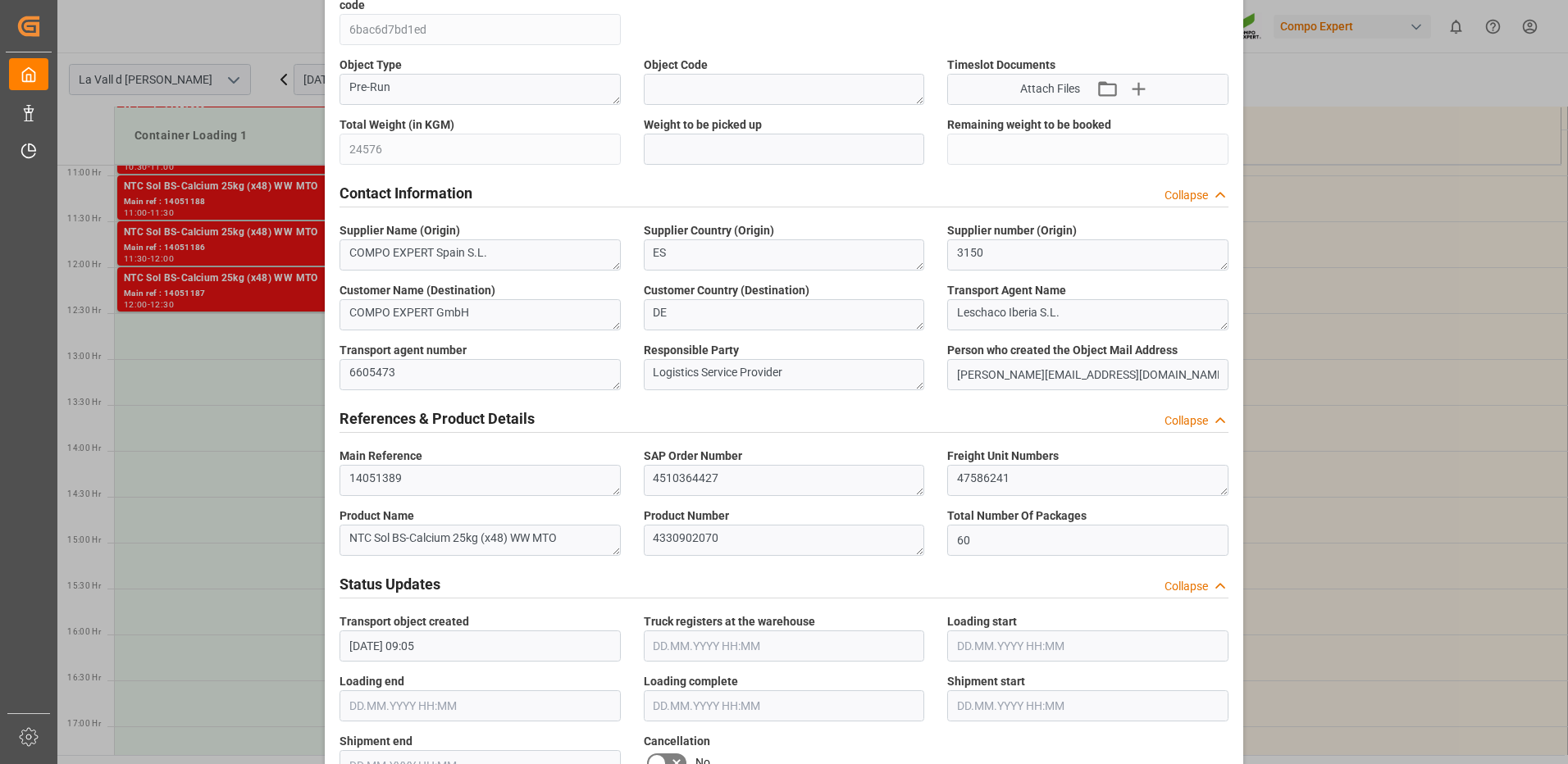
scroll to position [246, 0]
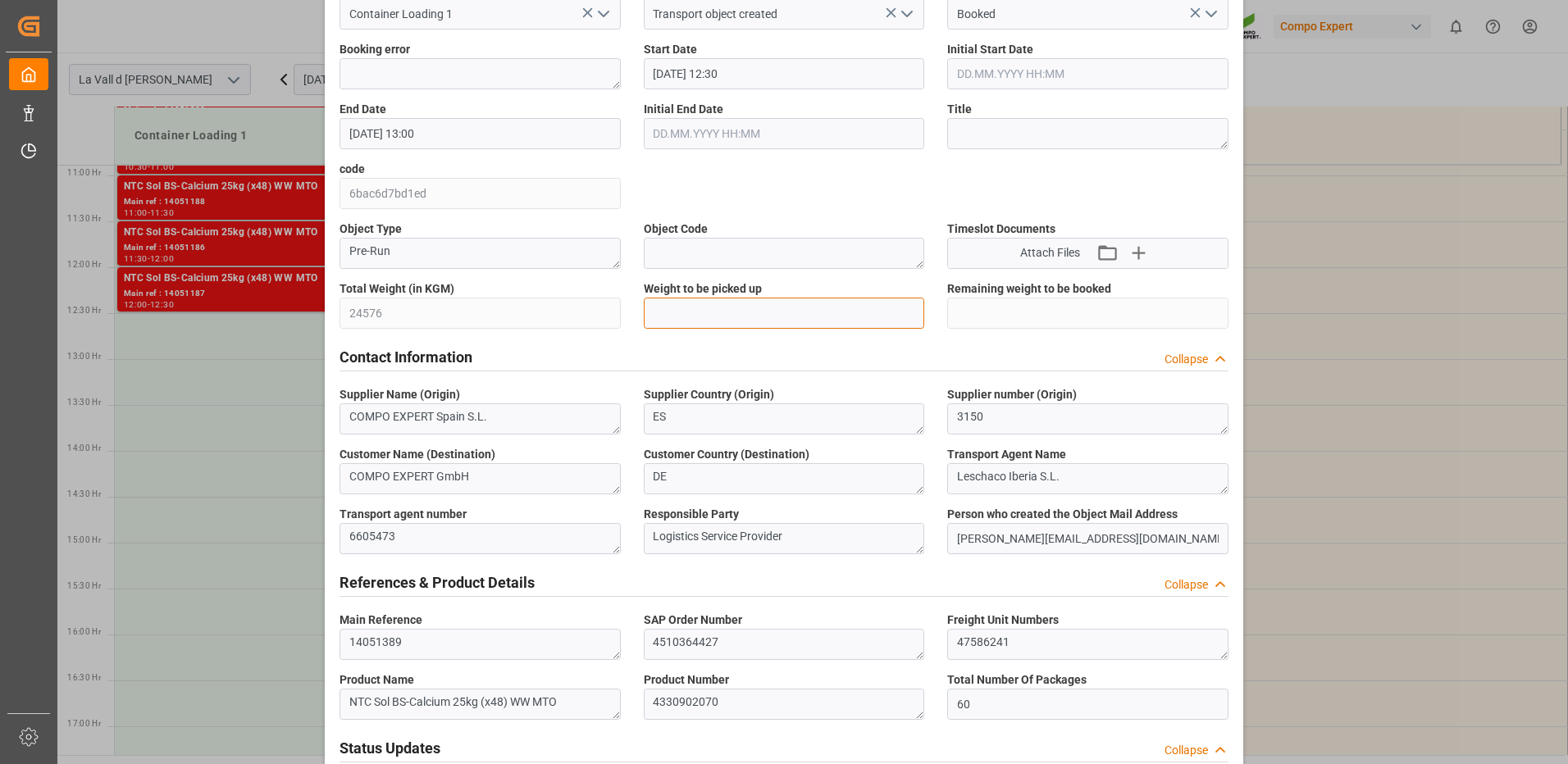
click at [743, 304] on input "text" at bounding box center [784, 314] width 281 height 31
type input "24576"
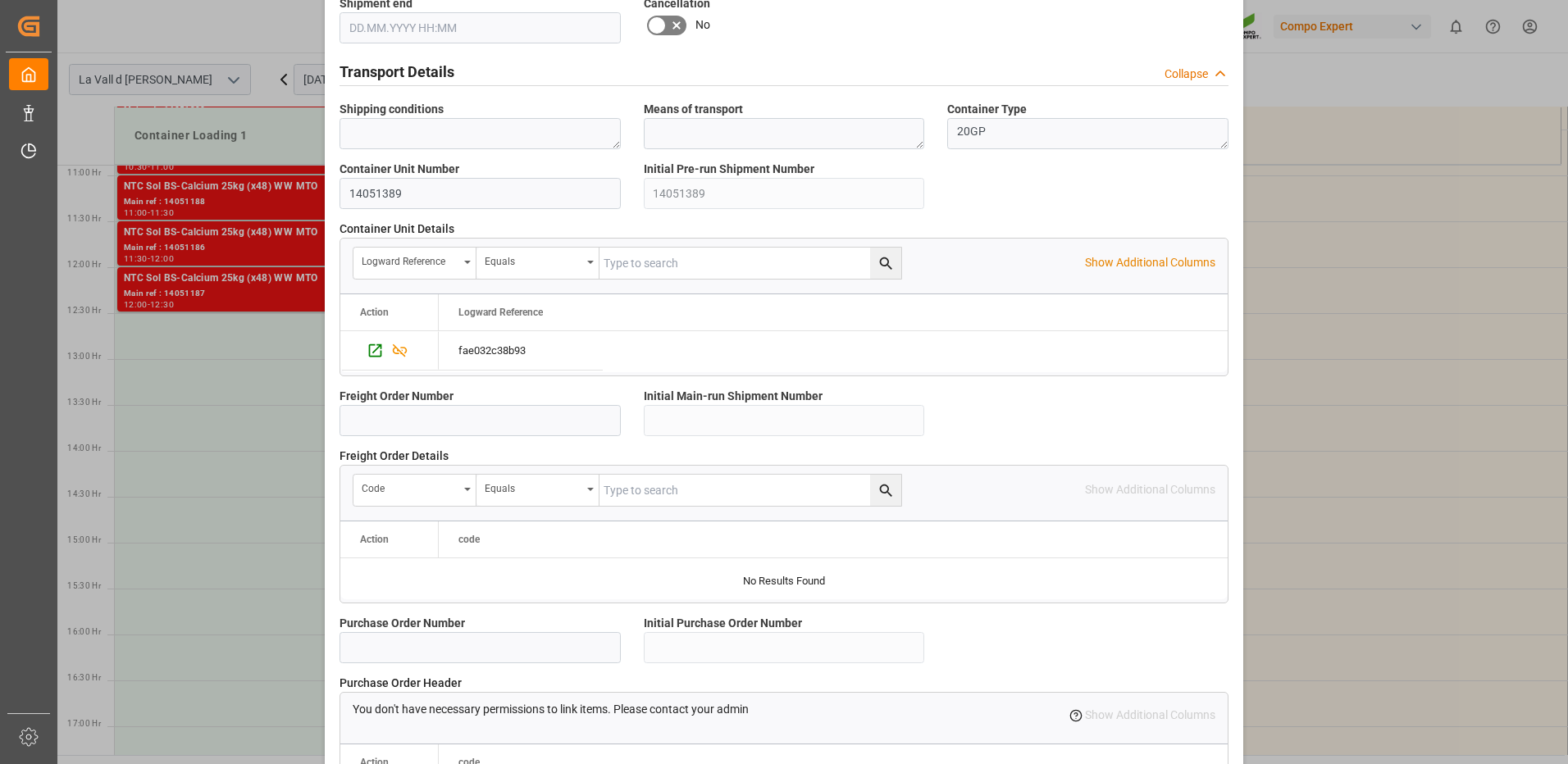
scroll to position [1398, 0]
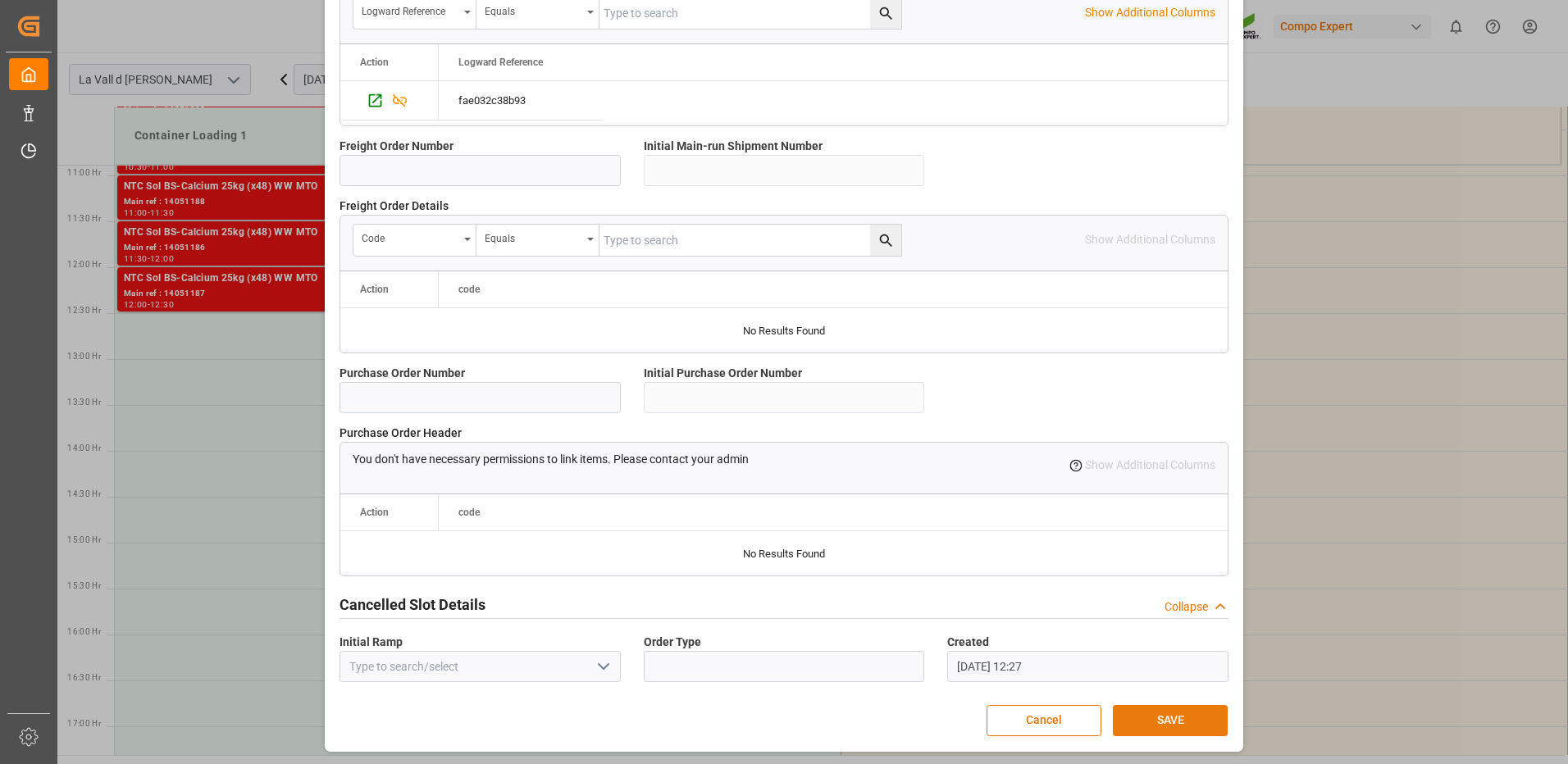
click at [1157, 715] on button "SAVE" at bounding box center [1169, 721] width 114 height 31
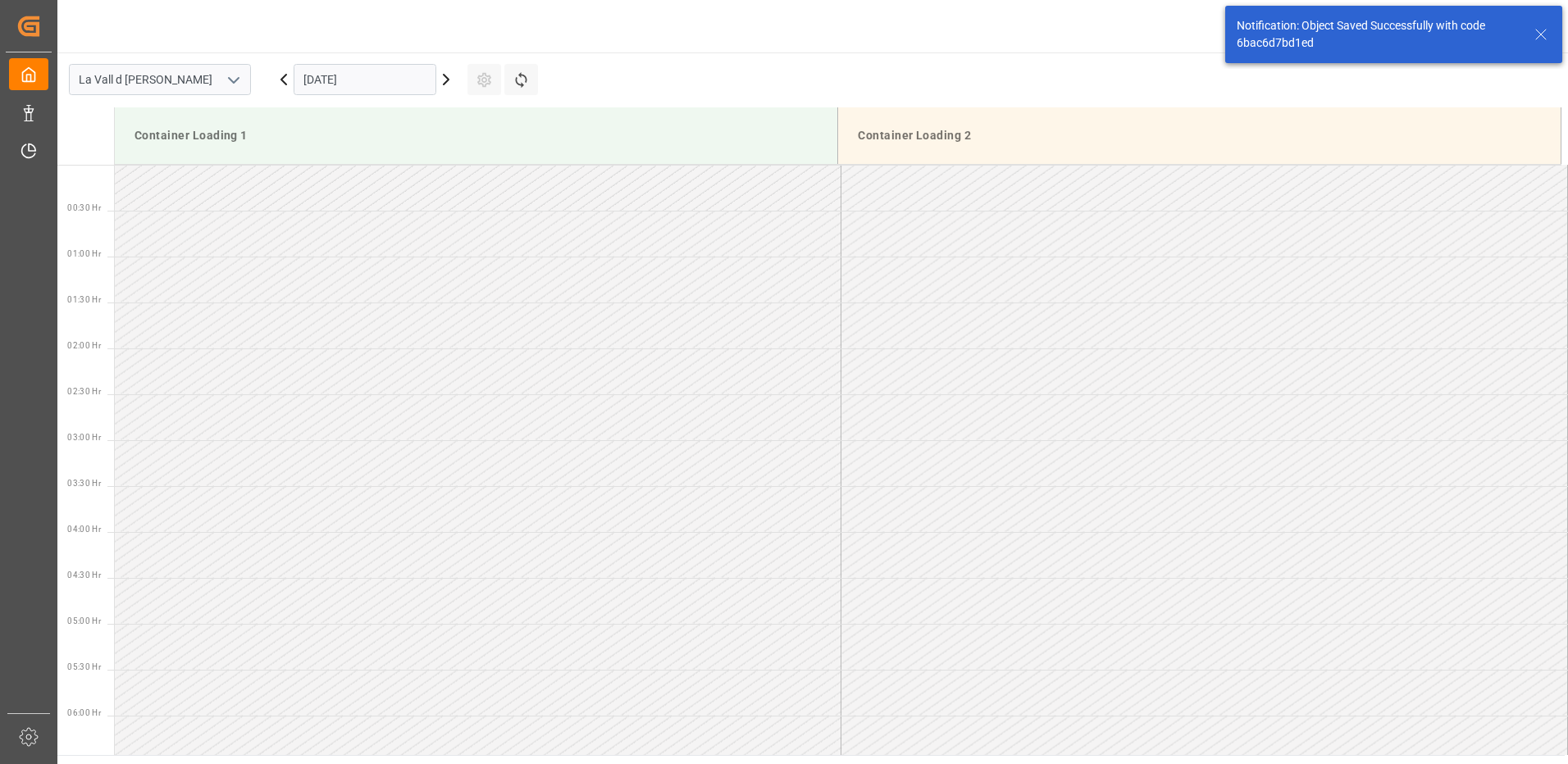
scroll to position [999, 0]
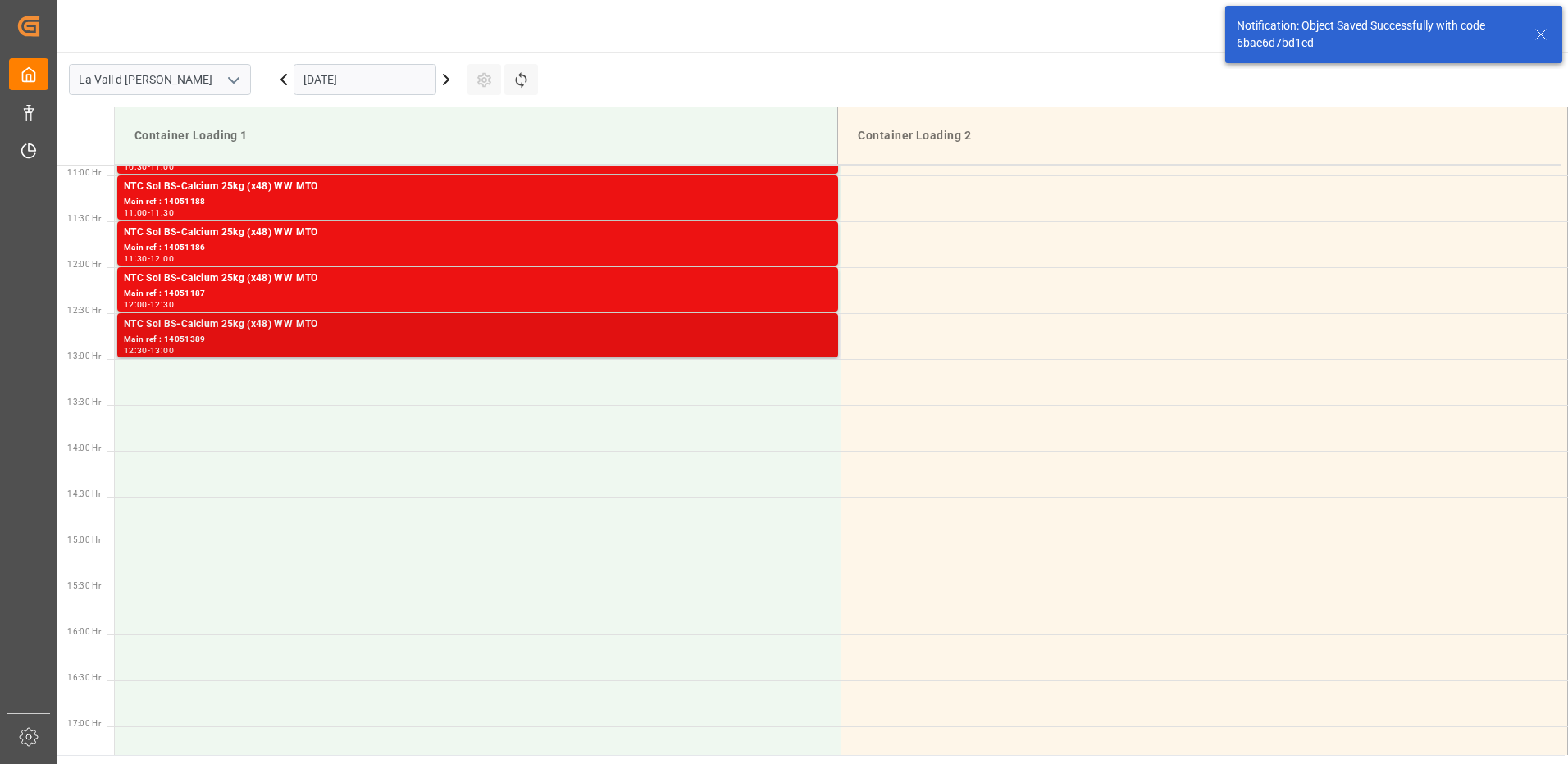
click at [696, 350] on div "12:30 - 13:00" at bounding box center [478, 351] width 707 height 9
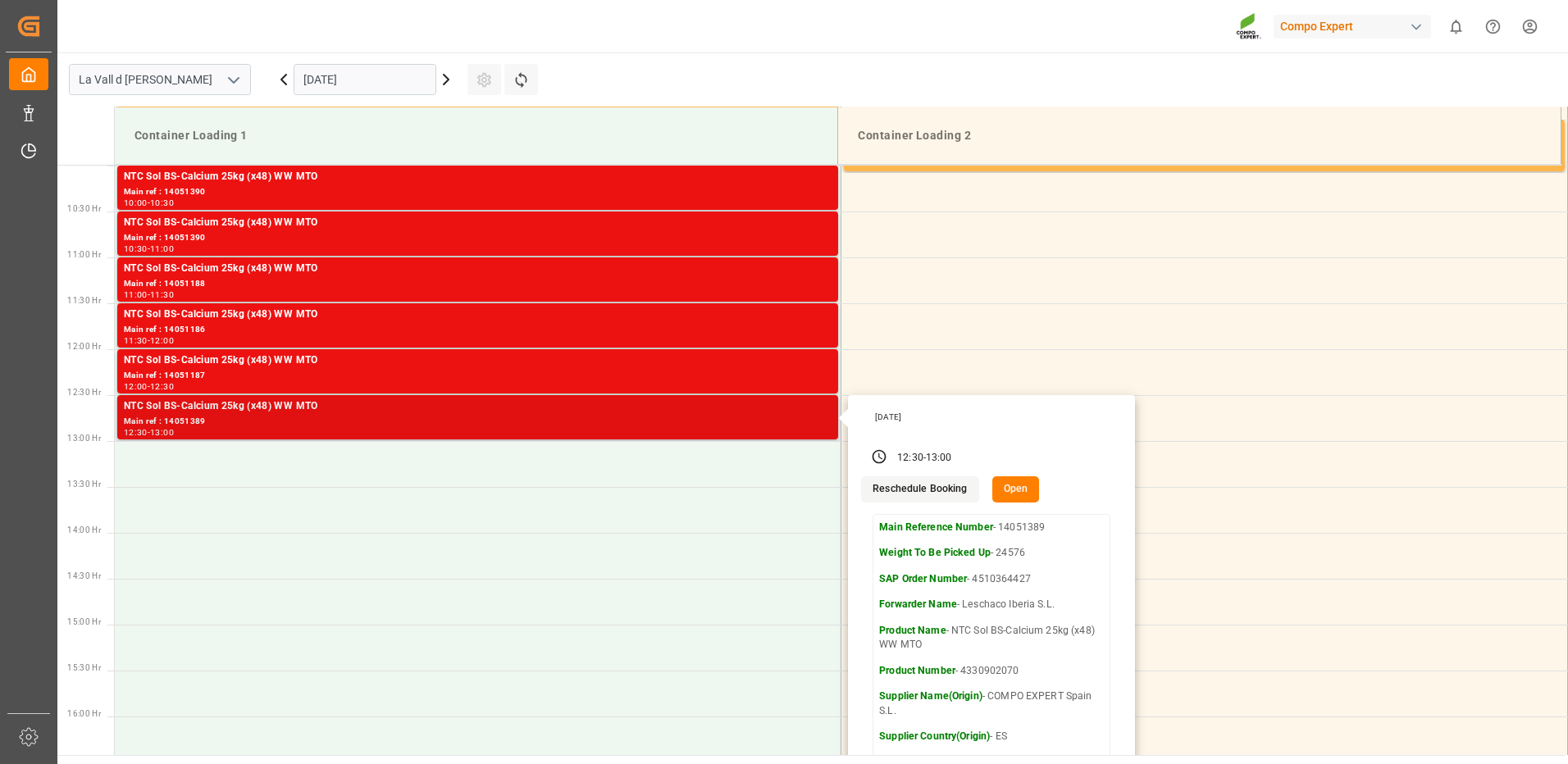
scroll to position [671, 0]
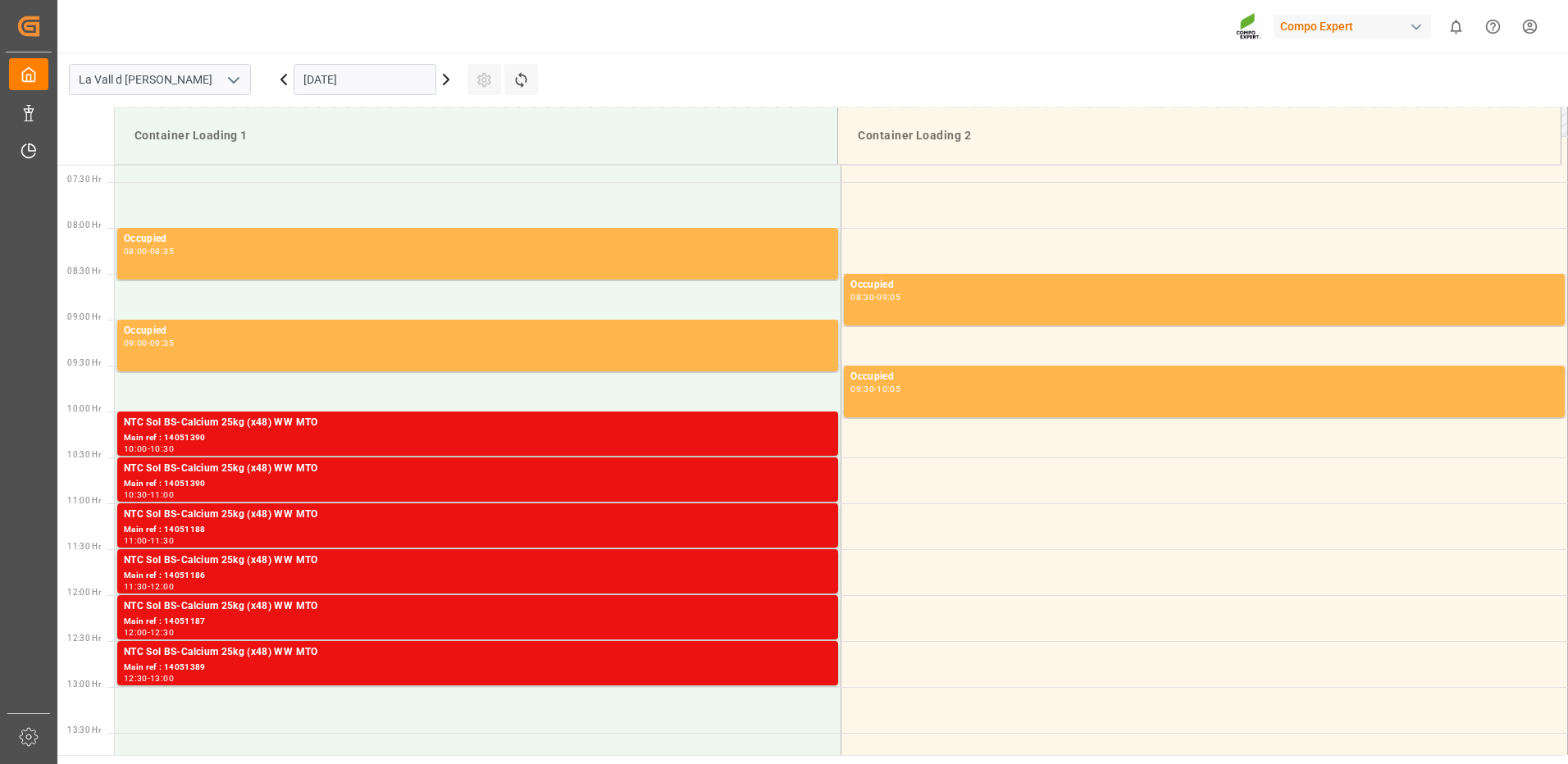
click at [790, 427] on div "NTC Sol BS-Calcium 25kg (x48) WW MTO" at bounding box center [478, 423] width 707 height 17
click at [808, 476] on div "NTC Sol BS-Calcium 25kg (x48) WW MTO" at bounding box center [478, 469] width 707 height 17
click at [817, 435] on div "Main ref : 14051390" at bounding box center [478, 438] width 707 height 14
click at [808, 473] on div "NTC Sol BS-Calcium 25kg (x48) WW MTO" at bounding box center [478, 469] width 707 height 17
click at [798, 512] on div "NTC Sol BS-Calcium 25kg (x48) WW MTO" at bounding box center [478, 515] width 707 height 17
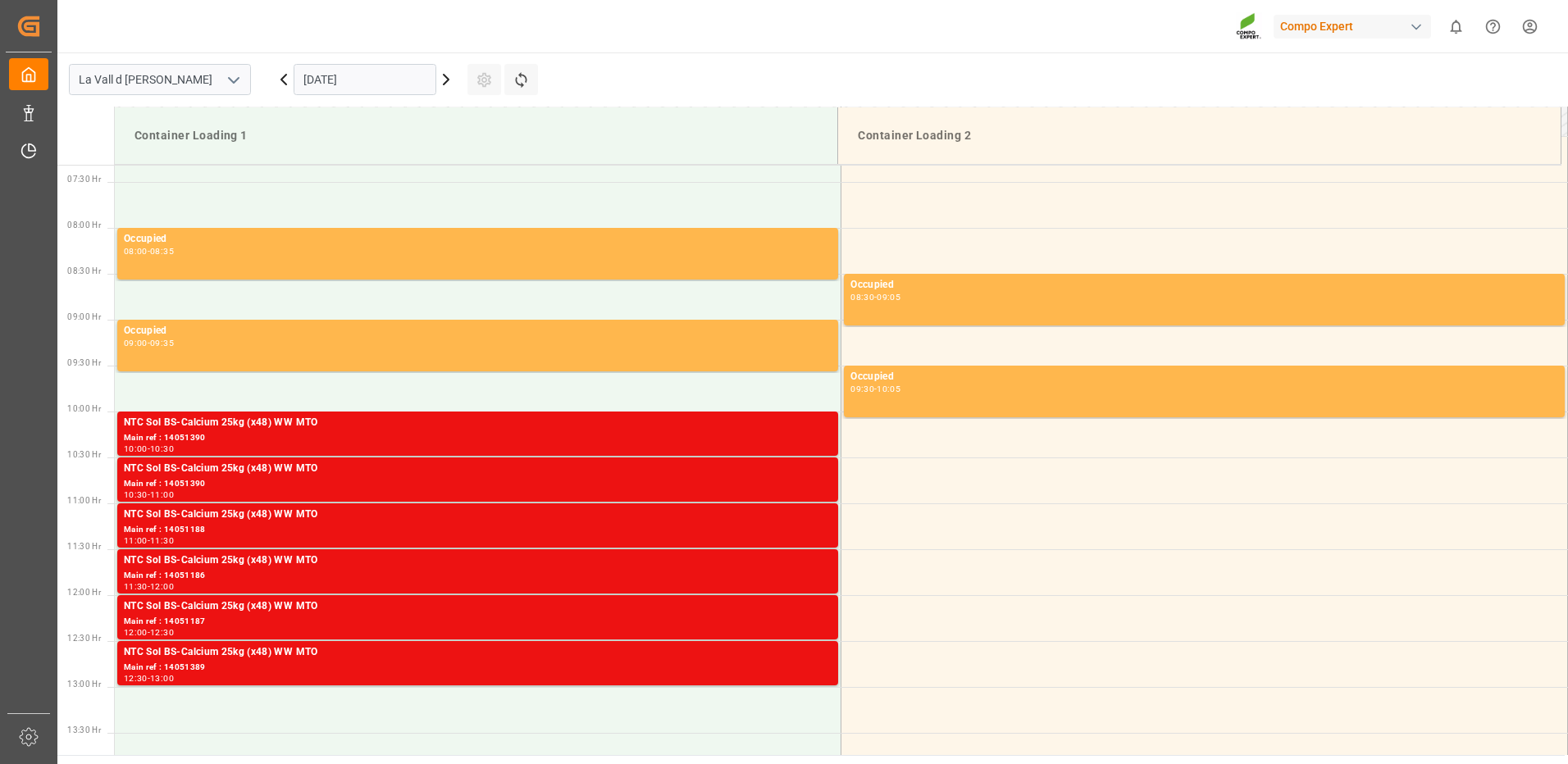
click at [790, 560] on div "NTC Sol BS-Calcium 25kg (x48) WW MTO" at bounding box center [478, 561] width 707 height 17
click at [799, 605] on div "NTC Sol BS-Calcium 25kg (x48) WW MTO" at bounding box center [478, 607] width 707 height 17
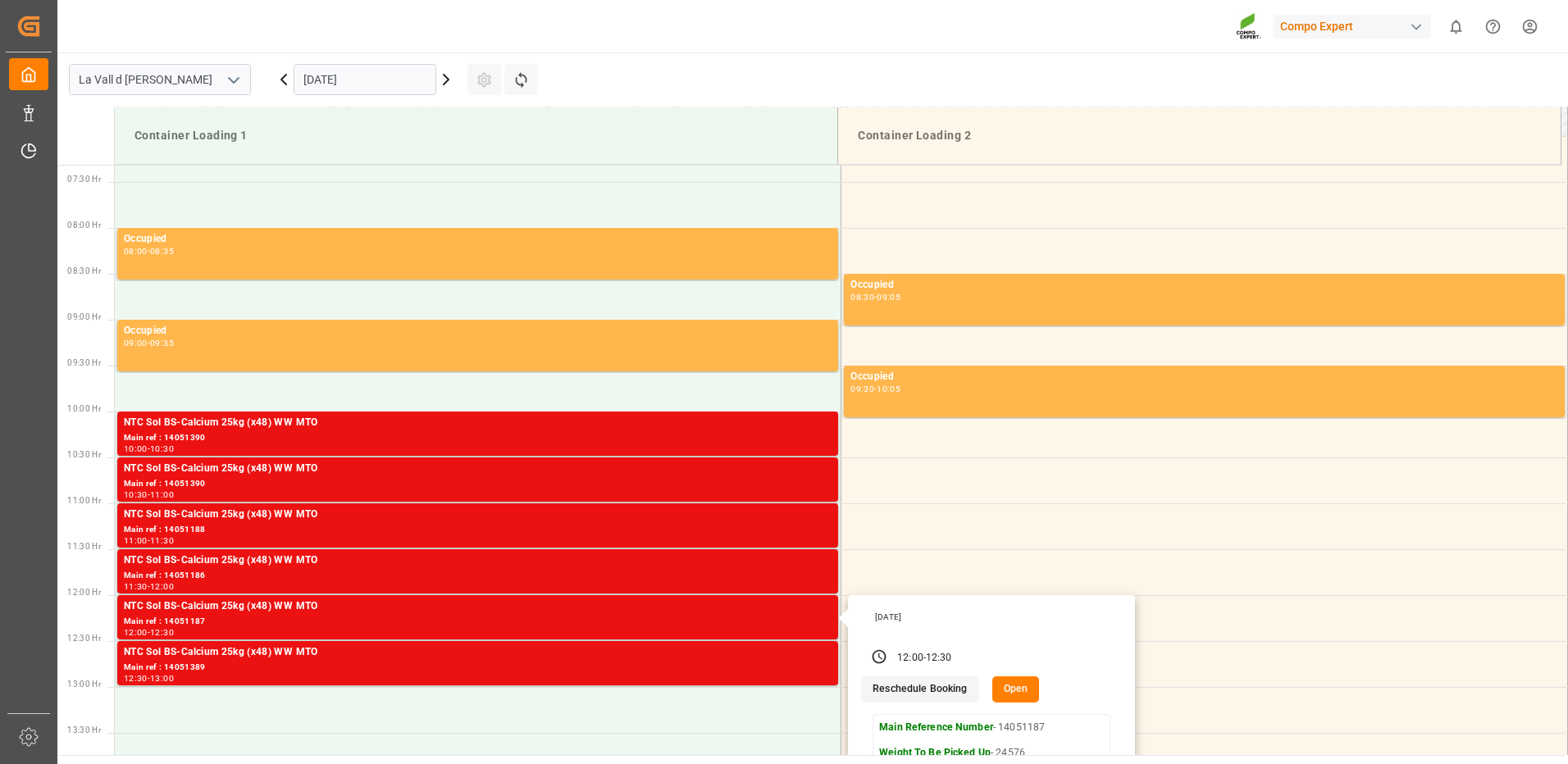
scroll to position [753, 0]
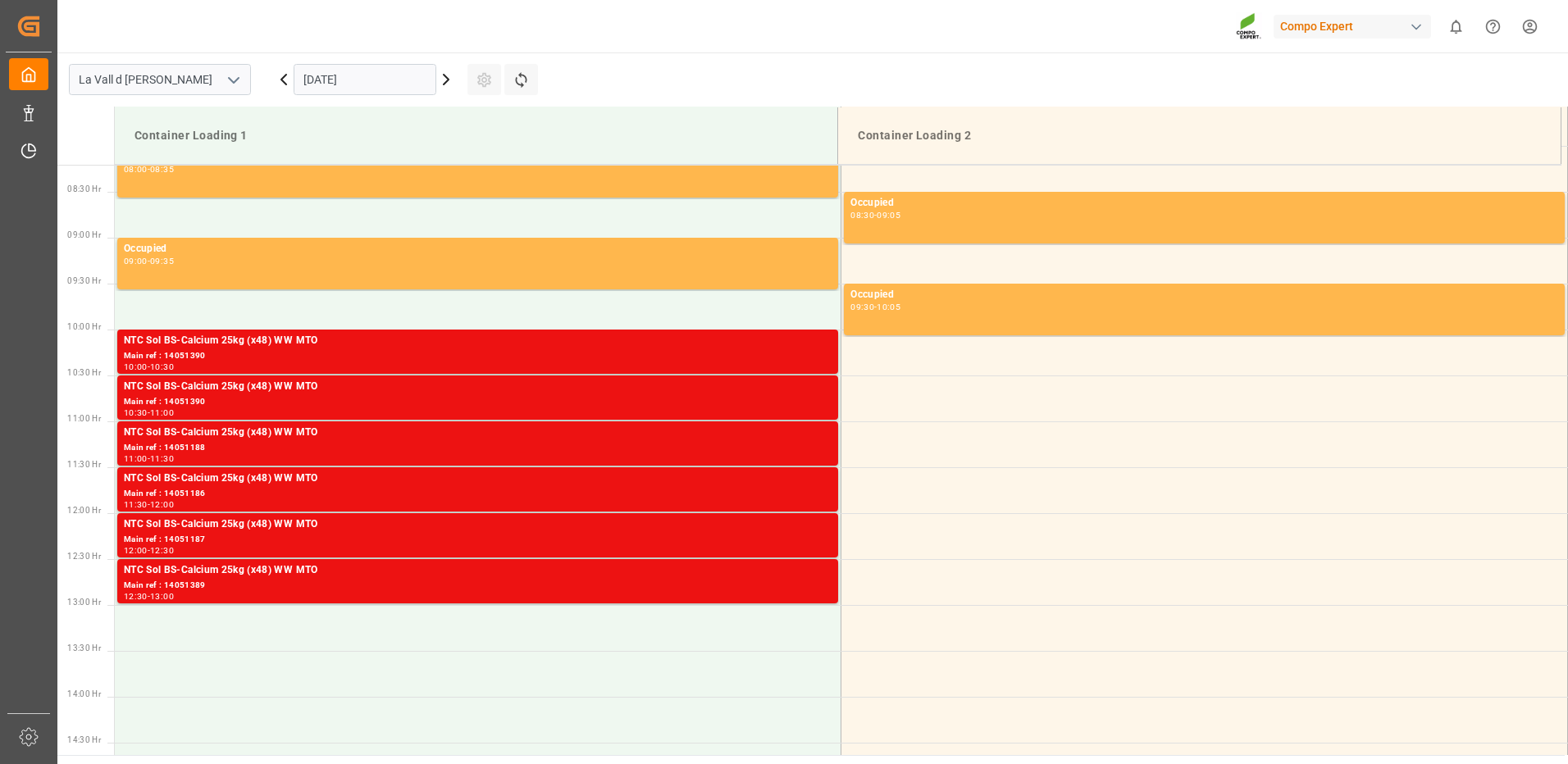
click at [809, 575] on div "NTC Sol BS-Calcium 25kg (x48) WW MTO" at bounding box center [478, 571] width 707 height 17
click at [795, 352] on div "Main ref : 14051390" at bounding box center [478, 357] width 707 height 14
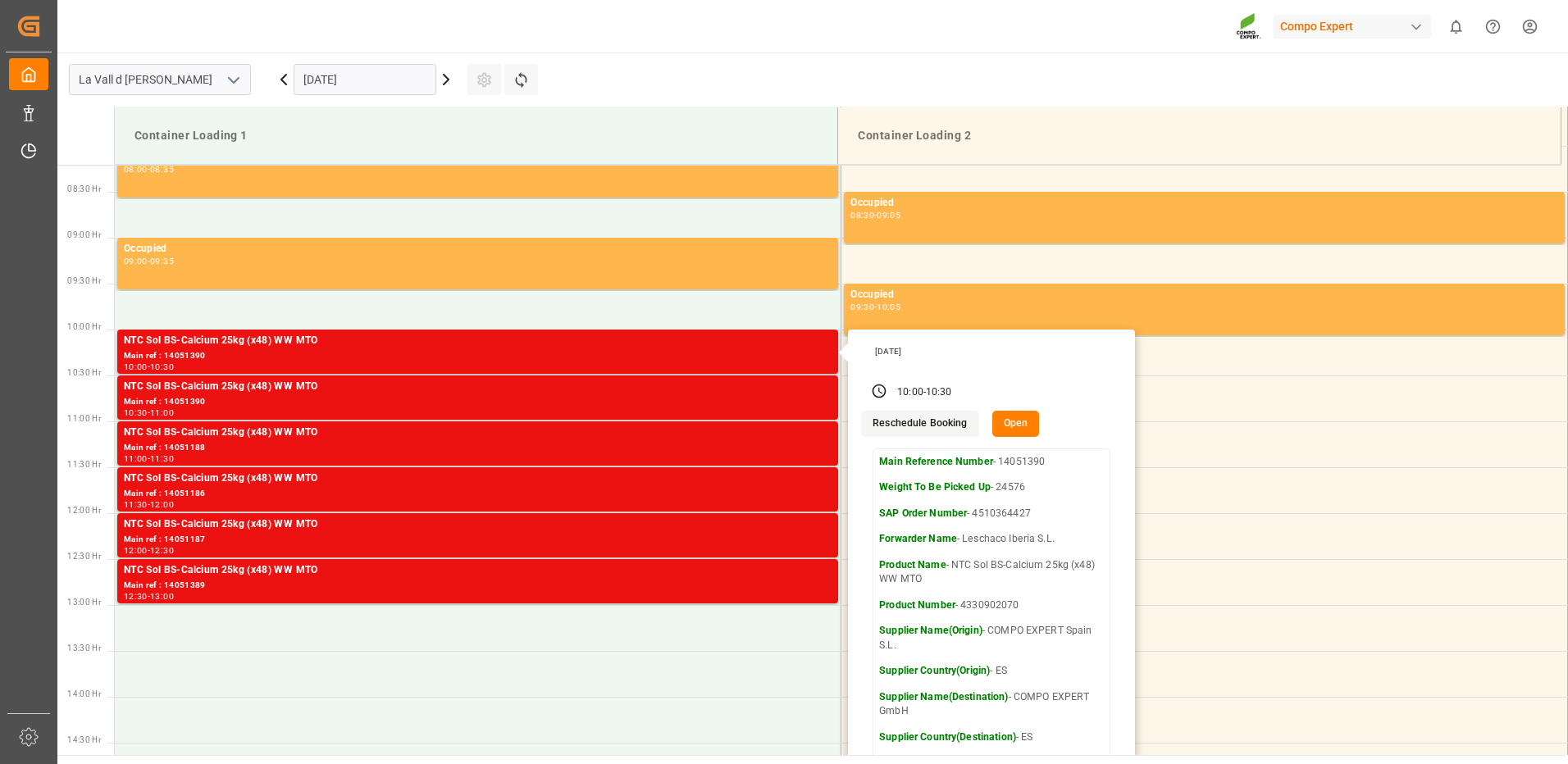
scroll to position [917, 0]
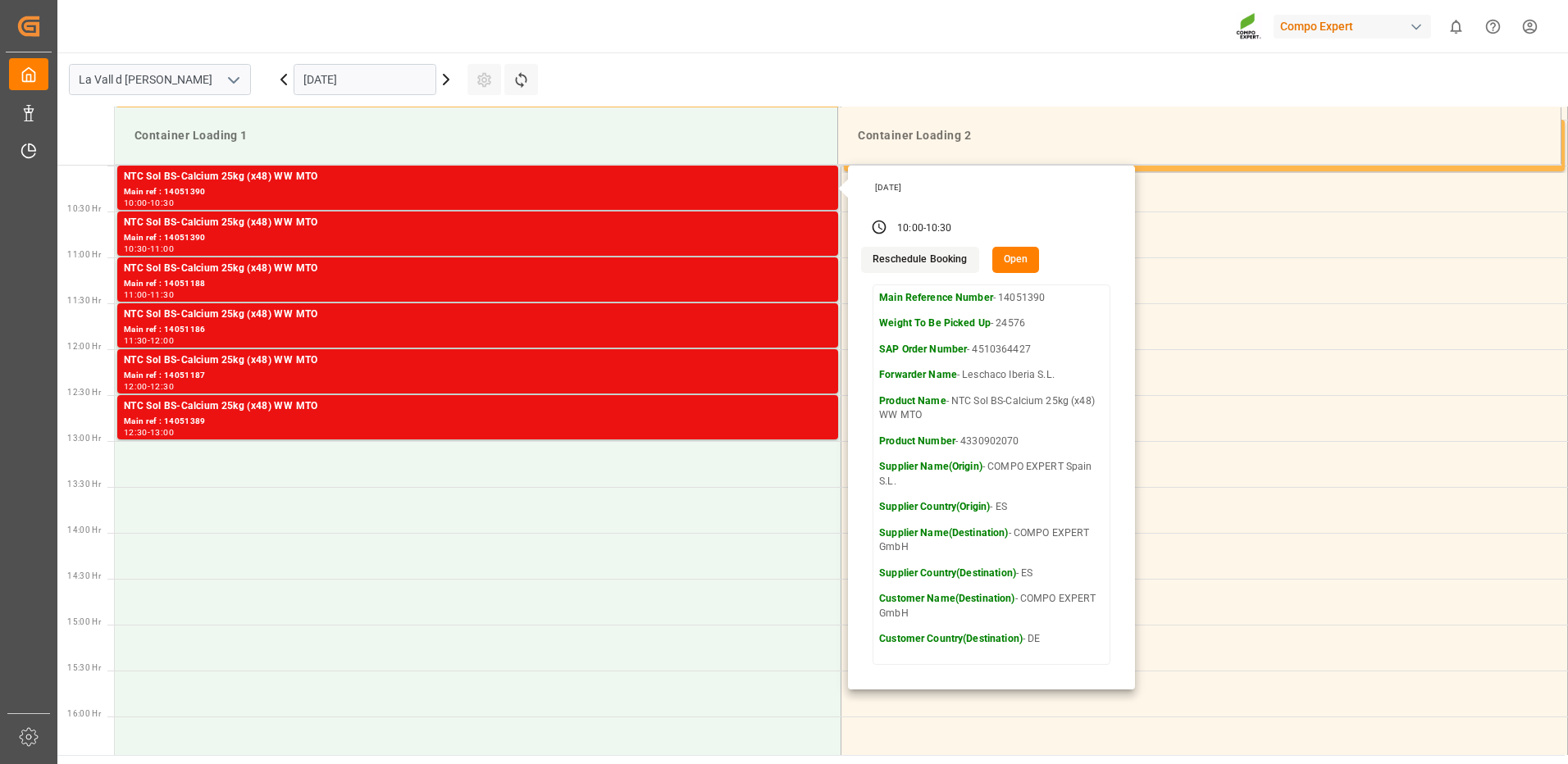
click at [1018, 259] on button "Open" at bounding box center [1015, 260] width 48 height 26
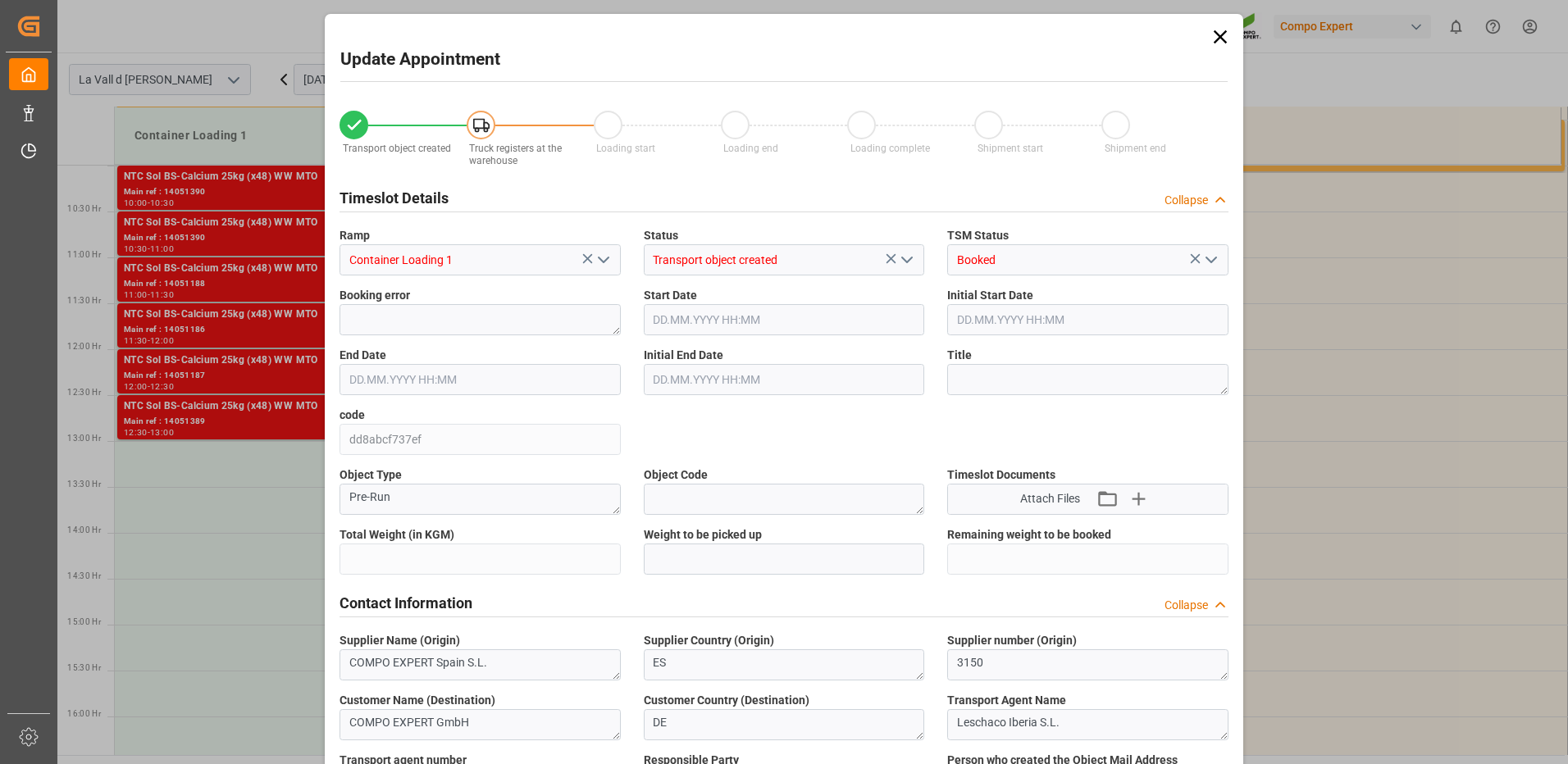
type input "24576"
type input "60"
type input "30.09.2025 10:00"
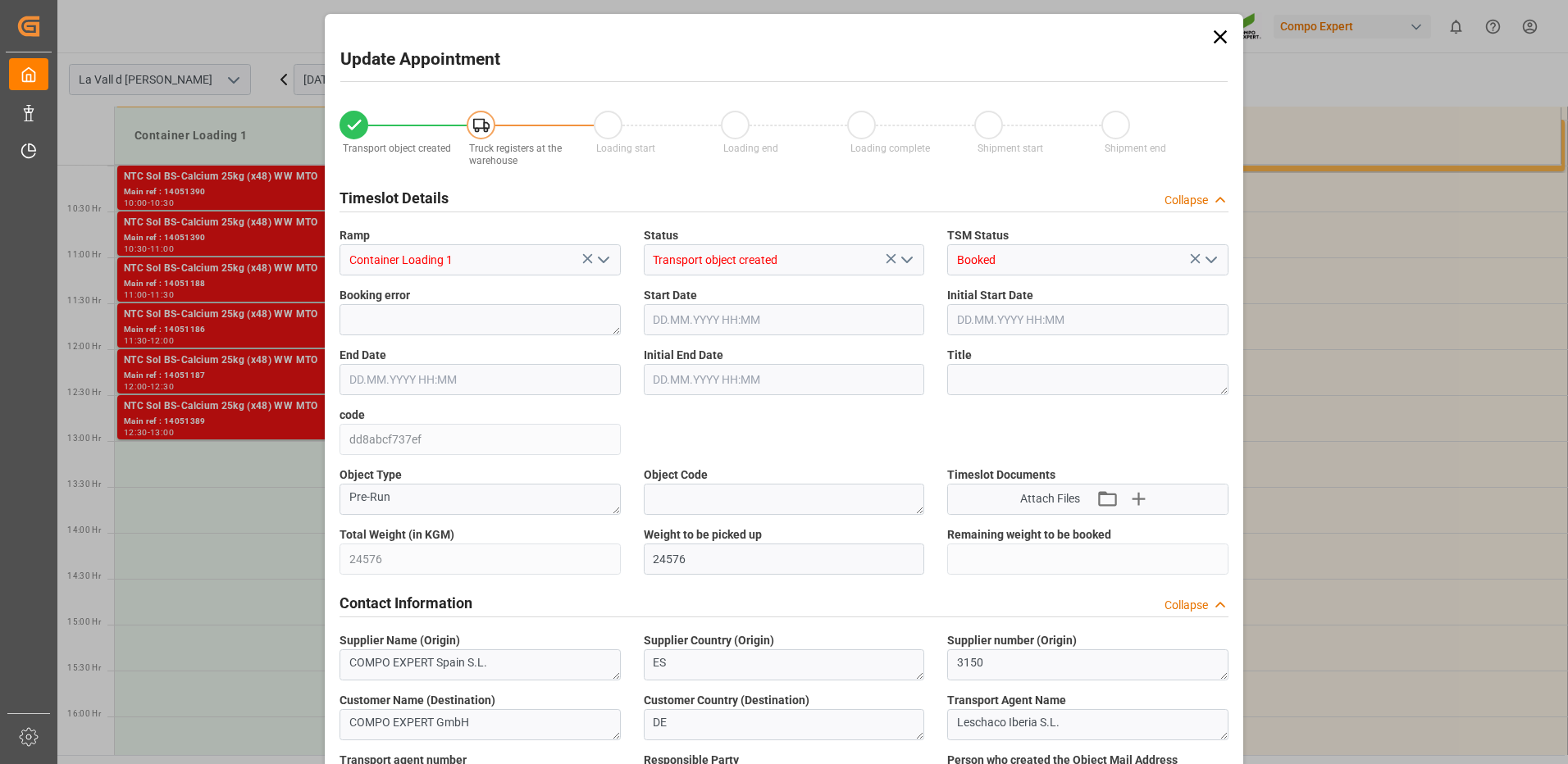
type input "30.09.2025 10:30"
type input "[DATE] 09:05"
type input "[DATE] 12:24"
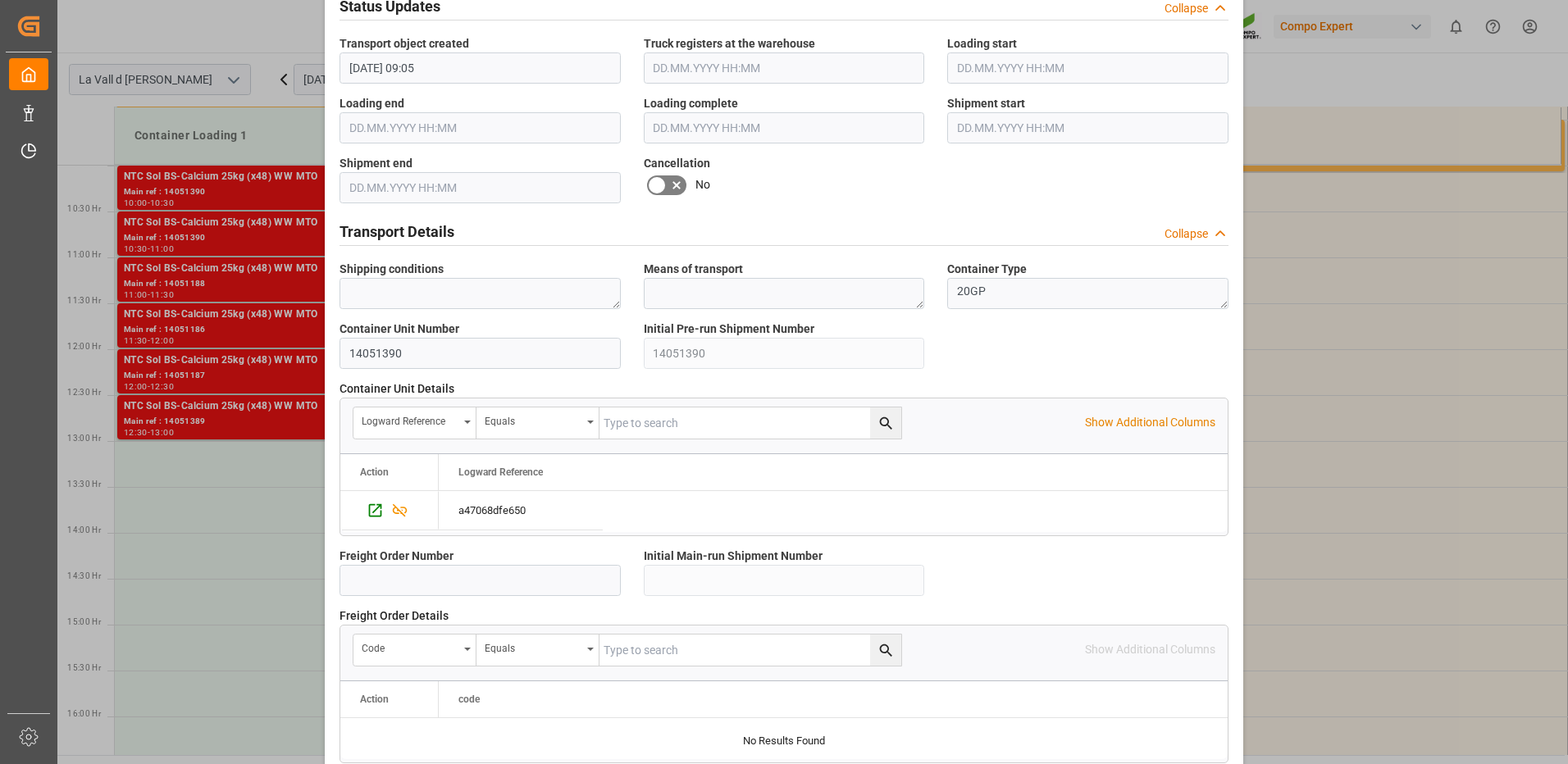
scroll to position [906, 0]
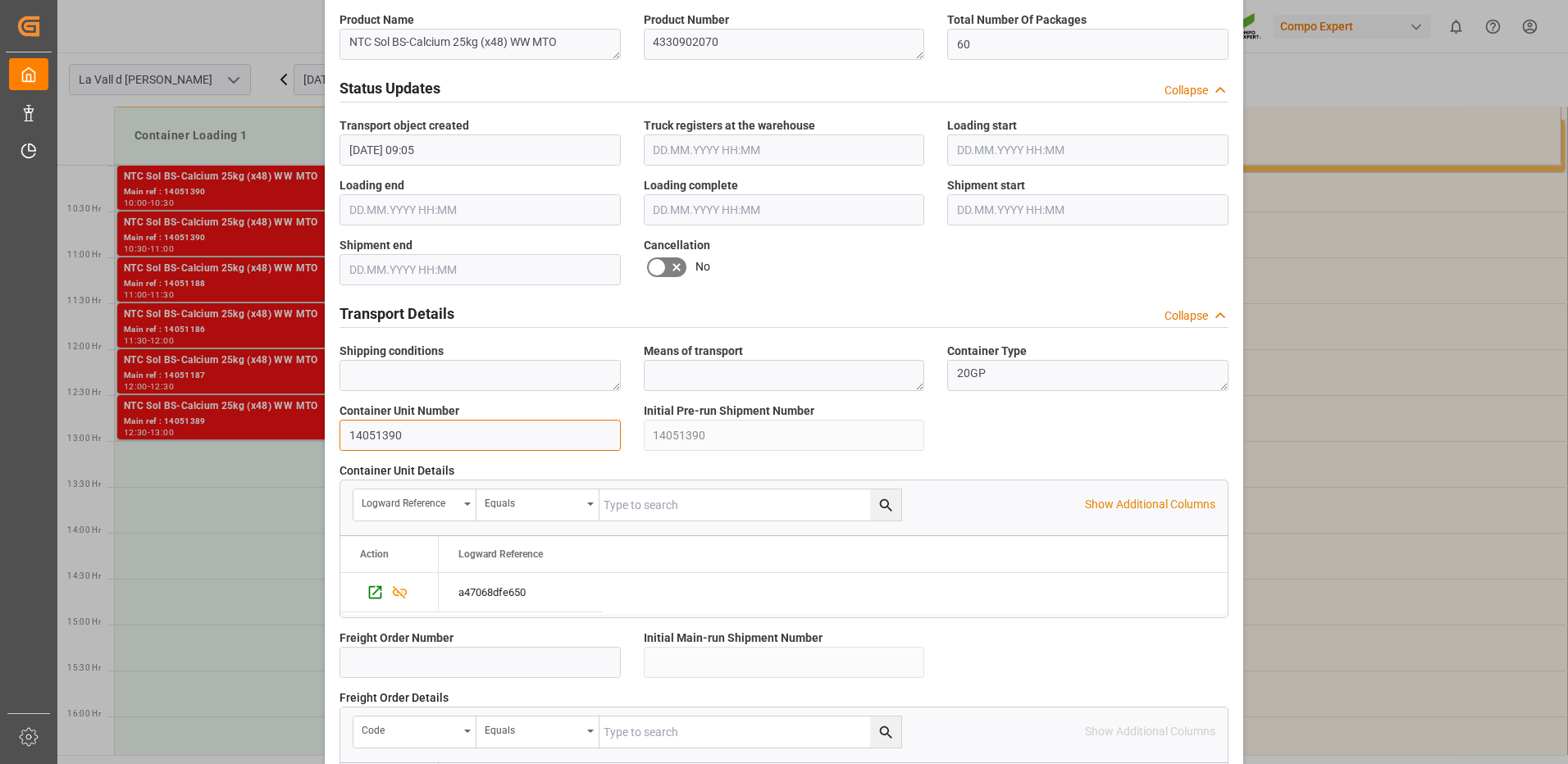
click at [444, 433] on input "14051390" at bounding box center [480, 436] width 281 height 31
drag, startPoint x: 436, startPoint y: 433, endPoint x: 319, endPoint y: 430, distance: 117.0
click at [324, 432] on div "Update Appointment Transport object created Truck registers at the warehouse Lo…" at bounding box center [784, 176] width 918 height 2136
type input "z"
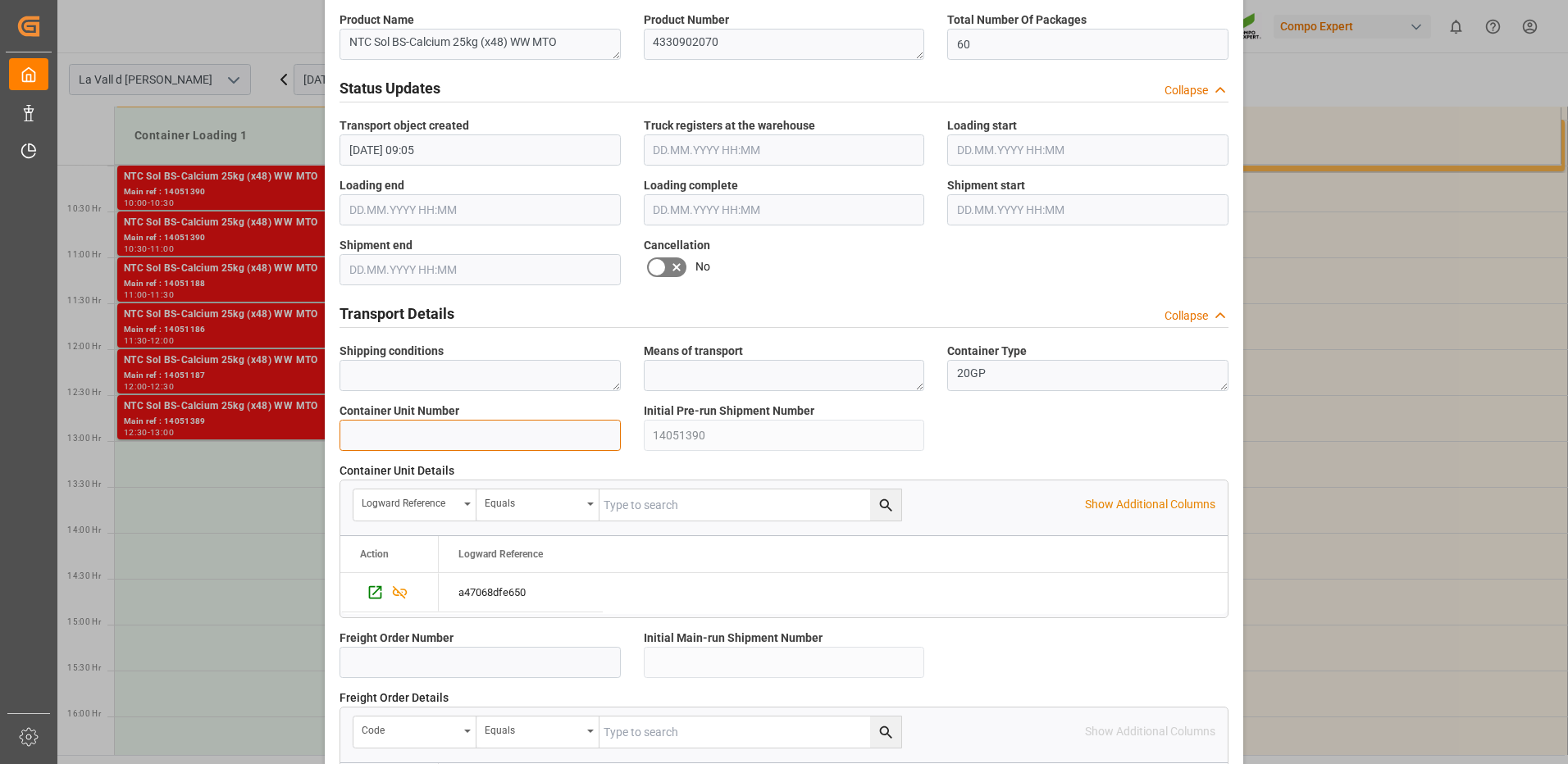
type input "z"
click at [487, 427] on input at bounding box center [480, 436] width 281 height 31
type input "14051390"
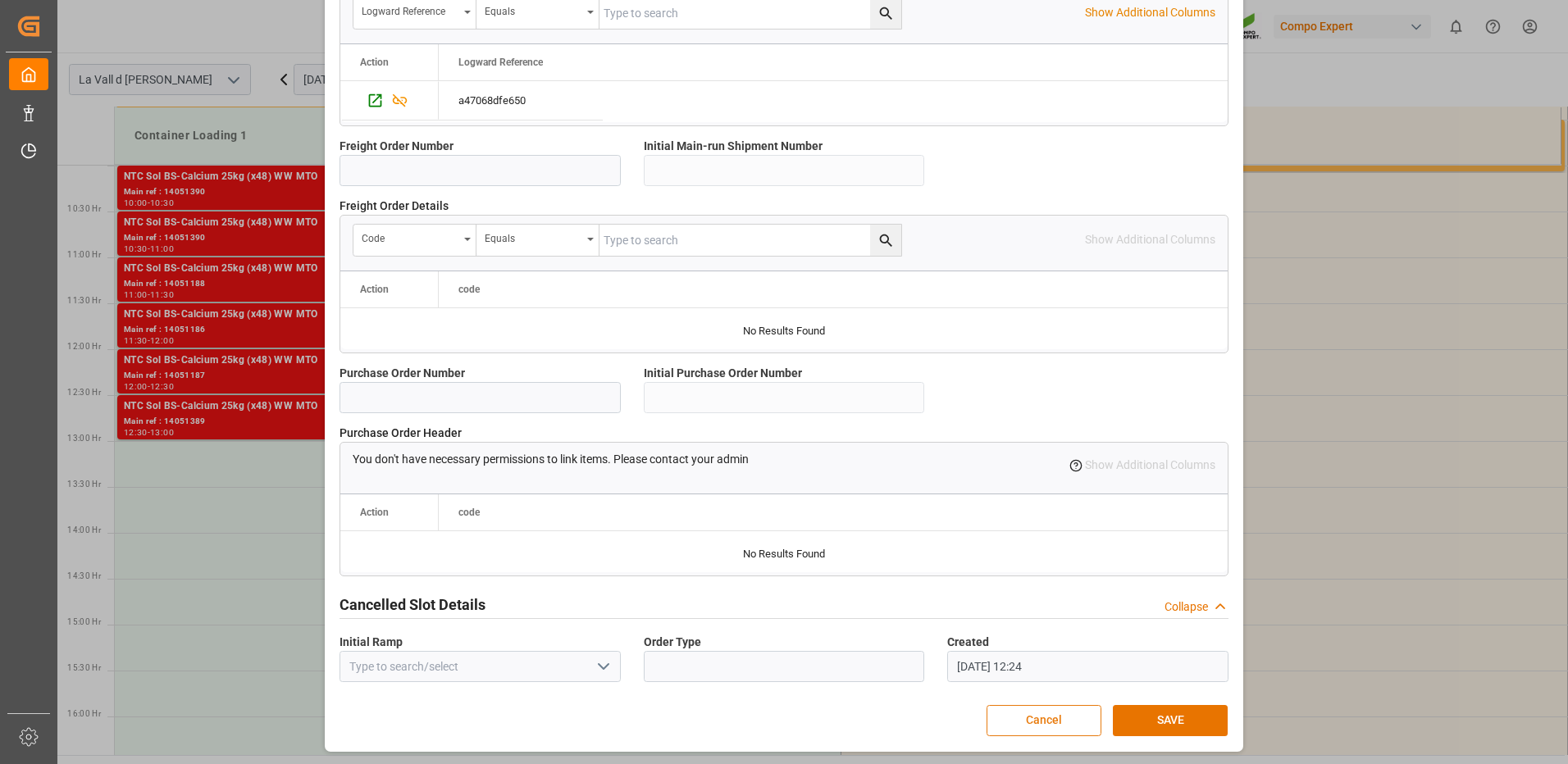
click at [1039, 720] on button "Cancel" at bounding box center [1043, 721] width 114 height 31
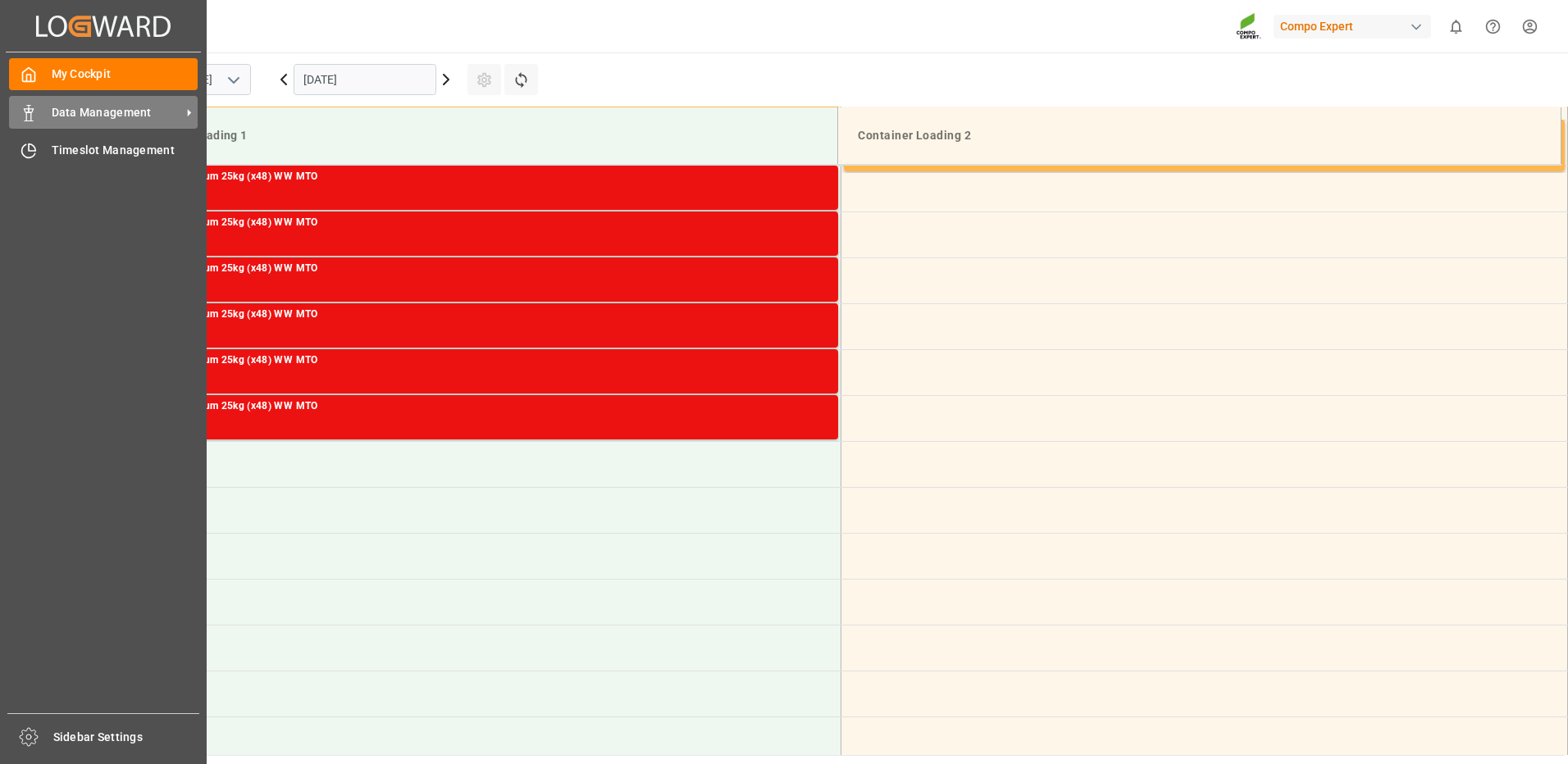
click at [59, 119] on span "Data Management" at bounding box center [116, 113] width 130 height 18
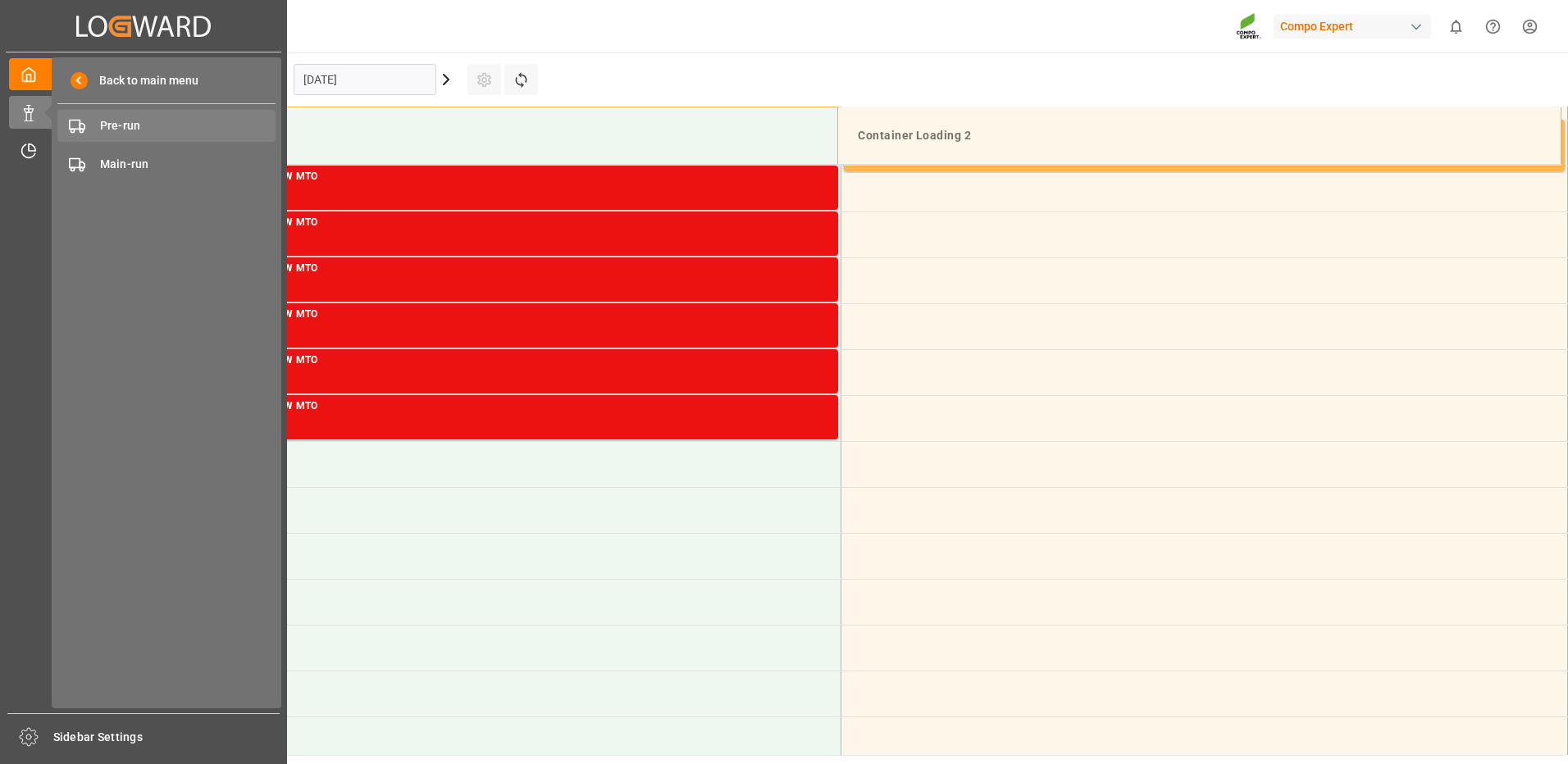
click at [121, 129] on span "Pre-run" at bounding box center [188, 126] width 176 height 18
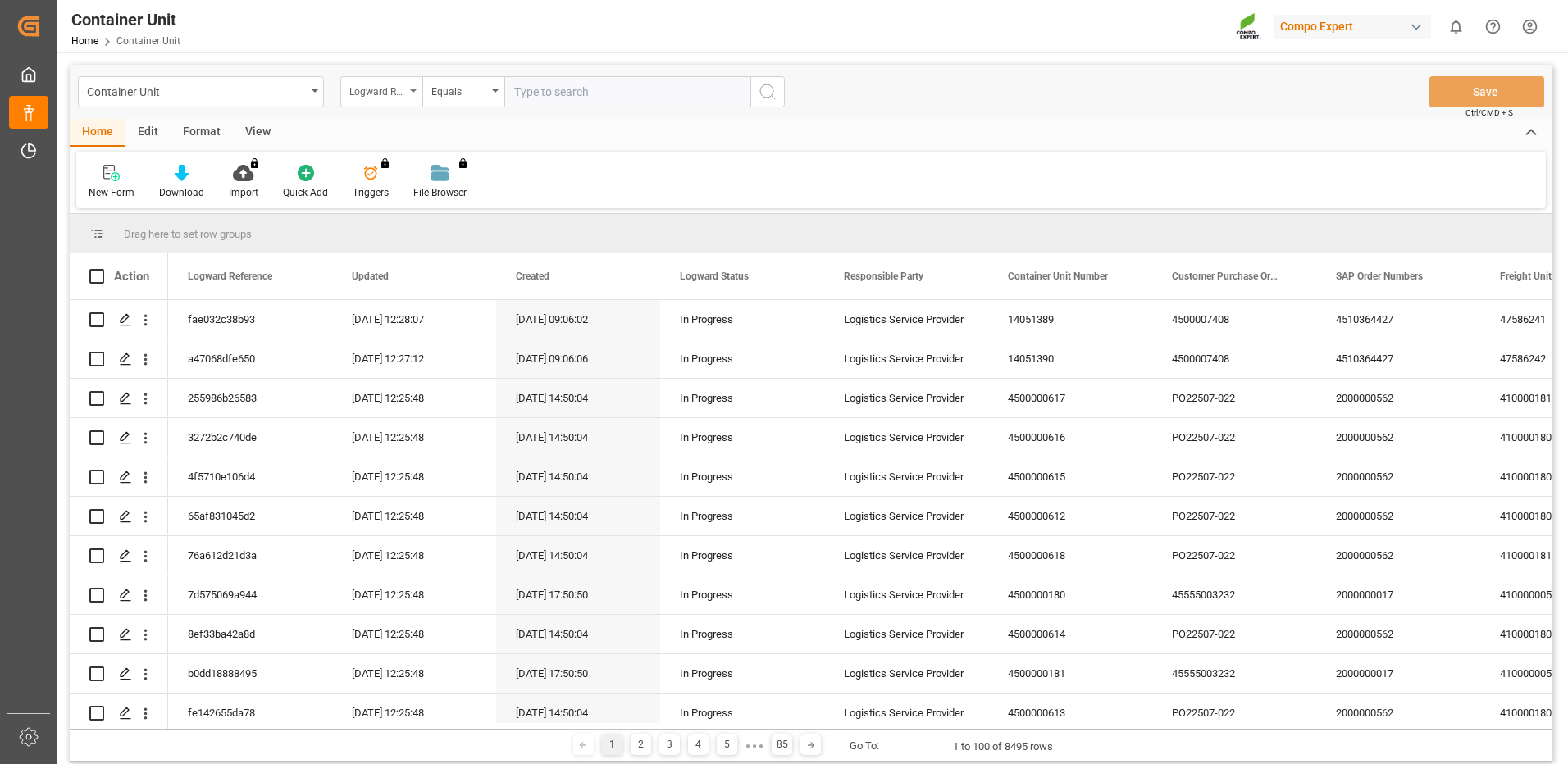
click at [377, 94] on div "Logward Reference" at bounding box center [377, 89] width 56 height 19
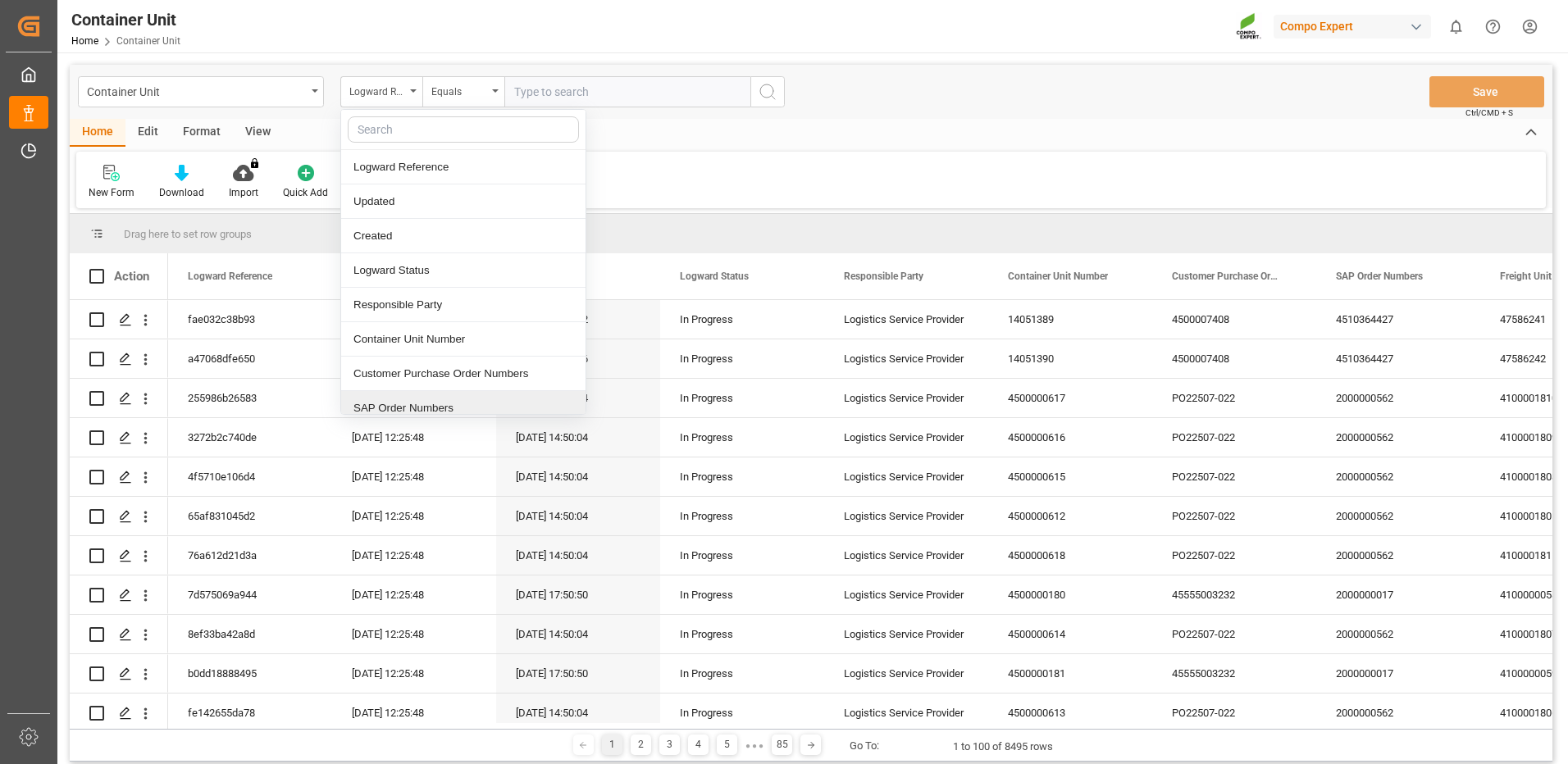
click at [411, 401] on div "SAP Order Numbers" at bounding box center [463, 407] width 244 height 34
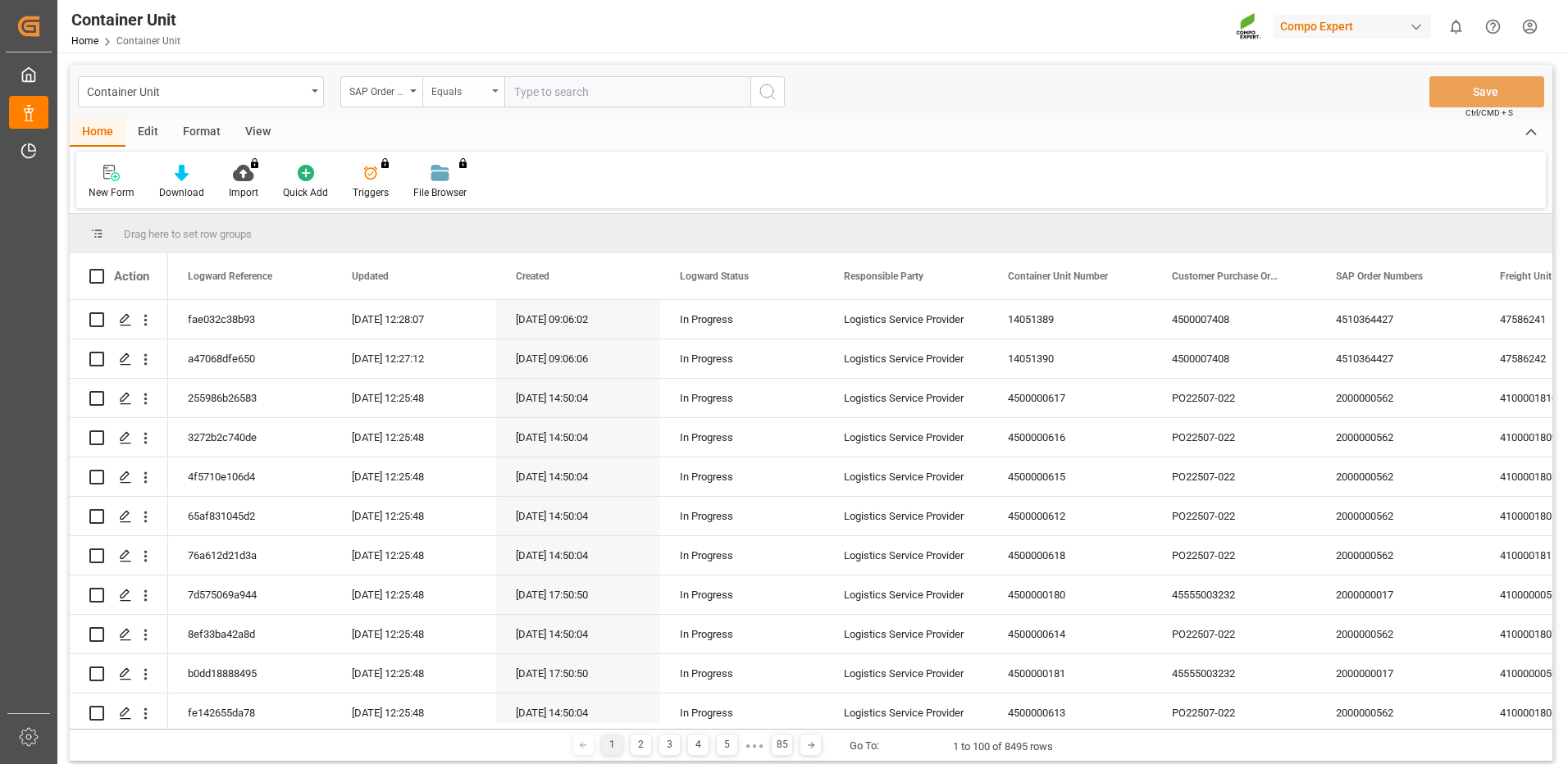
click at [480, 95] on div "Equals" at bounding box center [458, 89] width 56 height 19
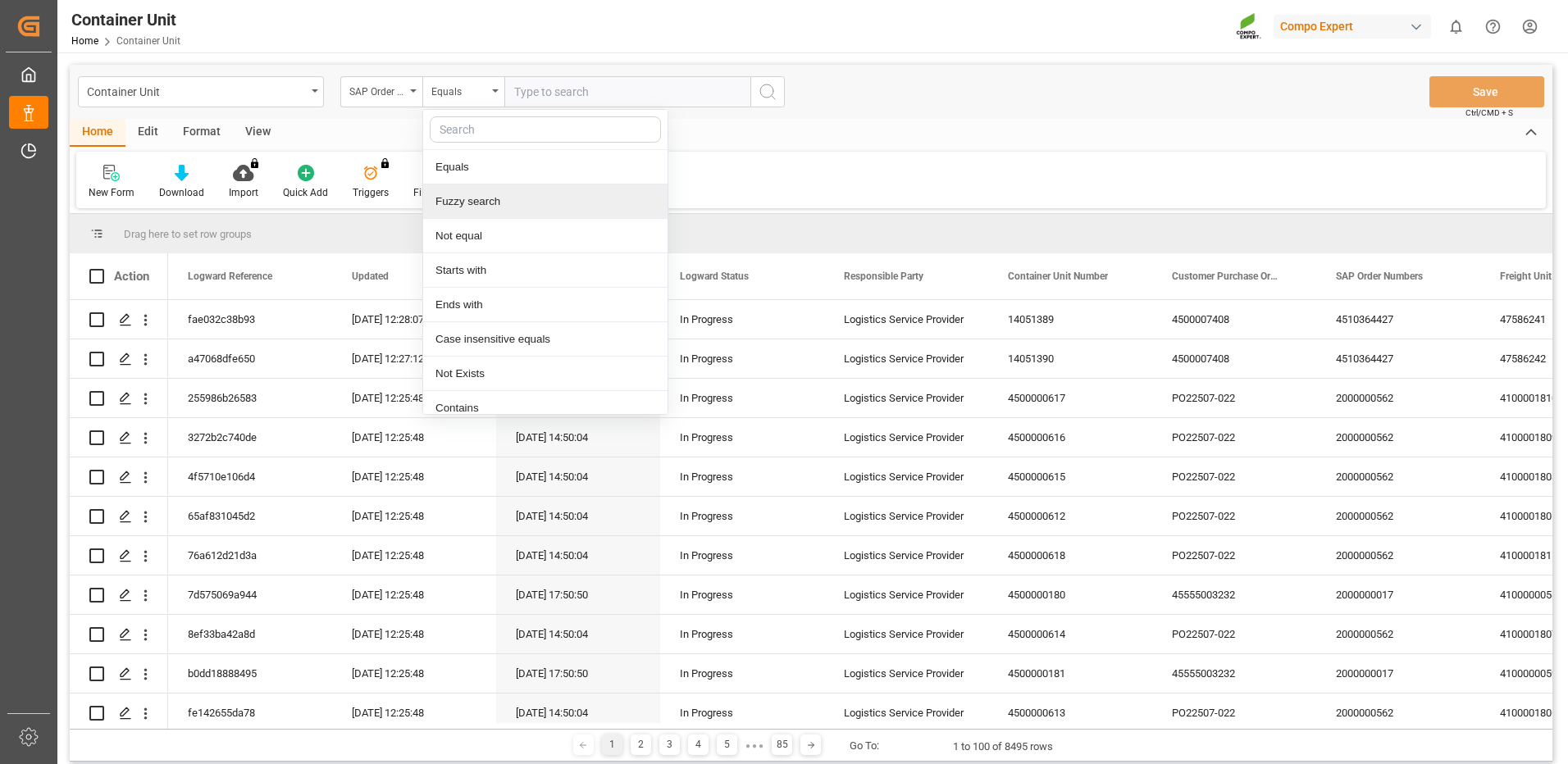
drag, startPoint x: 453, startPoint y: 203, endPoint x: 472, endPoint y: 172, distance: 36.4
click at [453, 201] on div "Fuzzy search" at bounding box center [545, 201] width 244 height 34
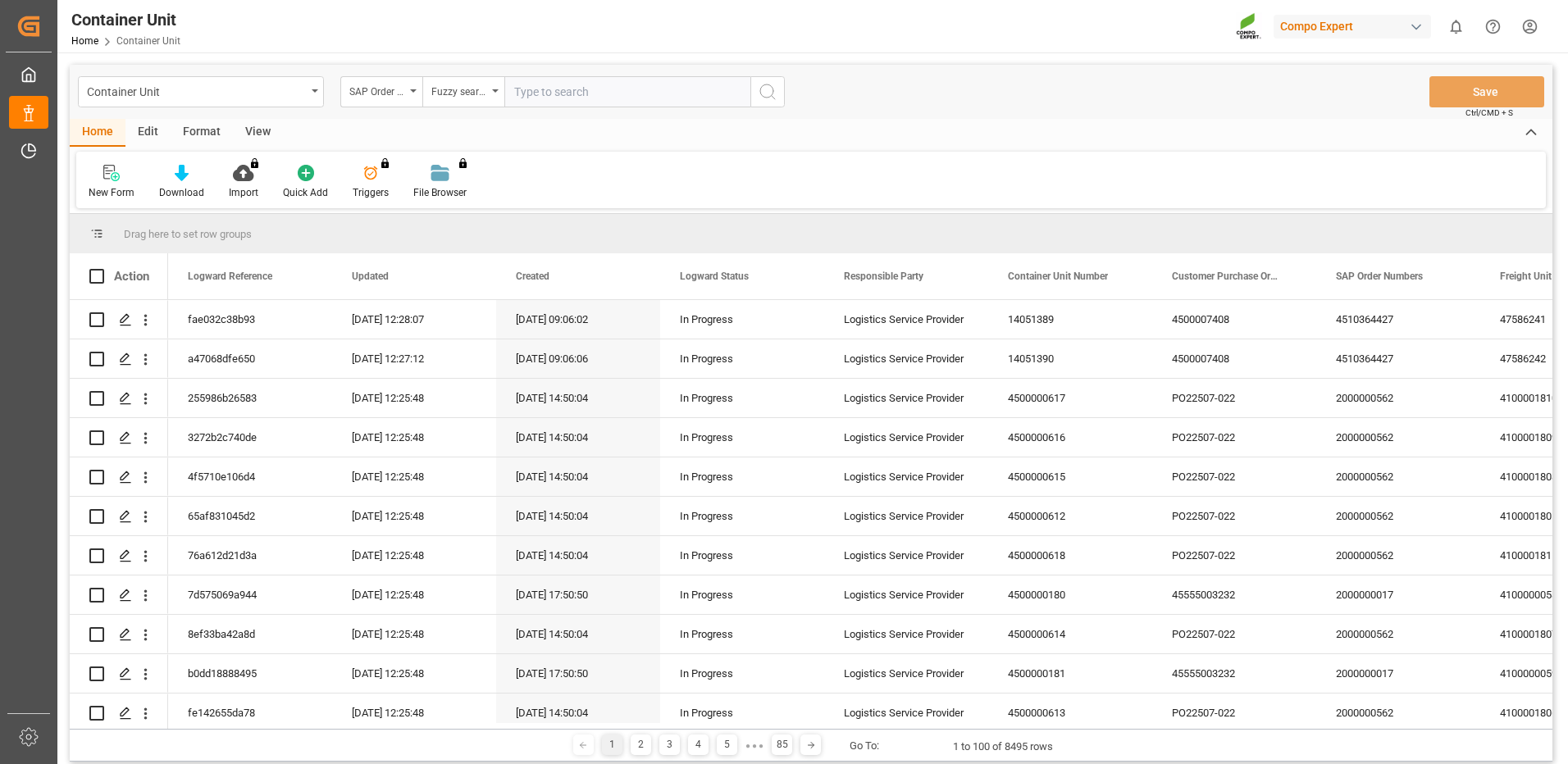
click at [543, 88] on input "text" at bounding box center [627, 92] width 246 height 31
paste input "4510364427"
type input "4510364427"
click at [777, 94] on icon "search button" at bounding box center [767, 92] width 20 height 20
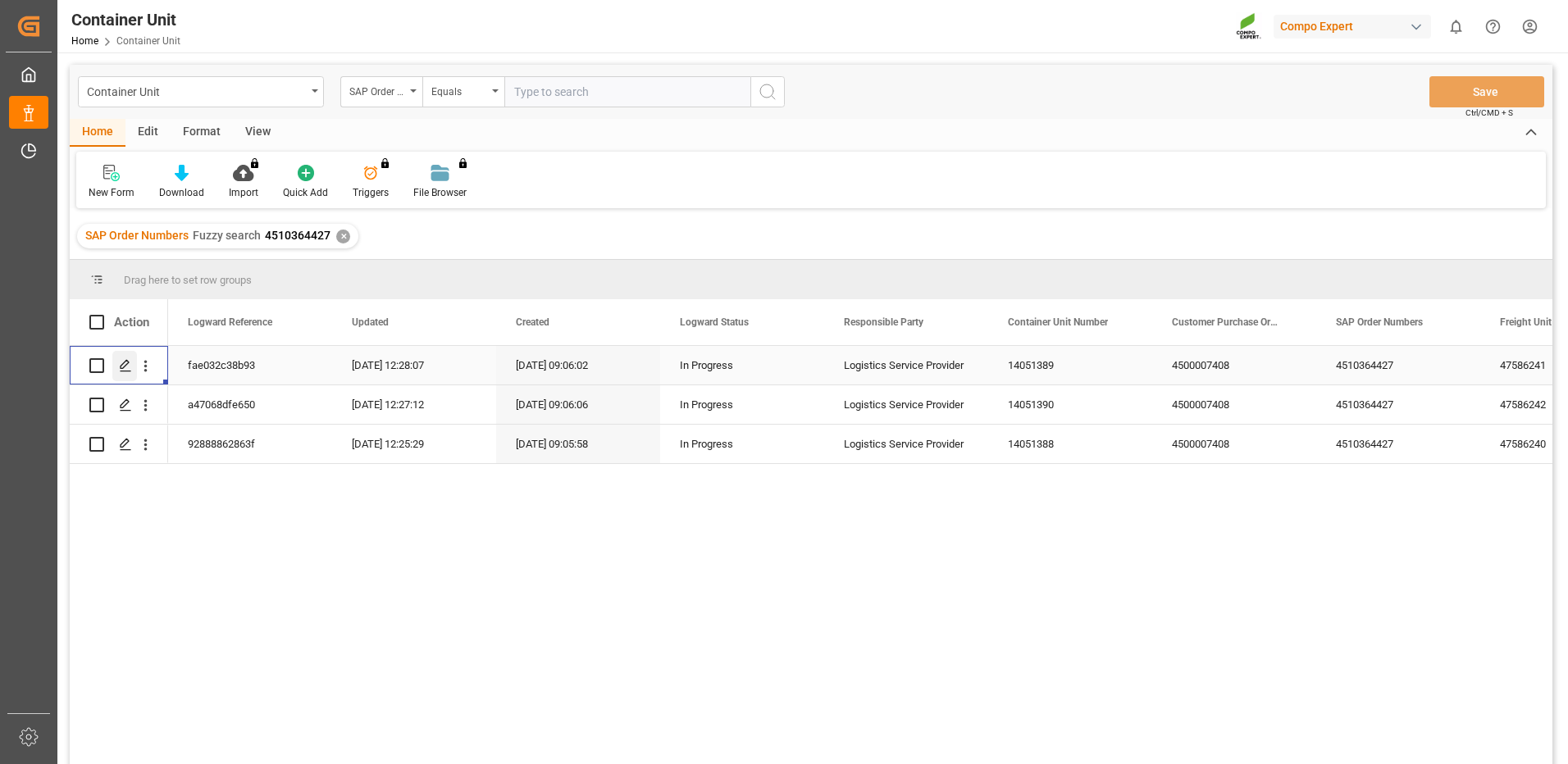
click at [126, 361] on icon "Press SPACE to select this row." at bounding box center [125, 365] width 13 height 13
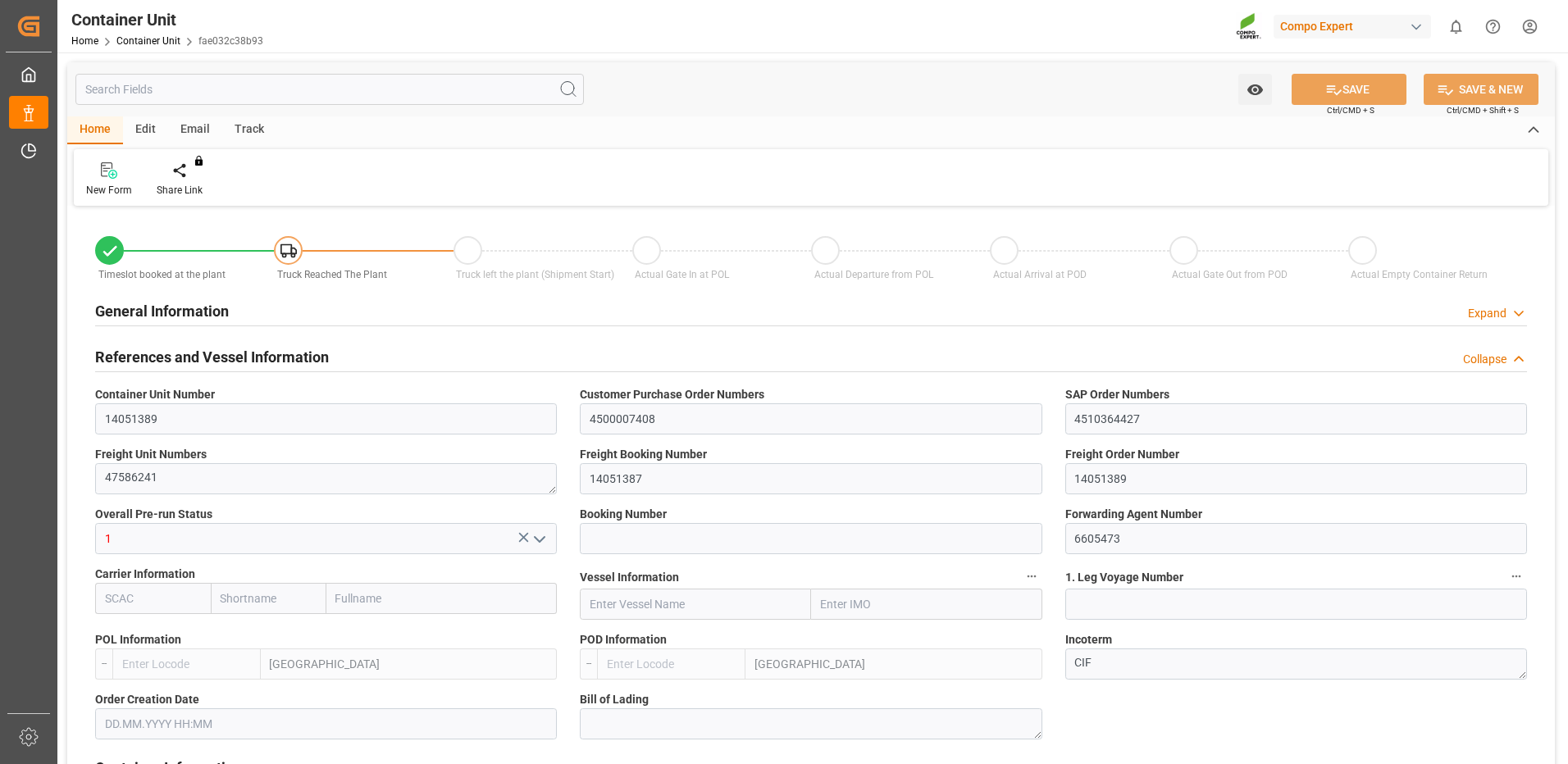
type input "ESVLC"
type input "ECGYE"
type input "9"
type input "0"
type input "9"
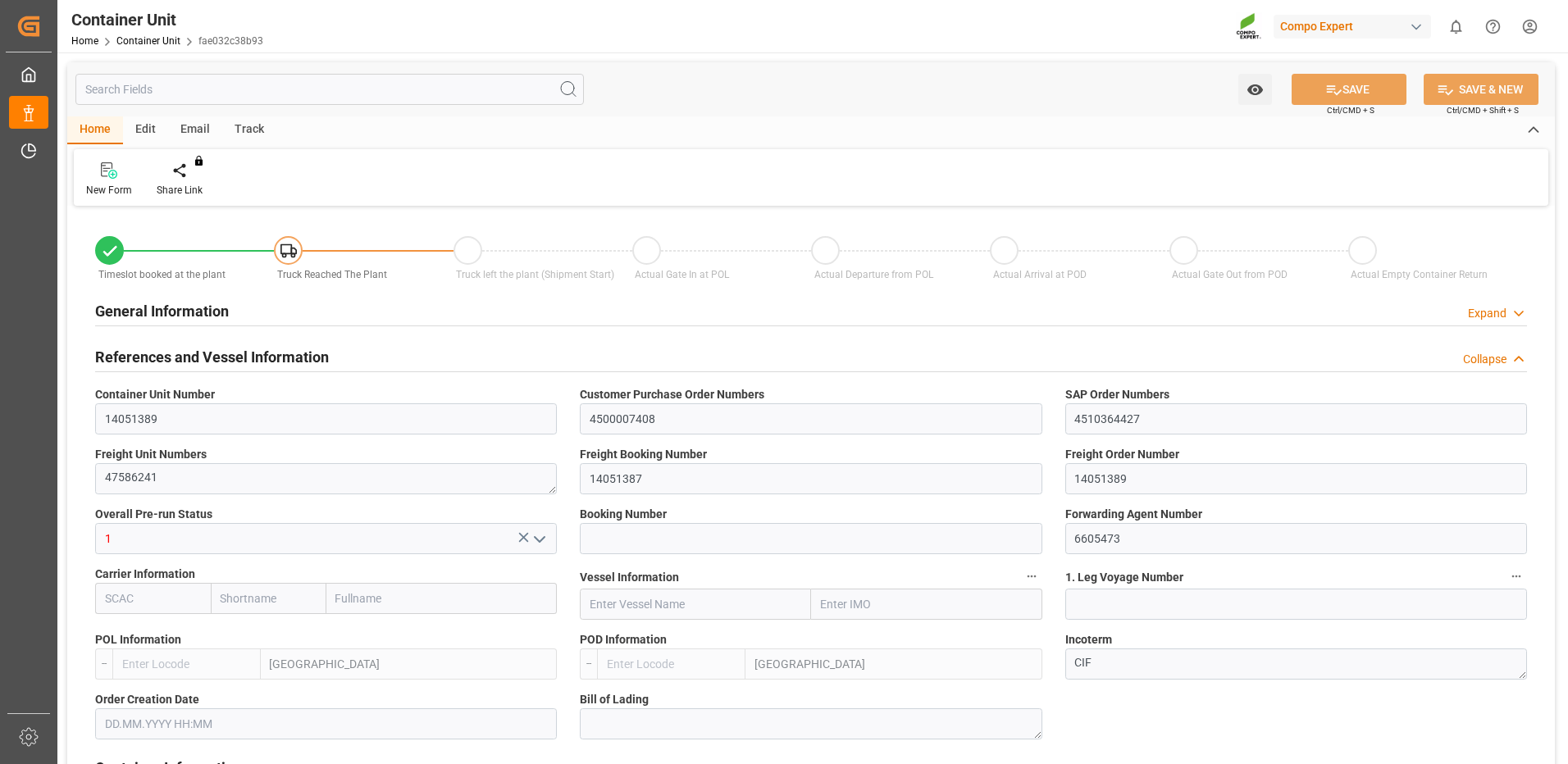
type input "0"
type input "60"
type input "24576"
type input "[DATE] 09:05"
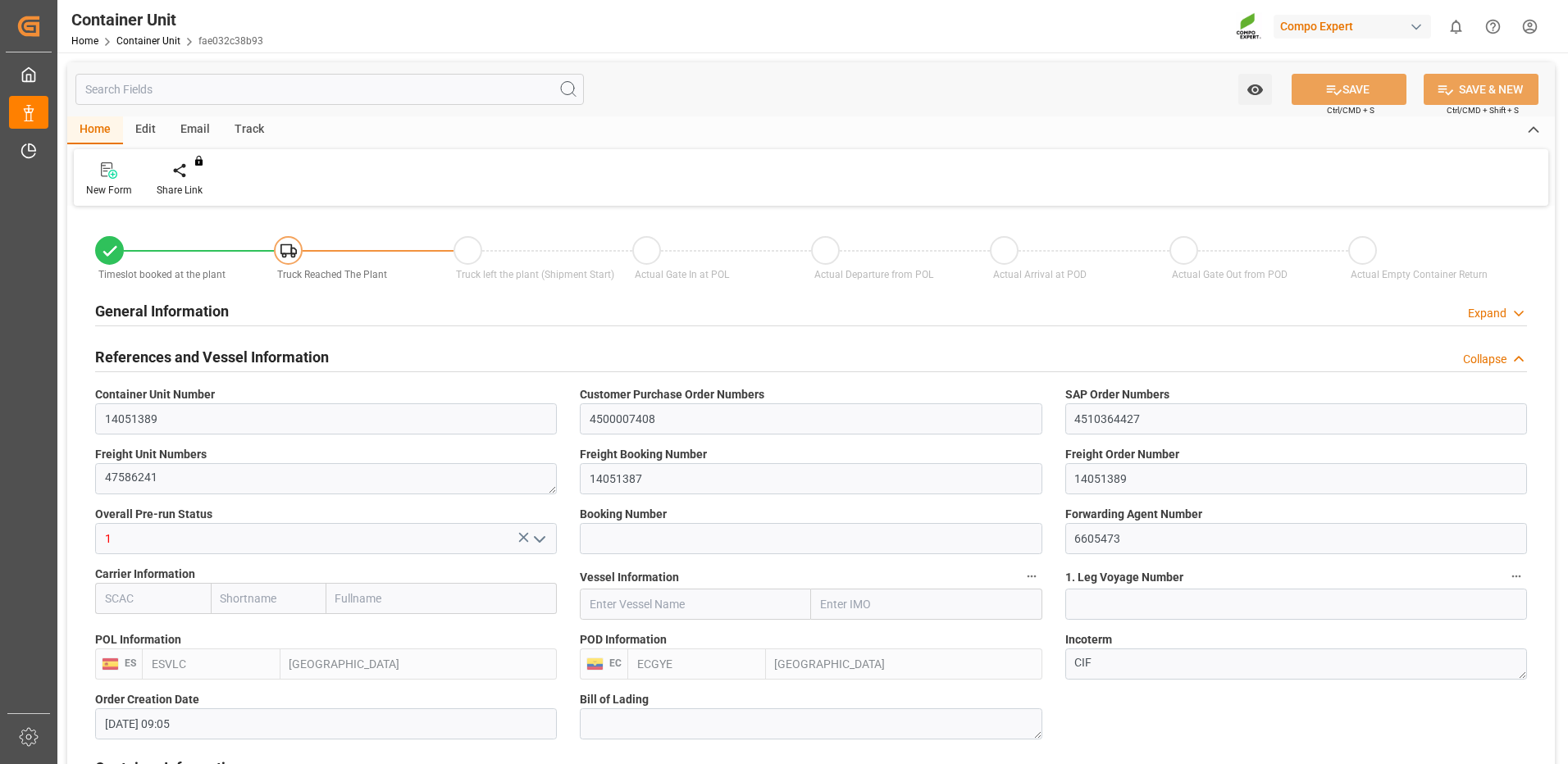
type input "[DATE]"
click at [178, 179] on div at bounding box center [191, 170] width 69 height 18
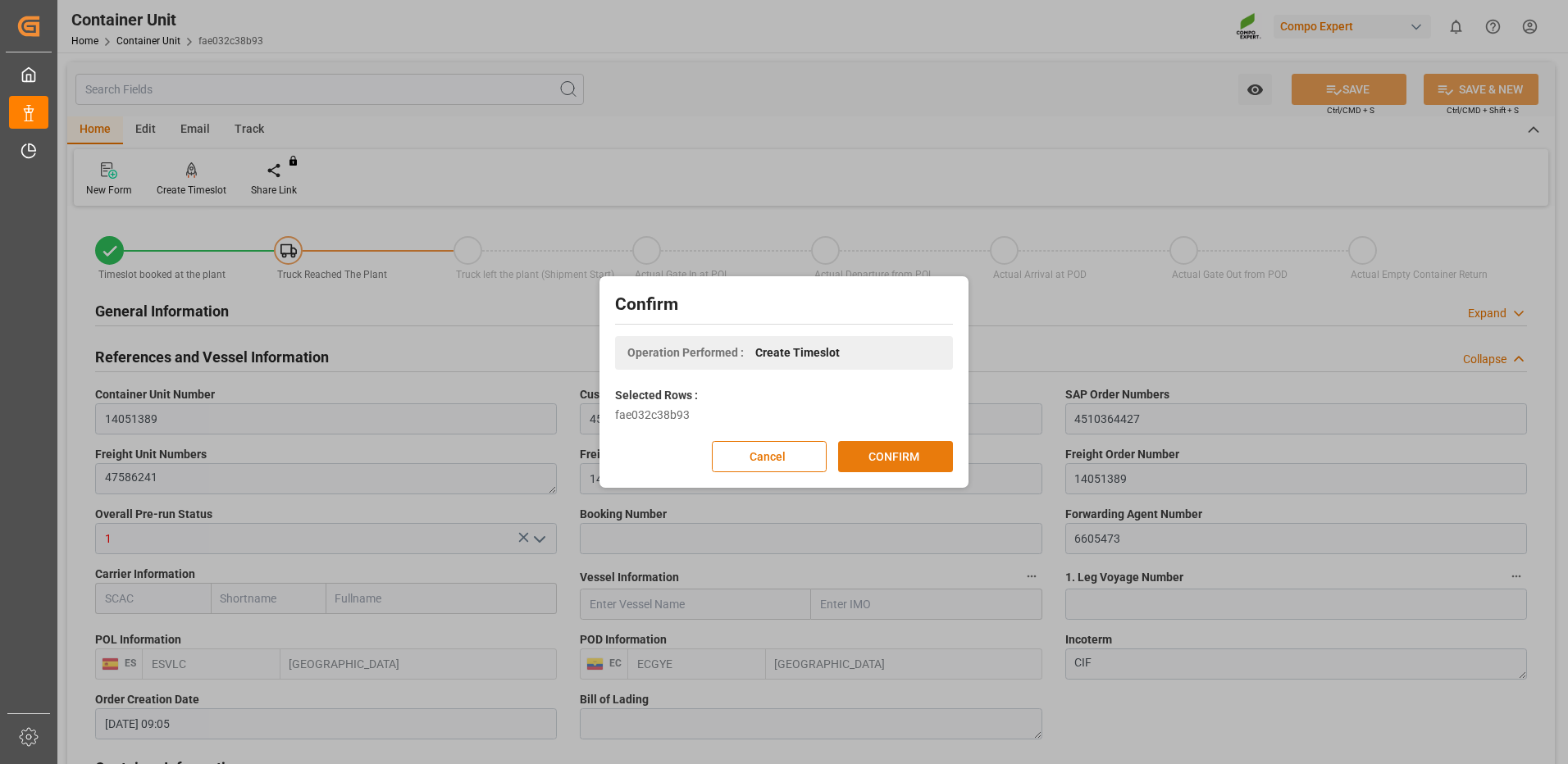
click at [915, 459] on button "CONFIRM" at bounding box center [895, 457] width 114 height 31
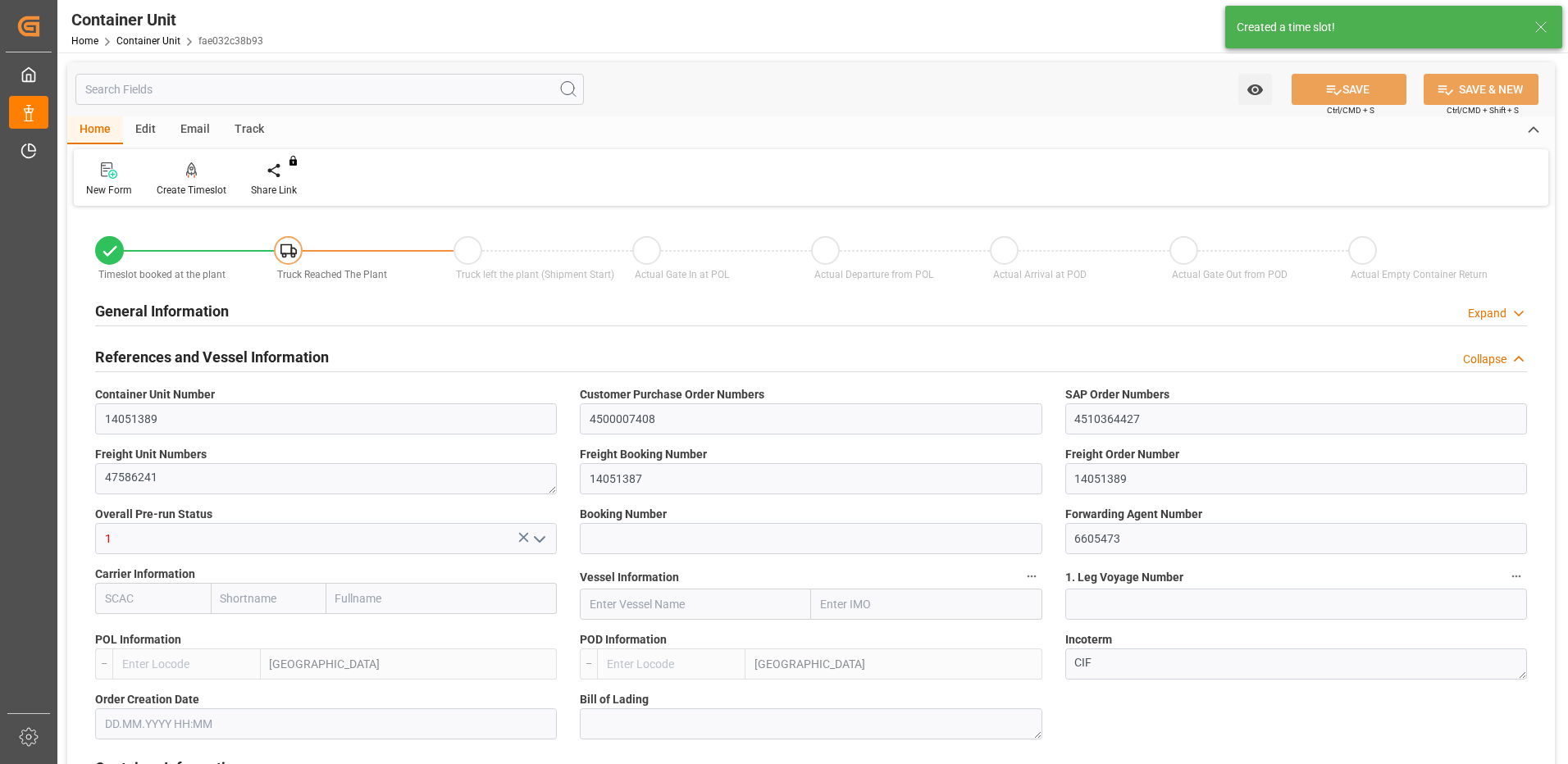
type input "ESVLC"
type input "ECGYE"
type input "9"
type input "0"
type input "9"
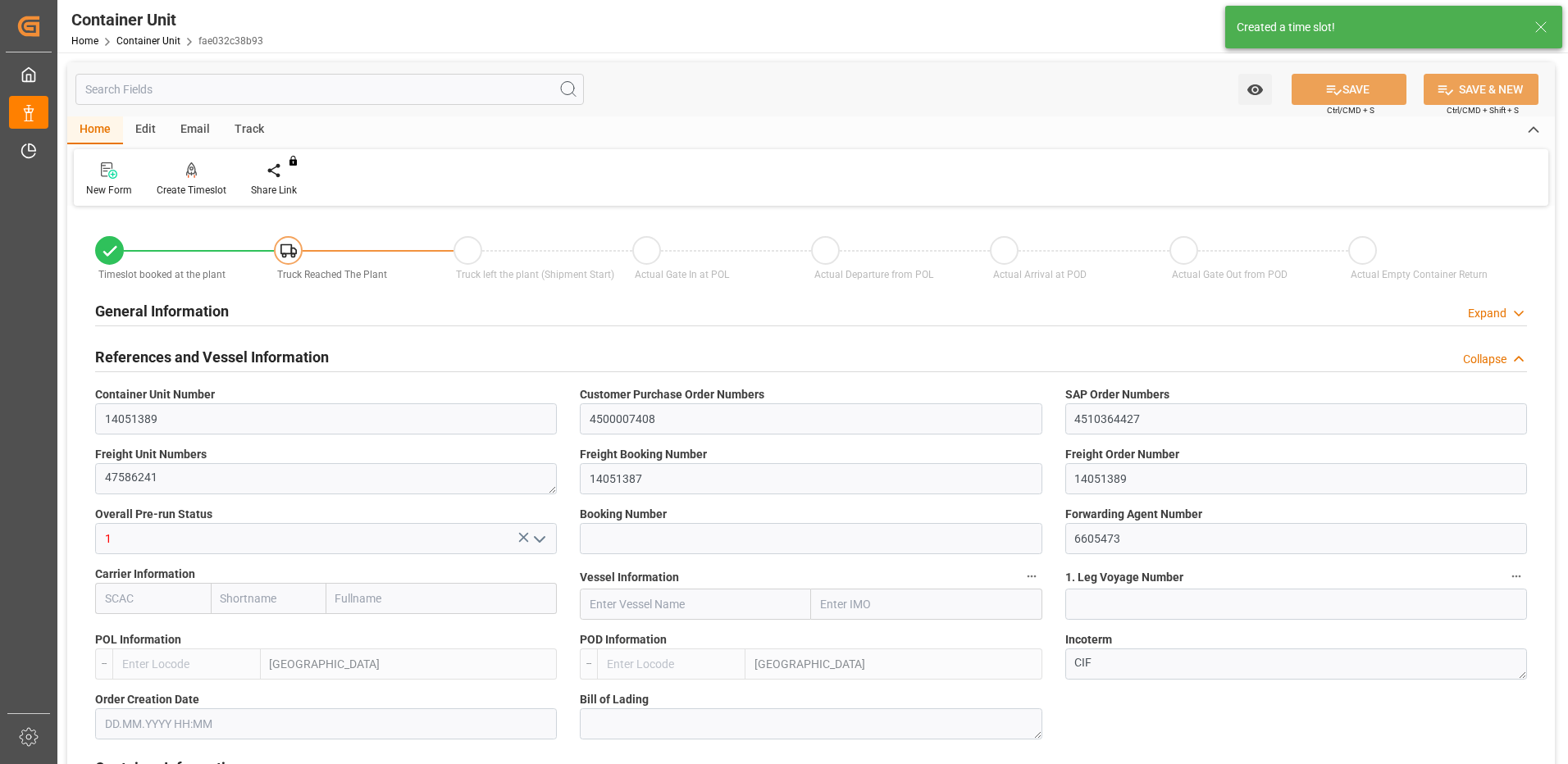
type input "0"
type input "60"
type input "24576"
type input "[DATE] 09:05"
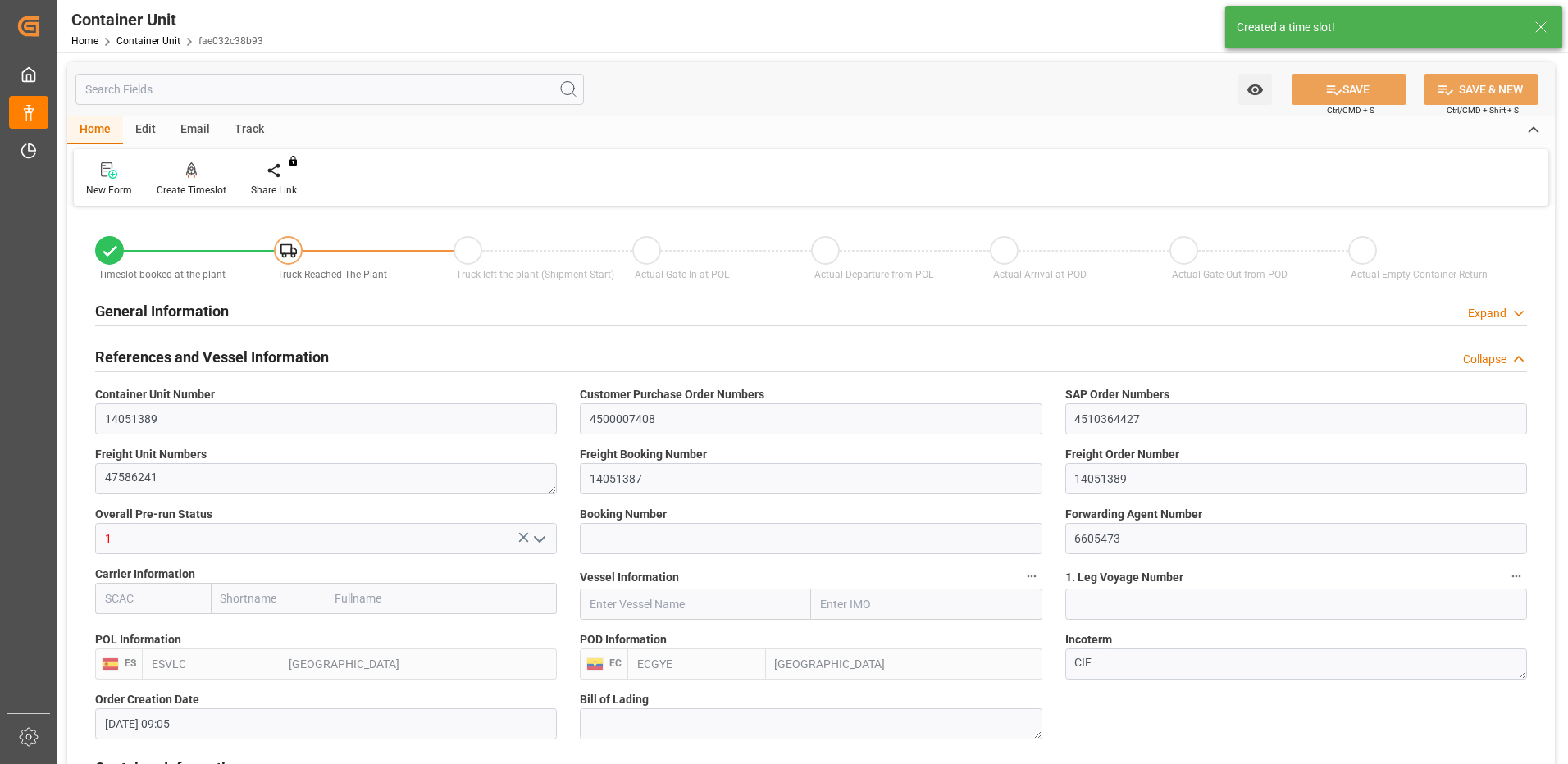
type input "[DATE]"
